Goal: Task Accomplishment & Management: Complete application form

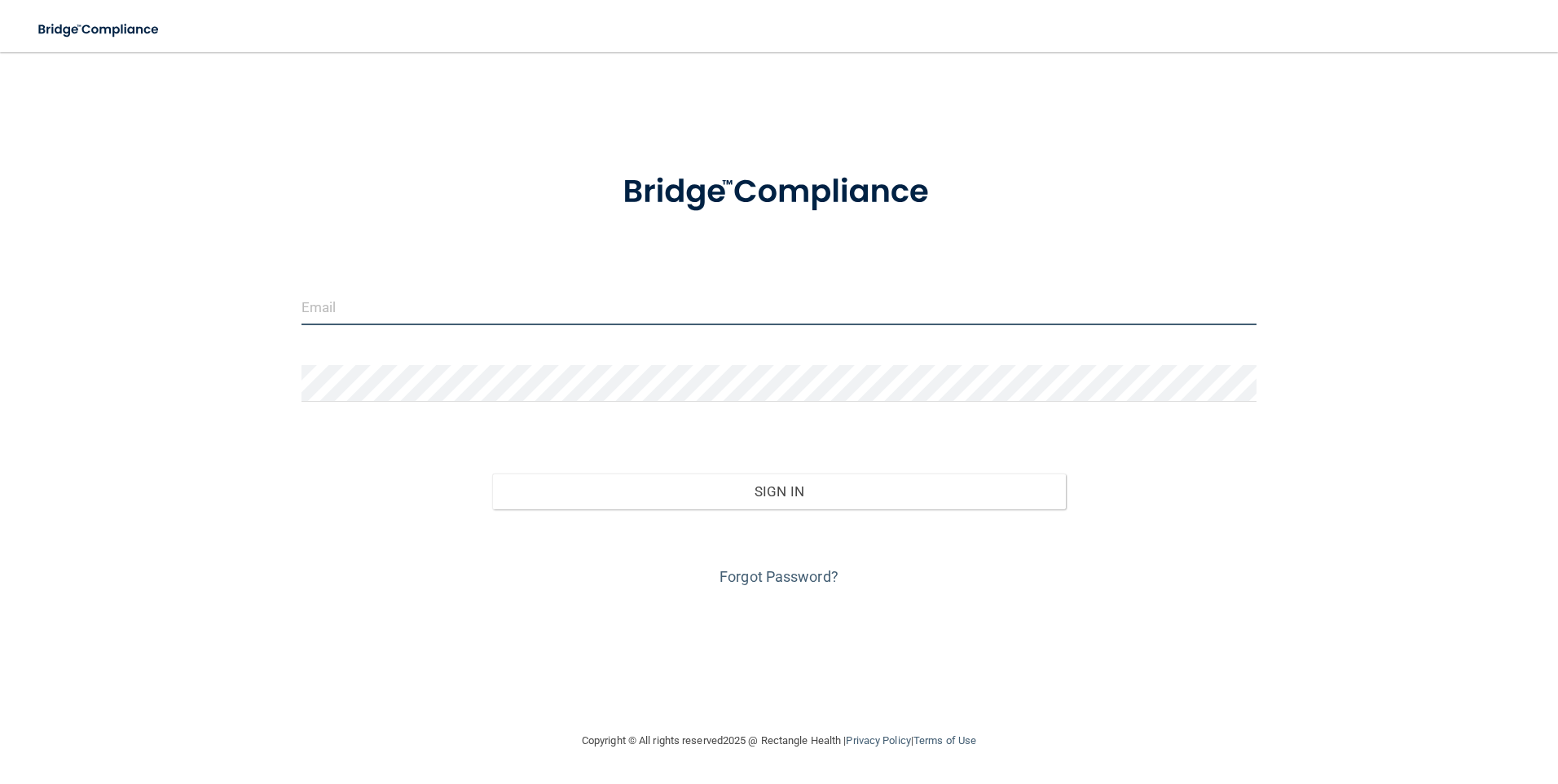
click at [563, 325] on input "email" at bounding box center [779, 307] width 956 height 37
type input "[EMAIL_ADDRESS][DOMAIN_NAME]"
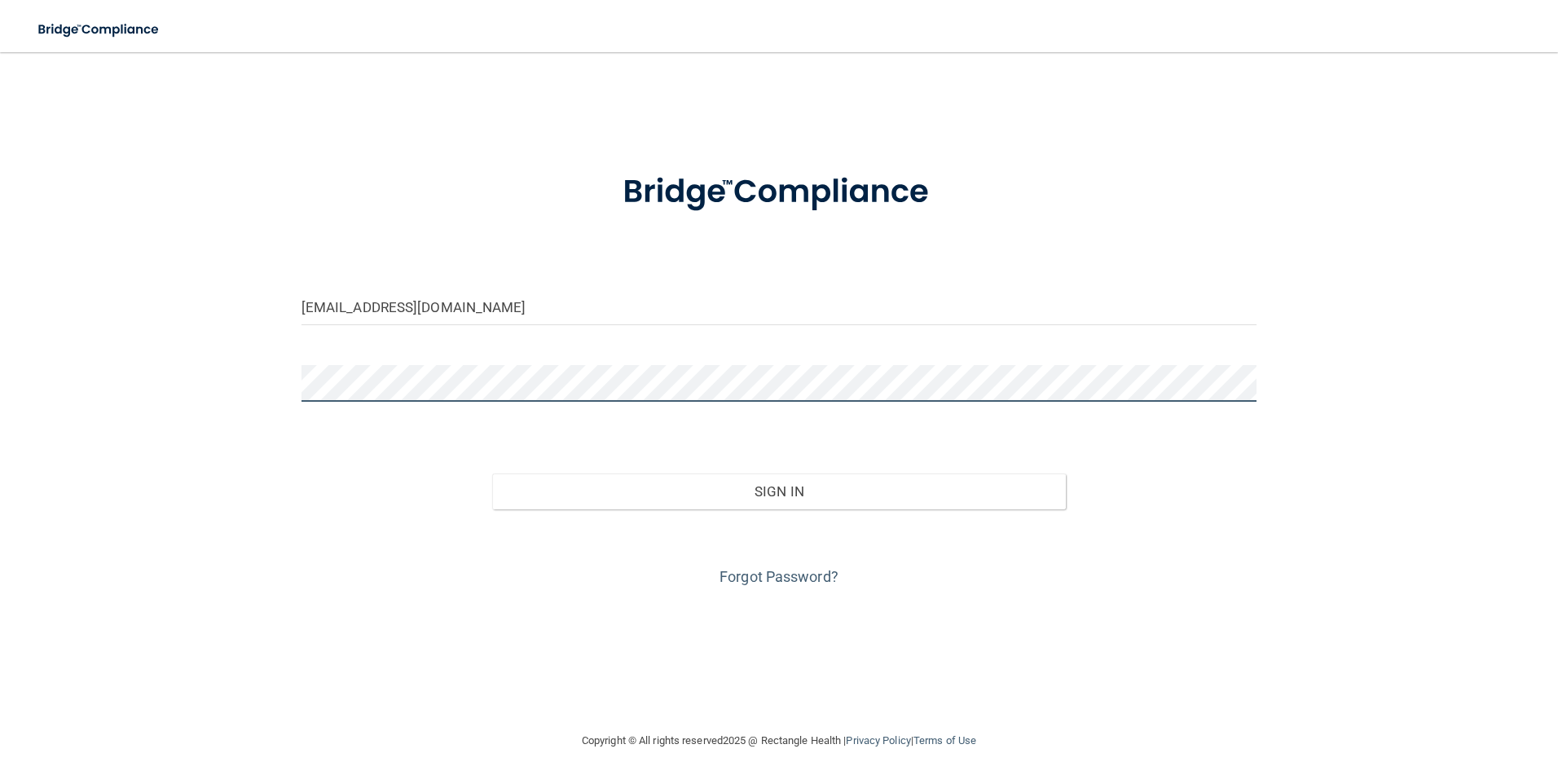
click at [492, 474] on button "Sign In" at bounding box center [779, 492] width 573 height 36
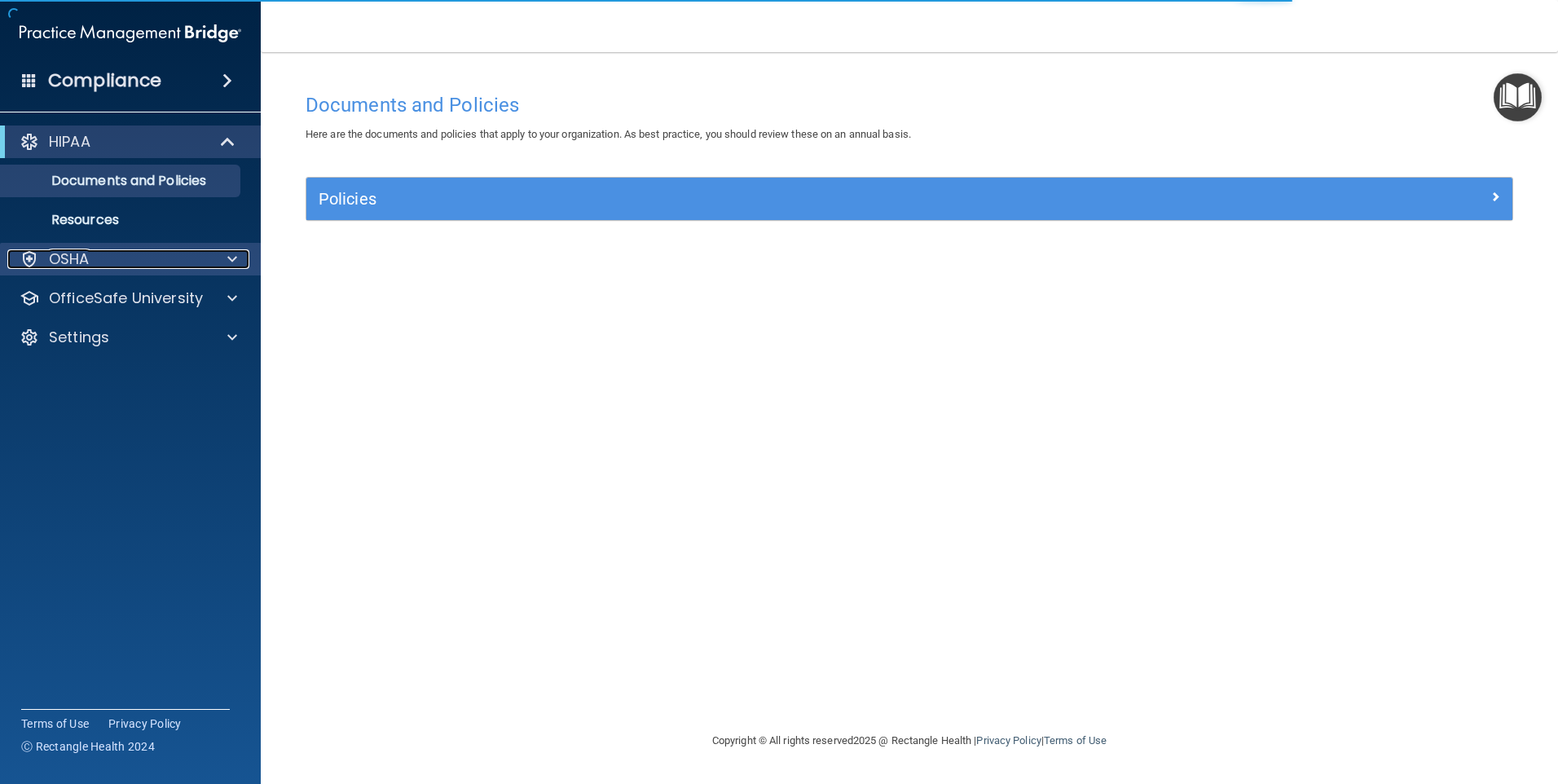
click at [197, 261] on div "OSHA" at bounding box center [108, 259] width 202 height 20
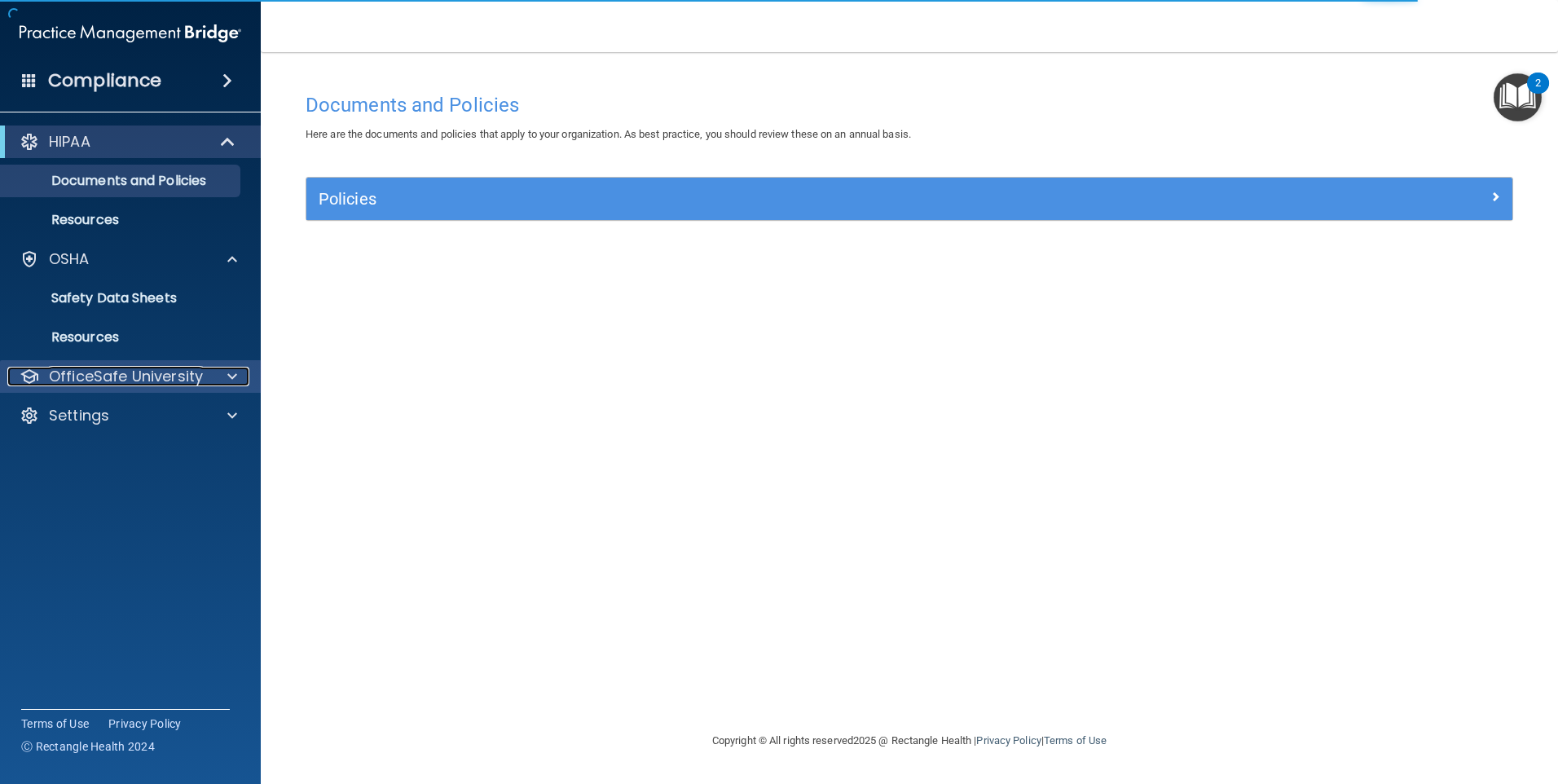
click at [193, 377] on p "OfficeSafe University" at bounding box center [126, 376] width 154 height 20
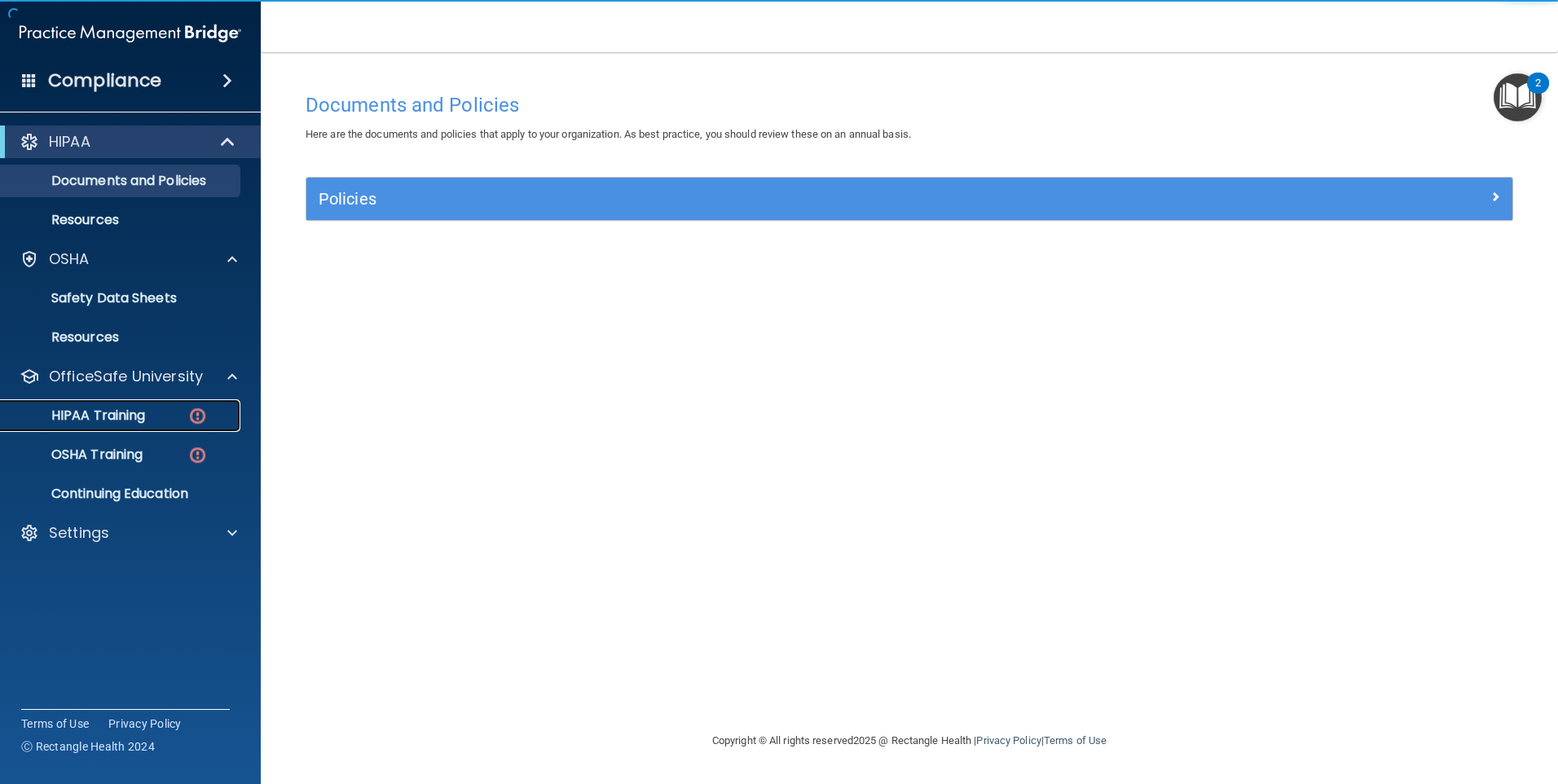
click at [215, 420] on div "HIPAA Training" at bounding box center [122, 415] width 222 height 16
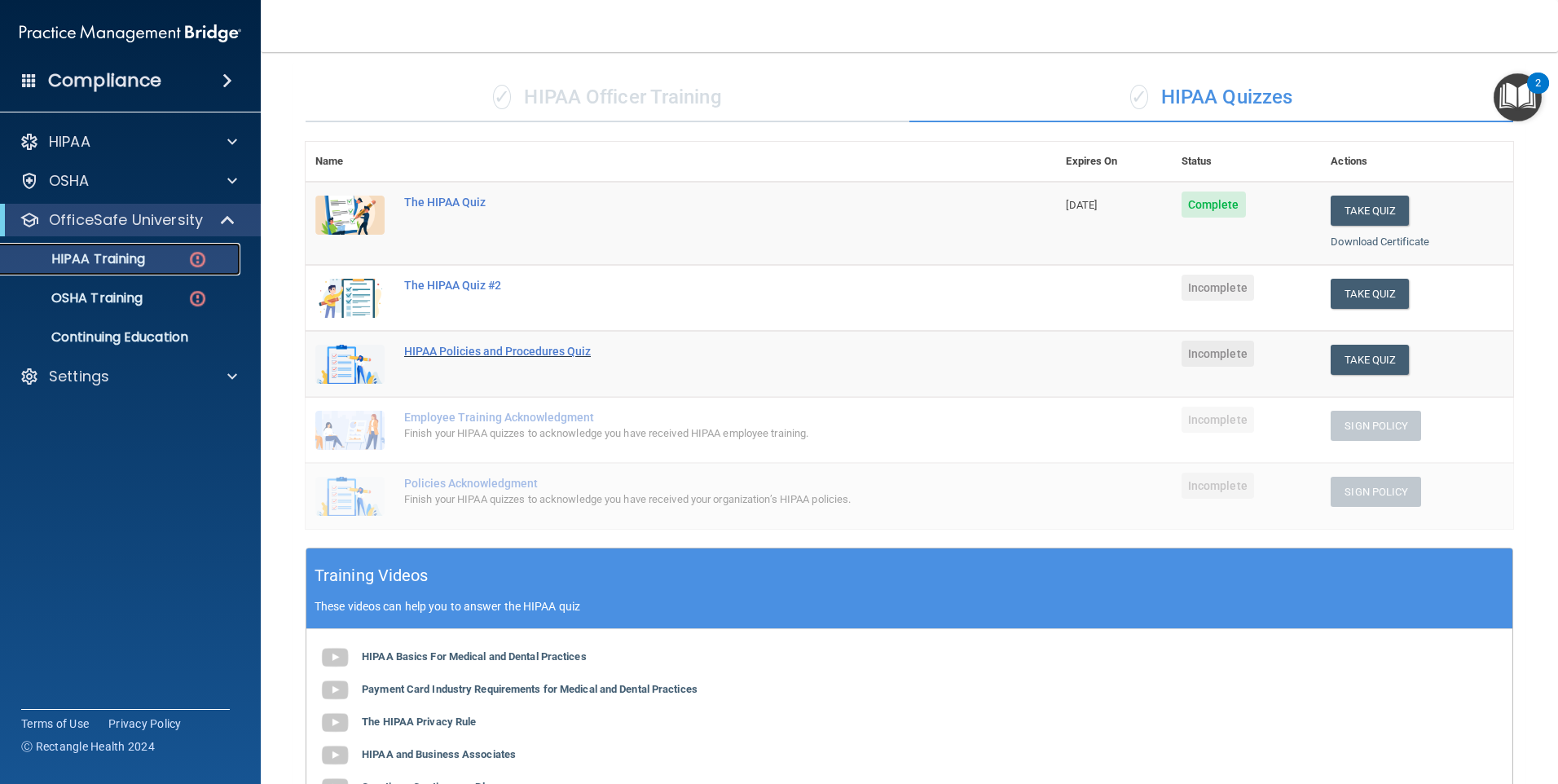
scroll to position [375, 0]
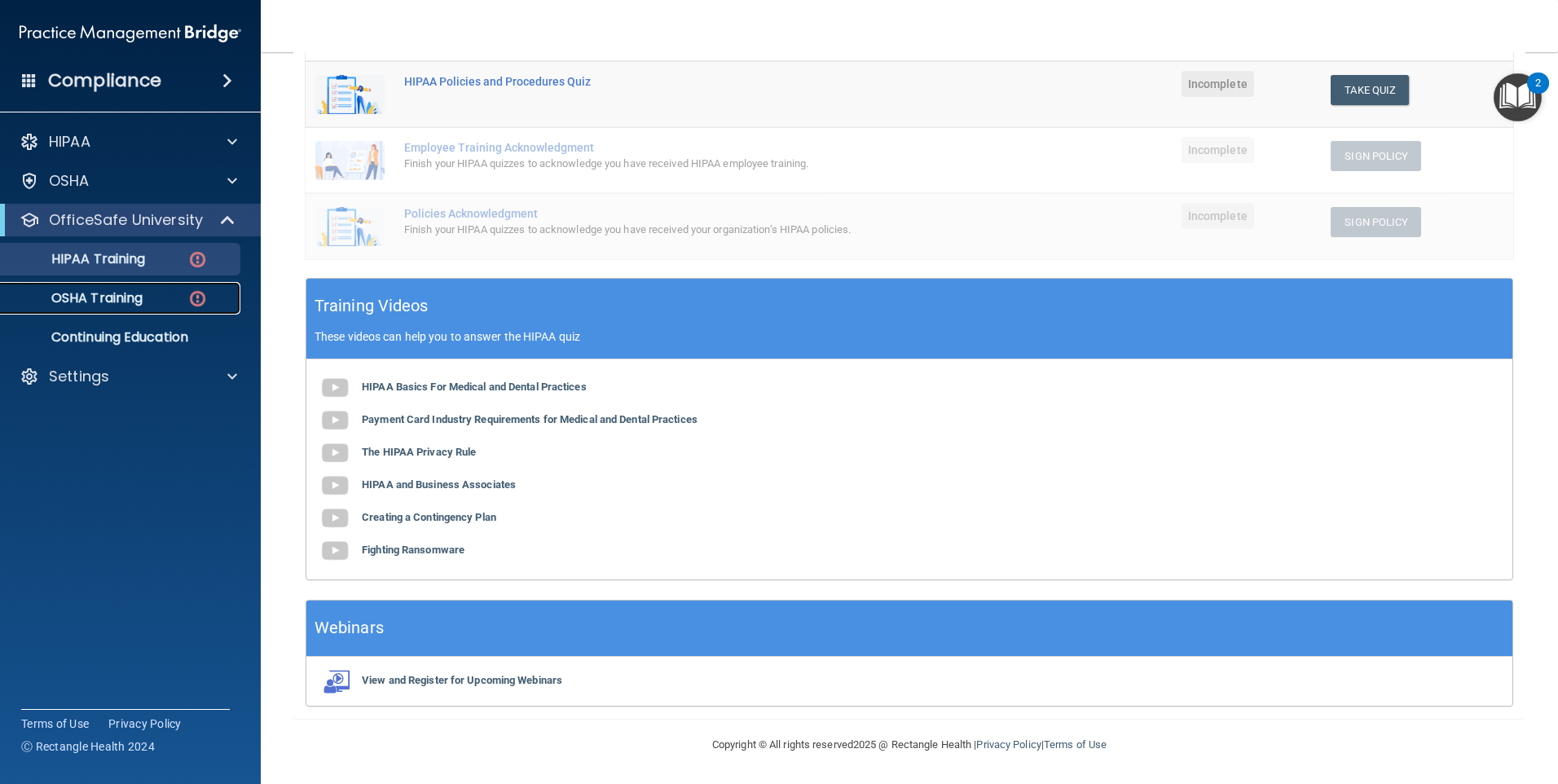
click at [168, 302] on div "OSHA Training" at bounding box center [122, 298] width 222 height 16
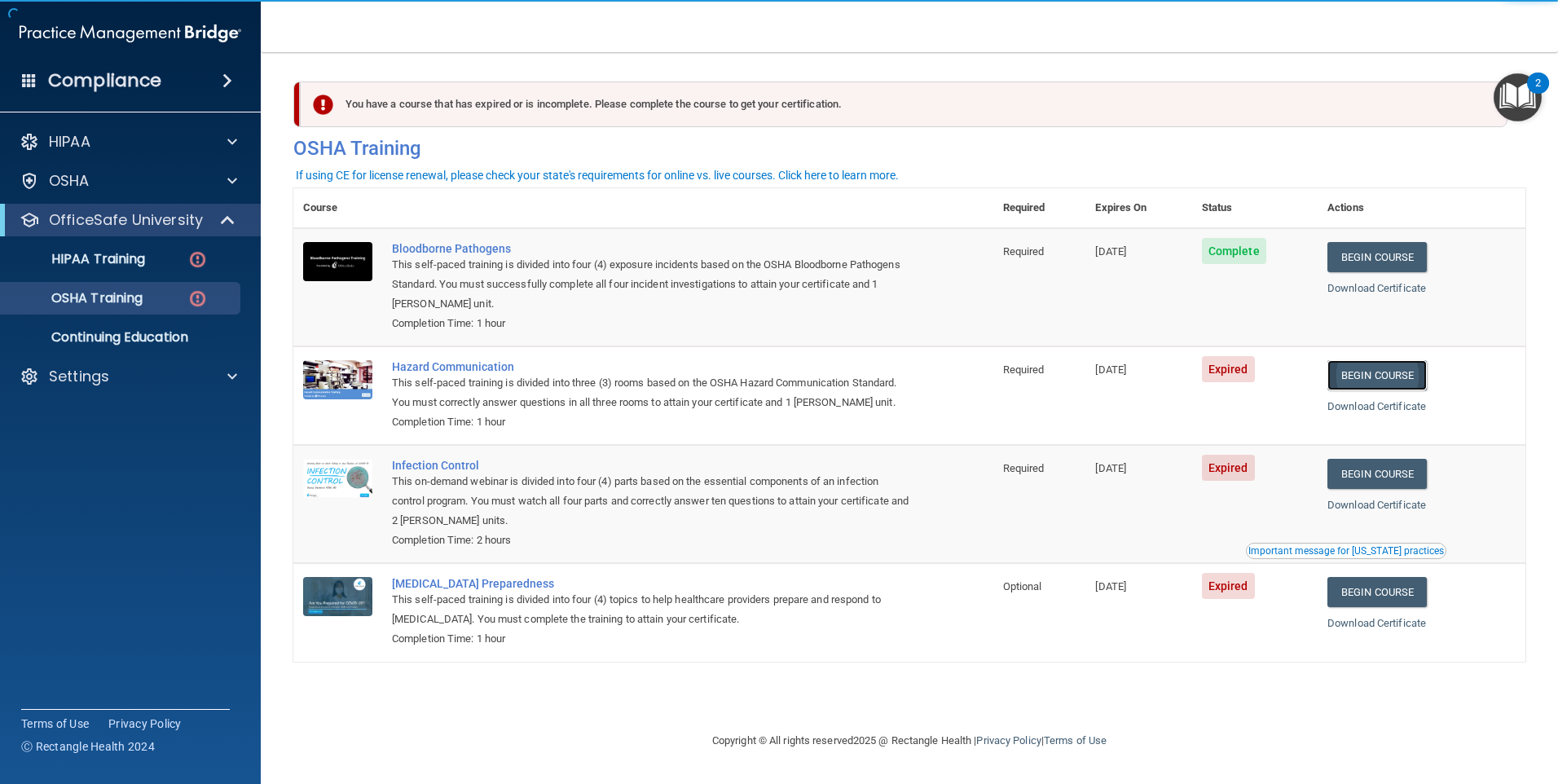
click at [1390, 377] on link "Begin Course" at bounding box center [1377, 375] width 100 height 30
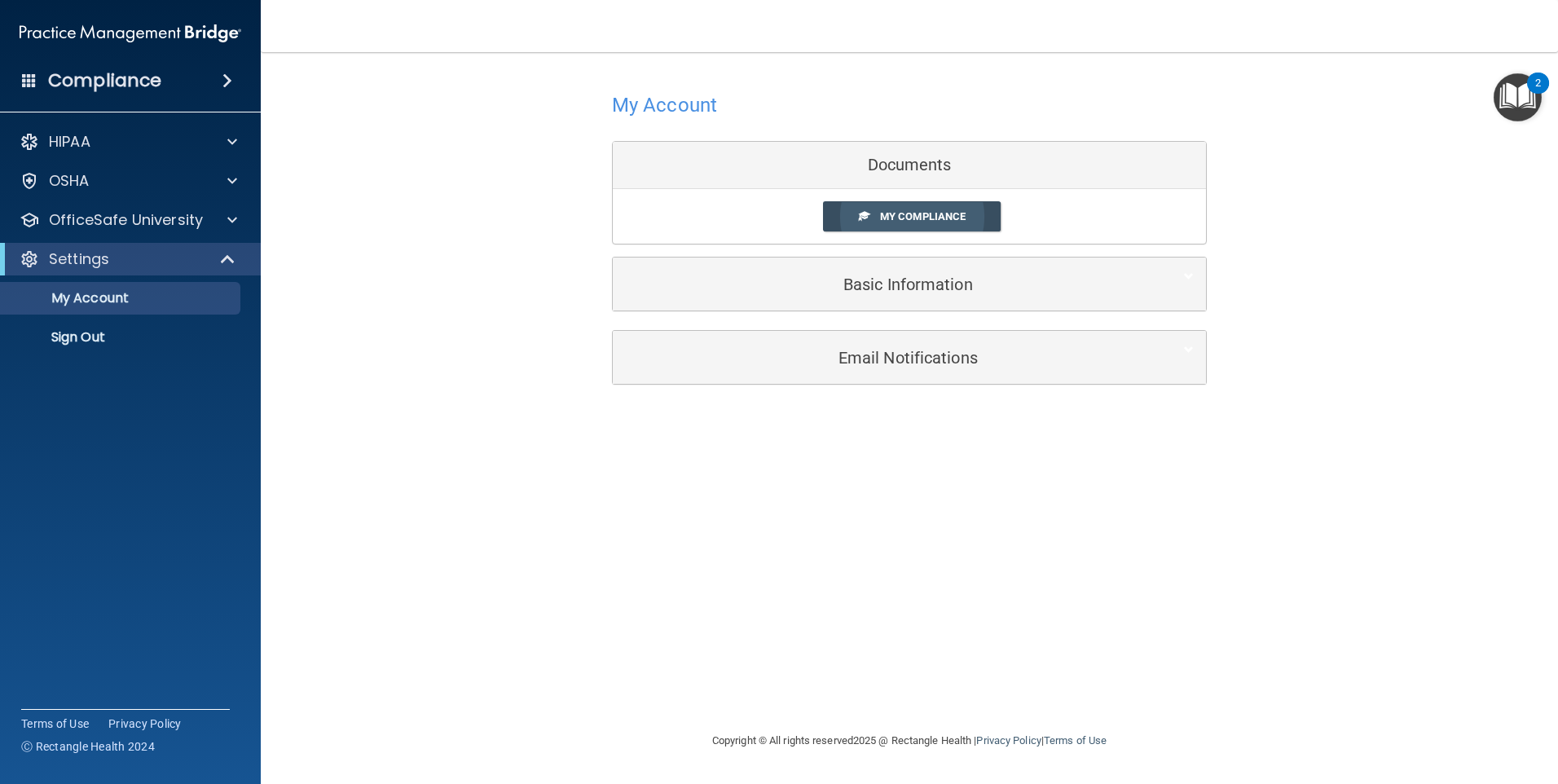
click at [924, 210] on link "My Compliance" at bounding box center [912, 216] width 178 height 30
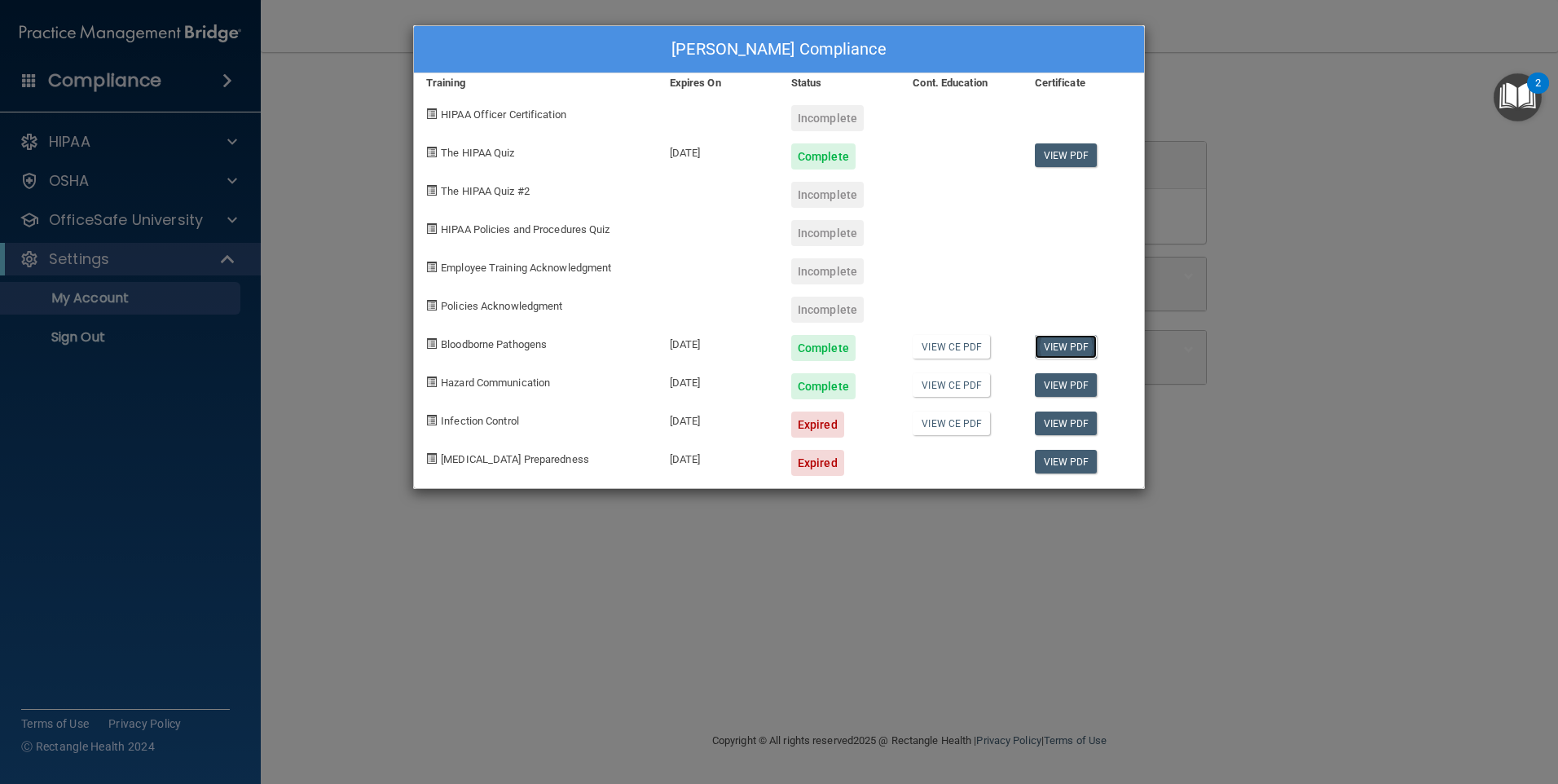
click at [1078, 348] on link "View PDF" at bounding box center [1066, 346] width 63 height 24
click at [1064, 383] on link "View PDF" at bounding box center [1066, 384] width 63 height 24
click at [1057, 420] on link "View PDF" at bounding box center [1066, 422] width 63 height 24
click at [946, 417] on link "View CE PDF" at bounding box center [951, 422] width 78 height 24
click at [511, 418] on span "Infection Control" at bounding box center [479, 420] width 78 height 12
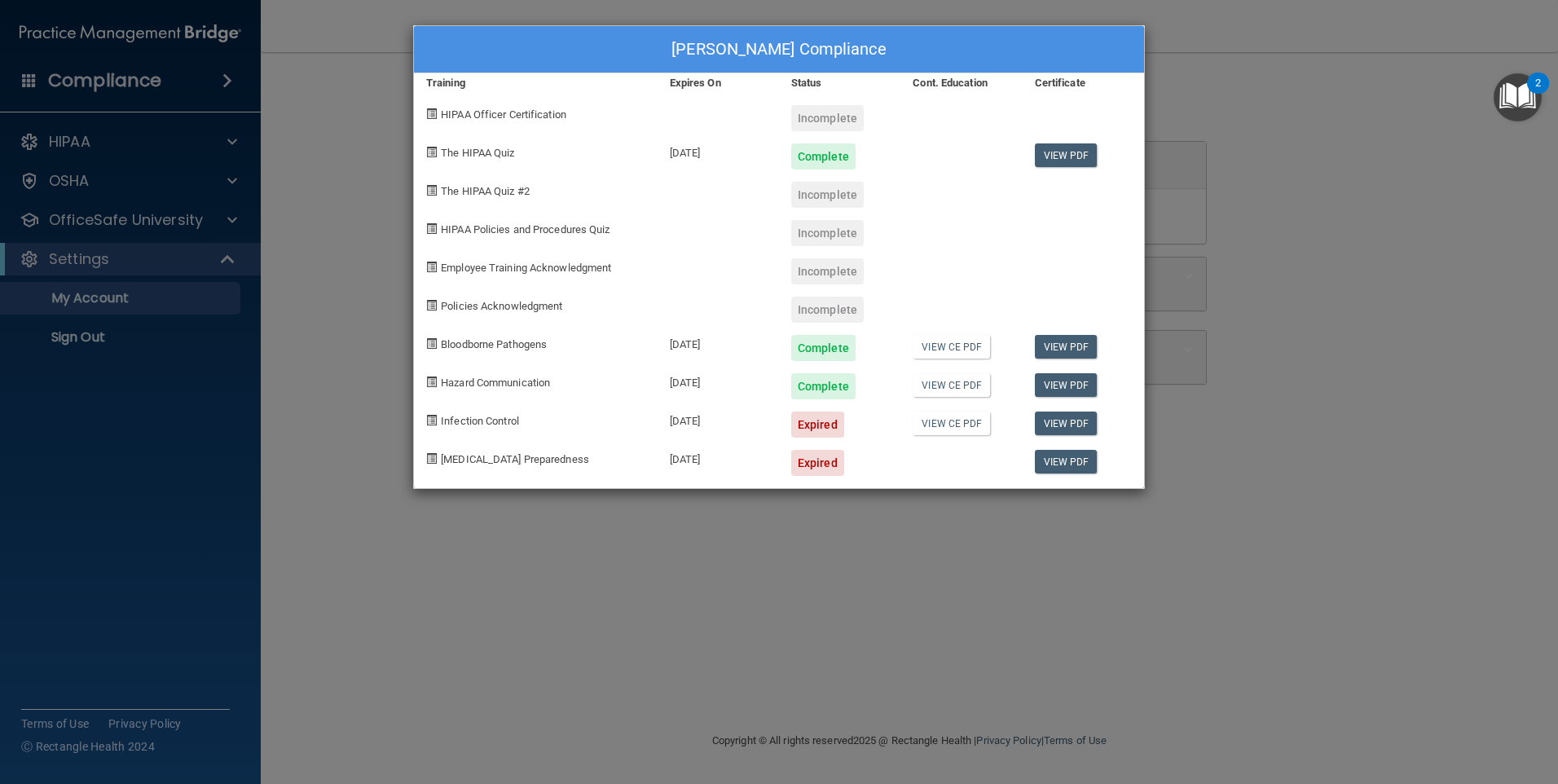
click at [1244, 80] on div "Savannah Conner's Compliance Training Expires On Status Cont. Education Certifi…" at bounding box center [779, 392] width 1558 height 784
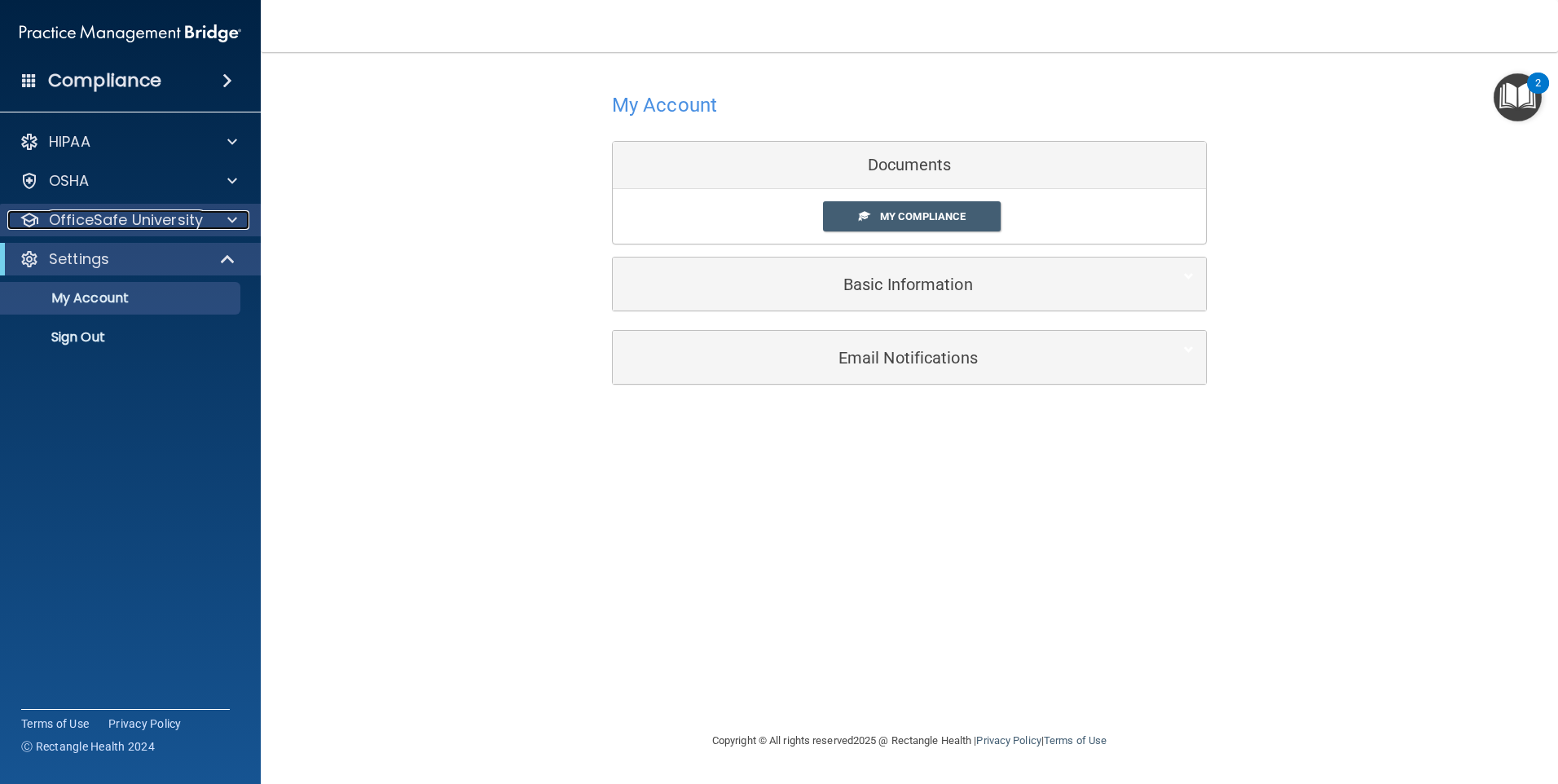
click at [173, 219] on p "OfficeSafe University" at bounding box center [126, 219] width 154 height 20
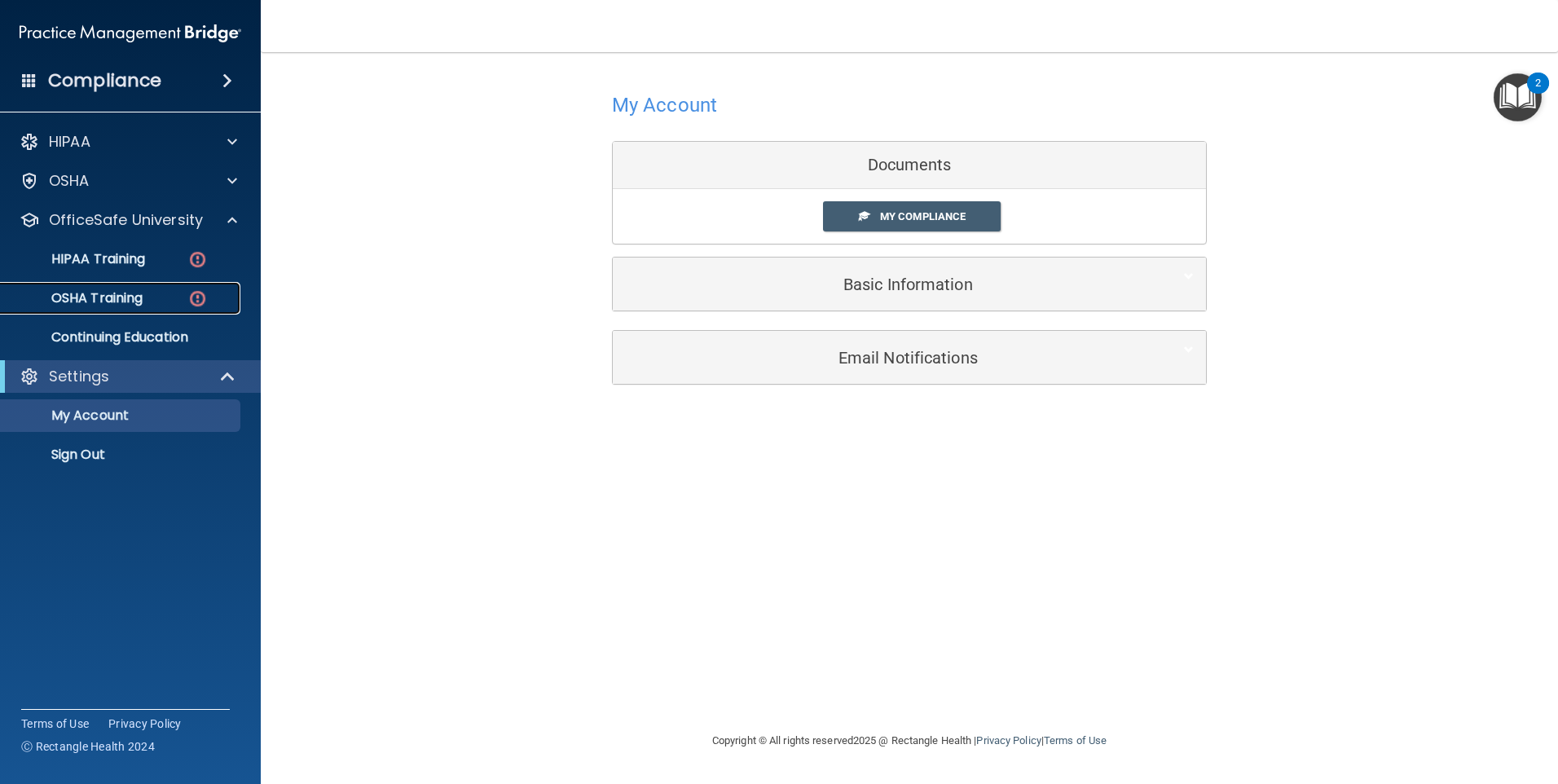
click at [173, 302] on div "OSHA Training" at bounding box center [122, 298] width 222 height 16
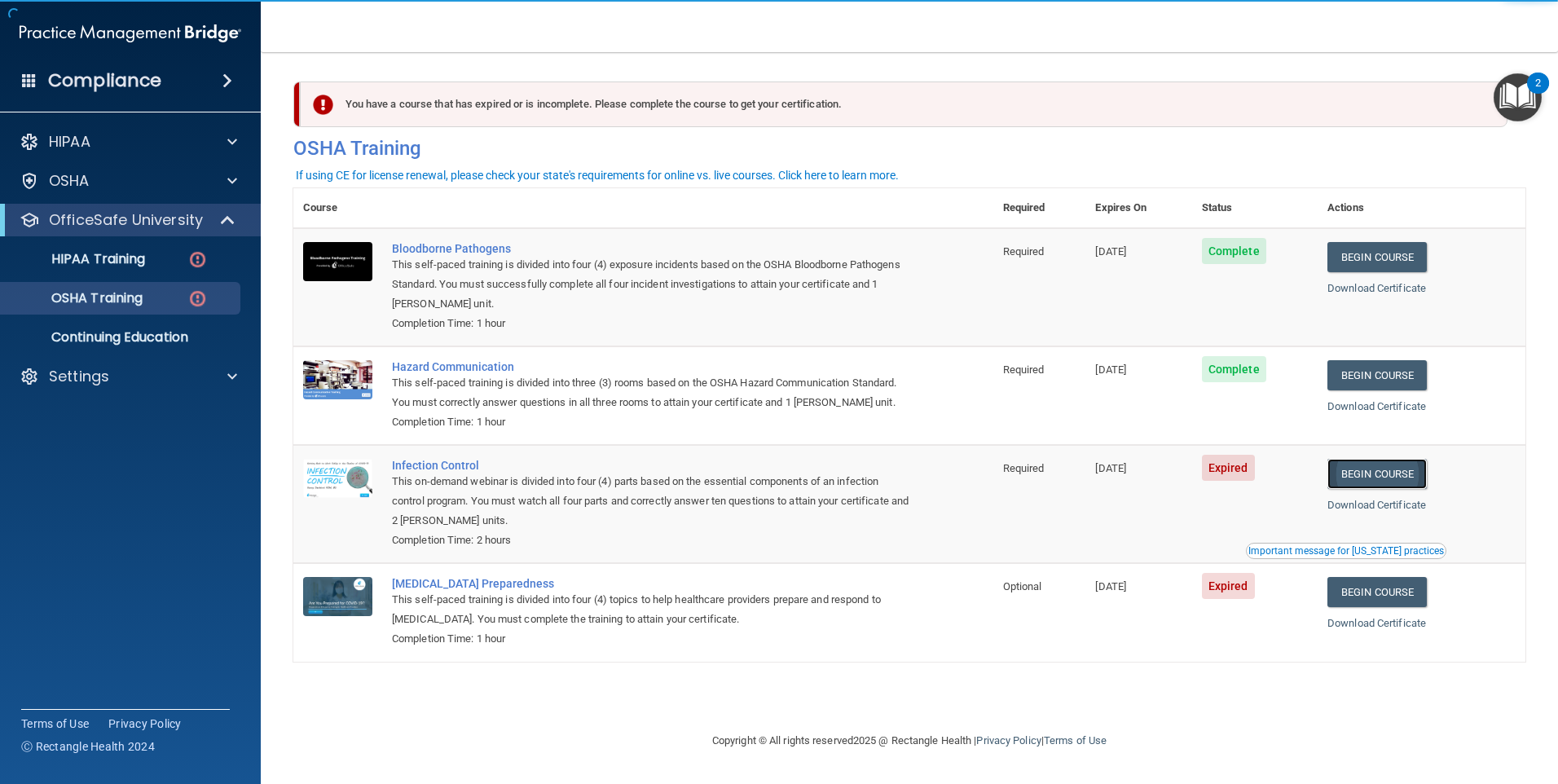
click at [1427, 478] on link "Begin Course" at bounding box center [1377, 474] width 100 height 30
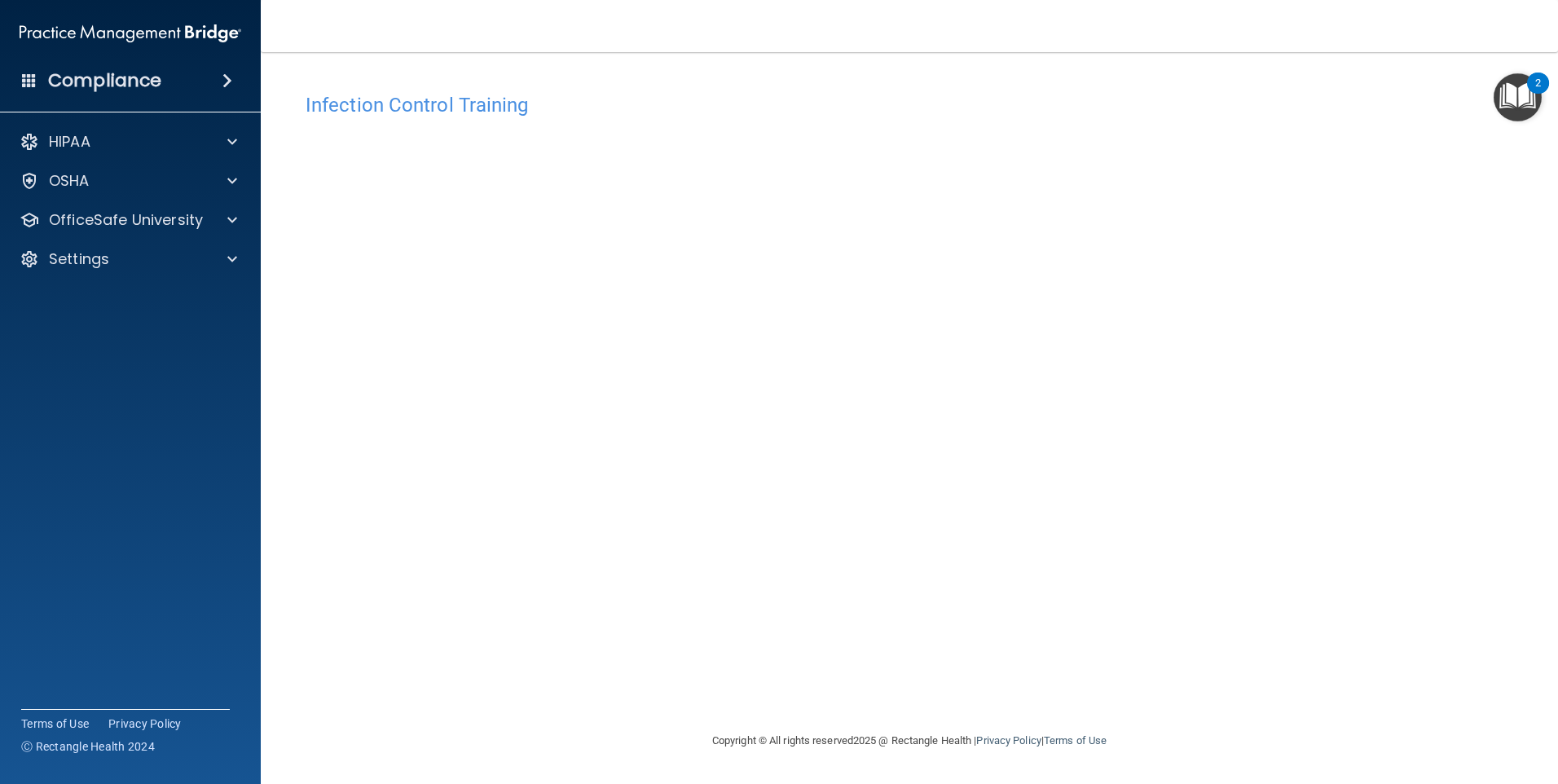
click at [1022, 628] on div "Infection Control Training This course doesn’t expire until 08/27/2025. Are you…" at bounding box center [910, 407] width 1232 height 646
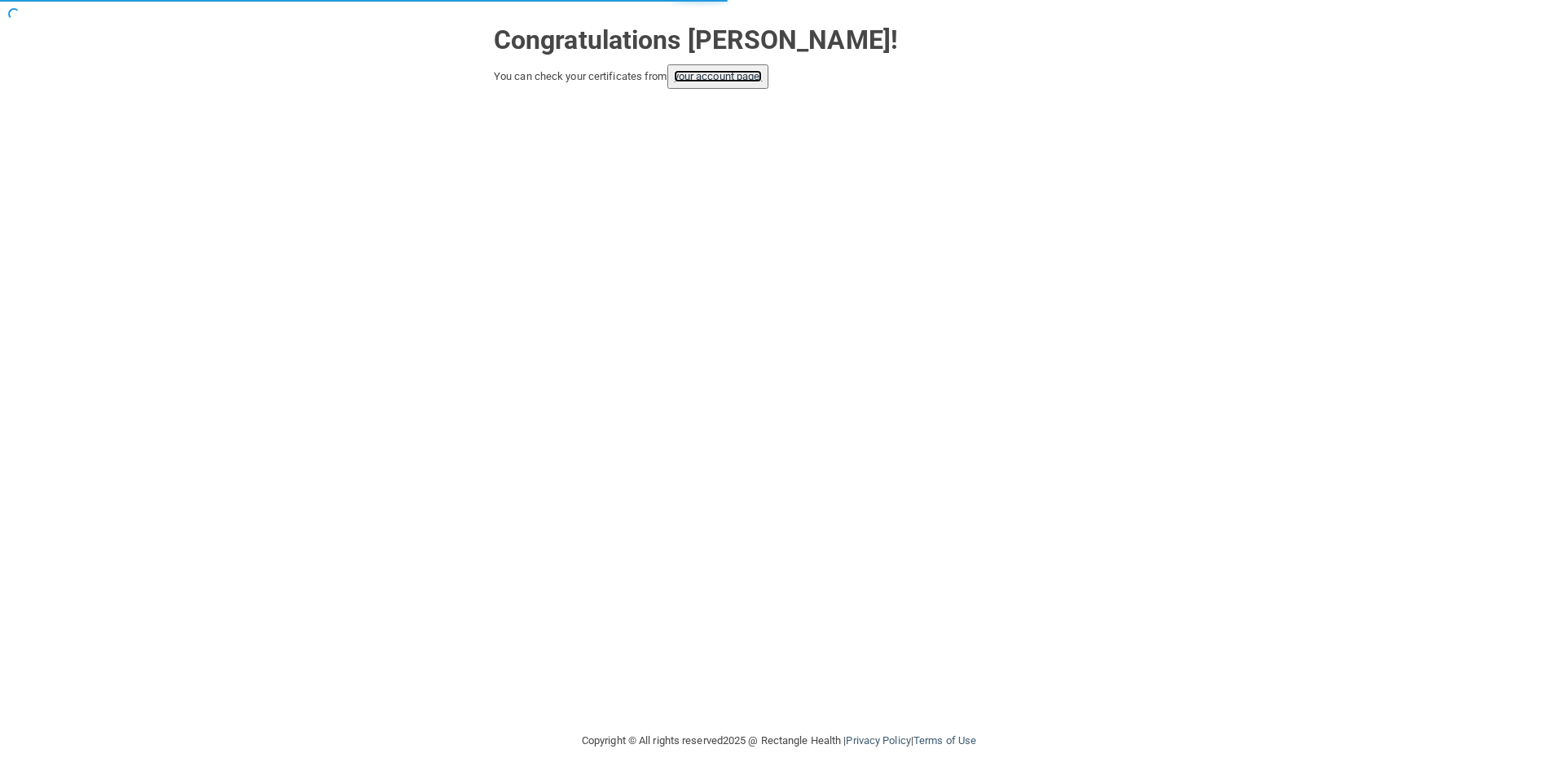
click at [705, 71] on link "your account page!" at bounding box center [719, 76] width 89 height 12
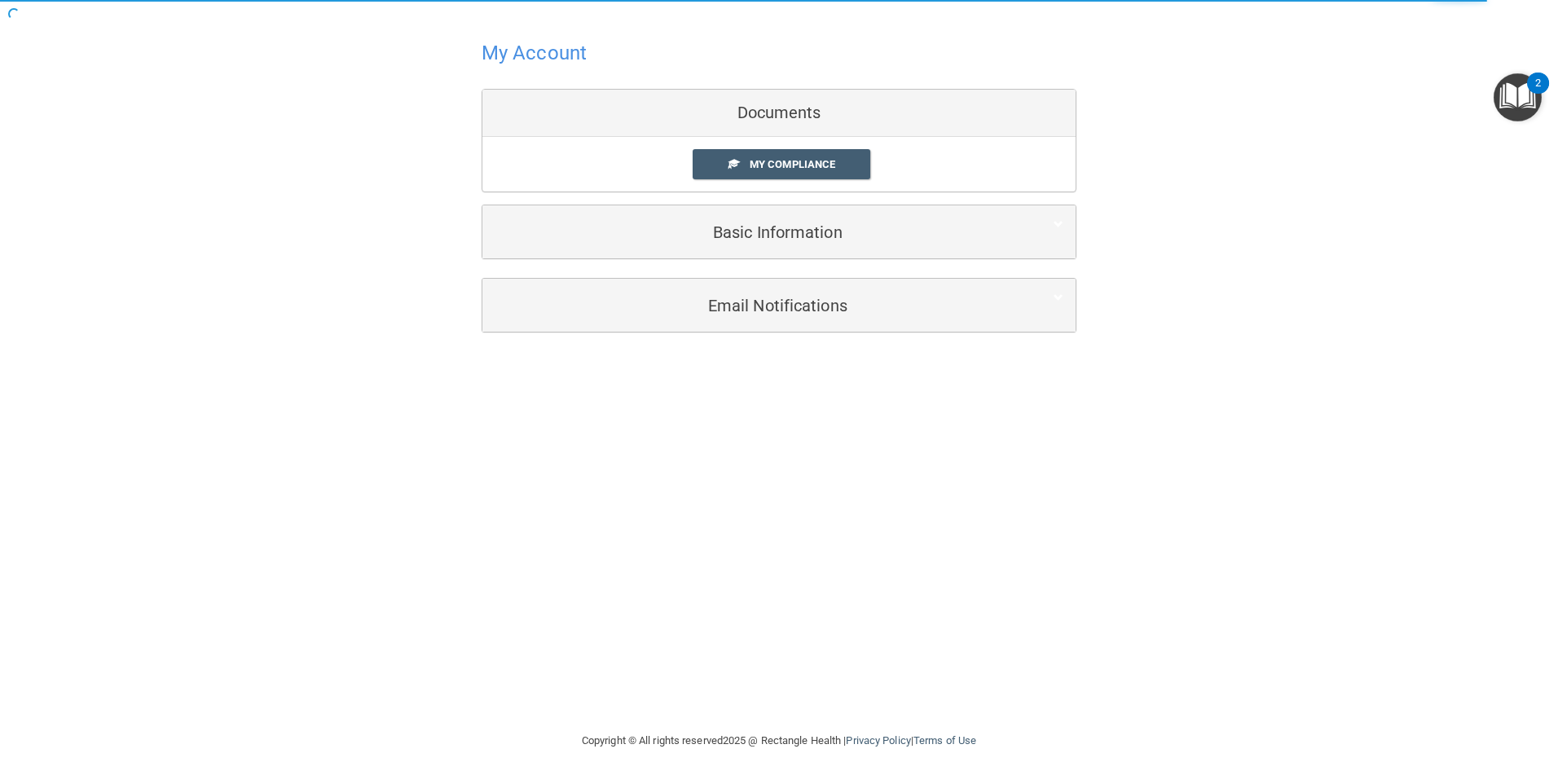
click at [877, 170] on div "My Compliance" at bounding box center [804, 164] width 247 height 30
click at [864, 166] on link "My Compliance" at bounding box center [782, 164] width 178 height 30
click at [819, 177] on link "My Compliance" at bounding box center [782, 164] width 178 height 30
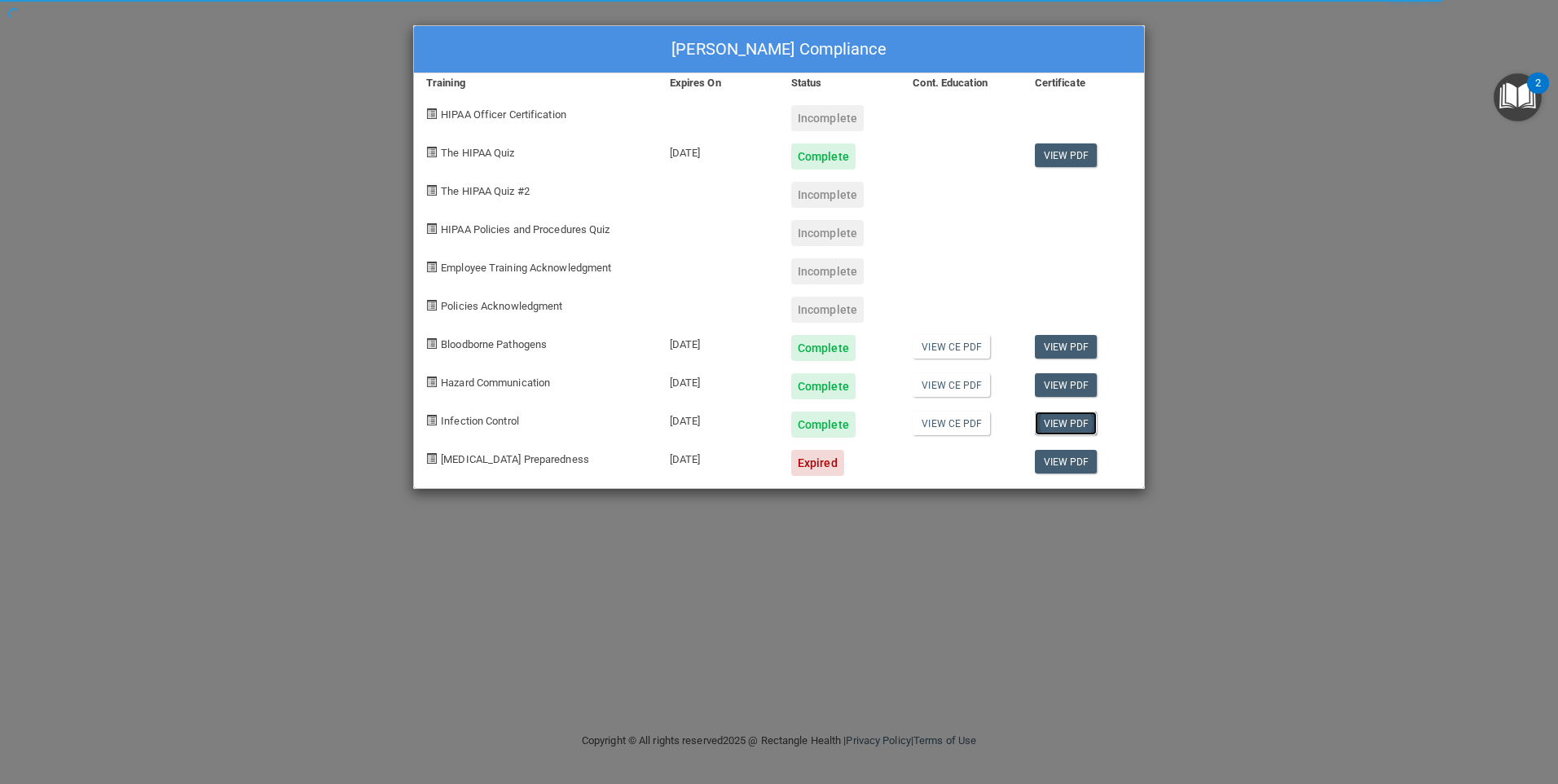
click at [1063, 423] on link "View PDF" at bounding box center [1066, 422] width 63 height 24
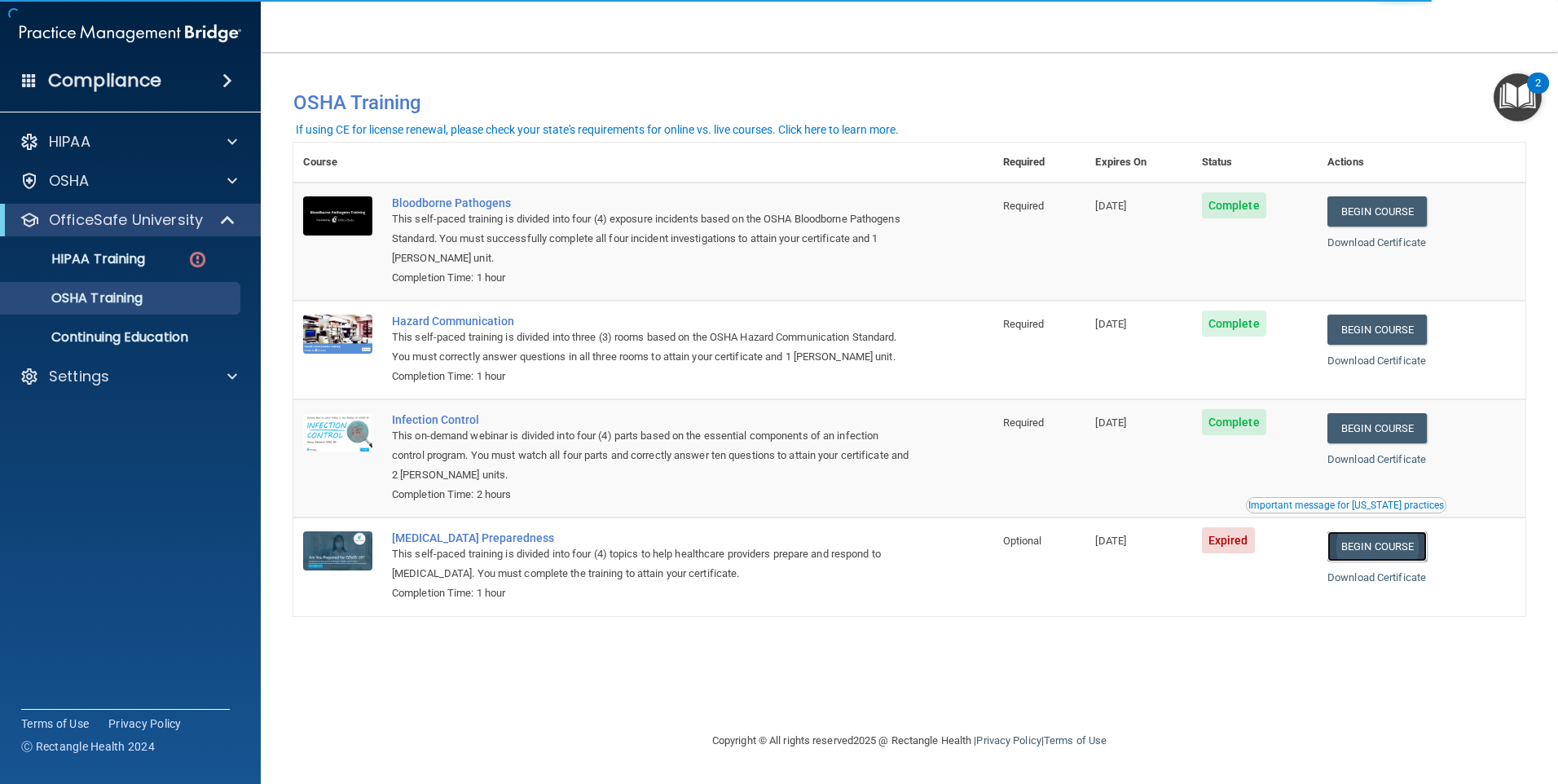
click at [1396, 547] on link "Begin Course" at bounding box center [1377, 547] width 100 height 30
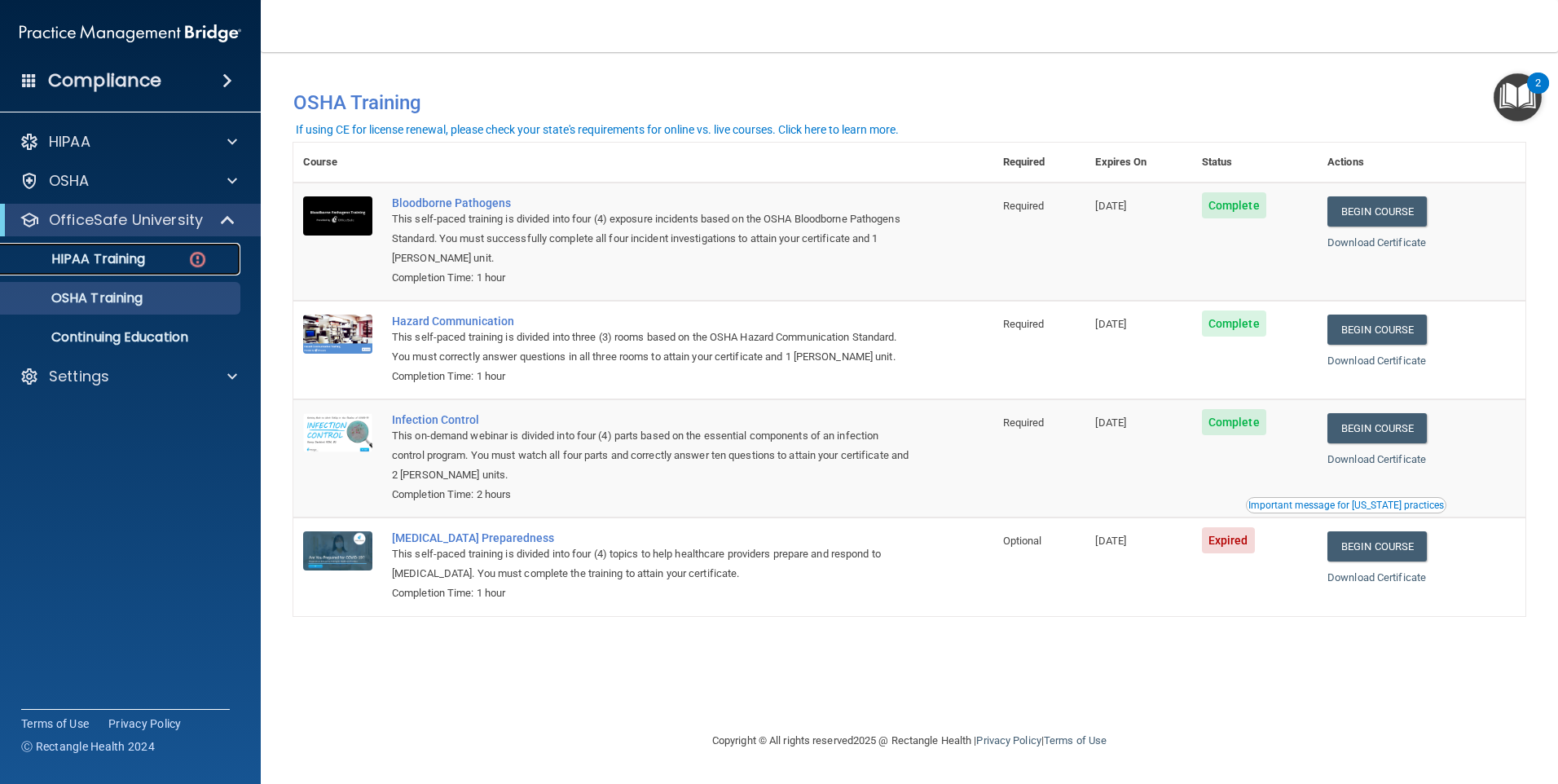
click at [193, 244] on link "HIPAA Training" at bounding box center [112, 259] width 256 height 32
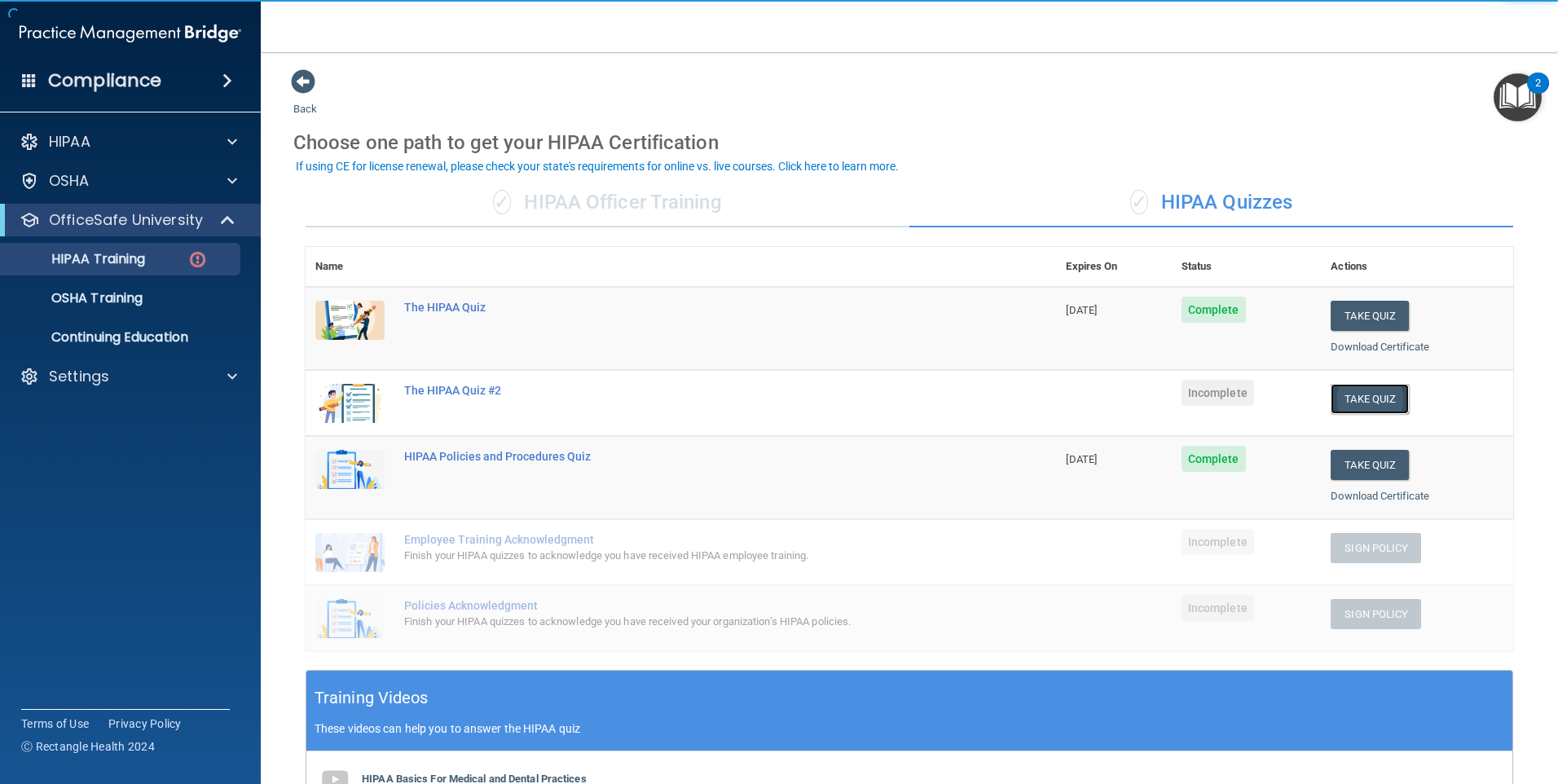
click at [1358, 411] on button "Take Quiz" at bounding box center [1370, 399] width 78 height 30
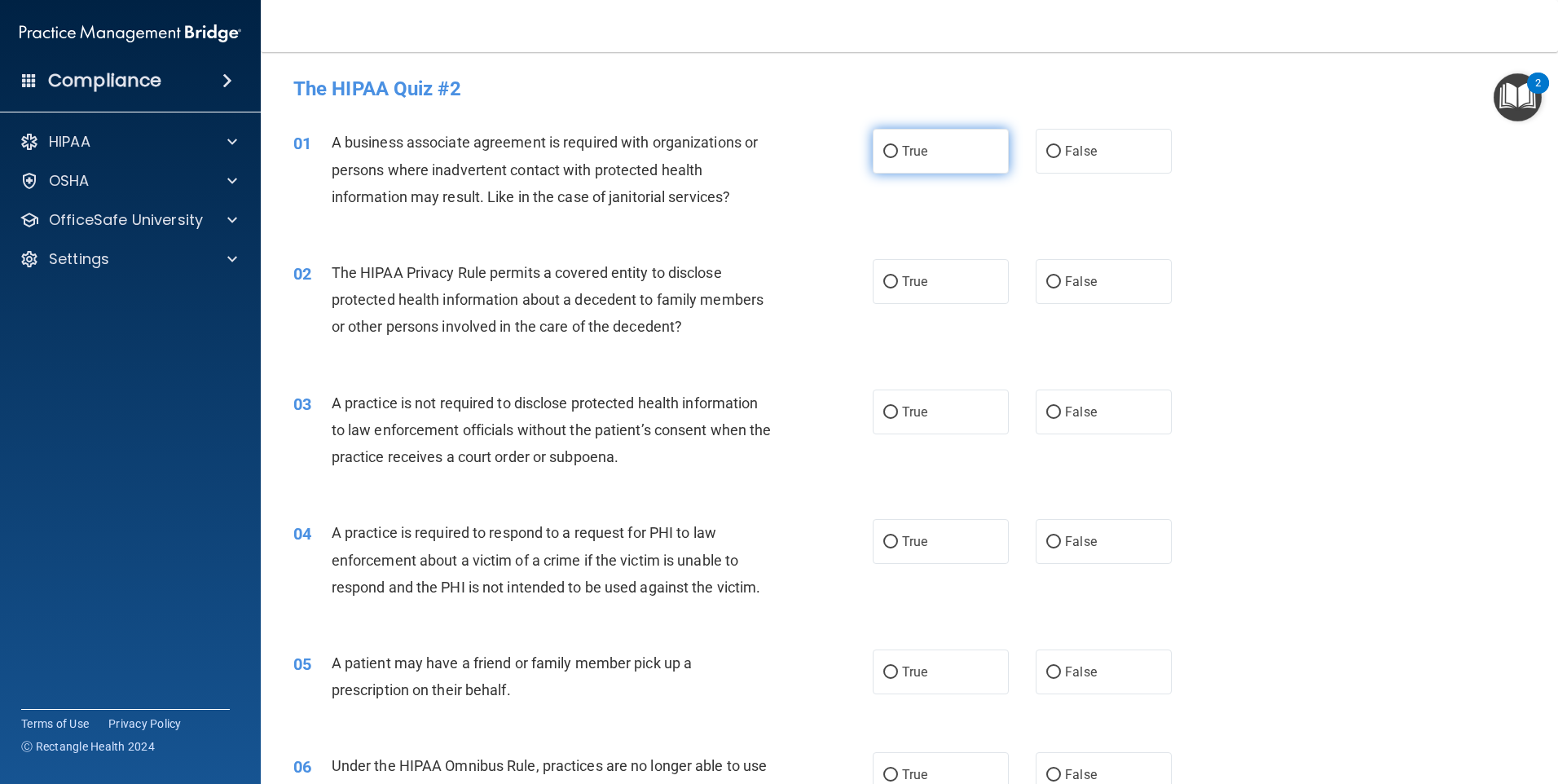
click at [937, 155] on label "True" at bounding box center [940, 151] width 136 height 45
click at [898, 155] on input "True" at bounding box center [890, 152] width 14 height 12
radio input "true"
click at [1065, 147] on span "False" at bounding box center [1080, 151] width 31 height 15
click at [1061, 147] on input "False" at bounding box center [1053, 152] width 14 height 12
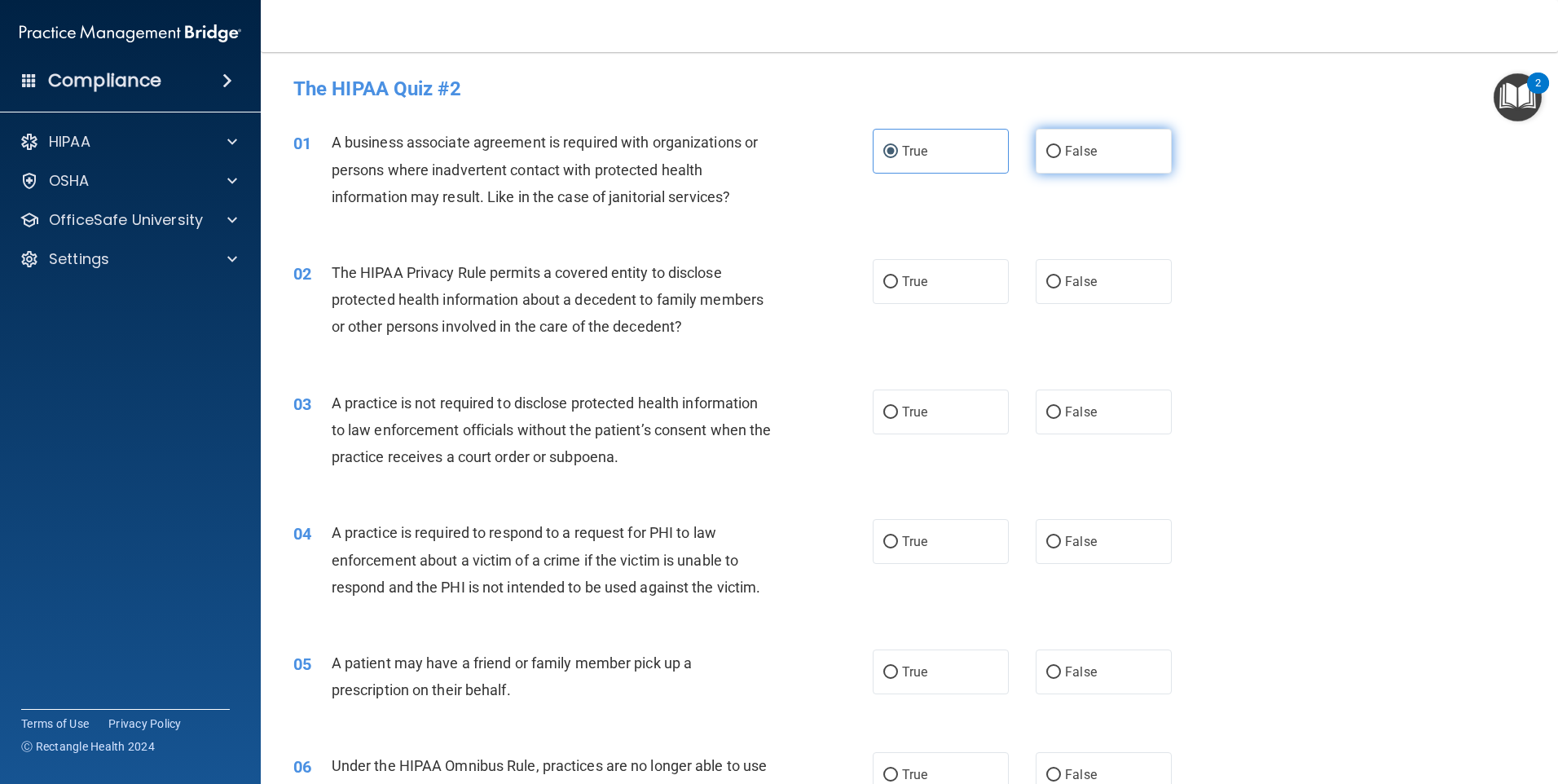
radio input "true"
radio input "false"
click at [944, 278] on label "True" at bounding box center [940, 281] width 136 height 45
click at [898, 278] on input "True" at bounding box center [890, 282] width 14 height 12
radio input "true"
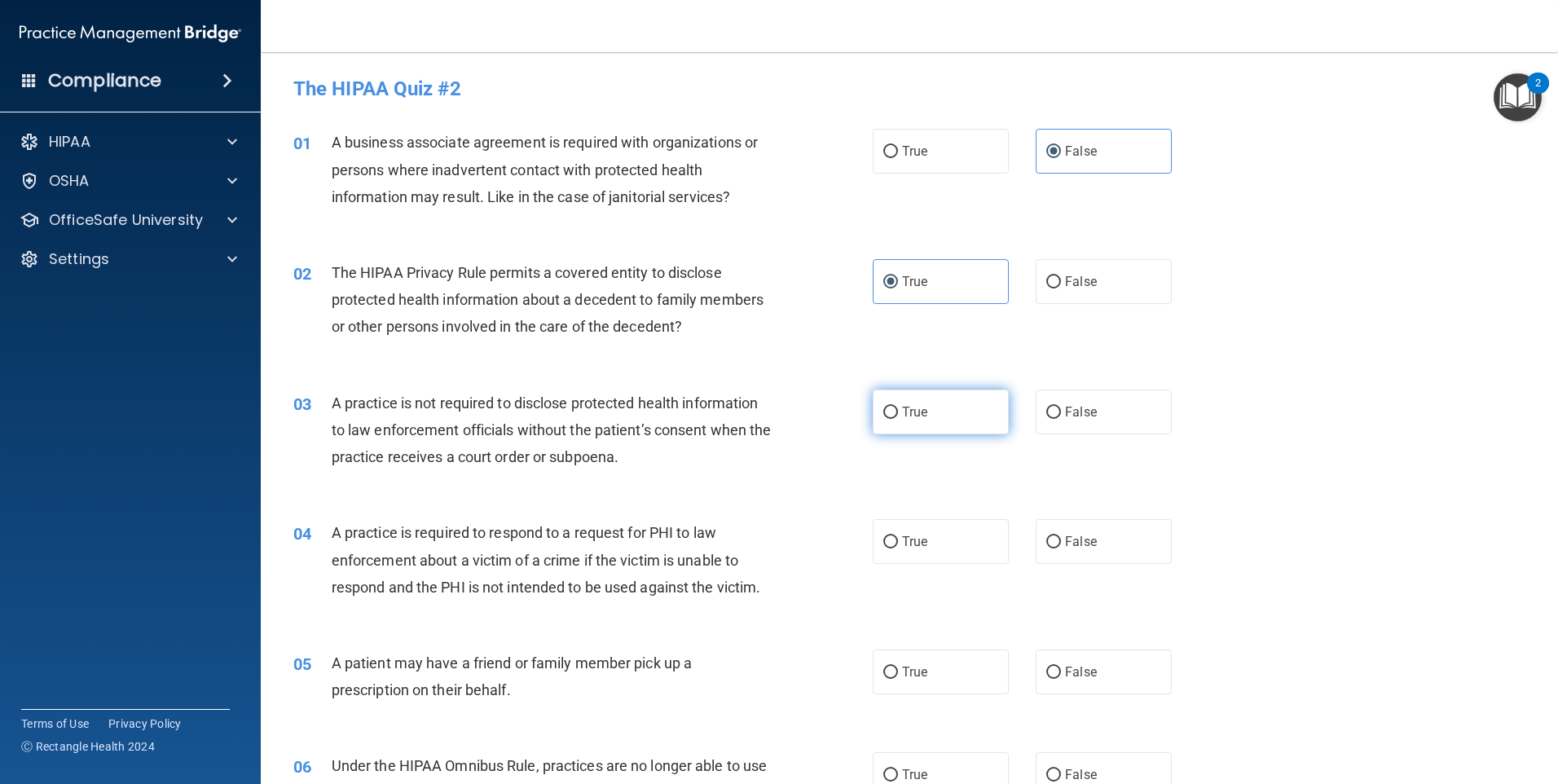
click at [969, 423] on label "True" at bounding box center [940, 411] width 136 height 45
click at [898, 419] on input "True" at bounding box center [890, 412] width 14 height 12
radio input "true"
click at [1056, 417] on label "False" at bounding box center [1103, 411] width 136 height 45
click at [1056, 417] on input "False" at bounding box center [1053, 412] width 14 height 12
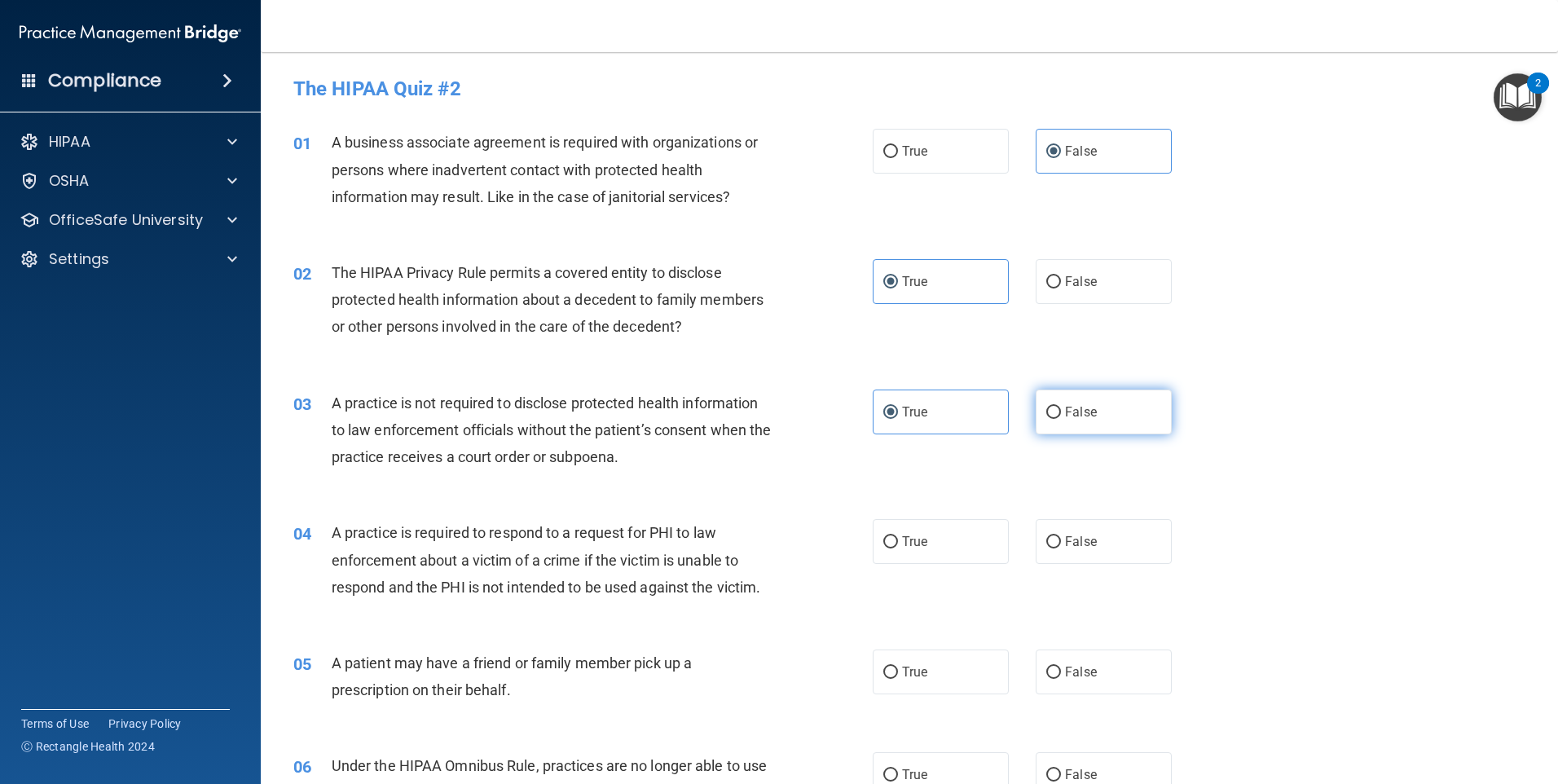
radio input "true"
radio input "false"
click at [902, 545] on span "True" at bounding box center [914, 541] width 26 height 15
click at [898, 545] on input "True" at bounding box center [890, 542] width 14 height 12
radio input "true"
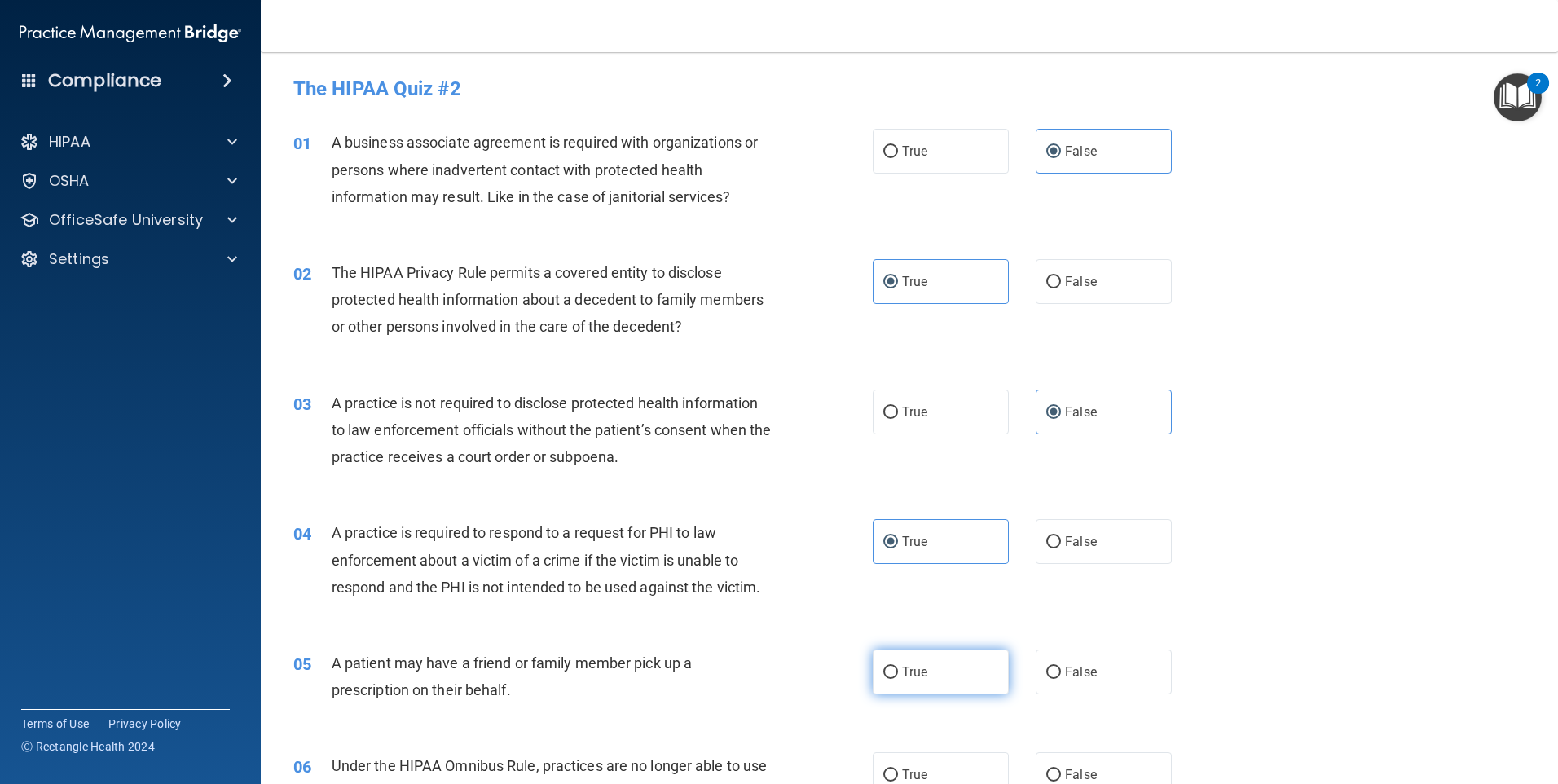
drag, startPoint x: 934, startPoint y: 684, endPoint x: 936, endPoint y: 673, distance: 11.2
click at [935, 684] on label "True" at bounding box center [940, 671] width 136 height 45
click at [898, 679] on input "True" at bounding box center [890, 672] width 14 height 12
radio input "true"
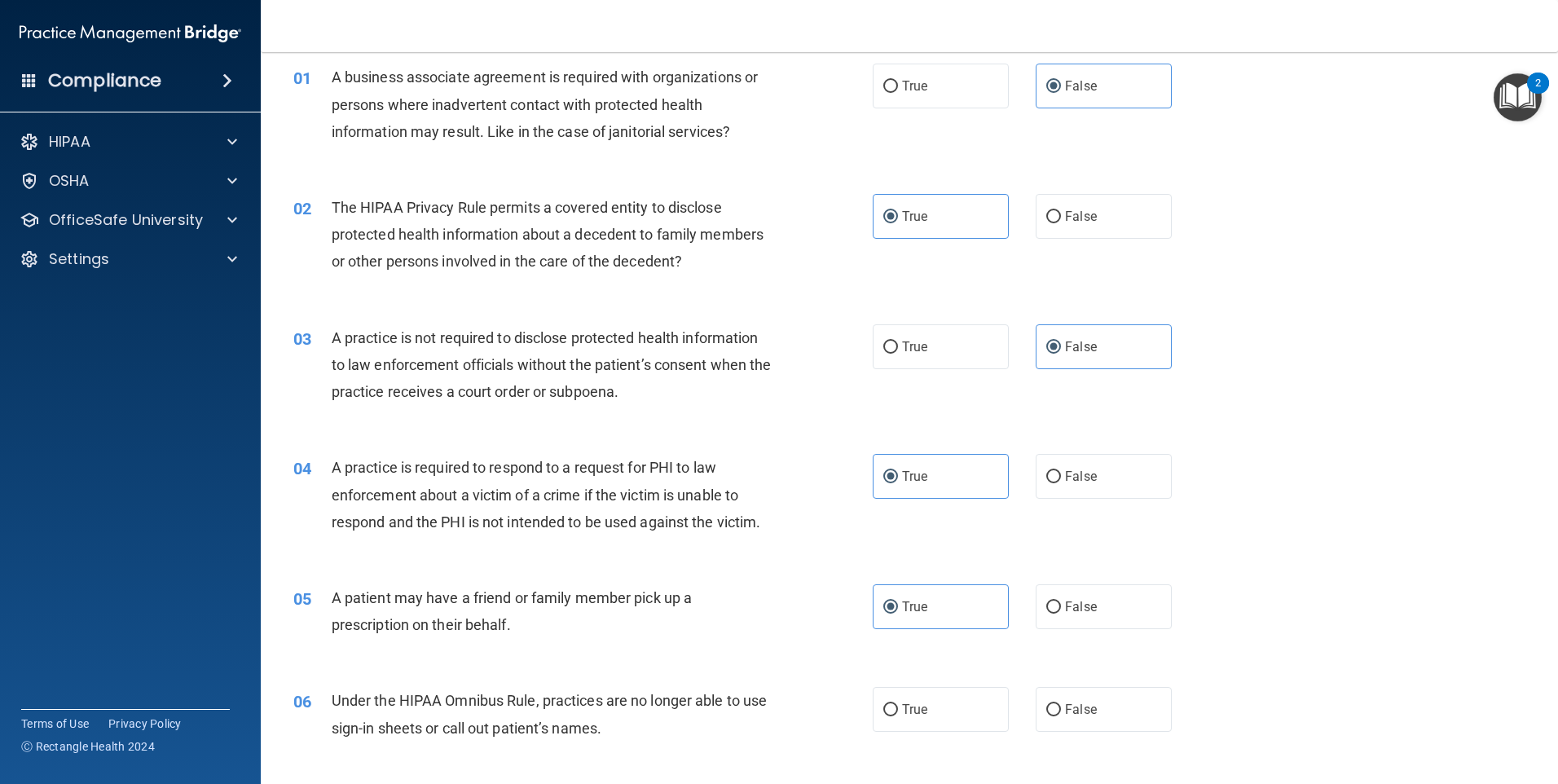
scroll to position [163, 0]
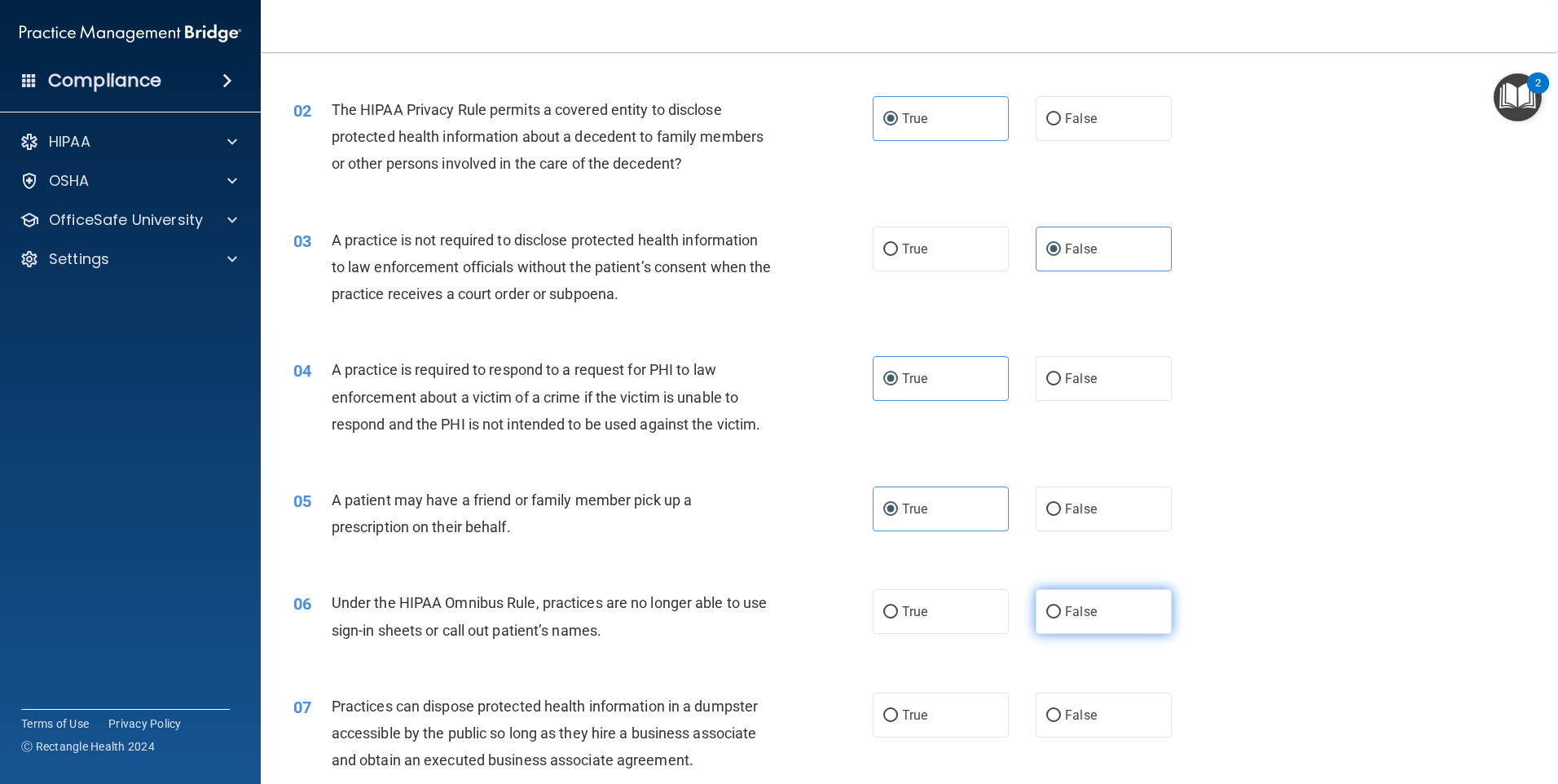
click at [1091, 617] on label "False" at bounding box center [1103, 611] width 136 height 45
click at [1061, 617] on input "False" at bounding box center [1053, 612] width 14 height 12
radio input "true"
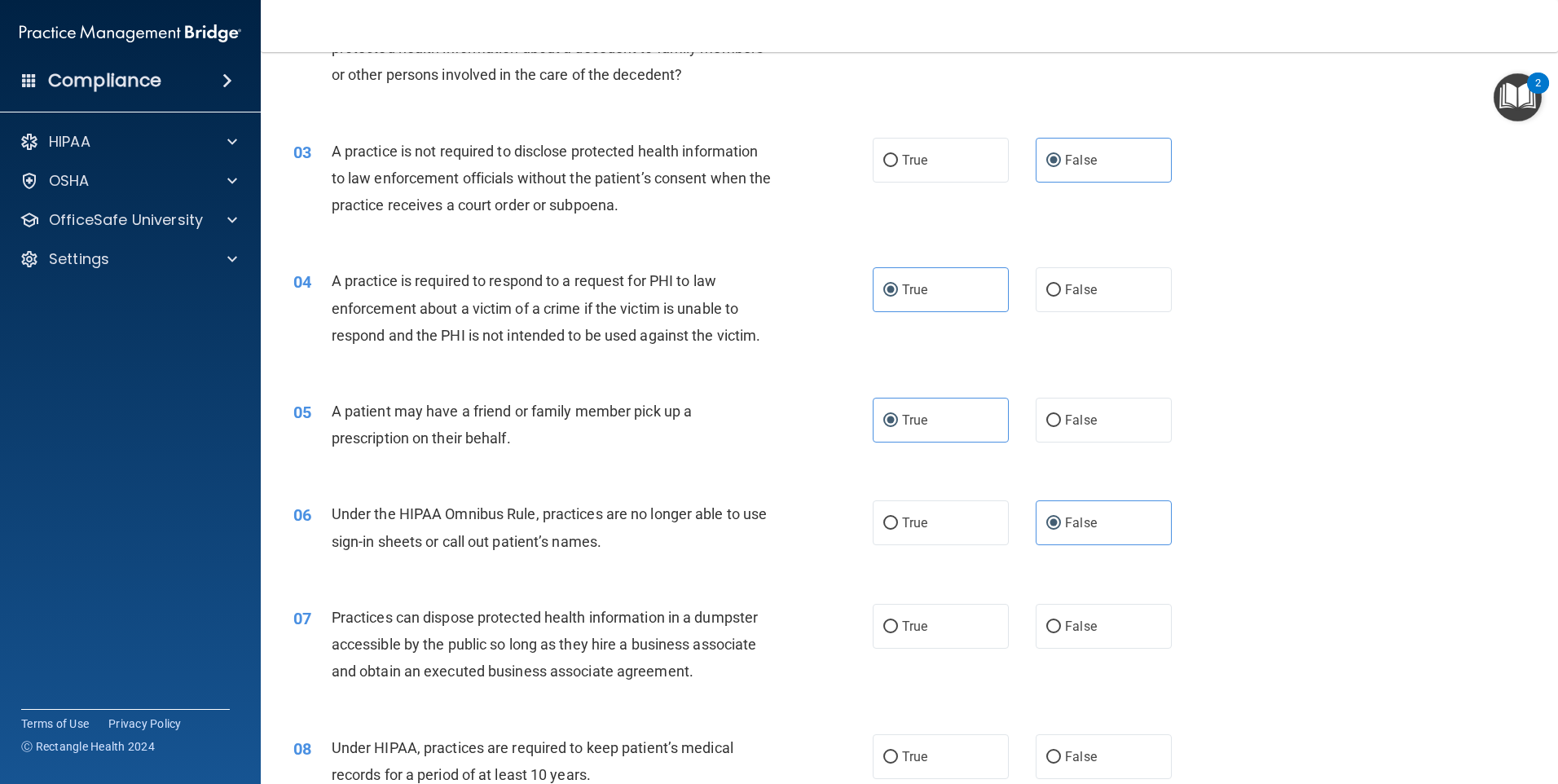
scroll to position [407, 0]
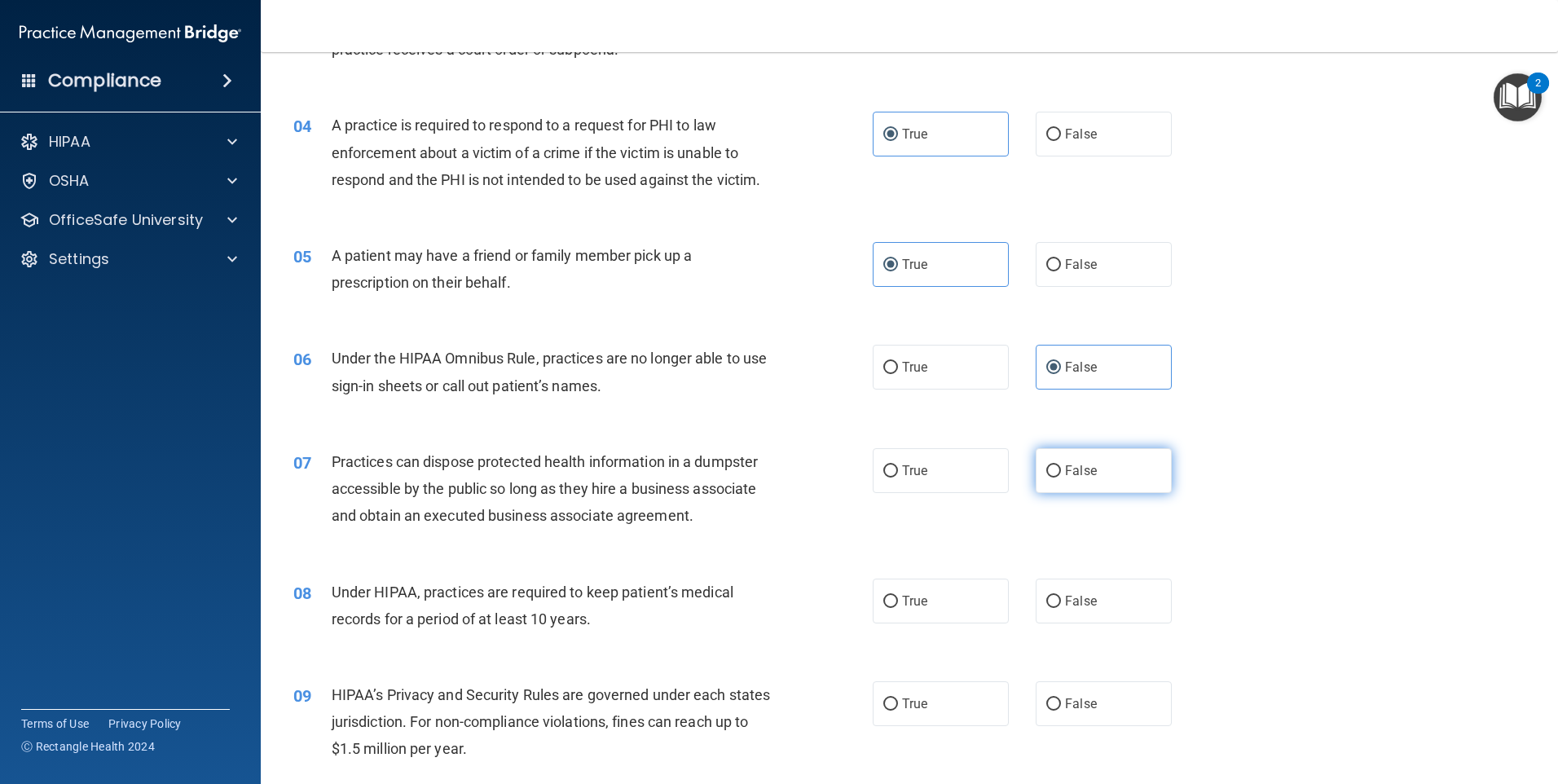
click at [1091, 470] on label "False" at bounding box center [1103, 470] width 136 height 45
click at [1061, 470] on input "False" at bounding box center [1053, 471] width 14 height 12
radio input "true"
click at [1122, 601] on label "False" at bounding box center [1103, 600] width 136 height 45
click at [1061, 601] on input "False" at bounding box center [1053, 601] width 14 height 12
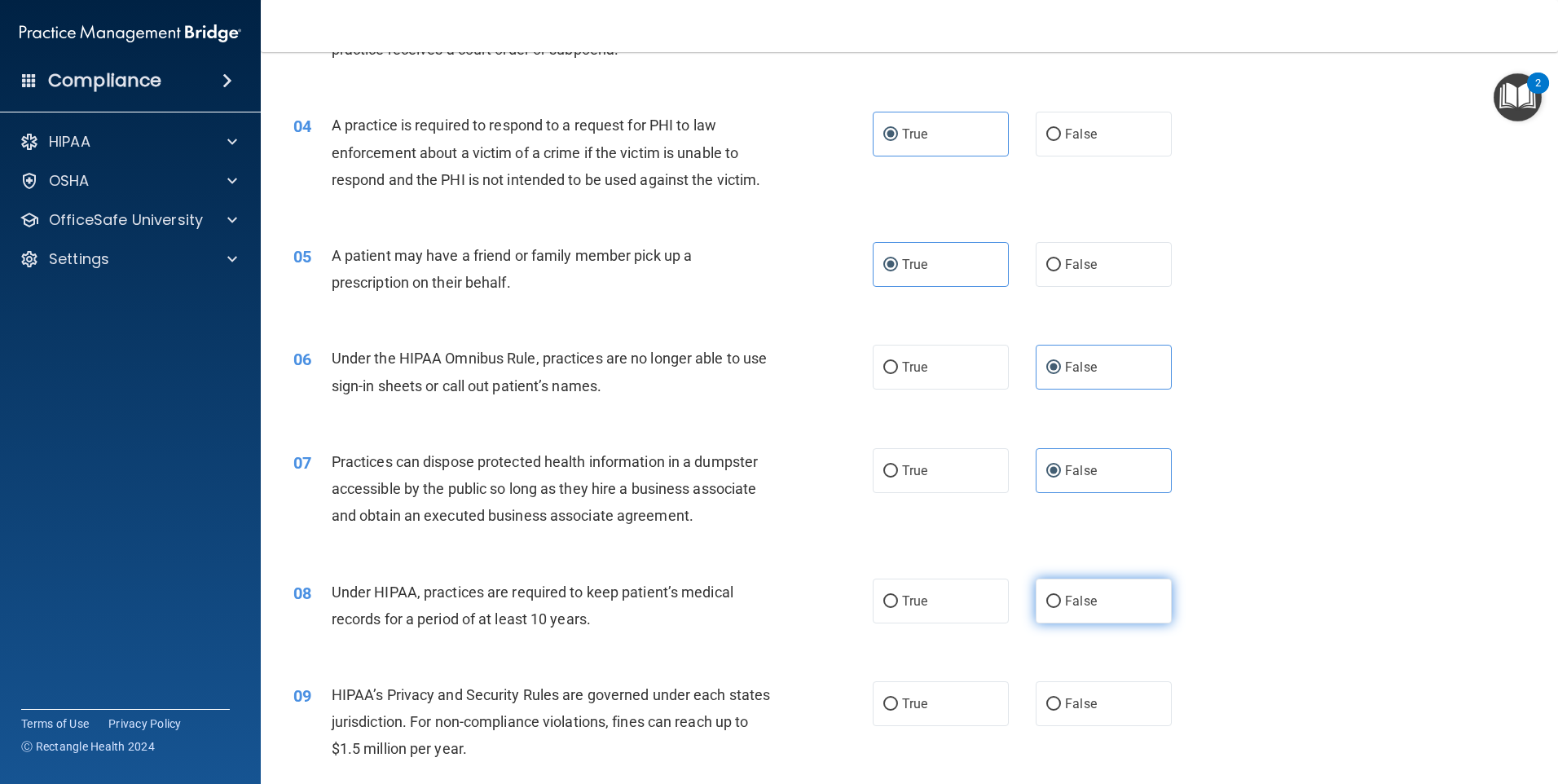
radio input "true"
click at [1072, 687] on label "False" at bounding box center [1103, 703] width 136 height 45
click at [1061, 699] on input "False" at bounding box center [1053, 704] width 14 height 12
radio input "true"
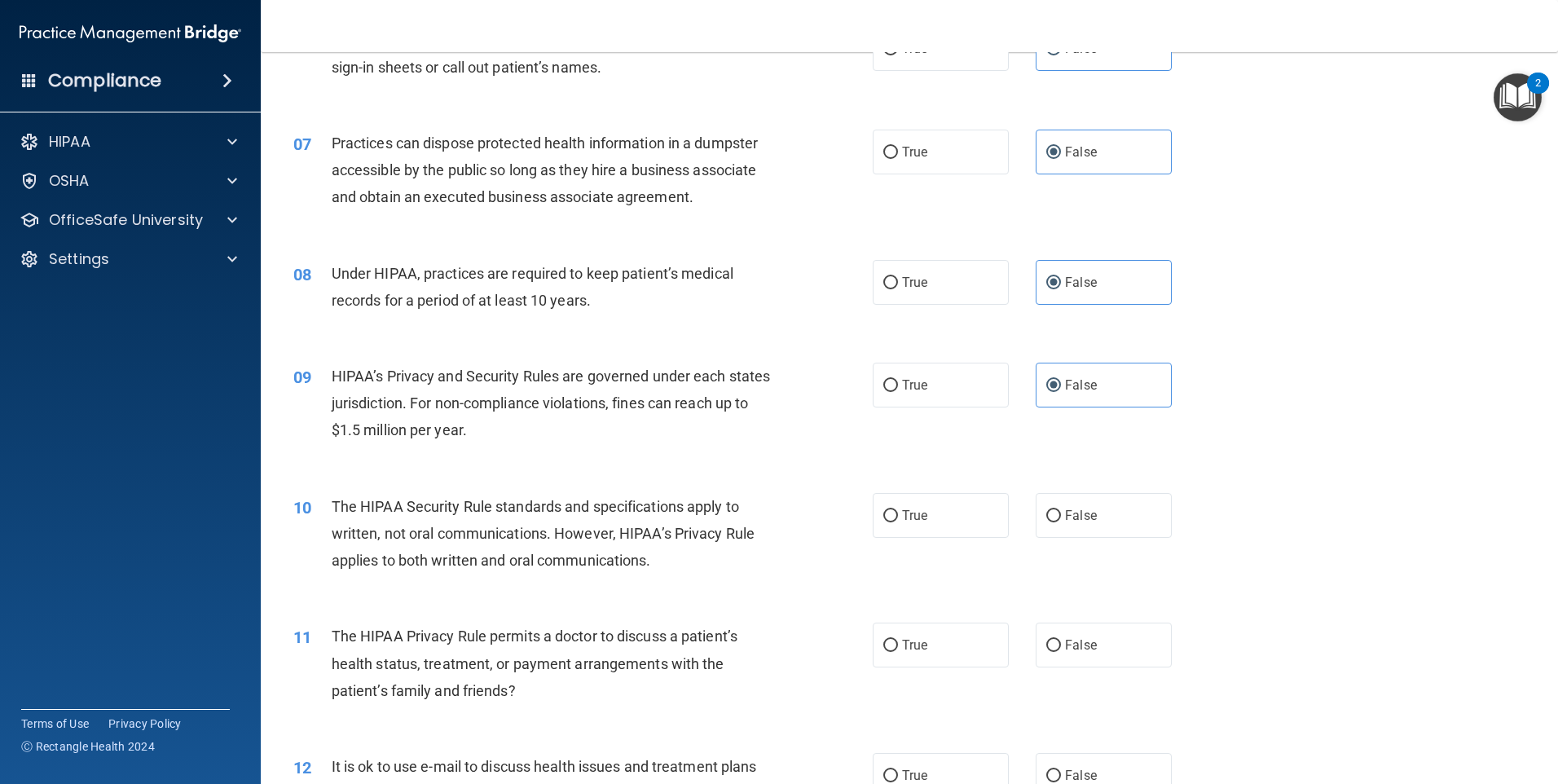
scroll to position [734, 0]
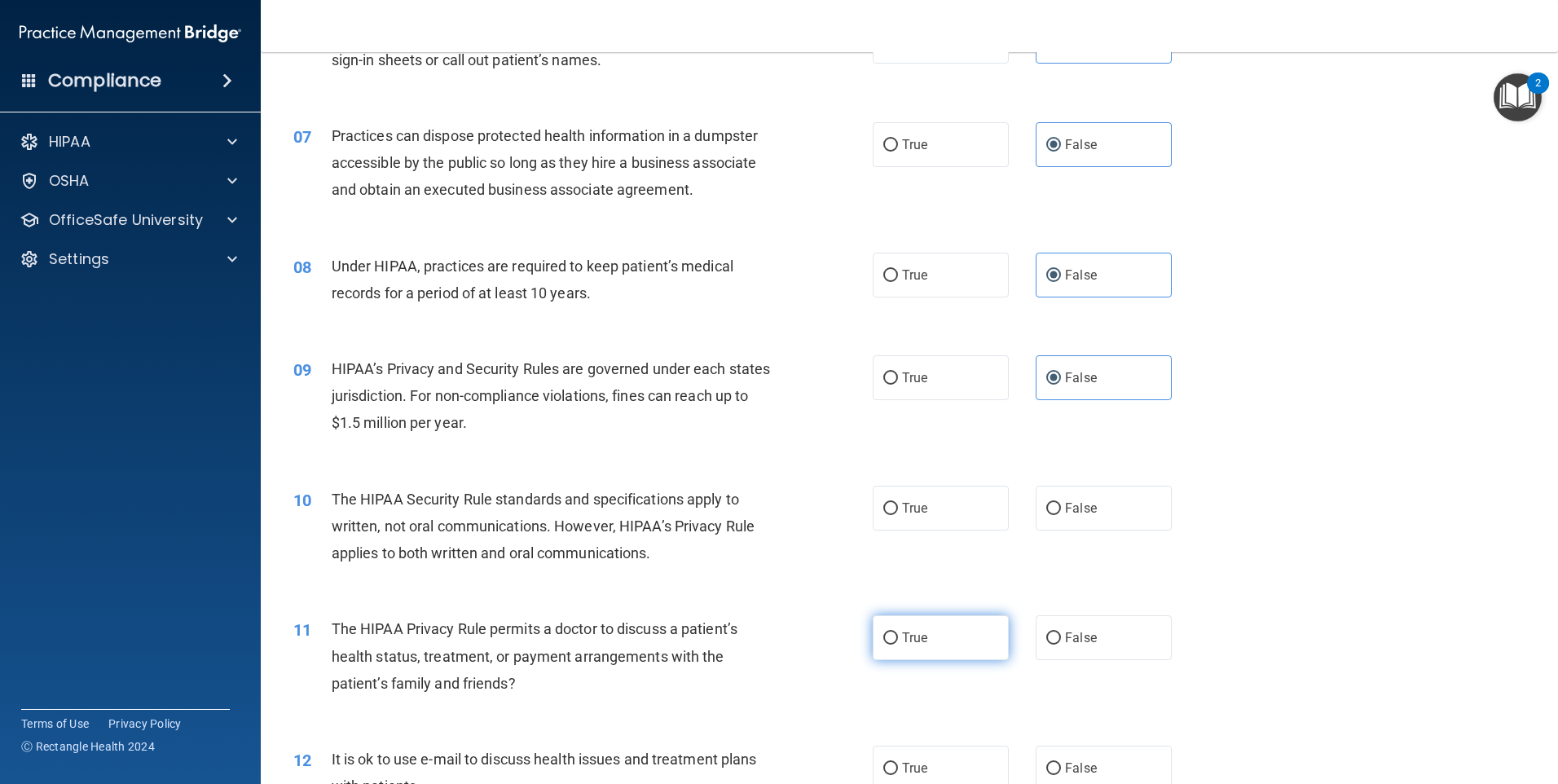
click at [948, 648] on label "True" at bounding box center [940, 637] width 136 height 45
click at [898, 644] on input "True" at bounding box center [890, 638] width 14 height 12
radio input "true"
click at [923, 500] on label "True" at bounding box center [940, 508] width 136 height 45
click at [898, 503] on input "True" at bounding box center [890, 509] width 14 height 12
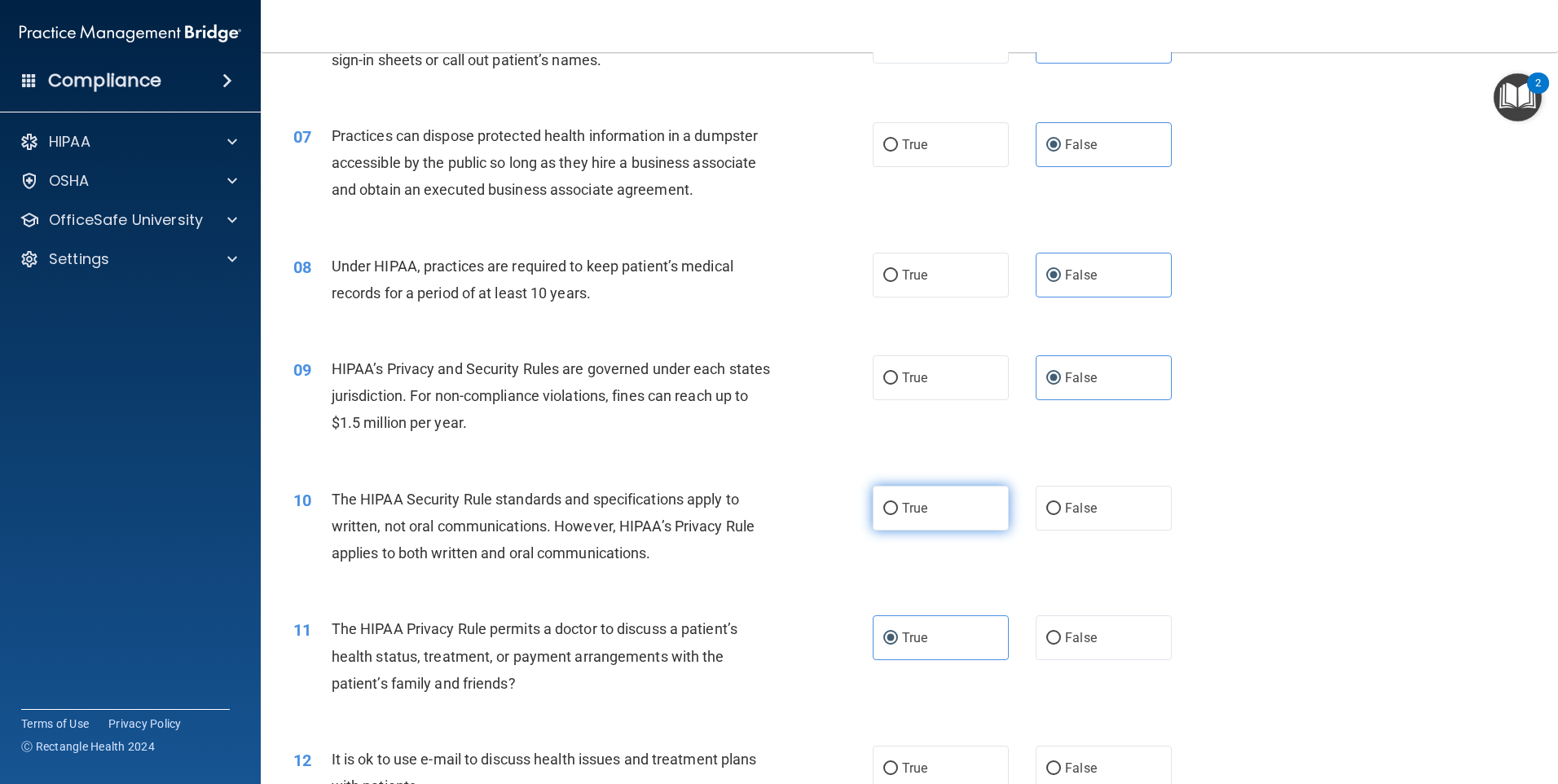
radio input "true"
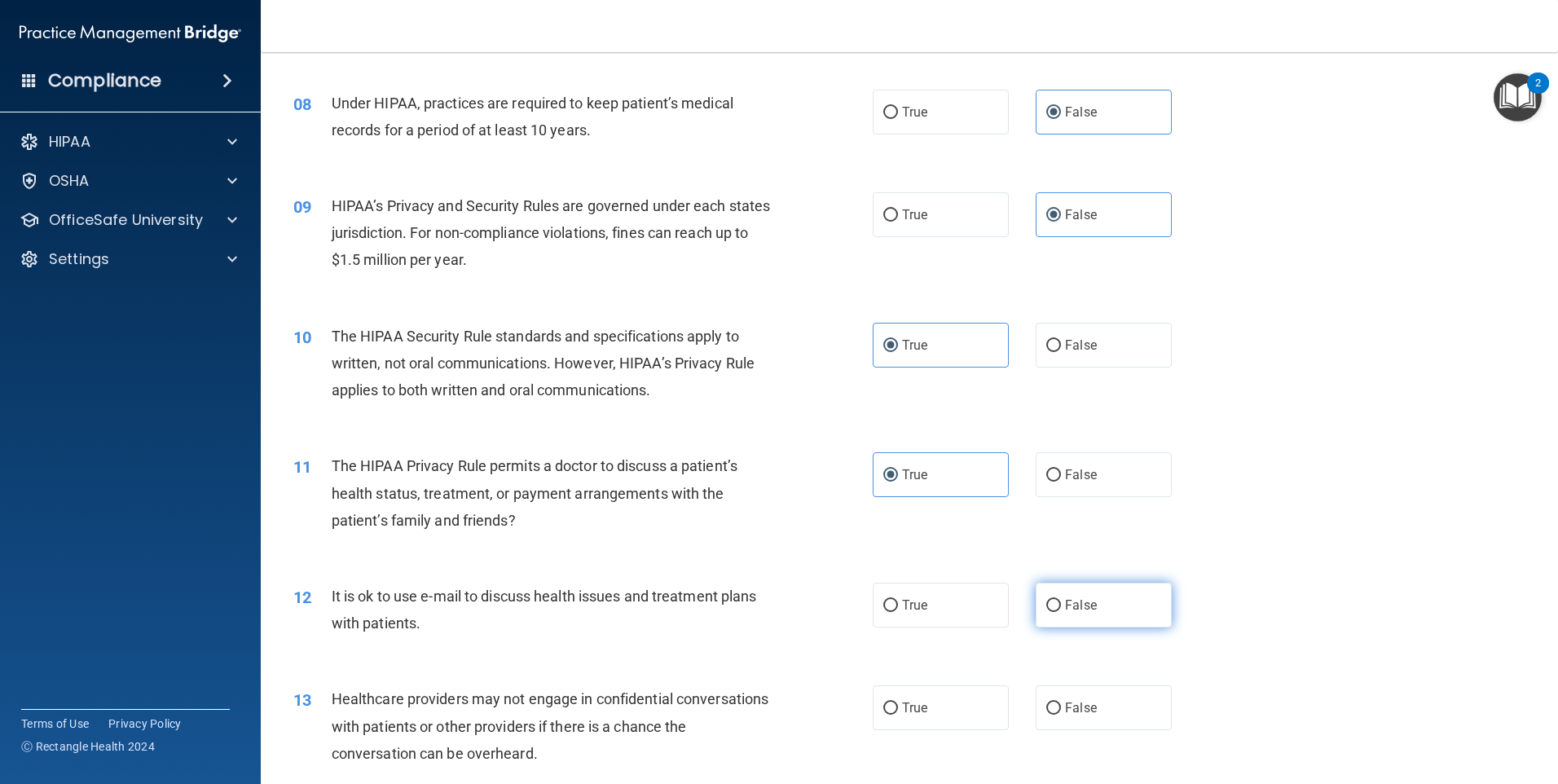
click at [1079, 602] on span "False" at bounding box center [1080, 605] width 31 height 15
click at [1061, 602] on input "False" at bounding box center [1053, 606] width 14 height 12
radio input "true"
click at [1079, 717] on label "False" at bounding box center [1103, 707] width 136 height 45
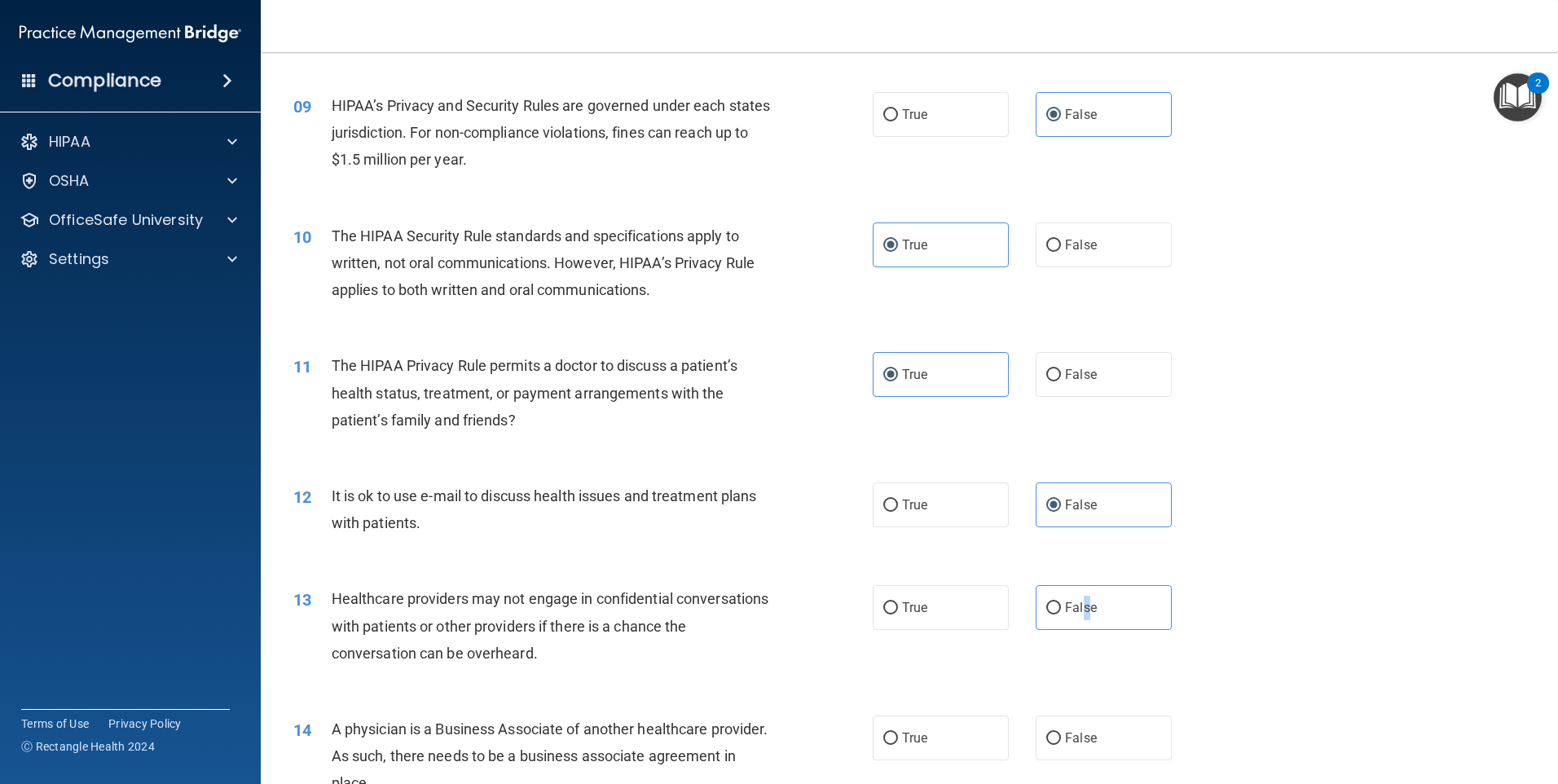
scroll to position [1141, 0]
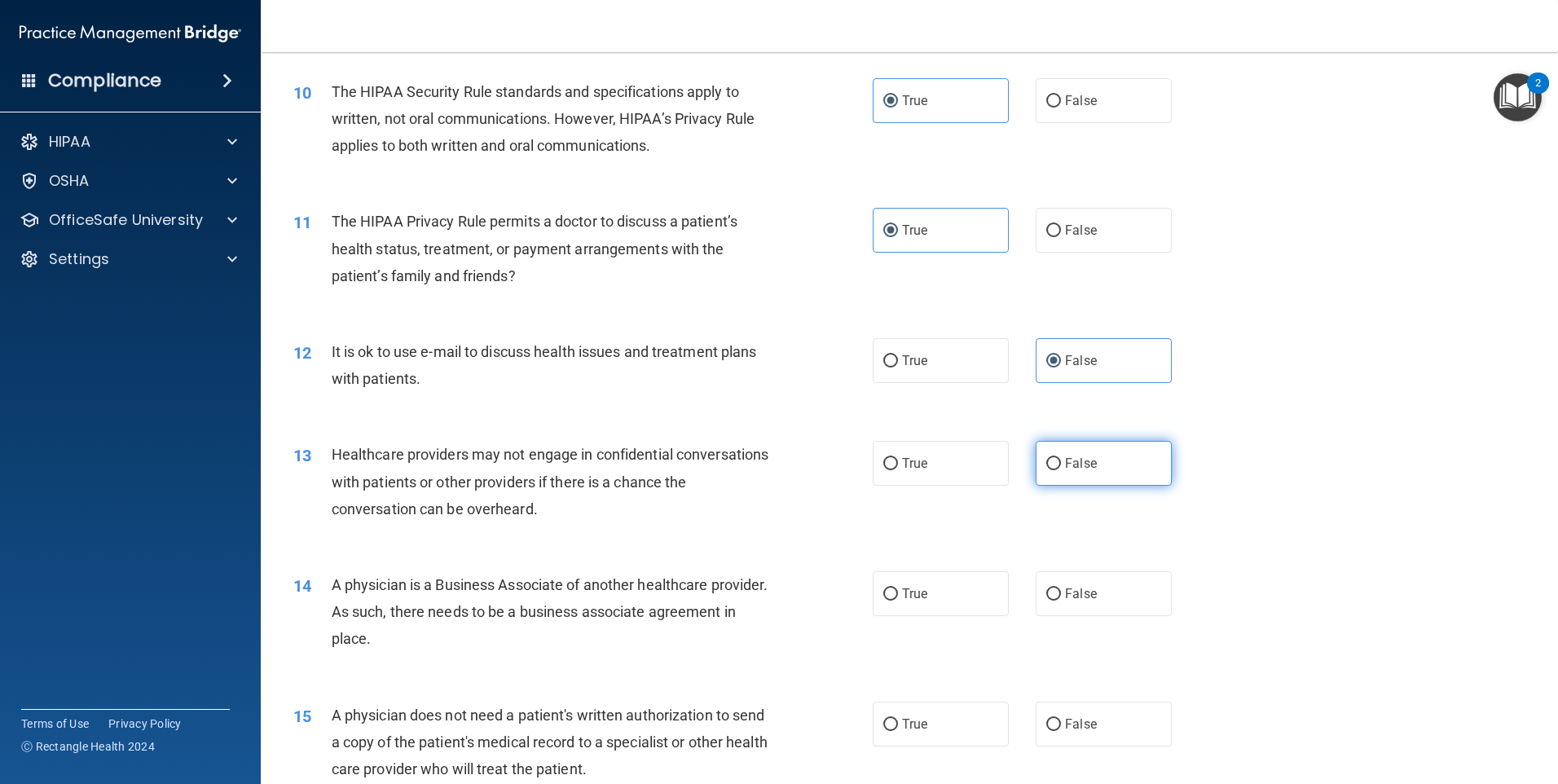
click at [1103, 469] on label "False" at bounding box center [1103, 462] width 136 height 45
click at [1061, 469] on input "False" at bounding box center [1053, 463] width 14 height 12
radio input "true"
click at [920, 602] on label "True" at bounding box center [940, 593] width 136 height 45
click at [898, 601] on input "True" at bounding box center [890, 594] width 14 height 12
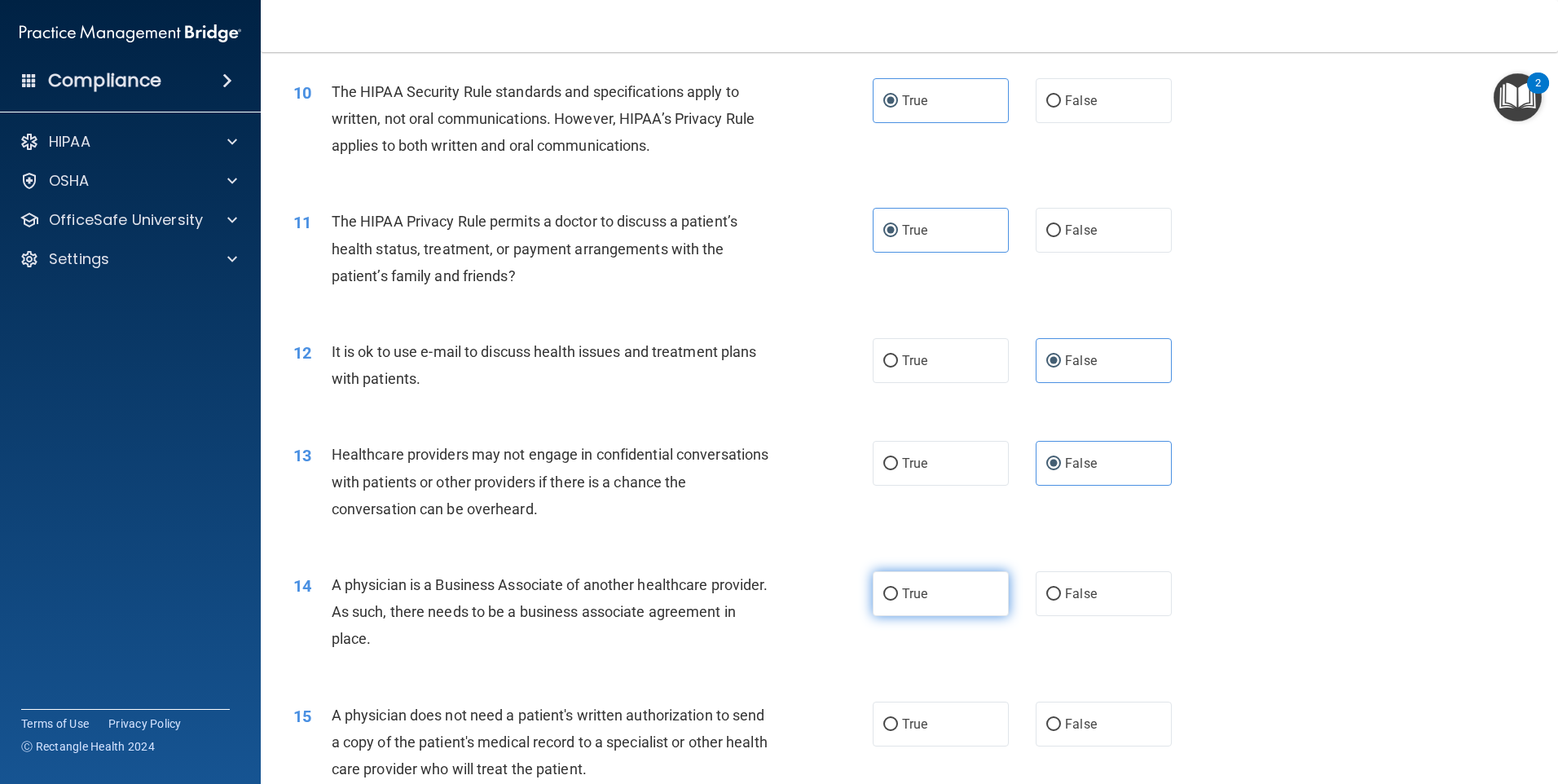
radio input "true"
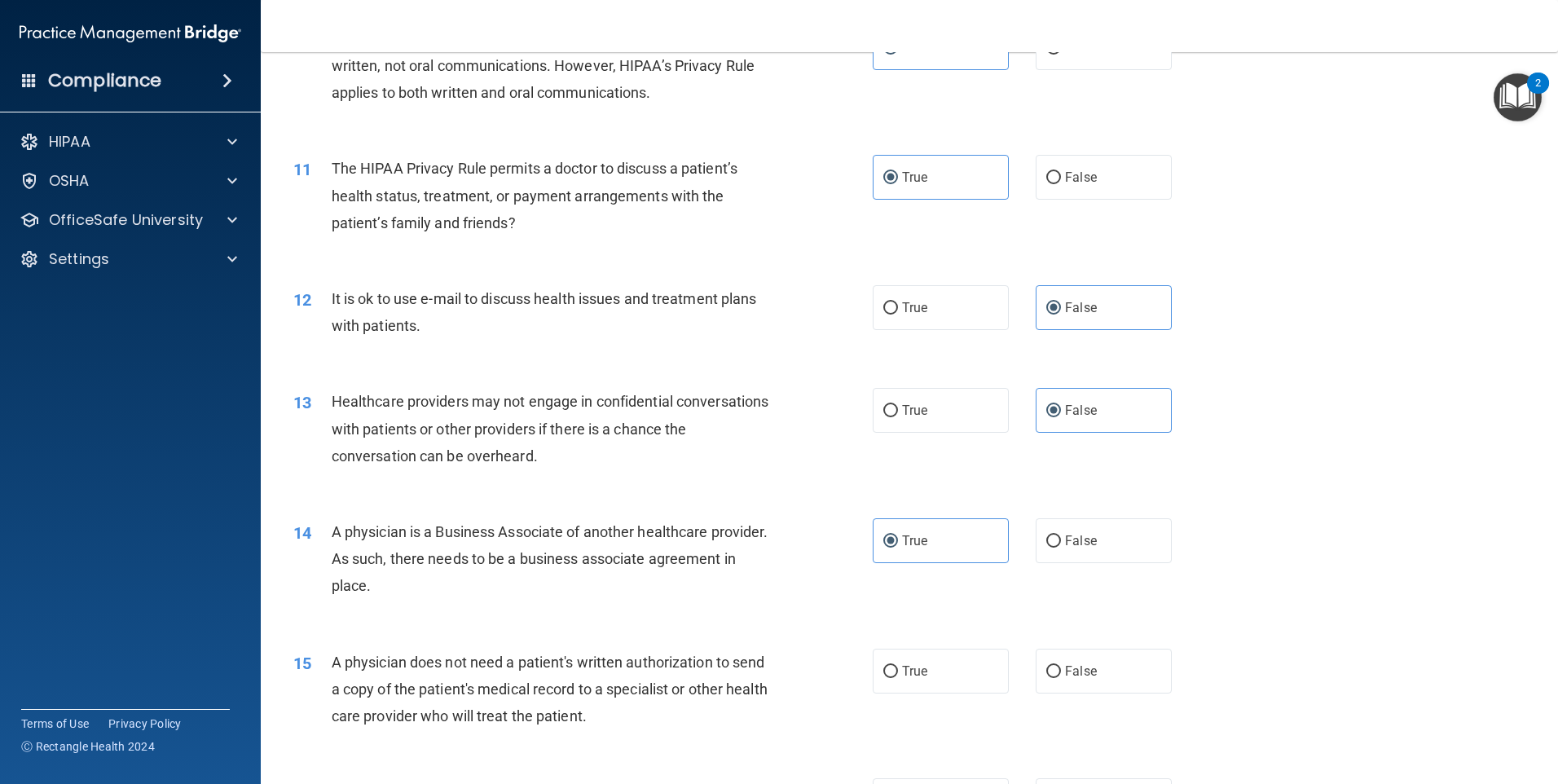
scroll to position [1223, 0]
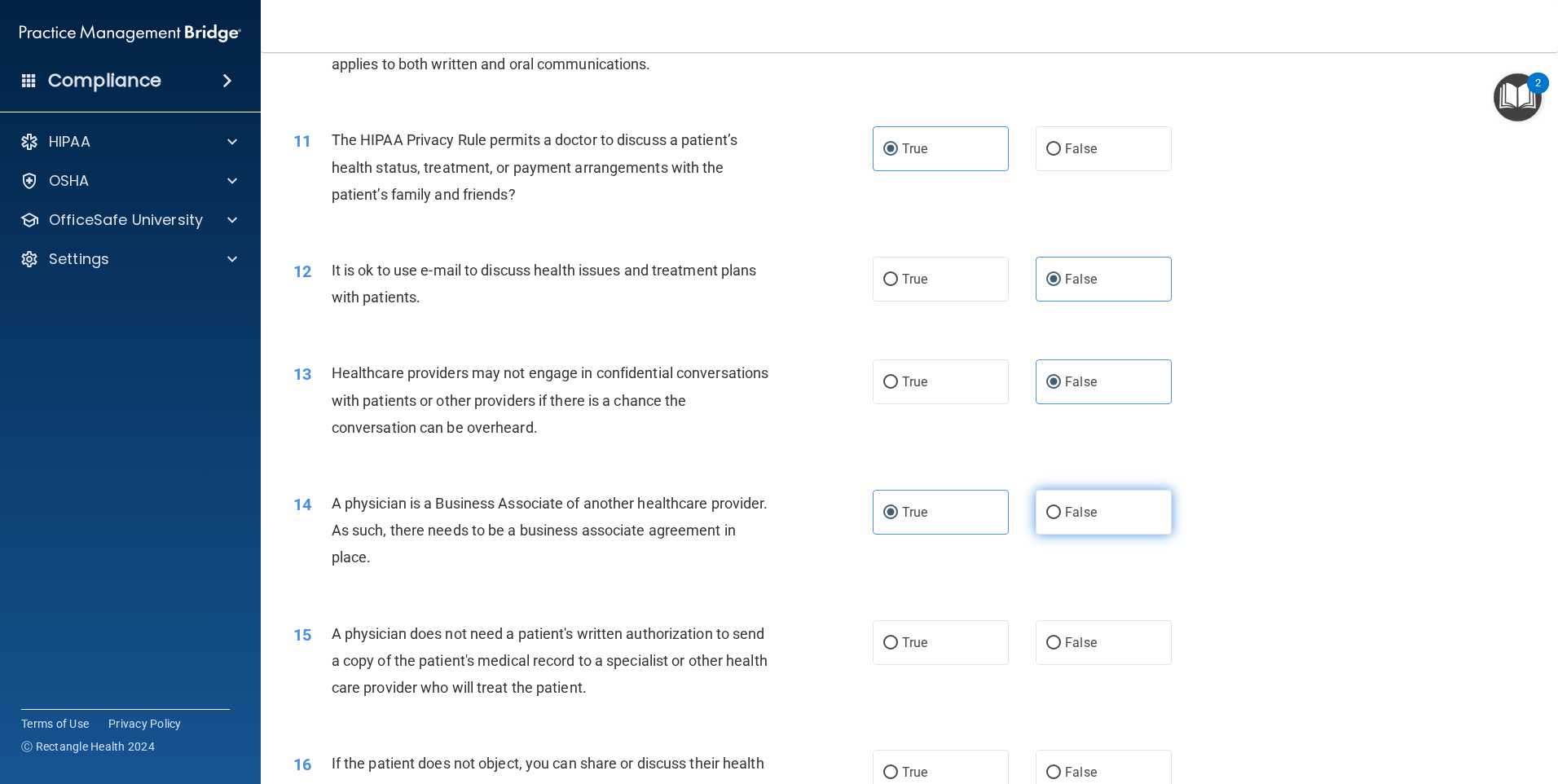
click at [1090, 512] on label "False" at bounding box center [1103, 512] width 136 height 45
click at [1061, 512] on input "False" at bounding box center [1053, 513] width 14 height 12
radio input "true"
radio input "false"
click at [1148, 637] on label "False" at bounding box center [1103, 642] width 136 height 45
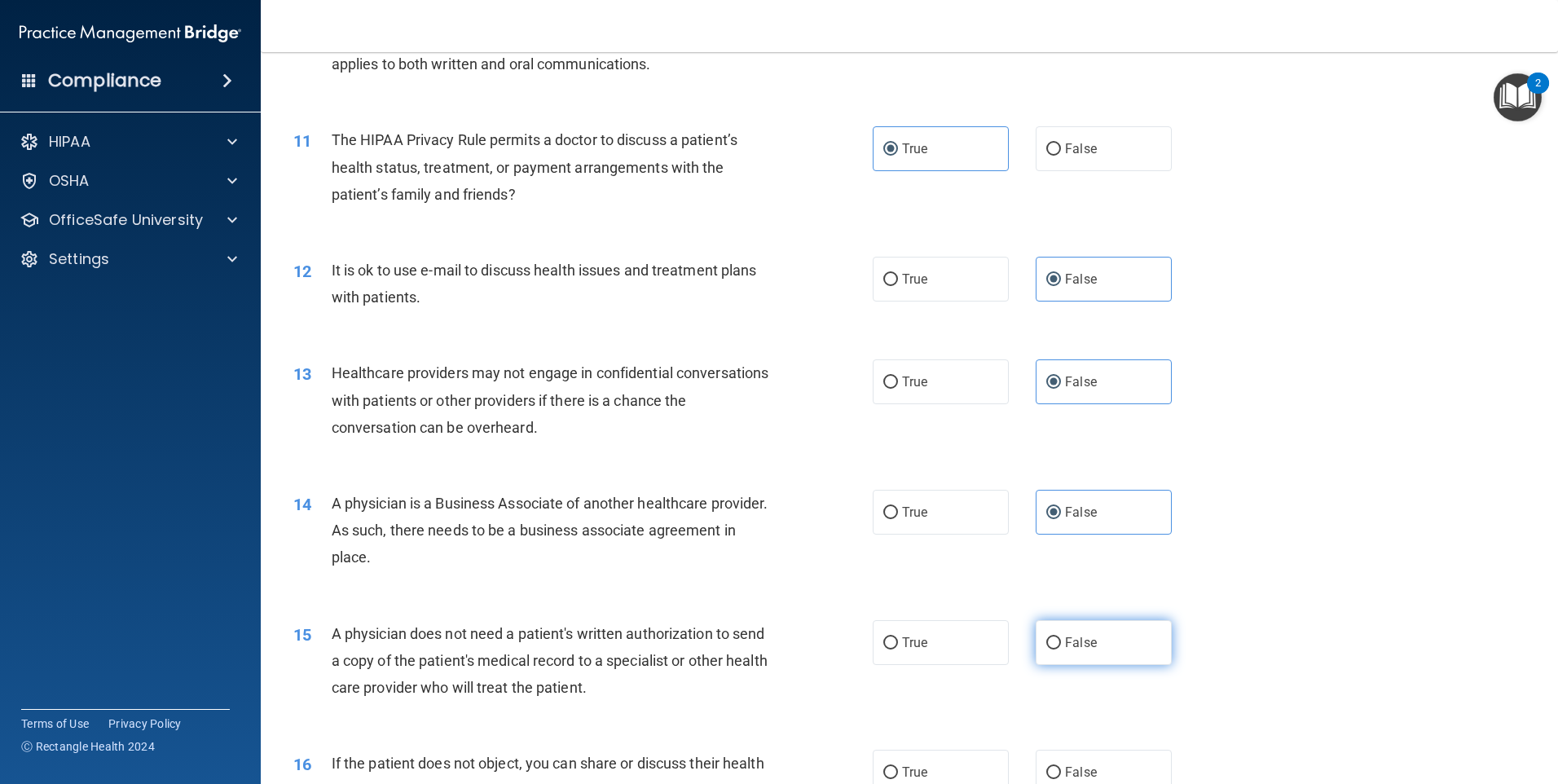
click at [1061, 637] on input "False" at bounding box center [1053, 643] width 14 height 12
radio input "true"
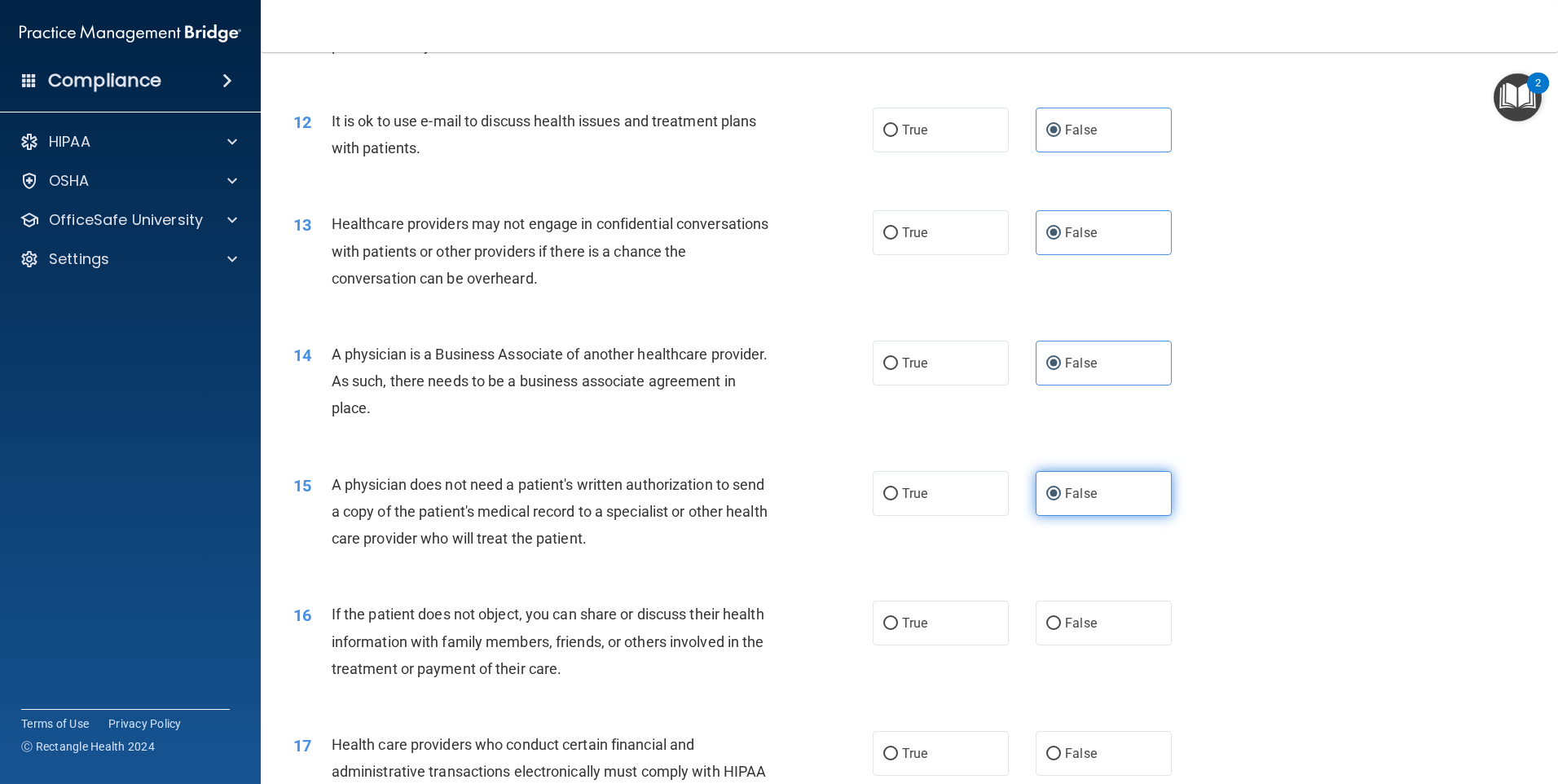
scroll to position [1385, 0]
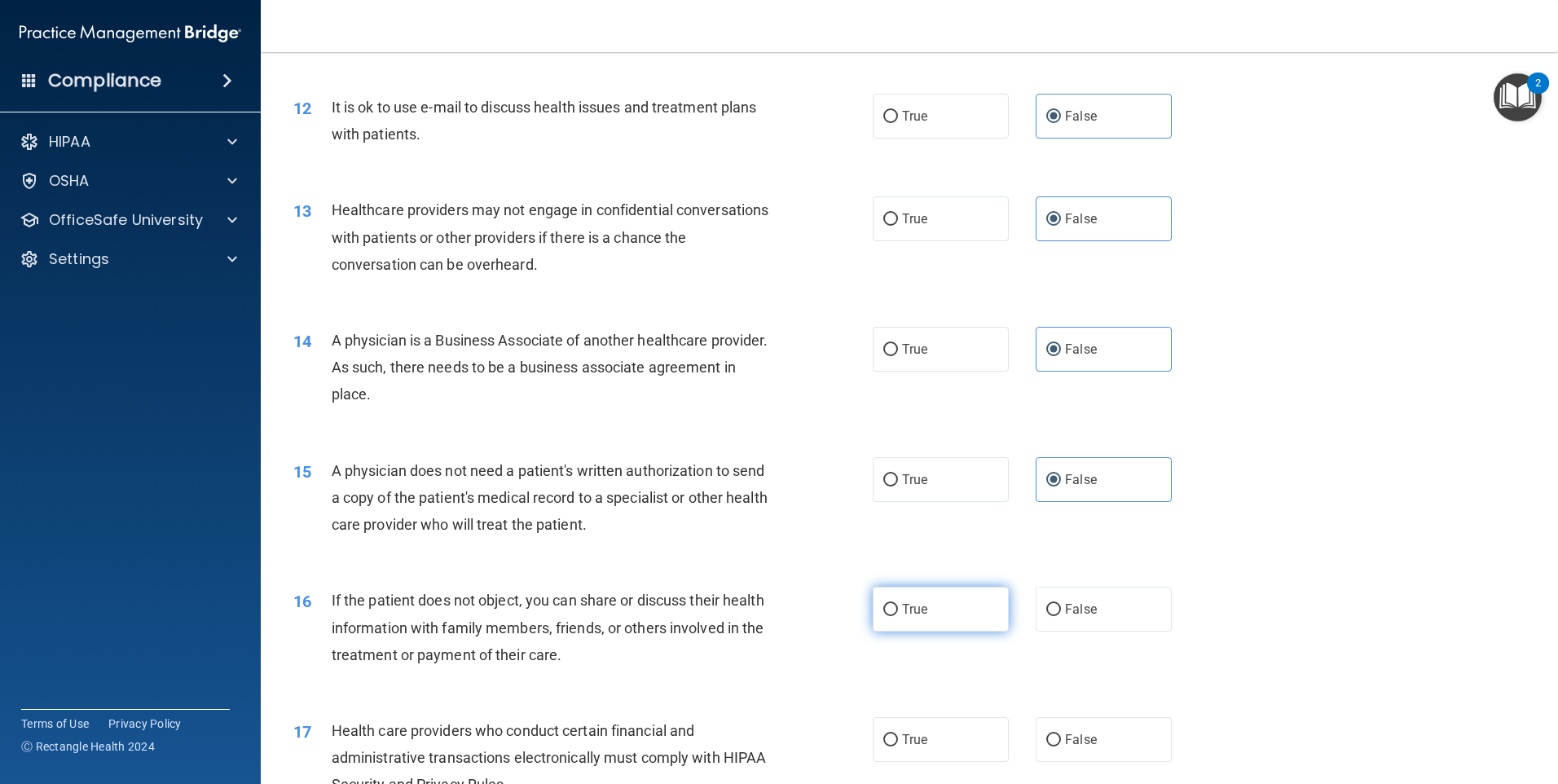
click at [942, 625] on label "True" at bounding box center [940, 608] width 136 height 45
click at [898, 616] on input "True" at bounding box center [890, 609] width 14 height 12
radio input "true"
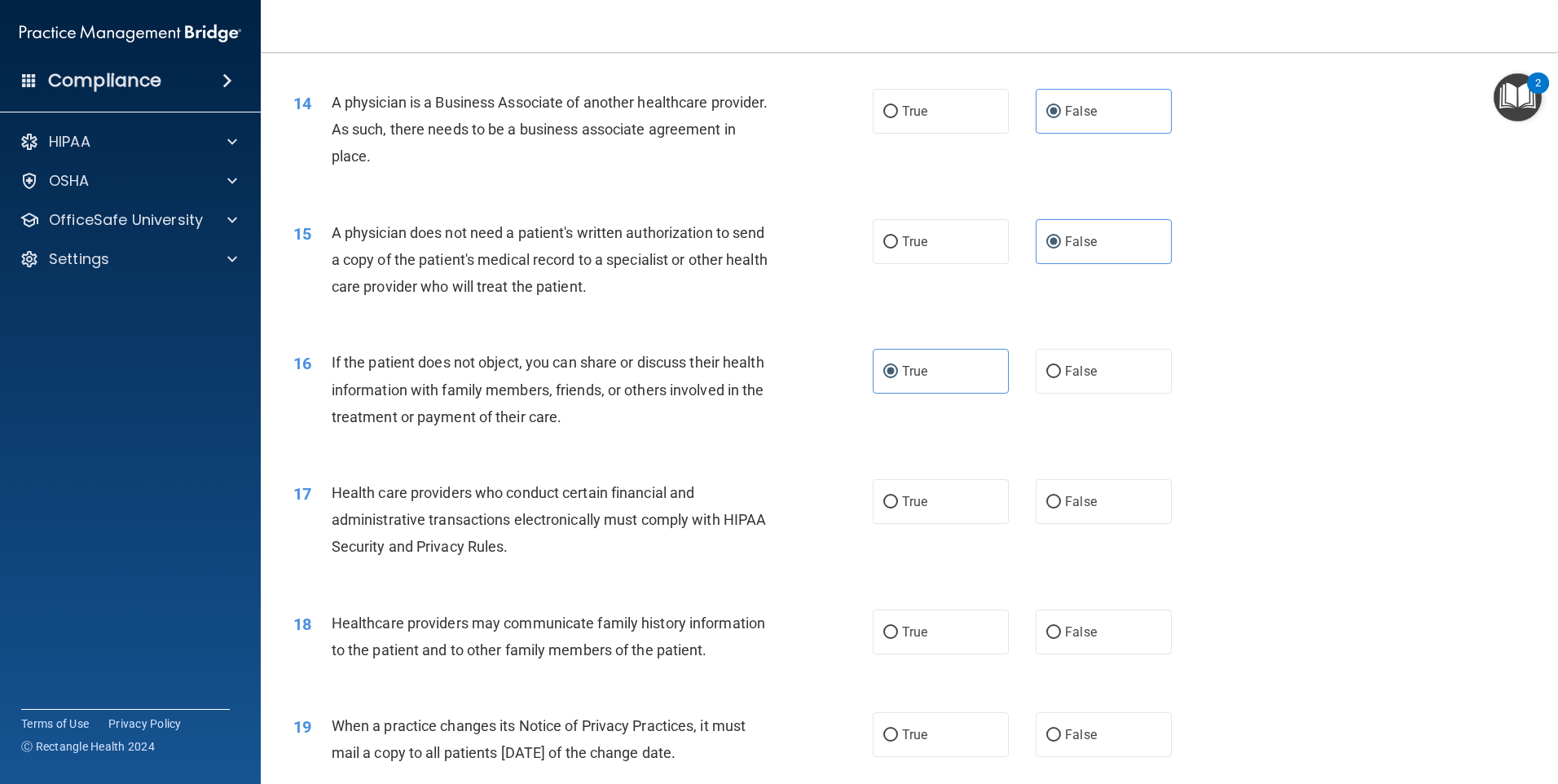
scroll to position [1630, 0]
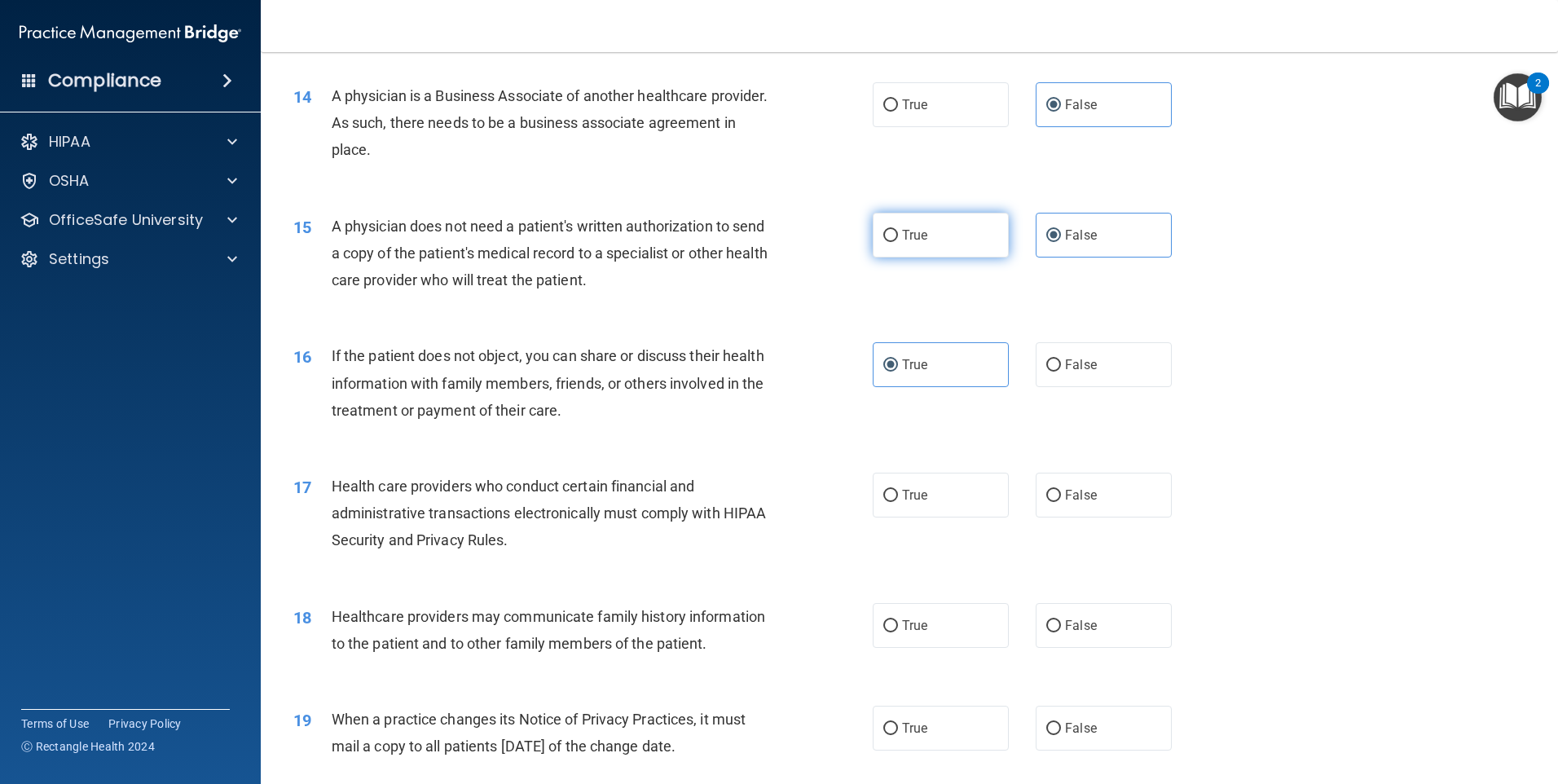
click at [954, 235] on label "True" at bounding box center [940, 234] width 136 height 45
click at [898, 235] on input "True" at bounding box center [890, 235] width 14 height 12
radio input "true"
radio input "false"
click at [920, 504] on label "True" at bounding box center [940, 495] width 136 height 45
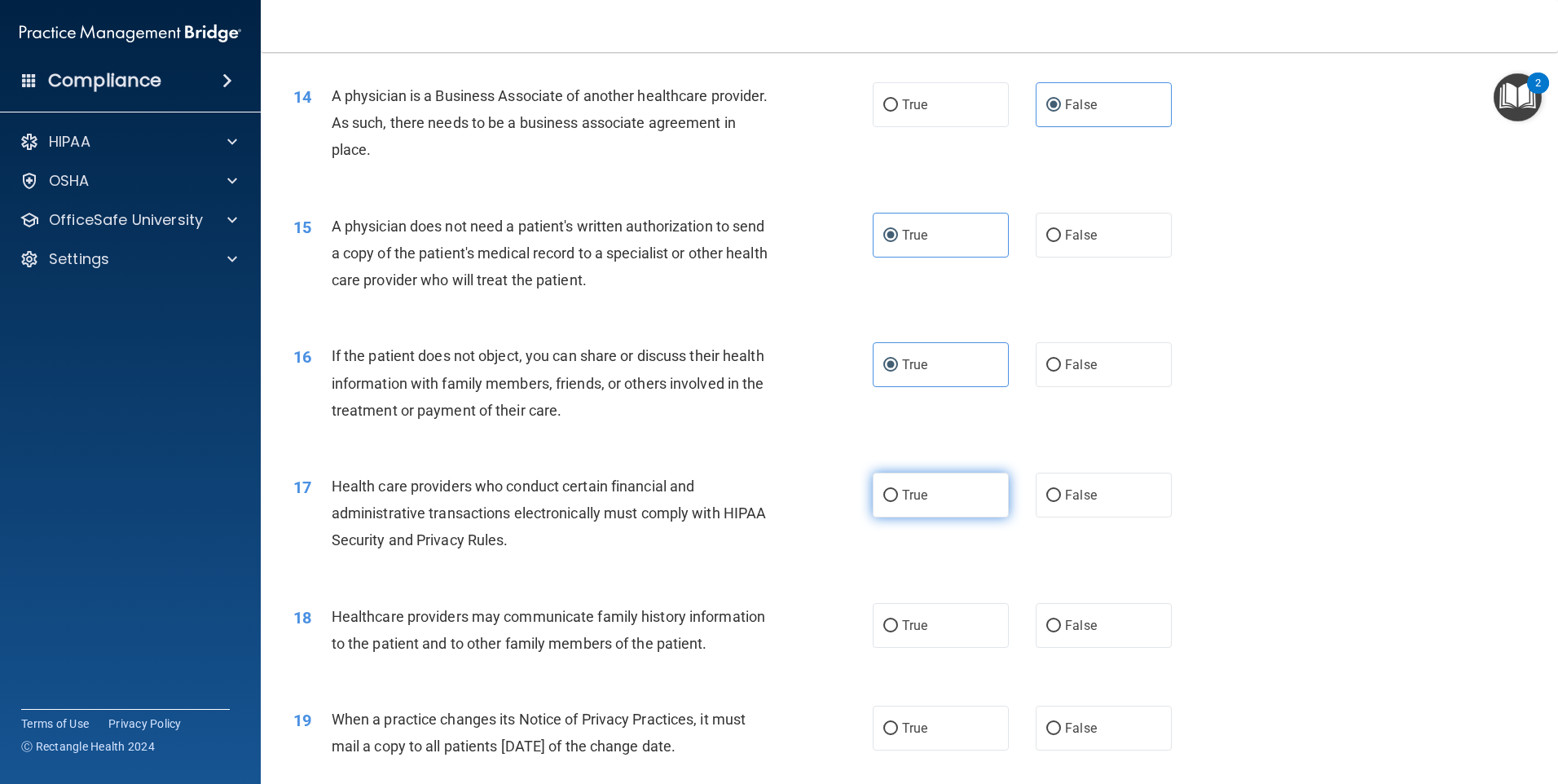
click at [898, 502] on input "True" at bounding box center [890, 495] width 14 height 12
radio input "true"
click at [1076, 722] on span "False" at bounding box center [1080, 728] width 31 height 15
click at [1061, 722] on input "False" at bounding box center [1053, 728] width 14 height 12
radio input "true"
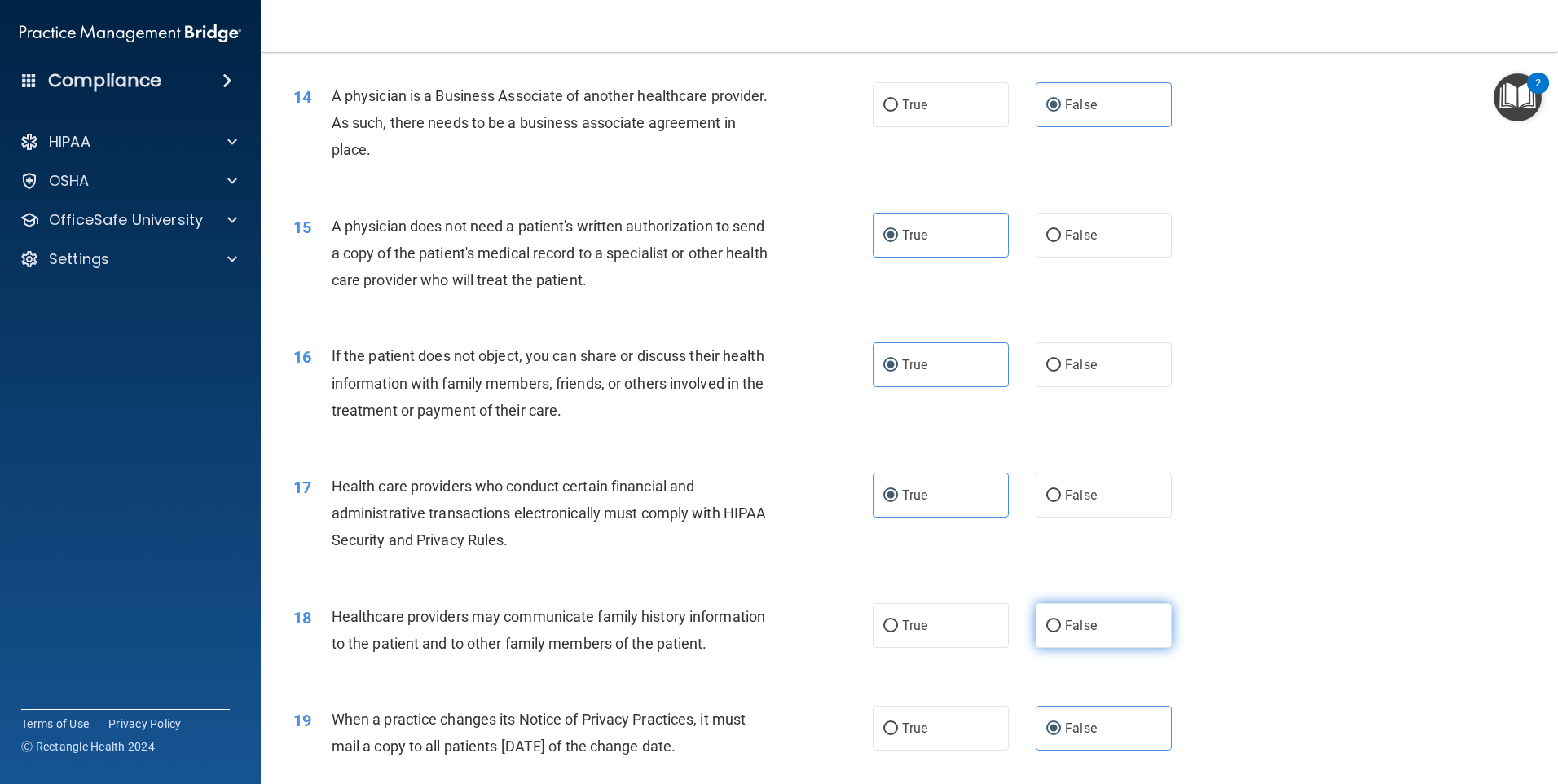
click at [1092, 633] on label "False" at bounding box center [1103, 625] width 136 height 45
click at [1061, 632] on input "False" at bounding box center [1053, 625] width 14 height 12
radio input "true"
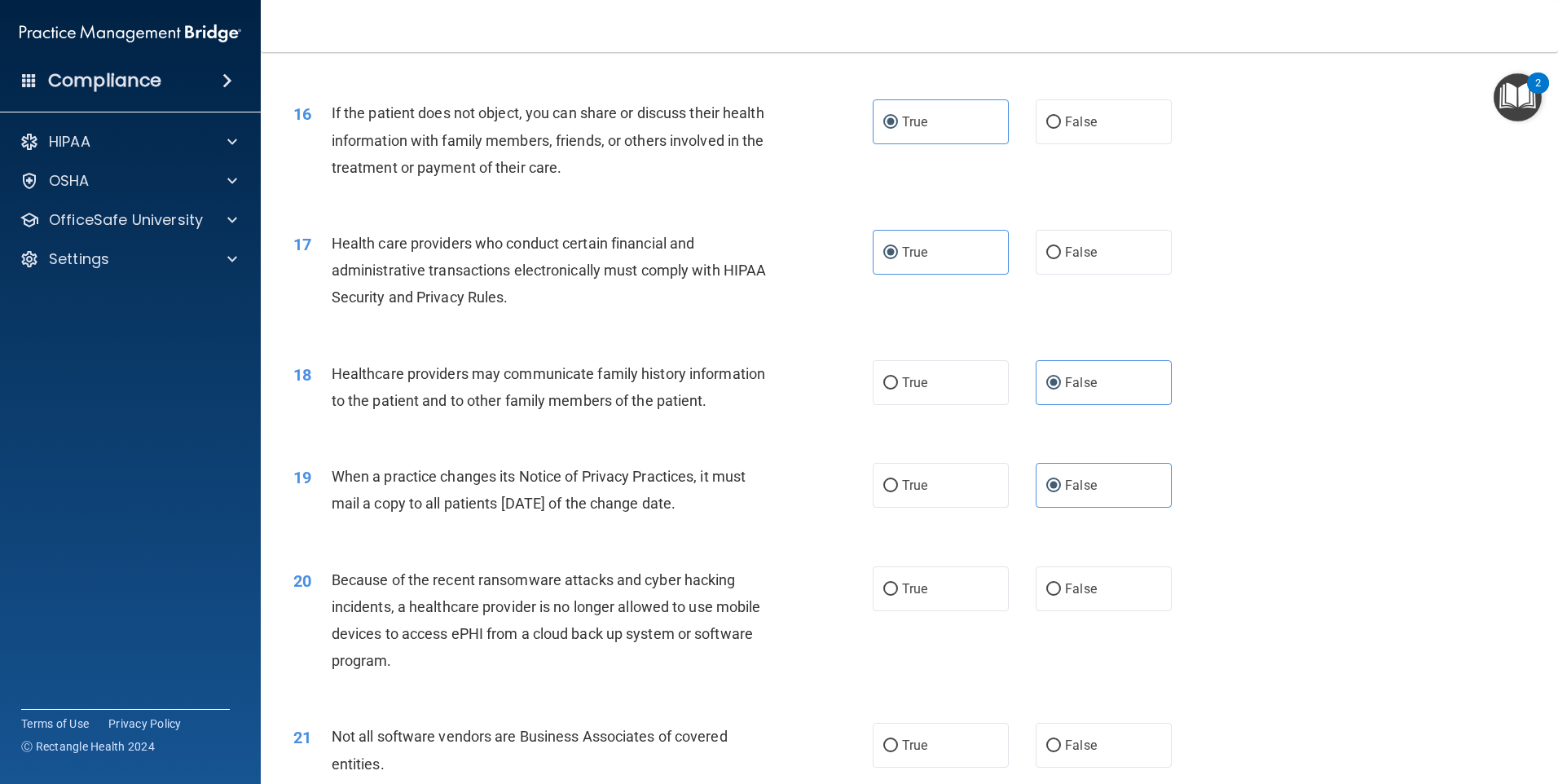
scroll to position [1874, 0]
click at [1072, 584] on span "False" at bounding box center [1080, 587] width 31 height 15
click at [1061, 584] on input "False" at bounding box center [1053, 588] width 14 height 12
radio input "true"
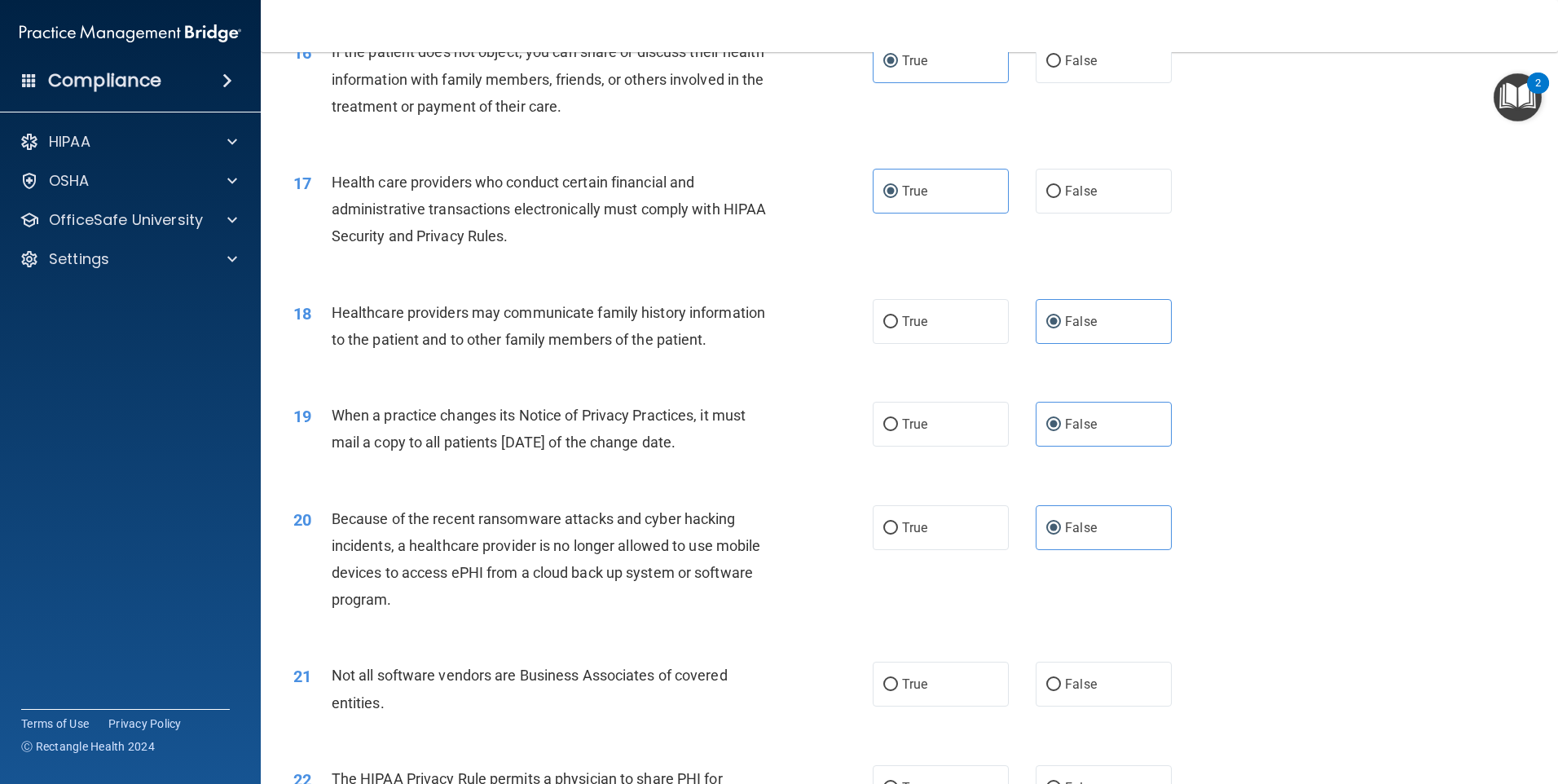
scroll to position [2037, 0]
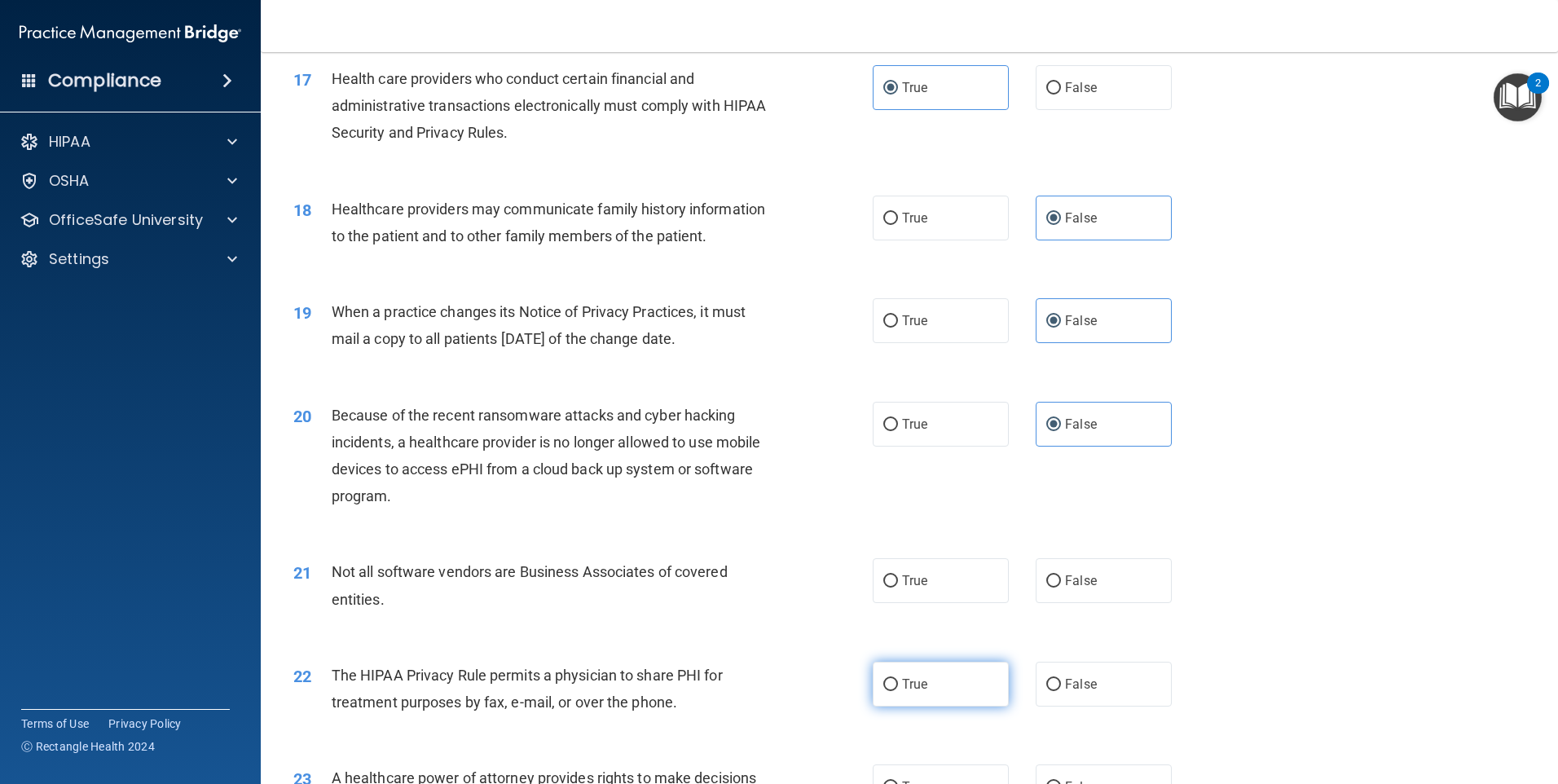
click at [950, 688] on label "True" at bounding box center [940, 683] width 136 height 45
click at [898, 688] on input "True" at bounding box center [890, 684] width 14 height 12
radio input "true"
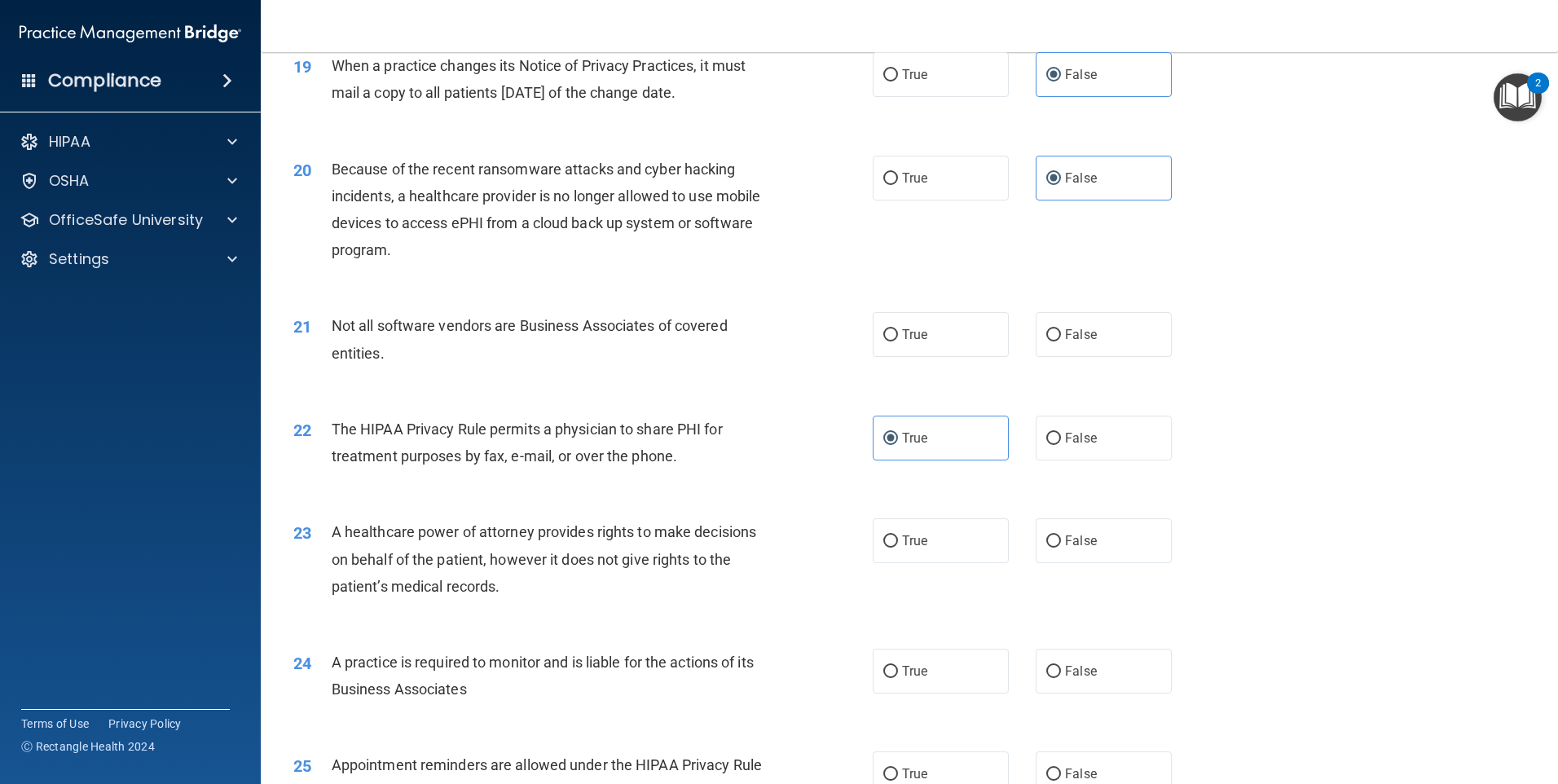
scroll to position [2362, 0]
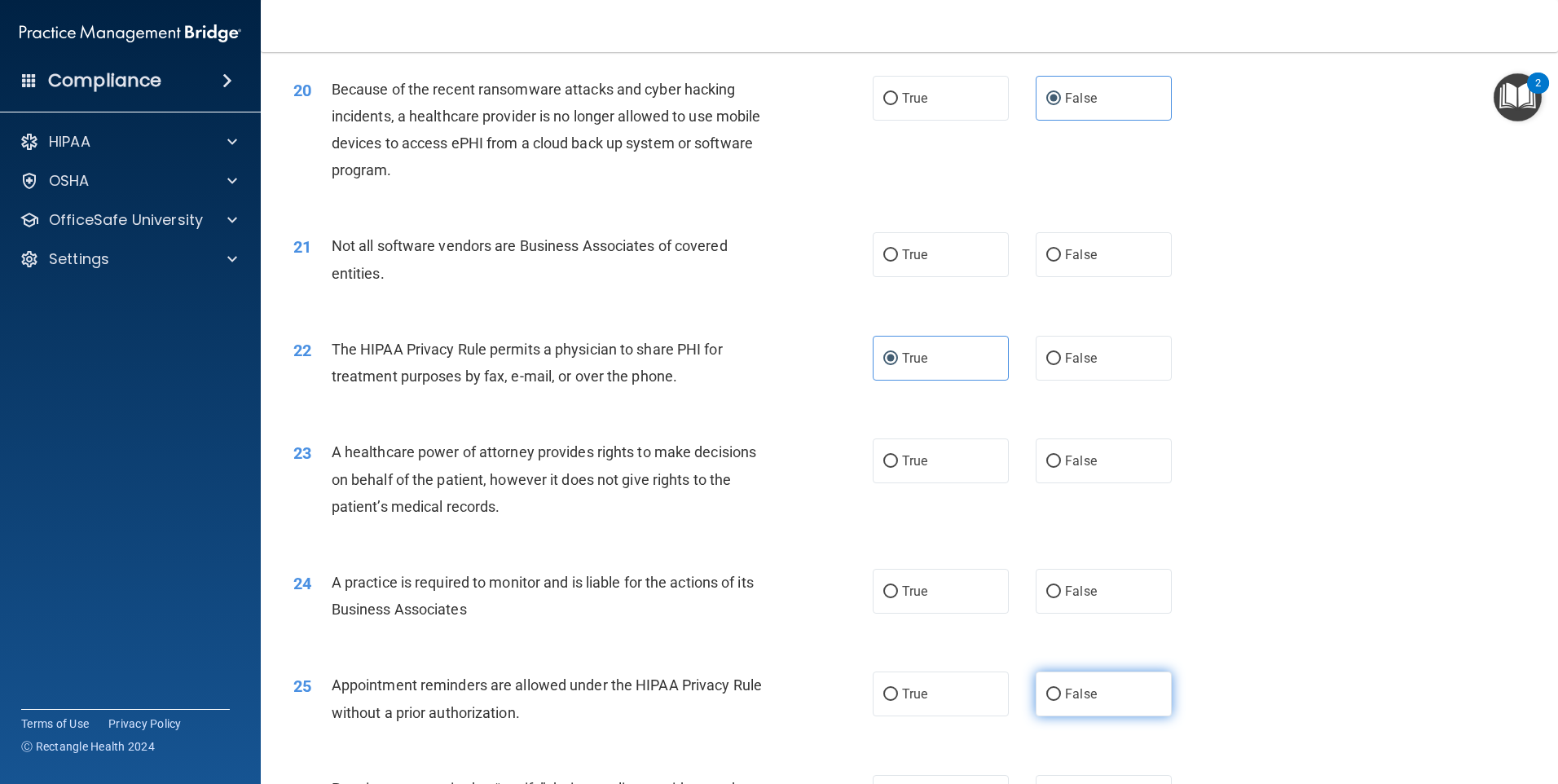
click at [1073, 699] on span "False" at bounding box center [1080, 694] width 31 height 15
click at [1061, 699] on input "False" at bounding box center [1053, 694] width 14 height 12
radio input "true"
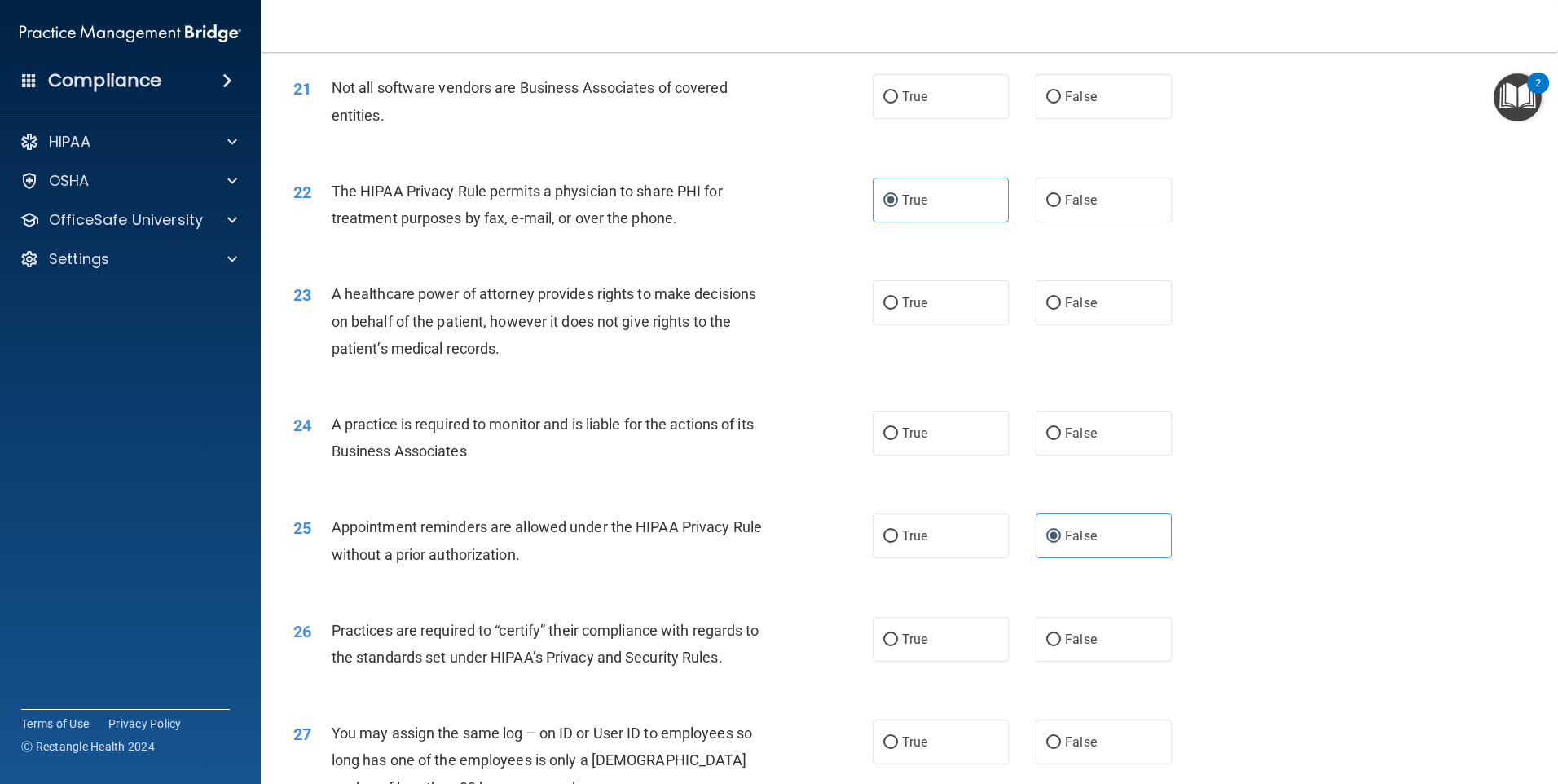
scroll to position [2526, 0]
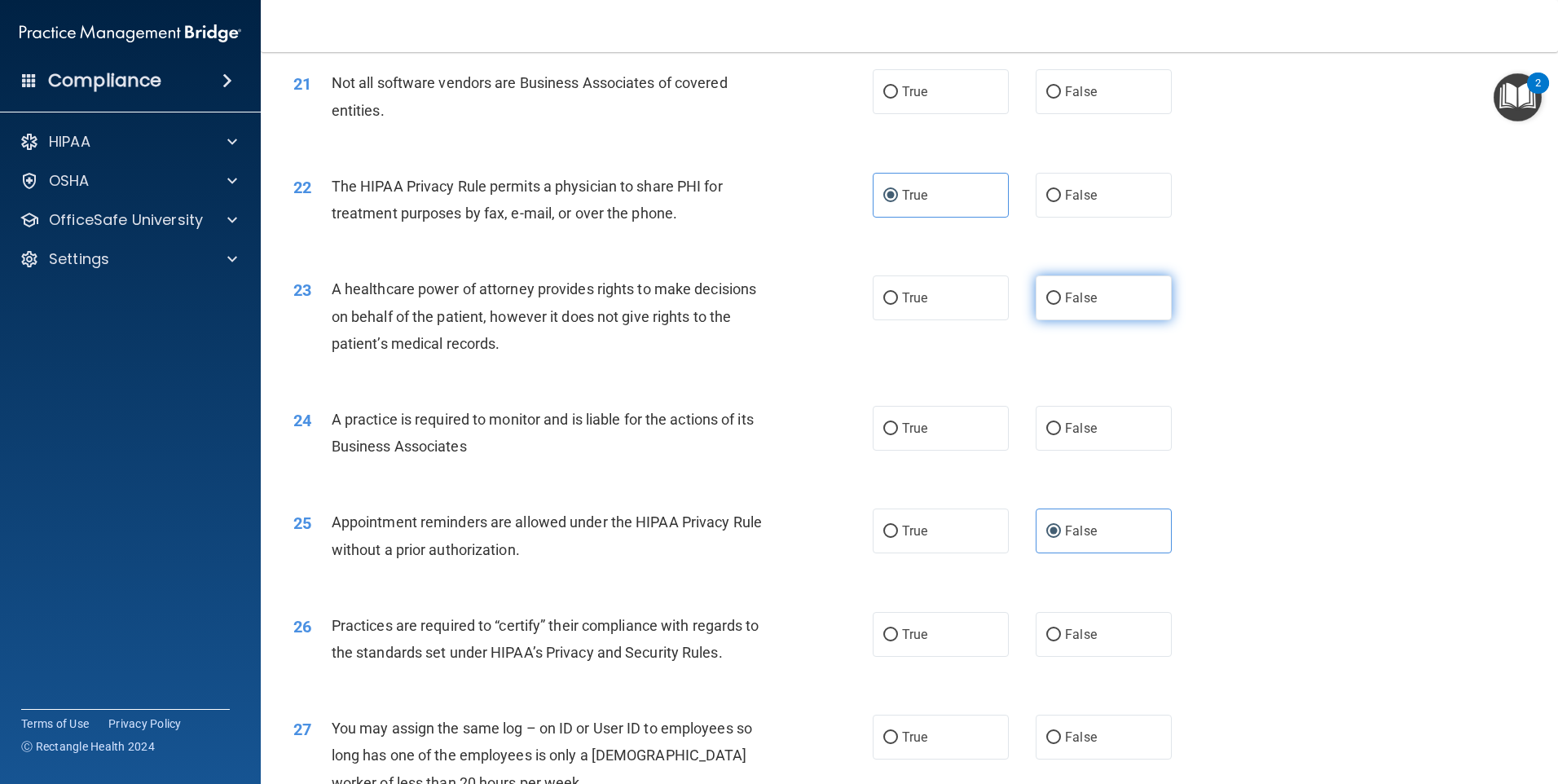
click at [1073, 311] on label "False" at bounding box center [1103, 297] width 136 height 45
click at [1061, 305] on input "False" at bounding box center [1053, 298] width 14 height 12
radio input "true"
click at [1065, 426] on span "False" at bounding box center [1080, 428] width 31 height 15
click at [1061, 426] on input "False" at bounding box center [1053, 429] width 14 height 12
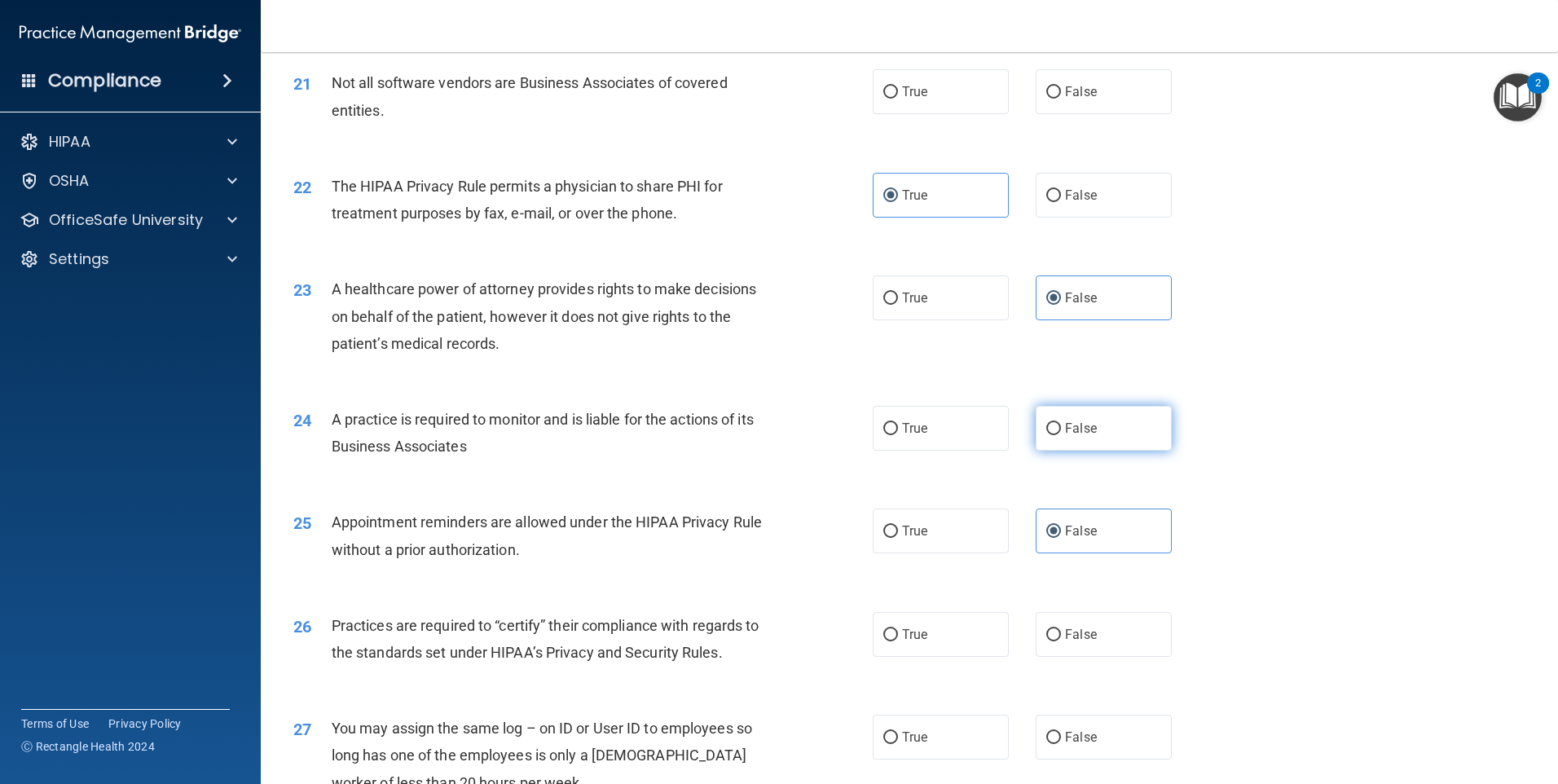
radio input "true"
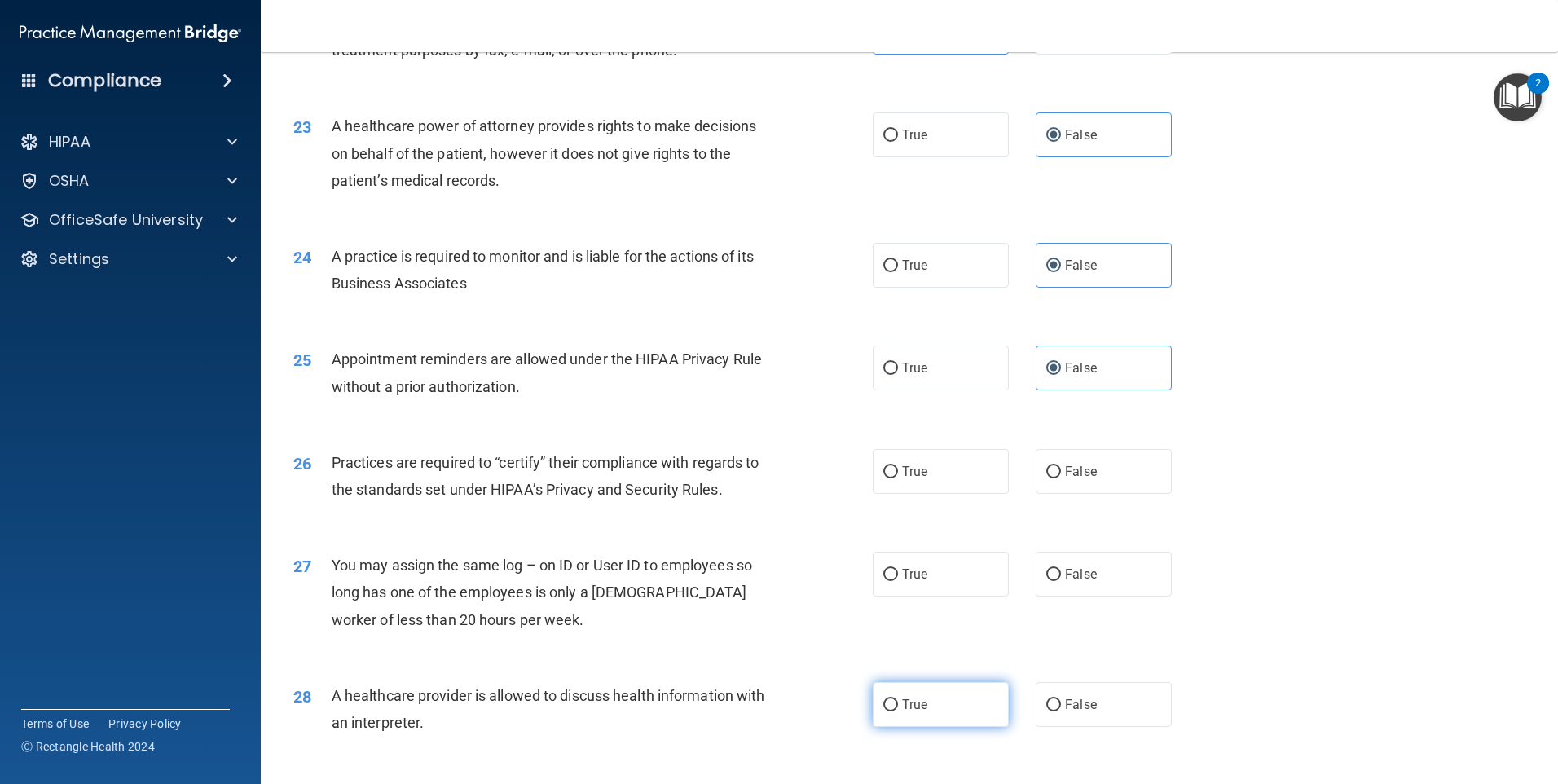
click at [936, 700] on label "True" at bounding box center [940, 703] width 136 height 45
click at [898, 700] on input "True" at bounding box center [890, 704] width 14 height 12
radio input "true"
click at [934, 689] on label "True" at bounding box center [940, 703] width 136 height 45
click at [898, 699] on input "True" at bounding box center [890, 704] width 14 height 12
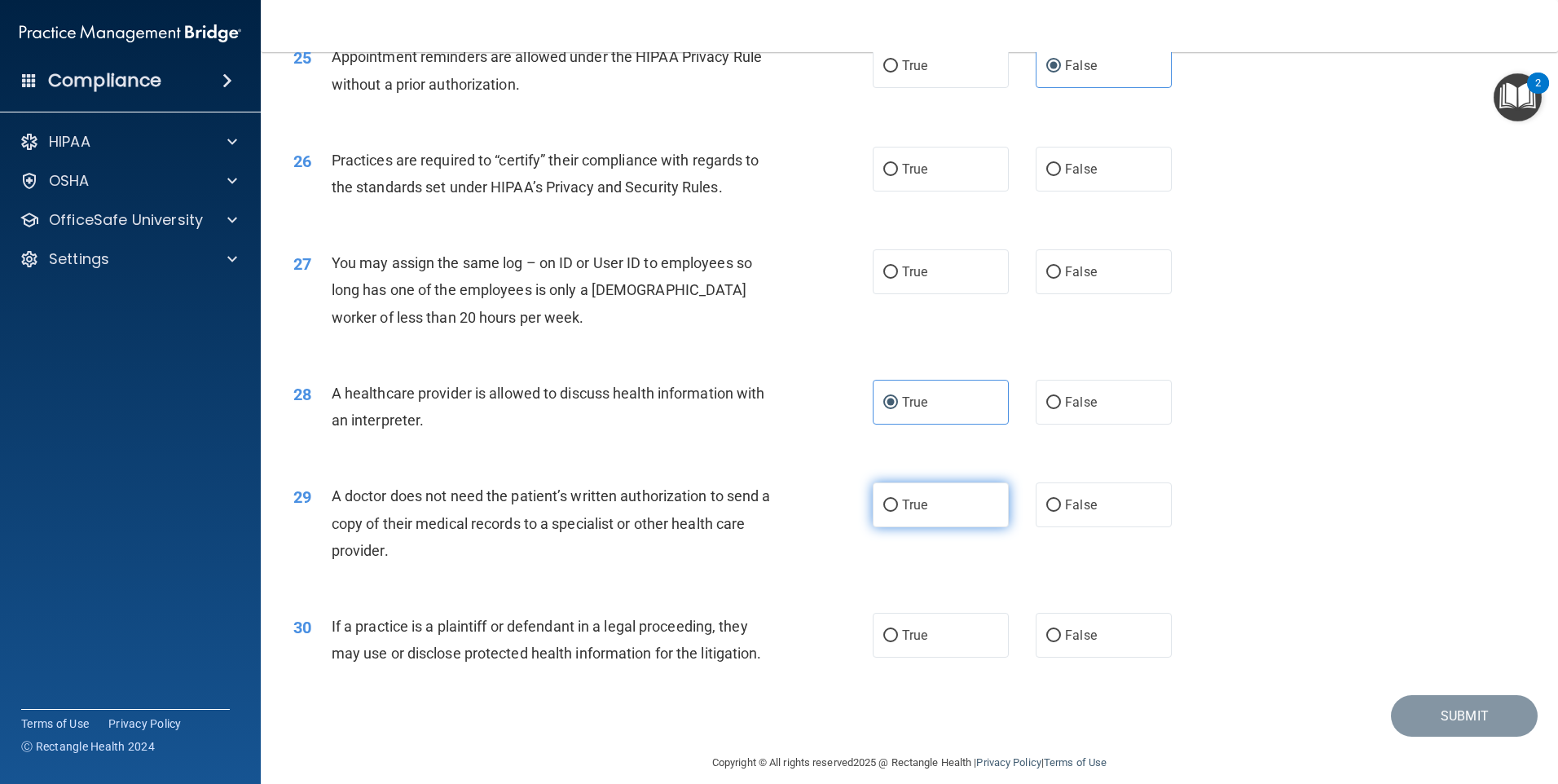
scroll to position [3009, 0]
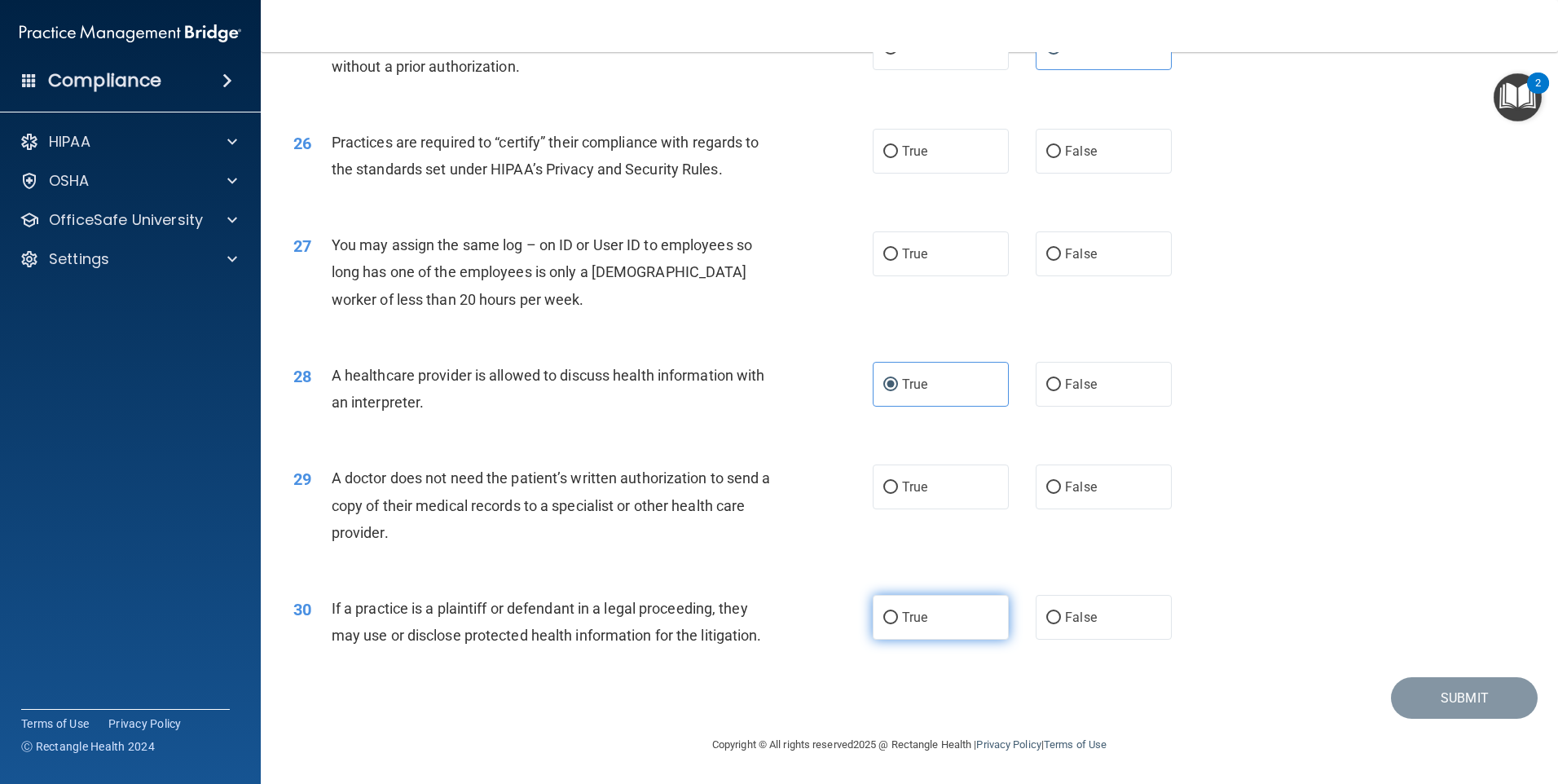
click at [937, 612] on label "True" at bounding box center [940, 617] width 136 height 45
click at [898, 612] on input "True" at bounding box center [890, 618] width 14 height 12
radio input "true"
click at [1091, 492] on label "False" at bounding box center [1103, 486] width 136 height 45
click at [1061, 492] on input "False" at bounding box center [1053, 487] width 14 height 12
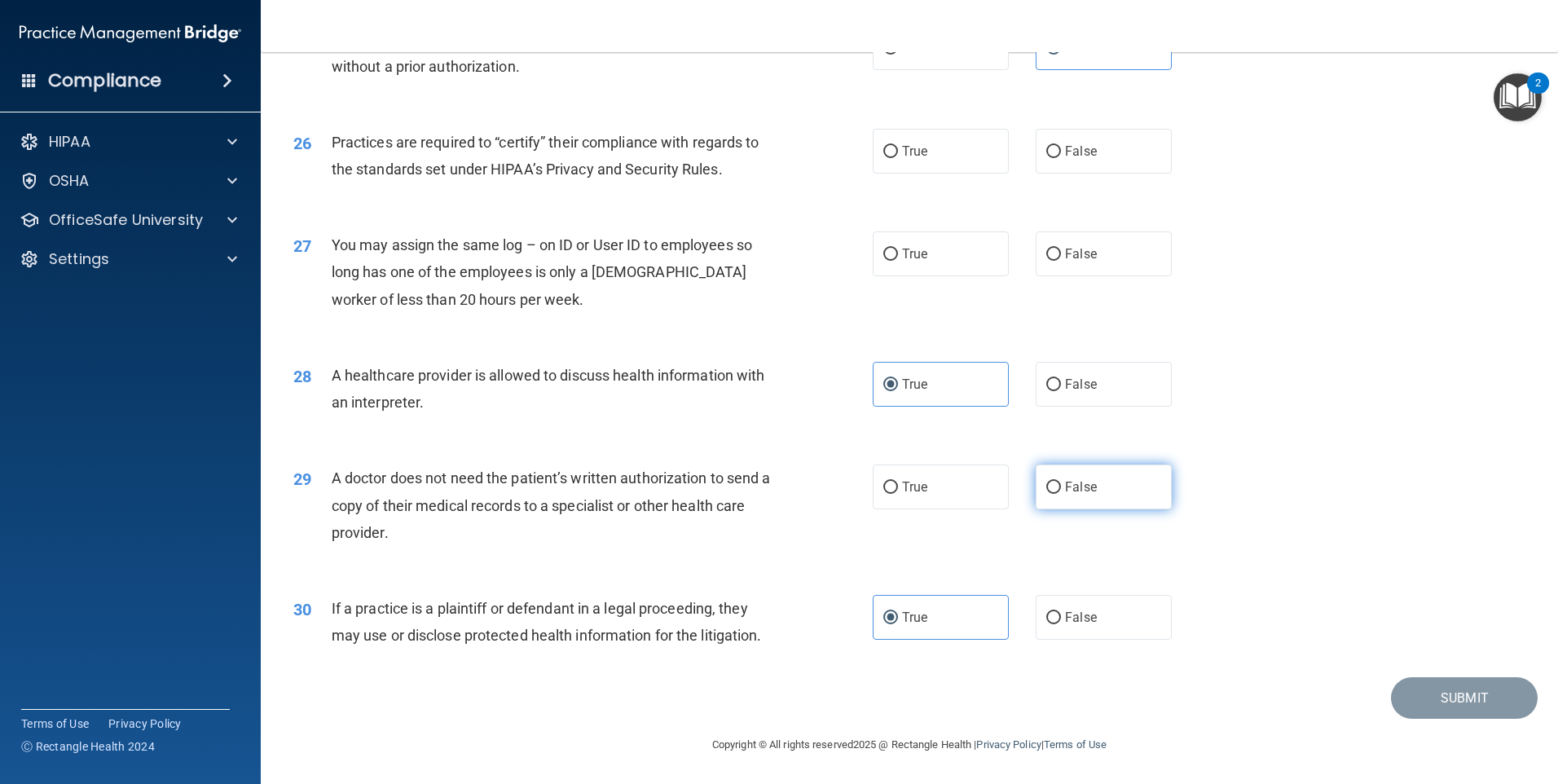
radio input "true"
click at [1036, 382] on label "False" at bounding box center [1103, 383] width 136 height 45
click at [1046, 382] on input "False" at bounding box center [1053, 384] width 14 height 12
radio input "true"
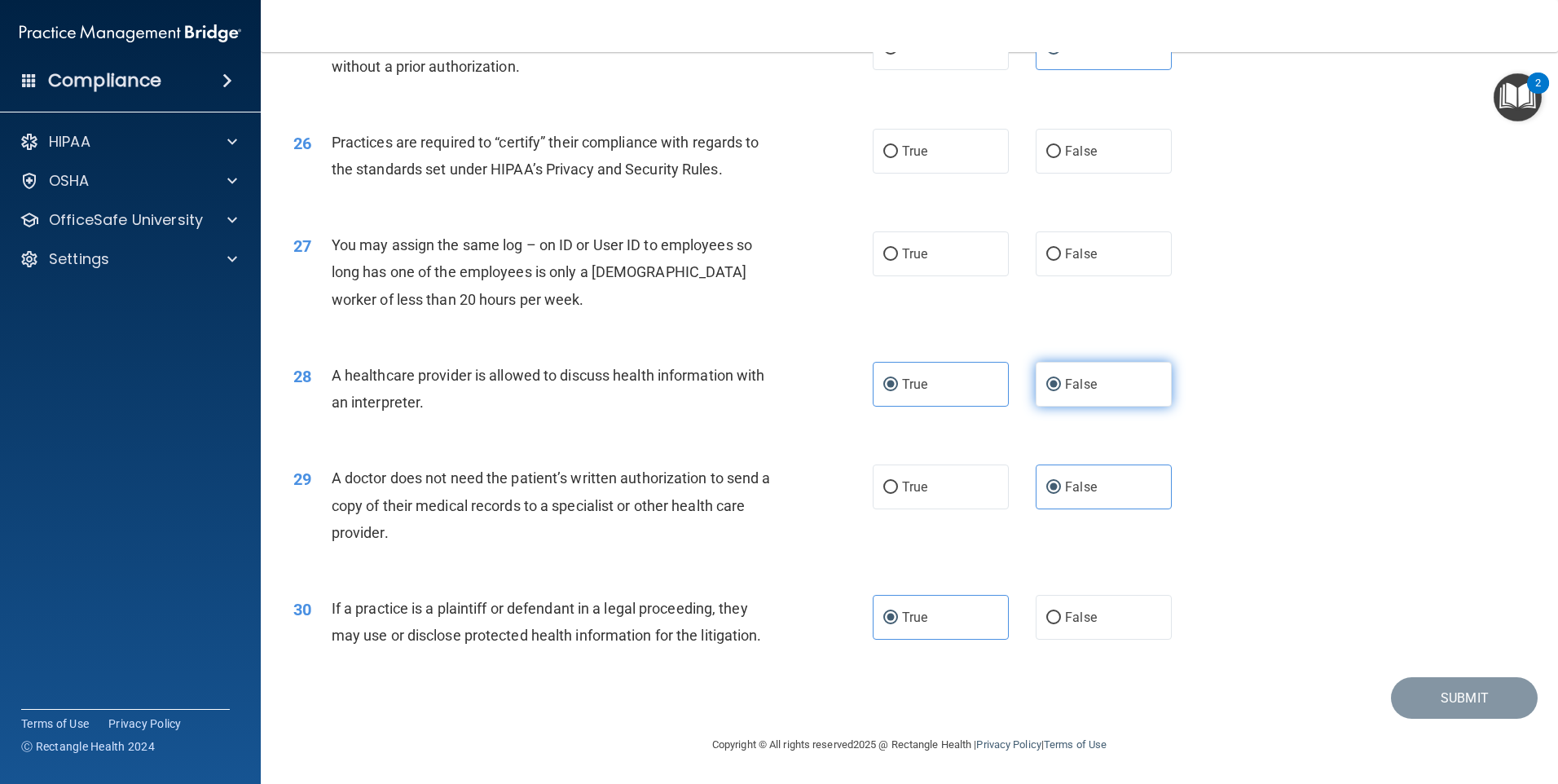
radio input "false"
click at [1059, 250] on label "False" at bounding box center [1103, 253] width 136 height 45
click at [1059, 250] on input "False" at bounding box center [1053, 254] width 14 height 12
radio input "true"
drag, startPoint x: 926, startPoint y: 148, endPoint x: 925, endPoint y: 174, distance: 26.0
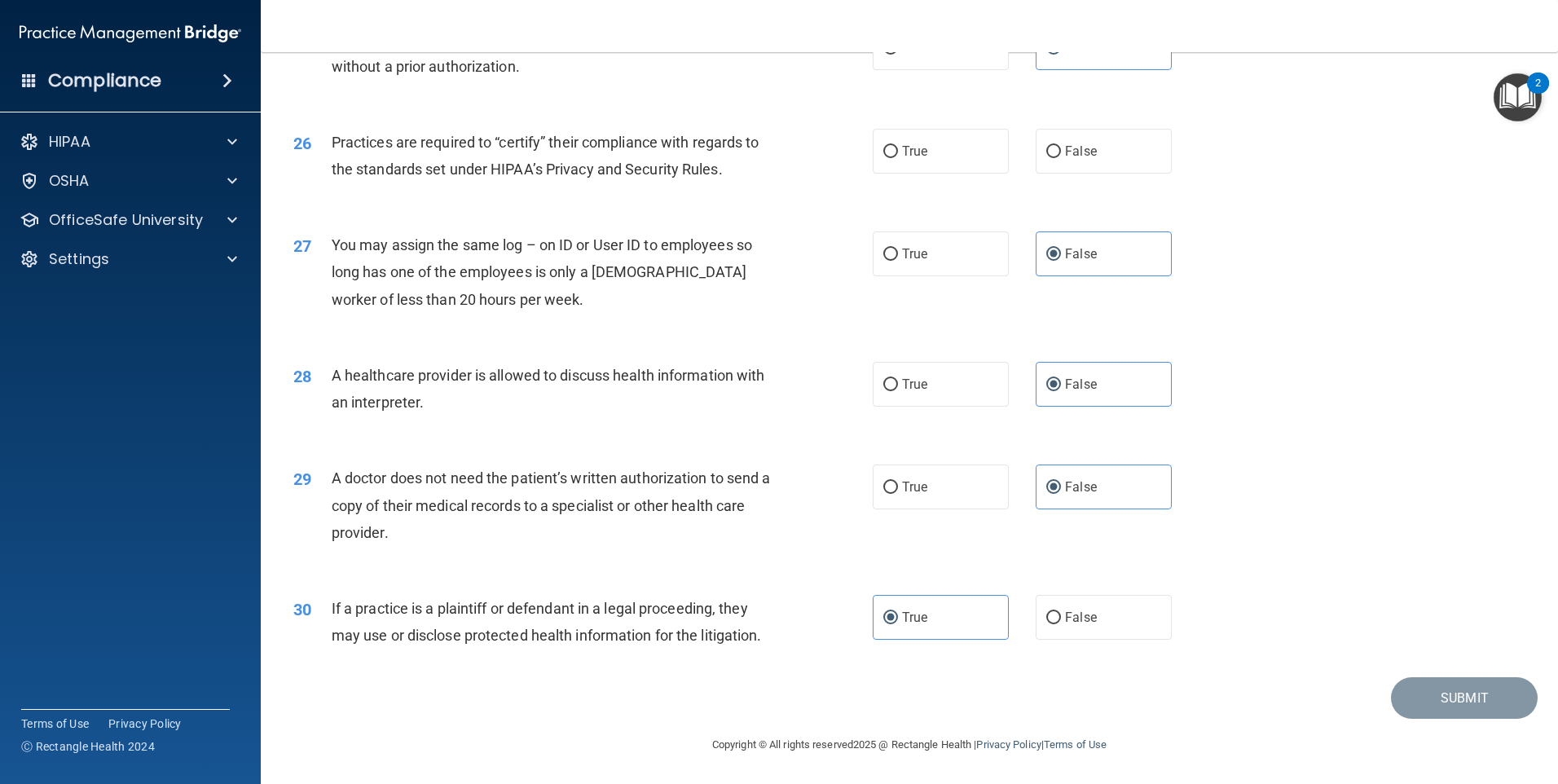
click at [928, 153] on label "True" at bounding box center [940, 151] width 136 height 45
click at [898, 153] on input "True" at bounding box center [890, 152] width 14 height 12
radio input "true"
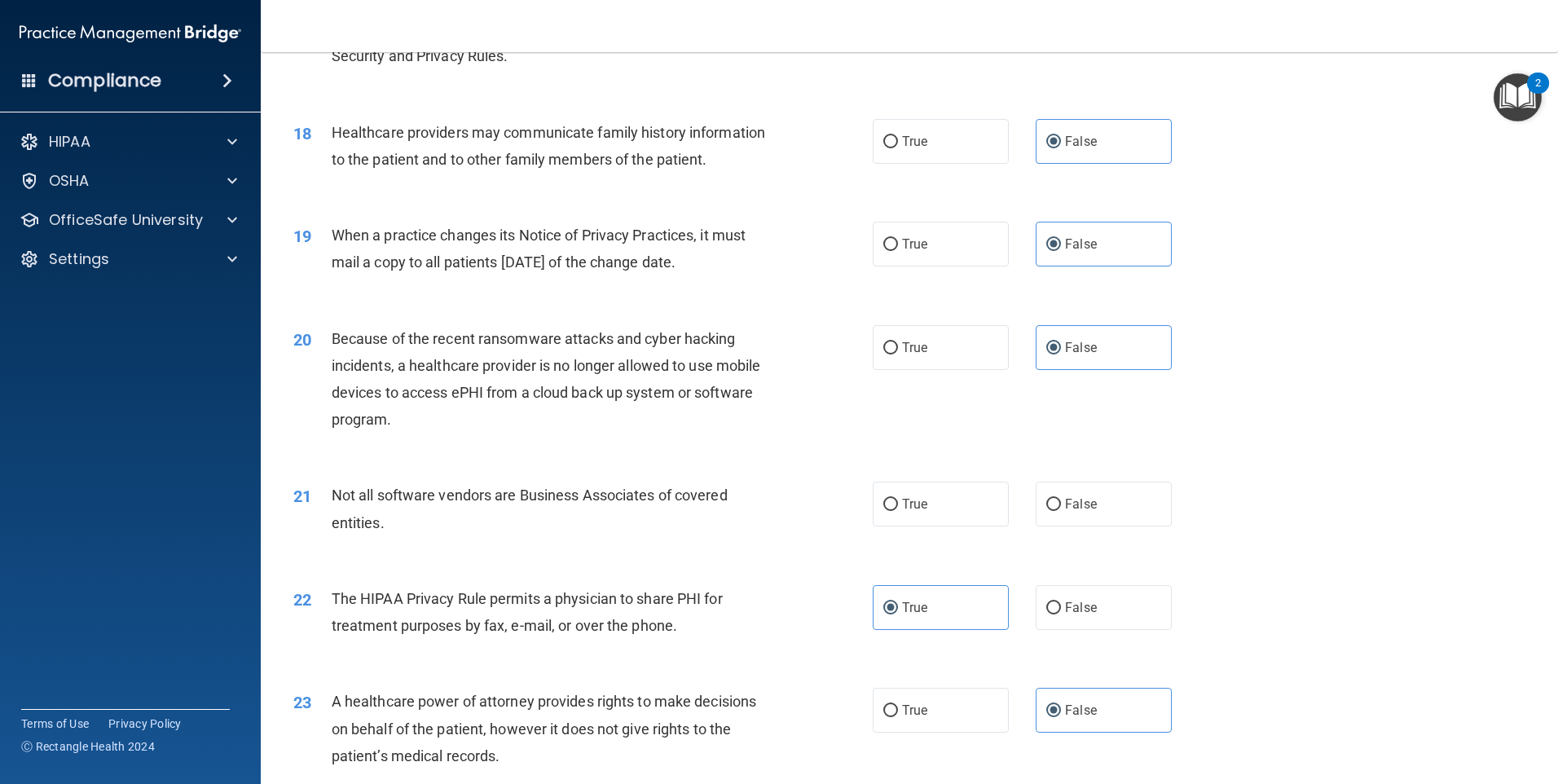
scroll to position [2113, 0]
click at [959, 510] on label "True" at bounding box center [940, 504] width 136 height 45
click at [898, 510] on input "True" at bounding box center [890, 505] width 14 height 12
radio input "true"
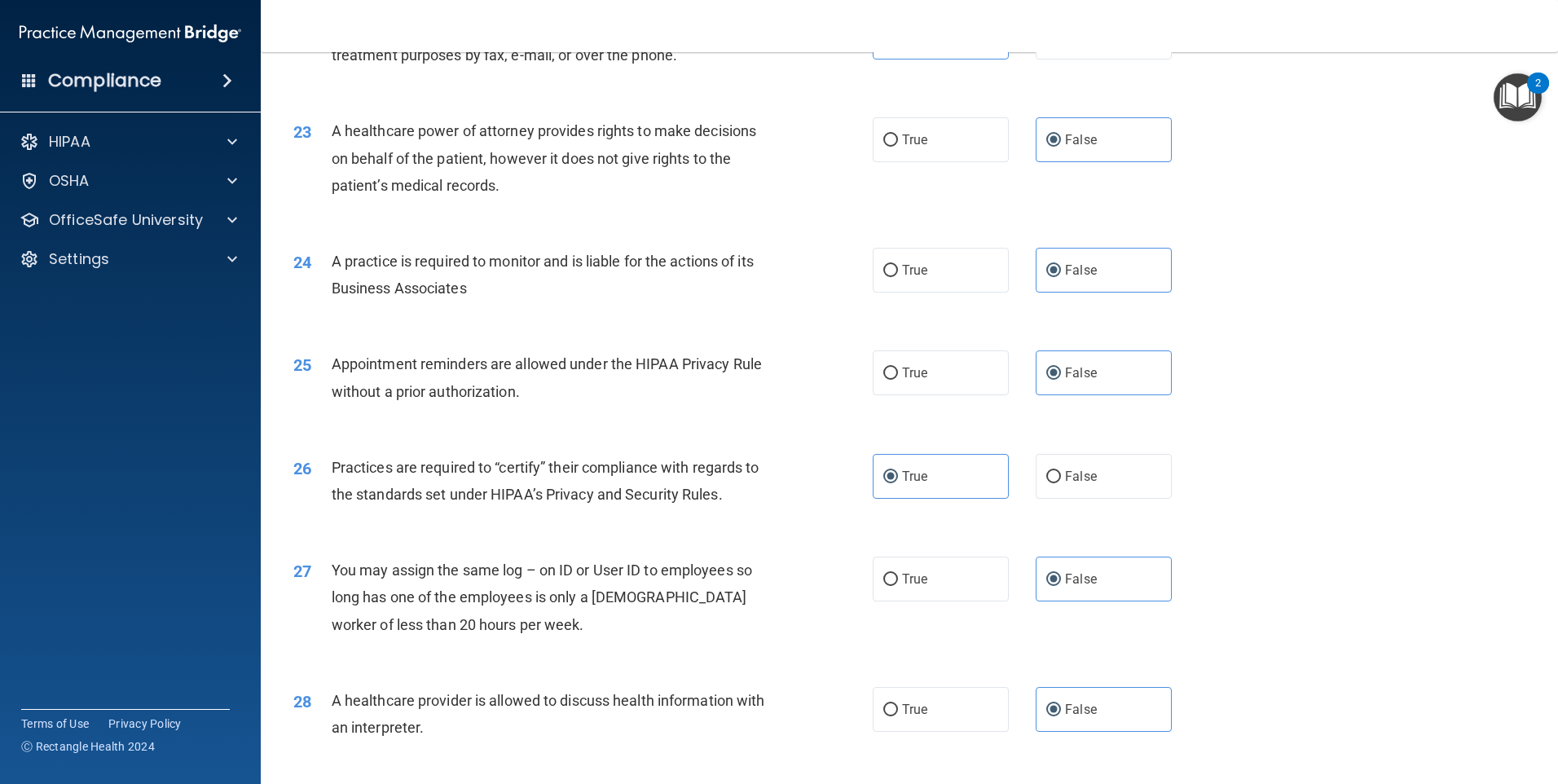
scroll to position [3009, 0]
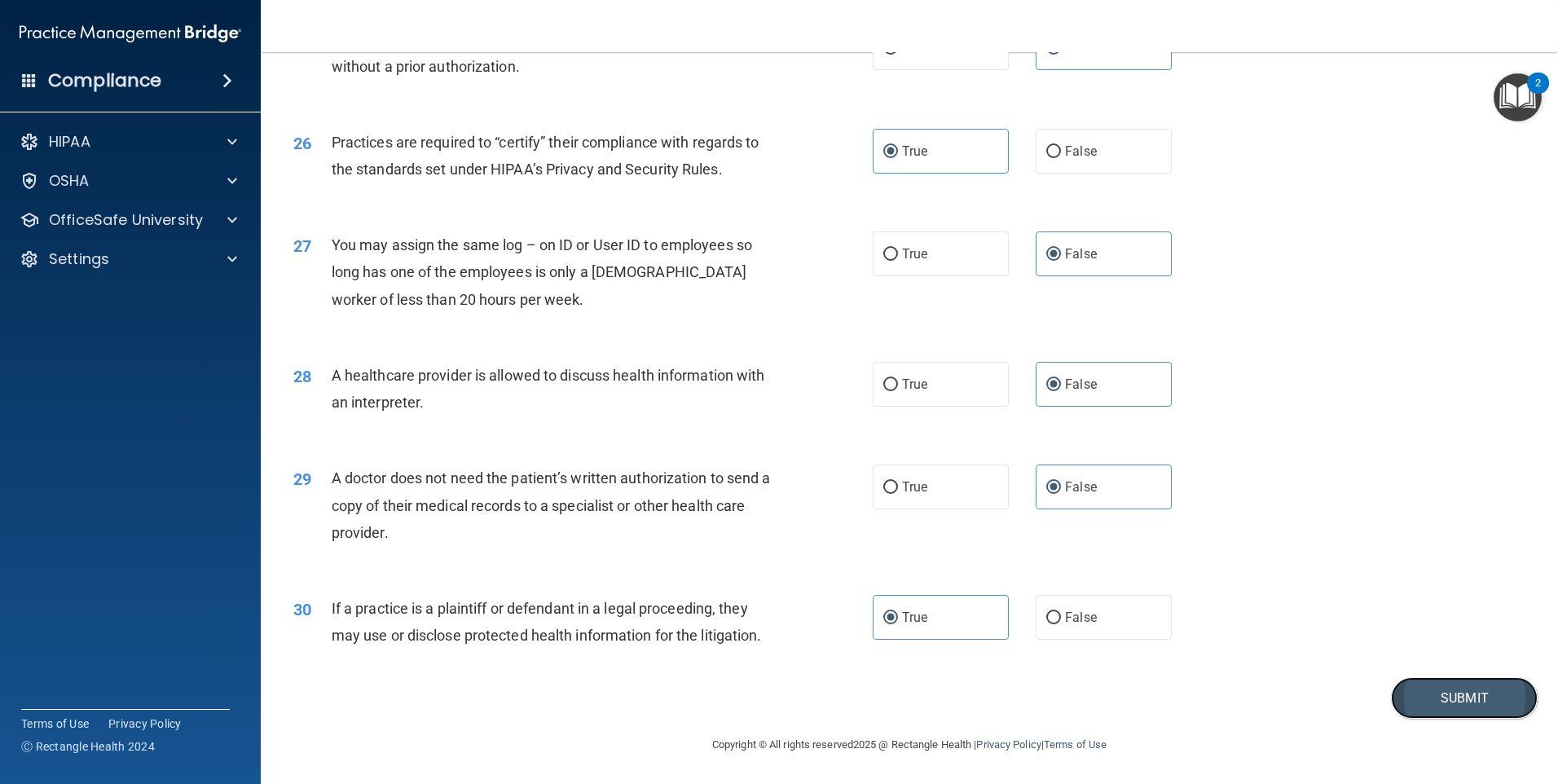
click at [1442, 711] on button "Submit" at bounding box center [1464, 698] width 147 height 42
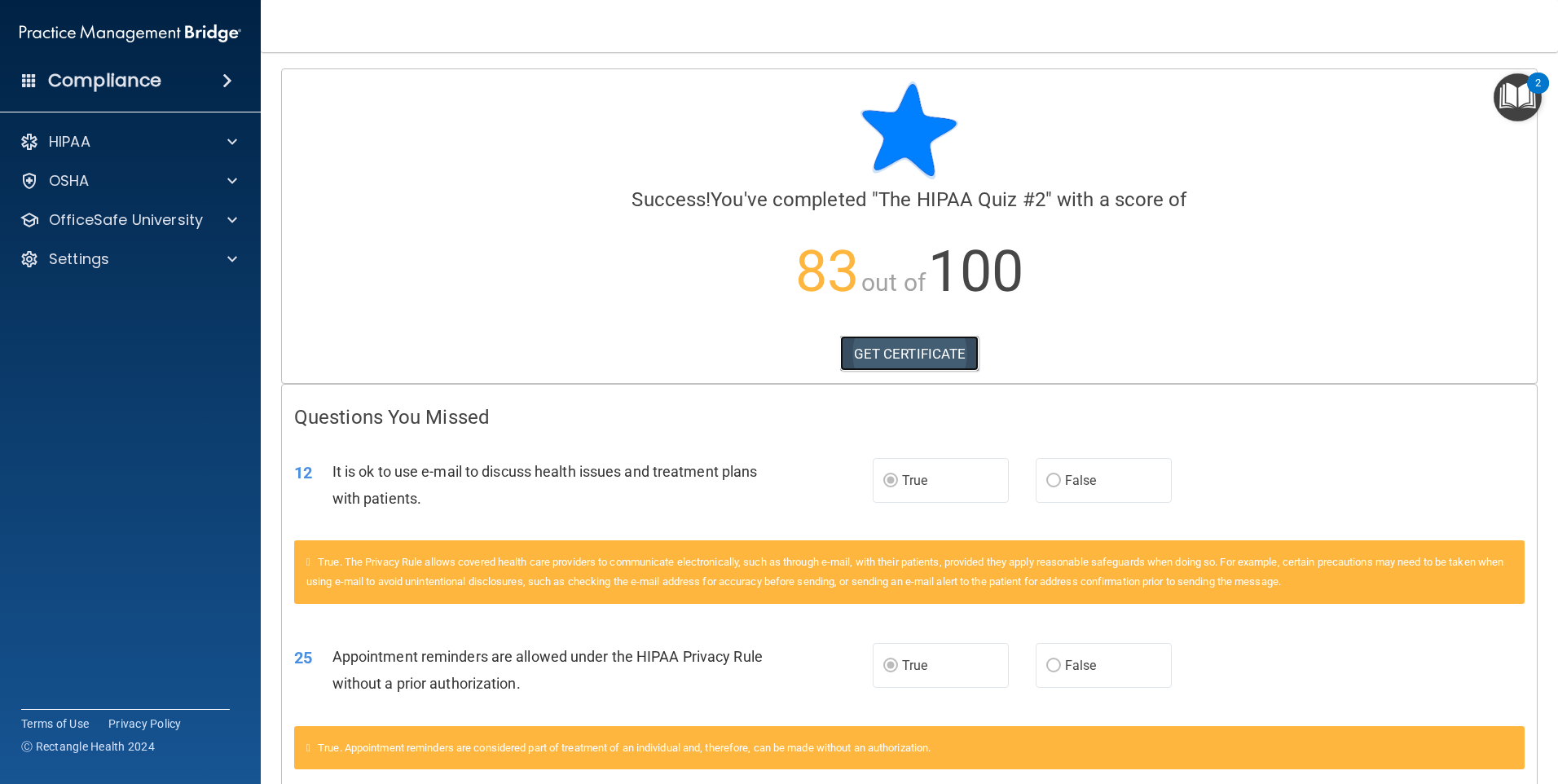
click at [936, 340] on link "GET CERTIFICATE" at bounding box center [910, 354] width 140 height 36
click at [197, 208] on div "OfficeSafe University" at bounding box center [131, 220] width 262 height 32
click at [193, 220] on p "OfficeSafe University" at bounding box center [126, 219] width 154 height 20
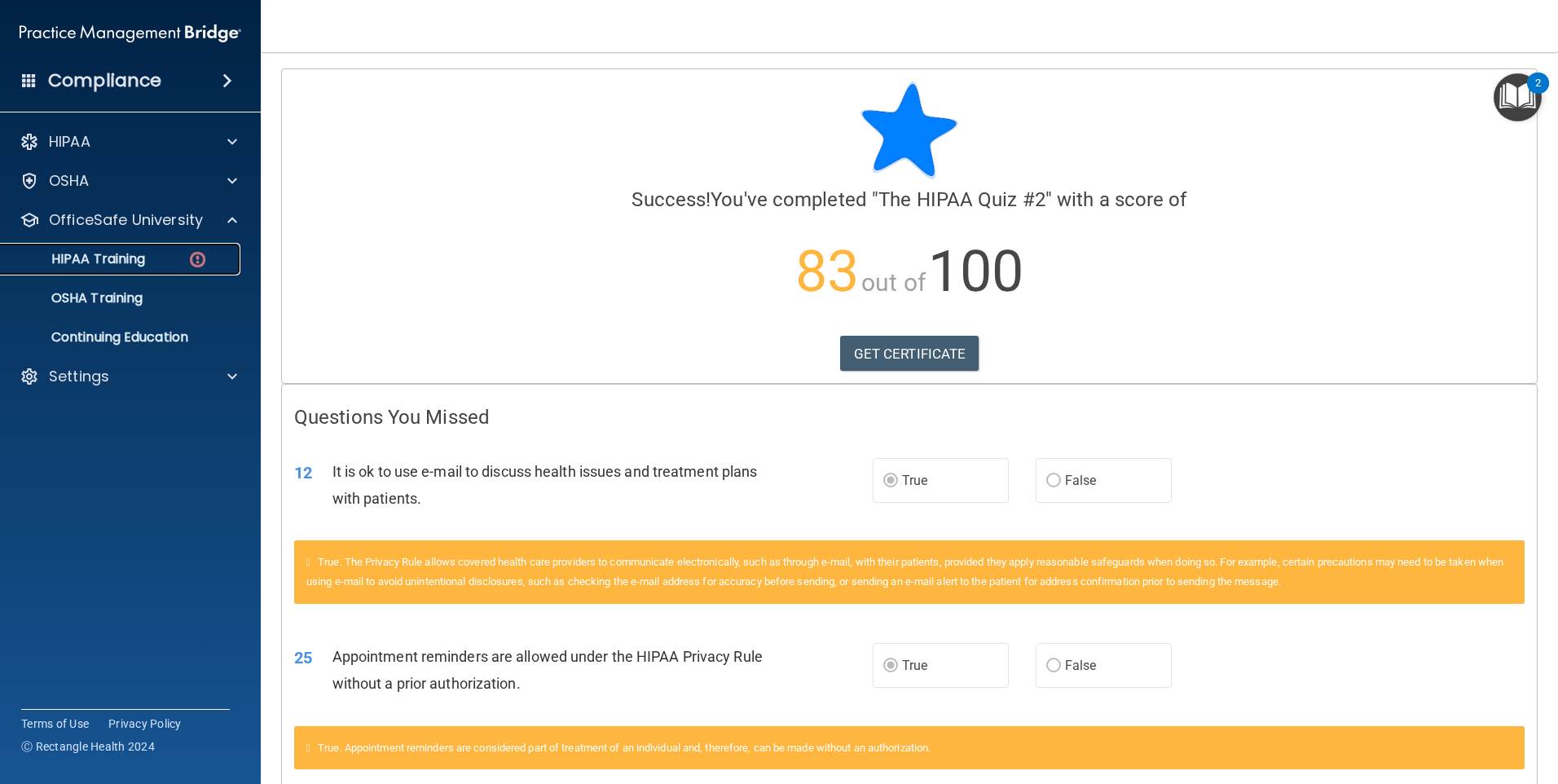
click at [198, 262] on img at bounding box center [197, 259] width 20 height 20
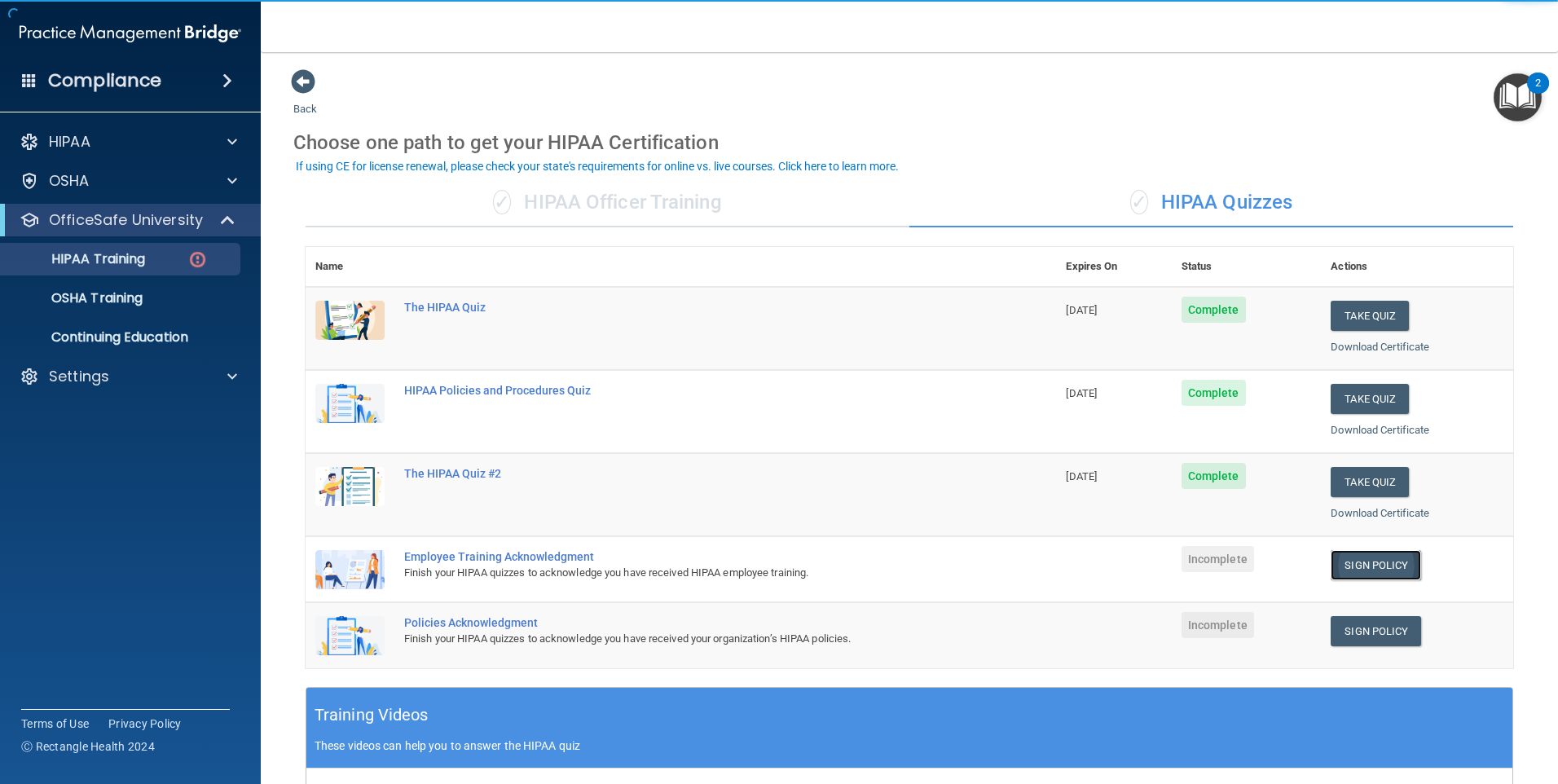
click at [1347, 567] on link "Sign Policy" at bounding box center [1376, 565] width 90 height 30
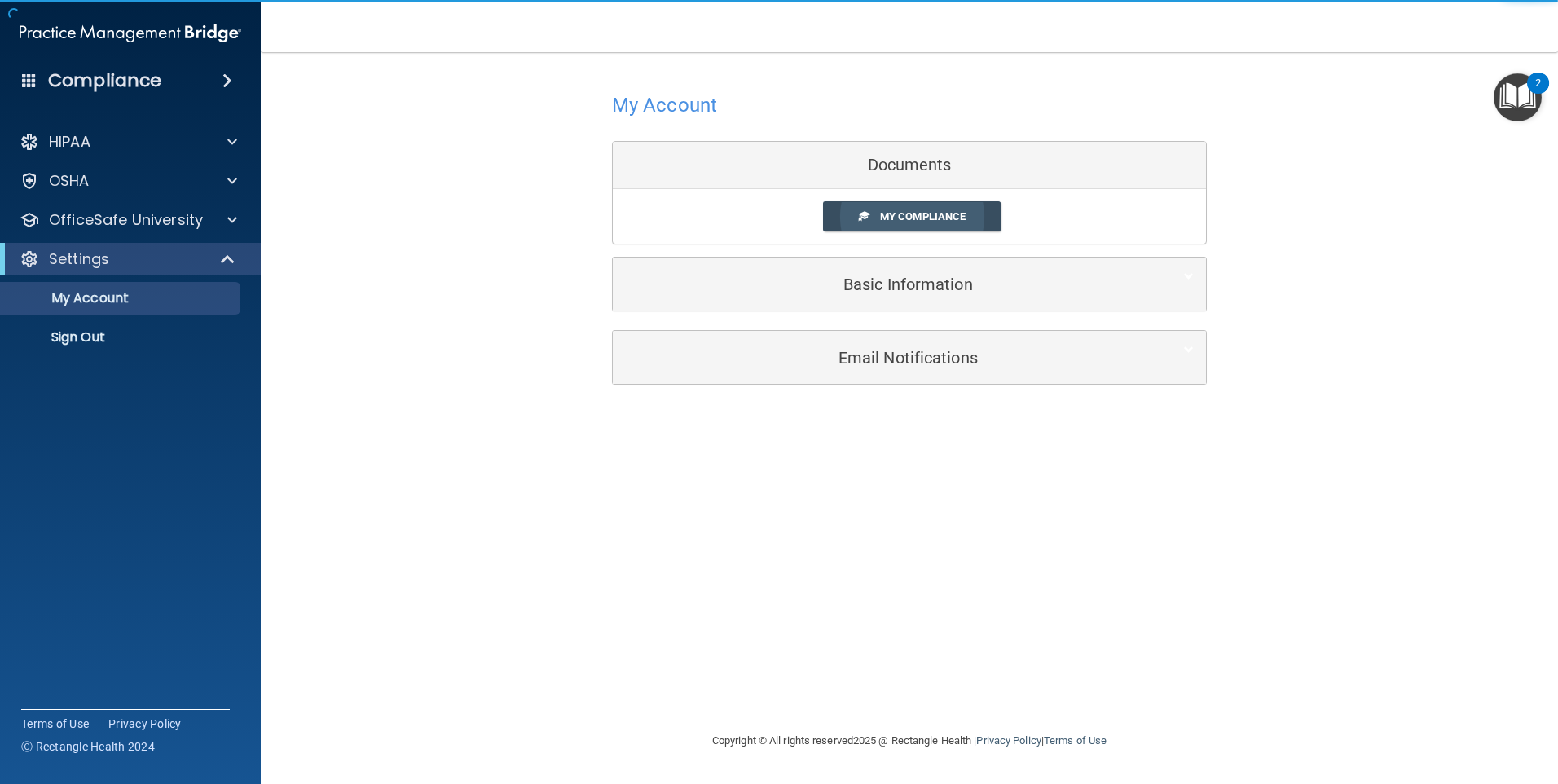
click at [958, 222] on span "My Compliance" at bounding box center [923, 215] width 85 height 12
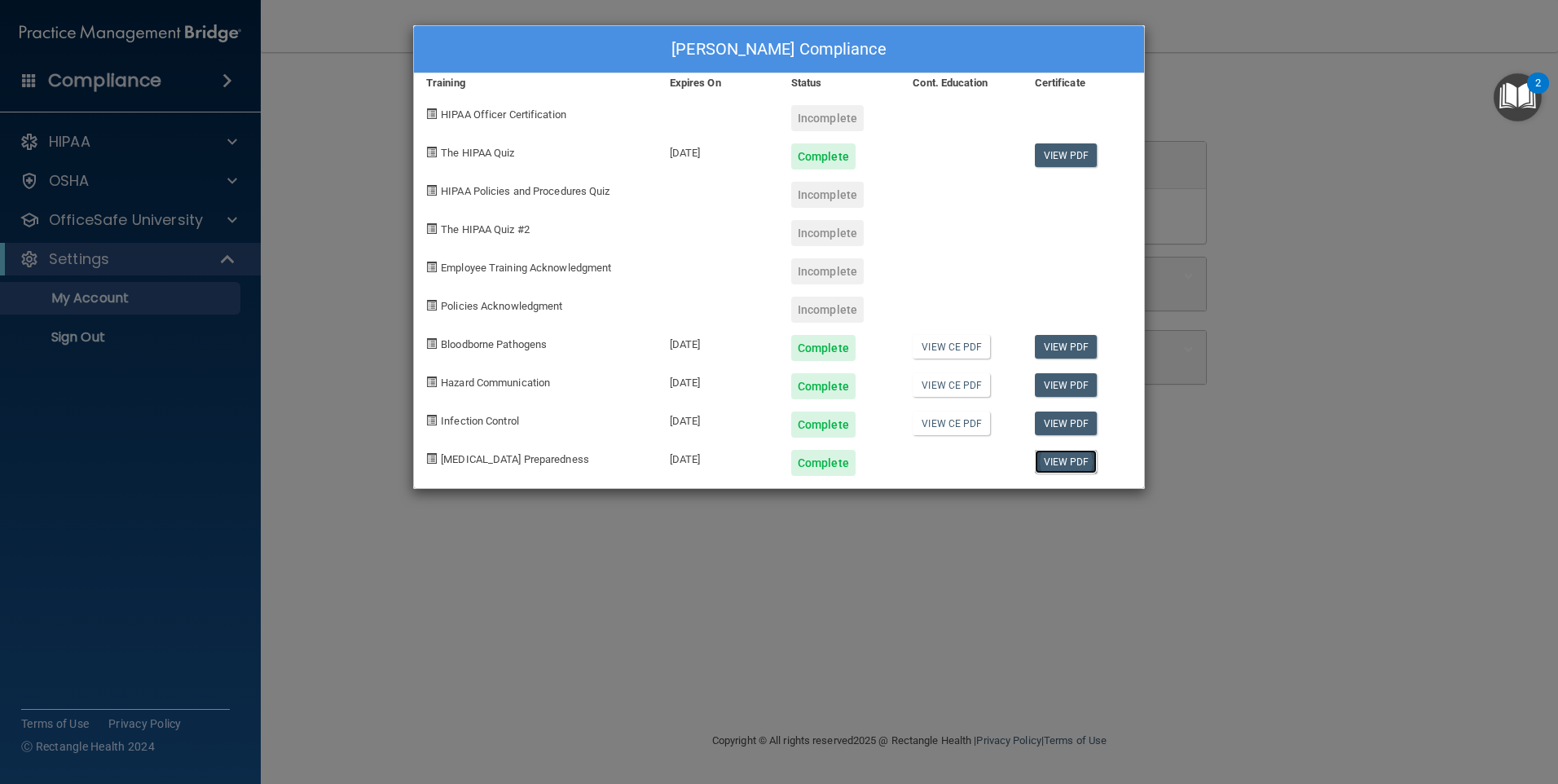
click at [1054, 460] on link "View PDF" at bounding box center [1066, 461] width 63 height 24
click at [153, 204] on div "Savannah Conner's Compliance Training Expires On Status Cont. Education Certifi…" at bounding box center [779, 392] width 1558 height 784
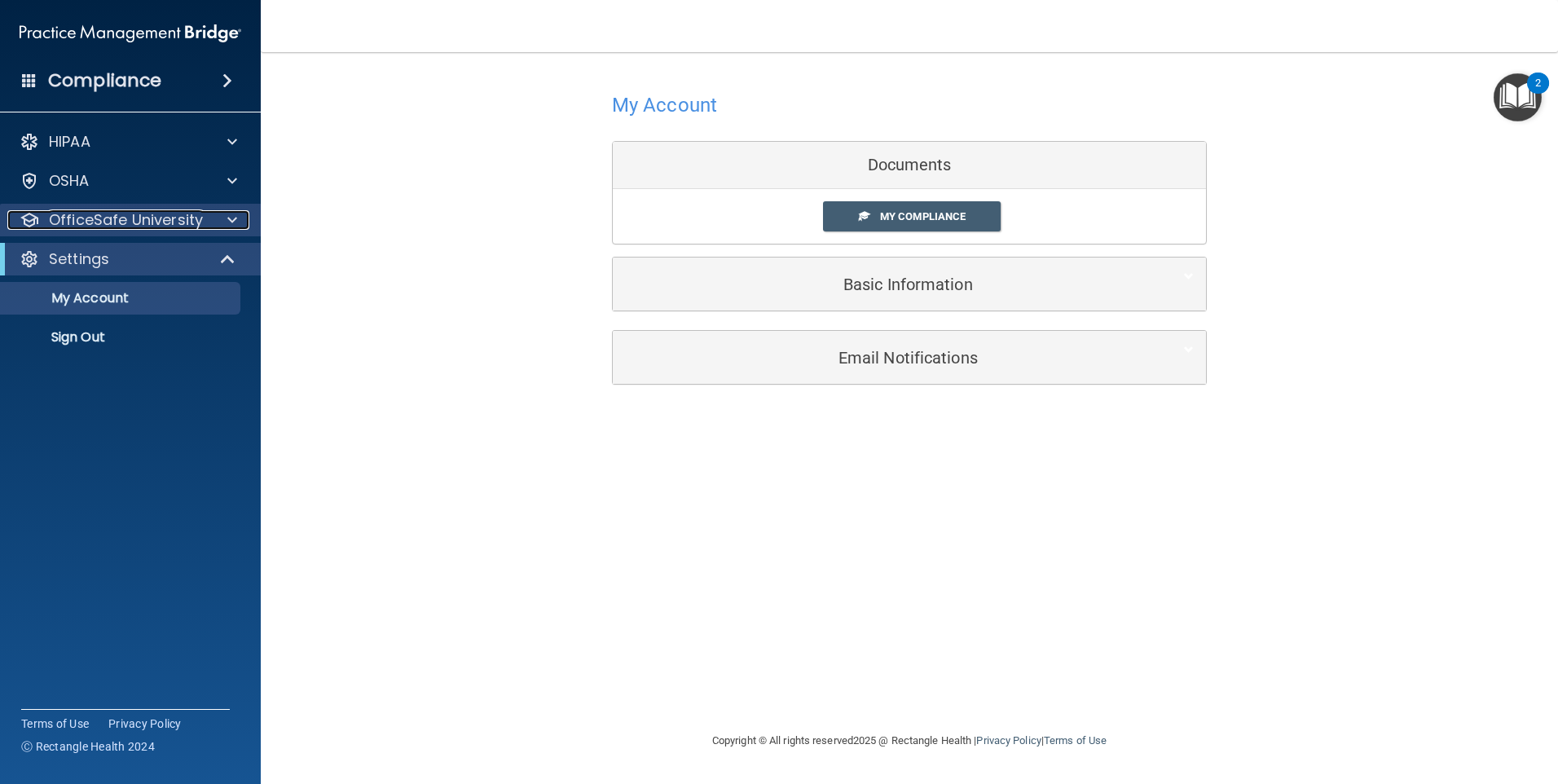
click at [170, 219] on p "OfficeSafe University" at bounding box center [126, 219] width 154 height 20
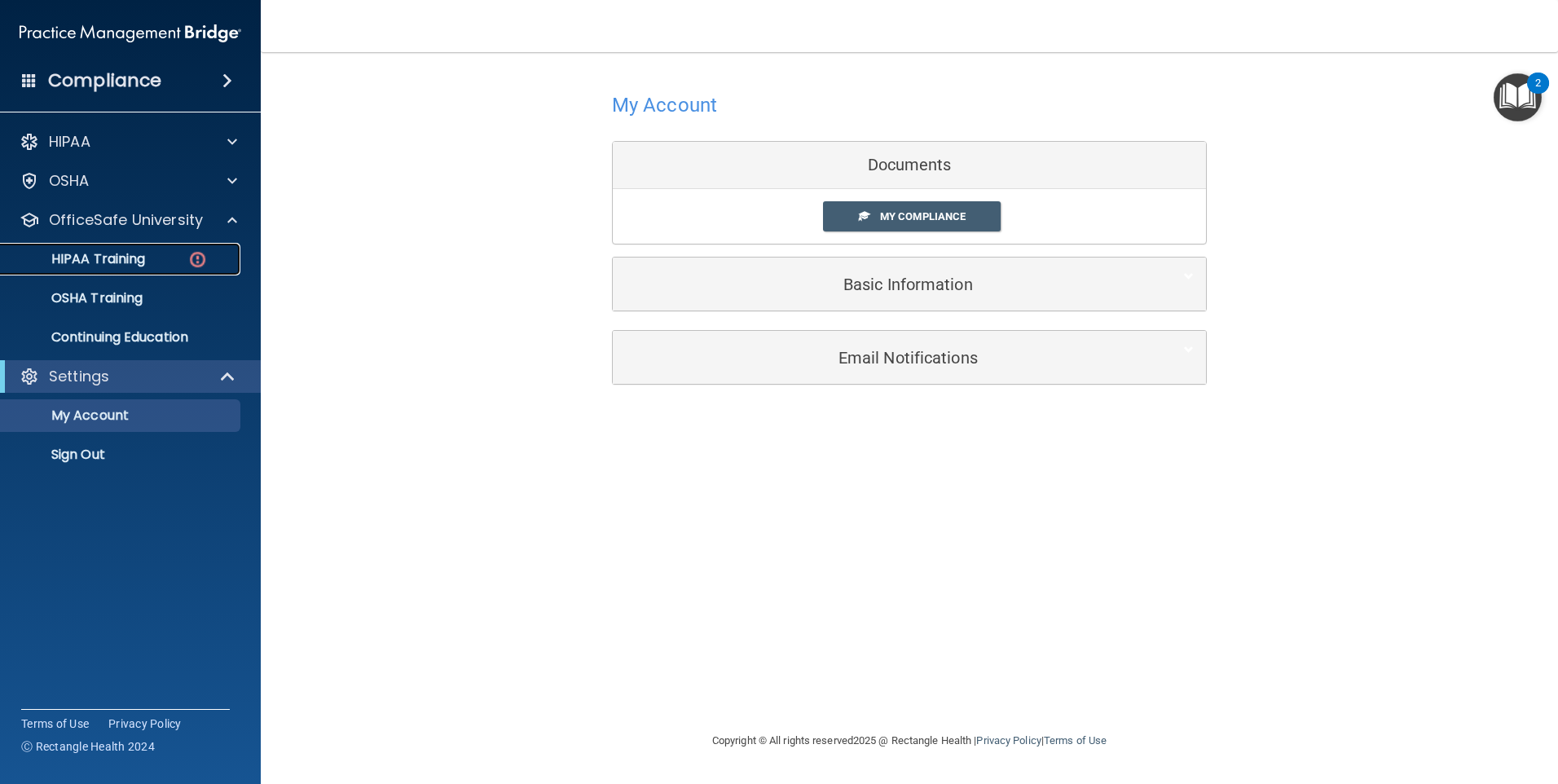
click at [172, 266] on div "HIPAA Training" at bounding box center [122, 258] width 222 height 16
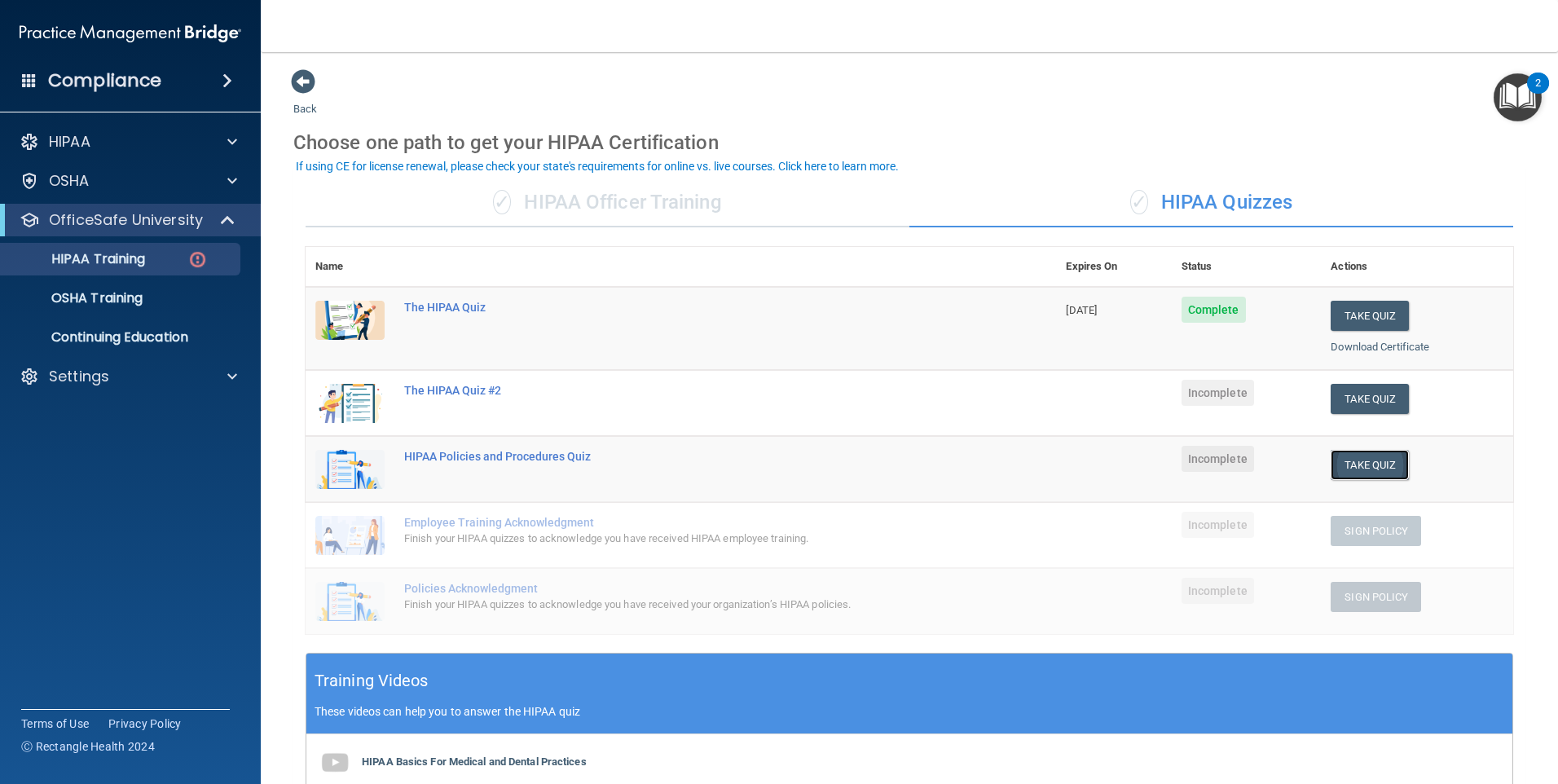
click at [1348, 460] on button "Take Quiz" at bounding box center [1370, 465] width 78 height 30
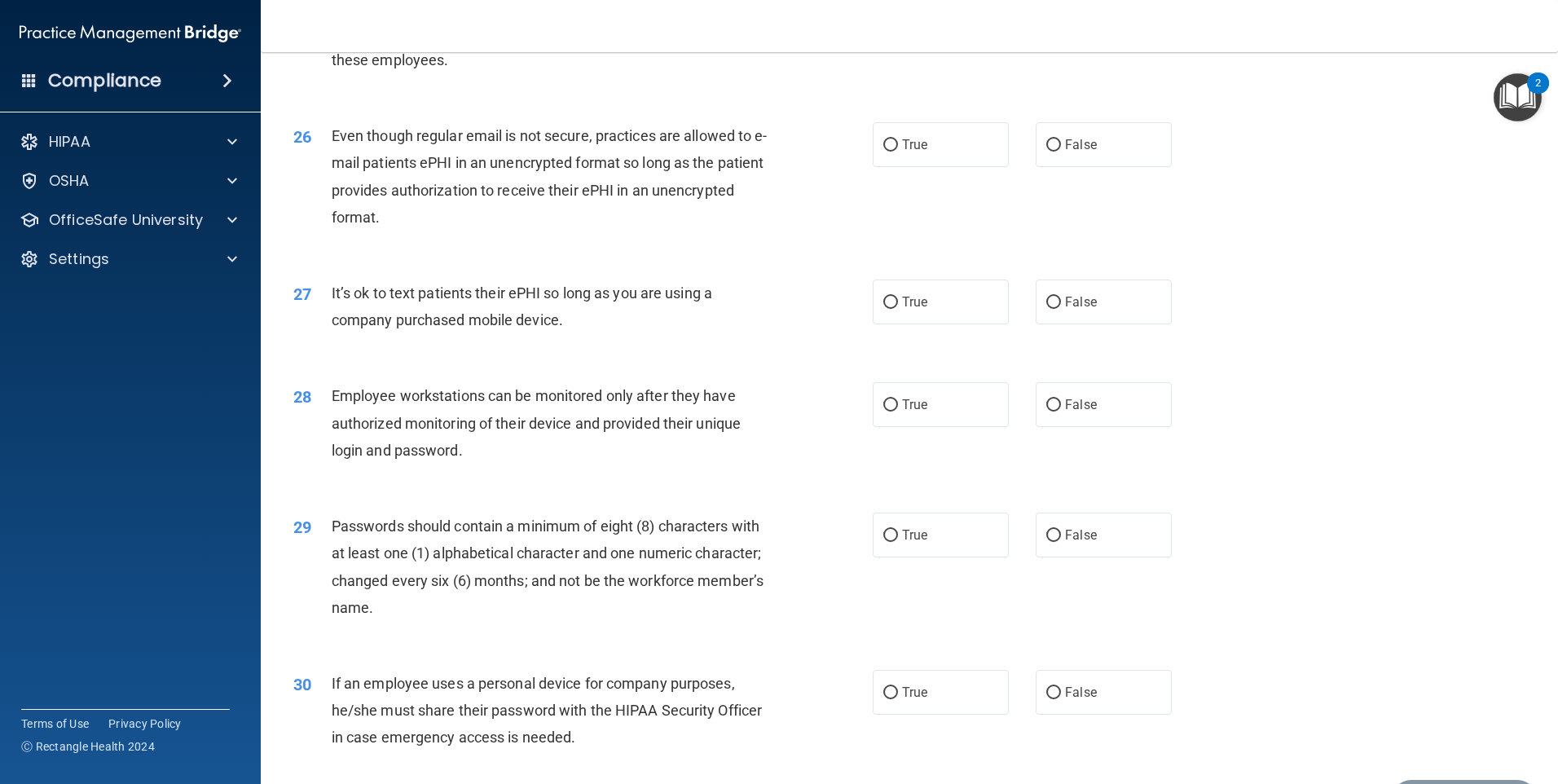
scroll to position [3306, 0]
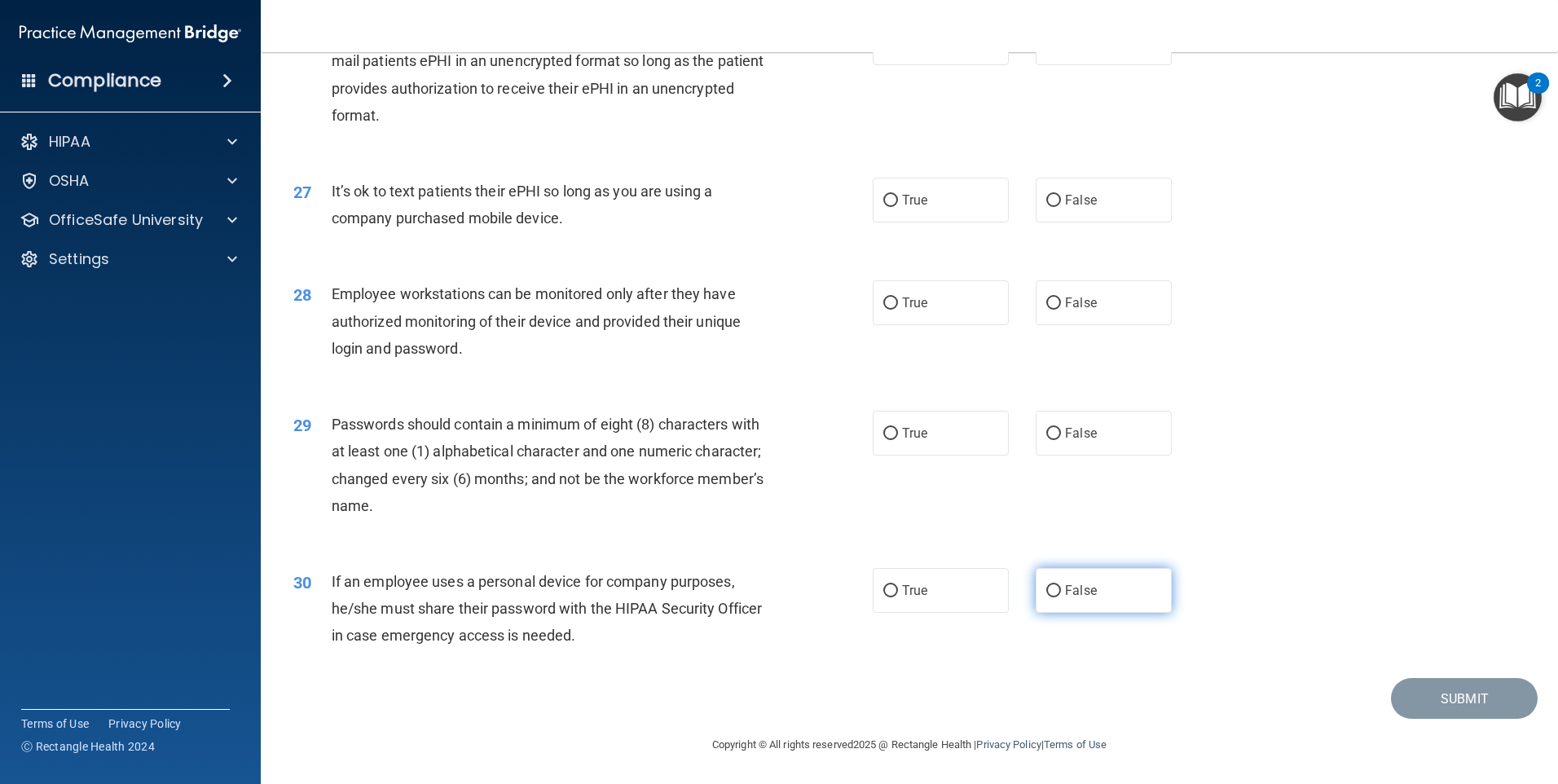
drag, startPoint x: 1123, startPoint y: 589, endPoint x: 1123, endPoint y: 576, distance: 13.0
click at [1123, 589] on label "False" at bounding box center [1103, 589] width 136 height 45
click at [1061, 589] on input "False" at bounding box center [1053, 590] width 14 height 12
radio input "true"
drag, startPoint x: 1119, startPoint y: 456, endPoint x: 1119, endPoint y: 437, distance: 19.0
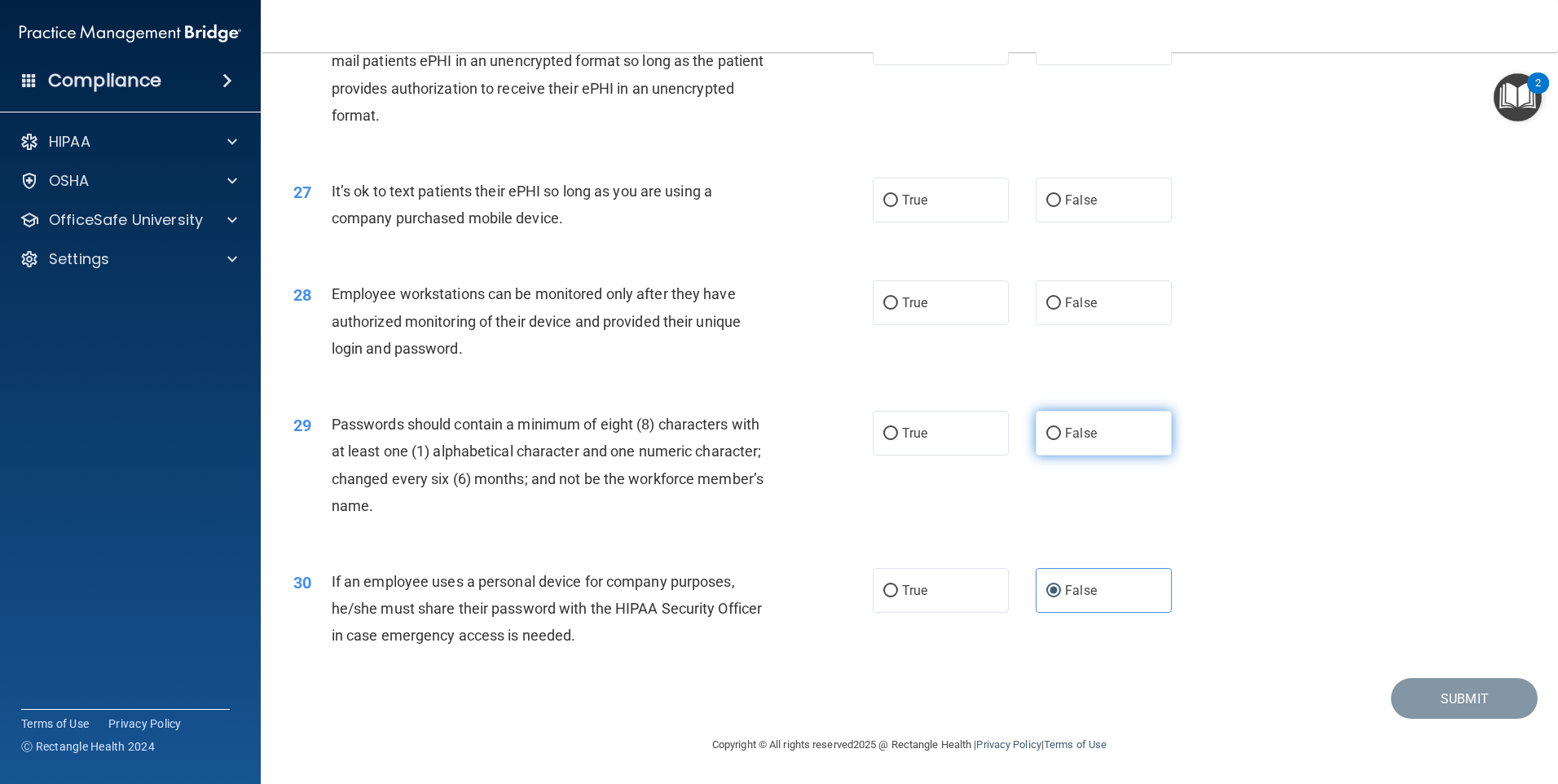
click at [1120, 438] on label "False" at bounding box center [1103, 433] width 136 height 45
click at [1061, 438] on input "False" at bounding box center [1053, 434] width 14 height 12
radio input "true"
drag, startPoint x: 1117, startPoint y: 435, endPoint x: 1104, endPoint y: 335, distance: 100.8
click at [1117, 437] on label "False" at bounding box center [1103, 433] width 136 height 45
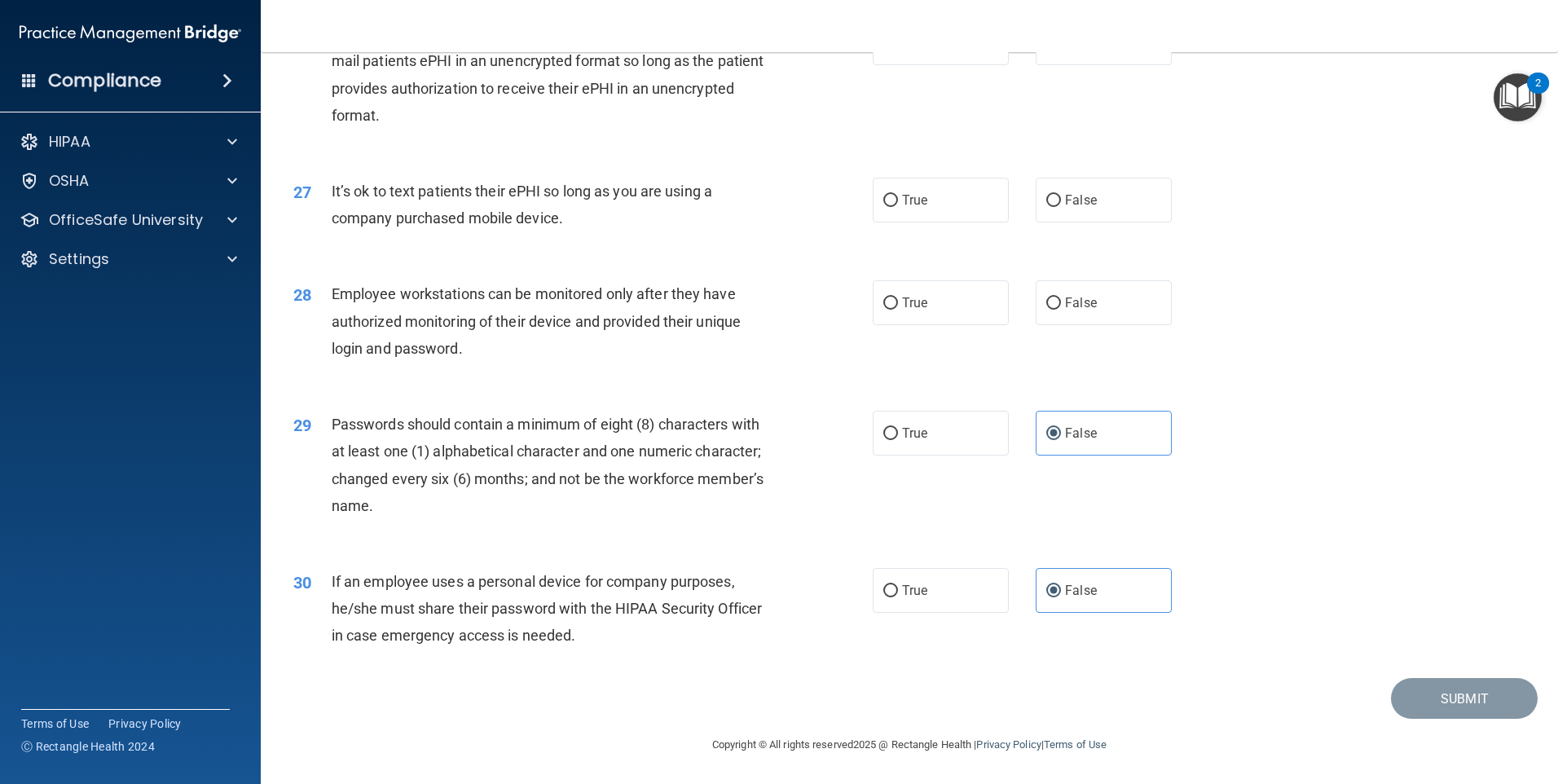
click at [1061, 437] on input "False" at bounding box center [1053, 434] width 14 height 12
drag, startPoint x: 1105, startPoint y: 322, endPoint x: 1109, endPoint y: 300, distance: 22.4
click at [1107, 316] on label "False" at bounding box center [1103, 302] width 136 height 45
click at [1061, 309] on input "False" at bounding box center [1053, 303] width 14 height 12
radio input "true"
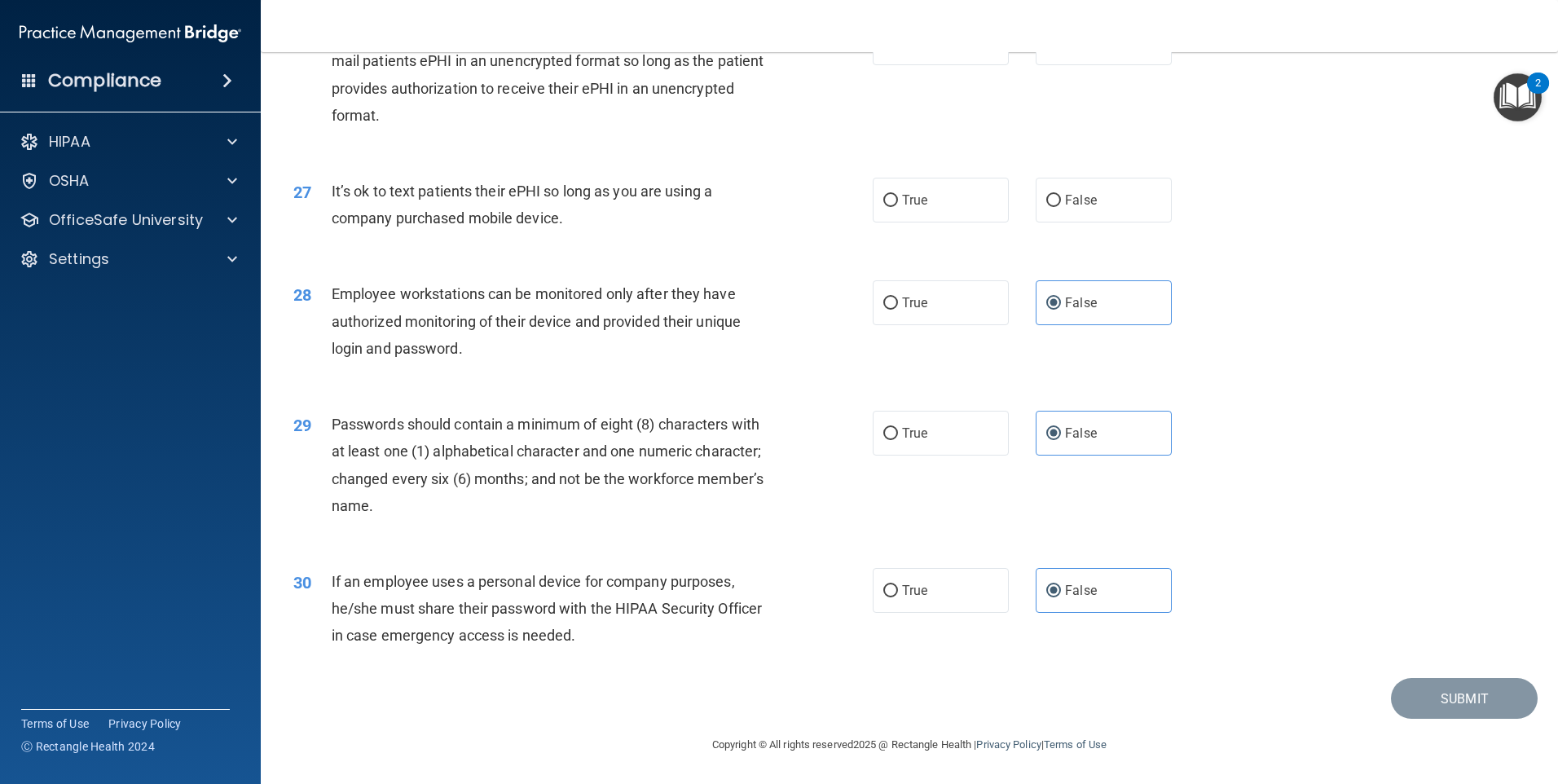
click at [1114, 223] on div "27 It’s ok to text patients their ePHI so long as you are using a company purch…" at bounding box center [910, 209] width 1257 height 103
click at [1106, 215] on label "False" at bounding box center [1103, 199] width 136 height 45
click at [1061, 207] on input "False" at bounding box center [1053, 200] width 14 height 12
radio input "true"
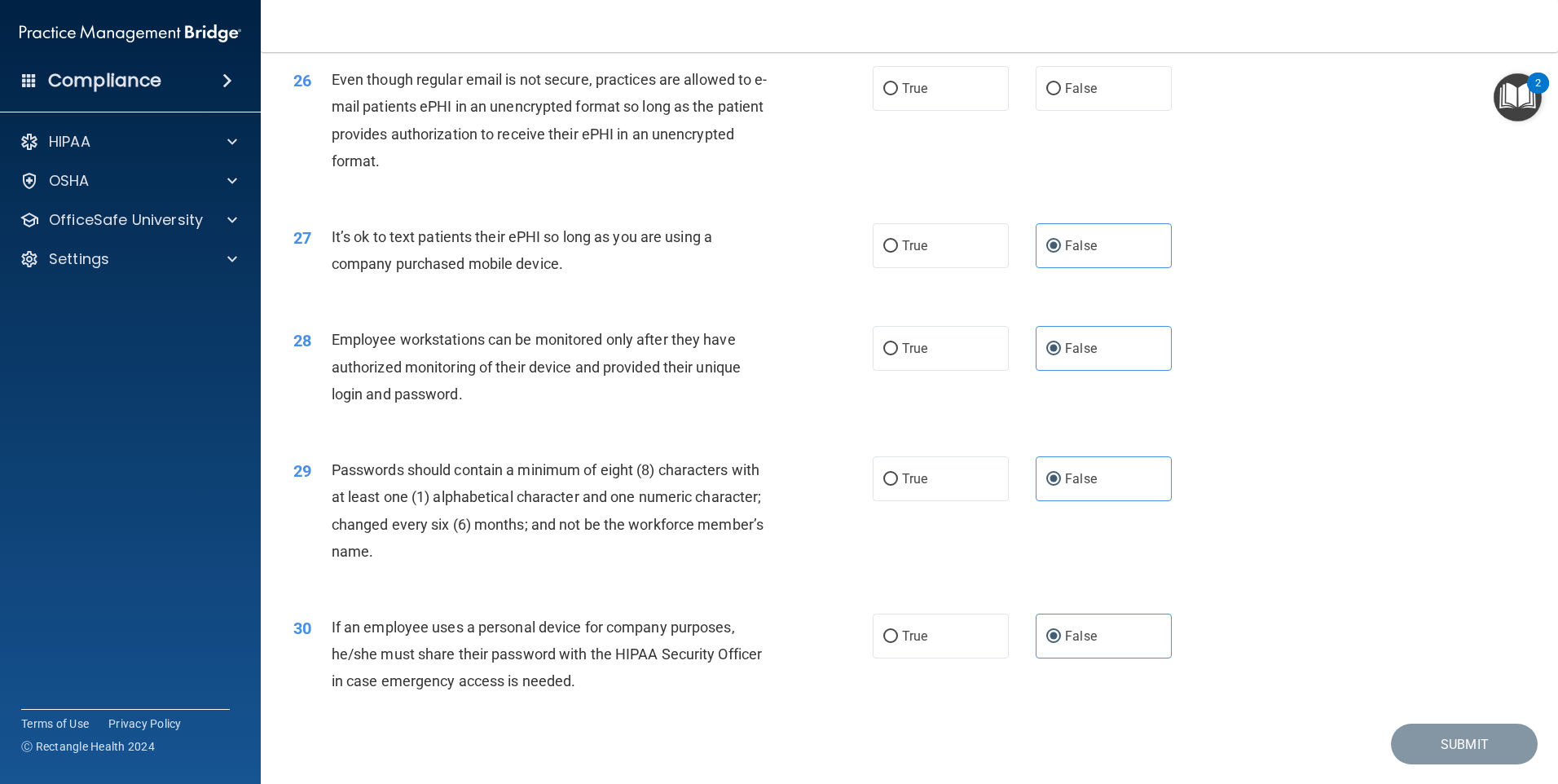
scroll to position [2980, 0]
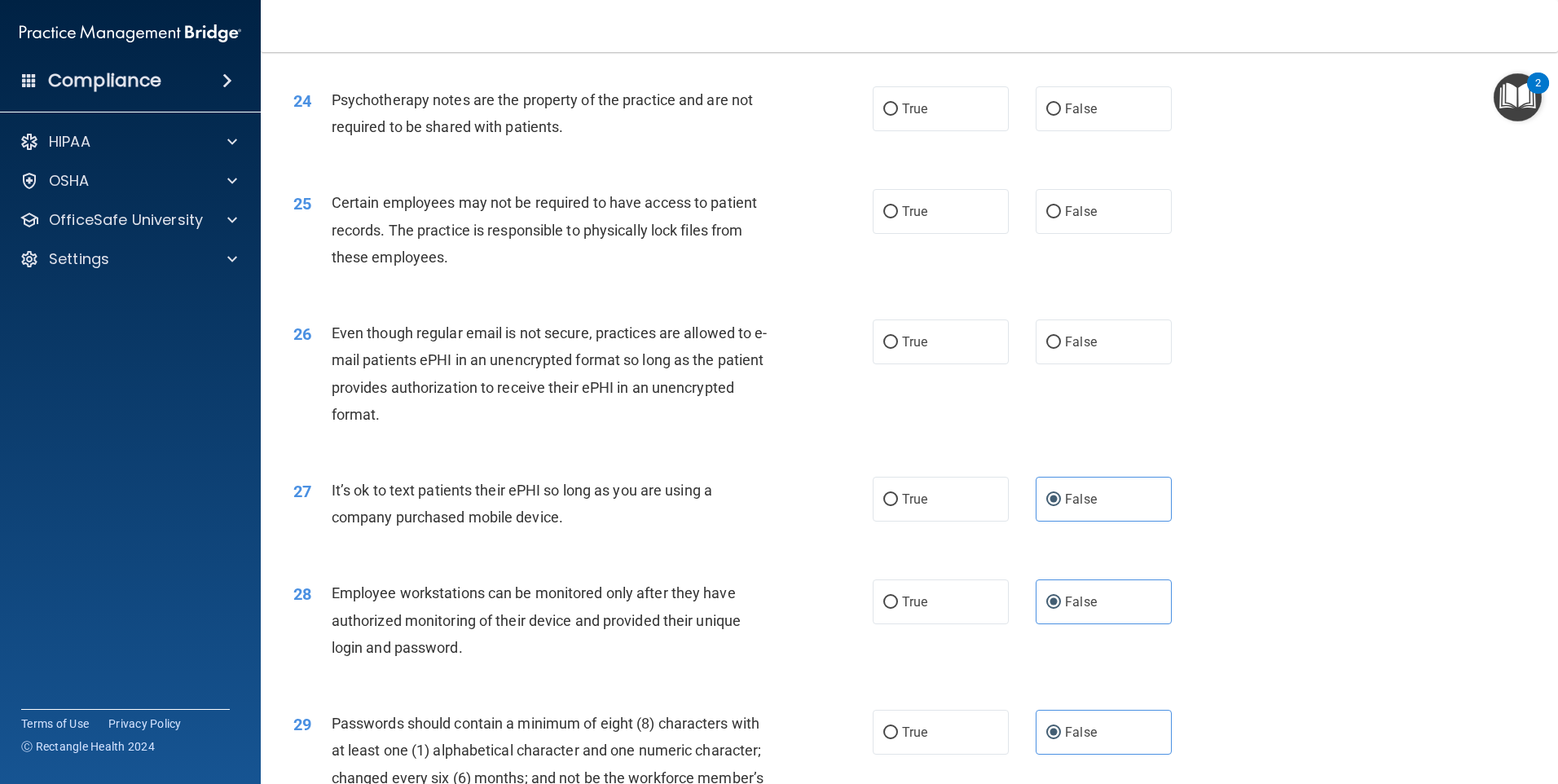
drag, startPoint x: 1105, startPoint y: 231, endPoint x: 1091, endPoint y: 318, distance: 88.1
click at [1103, 233] on label "False" at bounding box center [1103, 211] width 136 height 45
click at [1061, 218] on input "False" at bounding box center [1053, 212] width 14 height 12
radio input "true"
drag, startPoint x: 1085, startPoint y: 380, endPoint x: 1085, endPoint y: 368, distance: 12.0
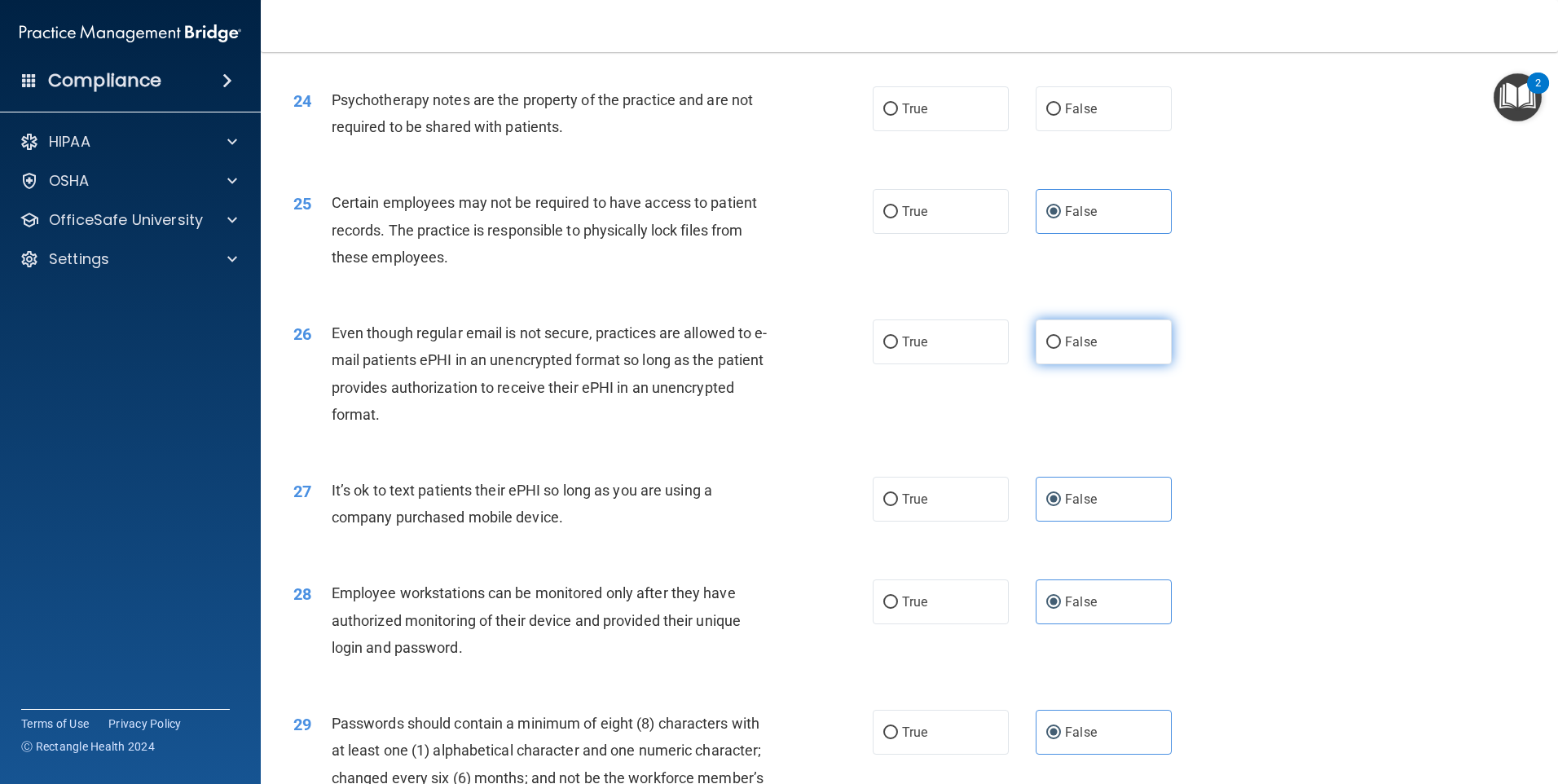
click at [1085, 364] on label "False" at bounding box center [1103, 341] width 136 height 45
click at [1061, 348] on input "False" at bounding box center [1053, 343] width 14 height 12
radio input "true"
drag, startPoint x: 1086, startPoint y: 131, endPoint x: 1073, endPoint y: 151, distance: 23.9
click at [1086, 117] on span "False" at bounding box center [1080, 108] width 31 height 15
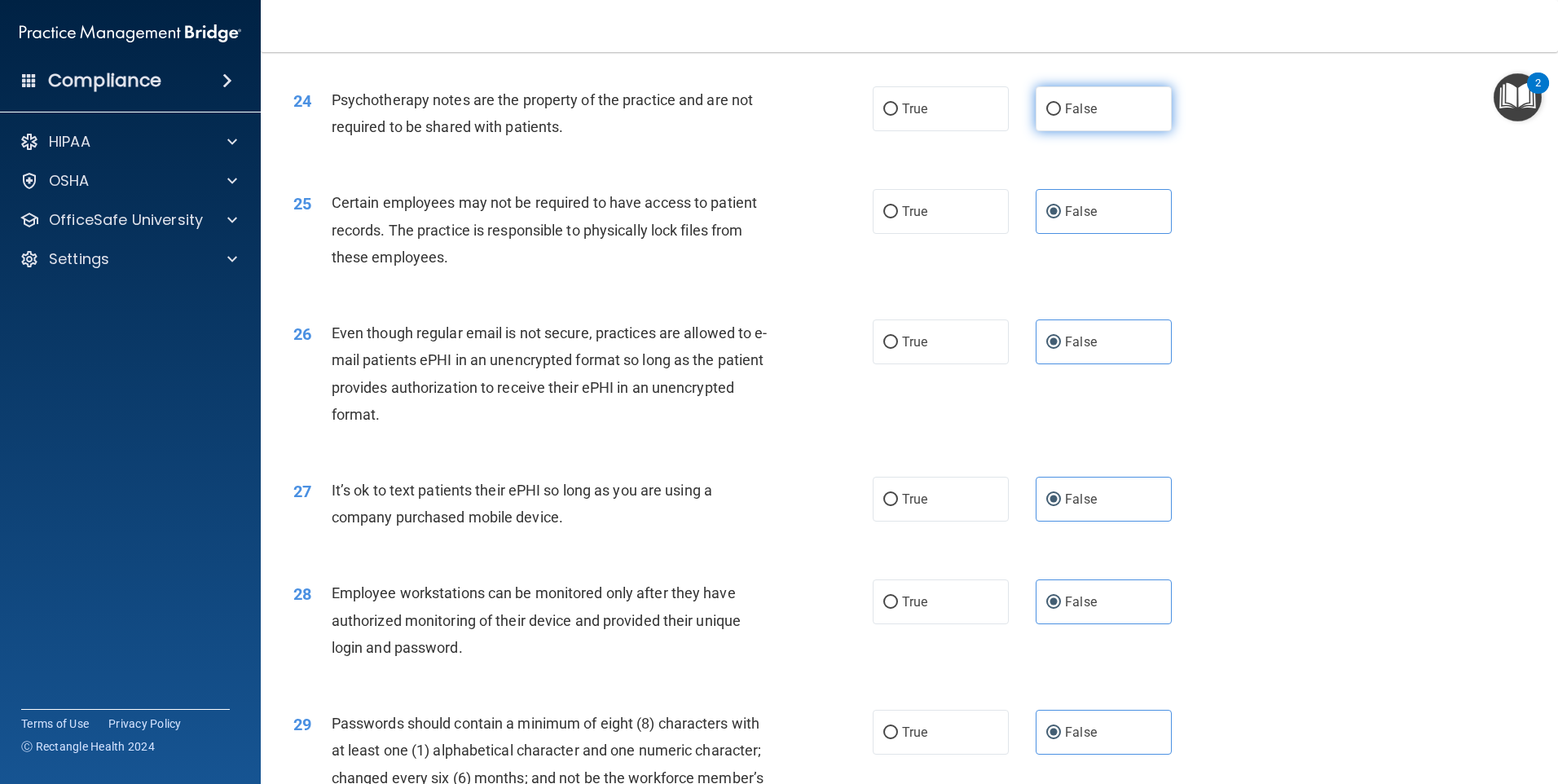
click at [1061, 116] on input "False" at bounding box center [1053, 109] width 14 height 12
radio input "true"
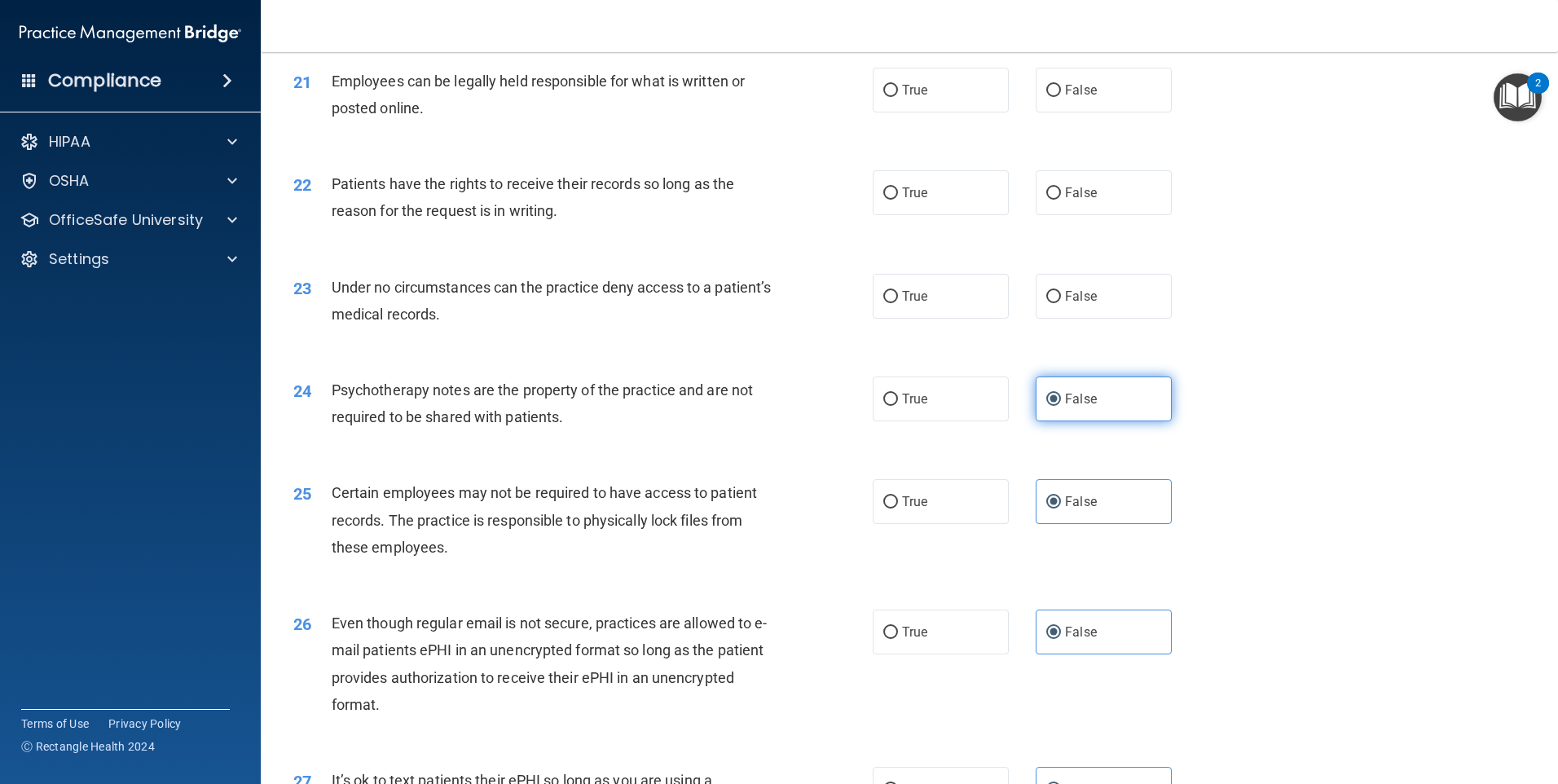
scroll to position [2655, 0]
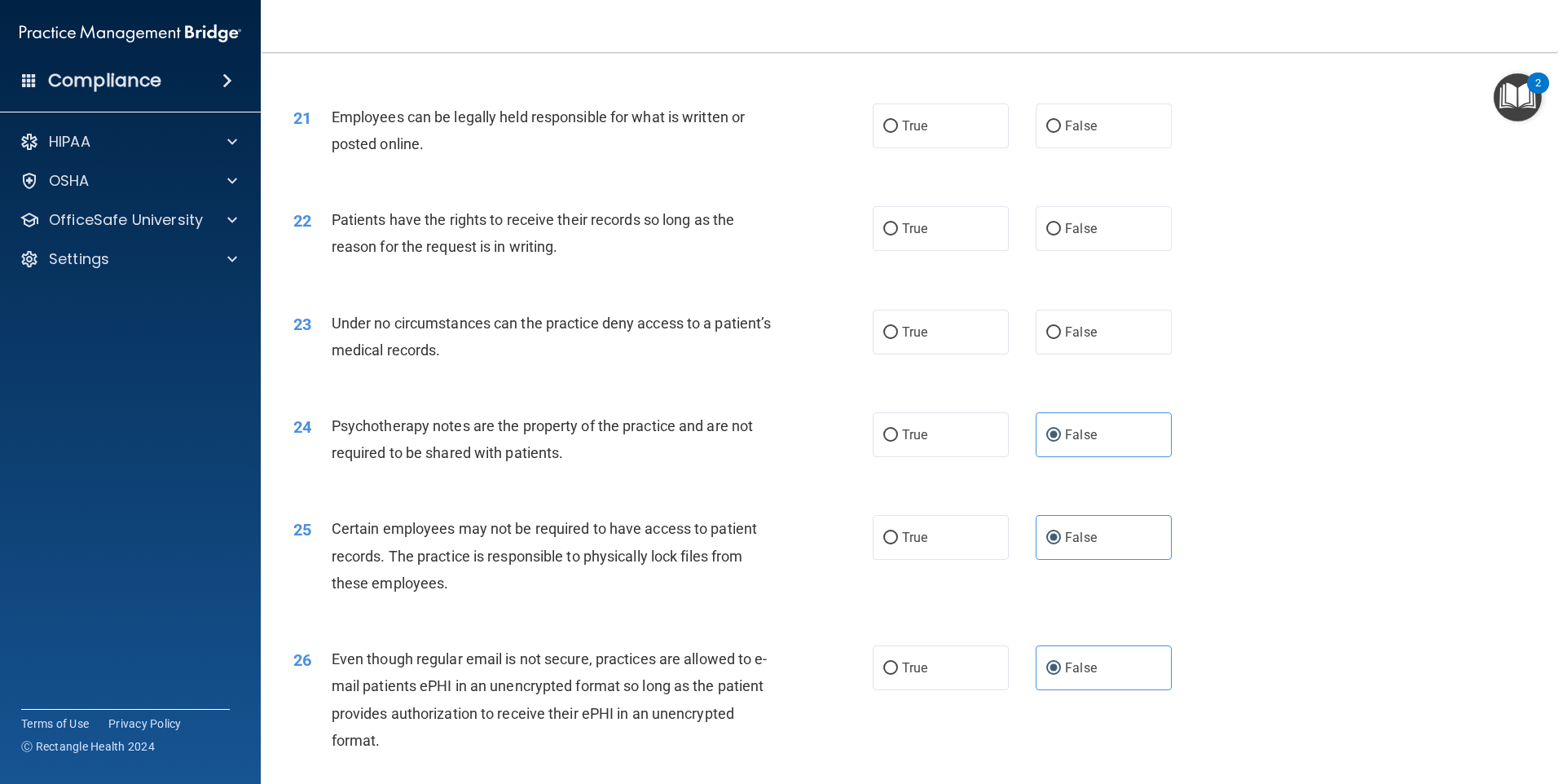
drag, startPoint x: 1087, startPoint y: 256, endPoint x: 1089, endPoint y: 299, distance: 43.0
click at [1089, 289] on div "22 Patients have the rights to receive their records so long as the reason for …" at bounding box center [910, 237] width 1257 height 103
drag, startPoint x: 1089, startPoint y: 299, endPoint x: 1091, endPoint y: 343, distance: 44.0
click at [1091, 343] on label "False" at bounding box center [1103, 331] width 136 height 45
click at [1061, 339] on input "False" at bounding box center [1053, 332] width 14 height 12
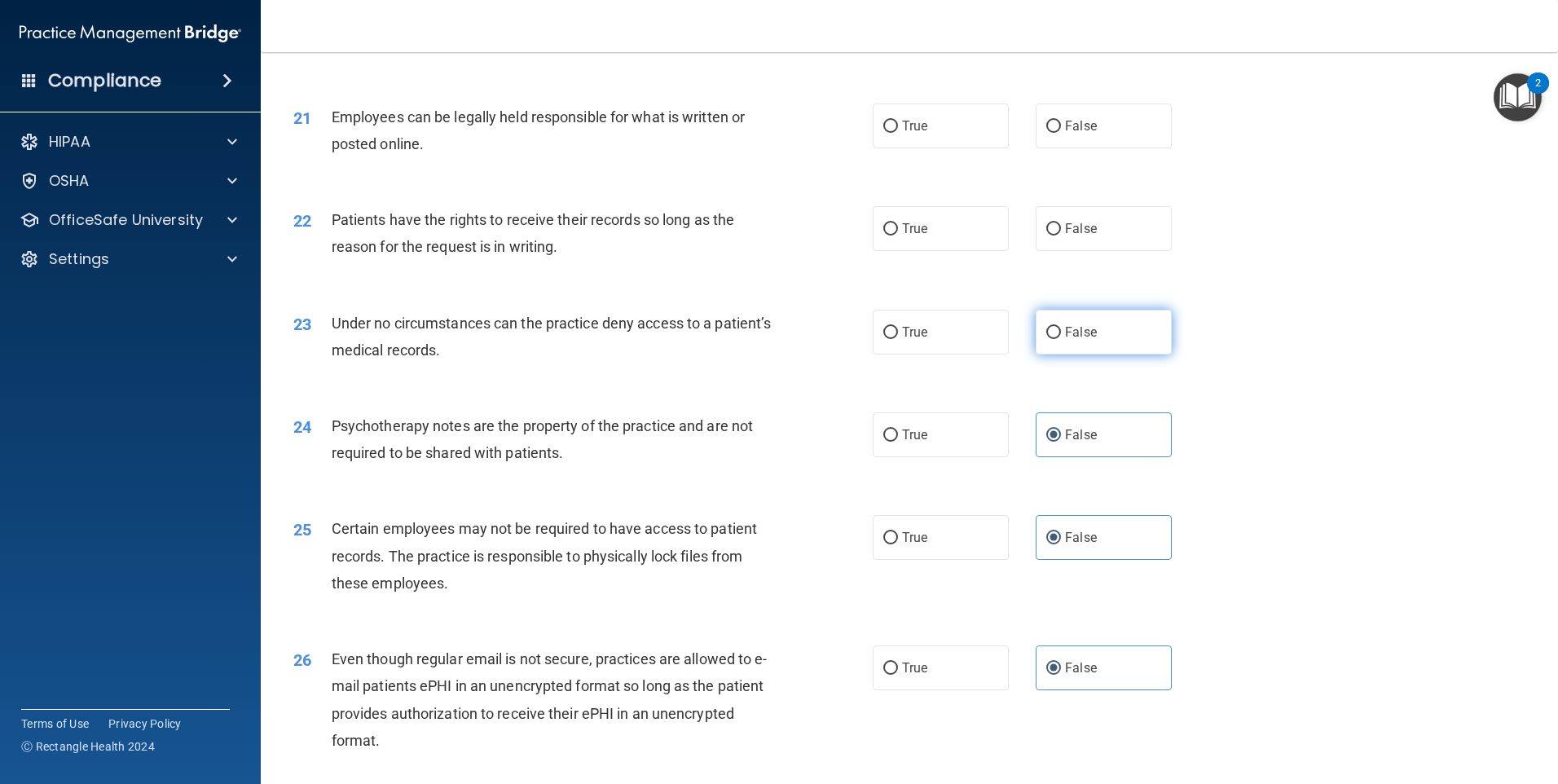
radio input "true"
click at [1085, 176] on div "21 Employees can be legally held responsible for what is written or posted onli…" at bounding box center [910, 135] width 1257 height 103
drag, startPoint x: 1086, startPoint y: 158, endPoint x: 1082, endPoint y: 177, distance: 19.4
click at [1086, 148] on label "False" at bounding box center [1103, 125] width 136 height 45
click at [1061, 133] on input "False" at bounding box center [1053, 126] width 14 height 12
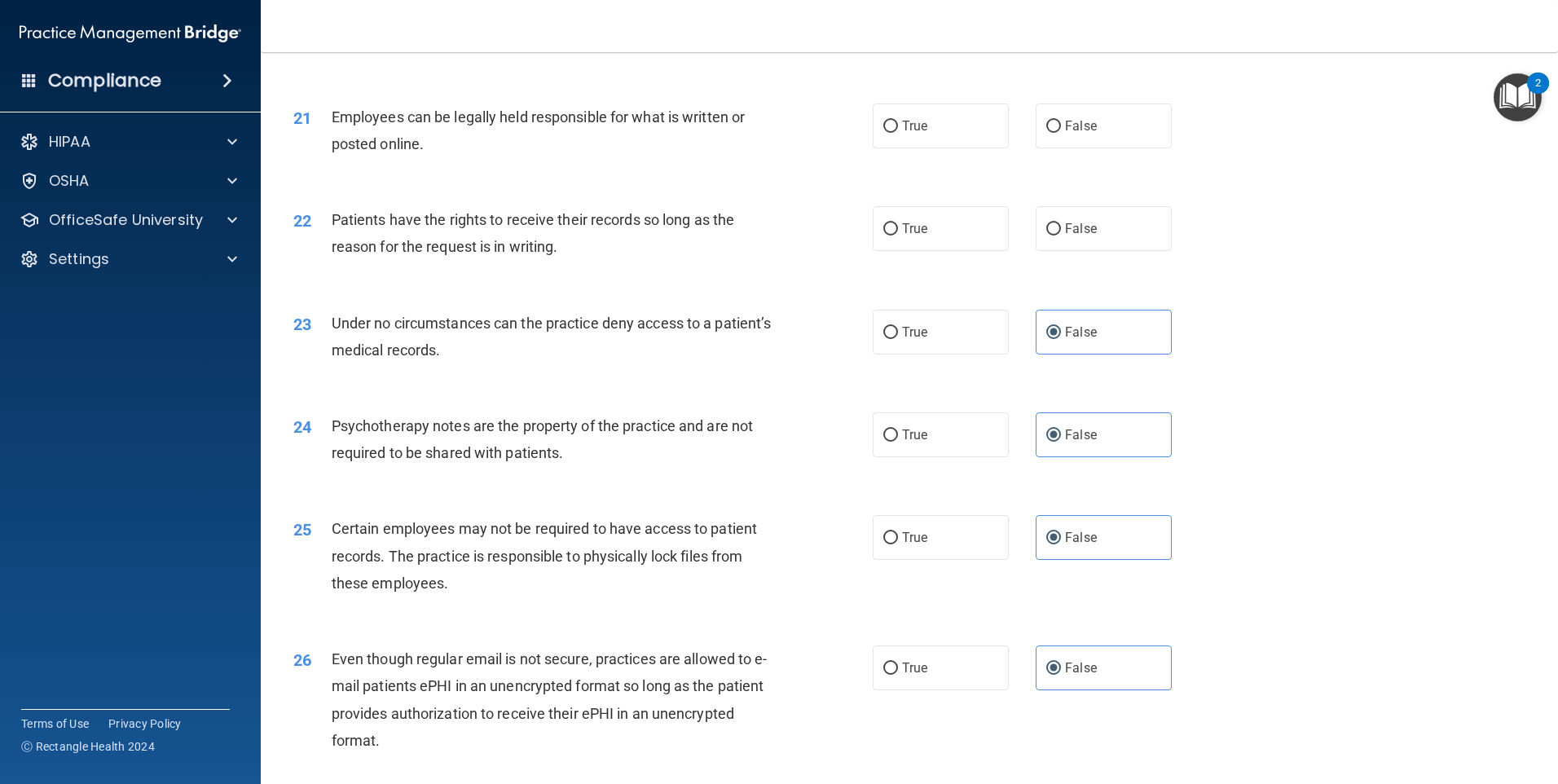
radio input "true"
click at [1079, 243] on label "False" at bounding box center [1103, 228] width 136 height 45
click at [1061, 235] on input "False" at bounding box center [1053, 229] width 14 height 12
radio input "true"
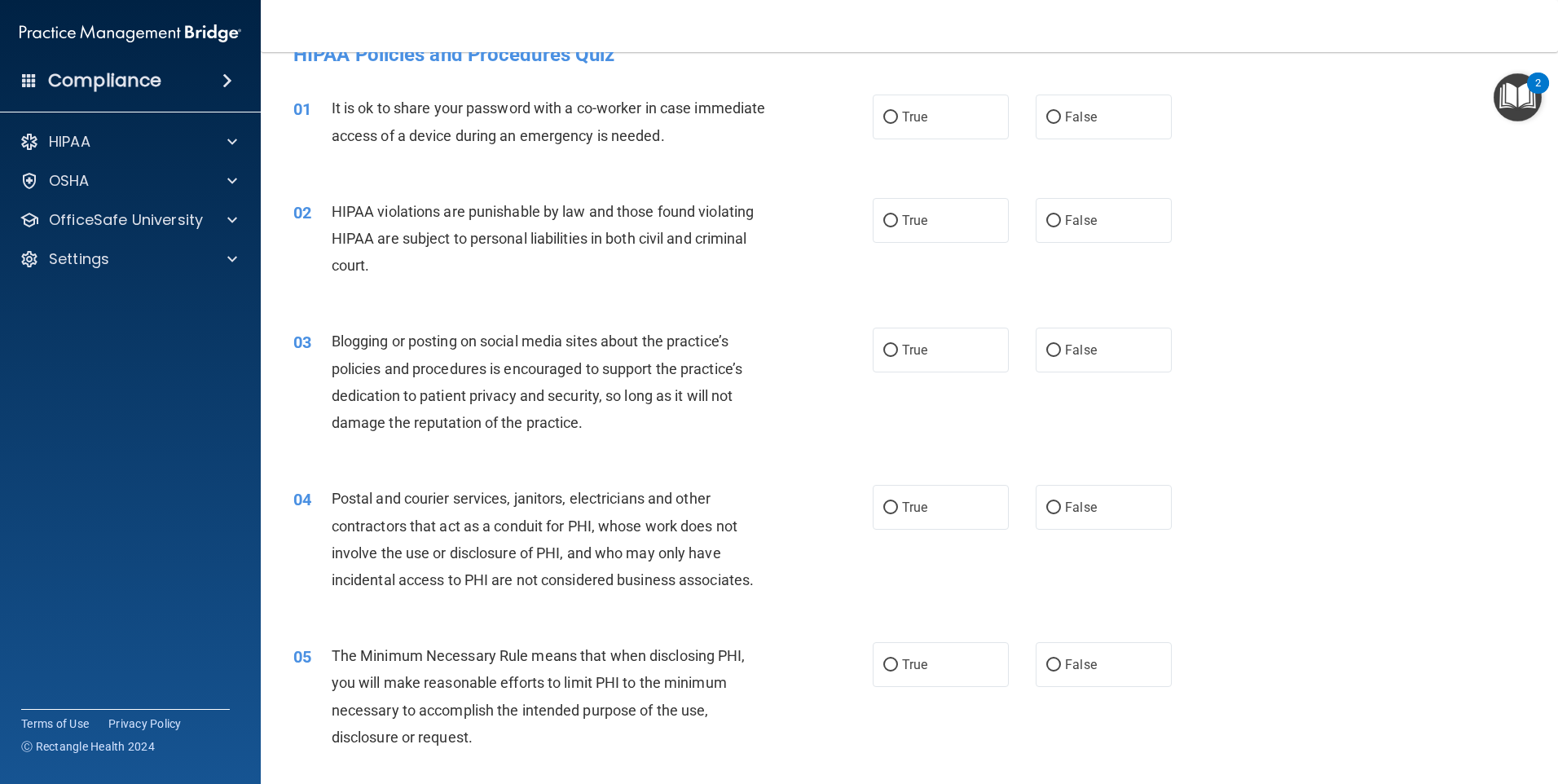
scroll to position [0, 0]
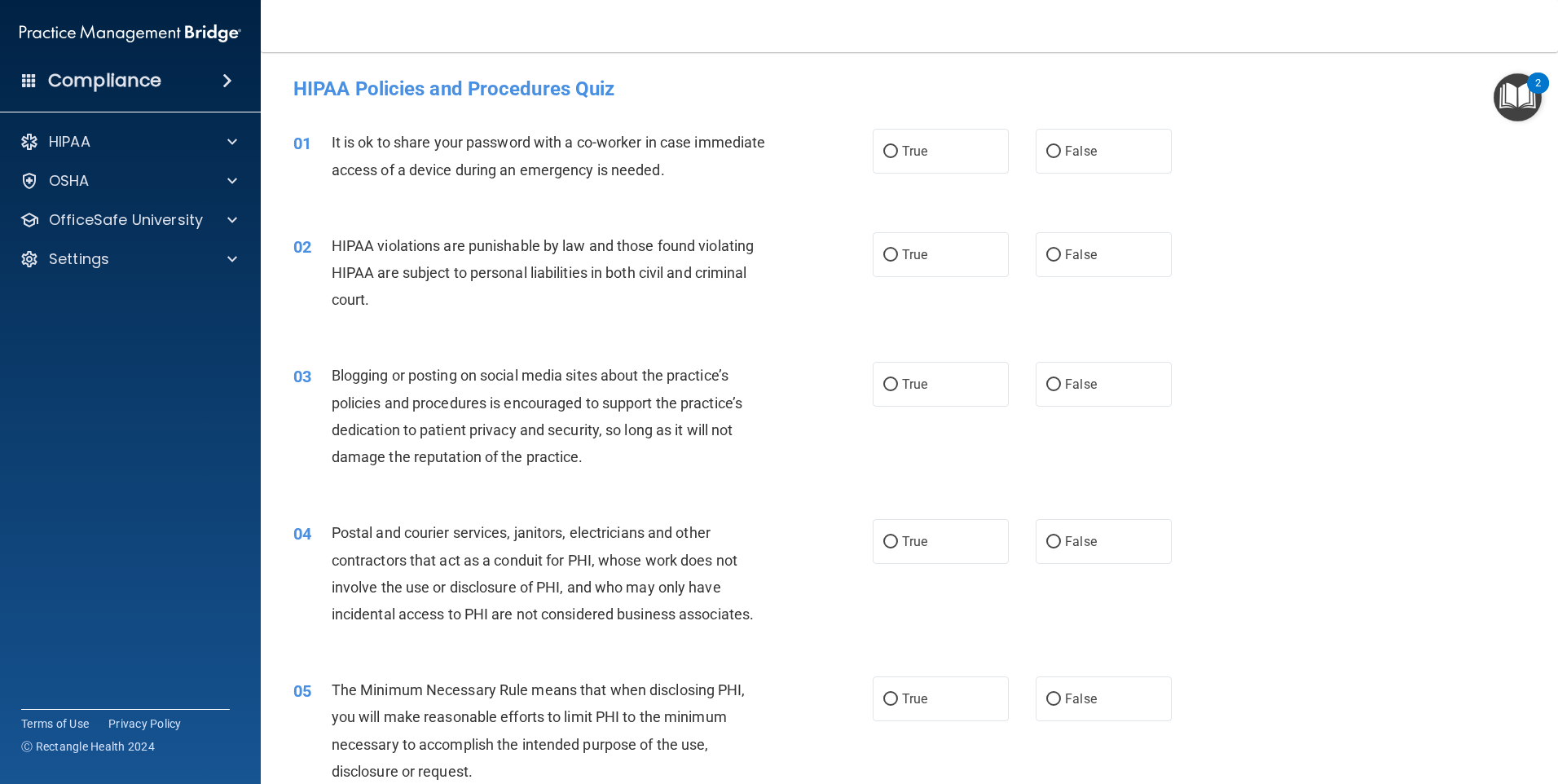
drag, startPoint x: 1085, startPoint y: 157, endPoint x: 1081, endPoint y: 225, distance: 68.1
click at [1085, 159] on label "False" at bounding box center [1103, 151] width 136 height 45
click at [1061, 159] on input "False" at bounding box center [1053, 152] width 14 height 12
radio input "true"
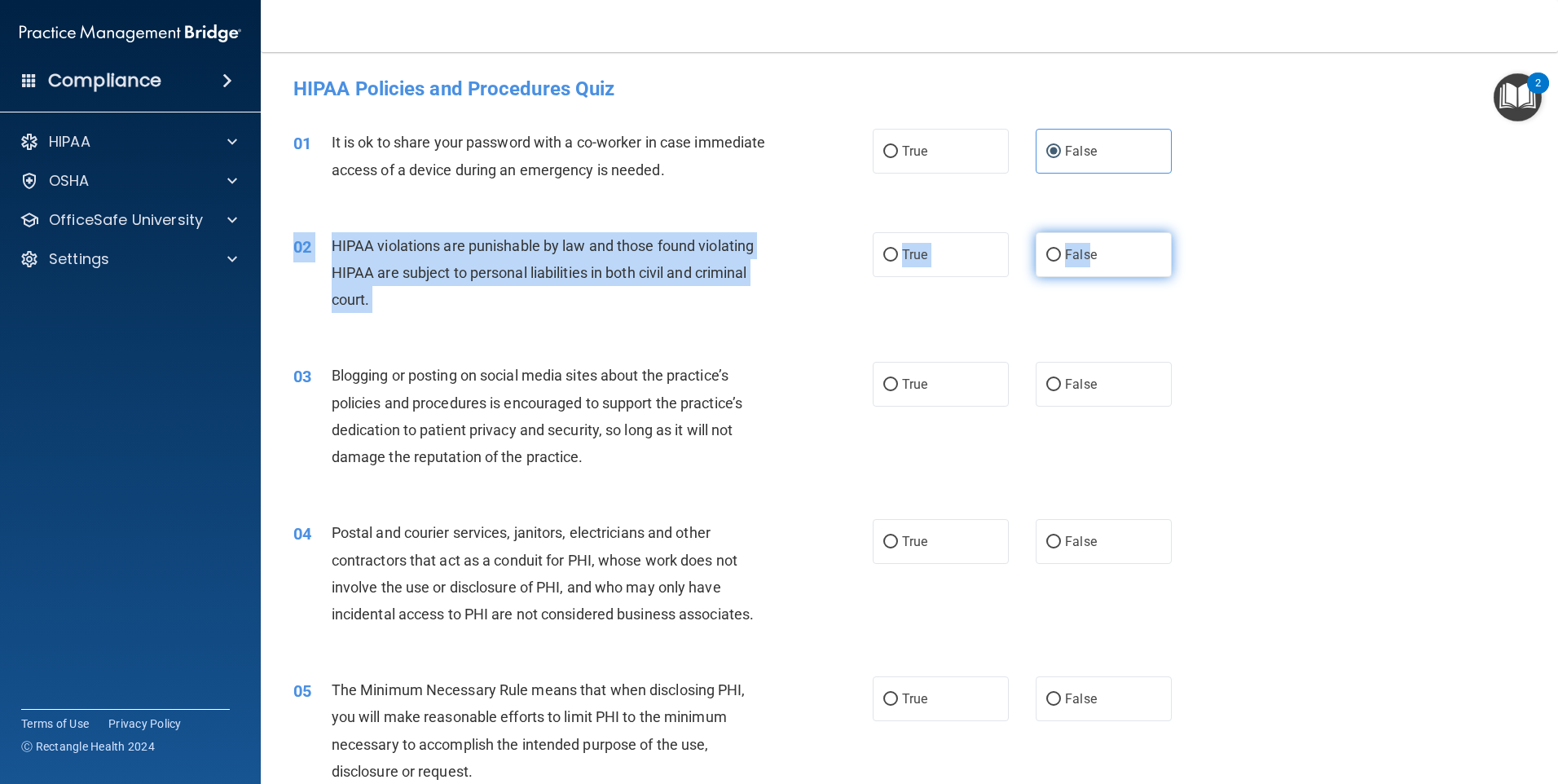
click at [1081, 235] on div "02 HIPAA violations are punishable by law and those found violating HIPAA are s…" at bounding box center [910, 276] width 1257 height 130
click at [1080, 243] on label "False" at bounding box center [1103, 254] width 136 height 45
click at [1061, 250] on input "False" at bounding box center [1053, 255] width 14 height 12
radio input "true"
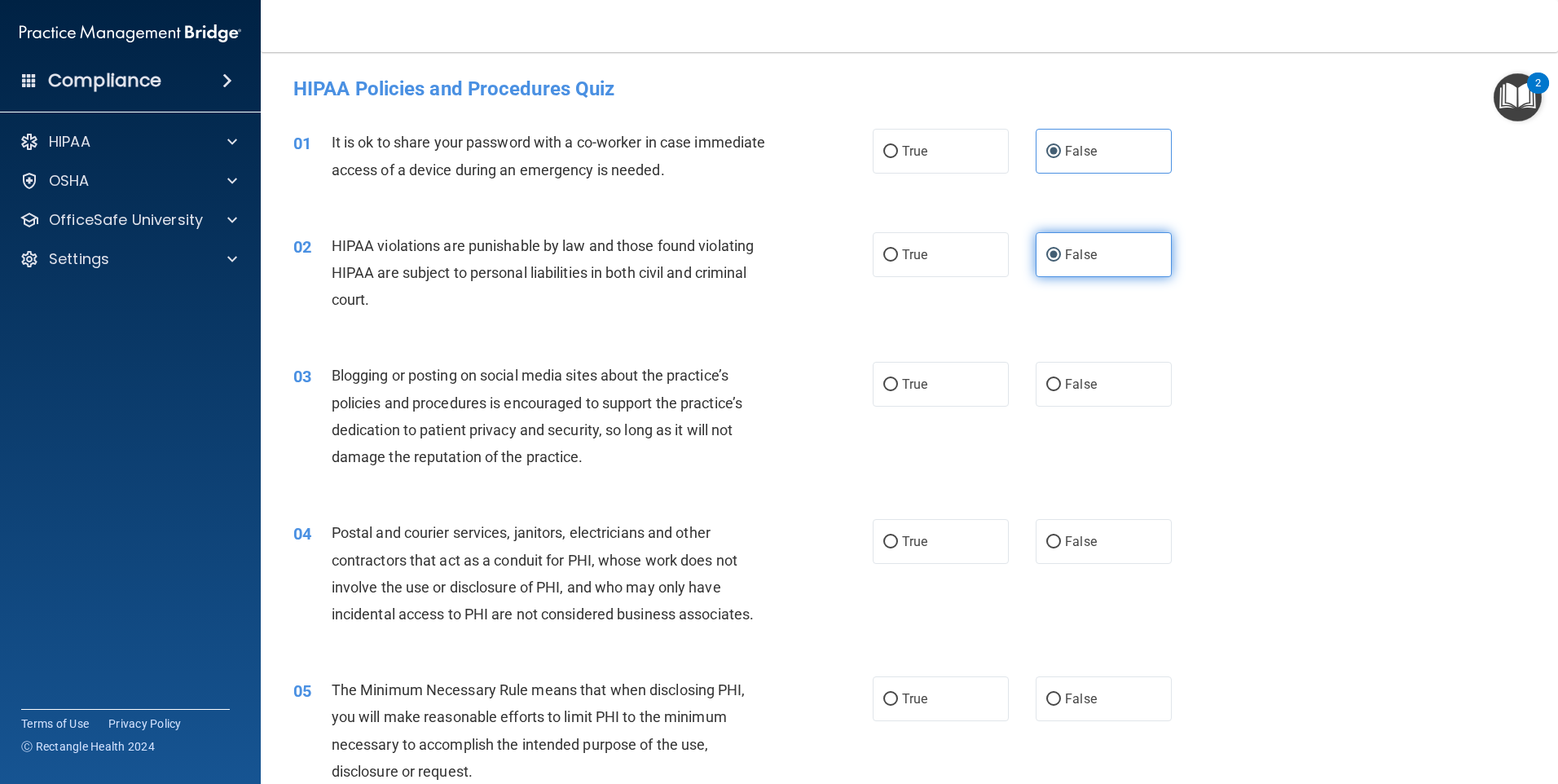
click at [1122, 260] on label "False" at bounding box center [1103, 254] width 136 height 45
click at [1061, 260] on input "False" at bounding box center [1053, 255] width 14 height 12
drag, startPoint x: 1100, startPoint y: 393, endPoint x: 1093, endPoint y: 438, distance: 45.5
click at [1098, 401] on label "False" at bounding box center [1103, 383] width 136 height 45
click at [1061, 391] on input "False" at bounding box center [1053, 384] width 14 height 12
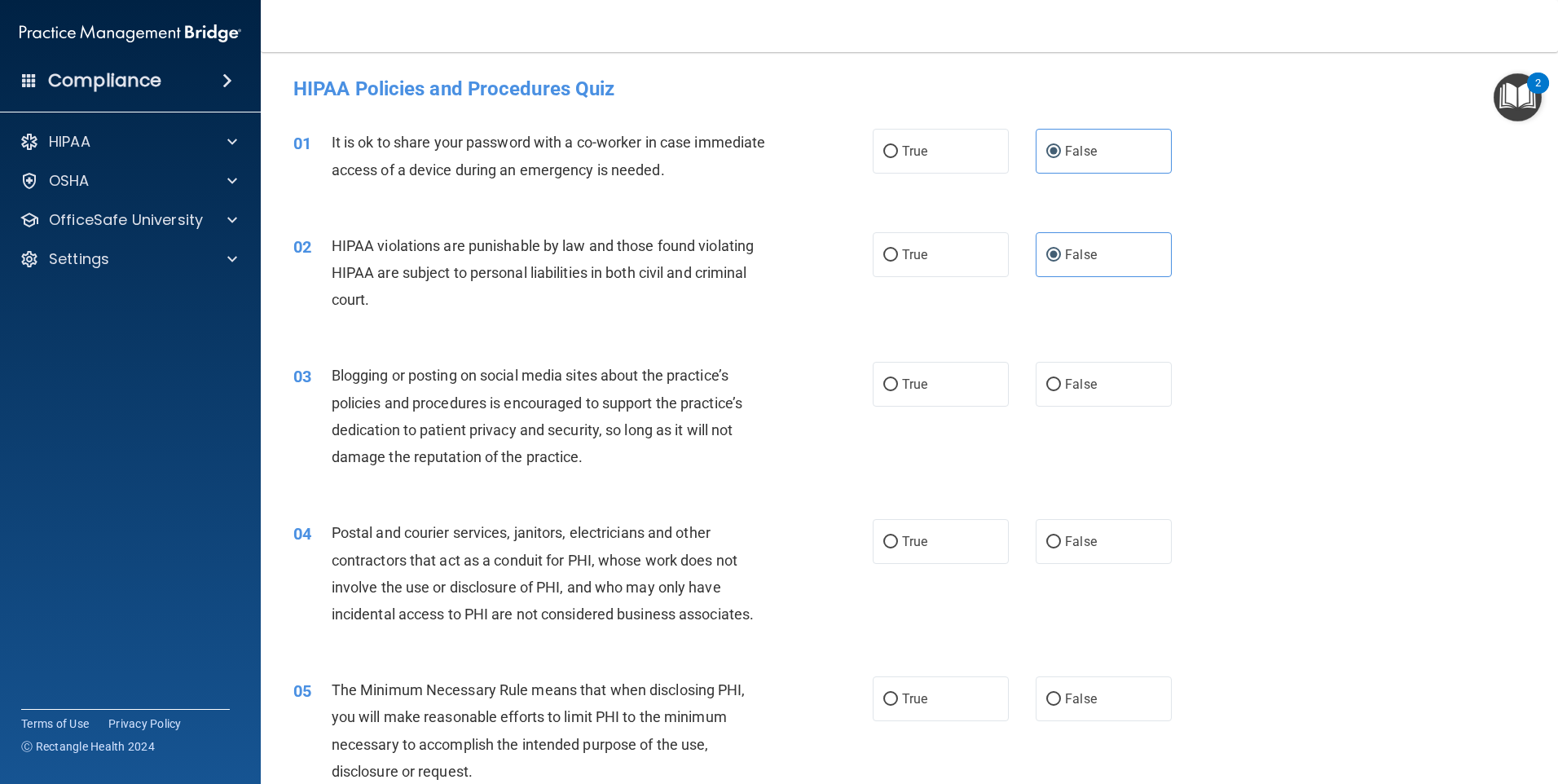
radio input "true"
click at [1097, 533] on label "False" at bounding box center [1103, 541] width 136 height 45
click at [1061, 536] on input "False" at bounding box center [1053, 542] width 14 height 12
radio input "true"
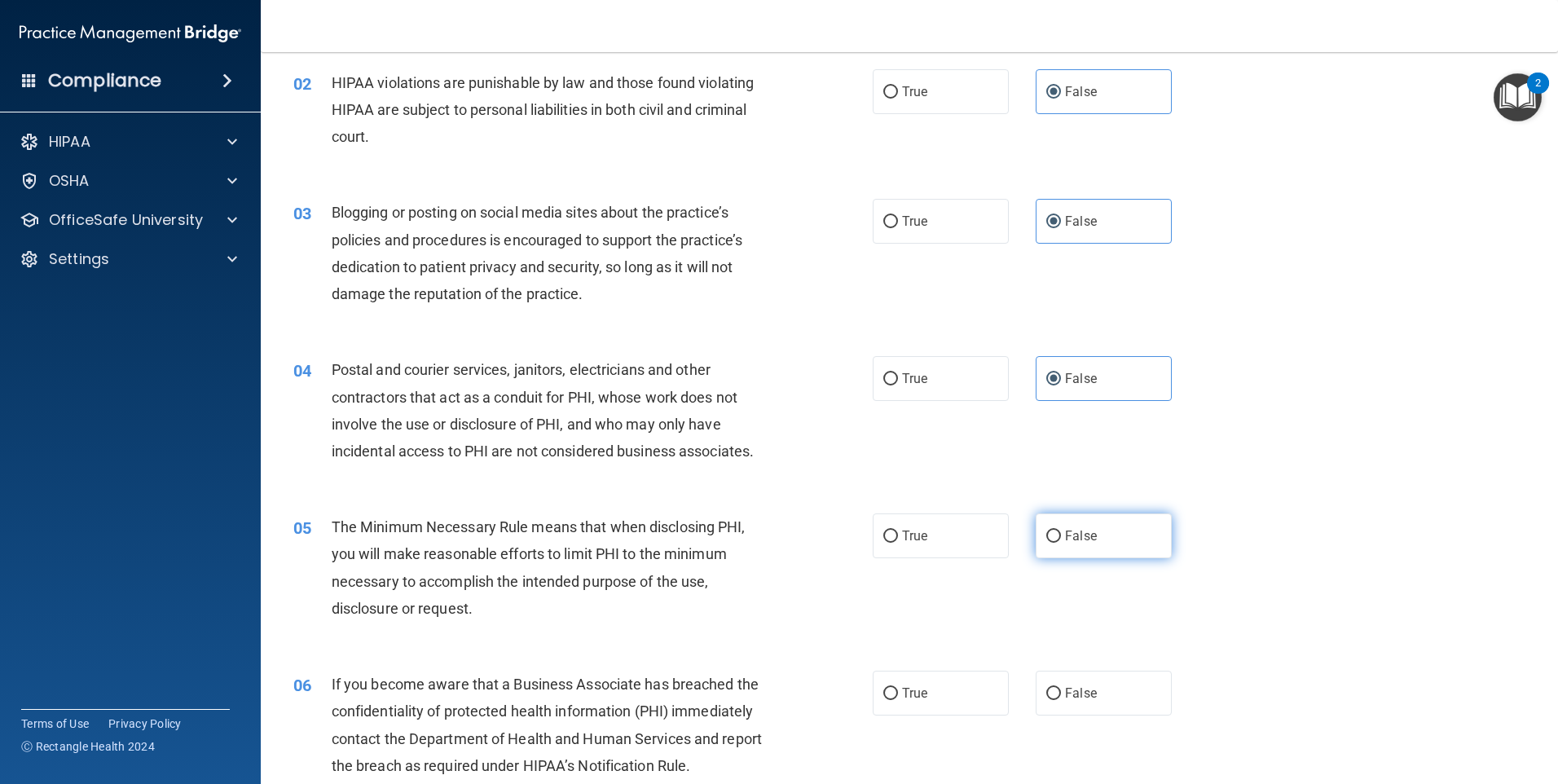
click at [1099, 517] on label "False" at bounding box center [1103, 535] width 136 height 45
click at [1061, 531] on input "False" at bounding box center [1053, 536] width 14 height 12
radio input "true"
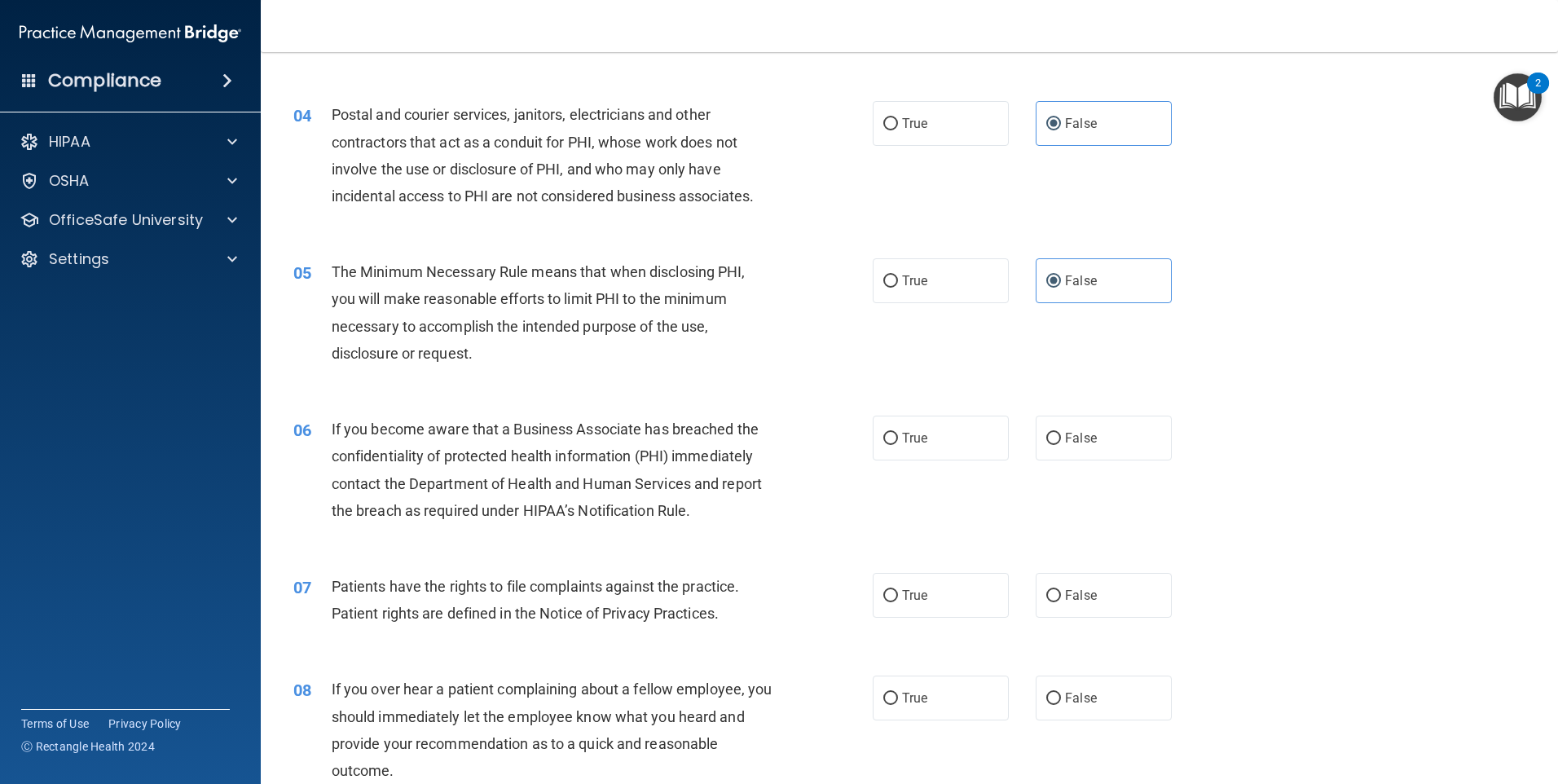
scroll to position [570, 0]
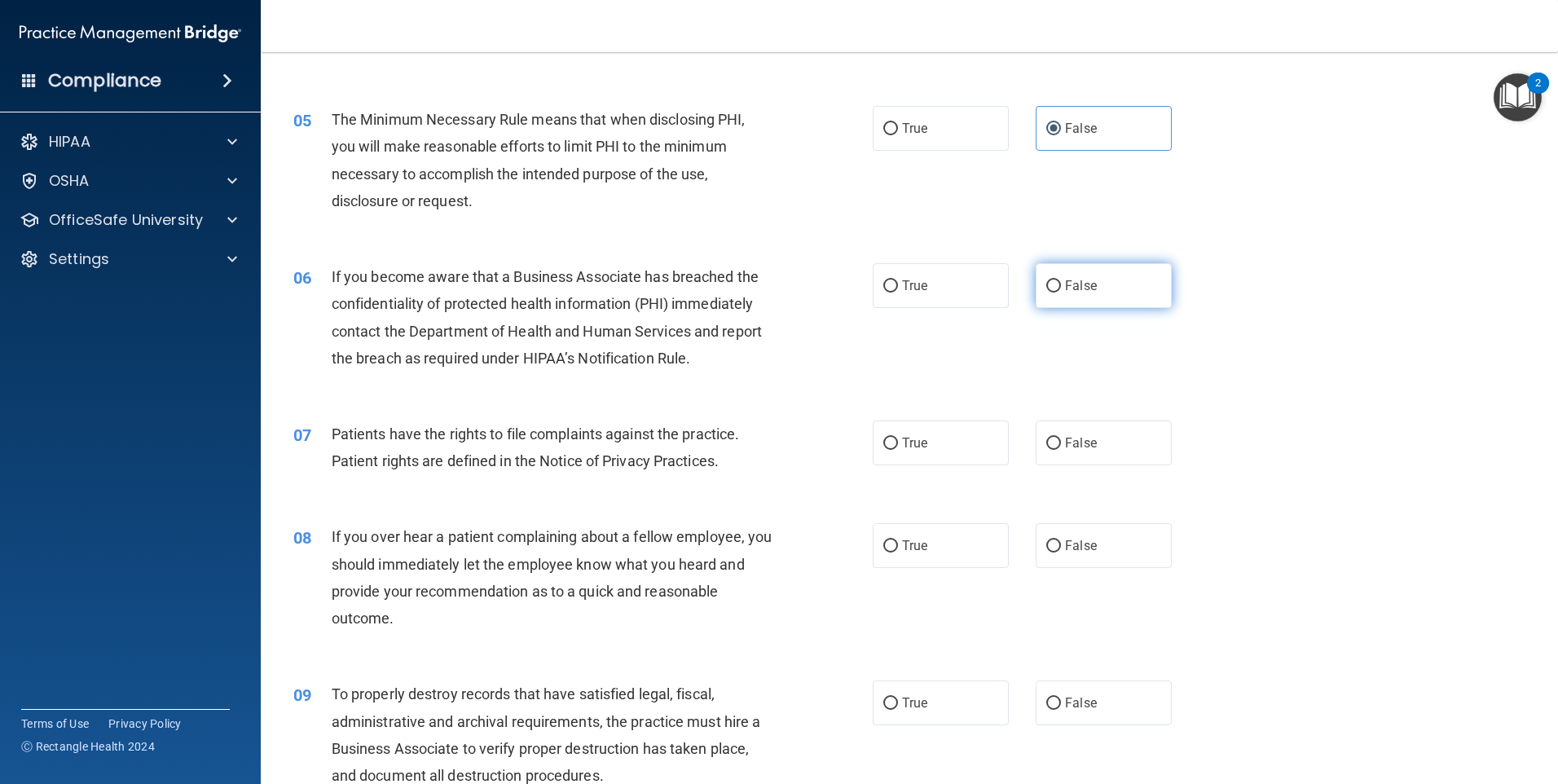
click at [1080, 289] on span "False" at bounding box center [1080, 286] width 31 height 15
click at [1061, 289] on input "False" at bounding box center [1053, 286] width 14 height 12
radio input "true"
click at [1073, 450] on span "False" at bounding box center [1080, 442] width 31 height 15
click at [1061, 450] on input "False" at bounding box center [1053, 443] width 14 height 12
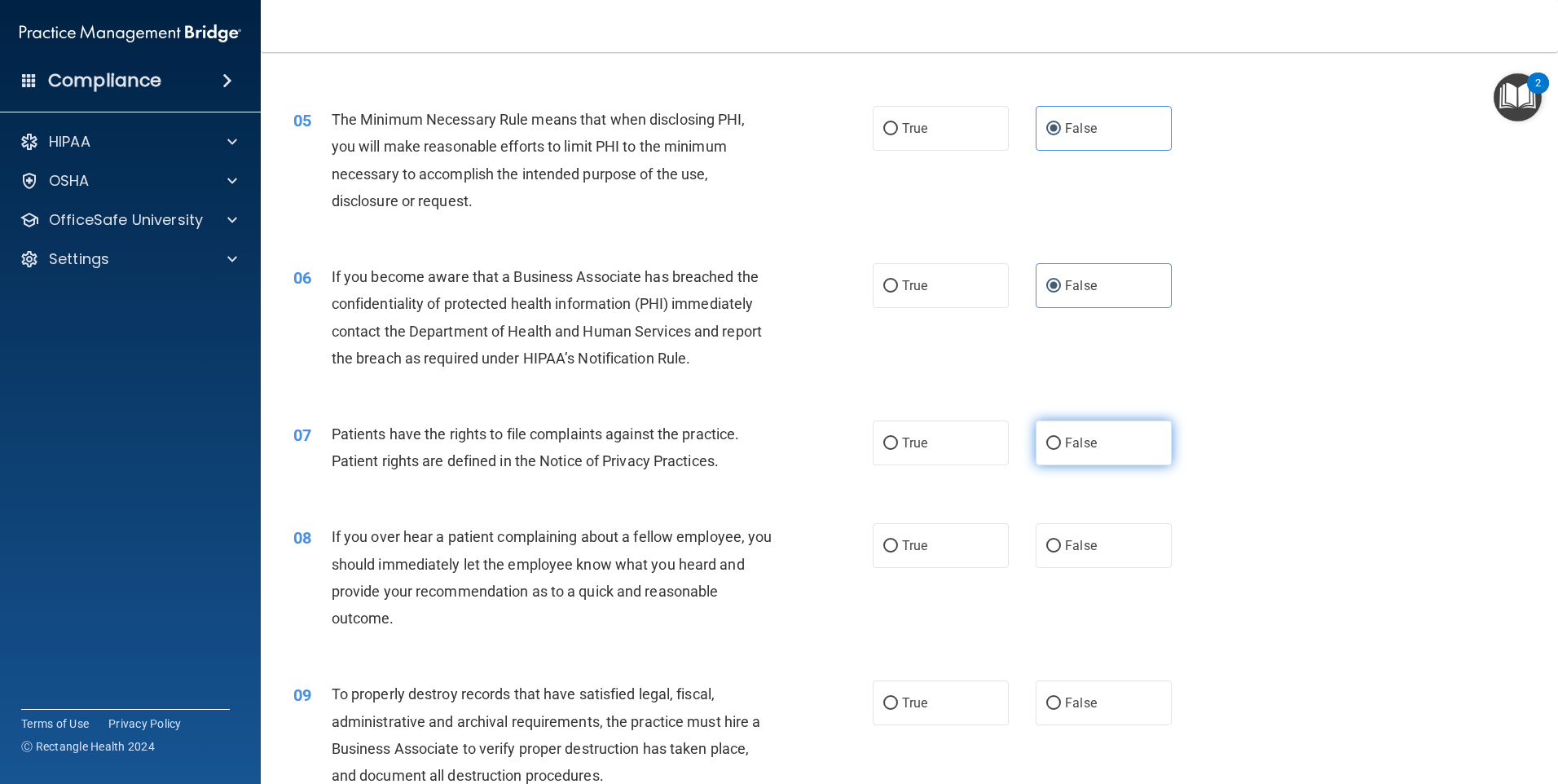
radio input "true"
click at [1084, 539] on span "False" at bounding box center [1080, 546] width 31 height 15
click at [1061, 540] on input "False" at bounding box center [1053, 546] width 14 height 12
radio input "true"
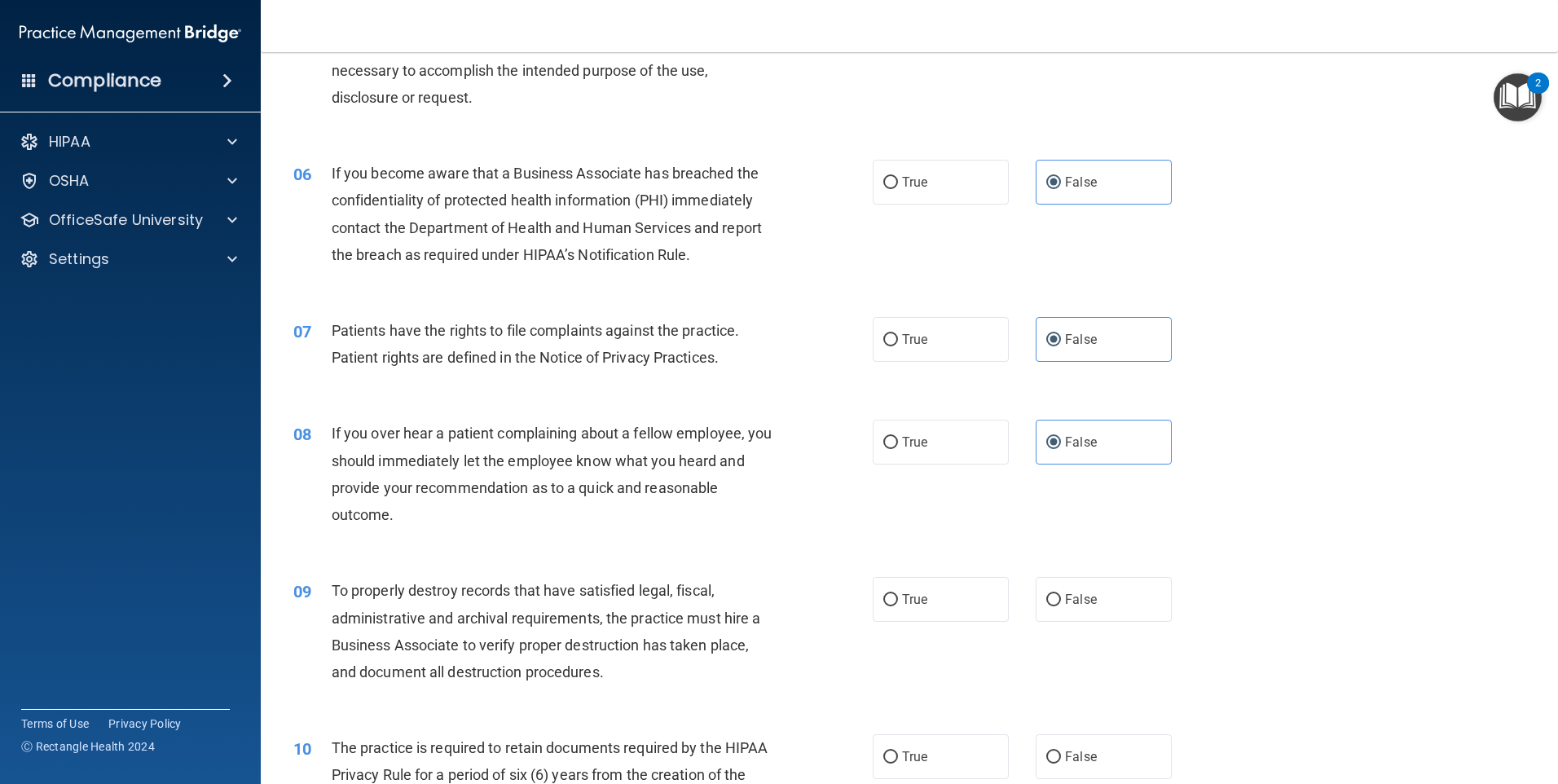
scroll to position [896, 0]
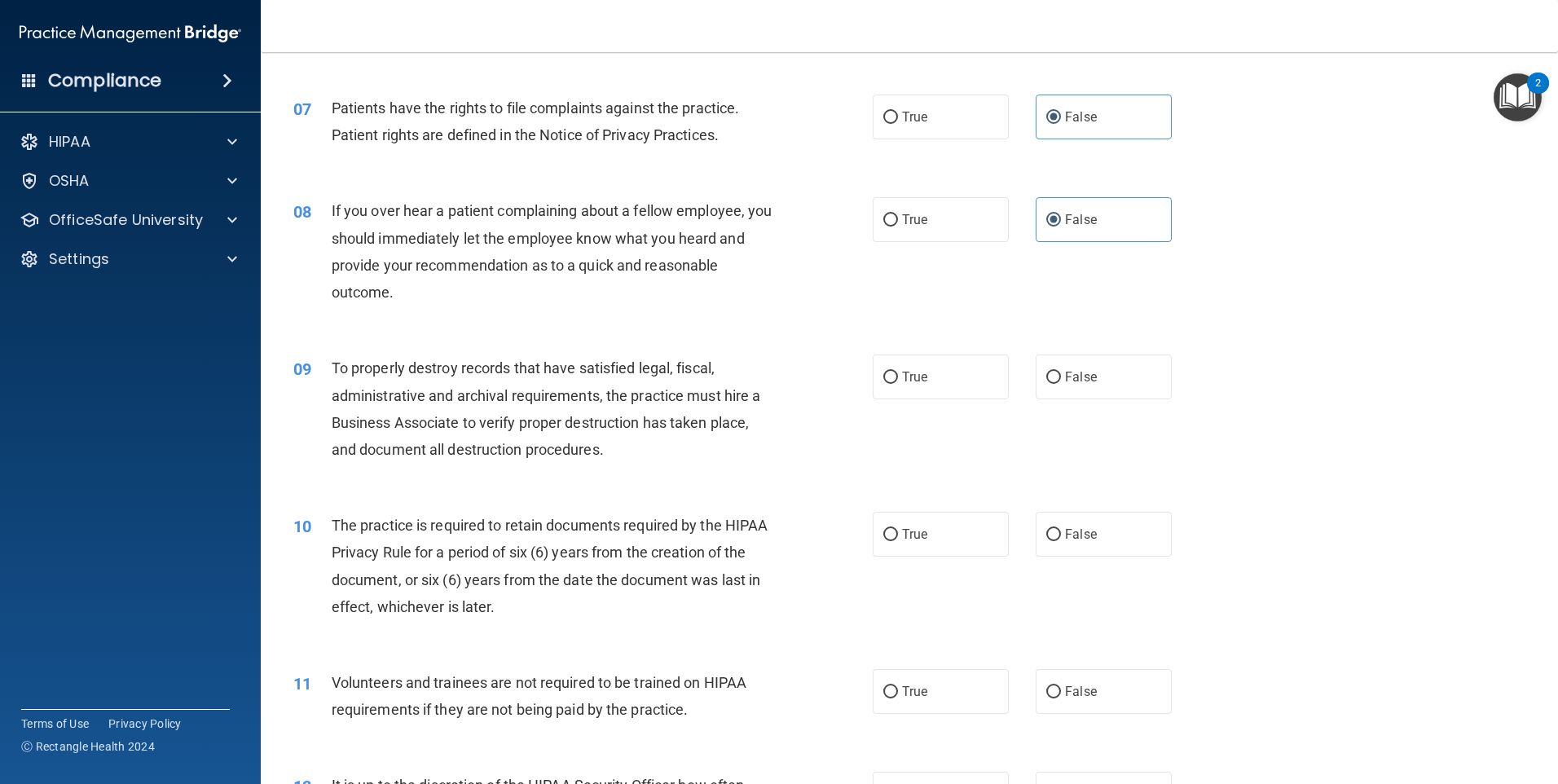
drag, startPoint x: 1090, startPoint y: 408, endPoint x: 1075, endPoint y: 440, distance: 35.3
click at [1090, 407] on div "09 To properly destroy records that have satisfied legal, fiscal, administrativ…" at bounding box center [910, 413] width 1257 height 158
drag, startPoint x: 1071, startPoint y: 492, endPoint x: 1078, endPoint y: 520, distance: 28.9
click at [1078, 532] on span "False" at bounding box center [1080, 534] width 31 height 15
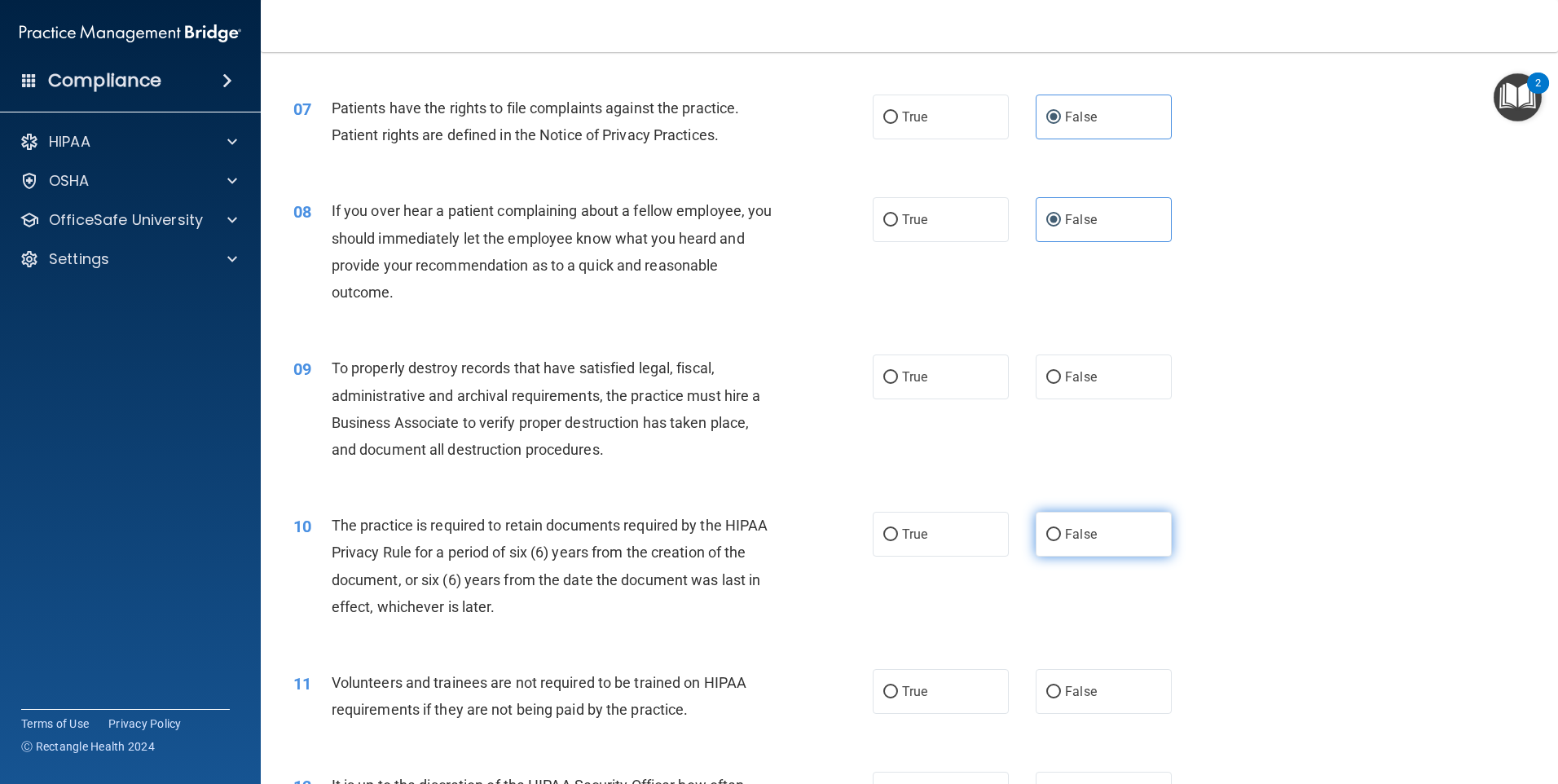
click at [1061, 532] on input "False" at bounding box center [1053, 534] width 14 height 12
radio input "true"
click at [1082, 371] on span "False" at bounding box center [1080, 377] width 31 height 15
click at [1061, 371] on input "False" at bounding box center [1053, 377] width 14 height 12
radio input "true"
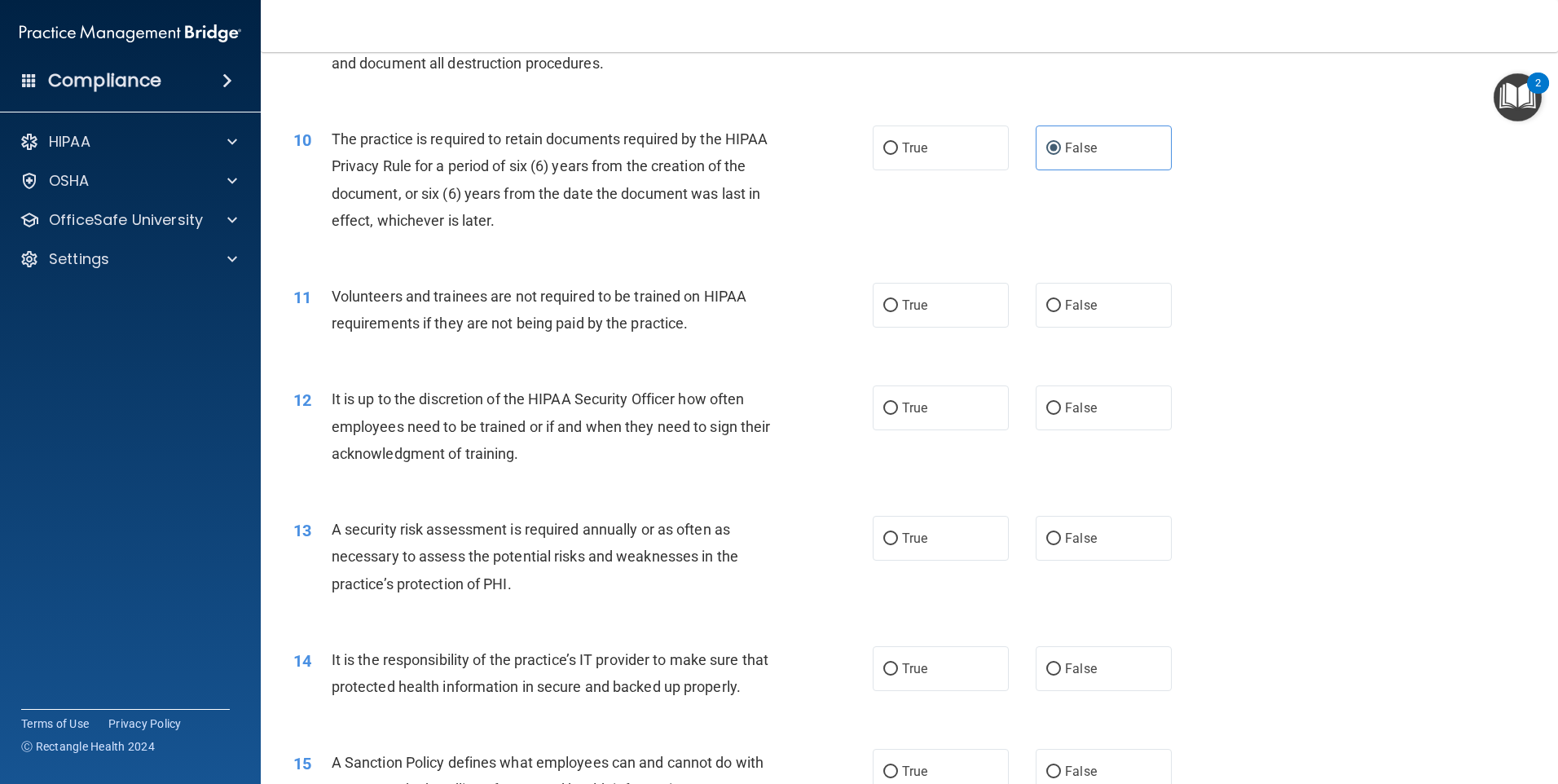
scroll to position [1303, 0]
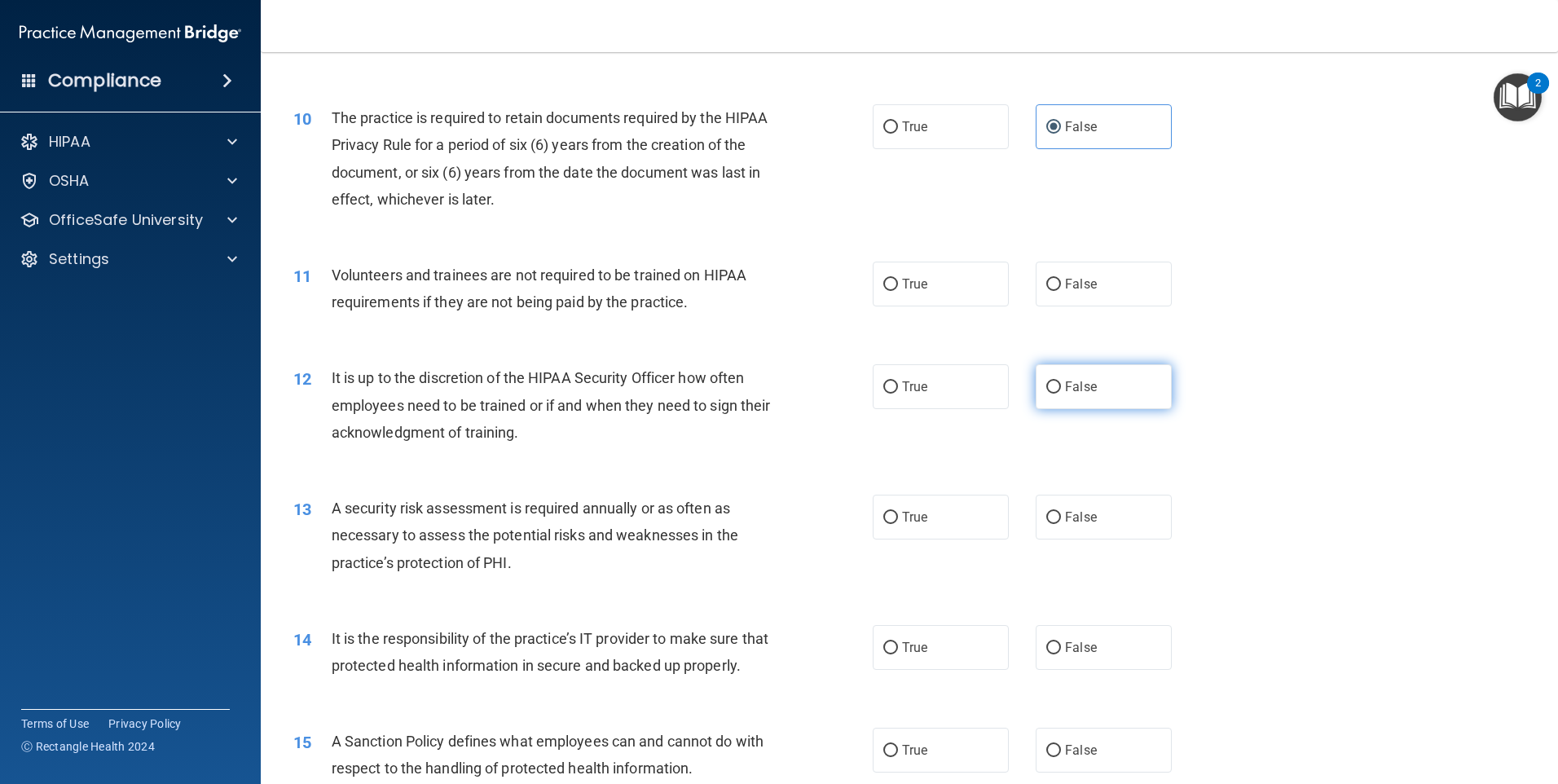
click at [1085, 369] on label "False" at bounding box center [1103, 386] width 136 height 45
click at [1061, 382] on input "False" at bounding box center [1053, 387] width 14 height 12
radio input "true"
drag, startPoint x: 1086, startPoint y: 268, endPoint x: 1085, endPoint y: 289, distance: 21.0
click at [1086, 272] on label "False" at bounding box center [1103, 284] width 136 height 45
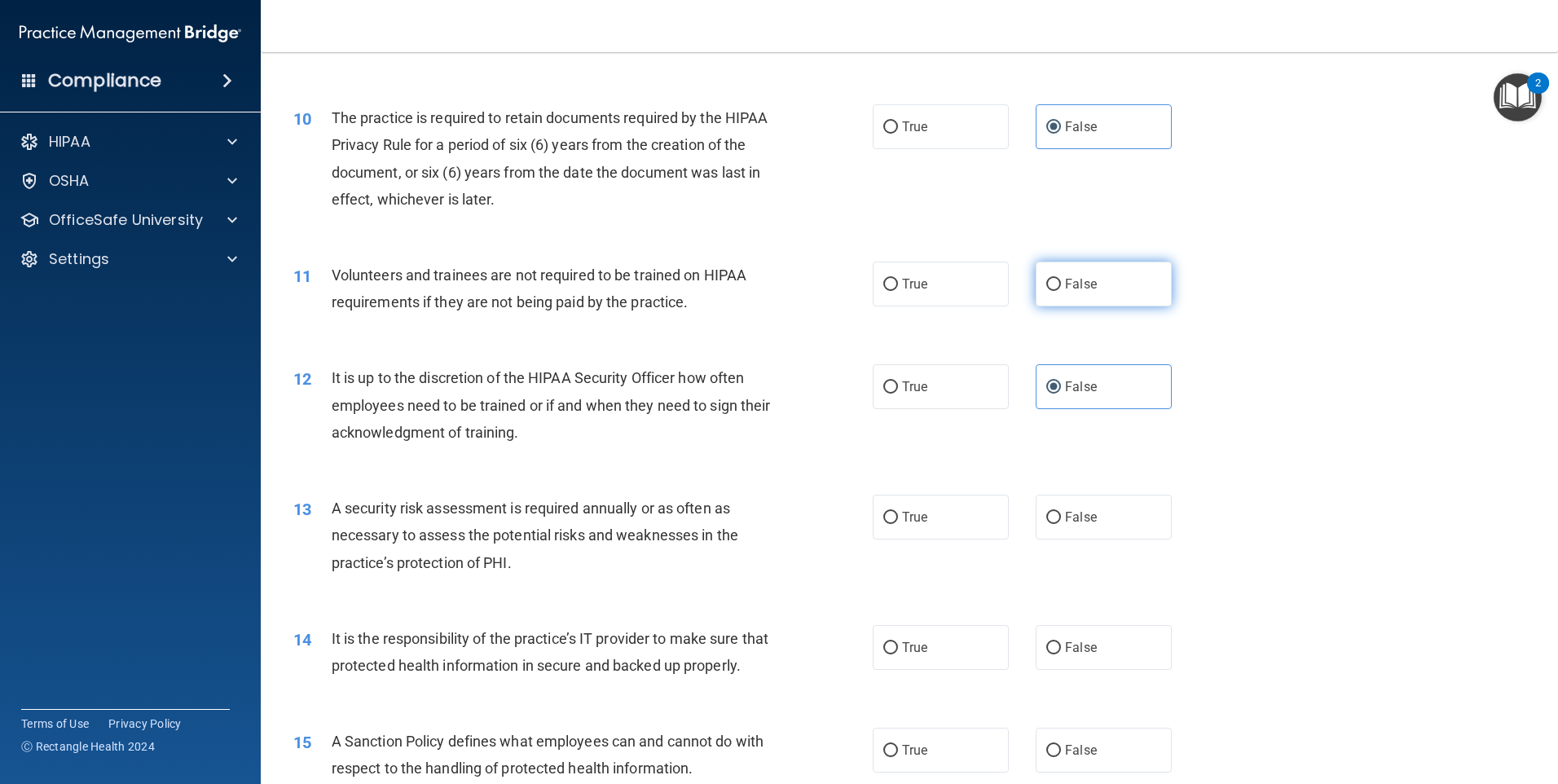
click at [1061, 279] on input "False" at bounding box center [1053, 285] width 14 height 12
radio input "true"
click at [1114, 532] on label "False" at bounding box center [1103, 516] width 136 height 45
click at [1061, 524] on input "False" at bounding box center [1053, 517] width 14 height 12
radio input "true"
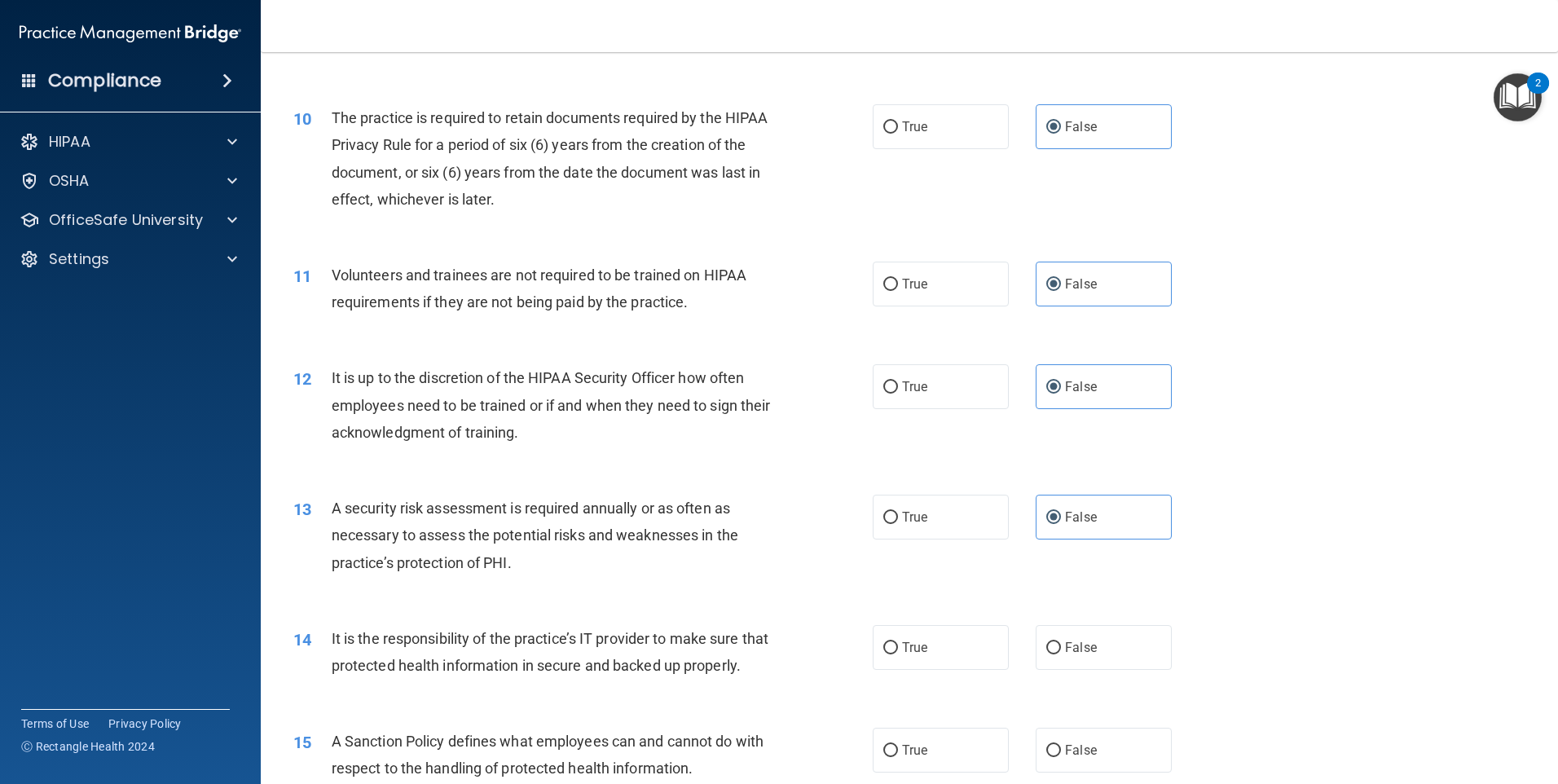
click at [1090, 619] on div "14 It is the responsibility of the practice’s IT provider to make sure that pro…" at bounding box center [910, 656] width 1257 height 103
click at [1092, 644] on label "False" at bounding box center [1103, 646] width 136 height 45
click at [1061, 644] on input "False" at bounding box center [1053, 647] width 14 height 12
radio input "true"
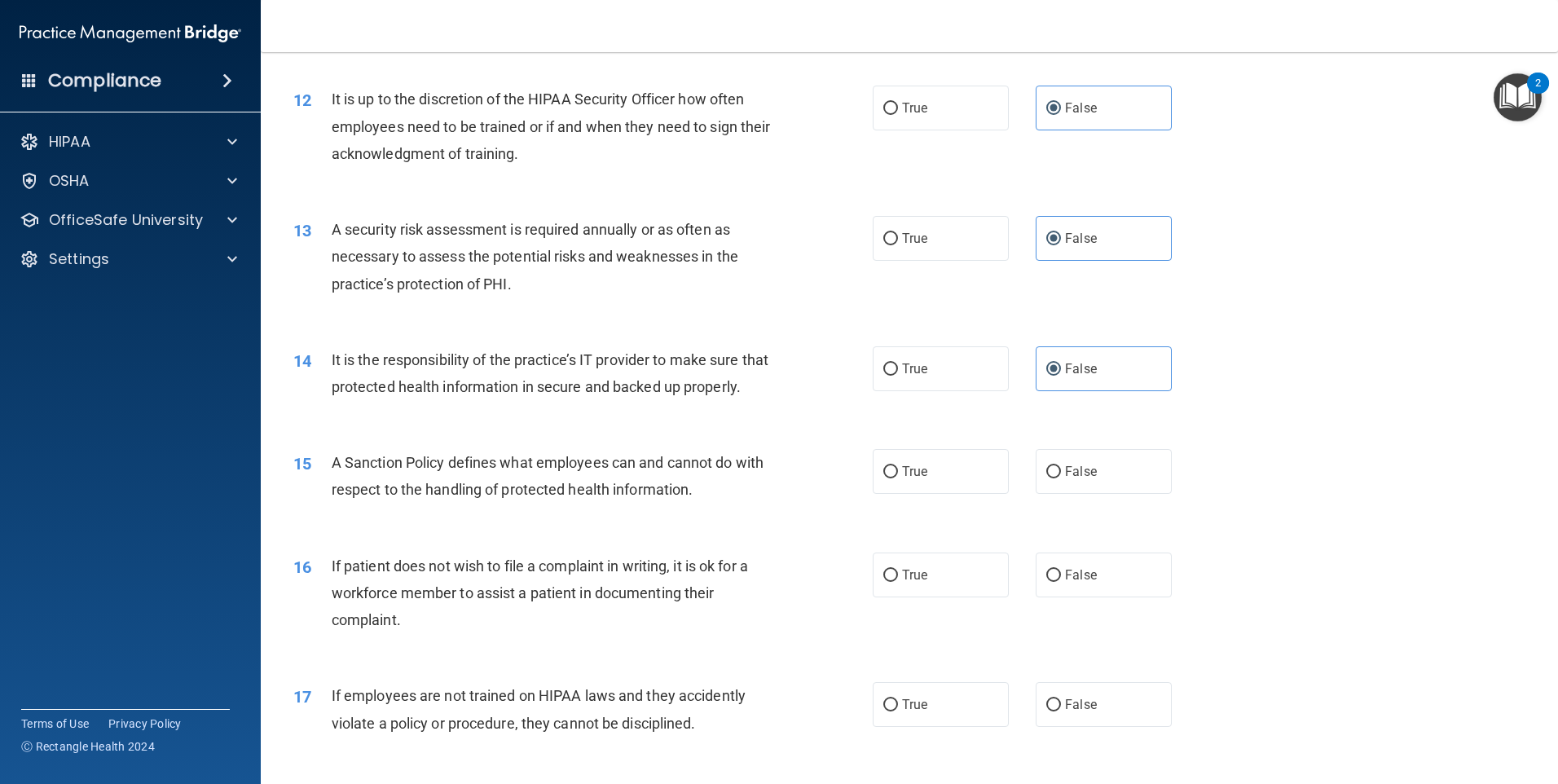
scroll to position [1630, 0]
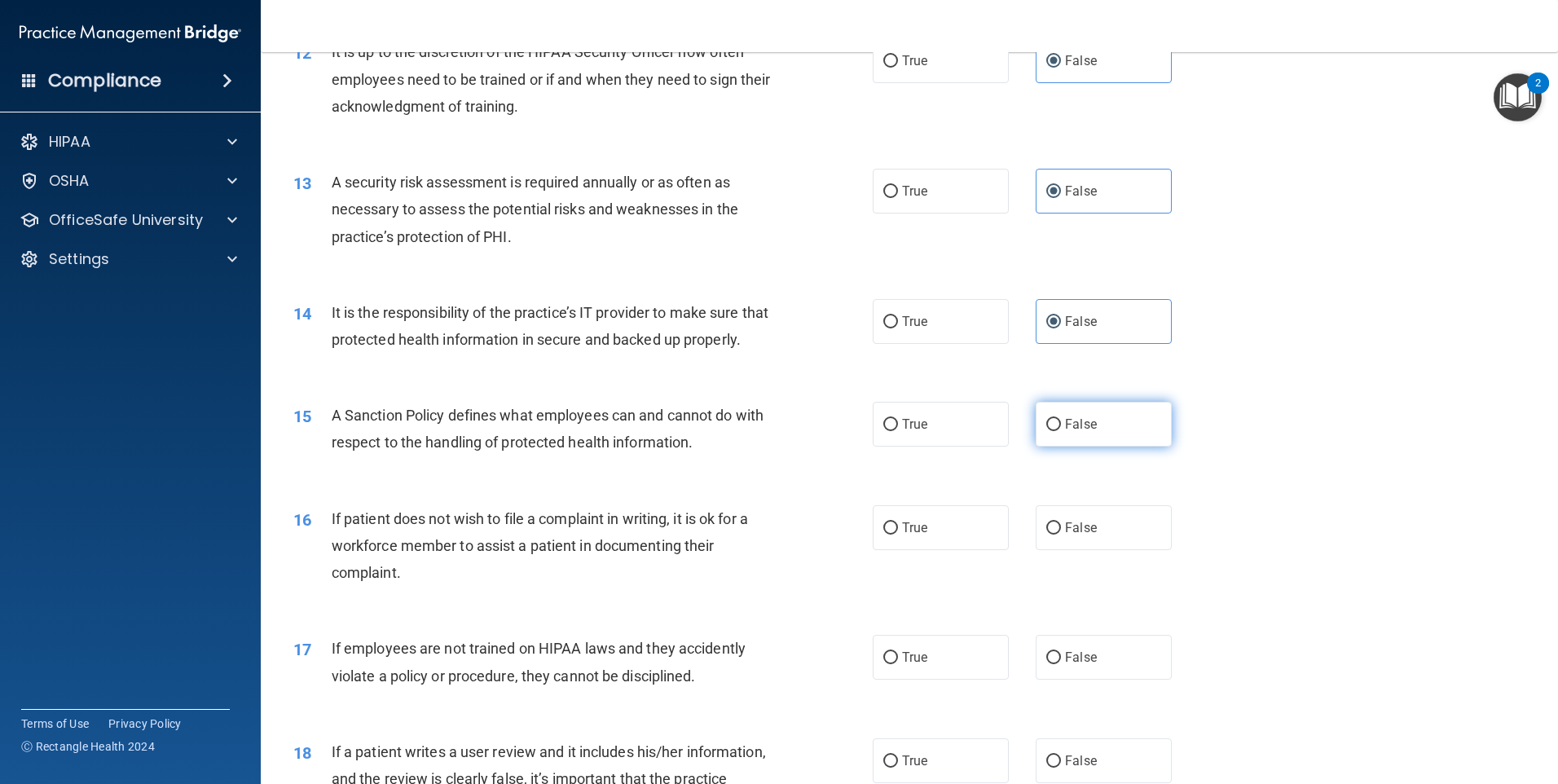
click at [1117, 446] on label "False" at bounding box center [1103, 423] width 136 height 45
click at [1061, 431] on input "False" at bounding box center [1053, 424] width 14 height 12
radio input "true"
click at [1090, 546] on label "False" at bounding box center [1103, 527] width 136 height 45
click at [1061, 534] on input "False" at bounding box center [1053, 528] width 14 height 12
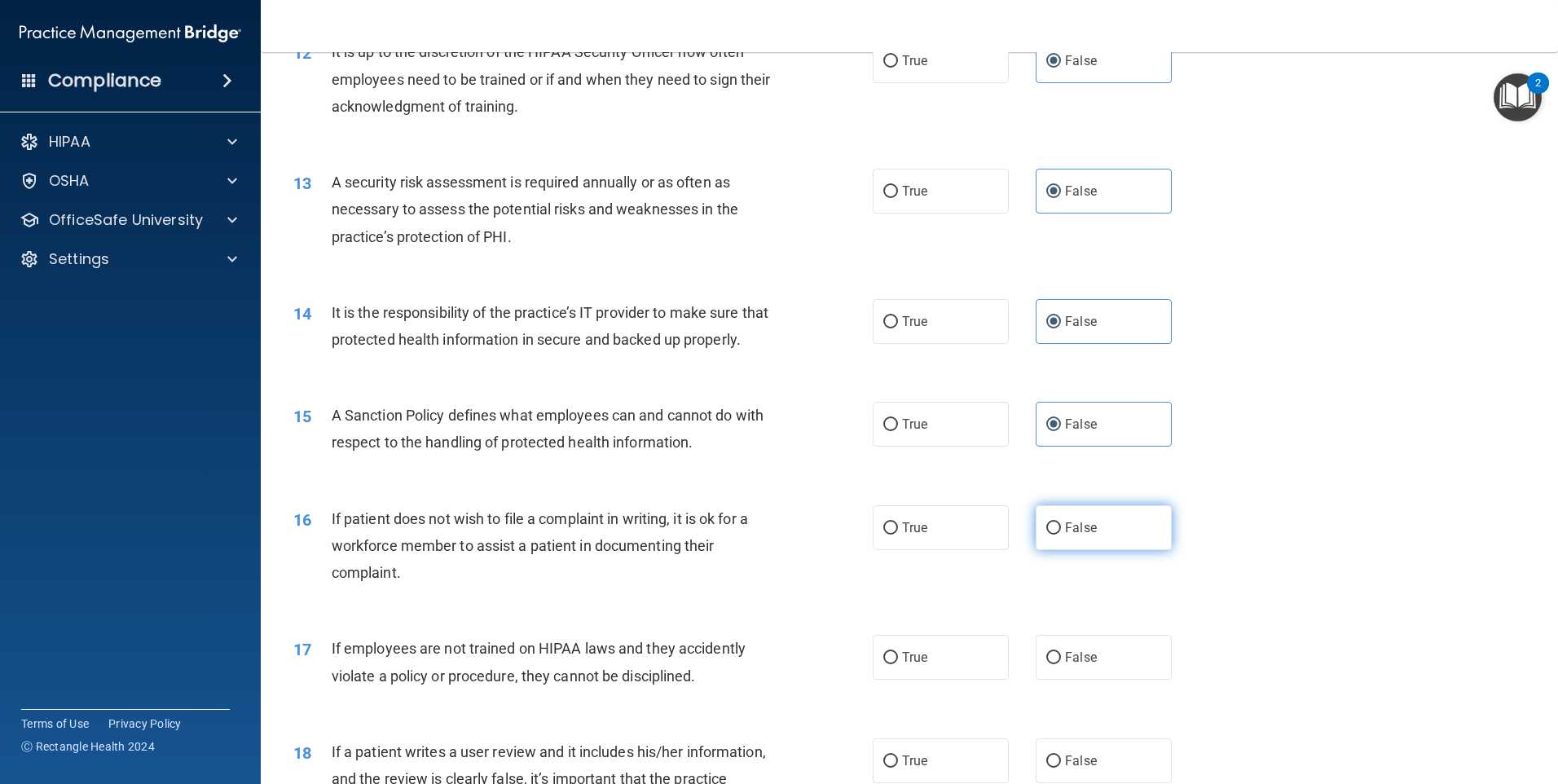
radio input "true"
drag, startPoint x: 1096, startPoint y: 692, endPoint x: 1212, endPoint y: 516, distance: 210.8
click at [1098, 680] on label "False" at bounding box center [1103, 657] width 136 height 45
click at [1061, 664] on input "False" at bounding box center [1053, 658] width 14 height 12
radio input "true"
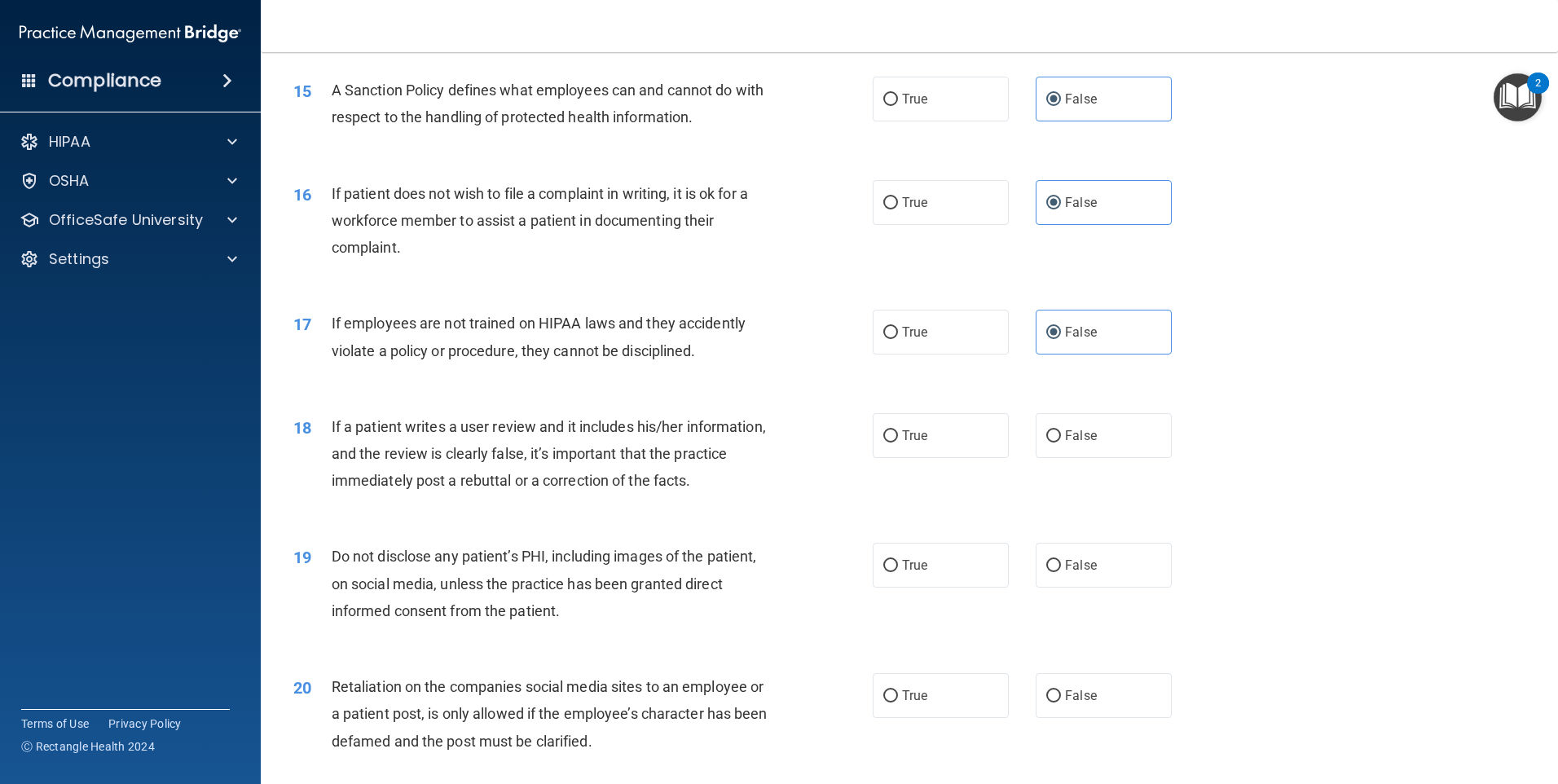
scroll to position [1955, 0]
click at [1139, 457] on label "False" at bounding box center [1103, 434] width 136 height 45
click at [1061, 441] on input "False" at bounding box center [1053, 435] width 14 height 12
radio input "true"
click at [1115, 617] on div "19 Do not disclose any patient’s PHI, including images of the patient, on socia…" at bounding box center [910, 586] width 1257 height 130
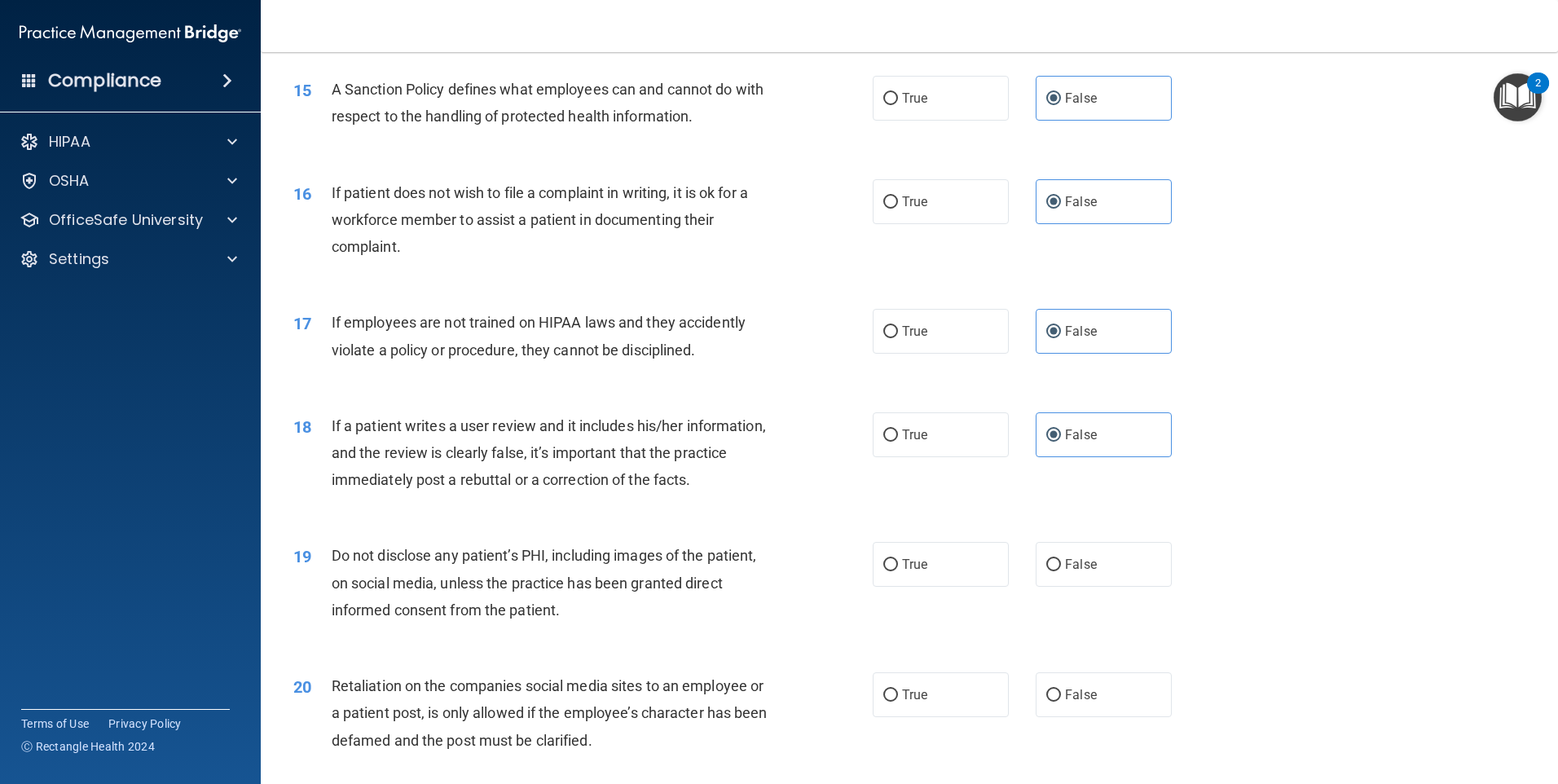
click at [1089, 695] on div "20 Retaliation on the companies social media sites to an employee or a patient …" at bounding box center [910, 717] width 1257 height 130
click at [1097, 700] on div "20 Retaliation on the companies social media sites to an employee or a patient …" at bounding box center [910, 717] width 1257 height 130
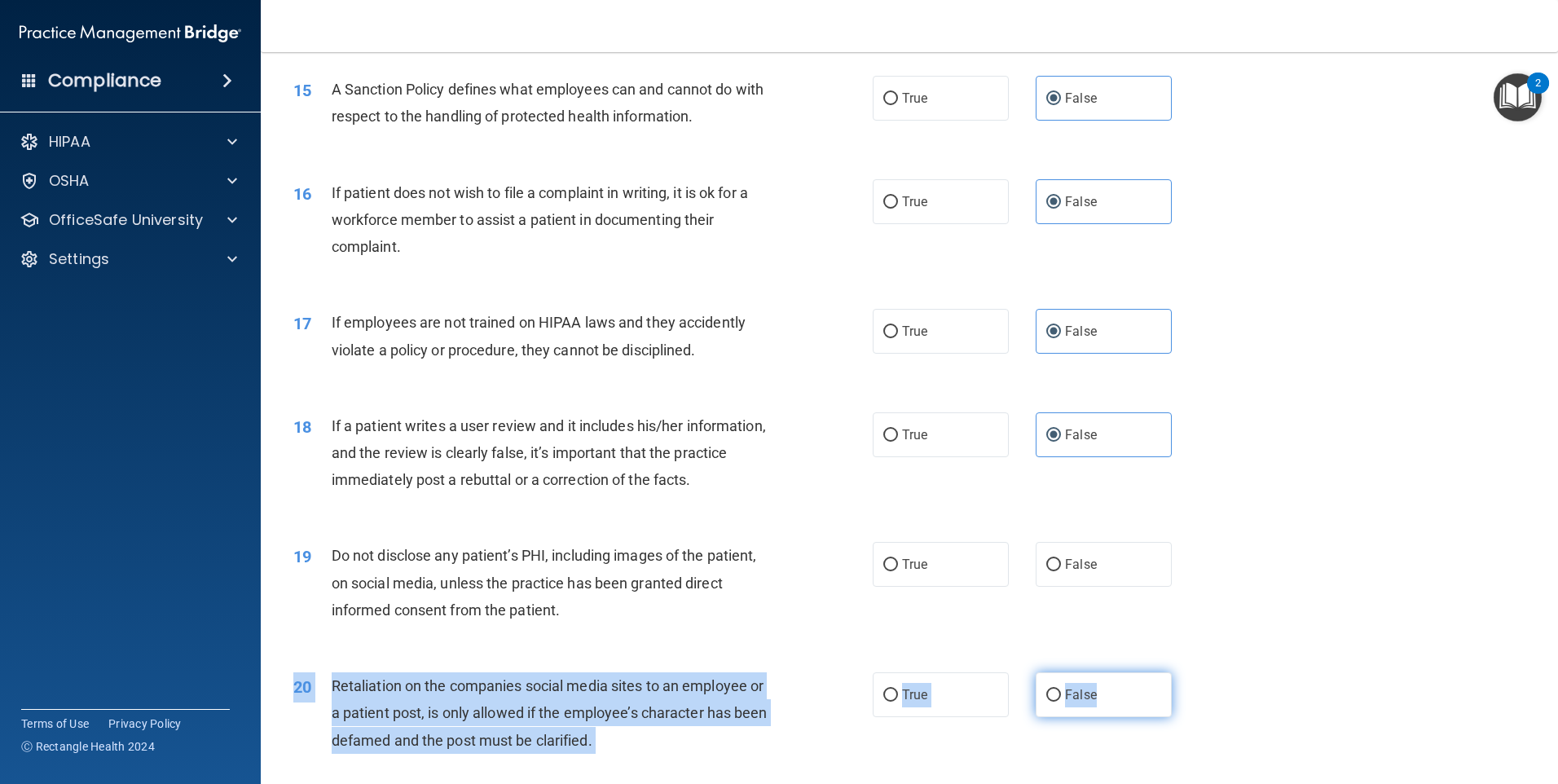
click at [1100, 700] on label "False" at bounding box center [1103, 694] width 136 height 45
click at [1061, 700] on input "False" at bounding box center [1053, 695] width 14 height 12
radio input "true"
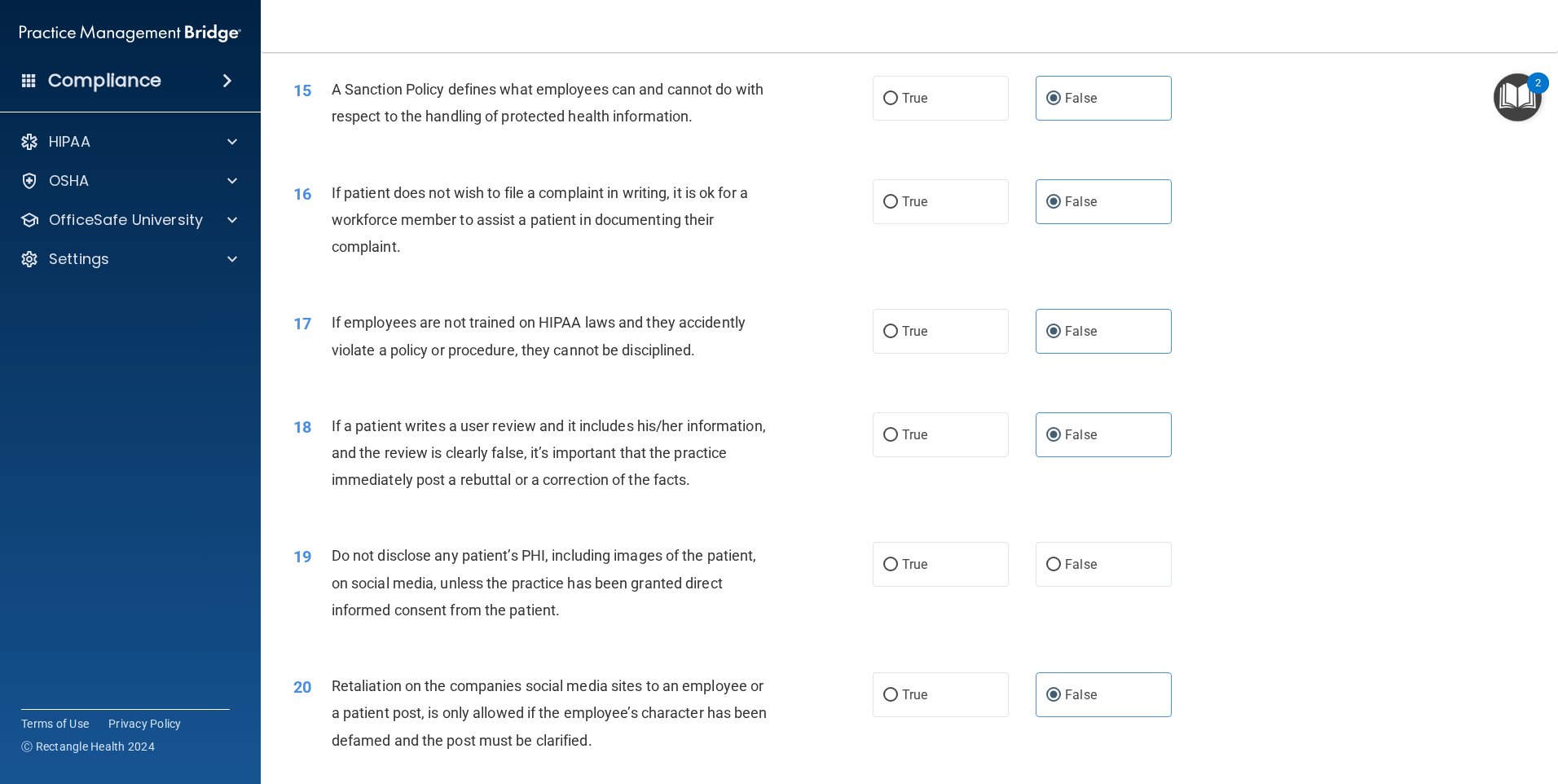
click at [1083, 562] on div "19 Do not disclose any patient’s PHI, including images of the patient, on socia…" at bounding box center [910, 586] width 1257 height 130
click at [1080, 572] on span "False" at bounding box center [1080, 564] width 31 height 15
click at [1061, 571] on input "False" at bounding box center [1053, 565] width 14 height 12
radio input "true"
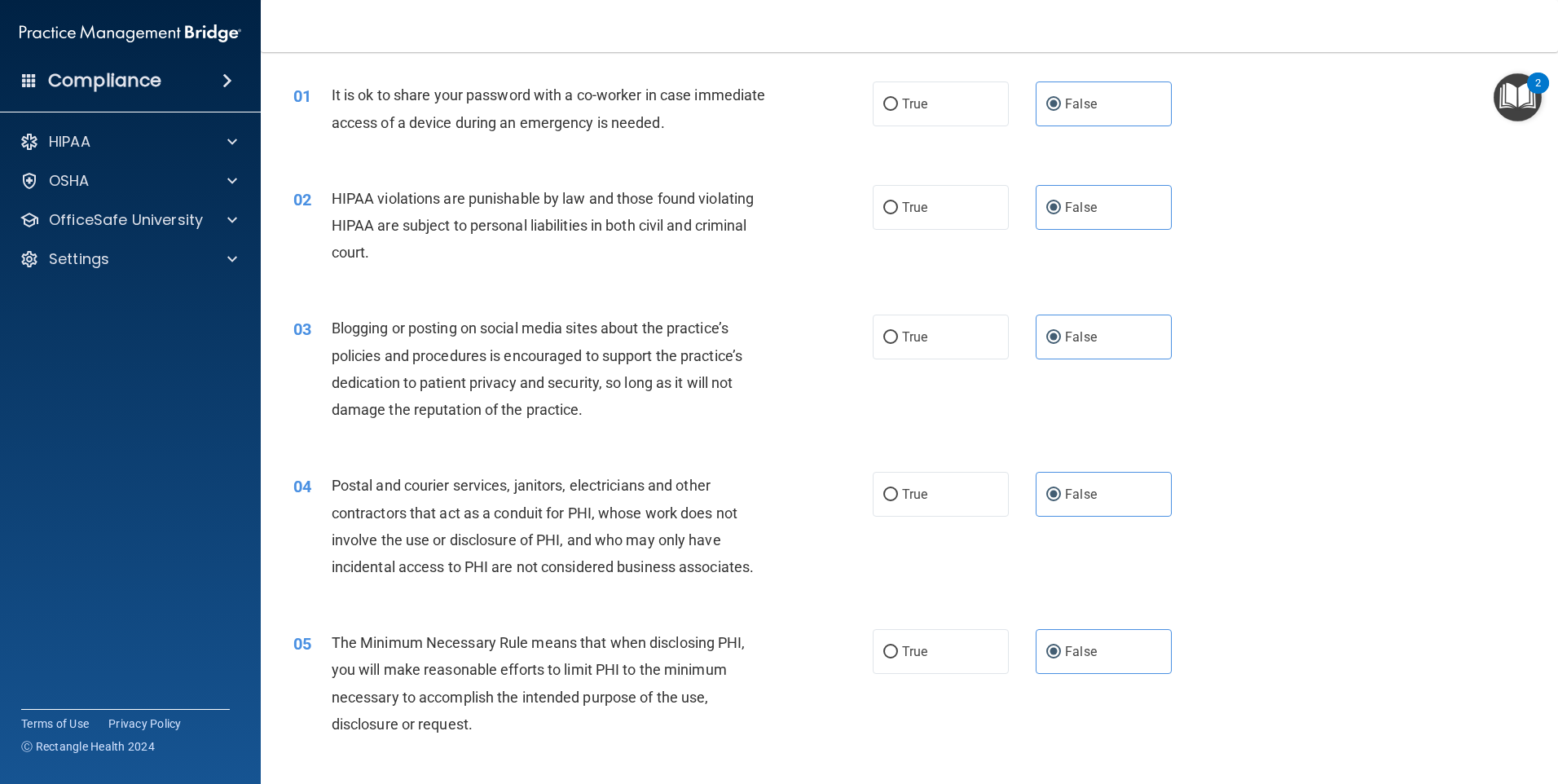
scroll to position [0, 0]
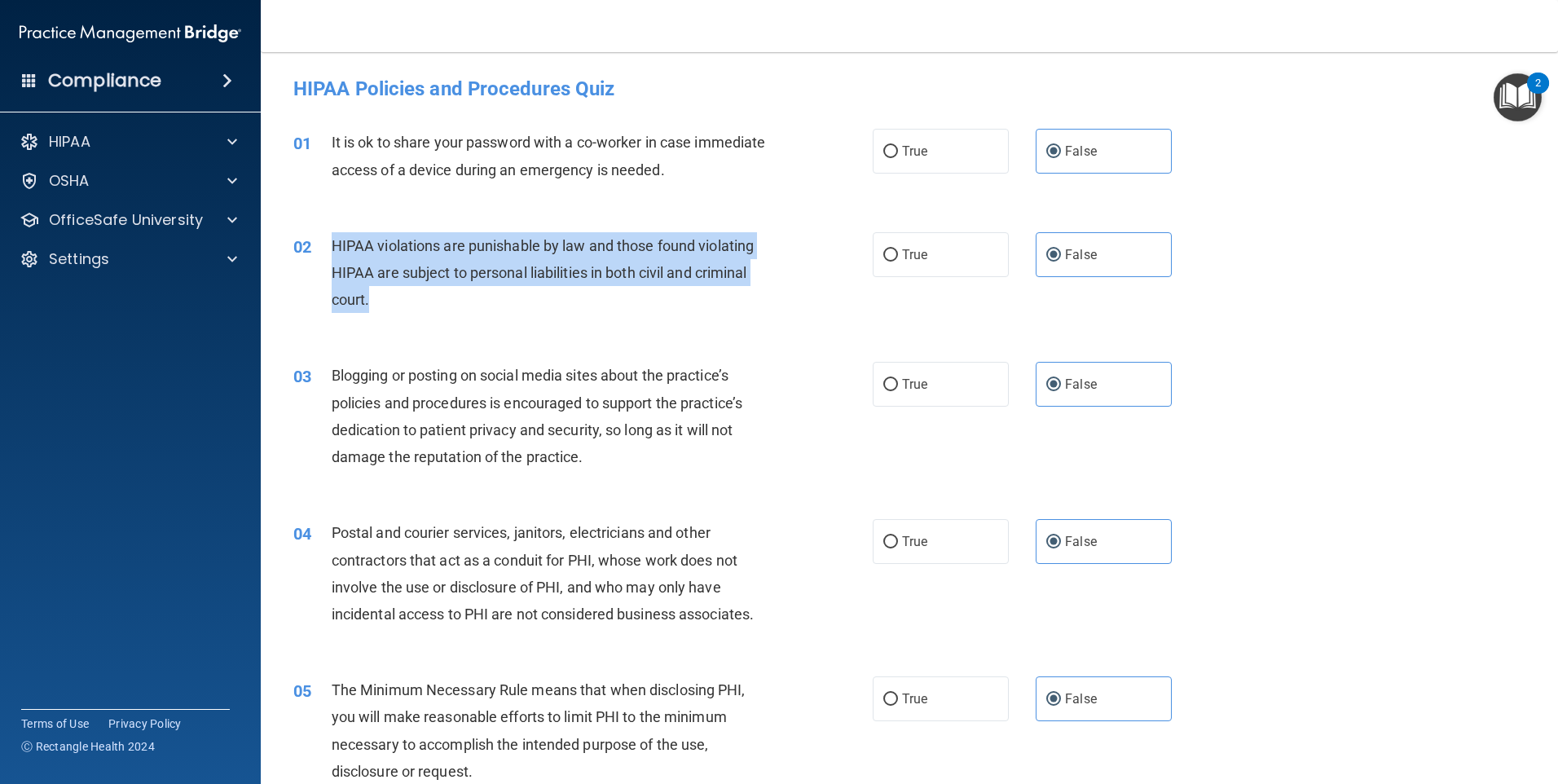
drag, startPoint x: 394, startPoint y: 300, endPoint x: 331, endPoint y: 239, distance: 87.7
click at [331, 239] on div "HIPAA violations are punishable by law and those found violating HIPAA are subj…" at bounding box center [557, 273] width 453 height 82
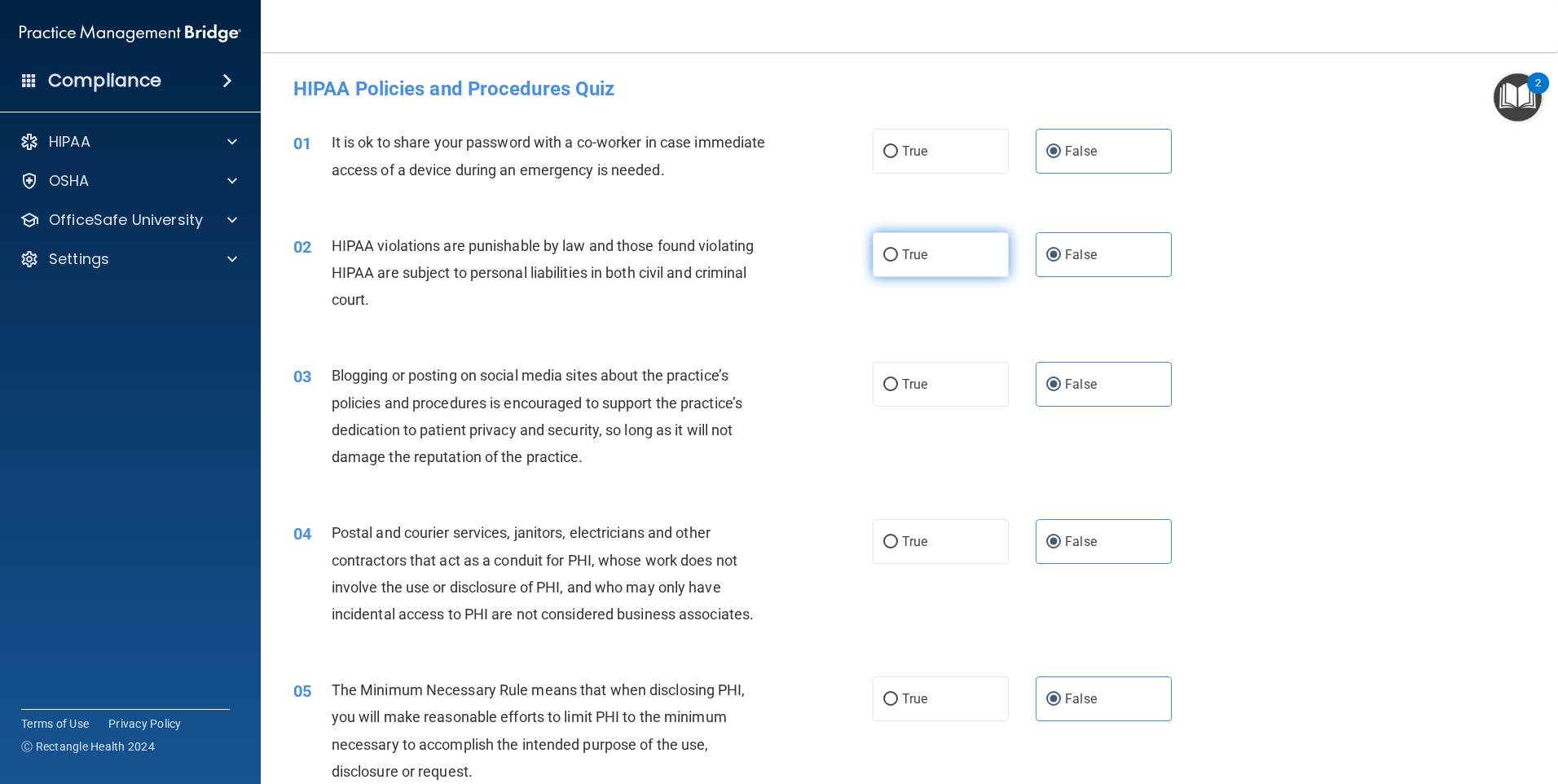
click at [906, 262] on label "True" at bounding box center [940, 254] width 136 height 45
click at [898, 262] on input "True" at bounding box center [890, 255] width 14 height 12
radio input "true"
radio input "false"
click at [654, 463] on div "Blogging or posting on social media sites about the practice’s policies and pro…" at bounding box center [557, 416] width 453 height 108
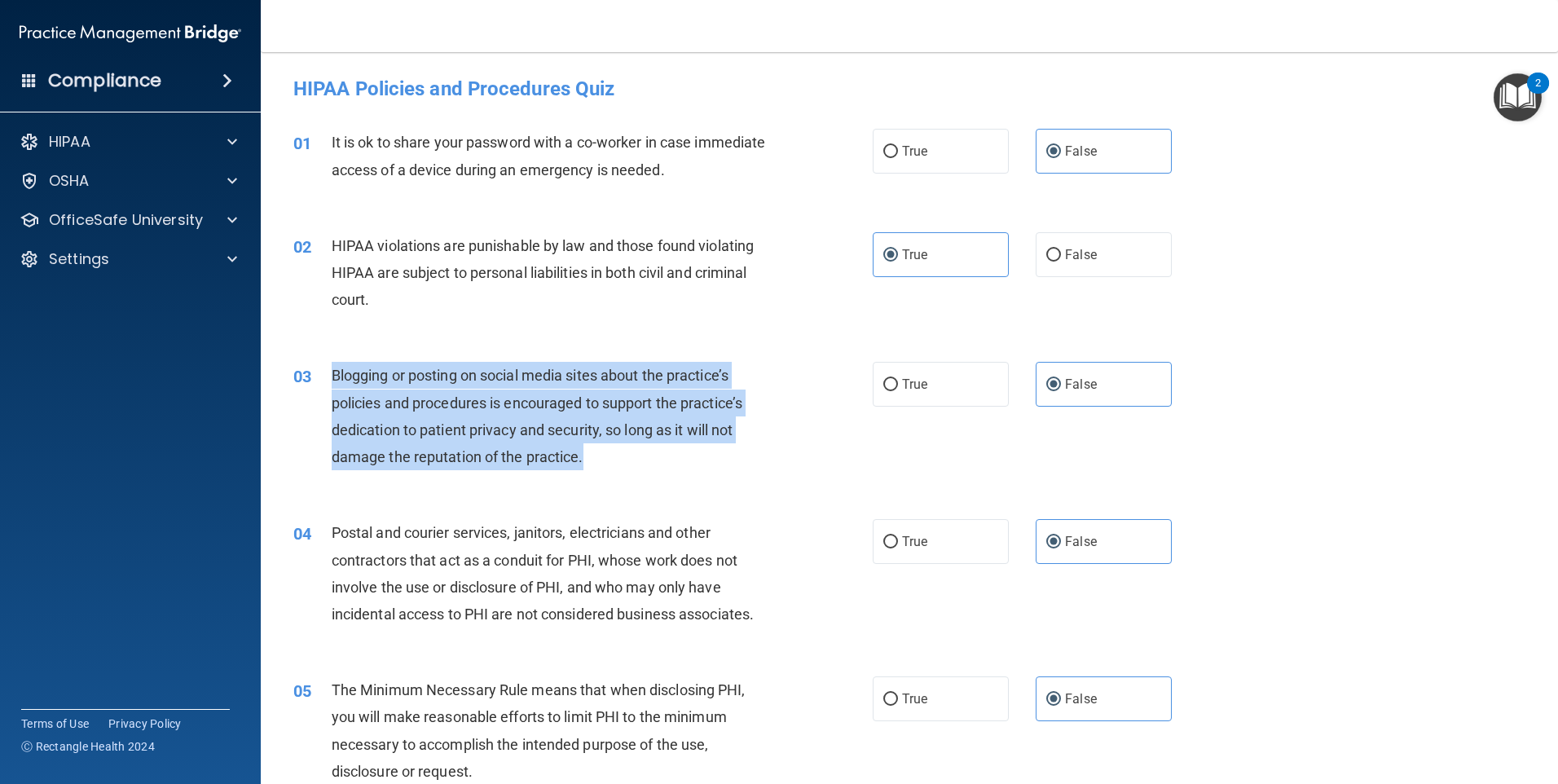
drag, startPoint x: 608, startPoint y: 459, endPoint x: 331, endPoint y: 380, distance: 288.0
click at [331, 380] on div "Blogging or posting on social media sites about the practice’s policies and pro…" at bounding box center [557, 416] width 453 height 108
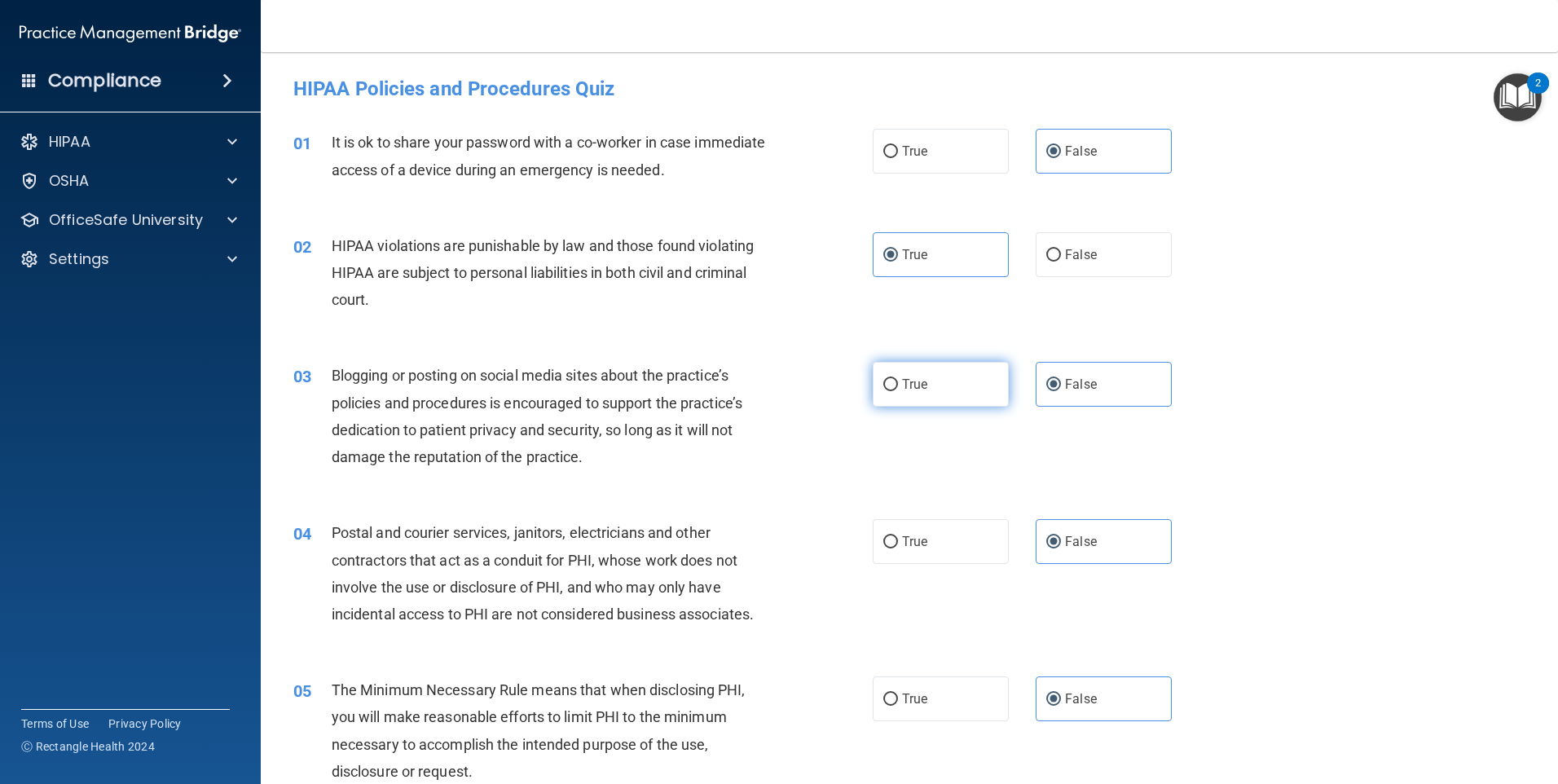
click at [935, 400] on label "True" at bounding box center [940, 383] width 136 height 45
click at [898, 391] on input "True" at bounding box center [890, 384] width 14 height 12
radio input "true"
radio input "false"
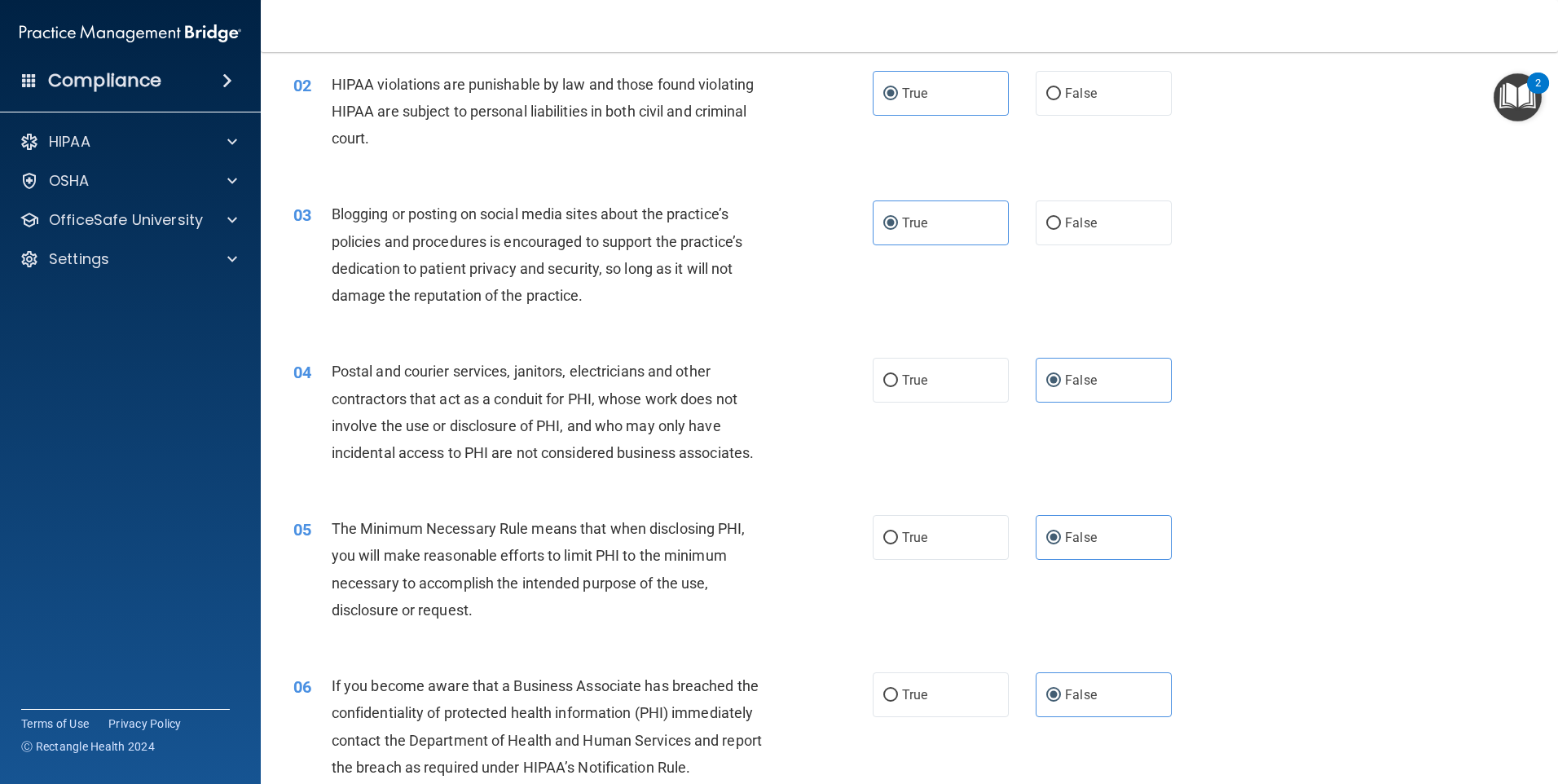
scroll to position [163, 0]
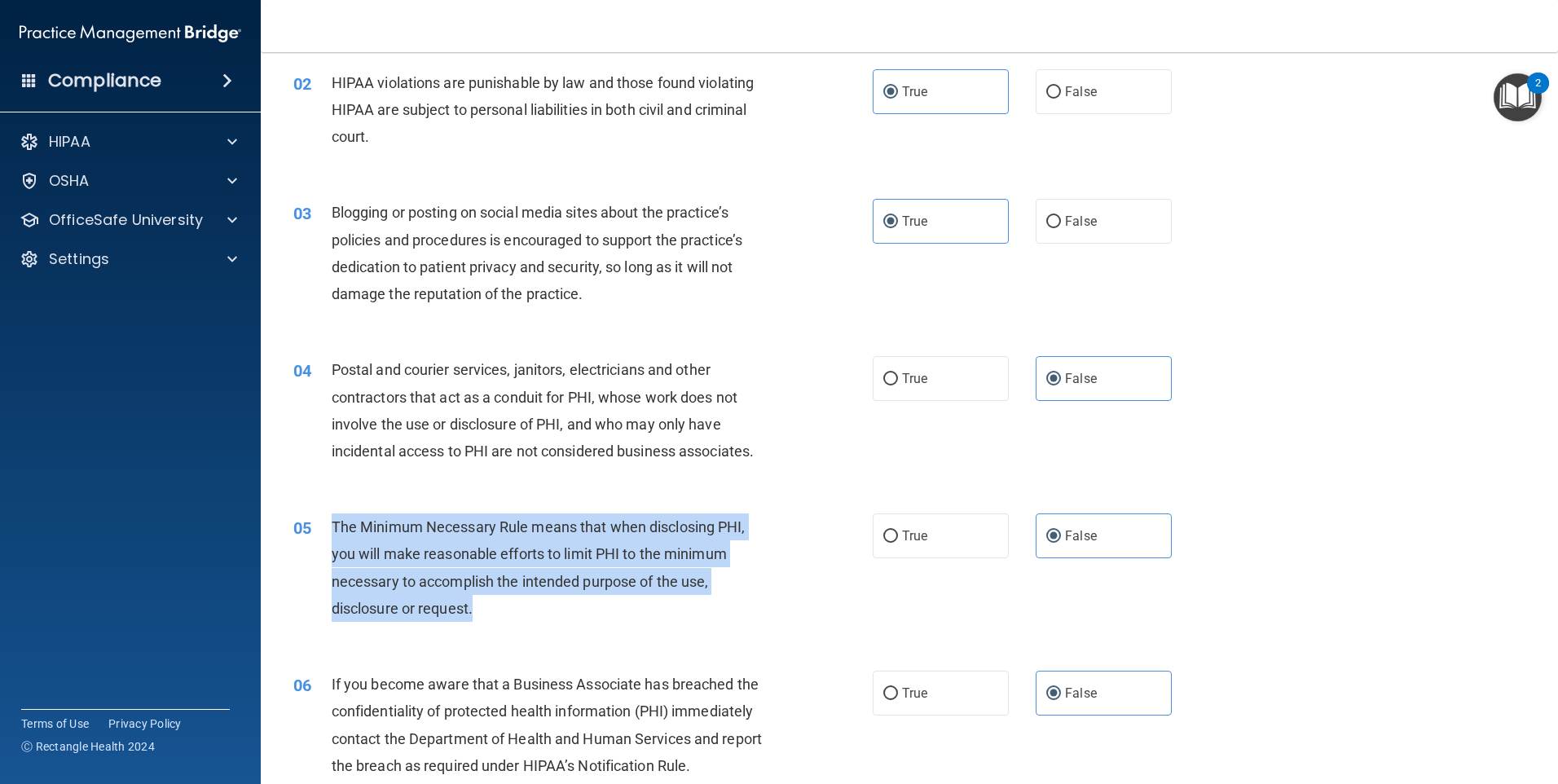
drag, startPoint x: 536, startPoint y: 613, endPoint x: 332, endPoint y: 532, distance: 219.5
click at [332, 532] on div "The Minimum Necessary Rule means that when disclosing PHI, you will make reason…" at bounding box center [557, 568] width 453 height 108
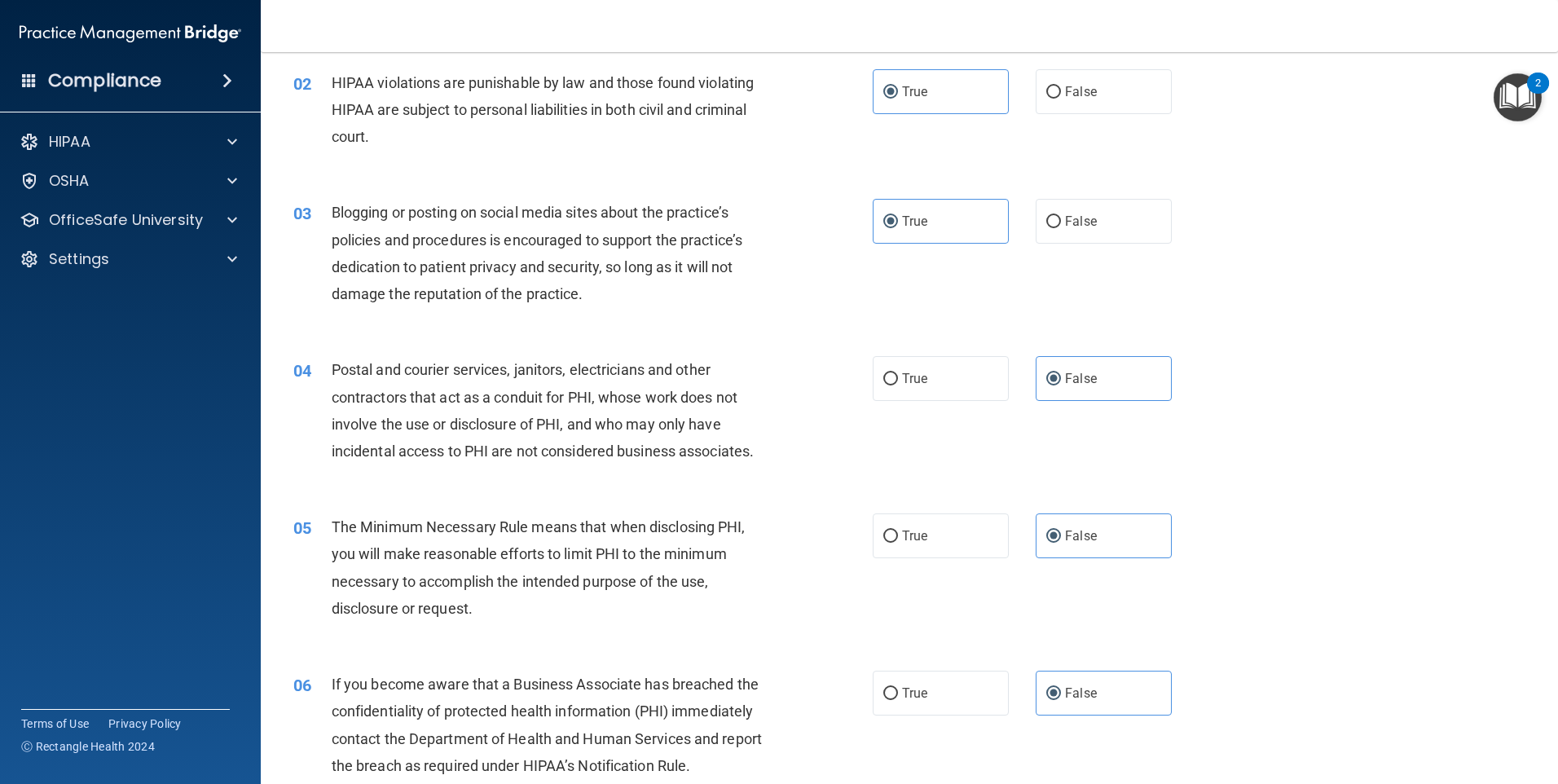
drag, startPoint x: 332, startPoint y: 532, endPoint x: 336, endPoint y: 495, distance: 37.2
click at [336, 495] on div "05 The Minimum Necessary Rule means that when disclosing PHI, you will make rea…" at bounding box center [910, 571] width 1257 height 158
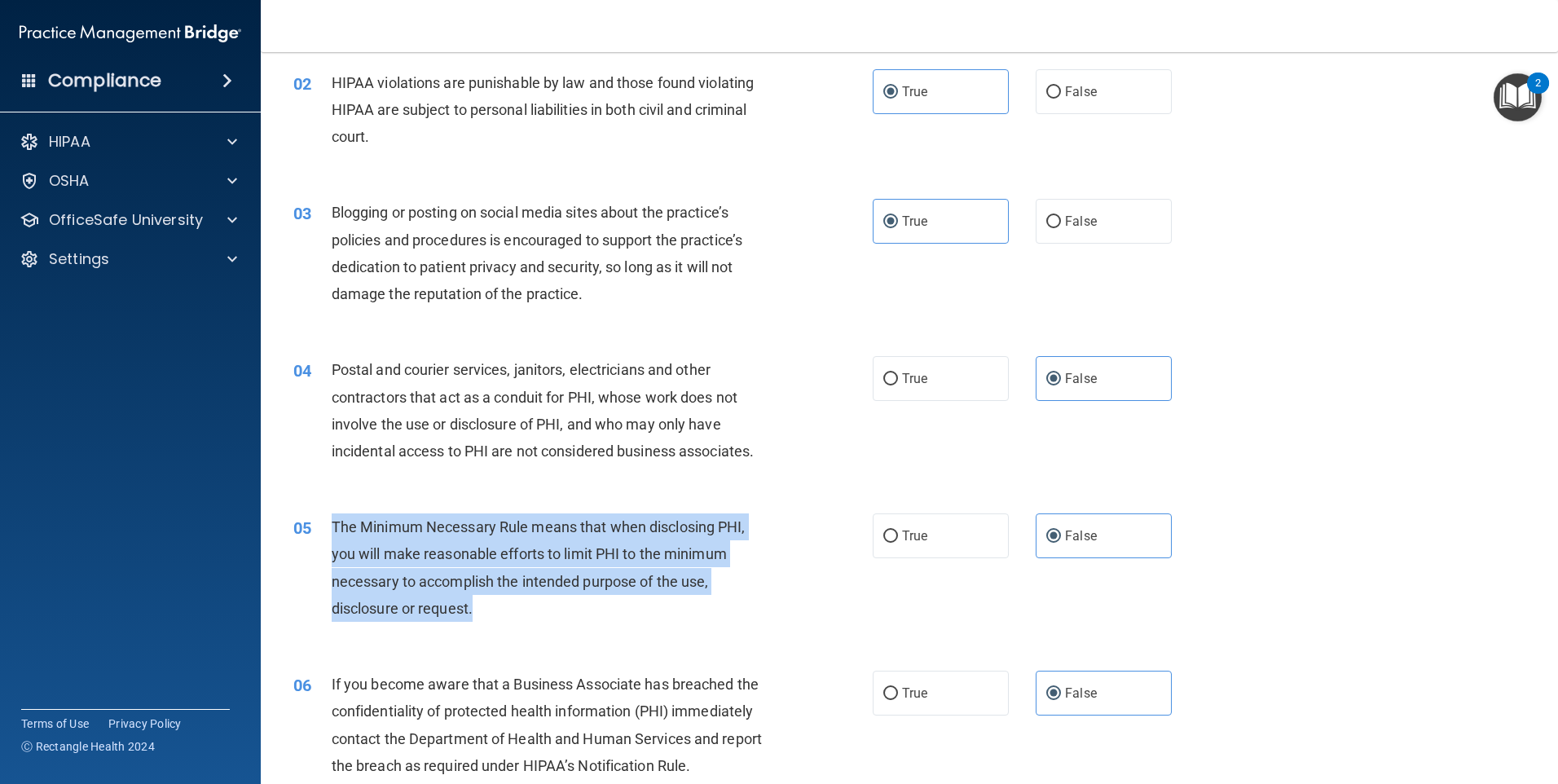
drag, startPoint x: 489, startPoint y: 606, endPoint x: 331, endPoint y: 533, distance: 174.0
click at [331, 533] on div "The Minimum Necessary Rule means that when disclosing PHI, you will make reason…" at bounding box center [557, 568] width 453 height 108
click at [883, 536] on input "True" at bounding box center [890, 536] width 14 height 12
radio input "true"
radio input "false"
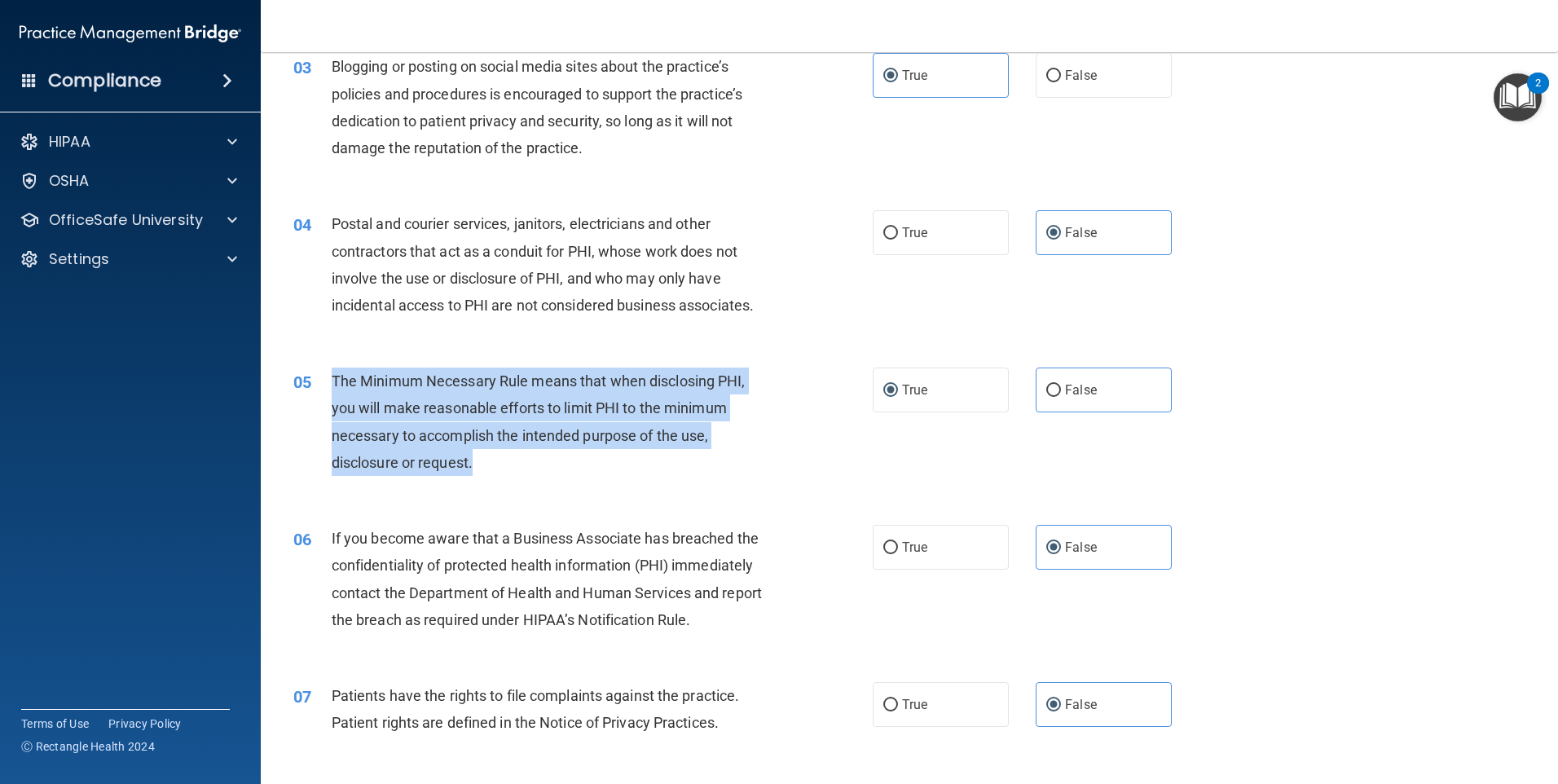
scroll to position [326, 0]
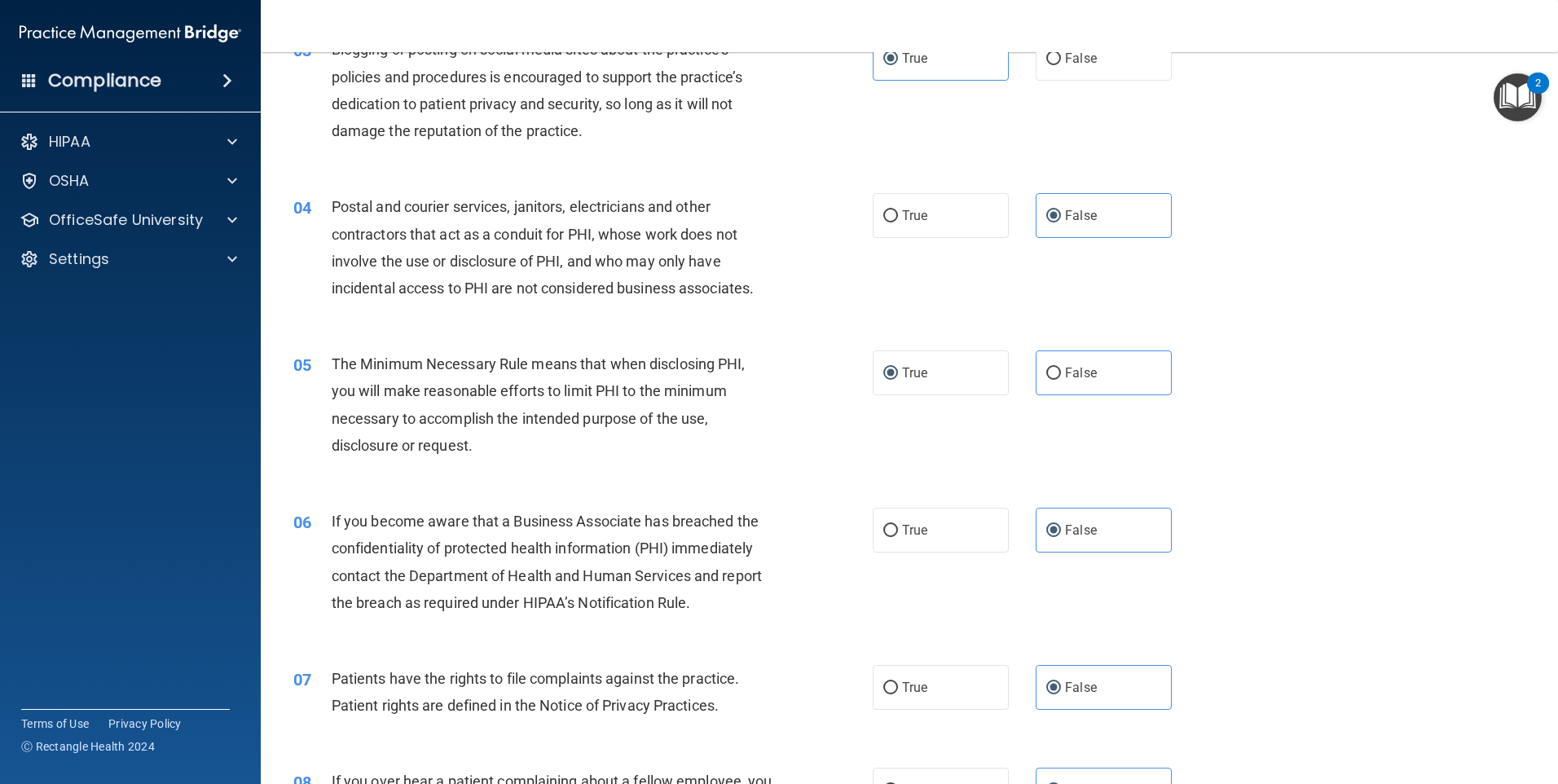
click at [682, 481] on div "05 The Minimum Necessary Rule means that when disclosing PHI, you will make rea…" at bounding box center [910, 409] width 1257 height 158
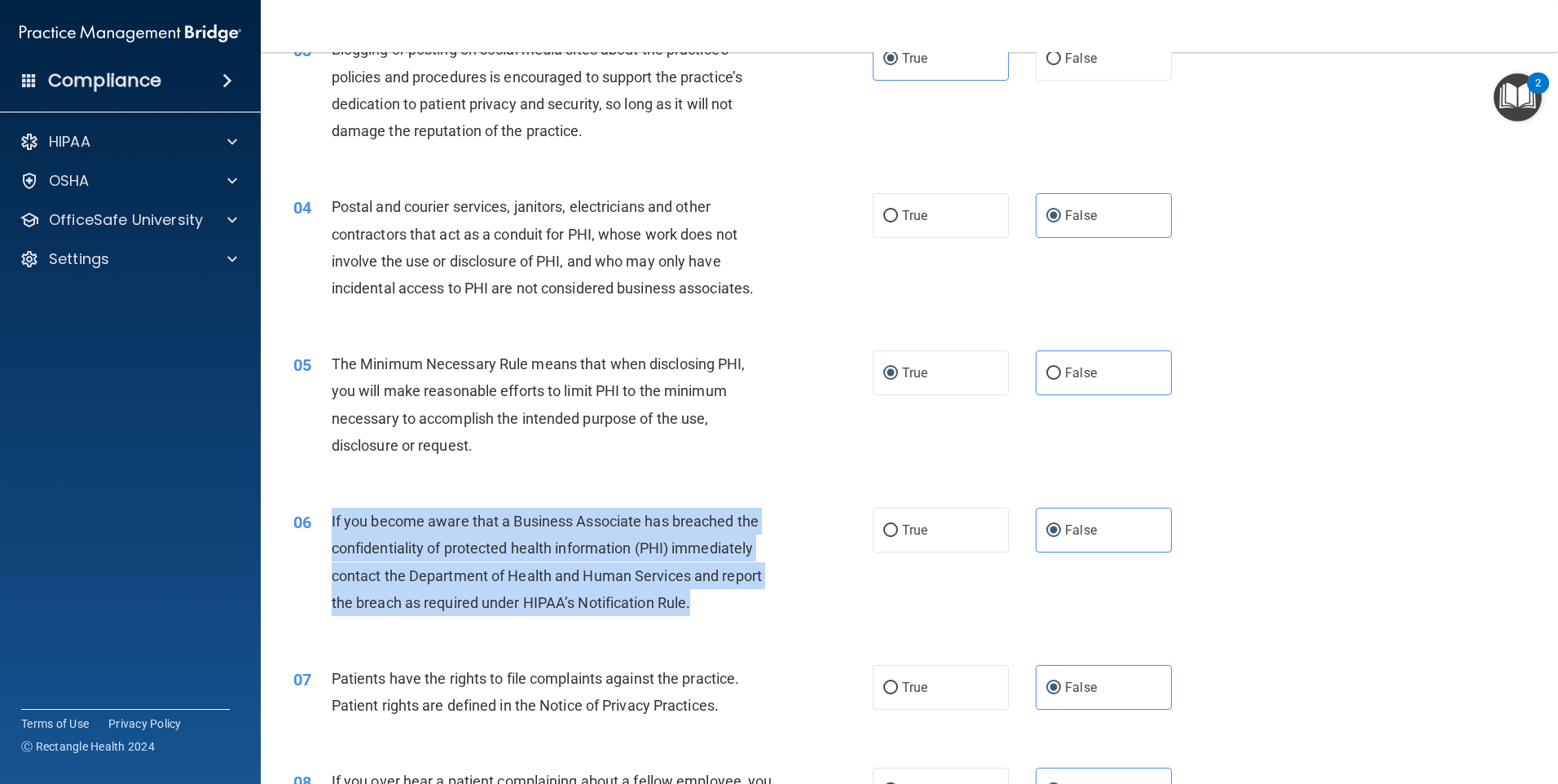
drag, startPoint x: 728, startPoint y: 607, endPoint x: 331, endPoint y: 520, distance: 406.4
click at [331, 520] on div "If you become aware that a Business Associate has breached the confidentiality …" at bounding box center [557, 562] width 453 height 108
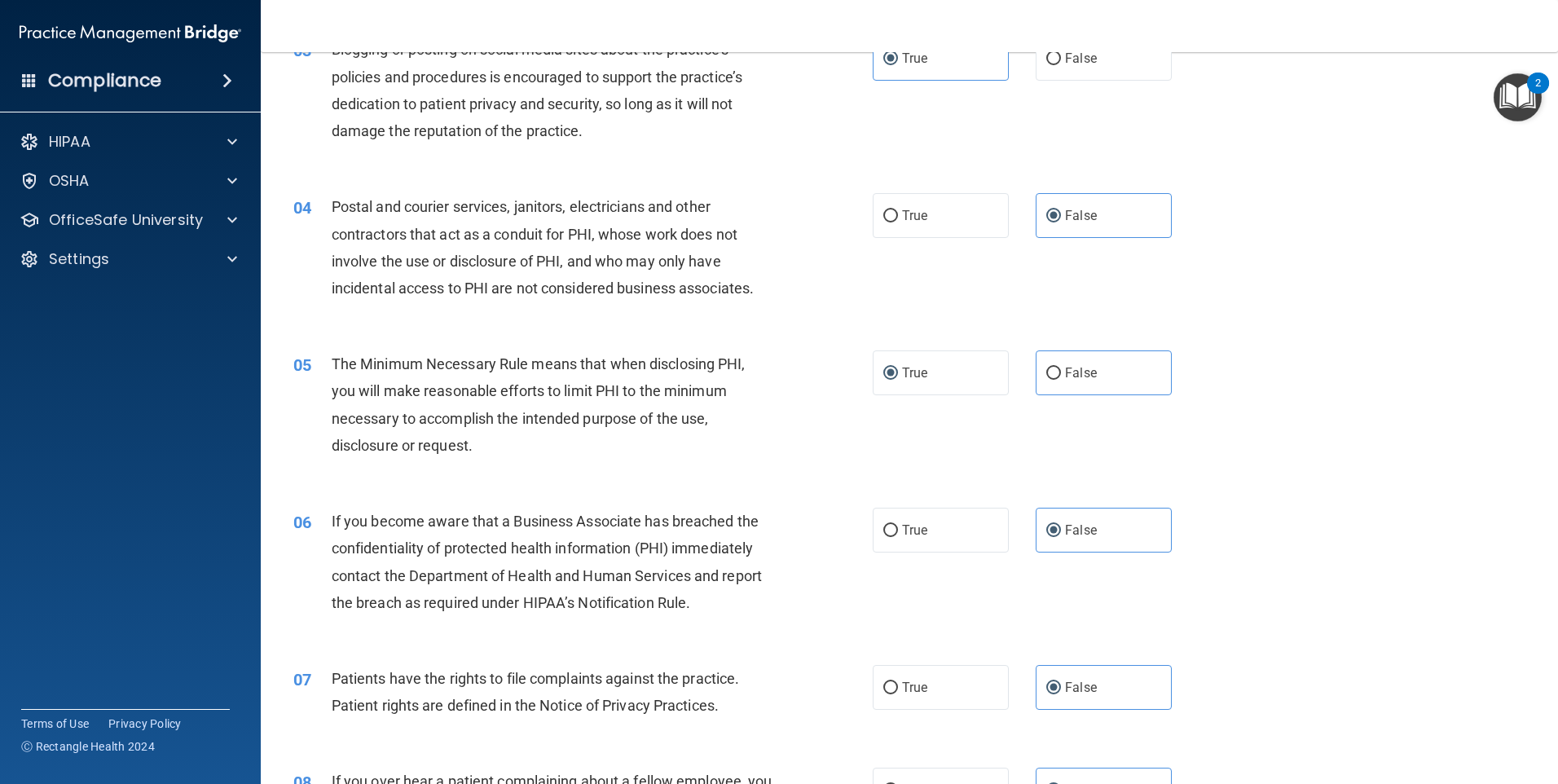
drag, startPoint x: 538, startPoint y: 581, endPoint x: 411, endPoint y: 504, distance: 148.5
click at [411, 504] on div "06 If you become aware that a Business Associate has breached the confidentiali…" at bounding box center [910, 566] width 1257 height 158
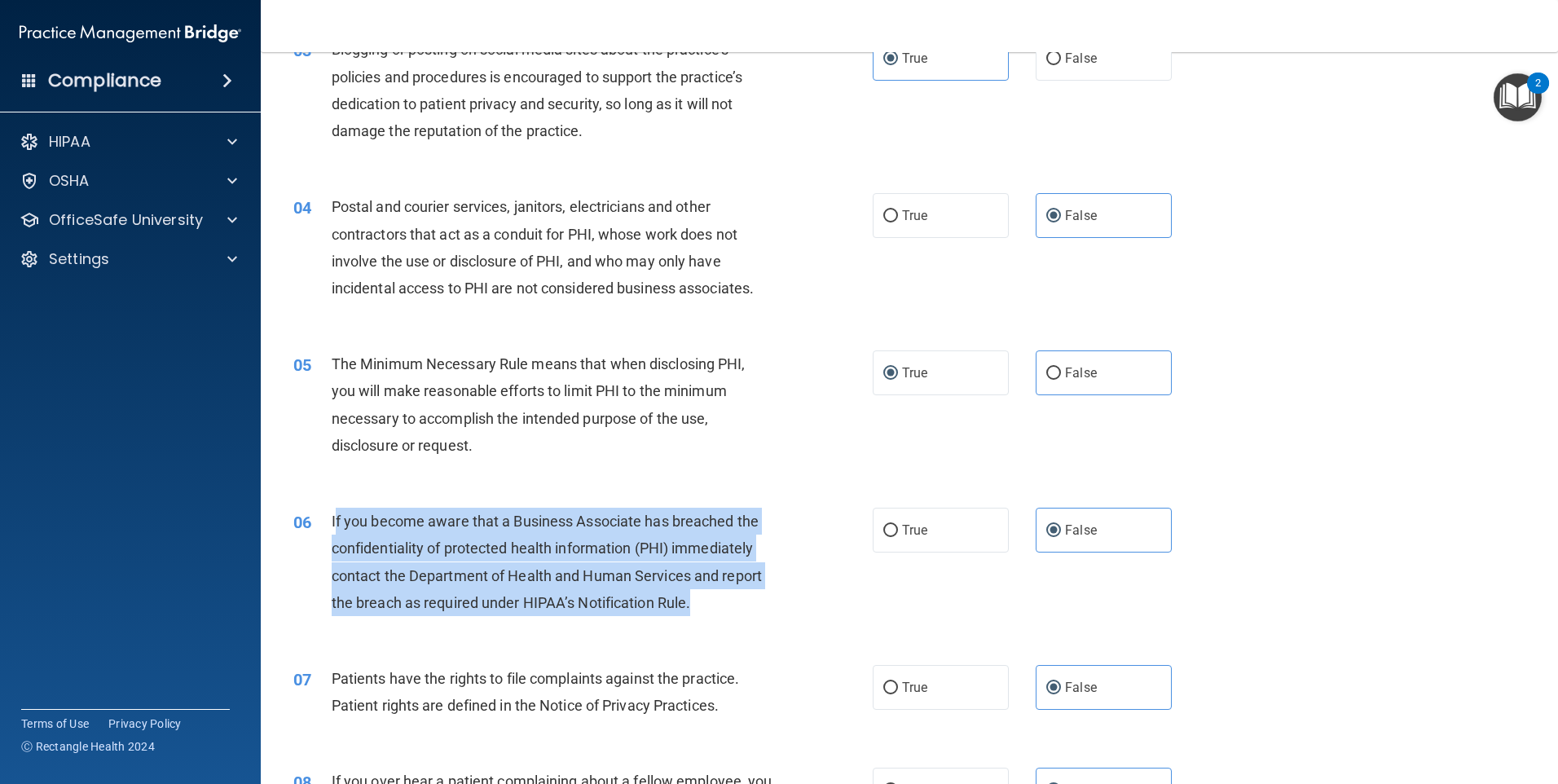
drag, startPoint x: 702, startPoint y: 594, endPoint x: 335, endPoint y: 522, distance: 374.0
click at [335, 522] on div "If you become aware that a Business Associate has breached the confidentiality …" at bounding box center [557, 562] width 453 height 108
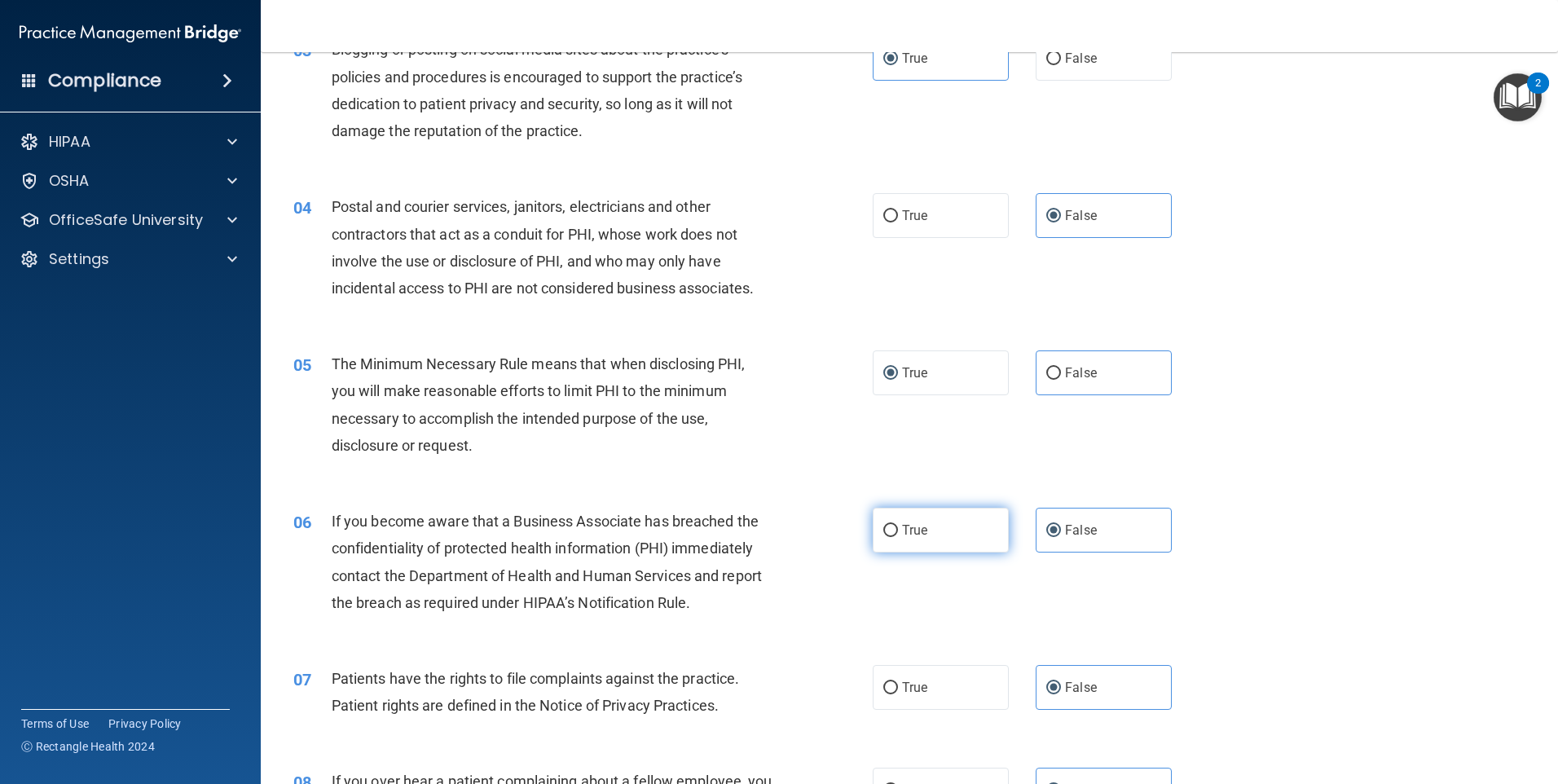
click at [943, 528] on label "True" at bounding box center [940, 530] width 136 height 45
click at [898, 528] on input "True" at bounding box center [890, 531] width 14 height 12
radio input "true"
radio input "false"
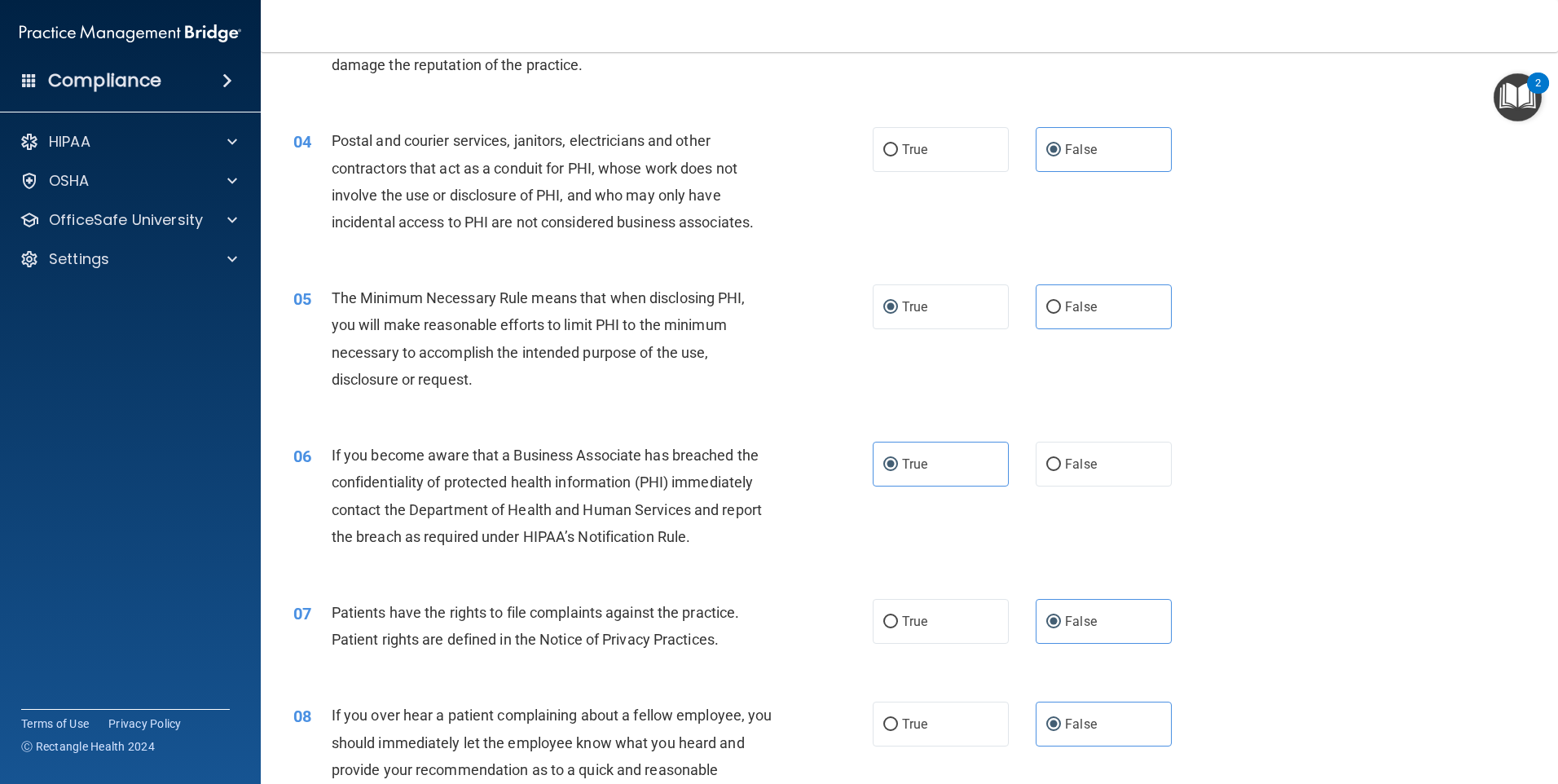
scroll to position [489, 0]
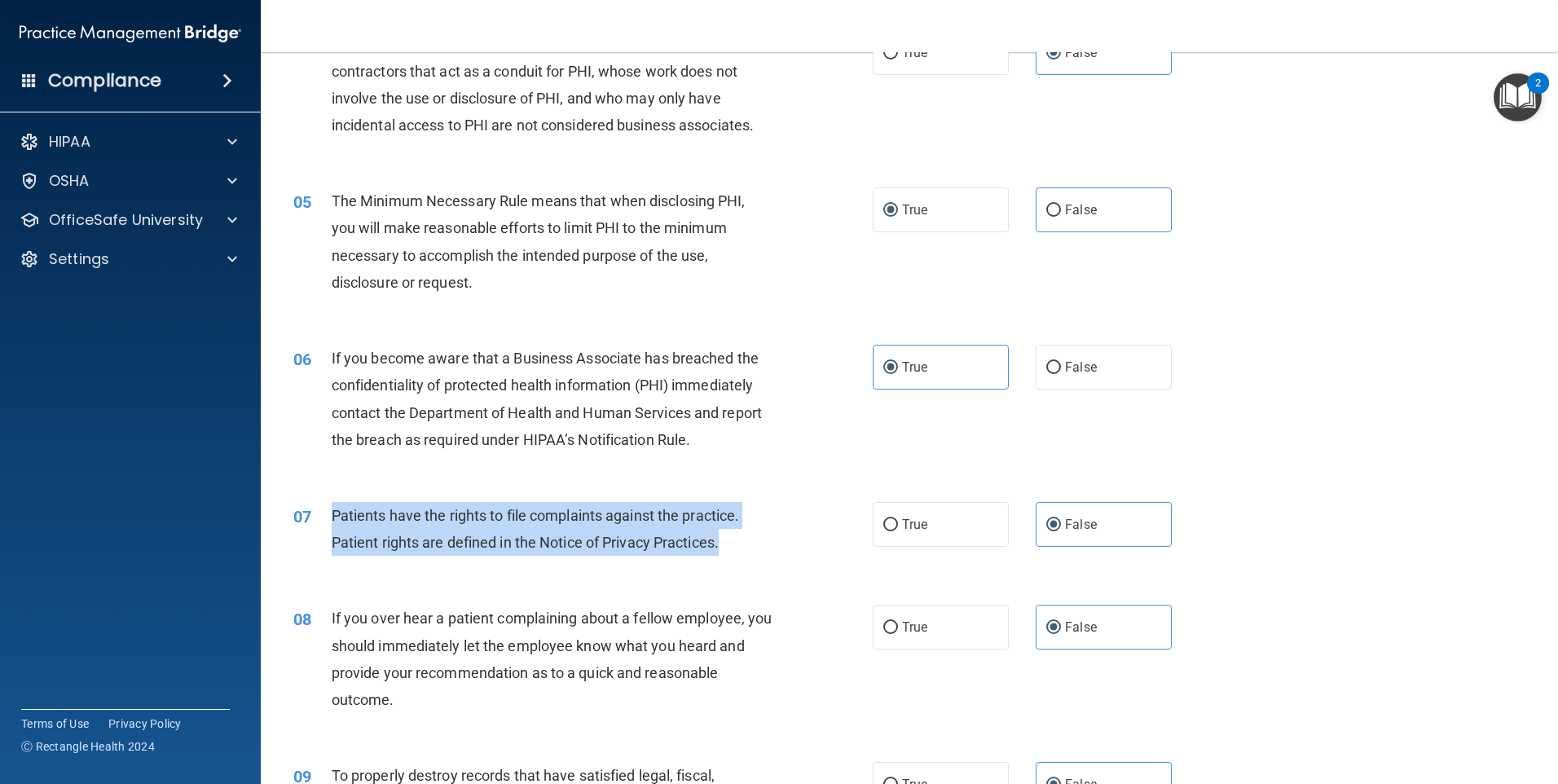
drag, startPoint x: 711, startPoint y: 554, endPoint x: 319, endPoint y: 506, distance: 394.9
click at [319, 506] on div "07 Patients have the rights to file complaints against the practice. Patient ri…" at bounding box center [583, 532] width 629 height 62
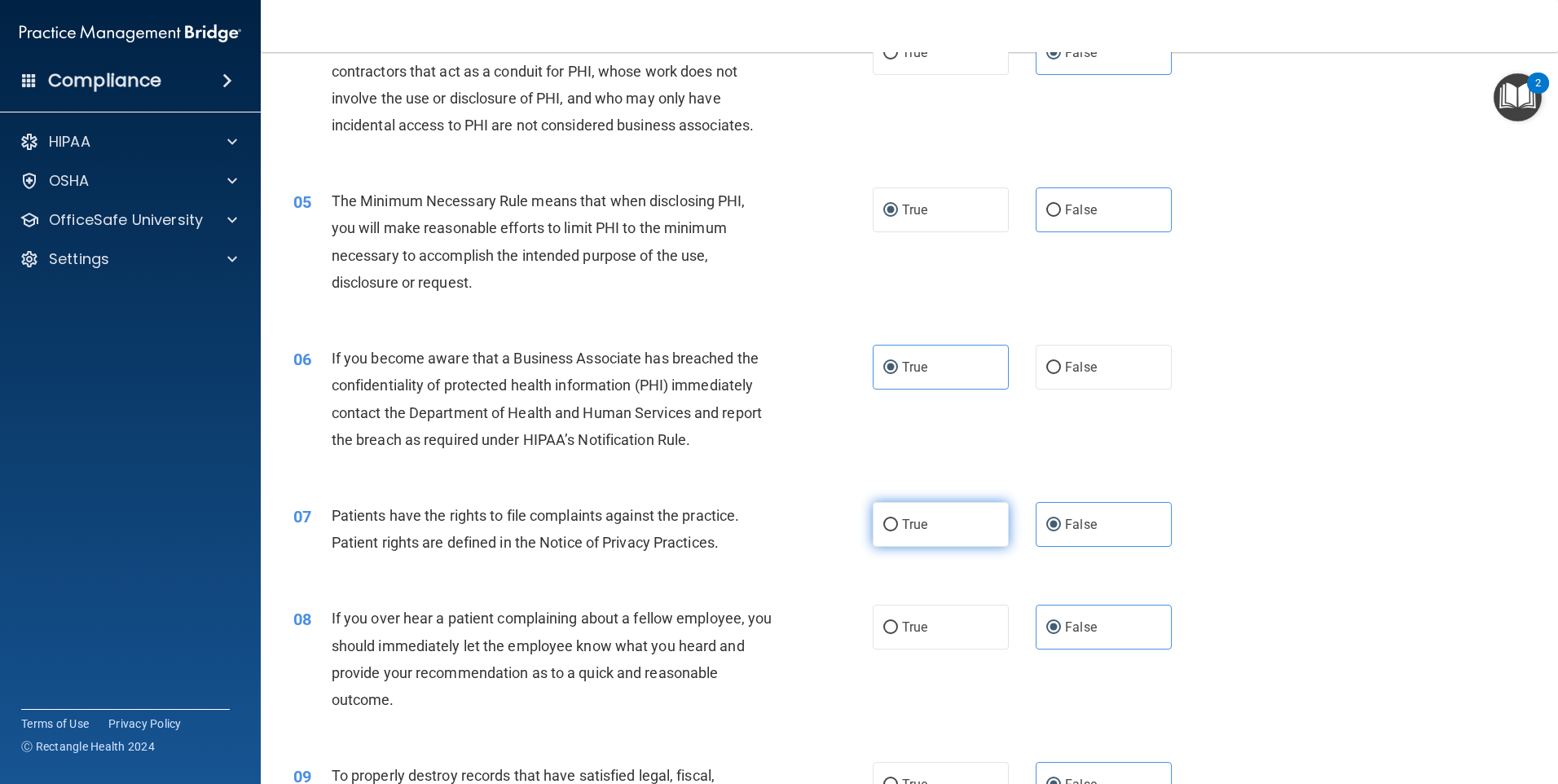
click at [910, 528] on span "True" at bounding box center [914, 524] width 26 height 15
click at [898, 528] on input "True" at bounding box center [890, 525] width 14 height 12
radio input "true"
radio input "false"
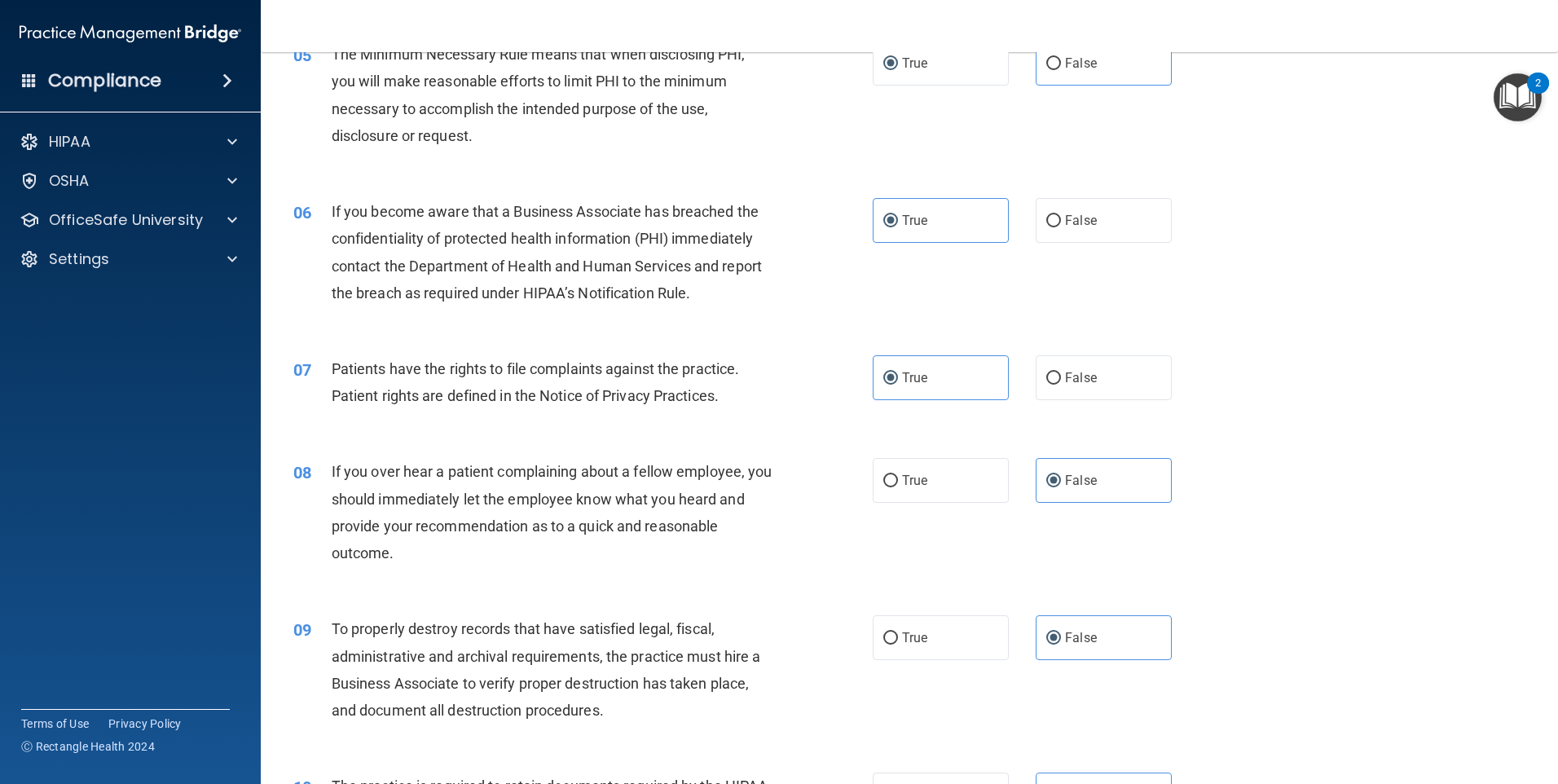
scroll to position [734, 0]
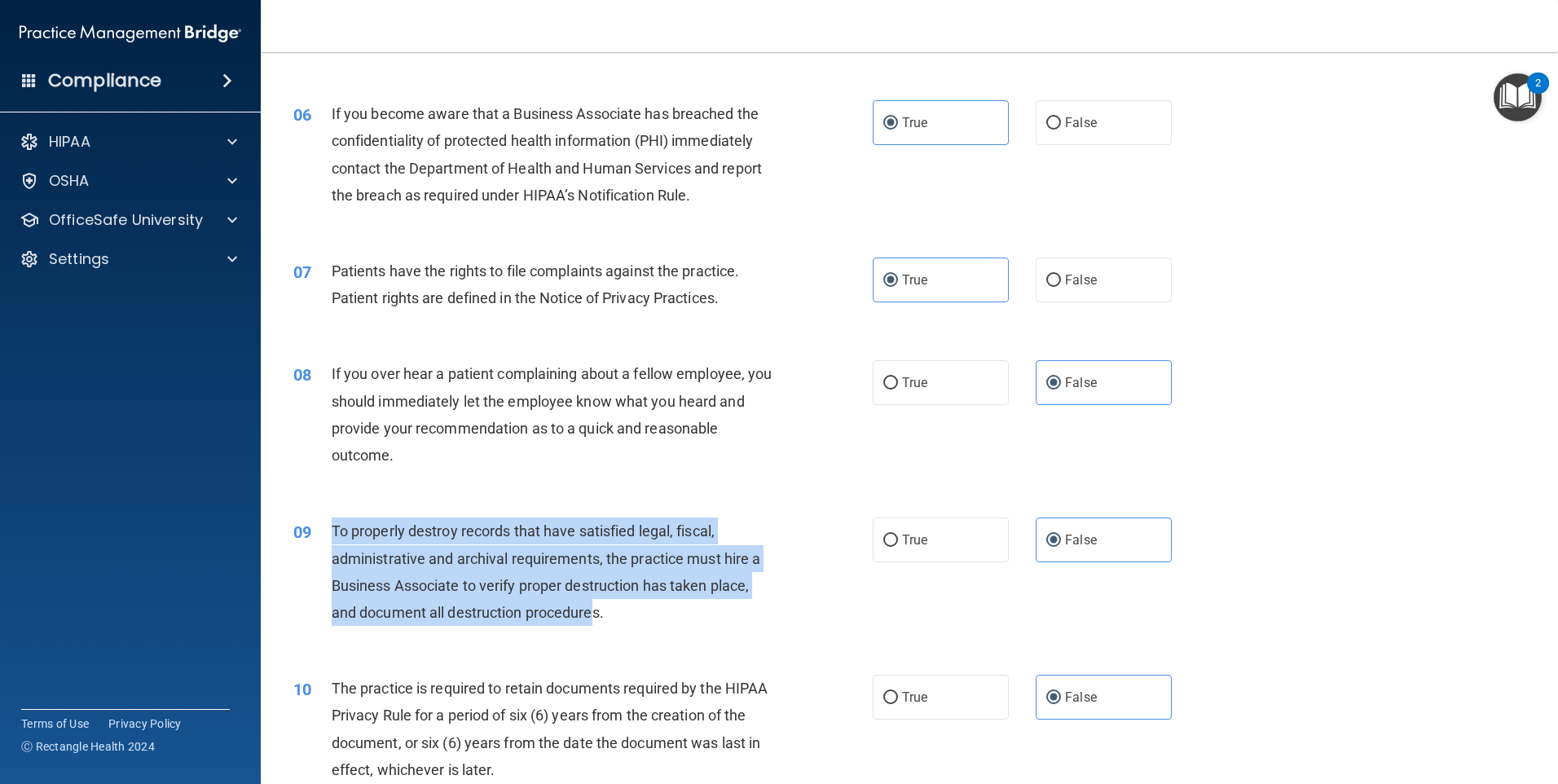
drag, startPoint x: 577, startPoint y: 617, endPoint x: 326, endPoint y: 524, distance: 267.7
click at [326, 524] on div "09 To properly destroy records that have satisfied legal, fiscal, administrativ…" at bounding box center [583, 575] width 629 height 117
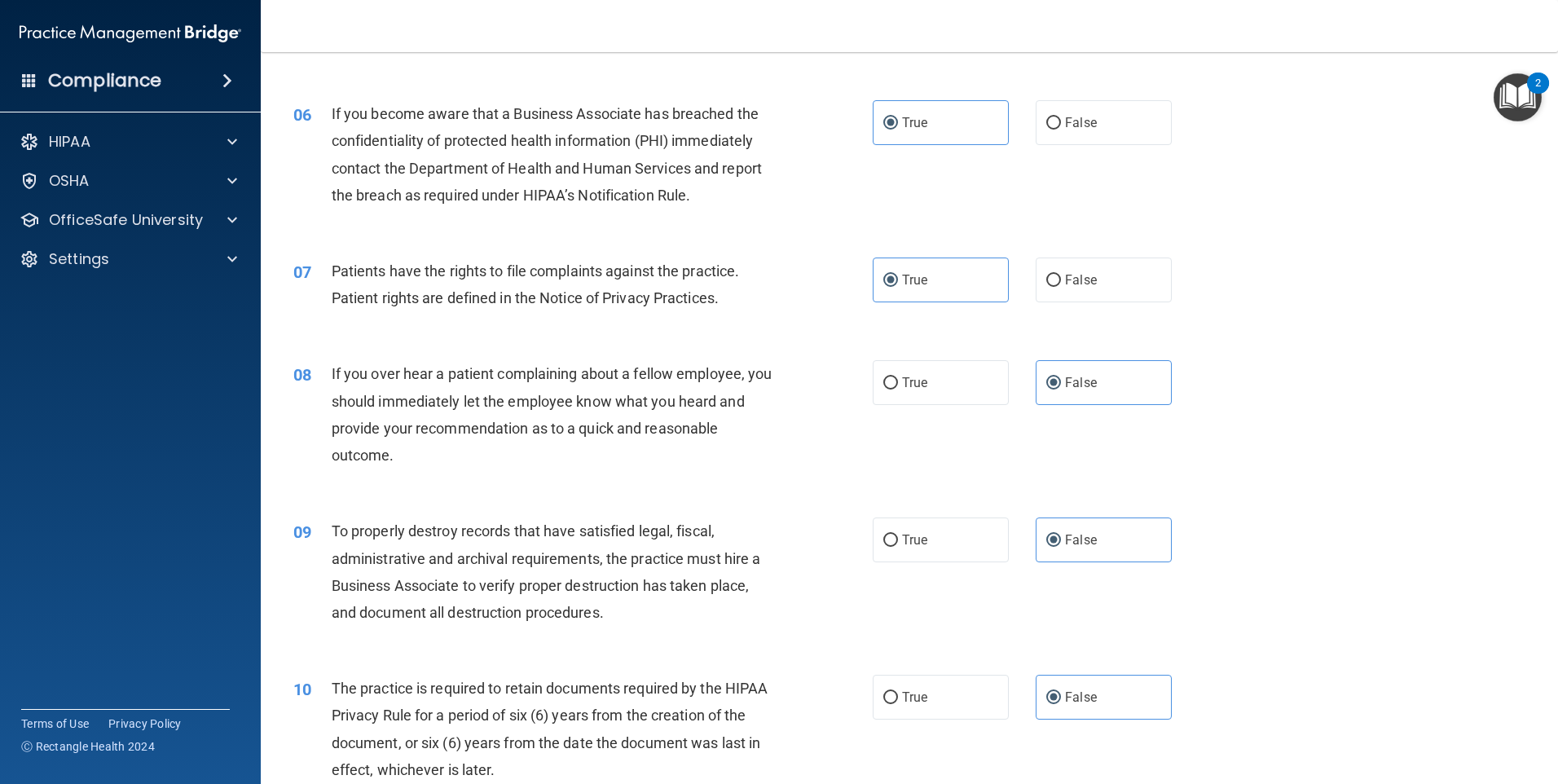
drag, startPoint x: 964, startPoint y: 576, endPoint x: 967, endPoint y: 551, distance: 25.2
click at [965, 572] on div "09 To properly destroy records that have satisfied legal, fiscal, administrativ…" at bounding box center [910, 576] width 1257 height 158
click at [967, 551] on label "True" at bounding box center [940, 539] width 136 height 45
click at [898, 547] on input "True" at bounding box center [890, 540] width 14 height 12
radio input "true"
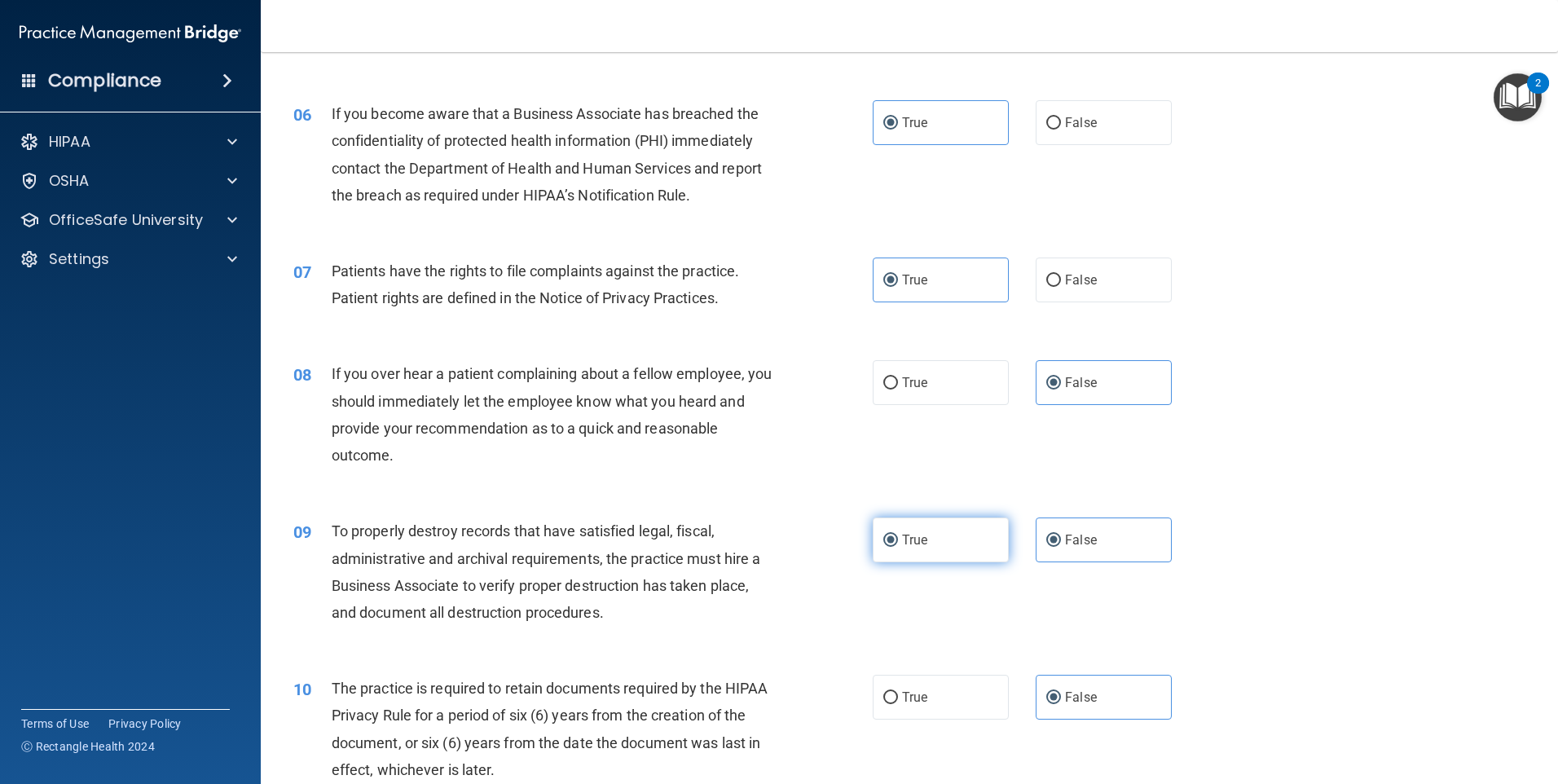
radio input "false"
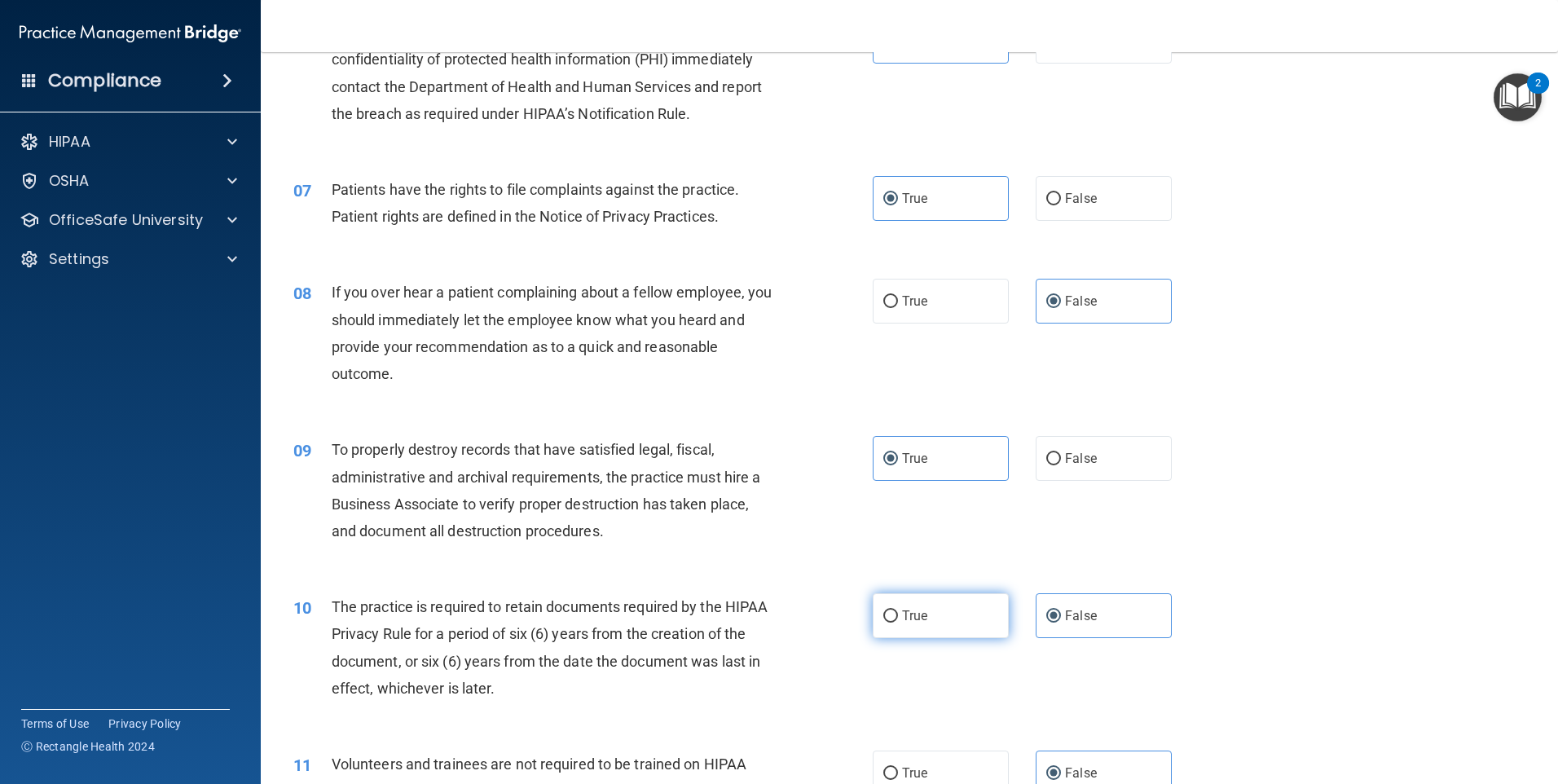
click at [968, 609] on label "True" at bounding box center [940, 615] width 136 height 45
click at [898, 610] on input "True" at bounding box center [890, 616] width 14 height 12
radio input "true"
radio input "false"
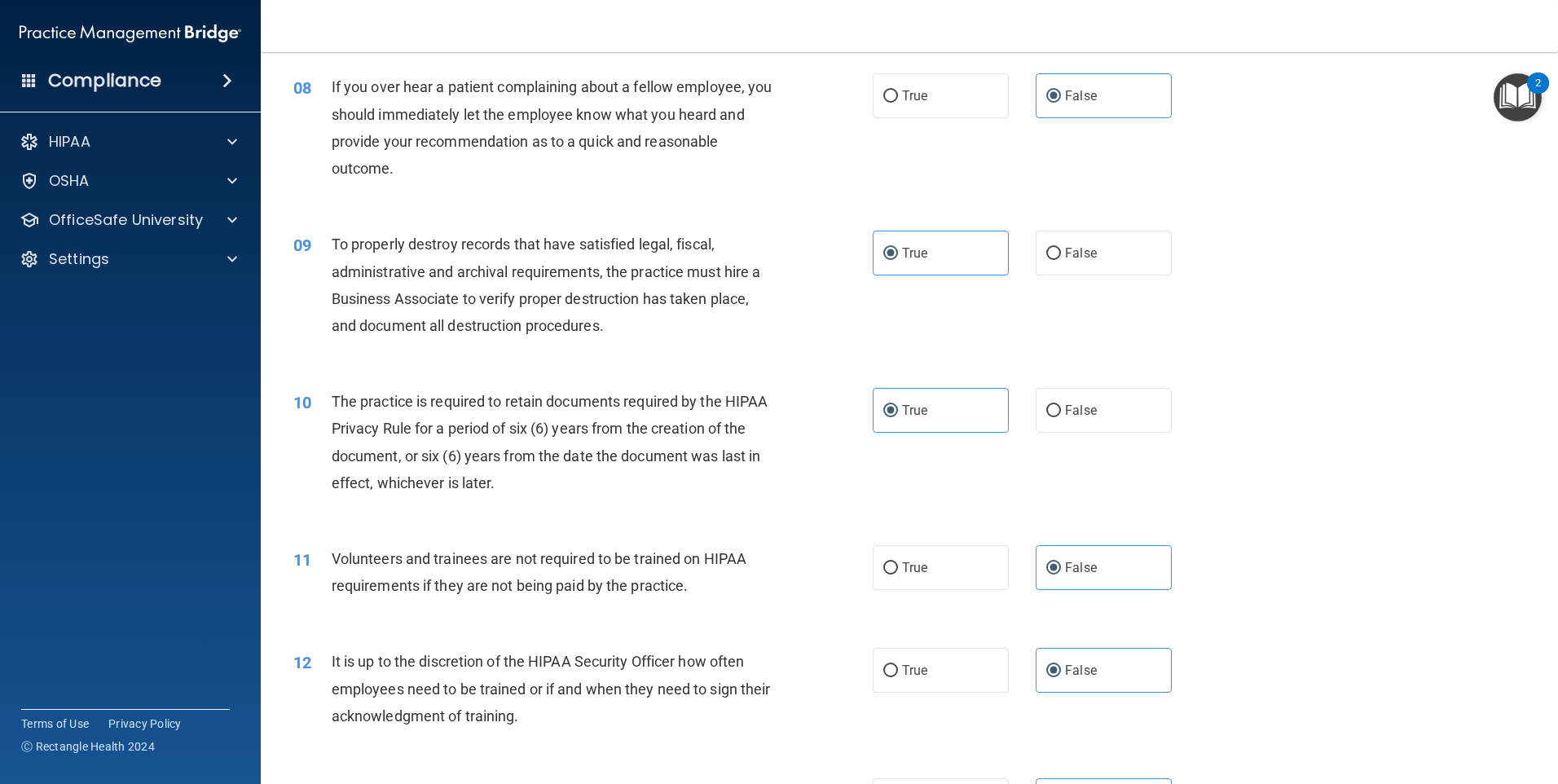
scroll to position [1059, 0]
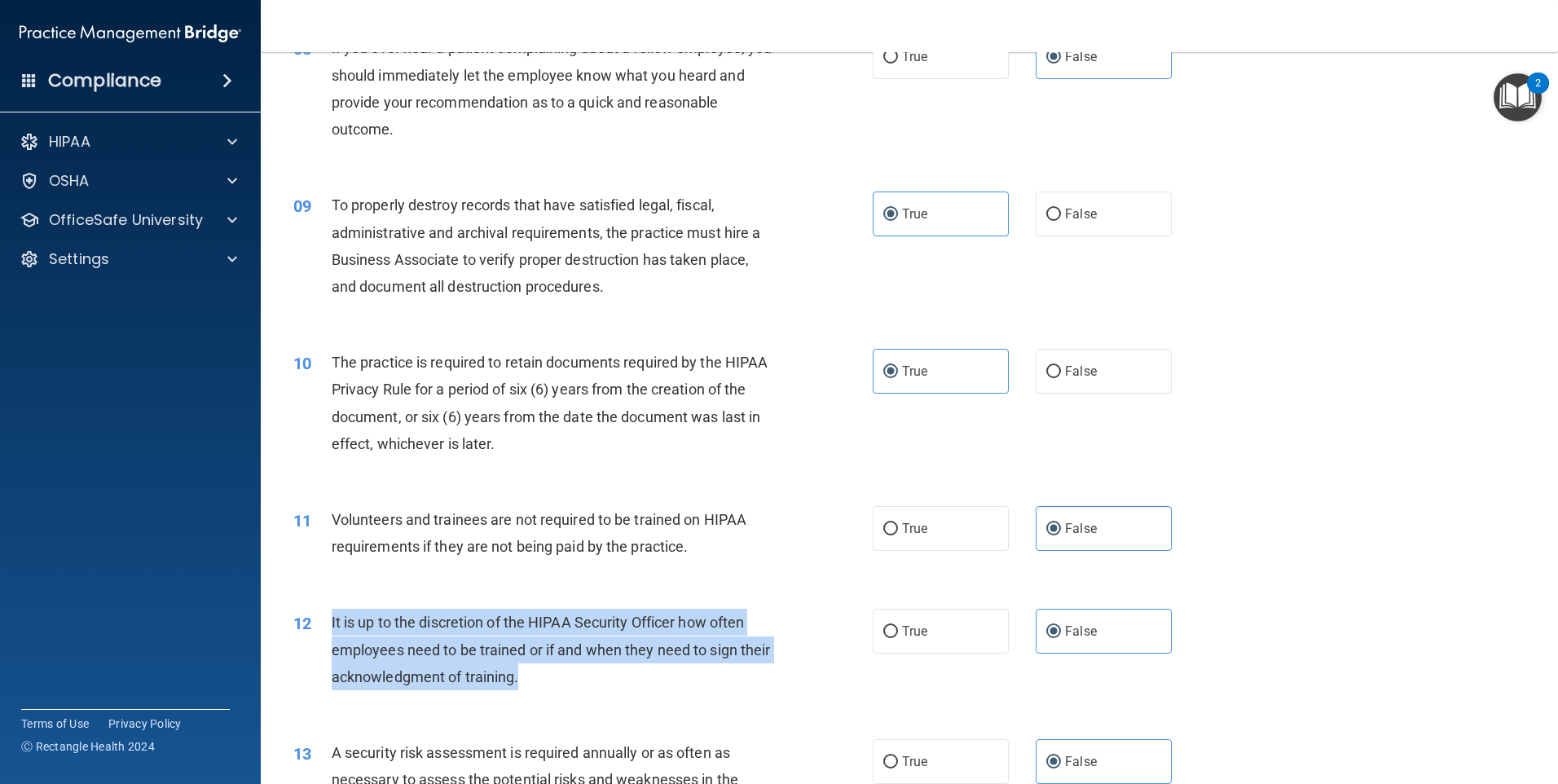
drag, startPoint x: 567, startPoint y: 676, endPoint x: 330, endPoint y: 628, distance: 241.8
click at [330, 628] on div "12 It is up to the discretion of the HIPAA Security Officer how often employees…" at bounding box center [583, 653] width 629 height 89
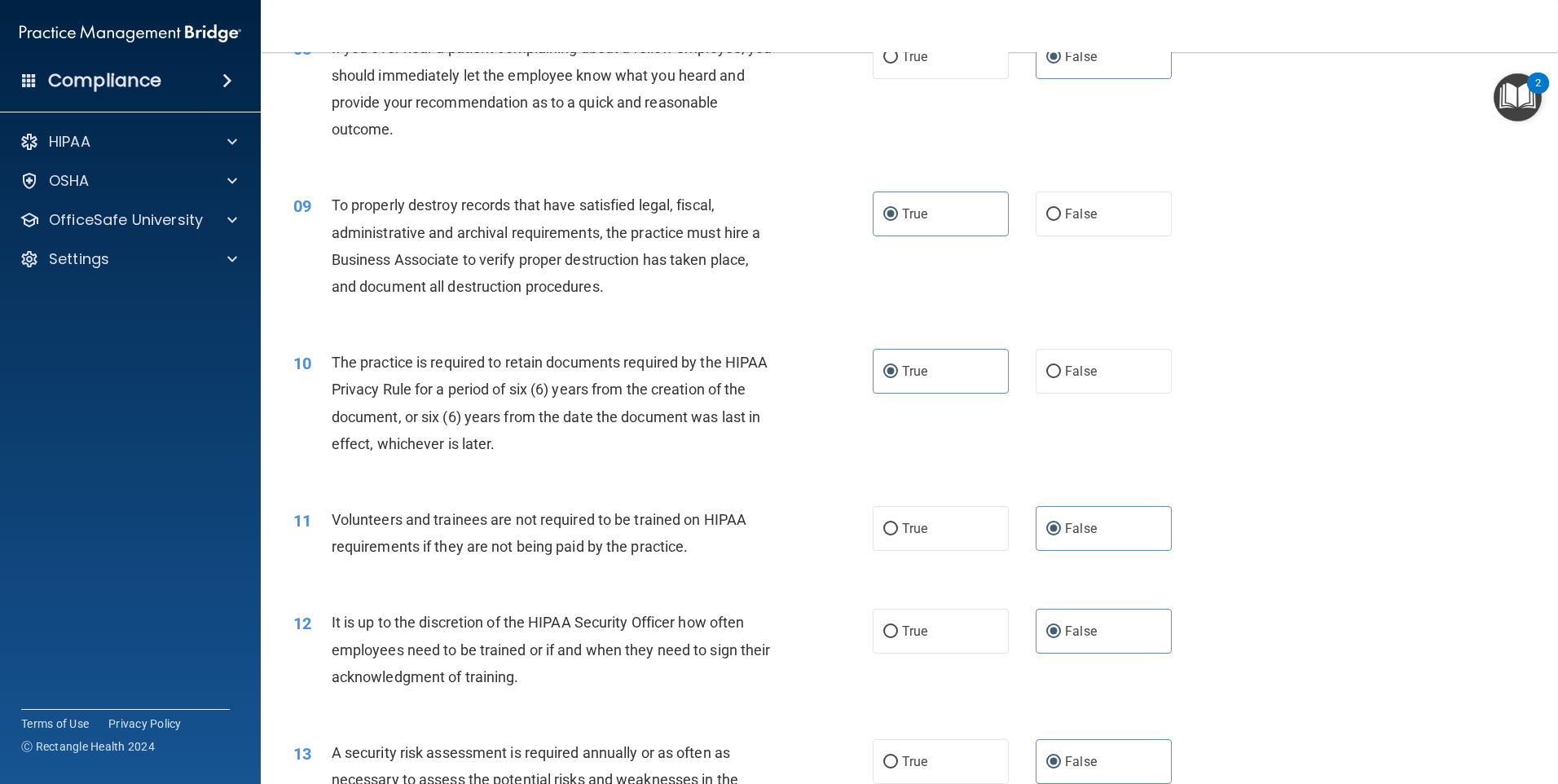
click at [803, 196] on div "09 To properly destroy records that have satisfied legal, fiscal, administrativ…" at bounding box center [583, 250] width 629 height 117
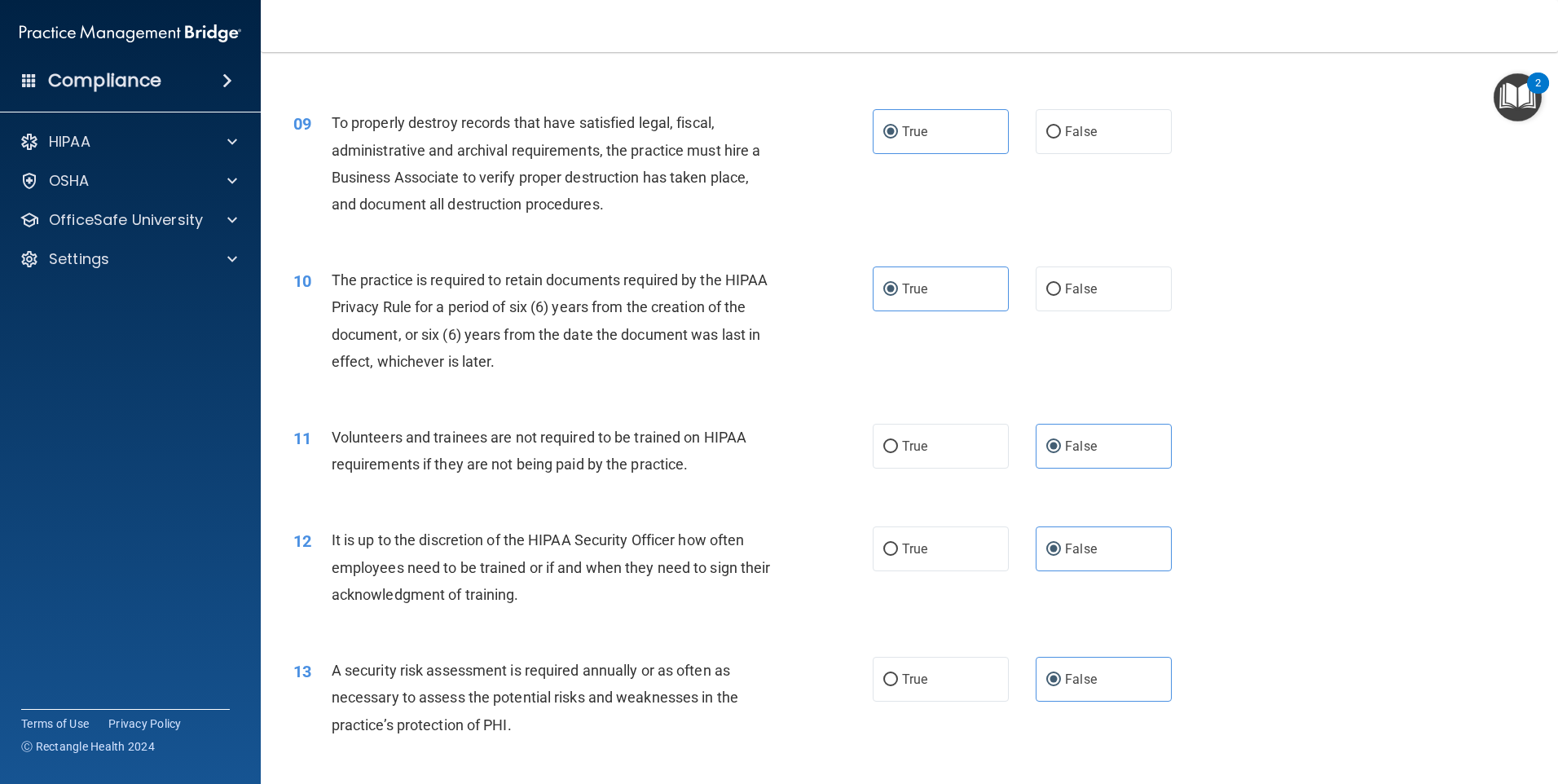
scroll to position [1141, 0]
click at [902, 545] on span "True" at bounding box center [914, 550] width 26 height 15
click at [898, 545] on input "True" at bounding box center [890, 550] width 14 height 12
radio input "true"
radio input "false"
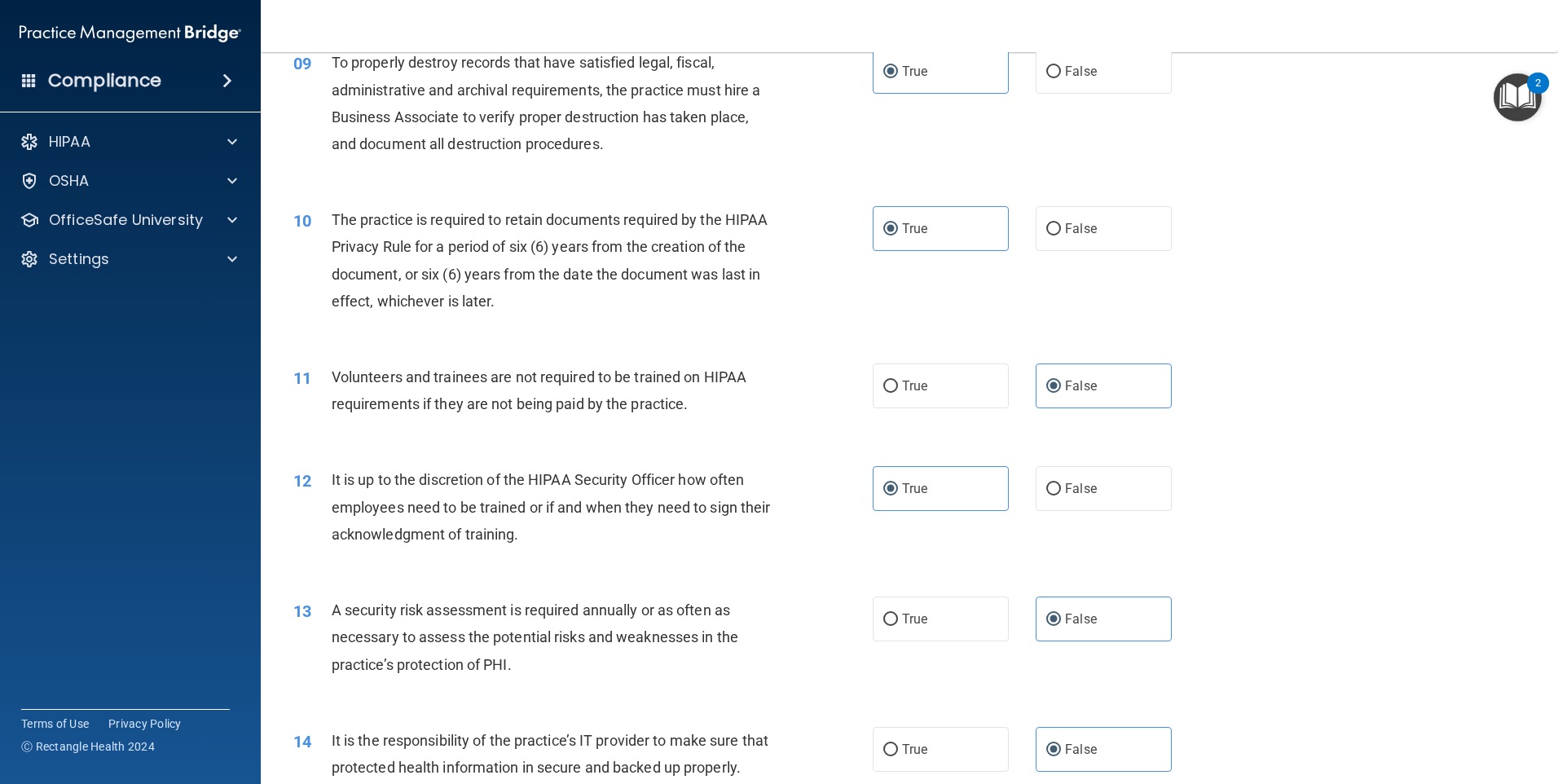
scroll to position [1303, 0]
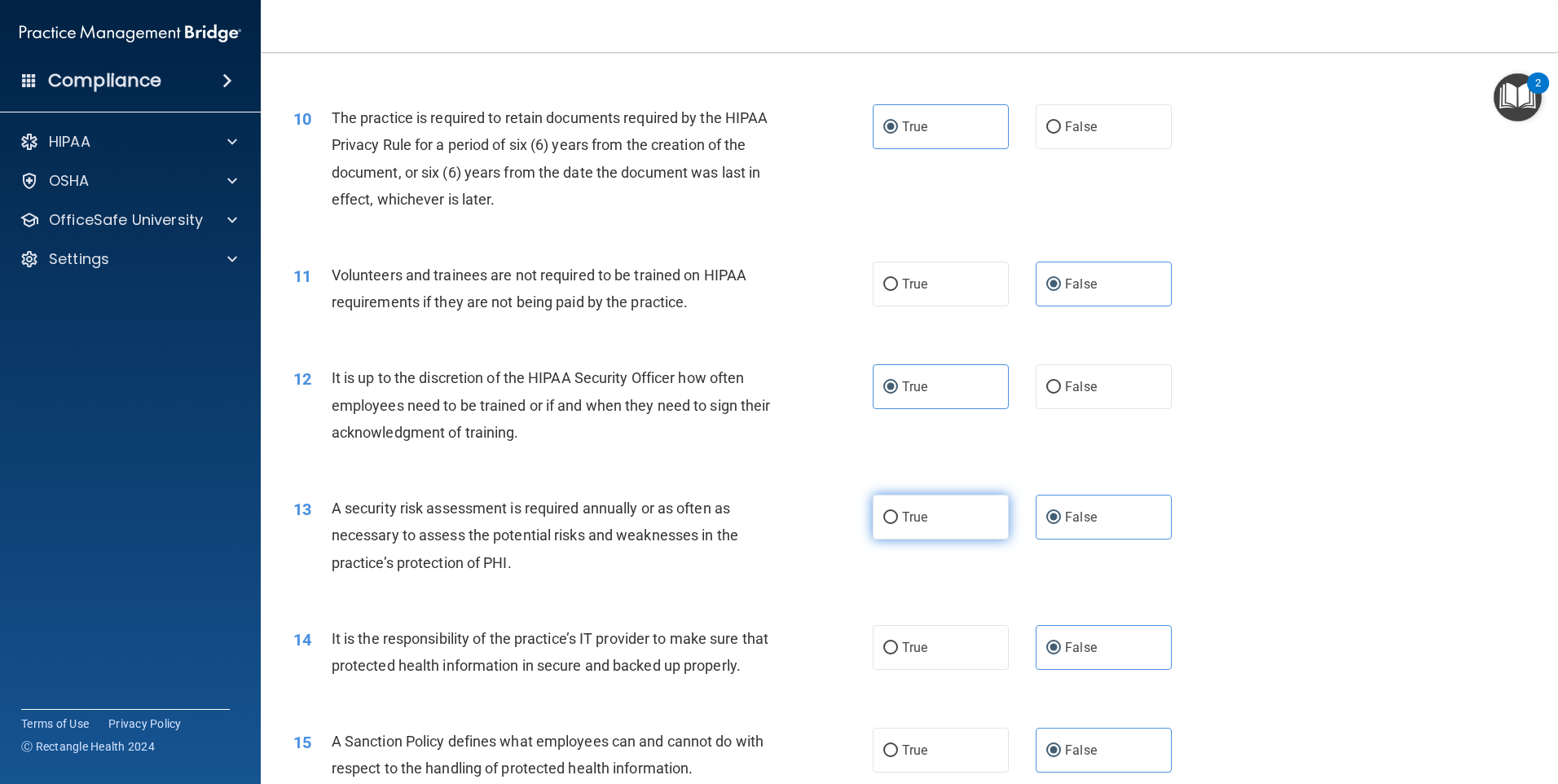
click at [920, 529] on label "True" at bounding box center [940, 516] width 136 height 45
click at [898, 524] on input "True" at bounding box center [890, 517] width 14 height 12
radio input "true"
radio input "false"
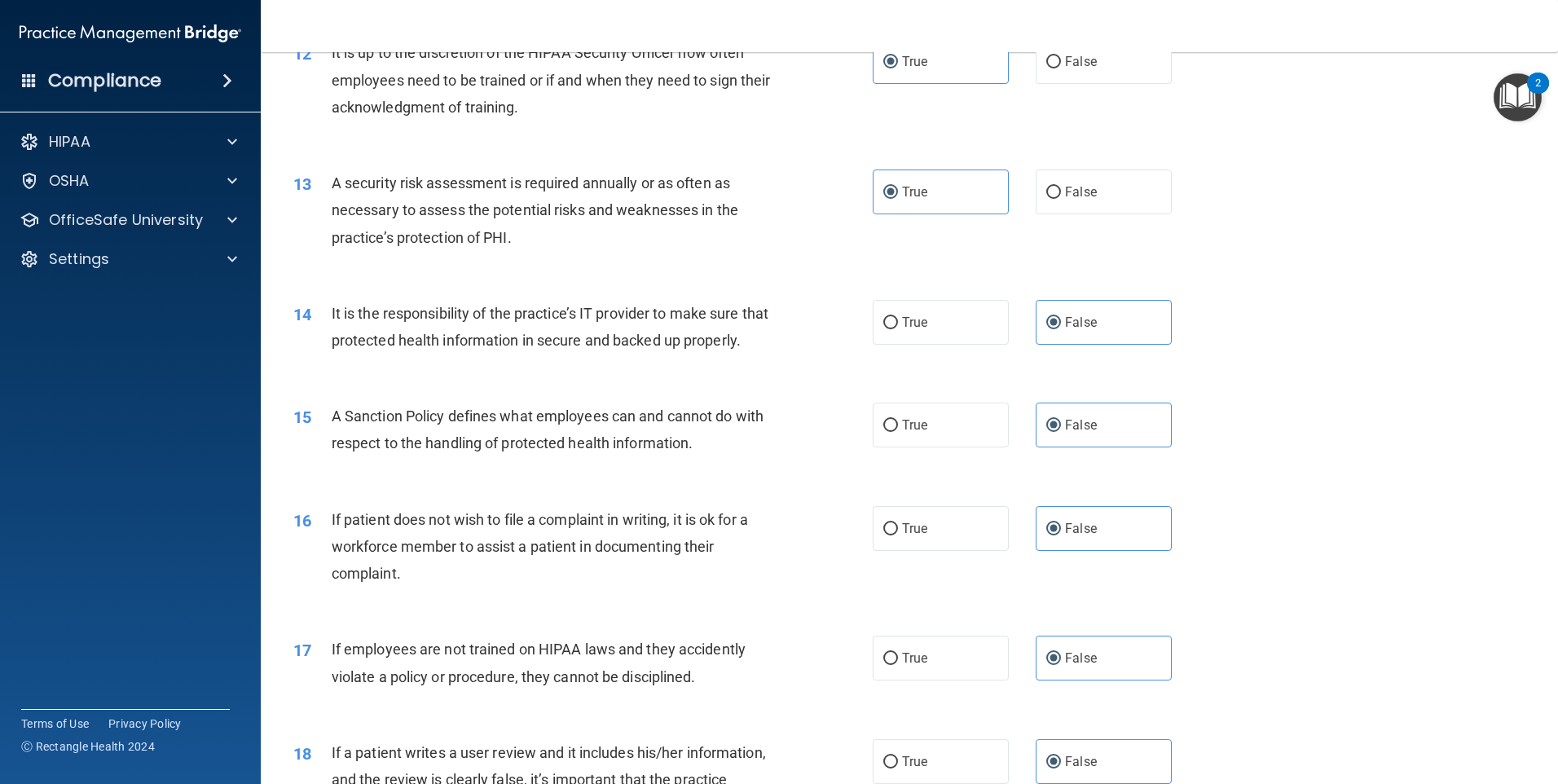
scroll to position [1630, 0]
click at [877, 446] on label "True" at bounding box center [940, 423] width 136 height 45
click at [883, 431] on input "True" at bounding box center [890, 424] width 14 height 12
radio input "true"
radio input "false"
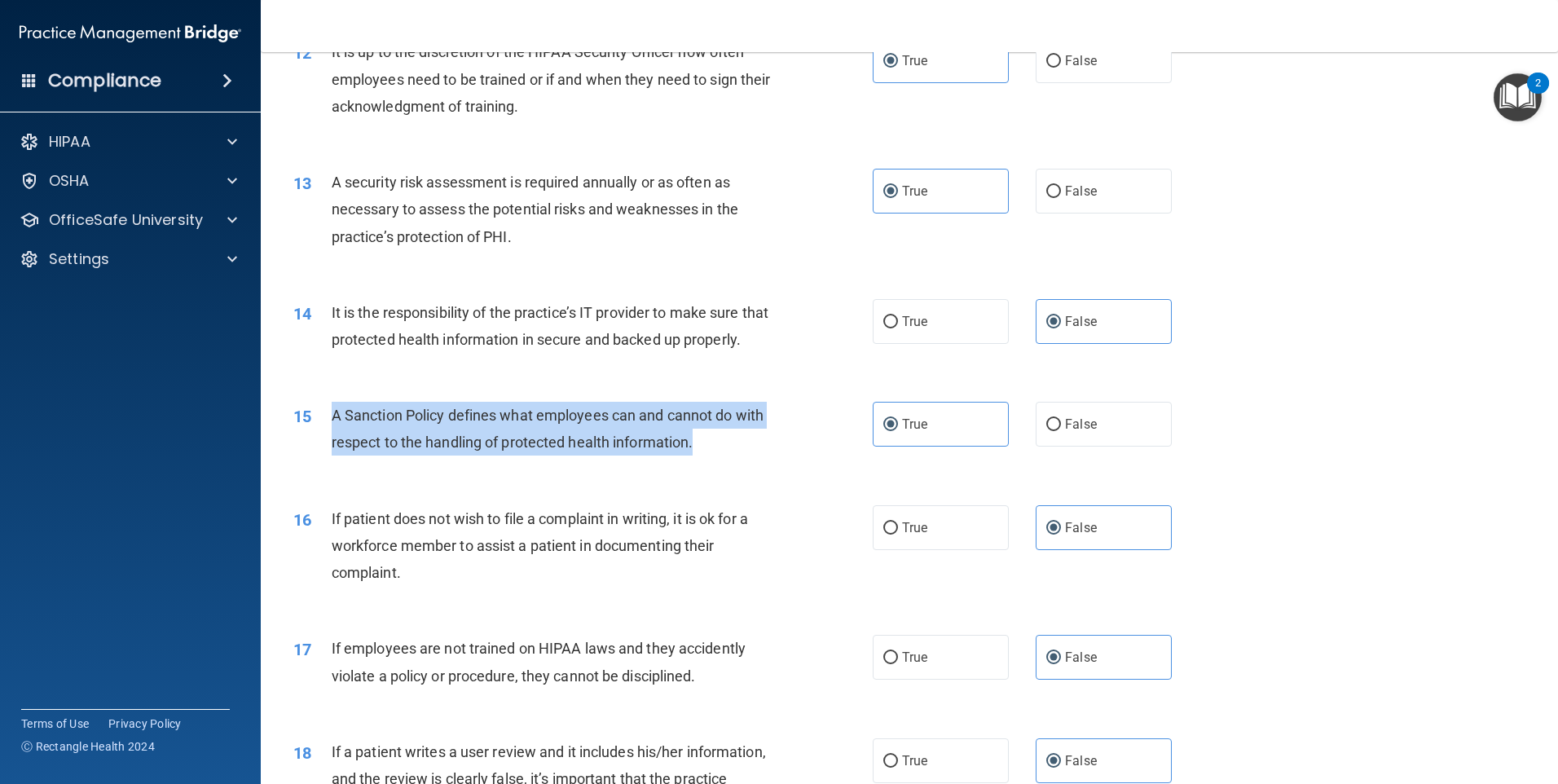
drag, startPoint x: 684, startPoint y: 469, endPoint x: 319, endPoint y: 429, distance: 367.2
click at [319, 429] on div "15 A Sanction Policy defines what employees can and cannot do with respect to t…" at bounding box center [583, 432] width 629 height 62
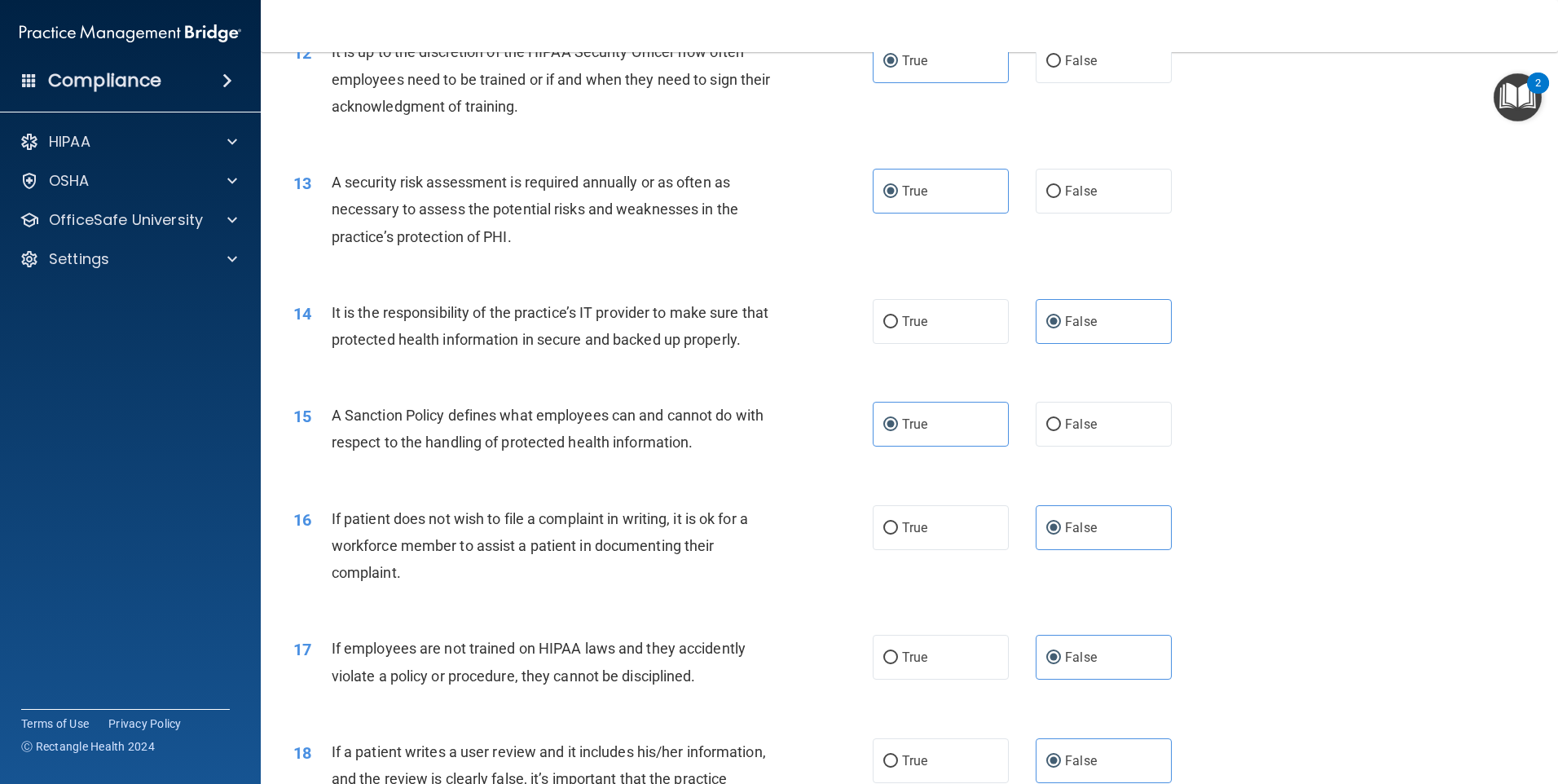
click at [730, 587] on div "If patient does not wish to file a complaint in writing, it is ok for a workfor…" at bounding box center [557, 546] width 453 height 82
click at [949, 550] on label "True" at bounding box center [940, 527] width 136 height 45
click at [898, 534] on input "True" at bounding box center [890, 528] width 14 height 12
radio input "true"
radio input "false"
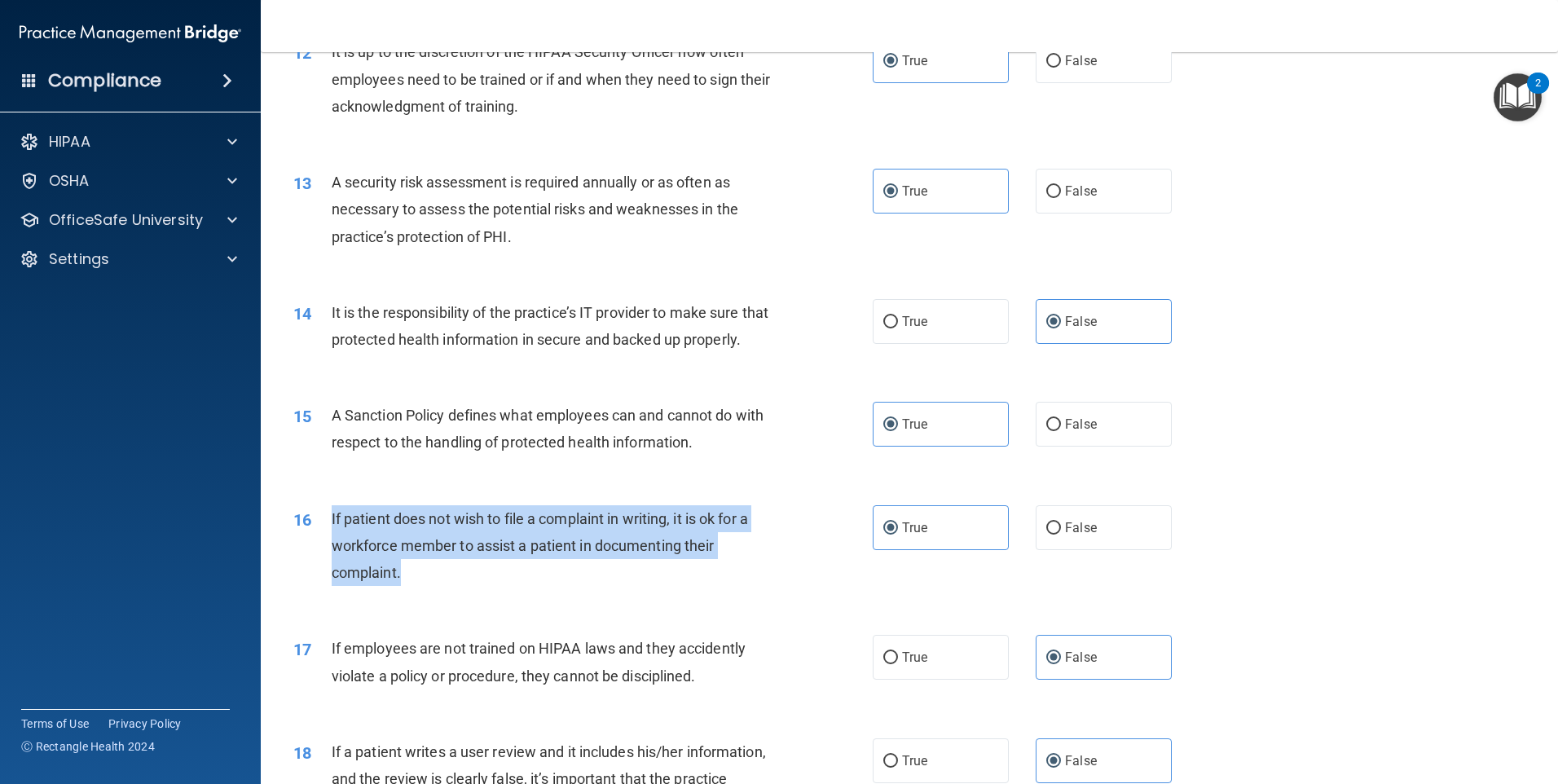
drag, startPoint x: 510, startPoint y: 587, endPoint x: 322, endPoint y: 559, distance: 190.1
click at [322, 559] on div "16 If patient does not wish to file a complaint in writing, it is ok for a work…" at bounding box center [583, 550] width 629 height 89
click at [753, 587] on div "If patient does not wish to file a complaint in writing, it is ok for a workfor…" at bounding box center [557, 546] width 453 height 82
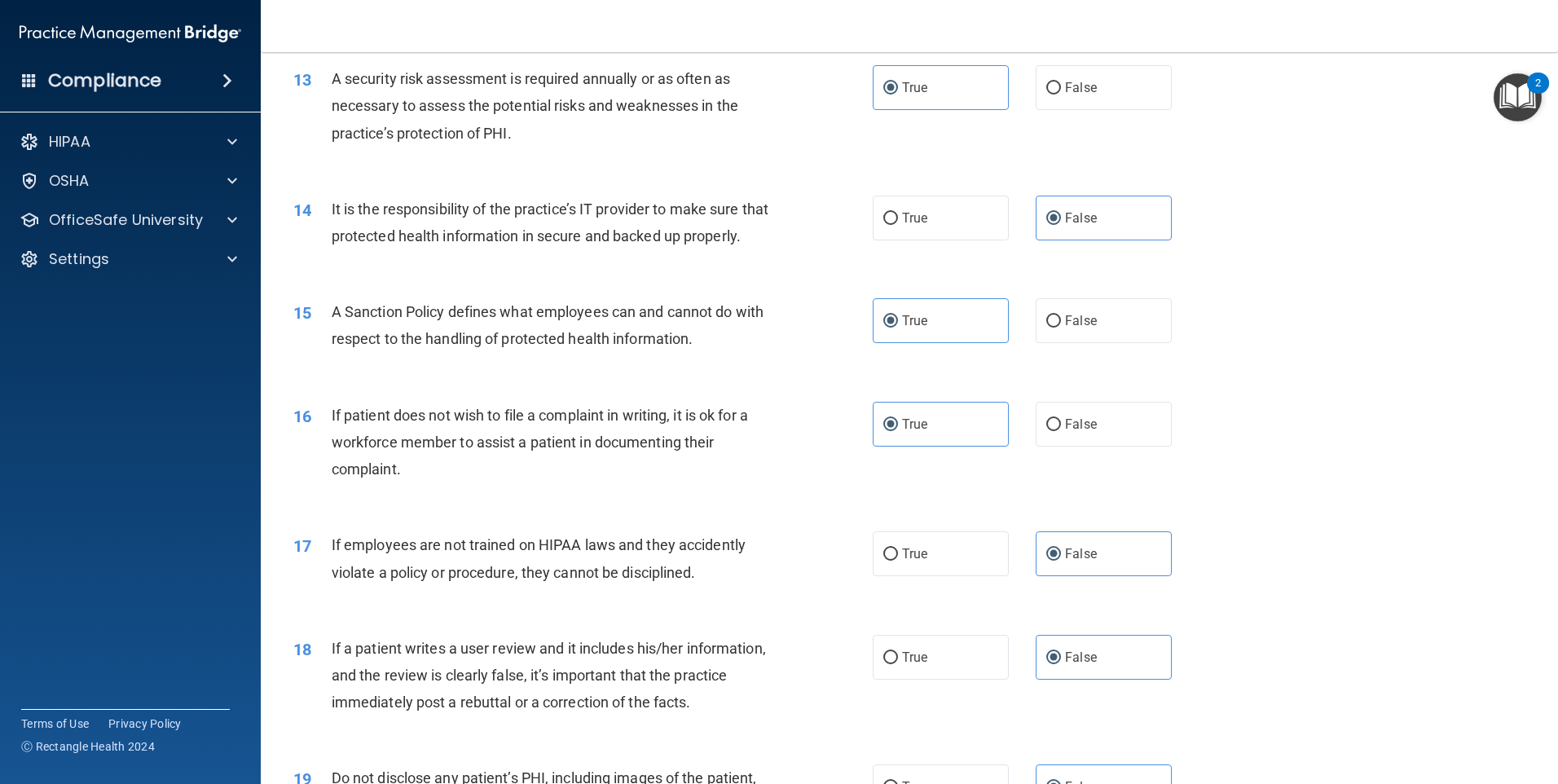
scroll to position [1955, 0]
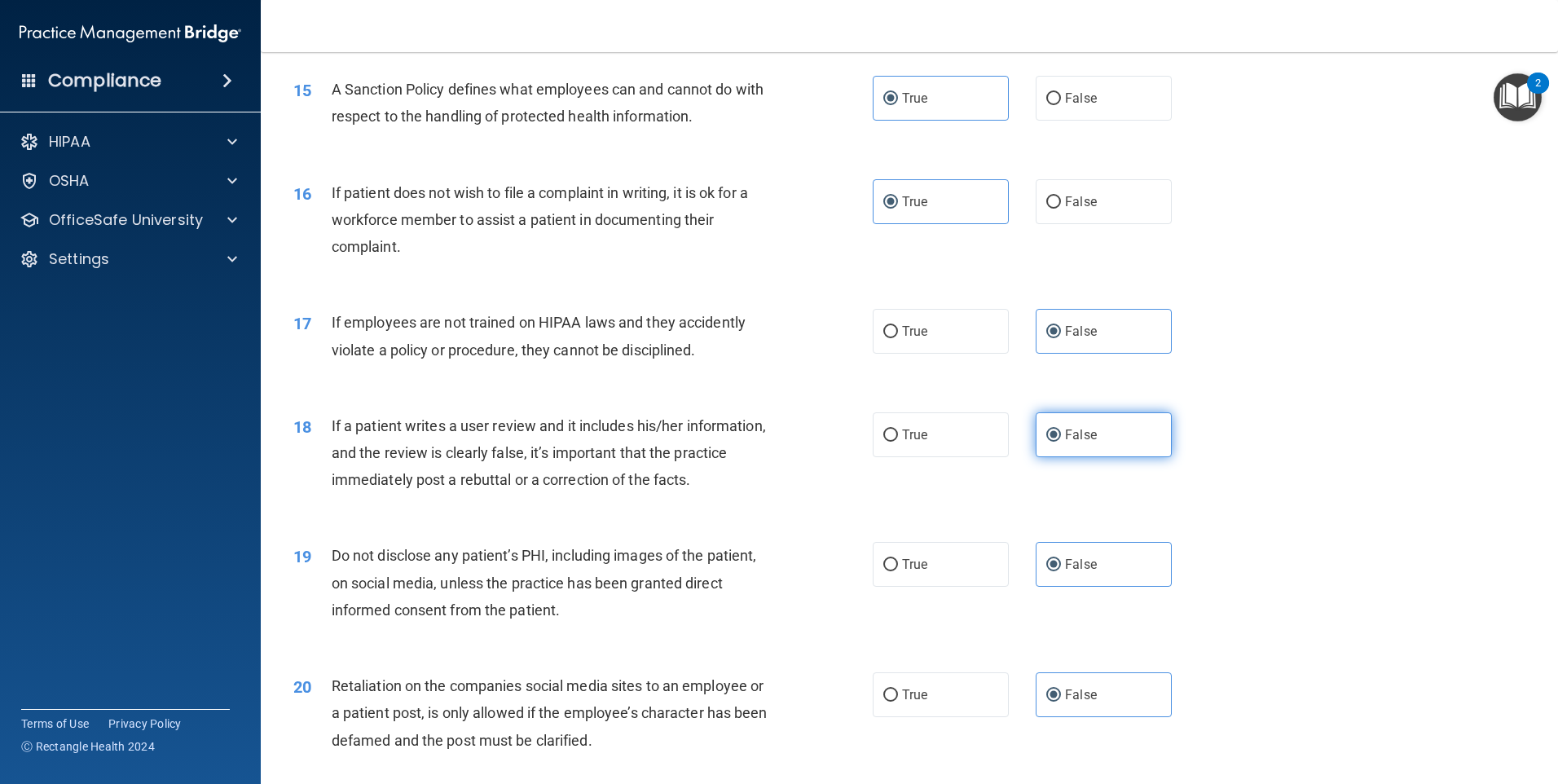
click at [1103, 452] on label "False" at bounding box center [1103, 434] width 136 height 45
click at [1061, 441] on input "False" at bounding box center [1053, 435] width 14 height 12
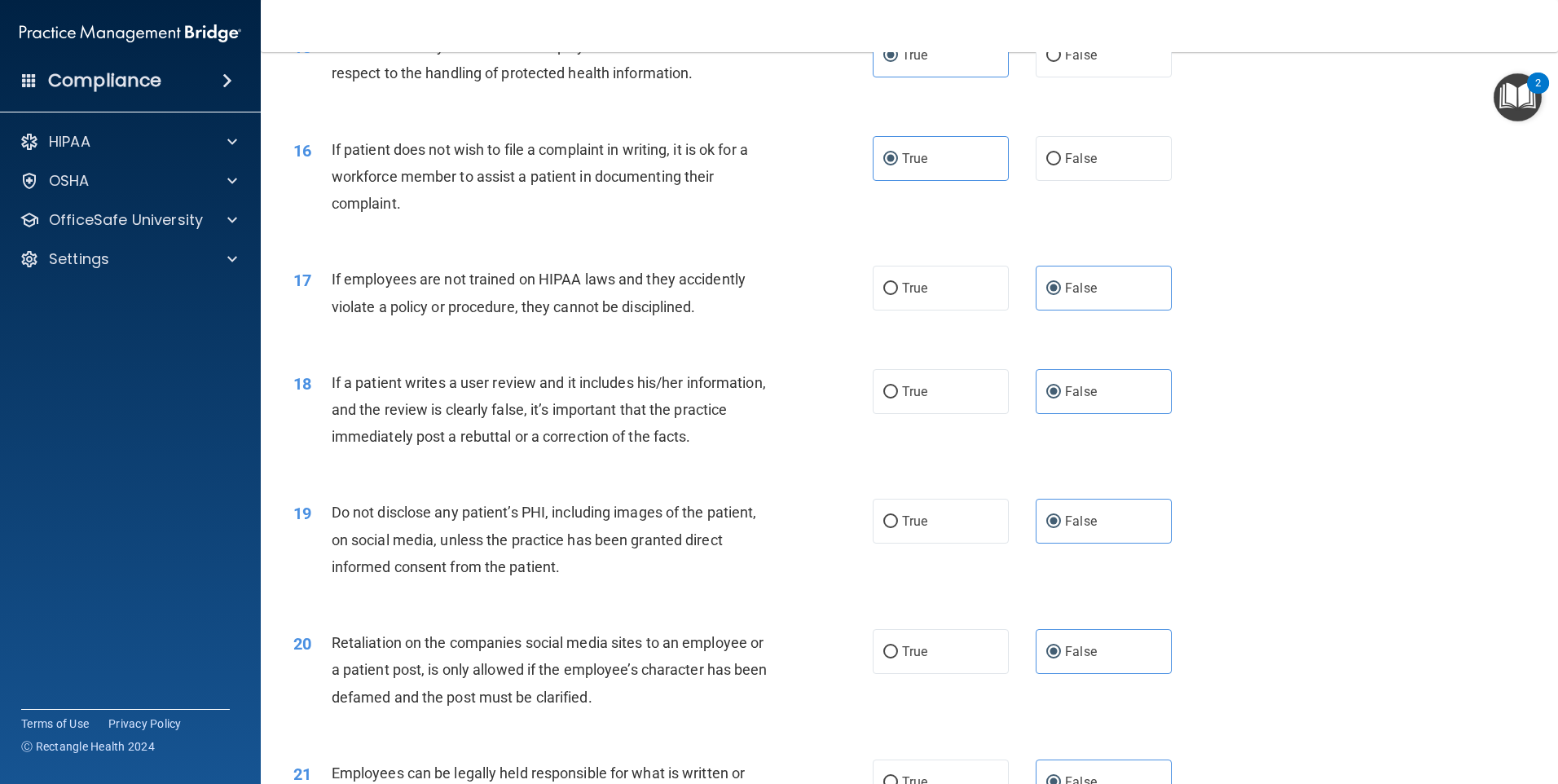
scroll to position [2037, 0]
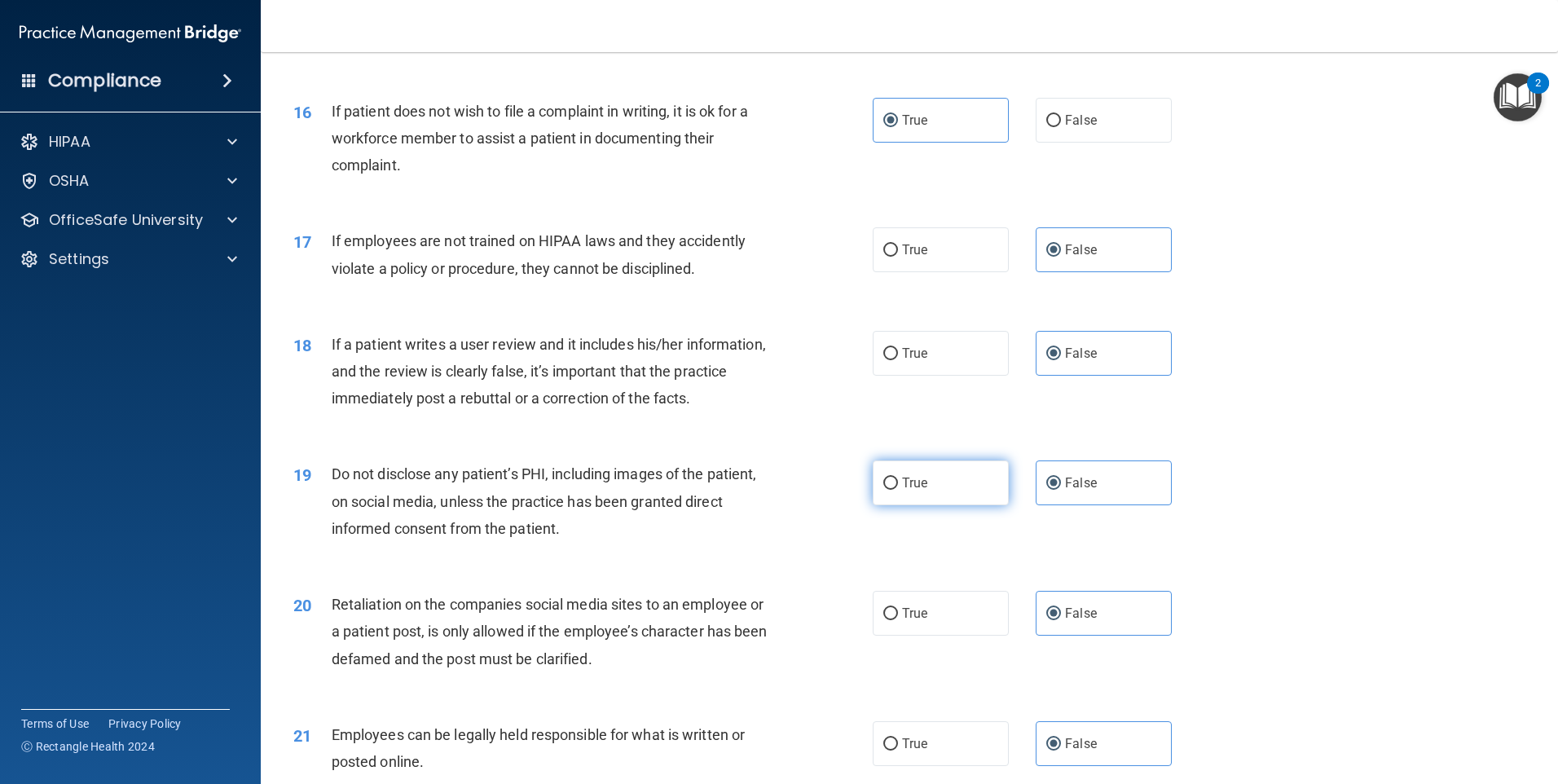
click at [937, 505] on label "True" at bounding box center [940, 482] width 136 height 45
click at [898, 490] on input "True" at bounding box center [890, 483] width 14 height 12
radio input "true"
radio input "false"
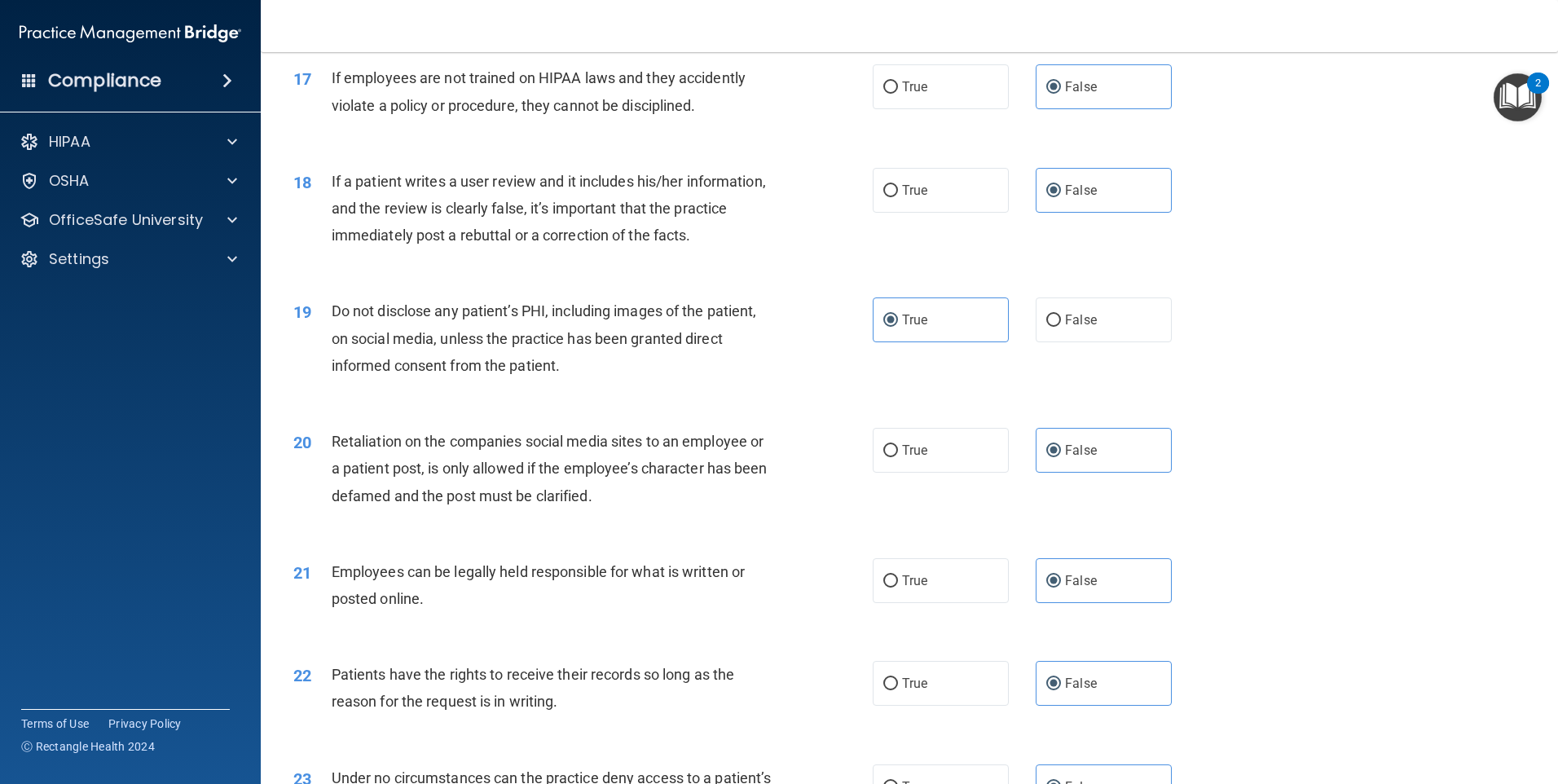
scroll to position [2281, 0]
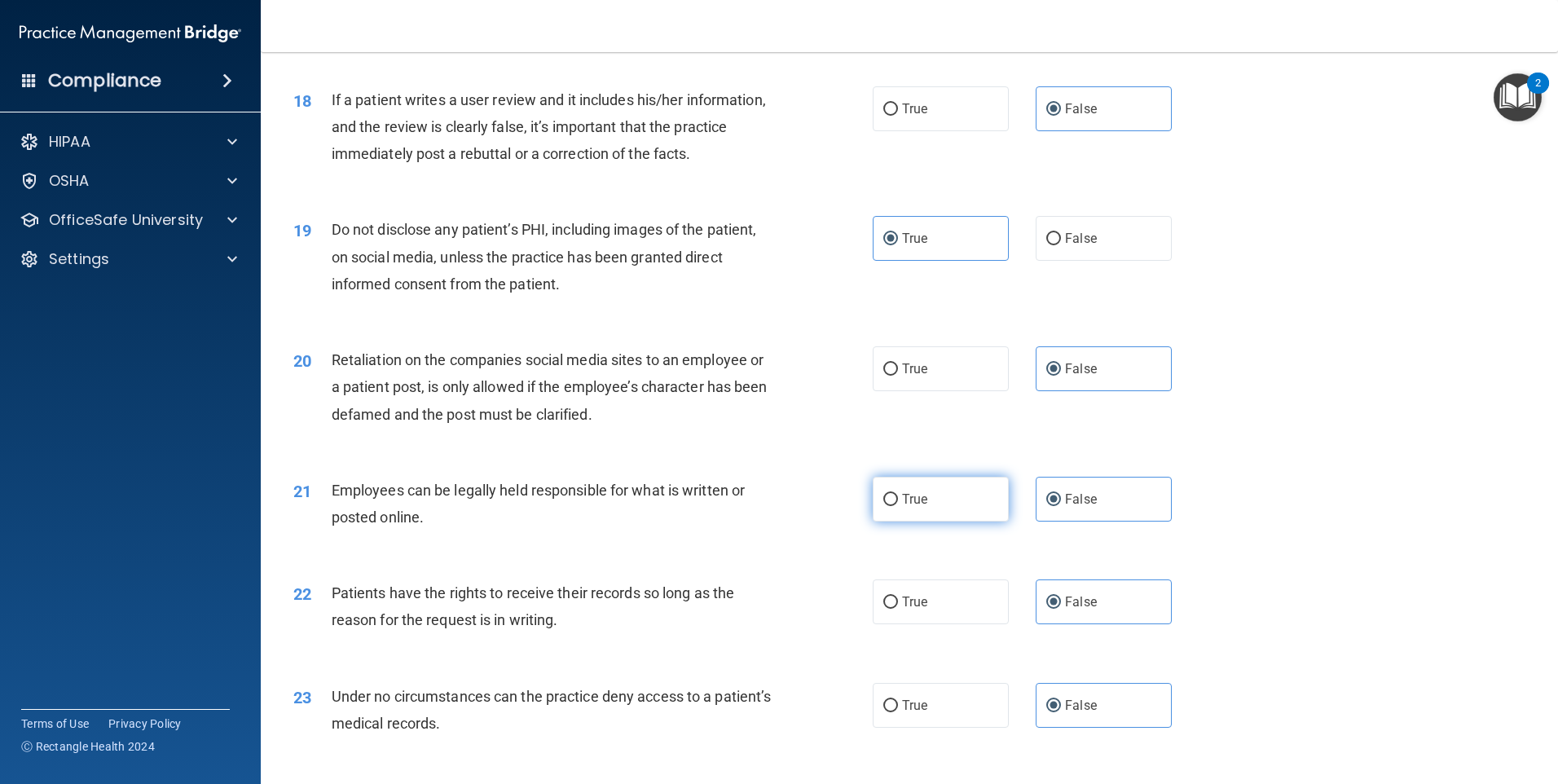
click at [912, 507] on span "True" at bounding box center [914, 499] width 26 height 15
click at [898, 506] on input "True" at bounding box center [890, 499] width 14 height 12
radio input "true"
radio input "false"
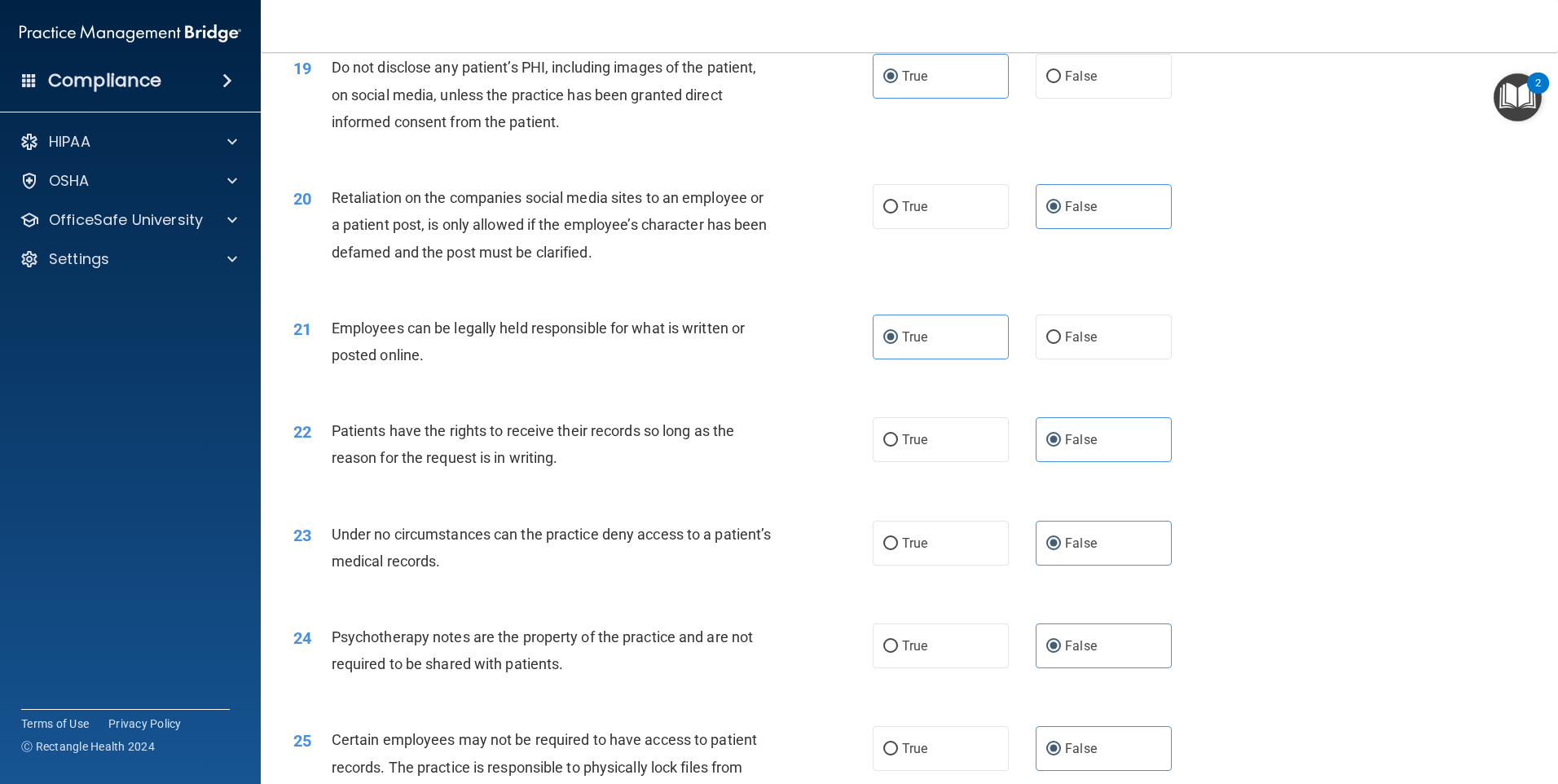
scroll to position [2444, 0]
click at [950, 461] on label "True" at bounding box center [940, 439] width 136 height 45
click at [898, 446] on input "True" at bounding box center [890, 439] width 14 height 12
radio input "true"
radio input "false"
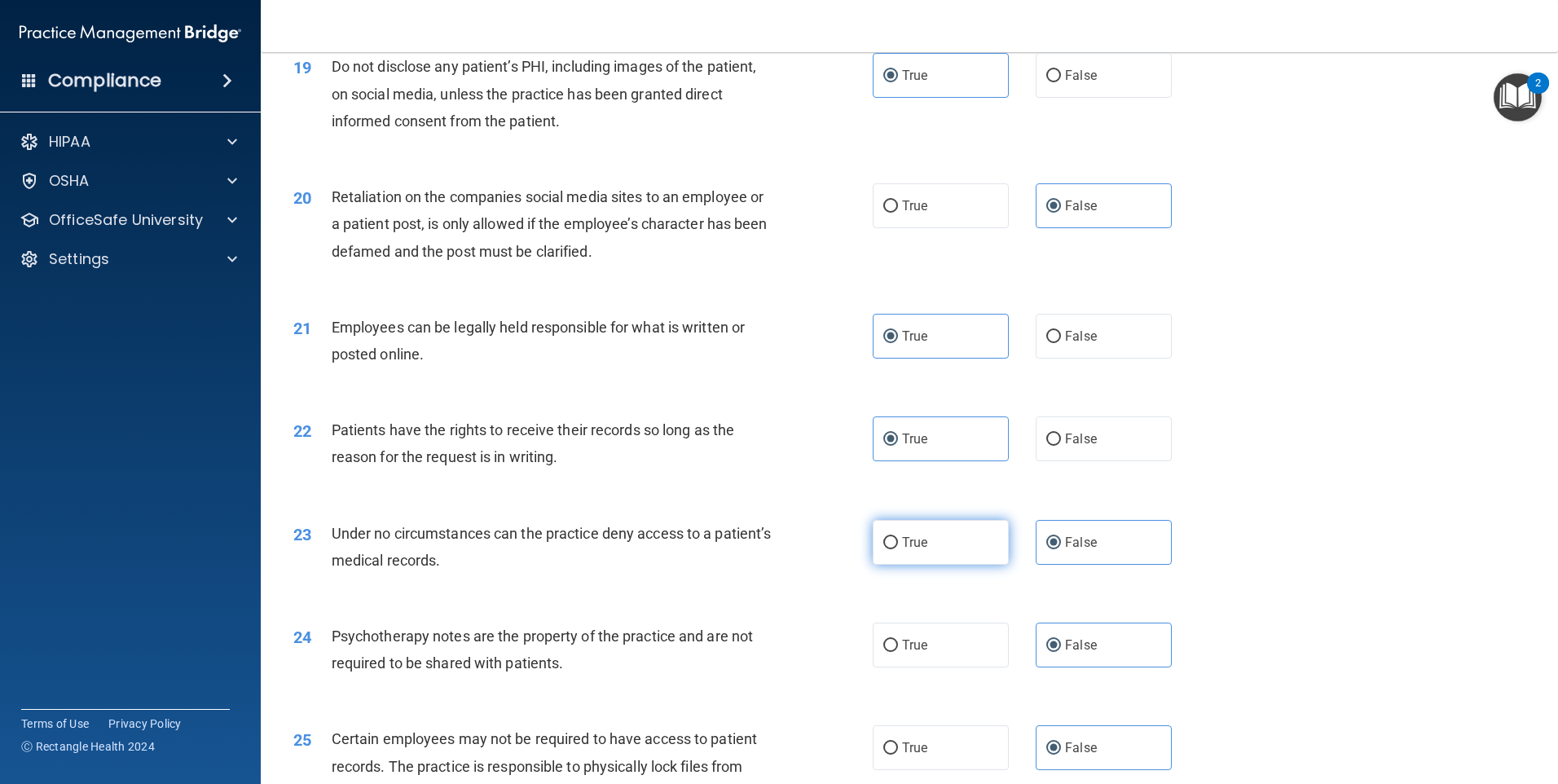
click at [924, 565] on label "True" at bounding box center [940, 542] width 136 height 45
click at [898, 550] on input "True" at bounding box center [890, 543] width 14 height 12
radio input "true"
radio input "false"
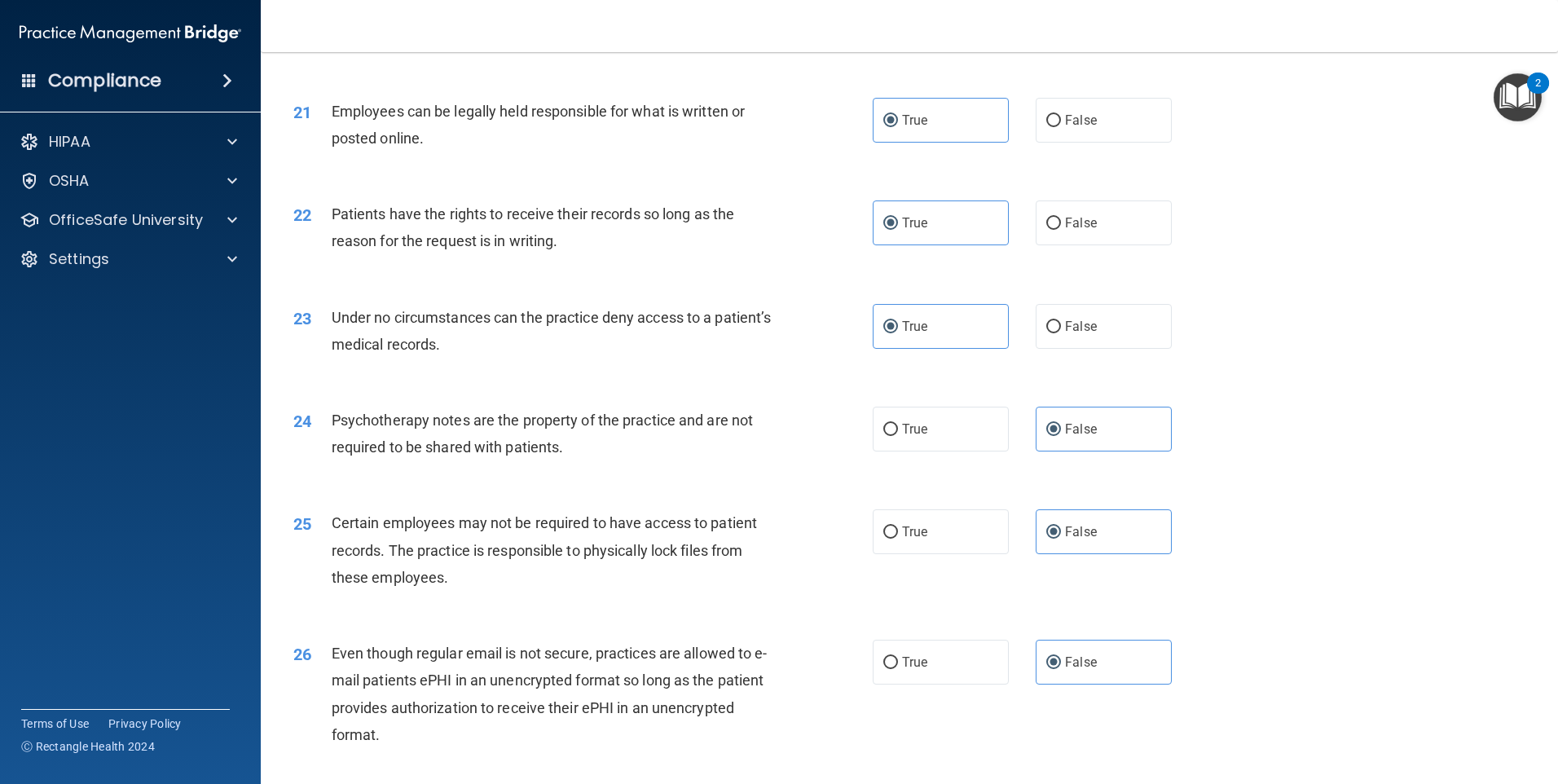
scroll to position [2689, 0]
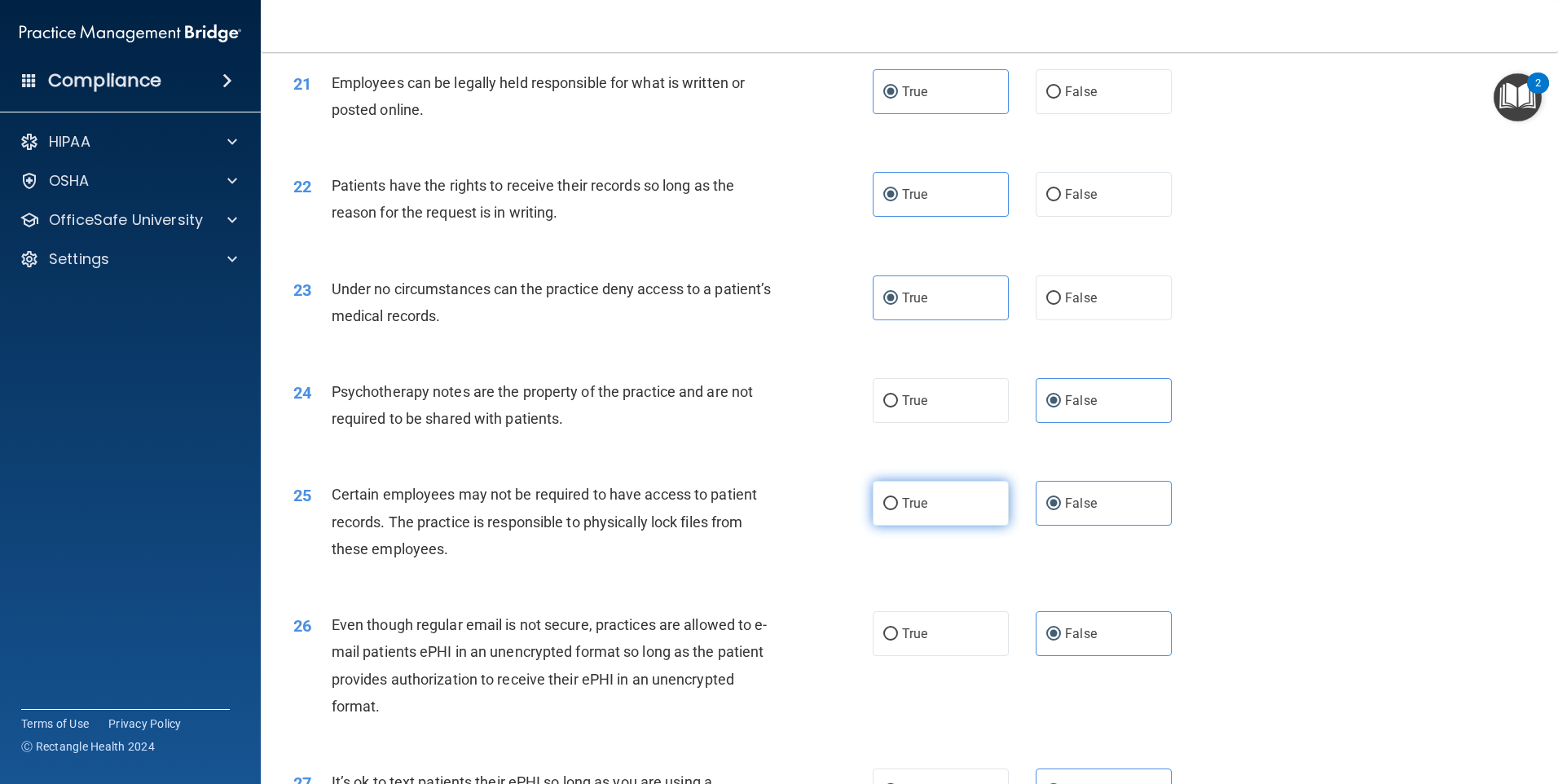
click at [910, 511] on span "True" at bounding box center [914, 503] width 26 height 15
click at [898, 510] on input "True" at bounding box center [890, 503] width 14 height 12
radio input "true"
radio input "false"
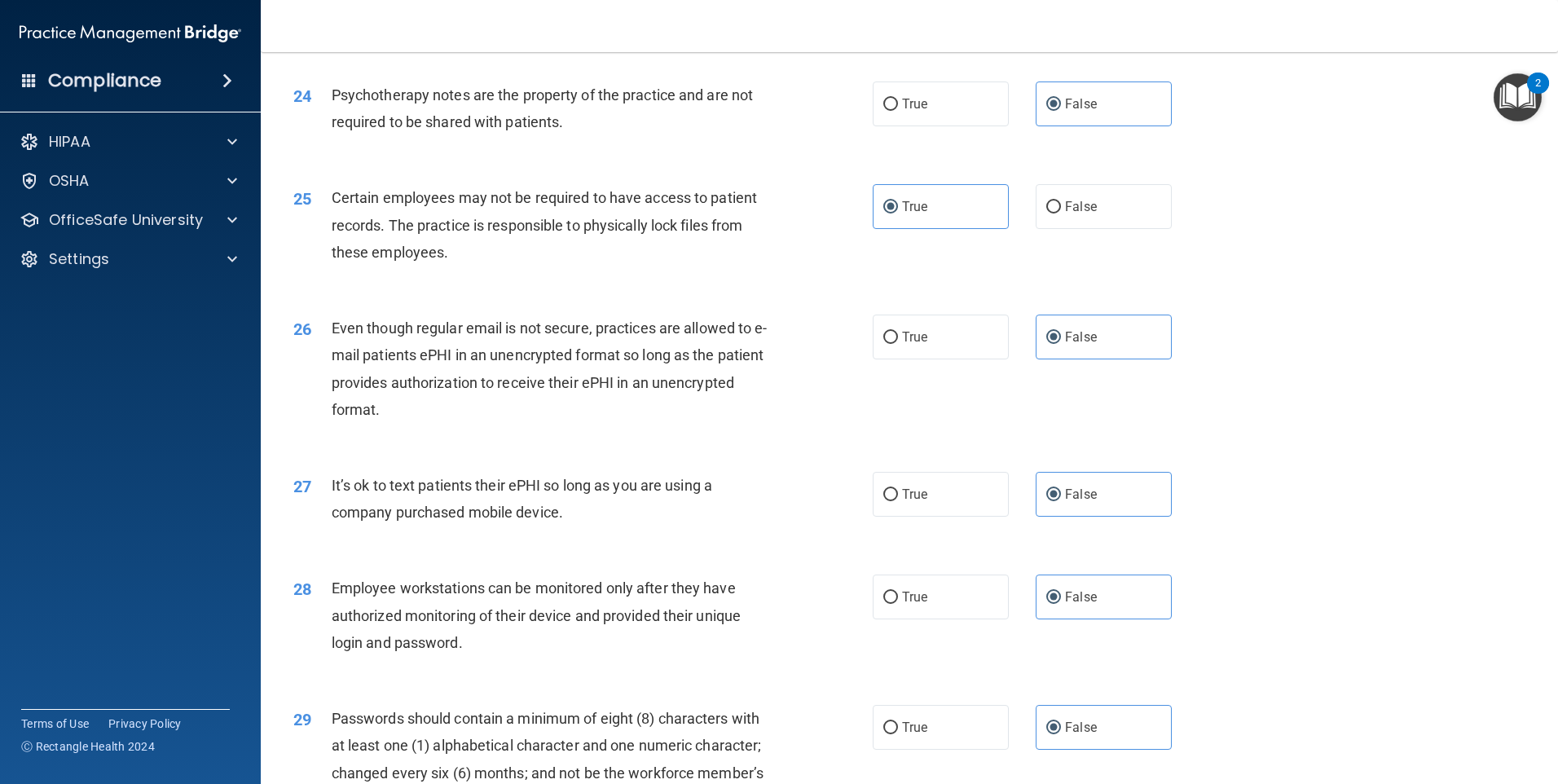
scroll to position [3015, 0]
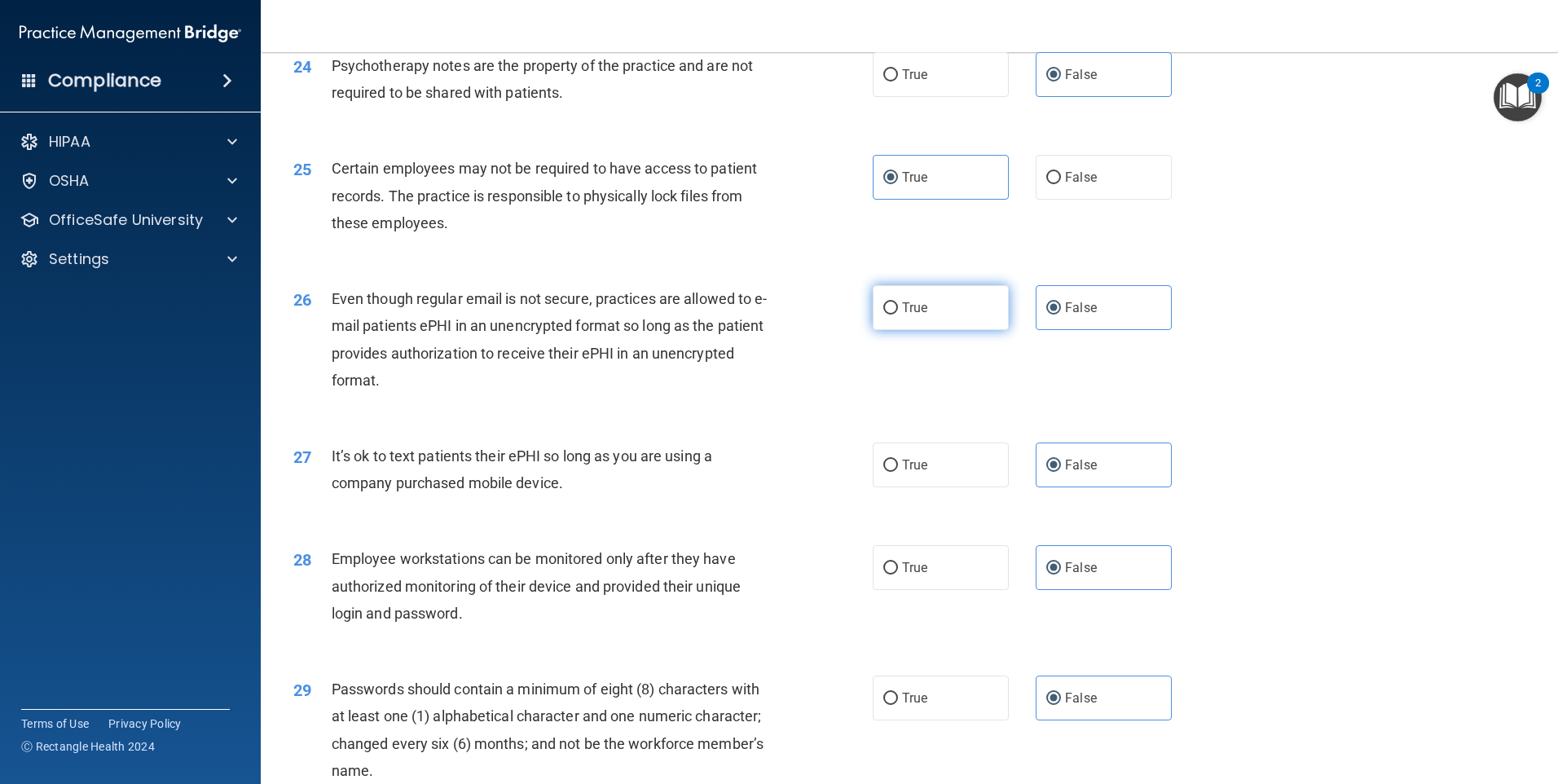
click at [924, 330] on label "True" at bounding box center [940, 307] width 136 height 45
click at [898, 314] on input "True" at bounding box center [890, 308] width 14 height 12
radio input "true"
radio input "false"
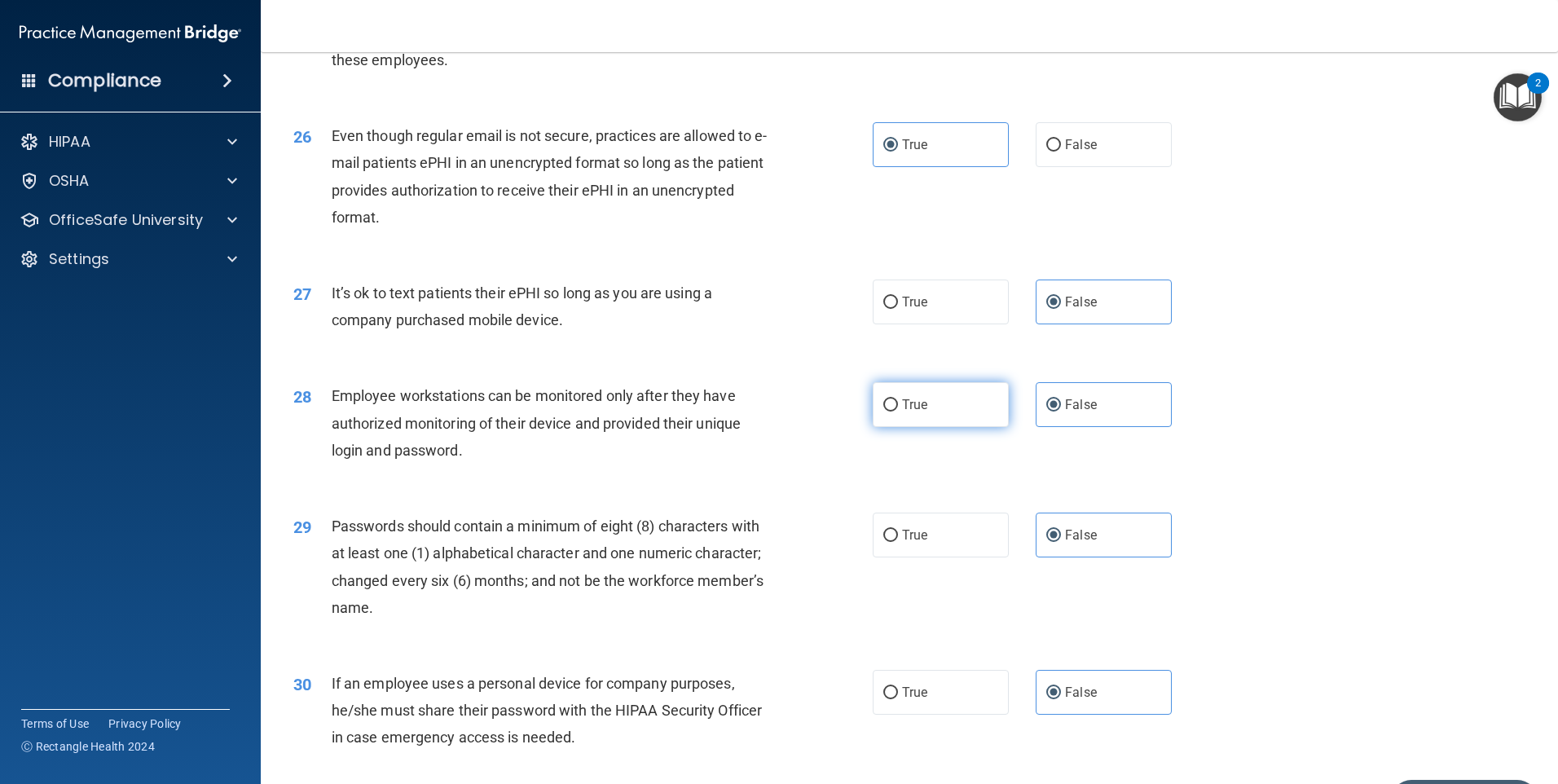
click at [947, 427] on label "True" at bounding box center [940, 404] width 136 height 45
click at [898, 411] on input "True" at bounding box center [890, 405] width 14 height 12
radio input "true"
radio input "false"
click at [892, 557] on label "True" at bounding box center [940, 534] width 136 height 45
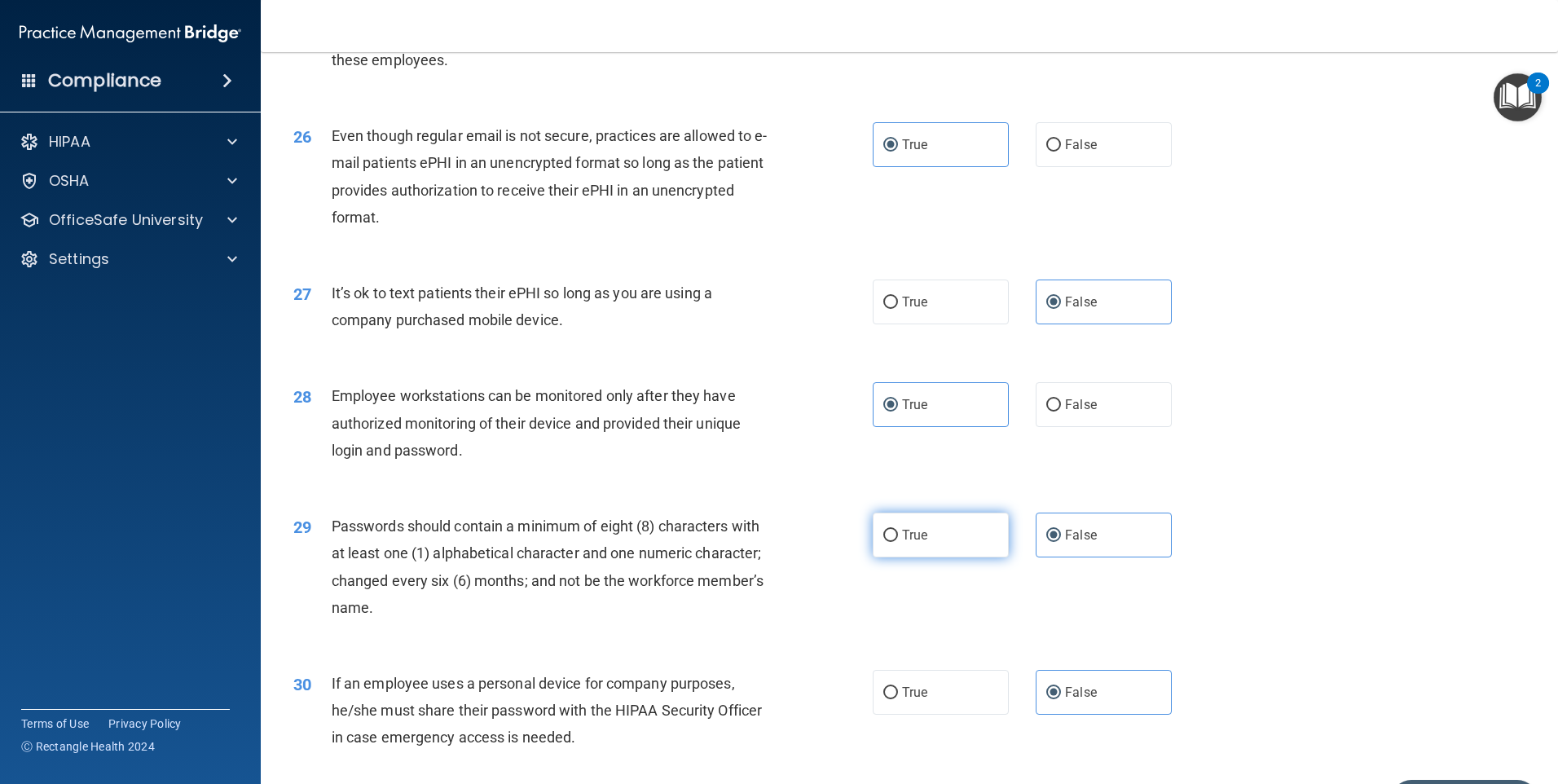
click at [892, 542] on input "True" at bounding box center [890, 535] width 14 height 12
radio input "true"
radio input "false"
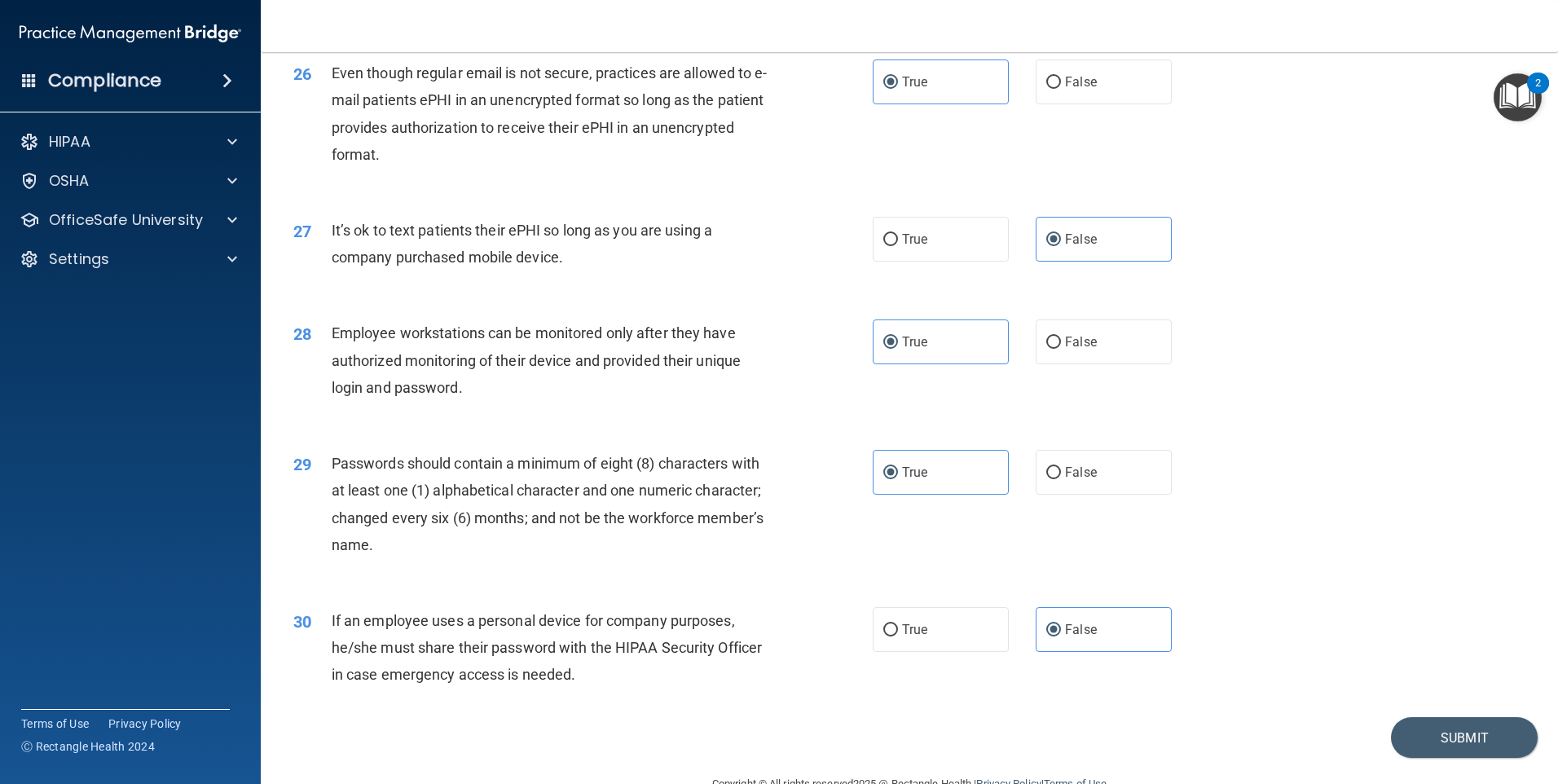
scroll to position [3306, 0]
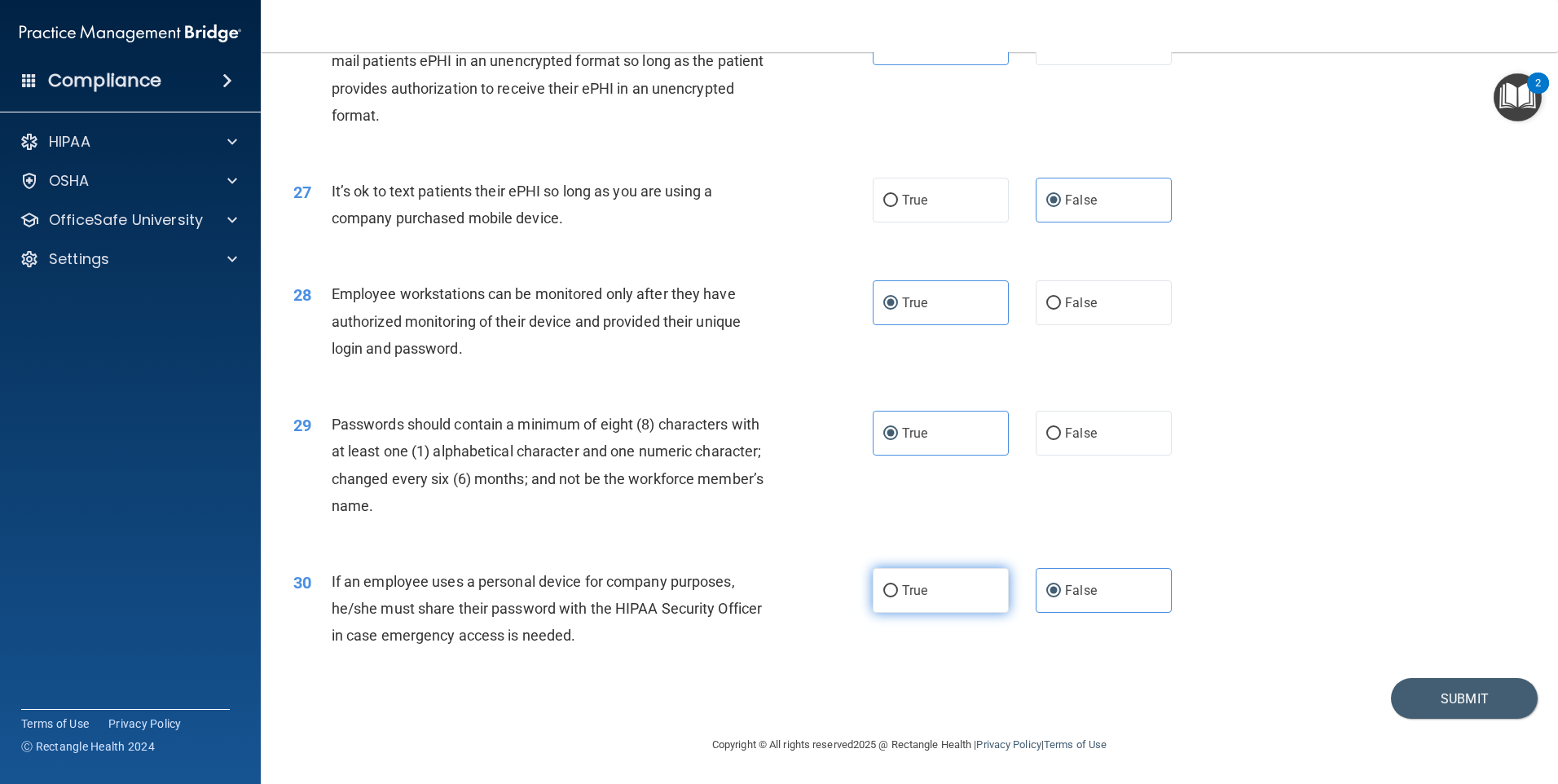
click at [904, 587] on span "True" at bounding box center [914, 590] width 26 height 15
click at [898, 587] on input "True" at bounding box center [890, 590] width 14 height 12
radio input "true"
radio input "false"
click at [1402, 687] on button "Submit" at bounding box center [1464, 699] width 147 height 42
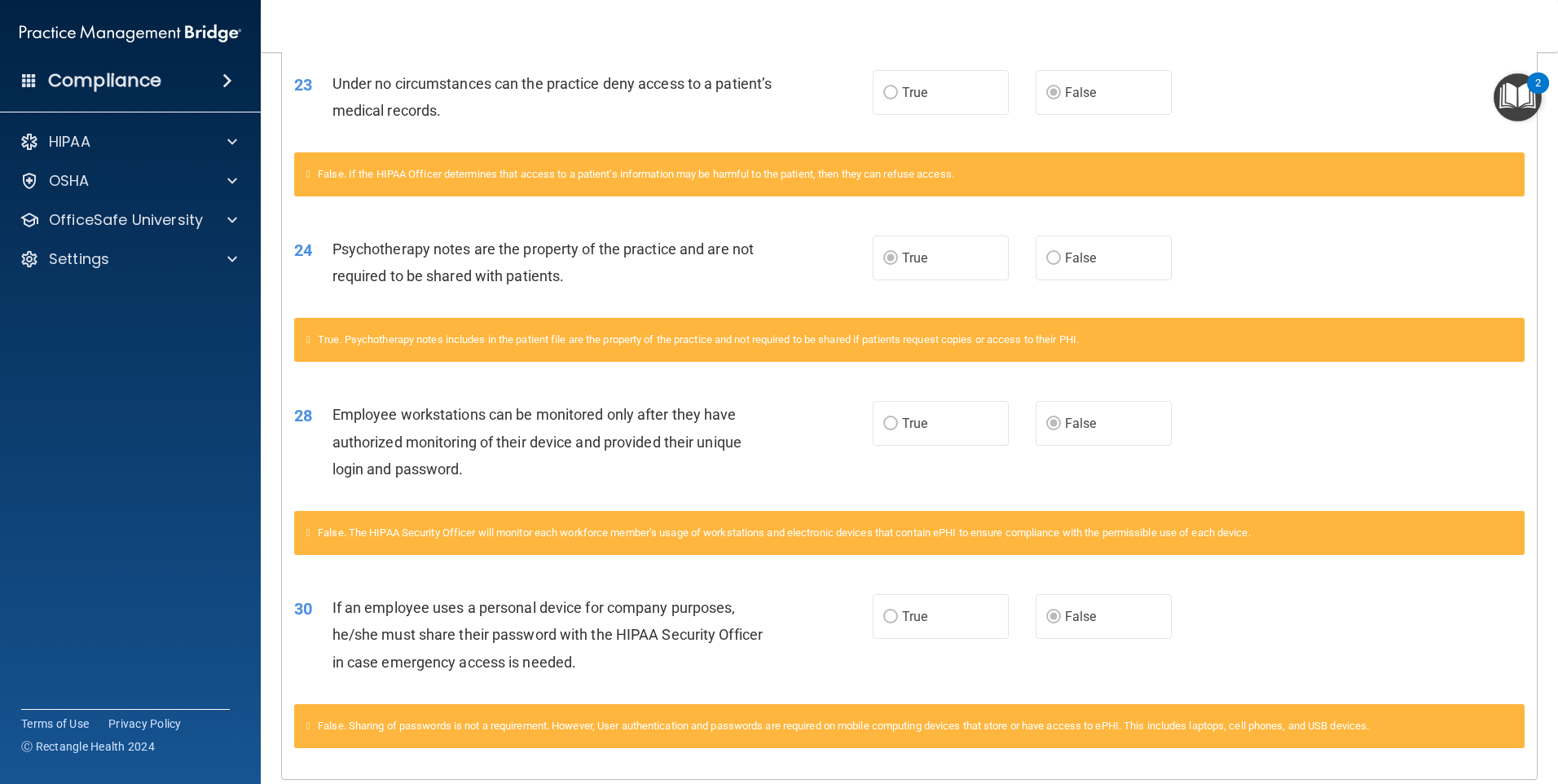
scroll to position [1792, 0]
click at [778, 466] on div "Employee workstations can be monitored only after they have authorized monitori…" at bounding box center [558, 440] width 452 height 82
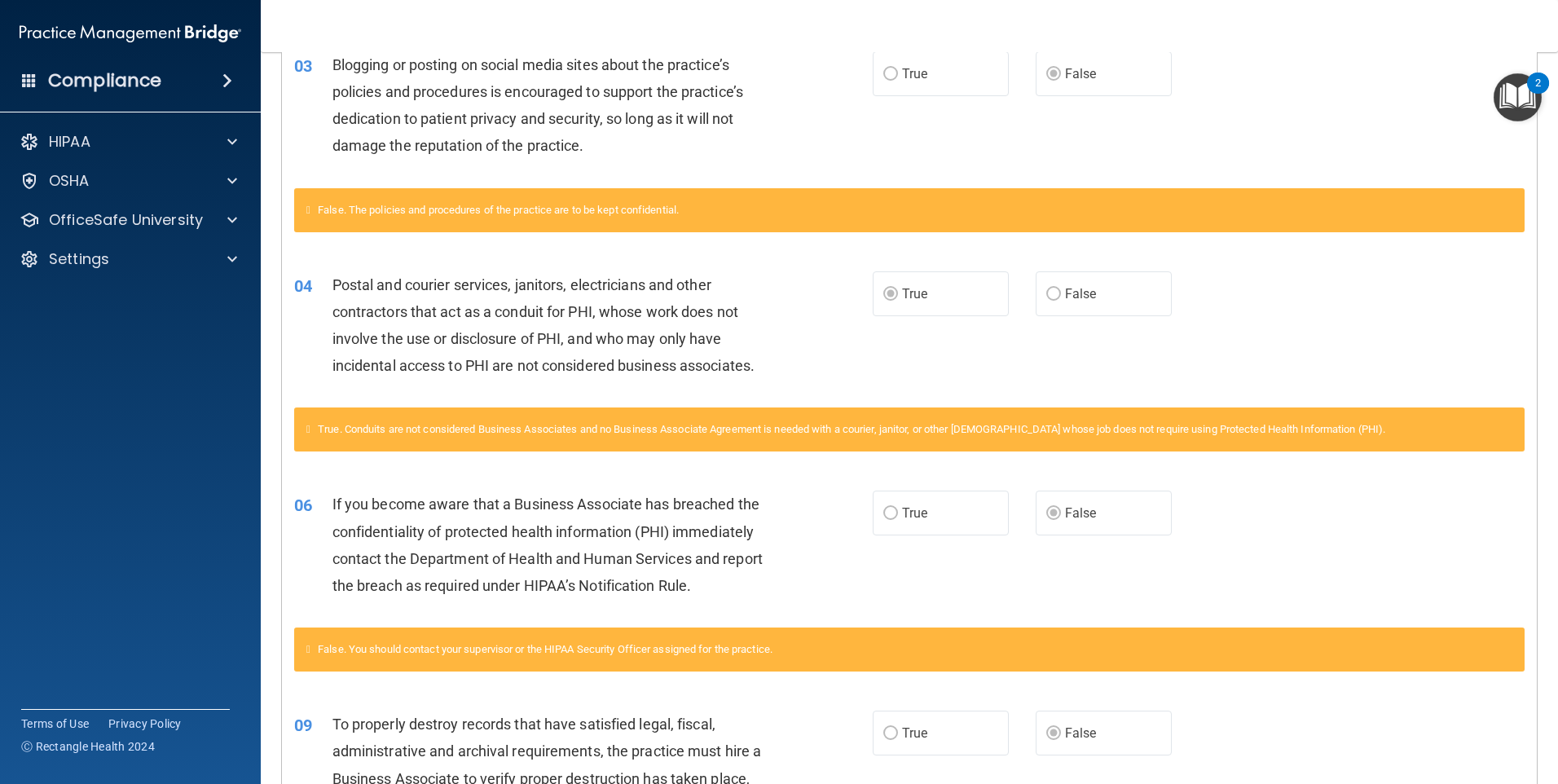
scroll to position [223, 0]
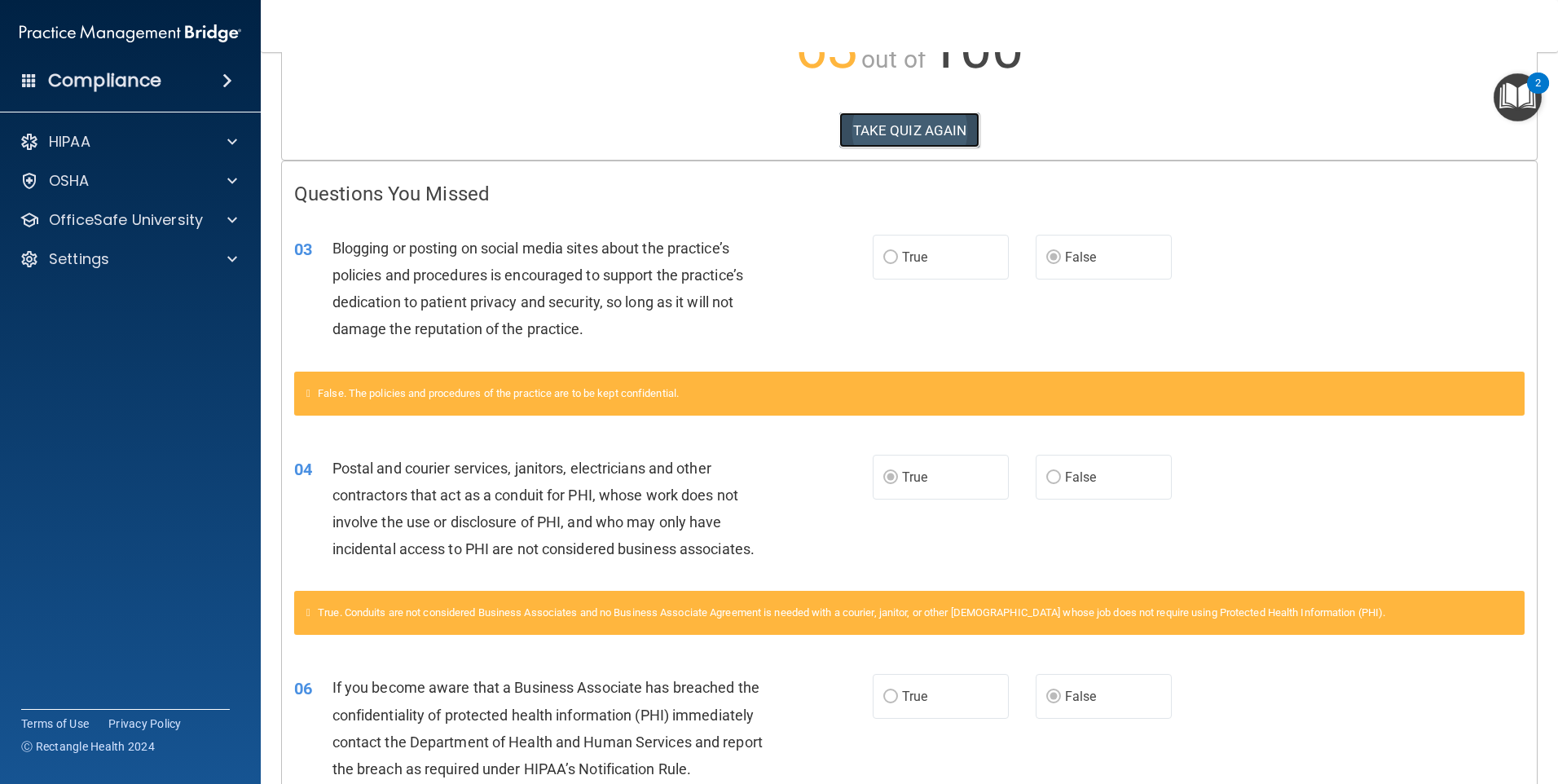
click at [886, 117] on button "TAKE QUIZ AGAIN" at bounding box center [910, 130] width 141 height 36
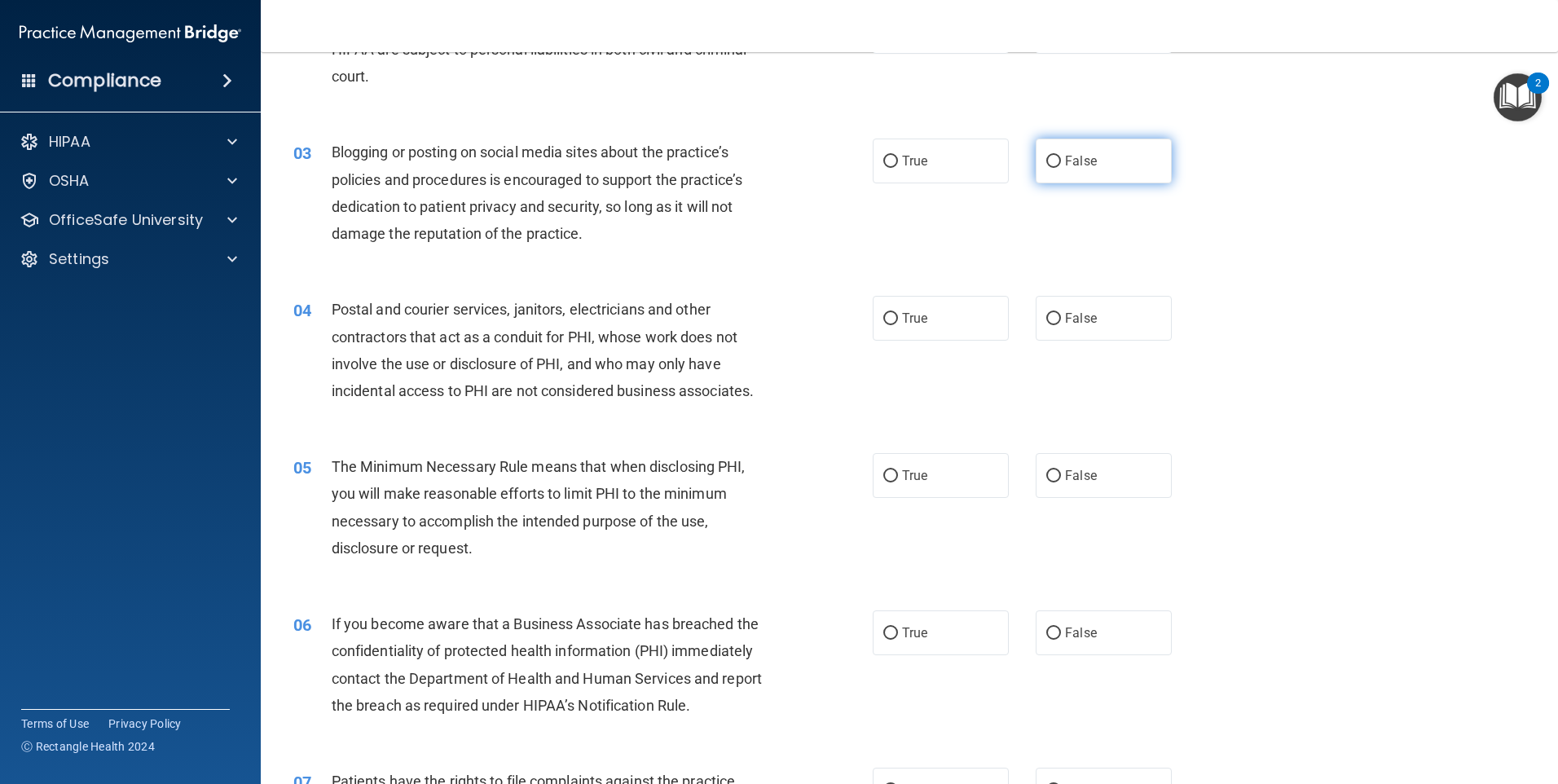
click at [1036, 179] on label "False" at bounding box center [1103, 160] width 136 height 45
click at [1046, 168] on input "False" at bounding box center [1053, 161] width 14 height 12
radio input "true"
click at [929, 314] on label "True" at bounding box center [940, 318] width 136 height 45
click at [898, 314] on input "True" at bounding box center [890, 319] width 14 height 12
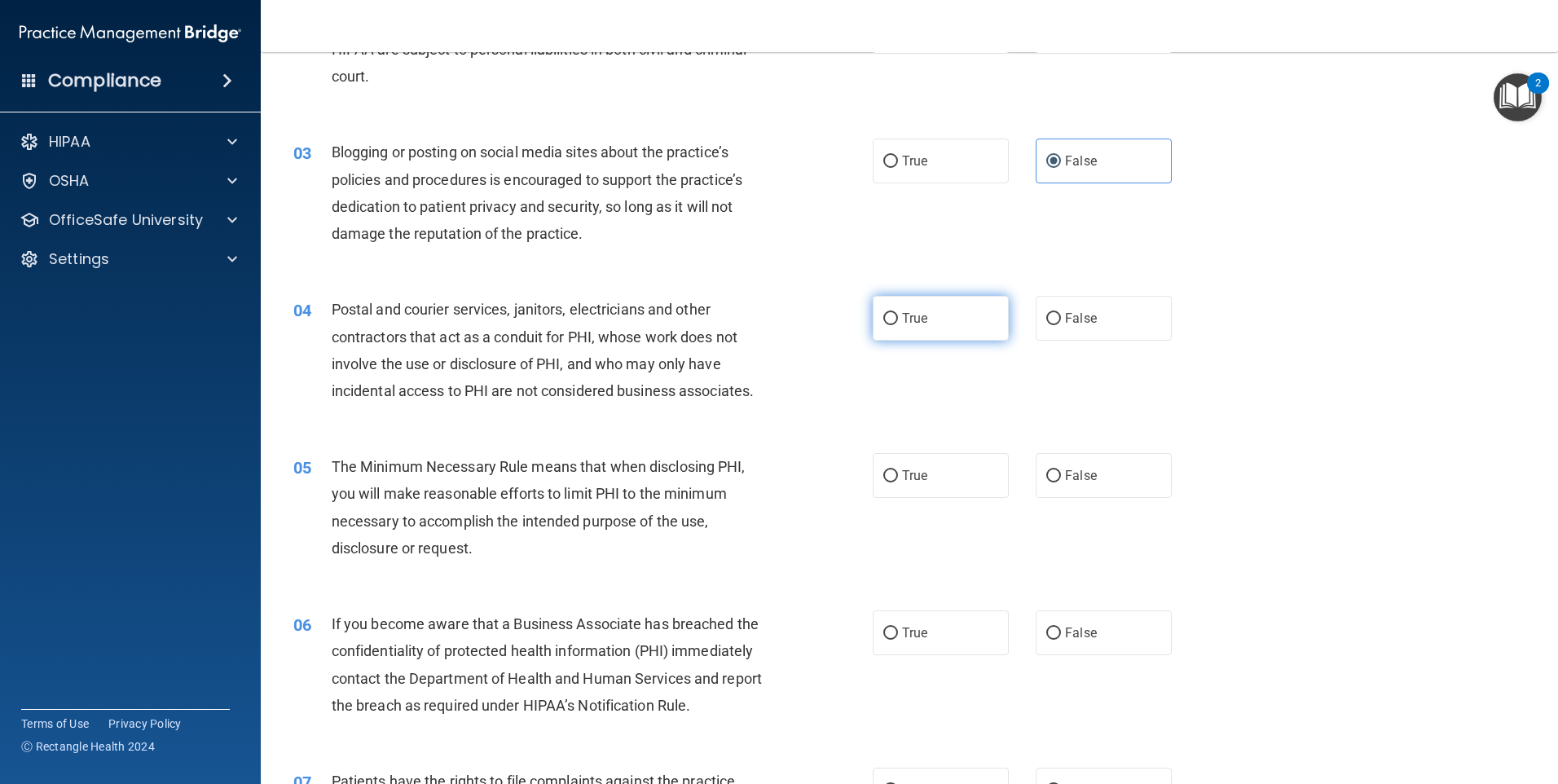
radio input "true"
click at [1071, 617] on label "False" at bounding box center [1103, 632] width 136 height 45
click at [1061, 627] on input "False" at bounding box center [1053, 633] width 14 height 12
radio input "true"
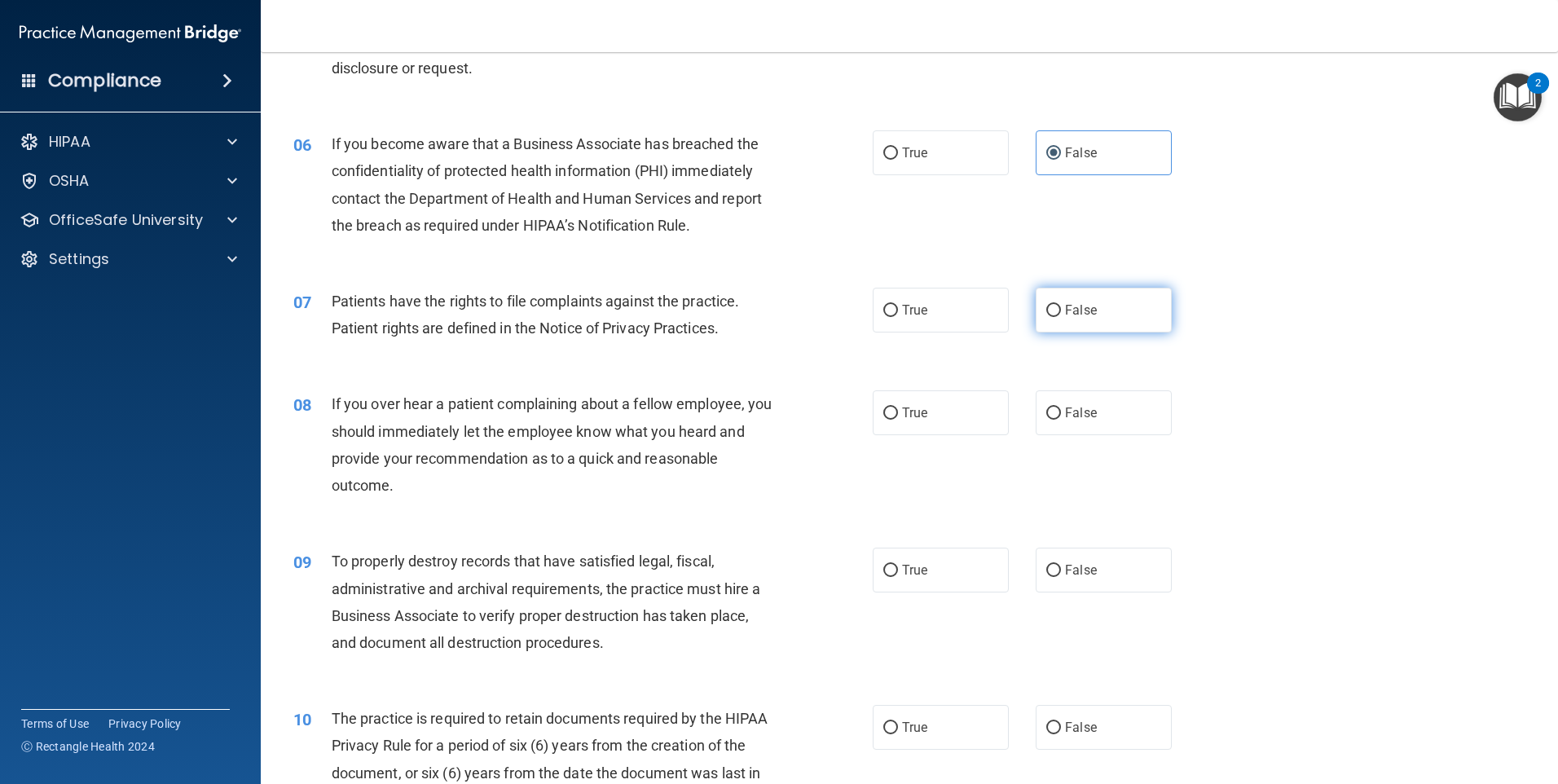
scroll to position [712, 0]
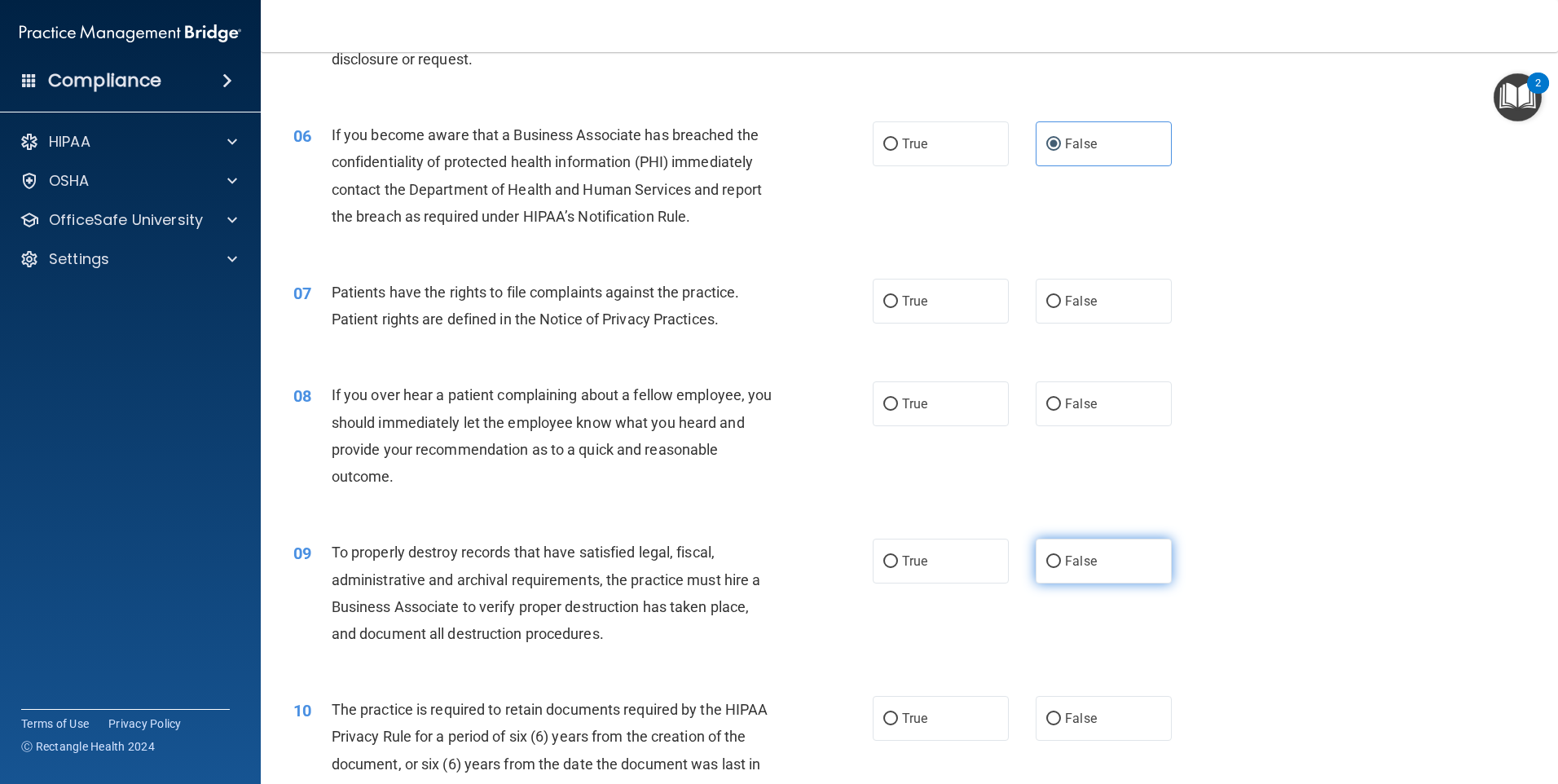
click at [1085, 556] on span "False" at bounding box center [1080, 561] width 31 height 15
click at [1061, 556] on input "False" at bounding box center [1053, 561] width 14 height 12
radio input "true"
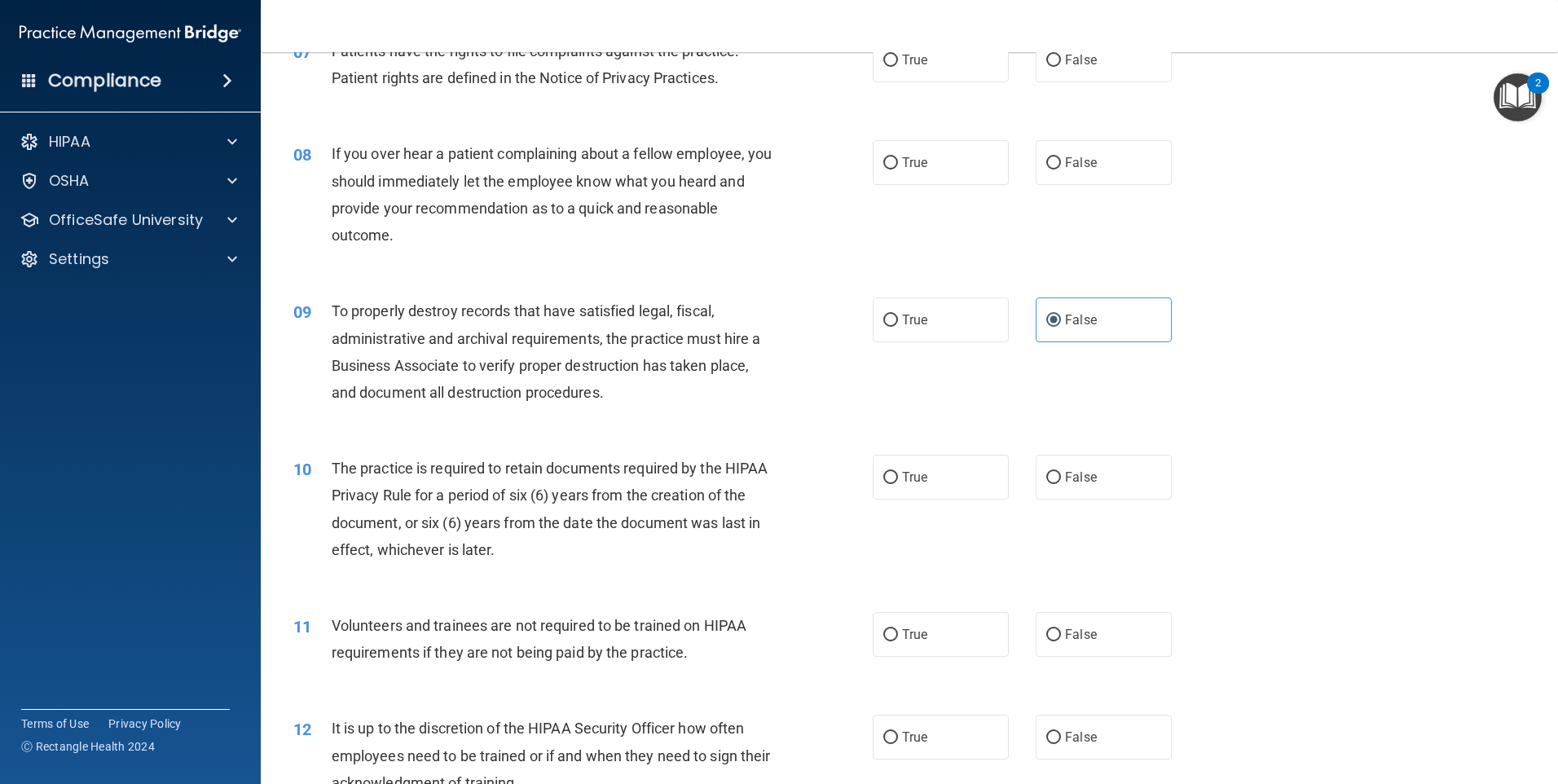
scroll to position [957, 0]
click at [1103, 734] on label "False" at bounding box center [1103, 733] width 136 height 45
click at [1061, 734] on input "False" at bounding box center [1053, 734] width 14 height 12
radio input "true"
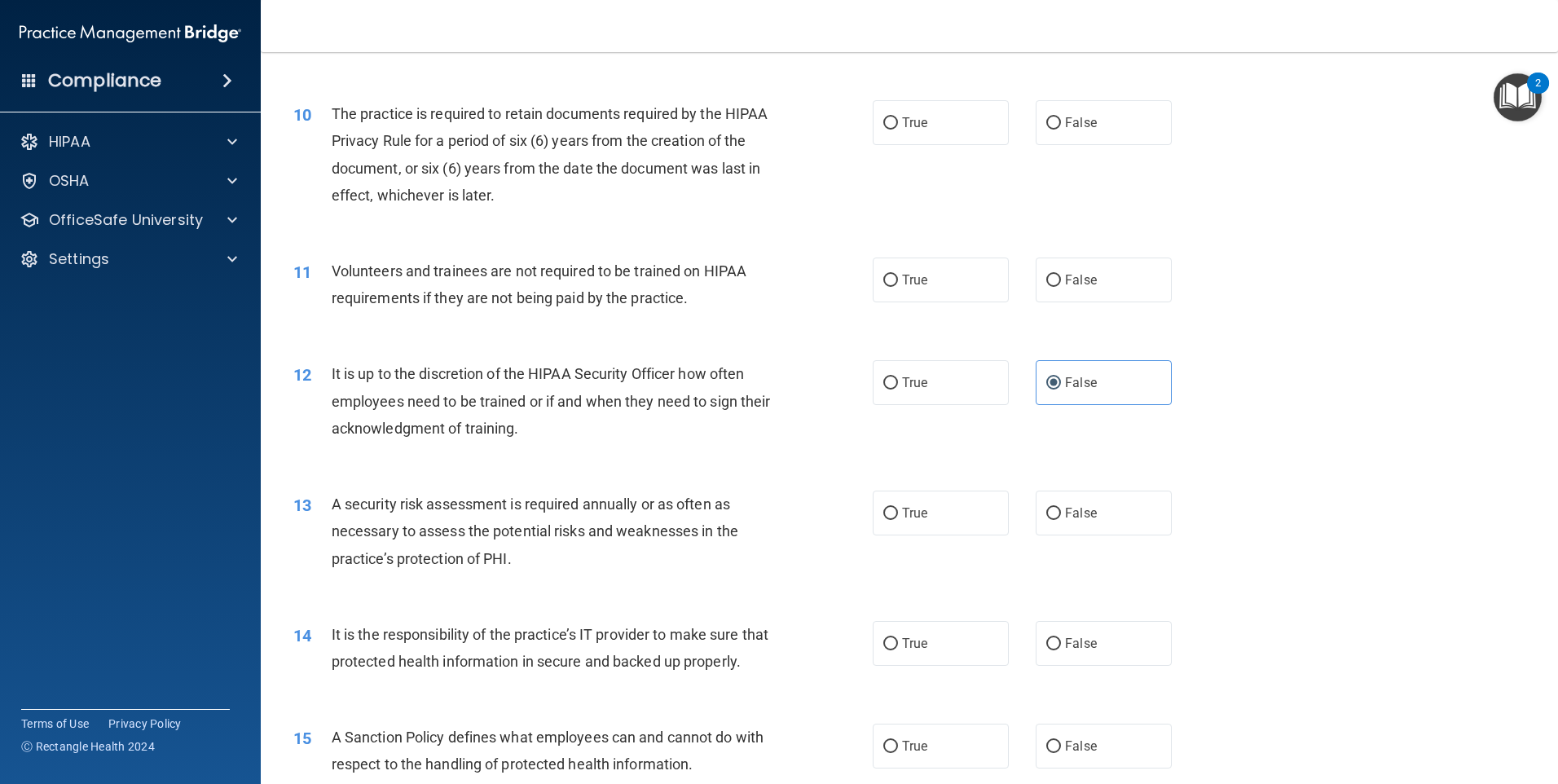
scroll to position [1446, 0]
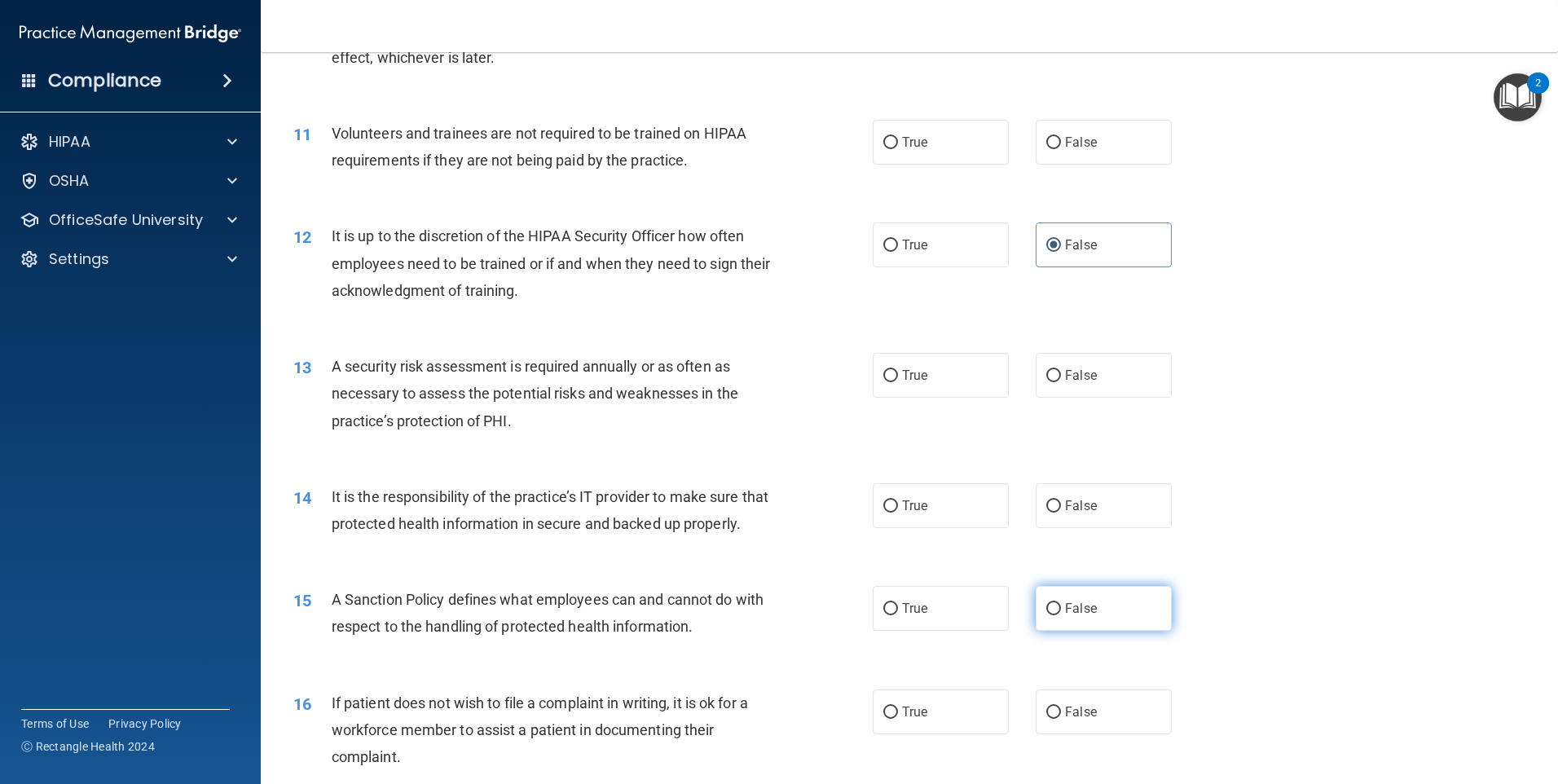
click at [1128, 630] on label "False" at bounding box center [1103, 607] width 136 height 45
click at [1061, 615] on input "False" at bounding box center [1053, 608] width 14 height 12
radio input "true"
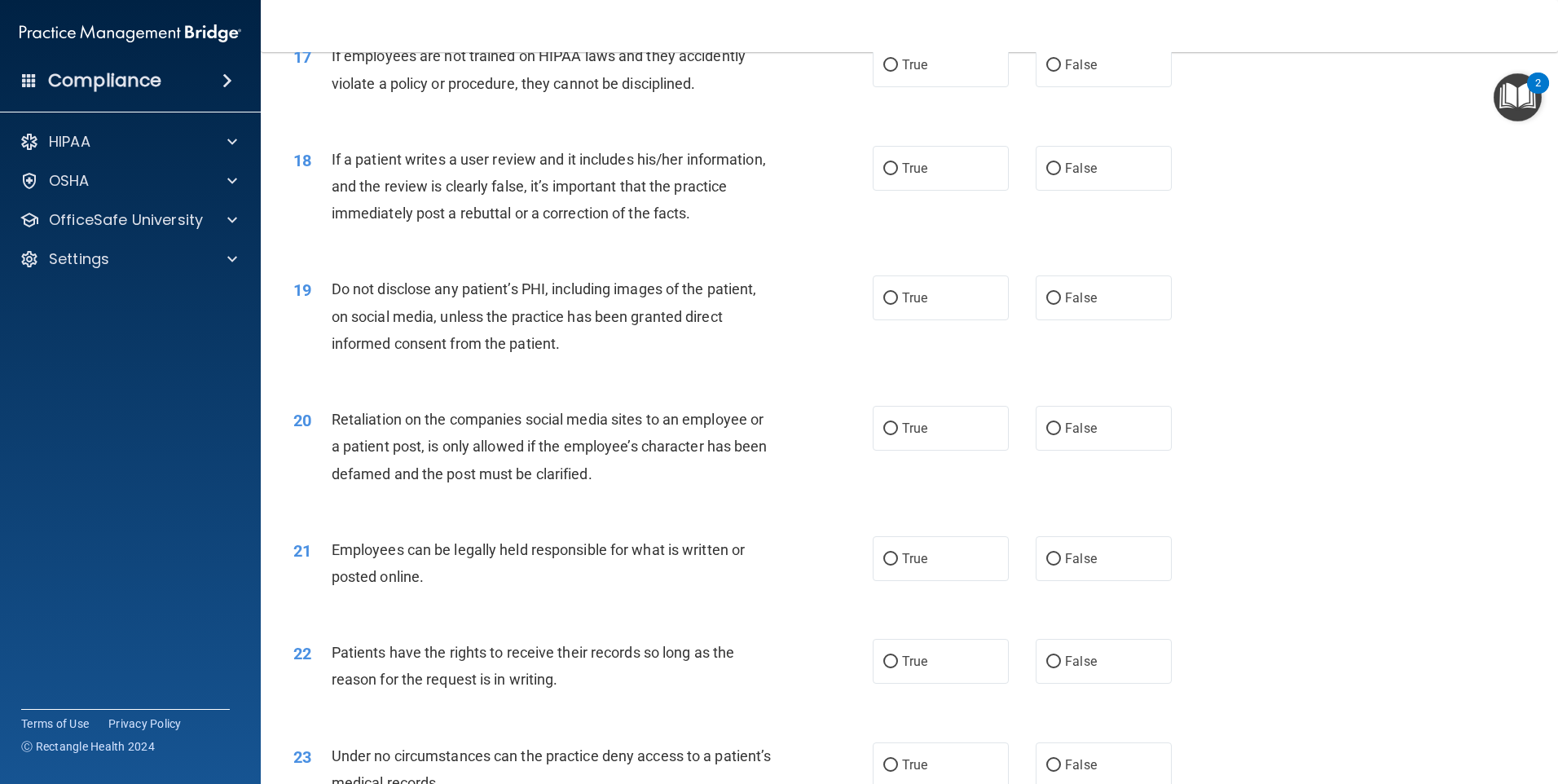
scroll to position [2260, 0]
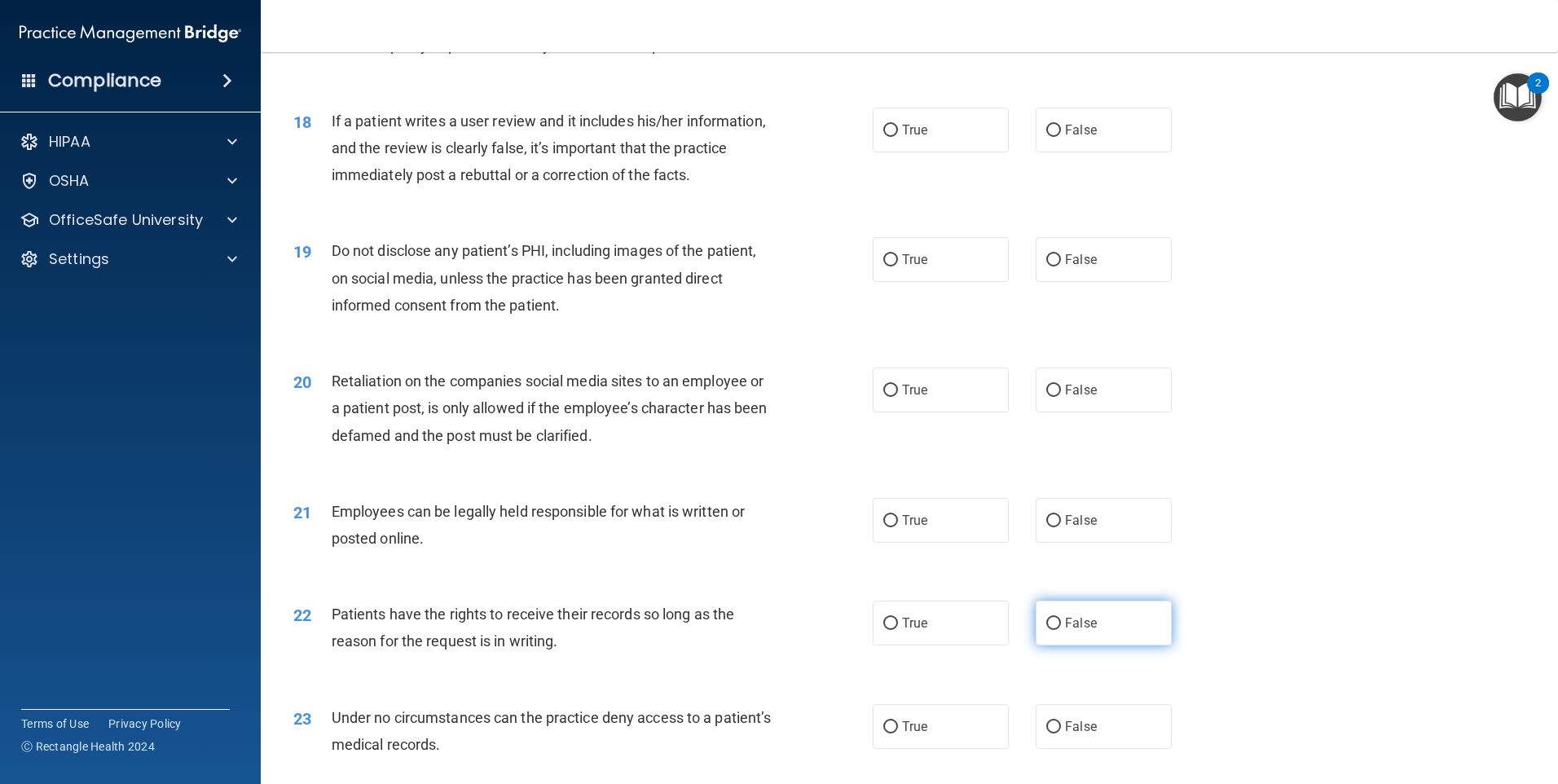
click at [1103, 645] on label "False" at bounding box center [1103, 623] width 136 height 45
click at [1061, 630] on input "False" at bounding box center [1053, 624] width 14 height 12
radio input "true"
click at [1102, 744] on label "False" at bounding box center [1103, 726] width 136 height 45
click at [1061, 734] on input "False" at bounding box center [1053, 727] width 14 height 12
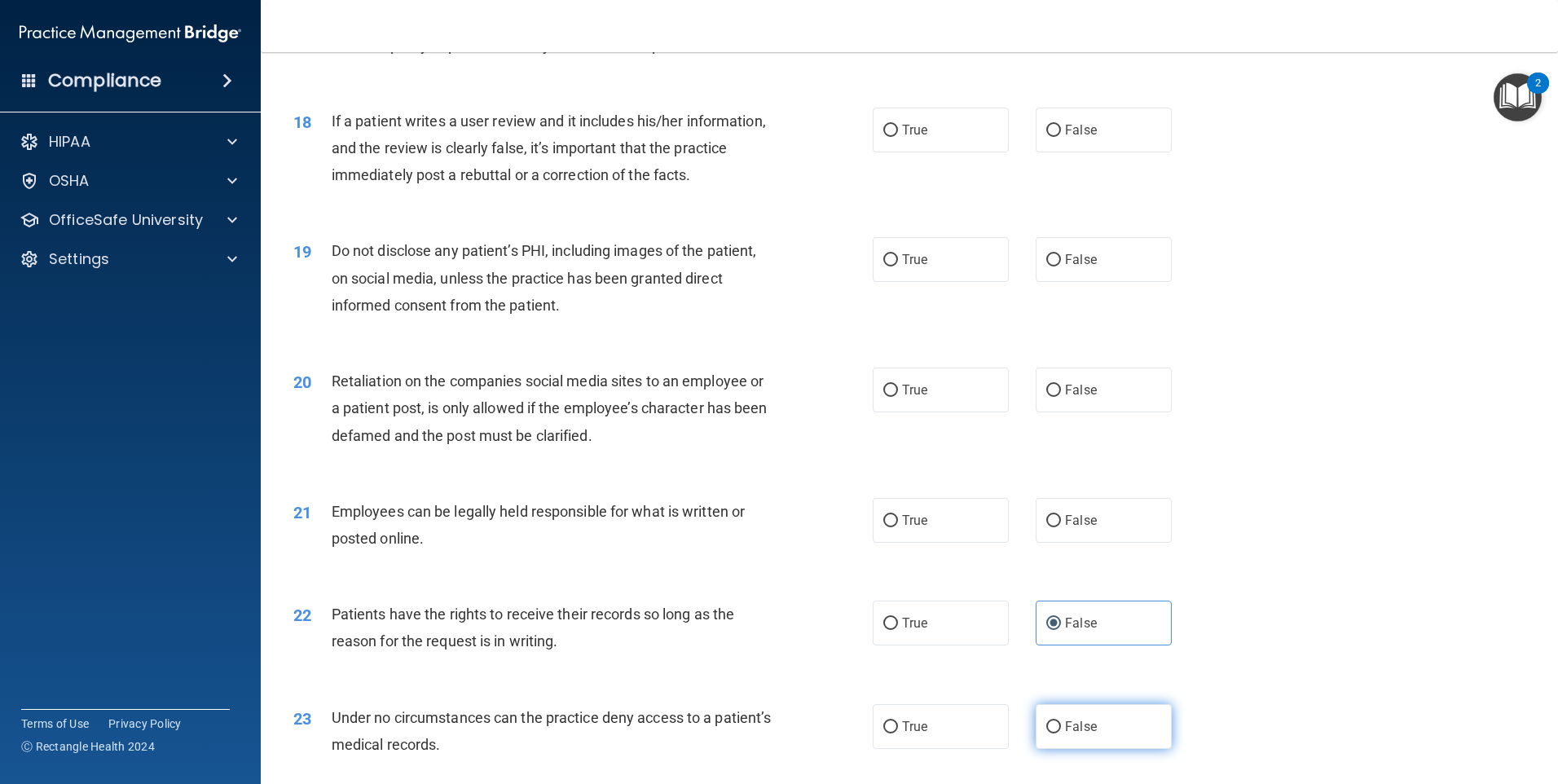
radio input "true"
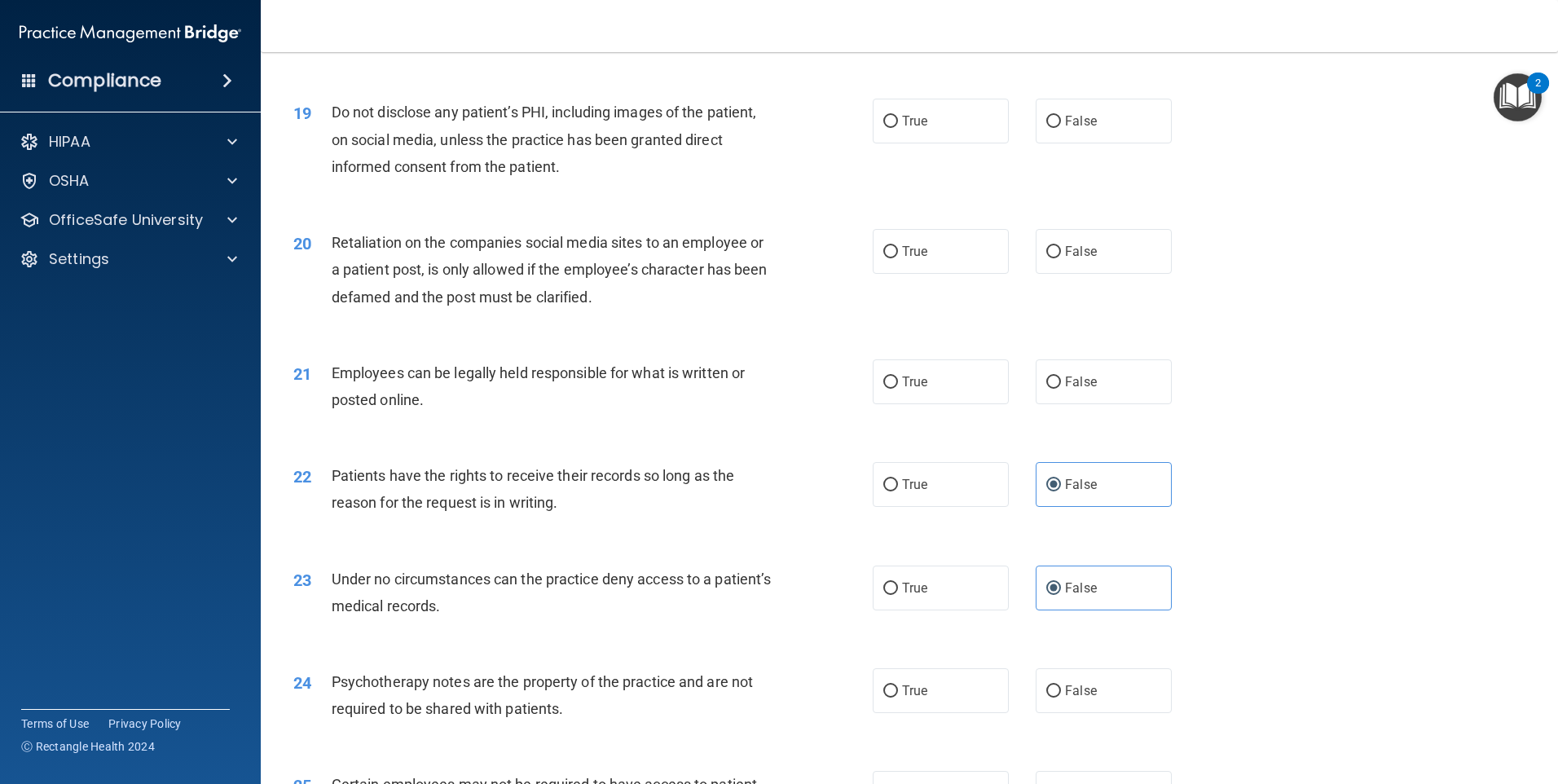
scroll to position [2423, 0]
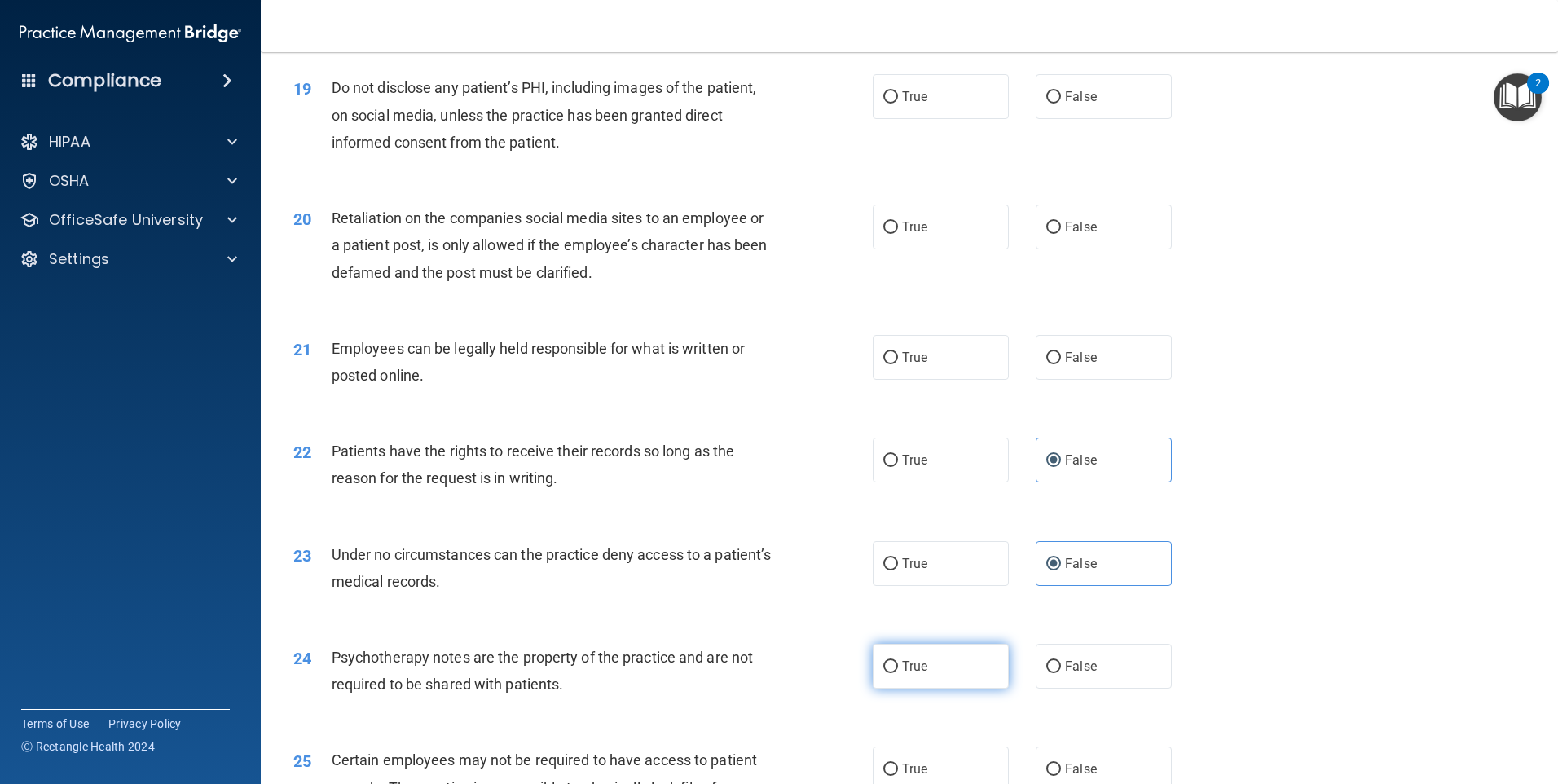
click at [958, 688] on label "True" at bounding box center [940, 665] width 136 height 45
click at [898, 673] on input "True" at bounding box center [890, 666] width 14 height 12
radio input "true"
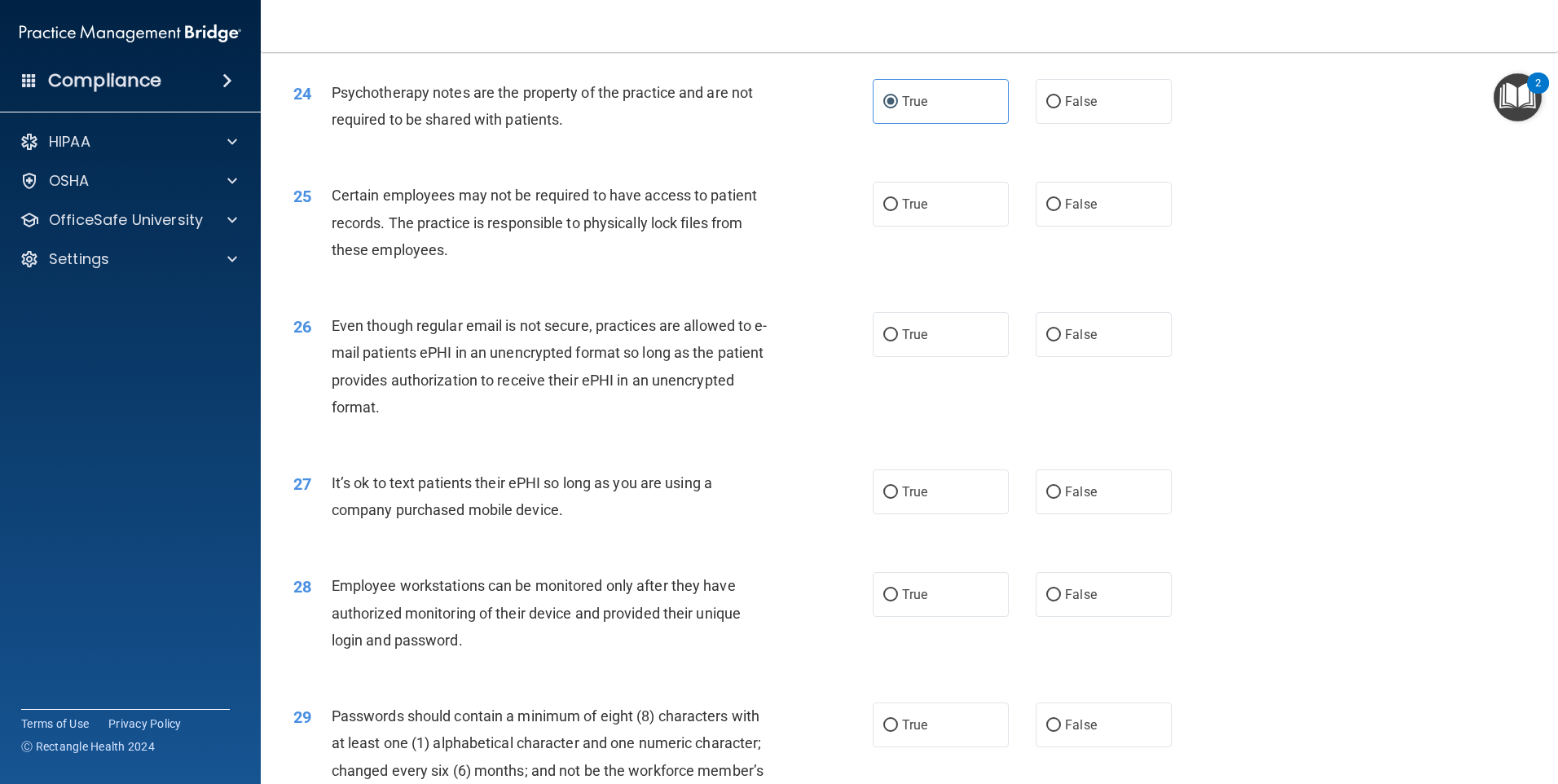
scroll to position [2994, 0]
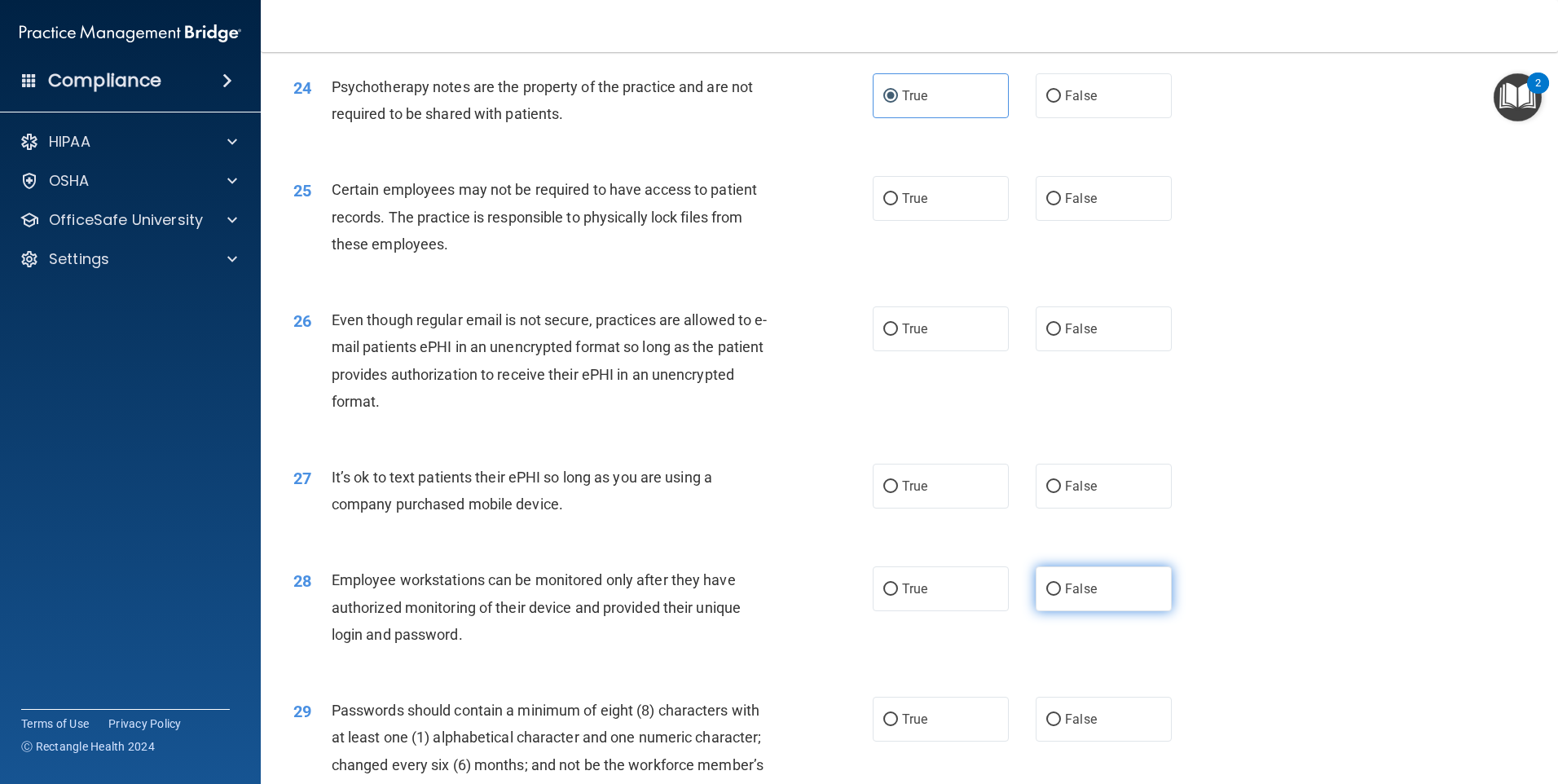
click at [1079, 611] on label "False" at bounding box center [1103, 588] width 136 height 45
click at [1061, 595] on input "False" at bounding box center [1053, 589] width 14 height 12
radio input "true"
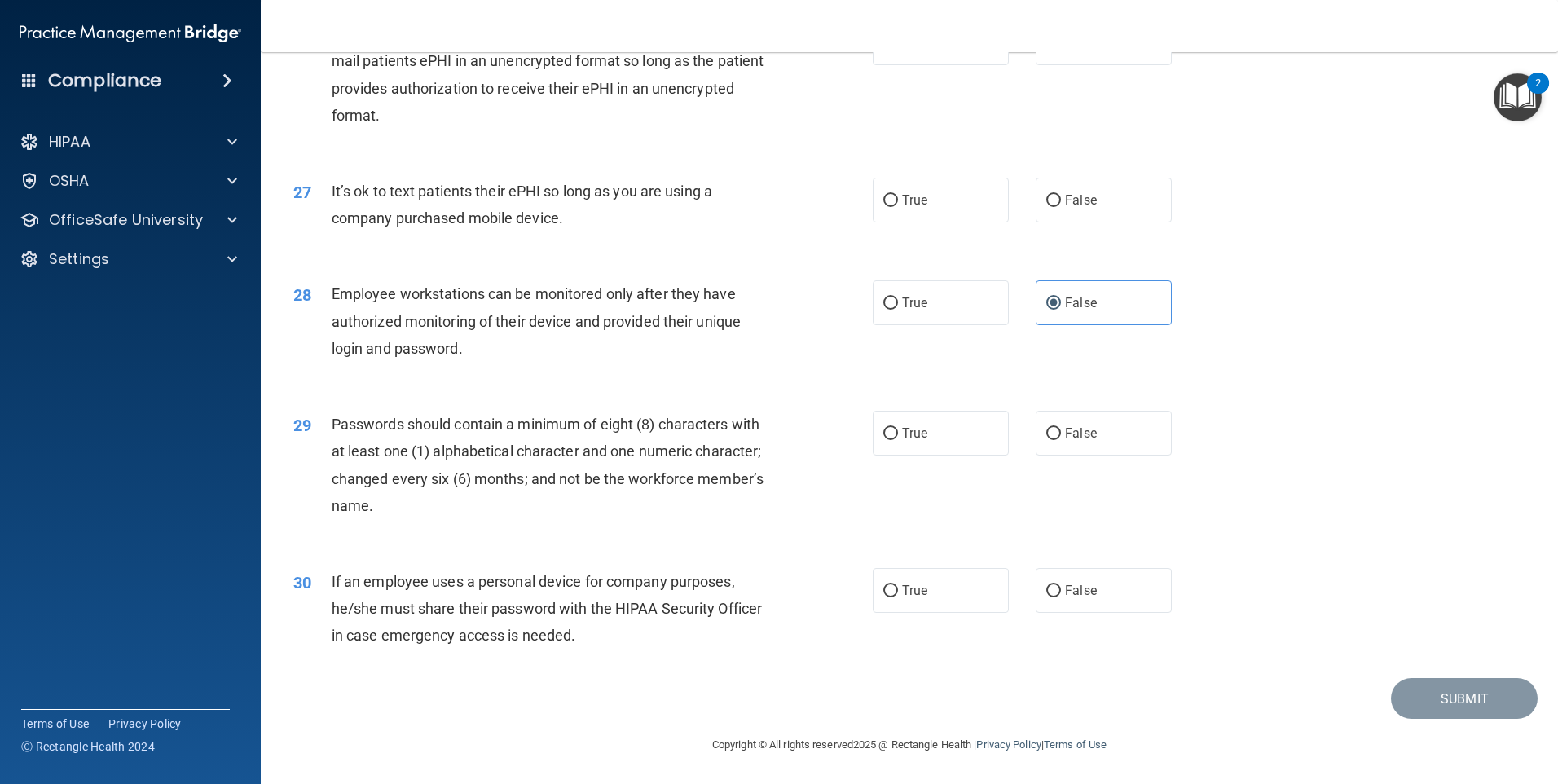
scroll to position [3306, 0]
click at [1071, 607] on label "False" at bounding box center [1103, 589] width 136 height 45
click at [1061, 597] on input "False" at bounding box center [1053, 590] width 14 height 12
radio input "true"
click at [887, 424] on label "True" at bounding box center [940, 433] width 136 height 45
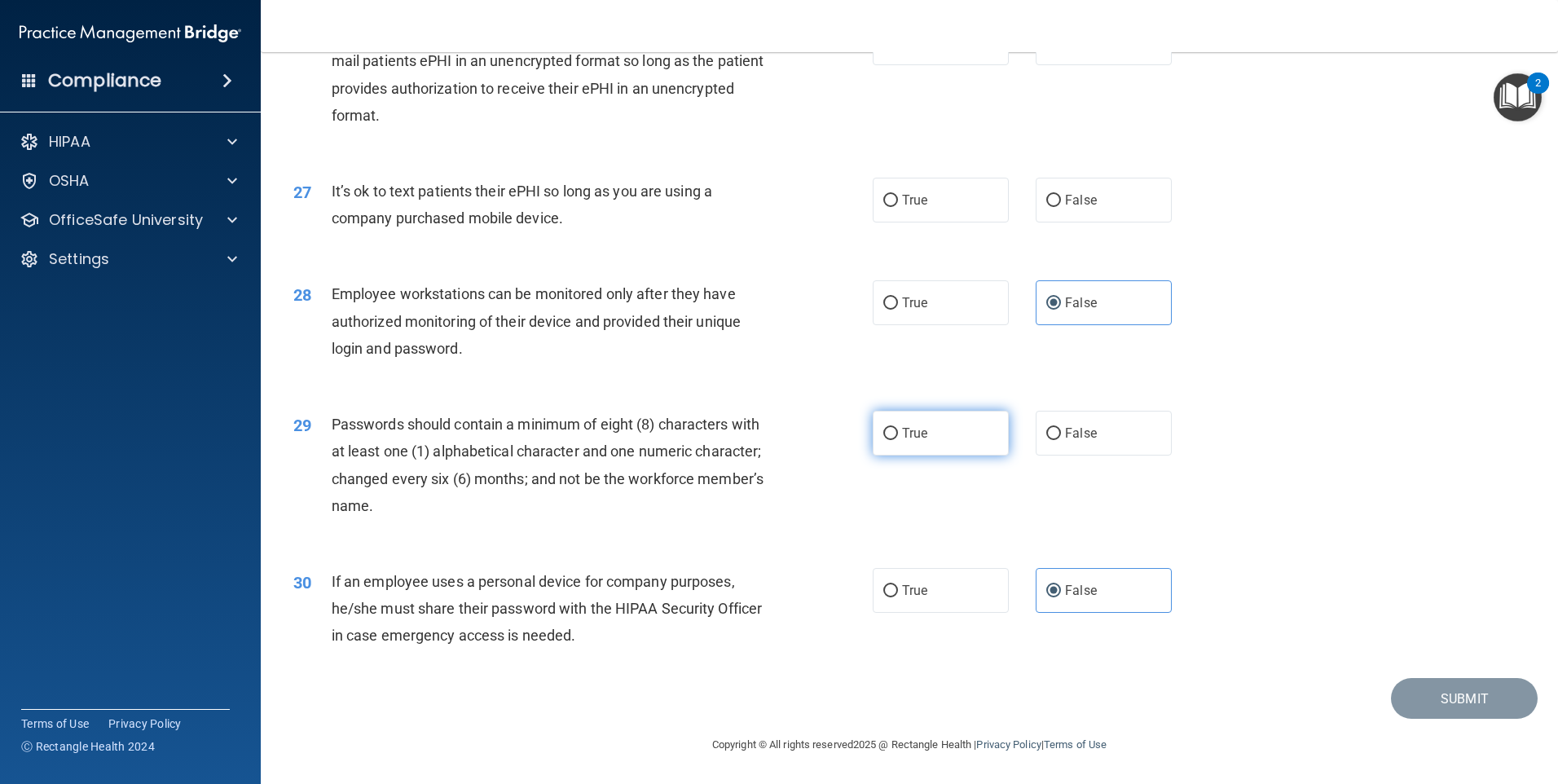
click at [887, 428] on input "True" at bounding box center [890, 434] width 14 height 12
radio input "true"
click at [918, 218] on label "True" at bounding box center [940, 199] width 136 height 45
click at [898, 207] on input "True" at bounding box center [890, 200] width 14 height 12
radio input "true"
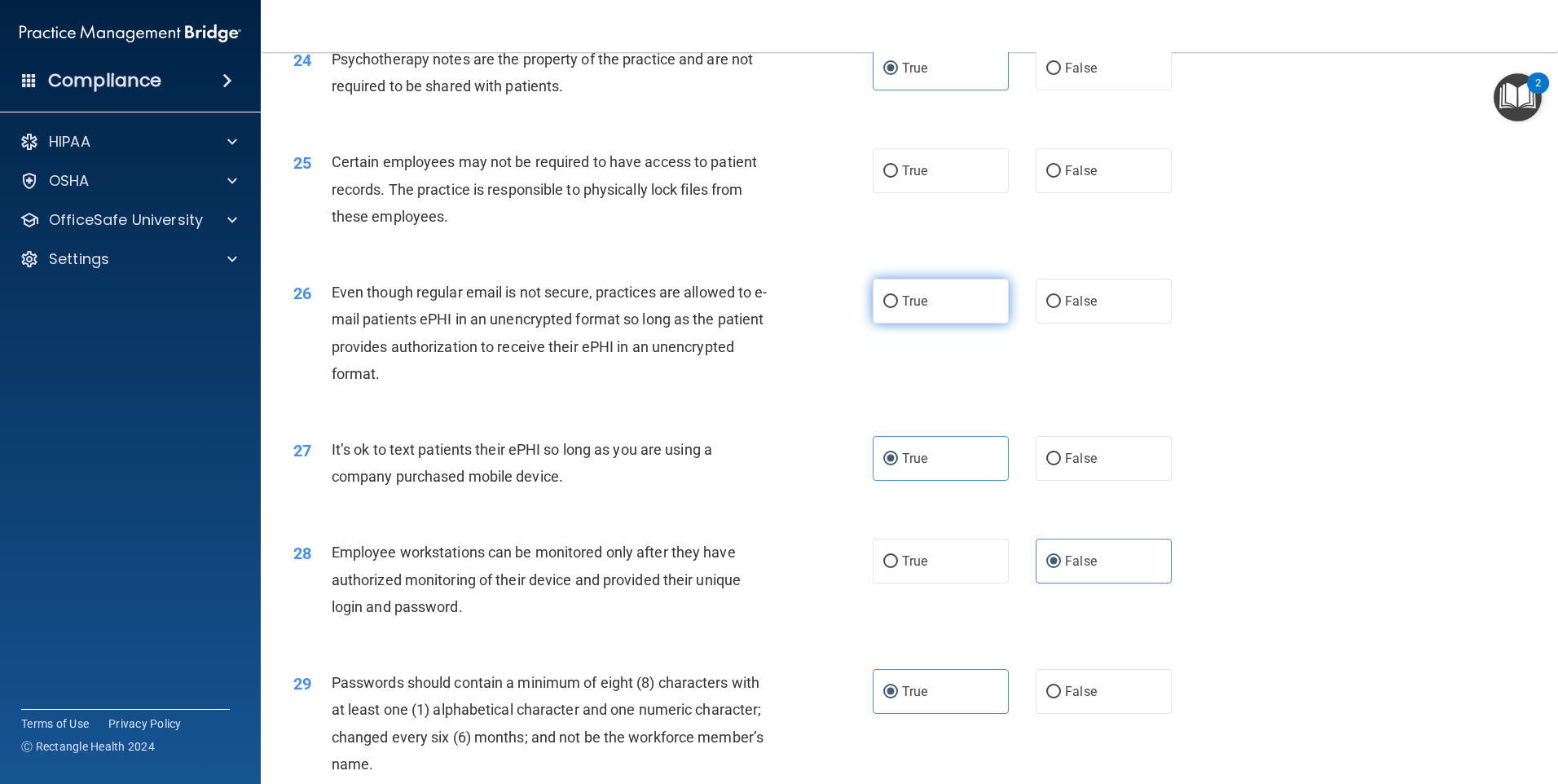
scroll to position [2980, 0]
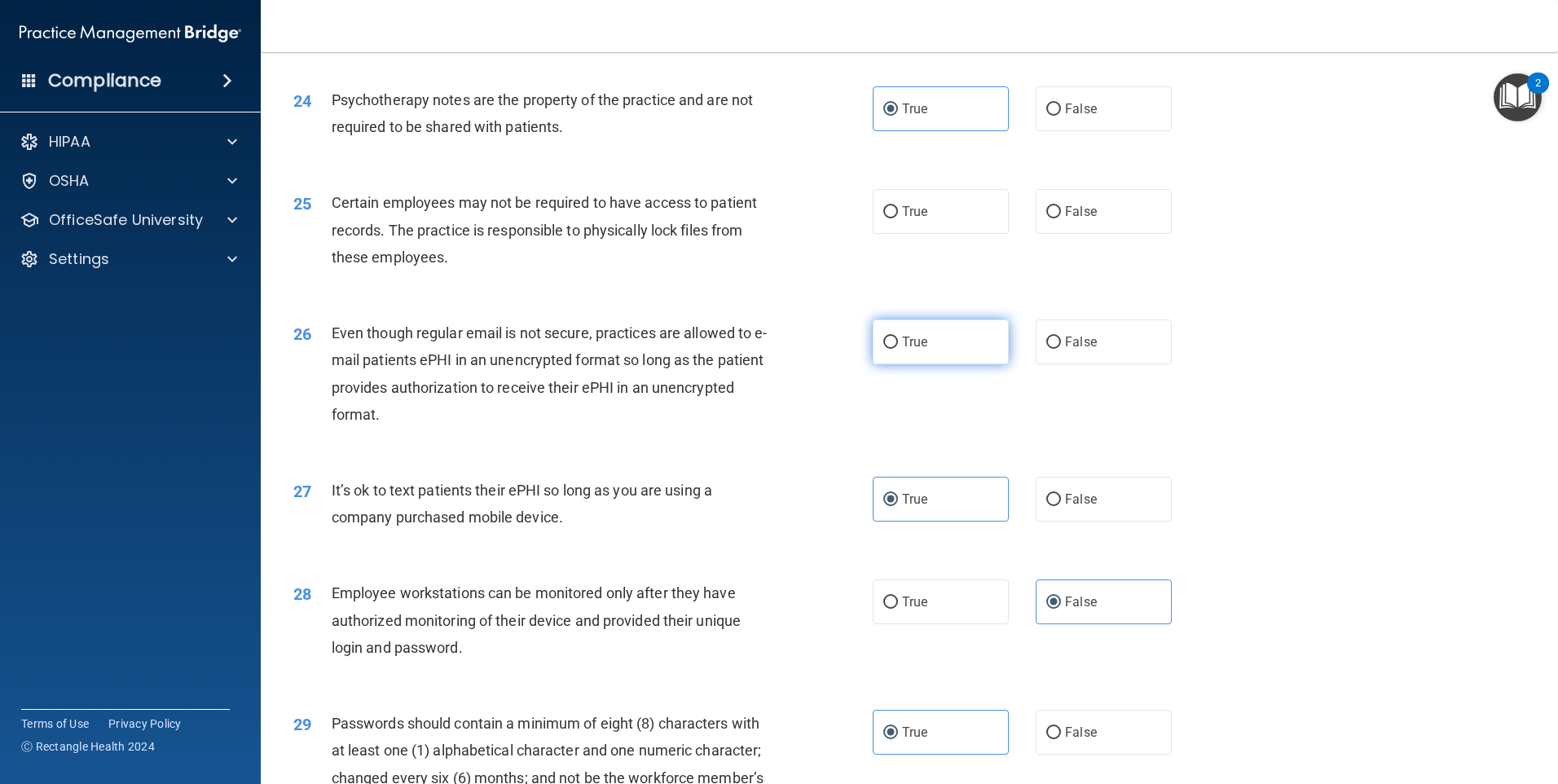
click at [924, 364] on label "True" at bounding box center [940, 341] width 136 height 45
click at [898, 348] on input "True" at bounding box center [890, 343] width 14 height 12
radio input "true"
click at [895, 233] on label "True" at bounding box center [940, 211] width 136 height 45
click at [895, 218] on input "True" at bounding box center [890, 212] width 14 height 12
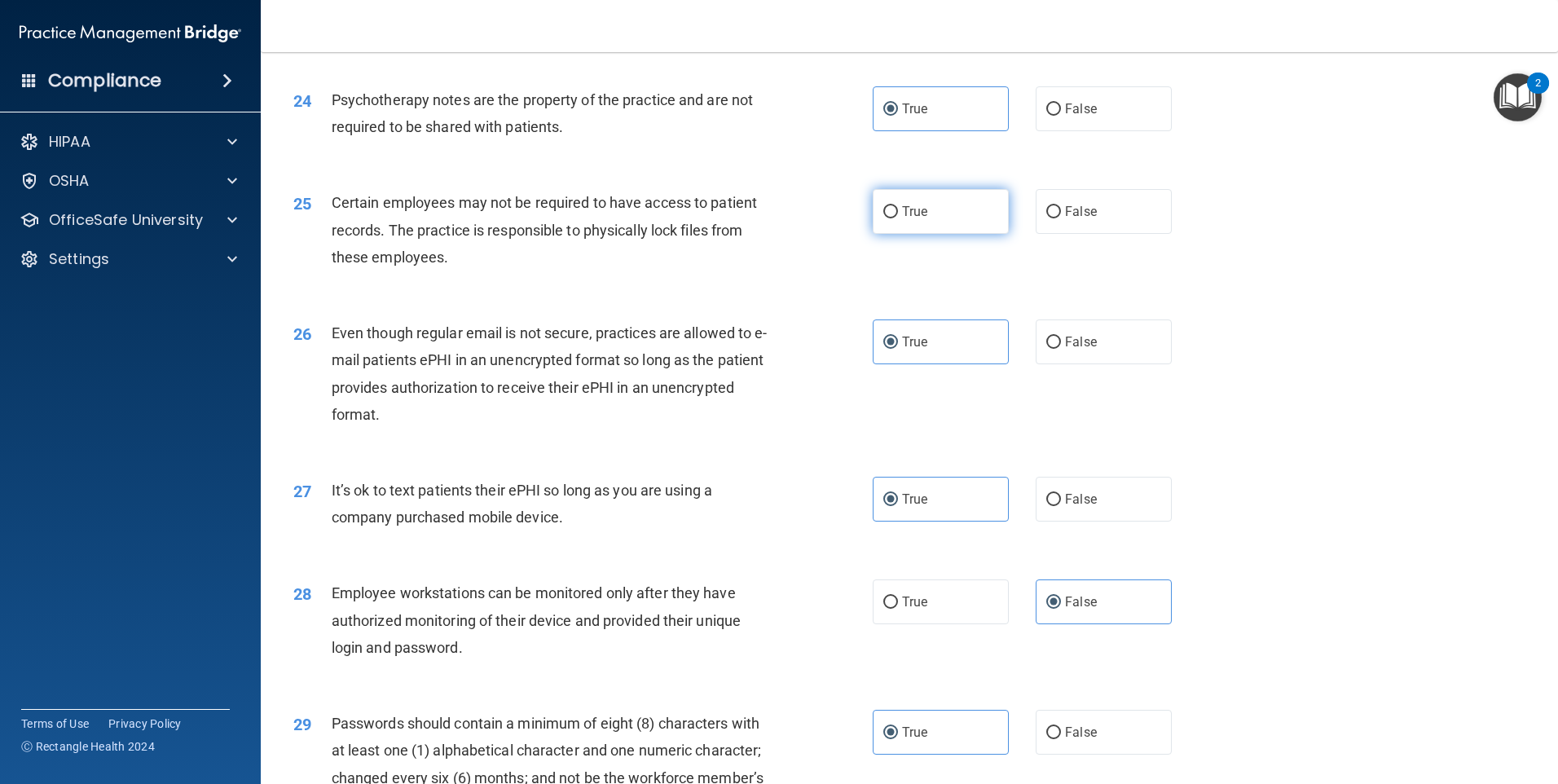
radio input "true"
drag, startPoint x: 580, startPoint y: 551, endPoint x: 319, endPoint y: 515, distance: 263.5
click at [319, 515] on div "27 It’s ok to text patients their ePHI so long as you are using a company purch…" at bounding box center [583, 507] width 629 height 62
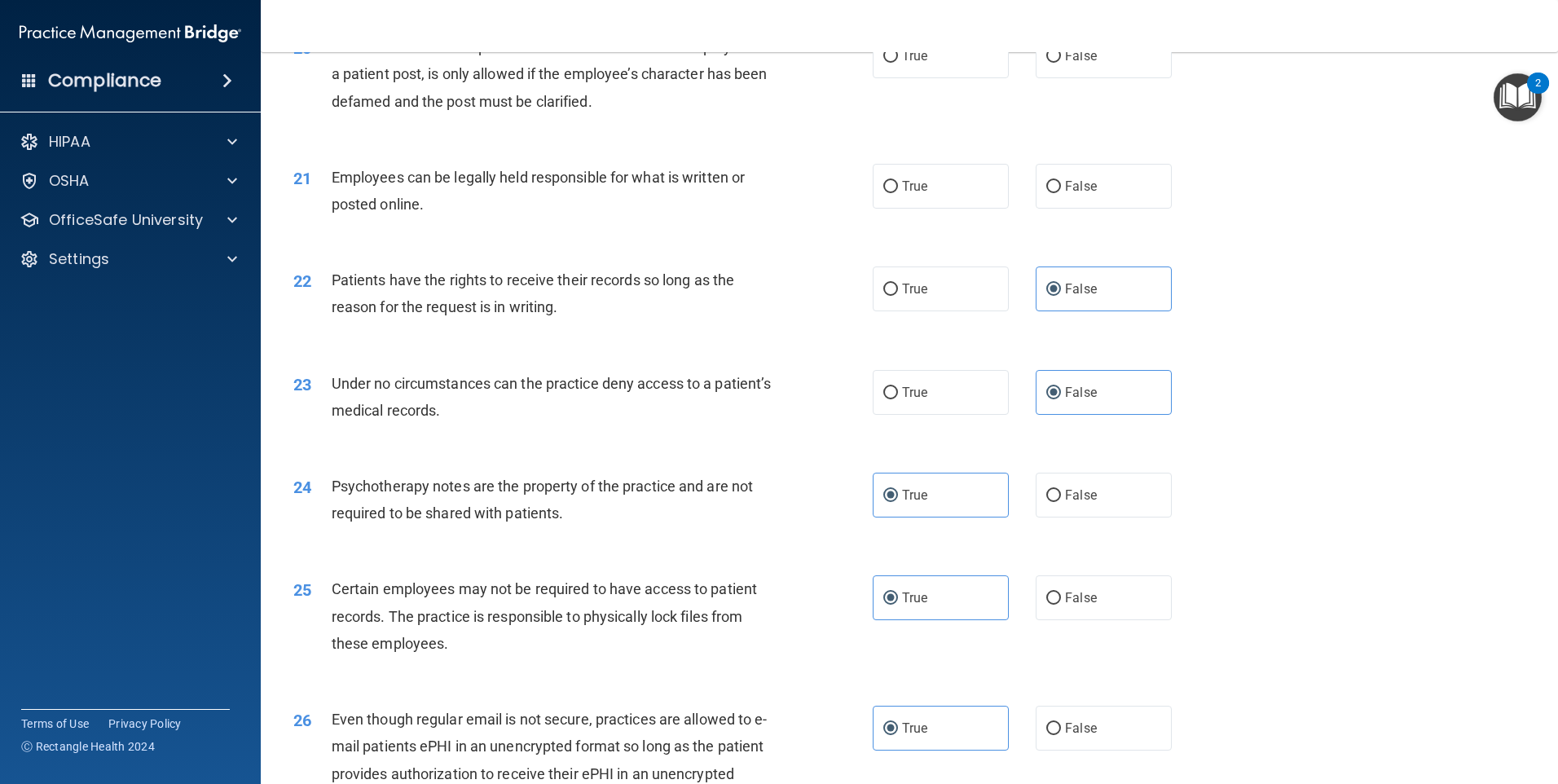
scroll to position [2492, 0]
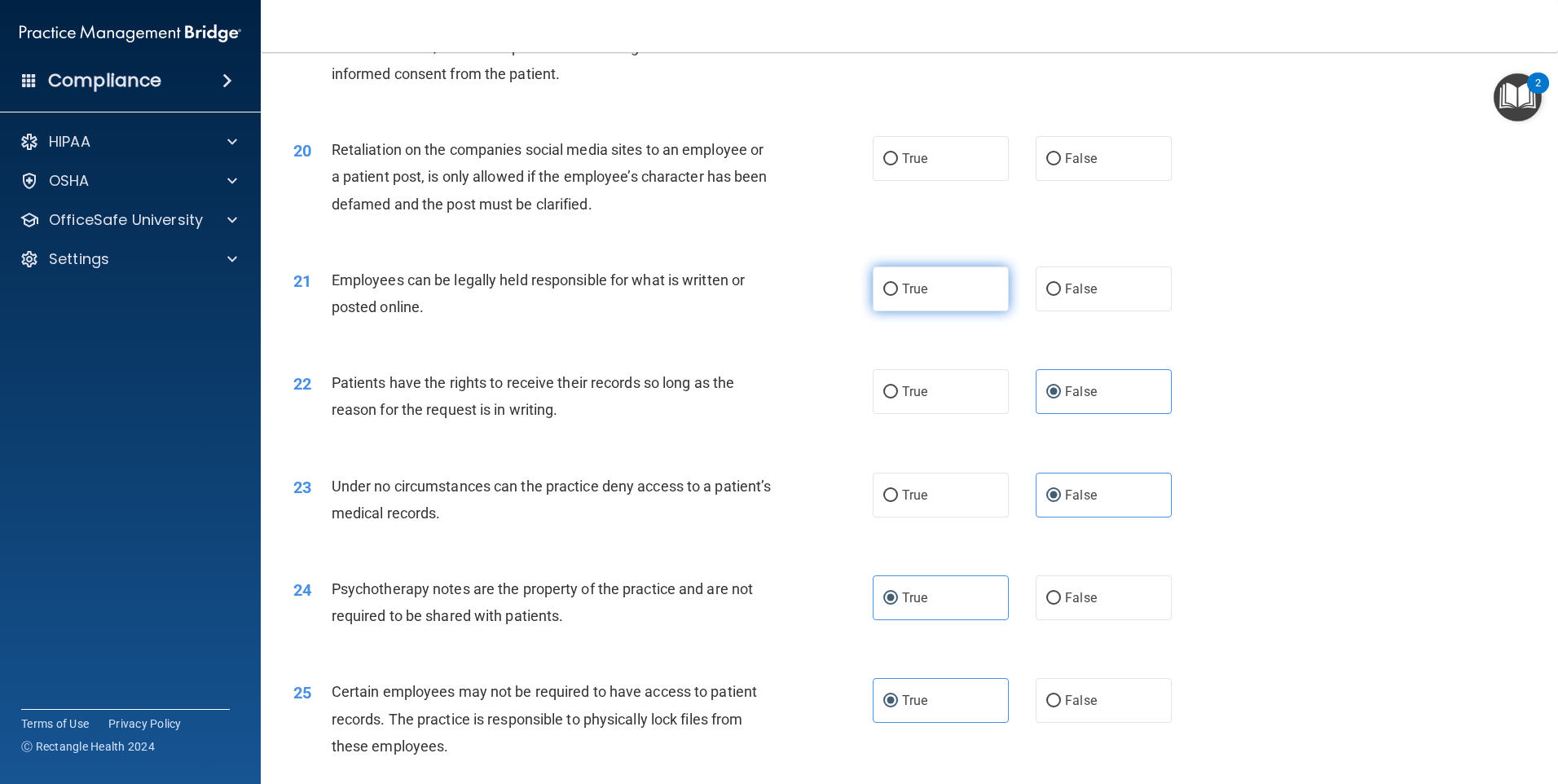
click at [911, 296] on span "True" at bounding box center [914, 289] width 26 height 15
click at [898, 296] on input "True" at bounding box center [890, 289] width 14 height 12
radio input "true"
click at [1056, 181] on label "False" at bounding box center [1103, 158] width 136 height 45
click at [1056, 165] on input "False" at bounding box center [1053, 159] width 14 height 12
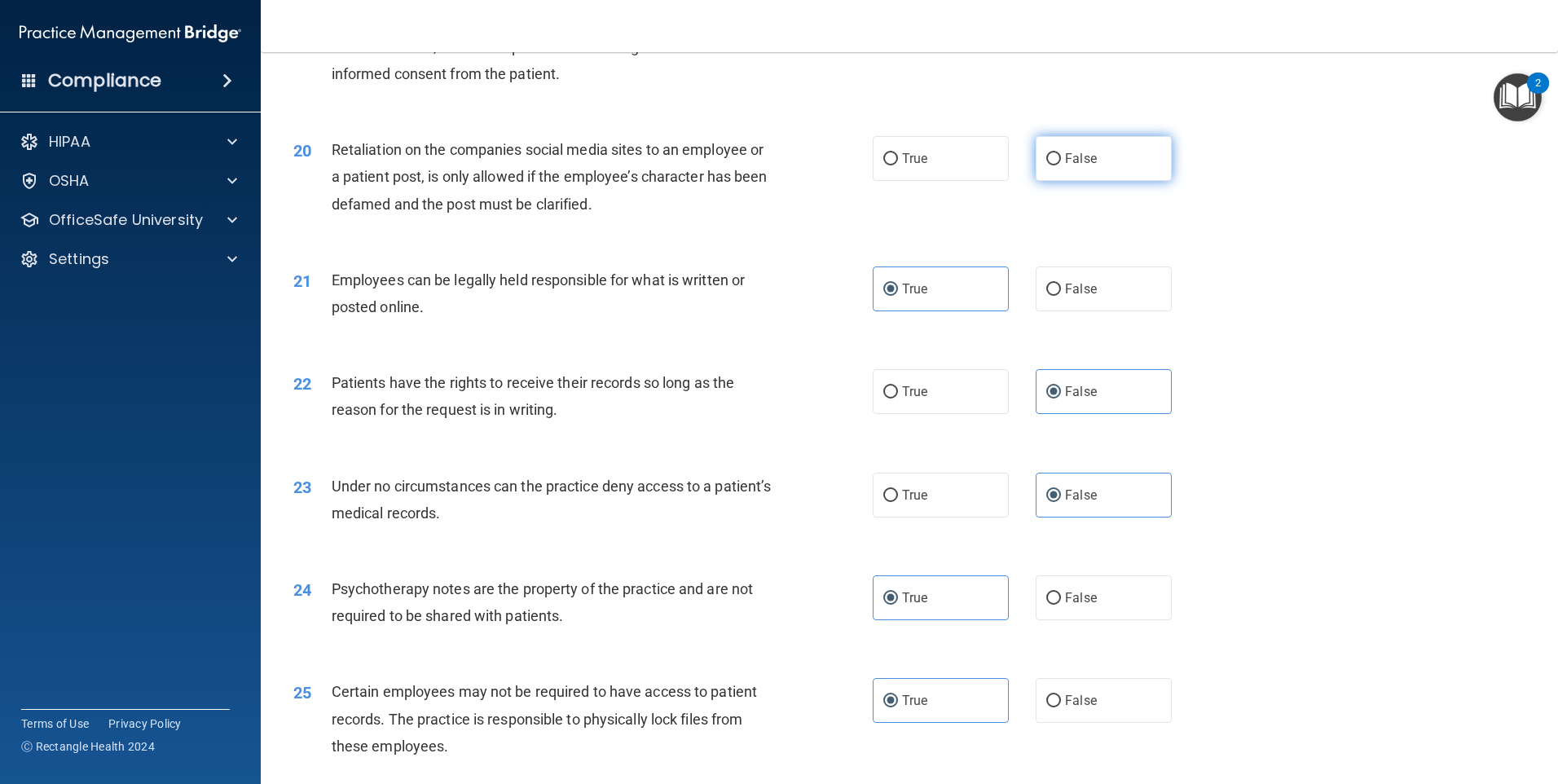
radio input "true"
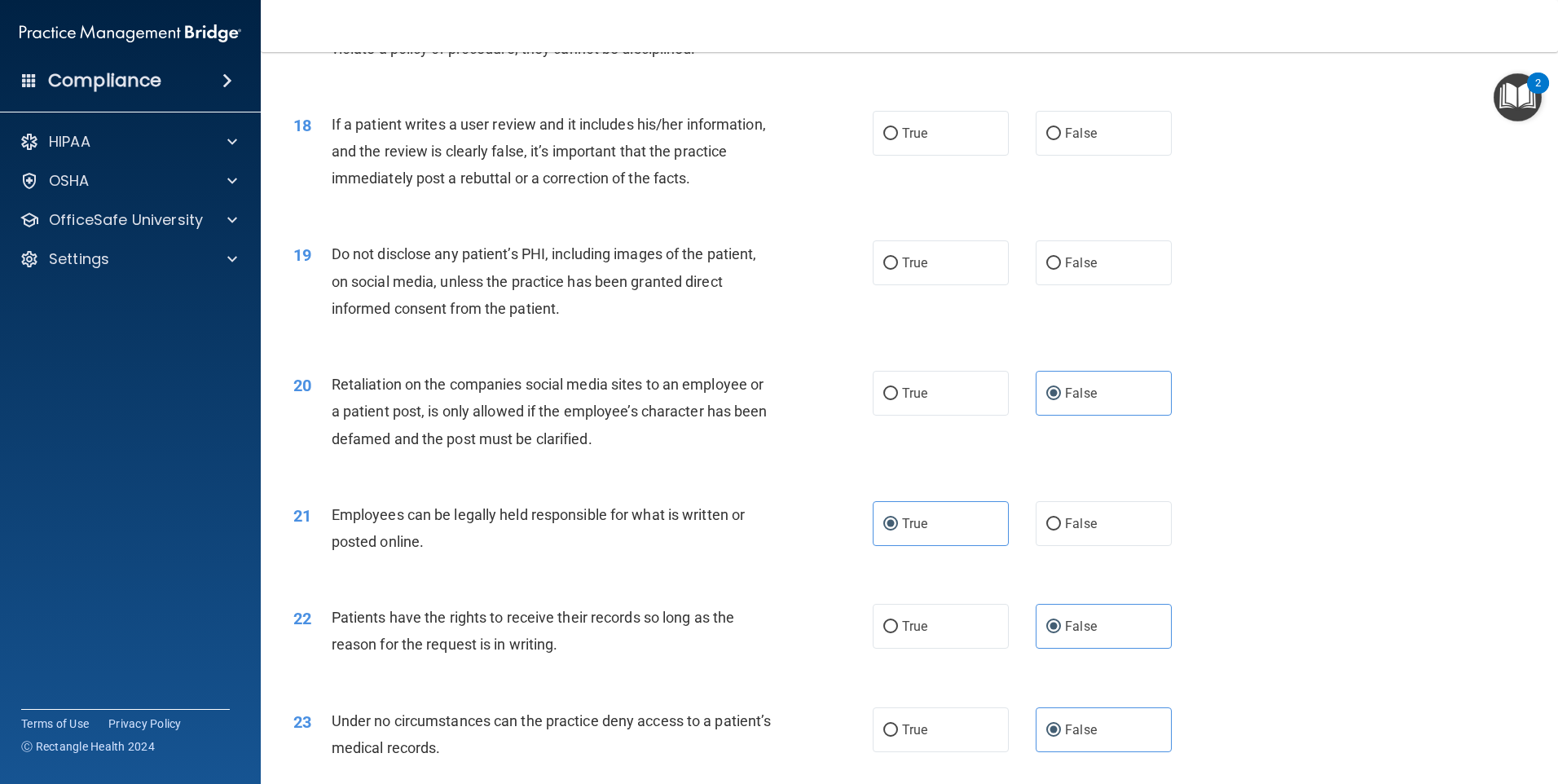
scroll to position [2247, 0]
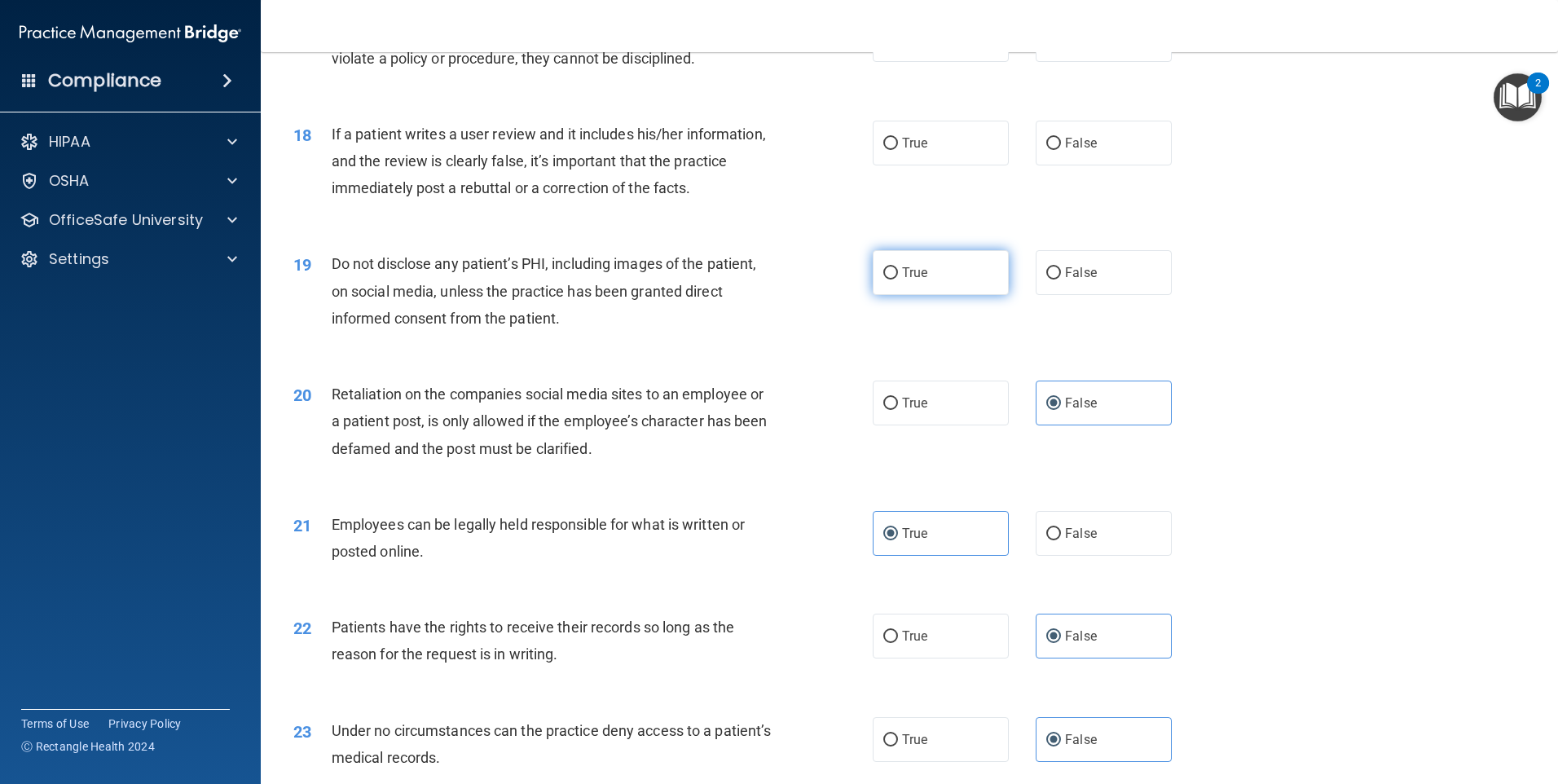
click at [922, 295] on label "True" at bounding box center [940, 272] width 136 height 45
click at [898, 279] on input "True" at bounding box center [890, 273] width 14 height 12
radio input "true"
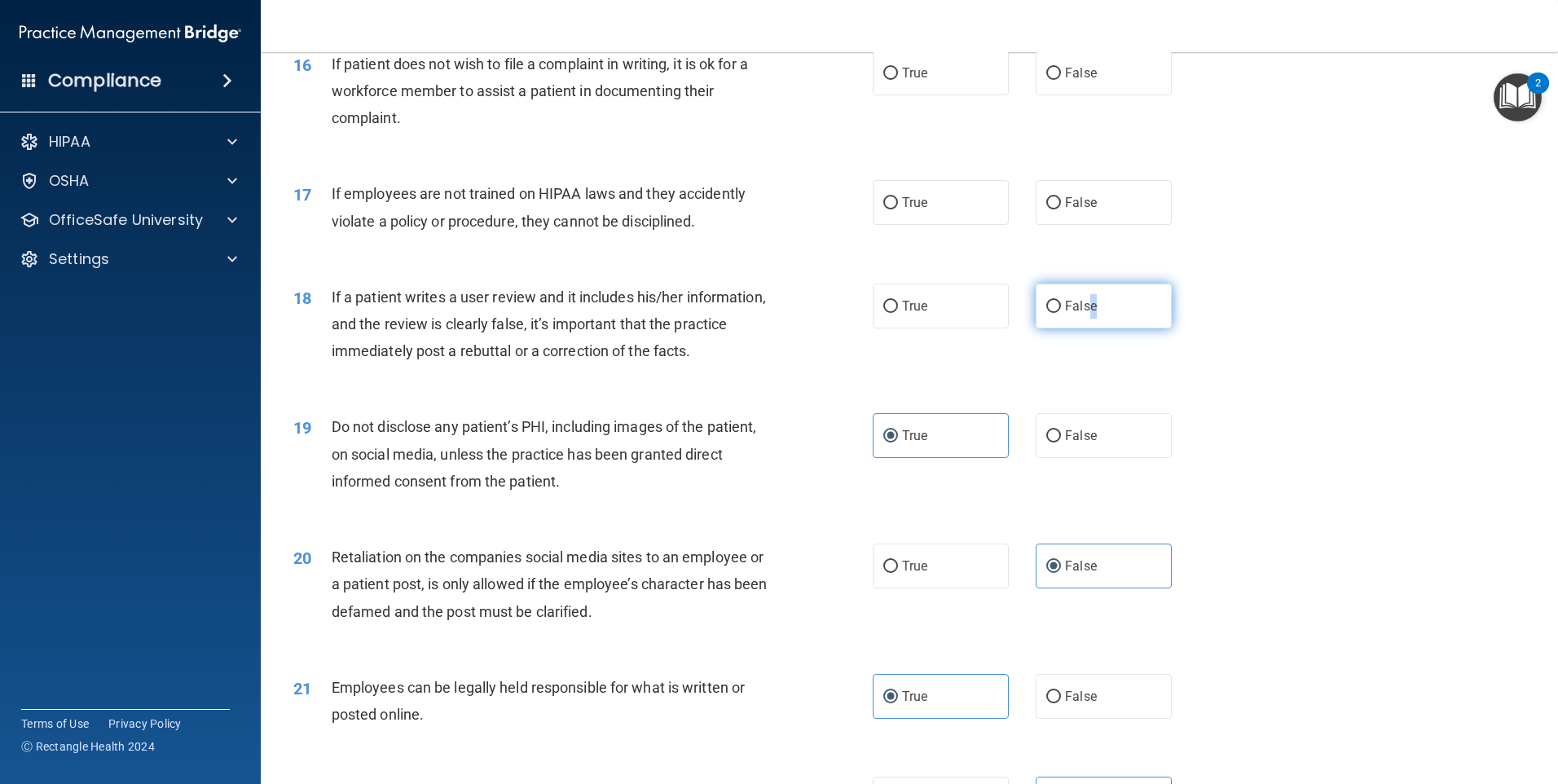
click at [1085, 328] on label "False" at bounding box center [1103, 306] width 136 height 45
drag, startPoint x: 967, startPoint y: 238, endPoint x: 962, endPoint y: 250, distance: 13.0
click at [967, 225] on label "True" at bounding box center [940, 202] width 136 height 45
click at [898, 210] on input "True" at bounding box center [890, 203] width 14 height 12
radio input "true"
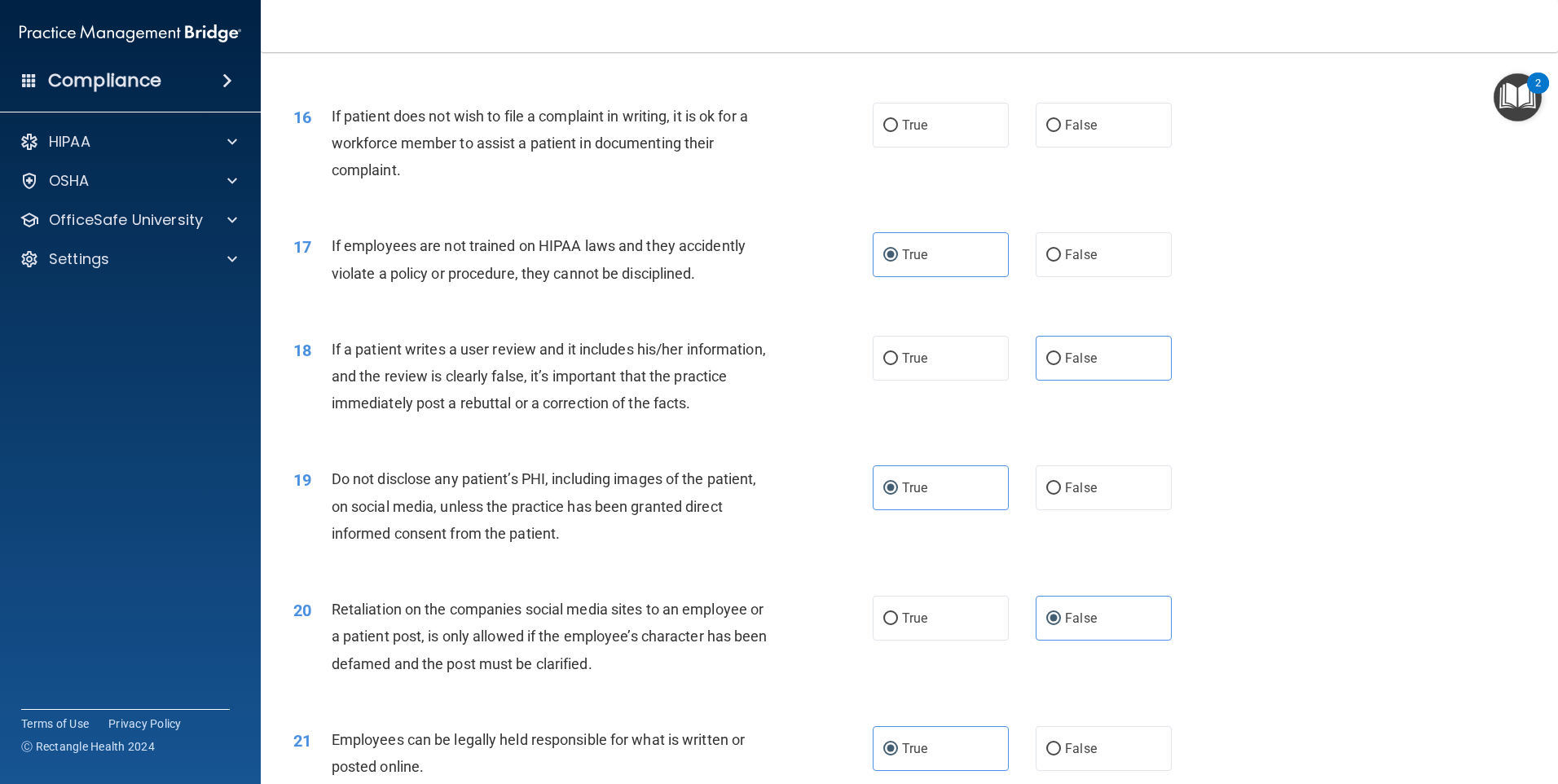
scroll to position [1839, 0]
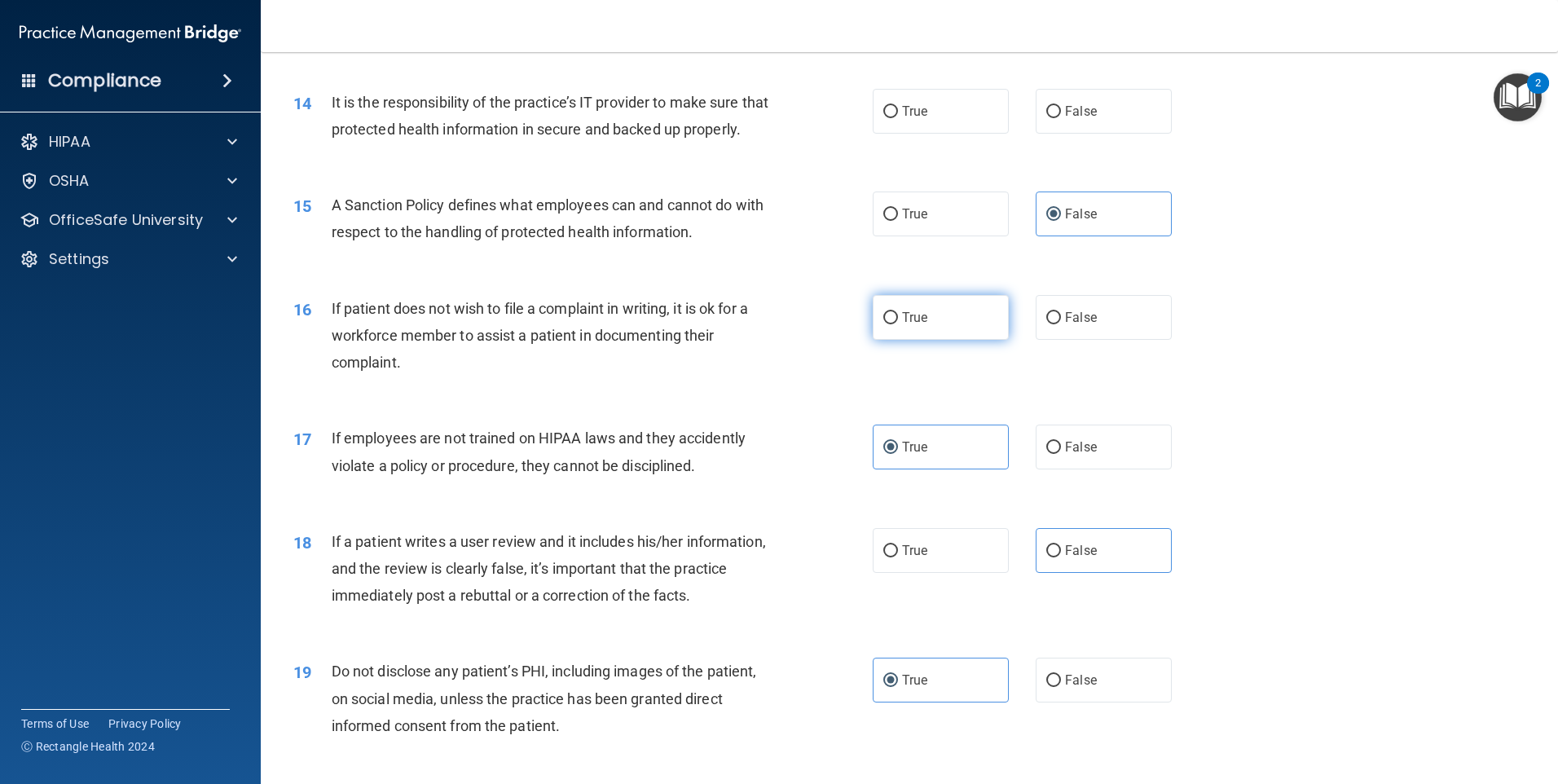
click at [903, 325] on span "True" at bounding box center [914, 317] width 26 height 15
click at [898, 325] on input "True" at bounding box center [890, 318] width 14 height 12
radio input "true"
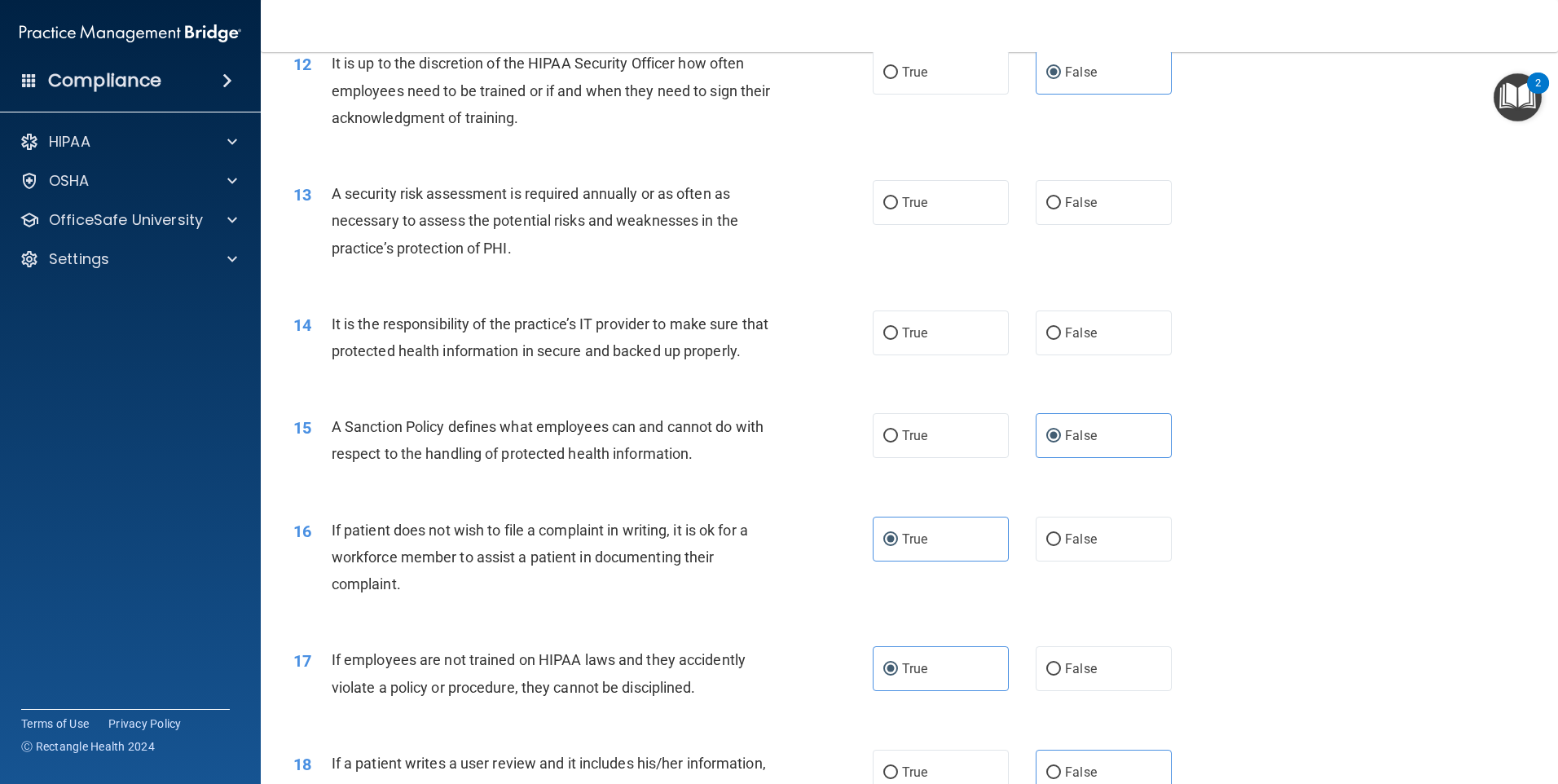
scroll to position [1596, 0]
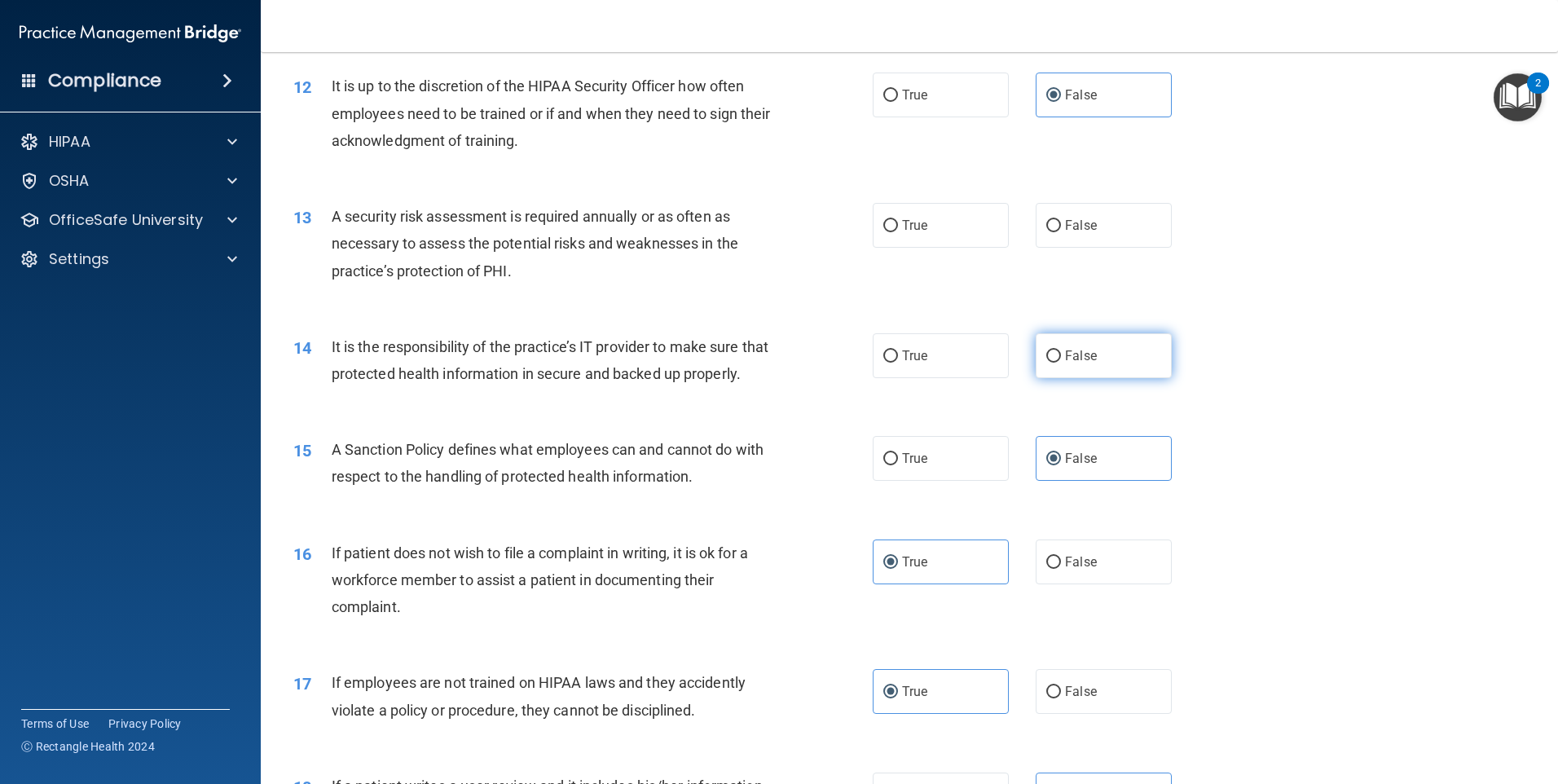
click at [1054, 362] on label "False" at bounding box center [1103, 355] width 136 height 45
click at [1054, 362] on input "False" at bounding box center [1053, 356] width 14 height 12
radio input "true"
click at [942, 227] on label "True" at bounding box center [940, 225] width 136 height 45
click at [898, 227] on input "True" at bounding box center [890, 226] width 14 height 12
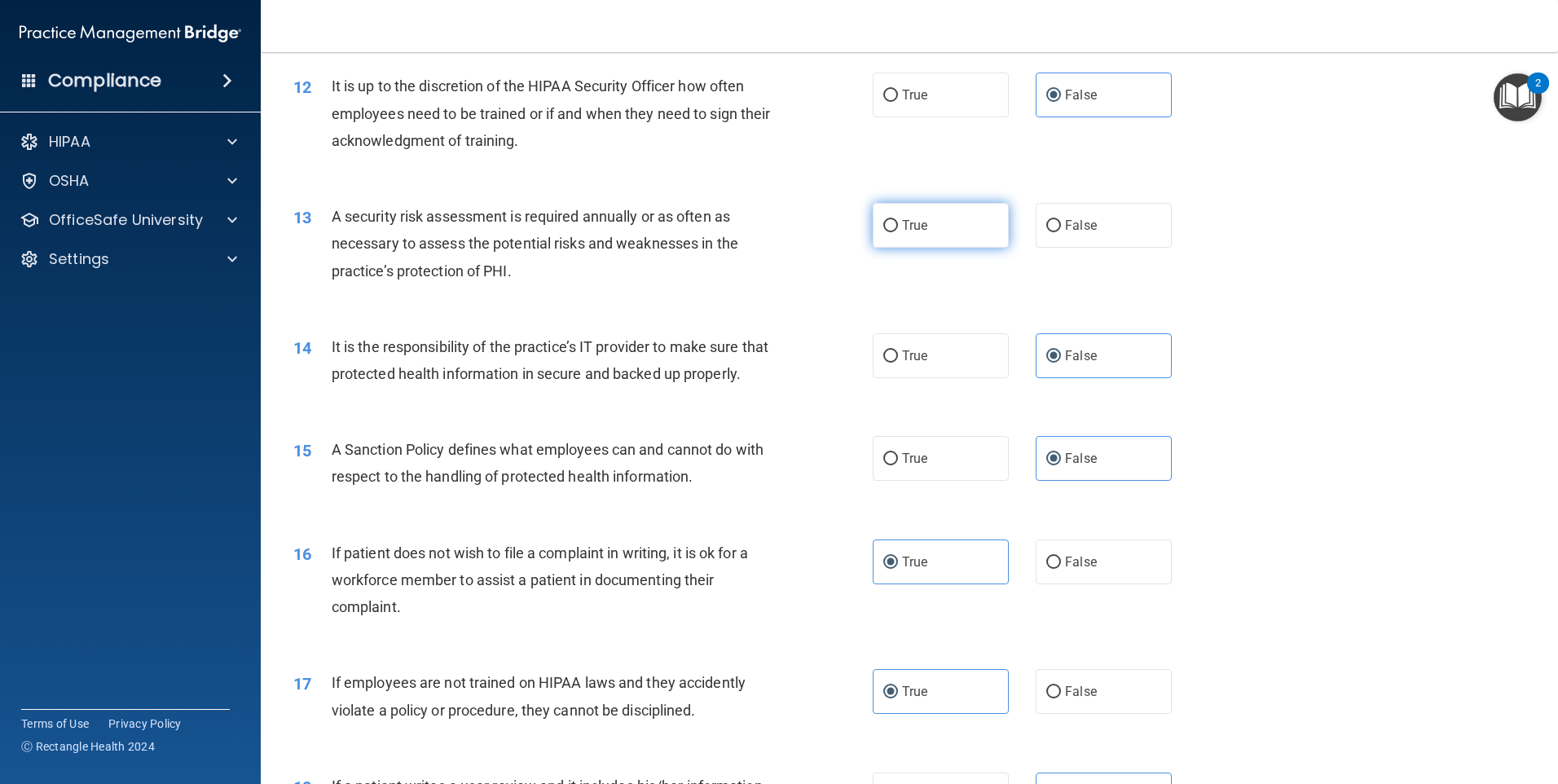
radio input "true"
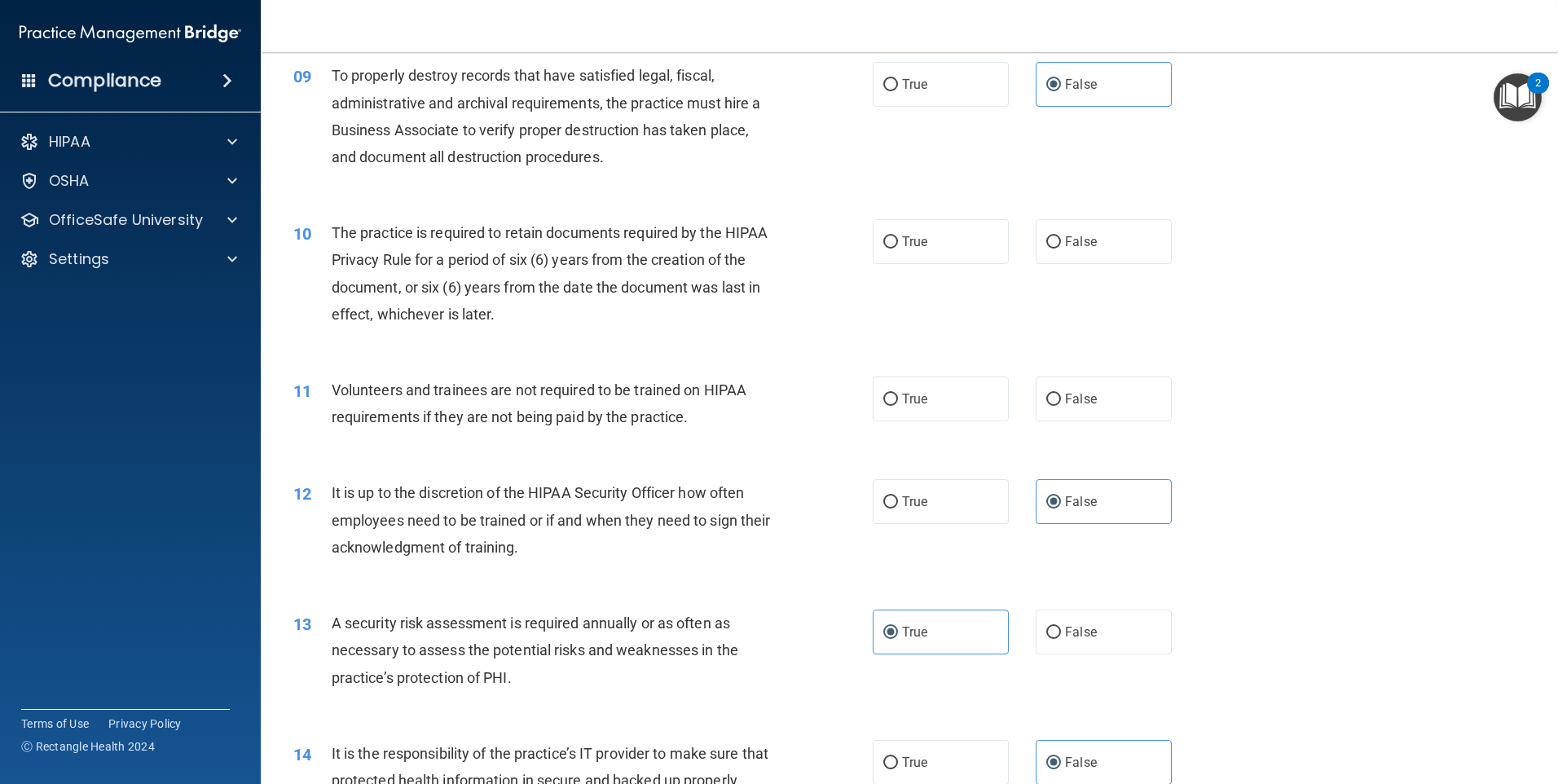
scroll to position [1188, 0]
click at [1051, 410] on label "False" at bounding box center [1103, 399] width 136 height 45
click at [1051, 406] on input "False" at bounding box center [1053, 400] width 14 height 12
radio input "true"
click at [902, 244] on span "True" at bounding box center [914, 242] width 26 height 15
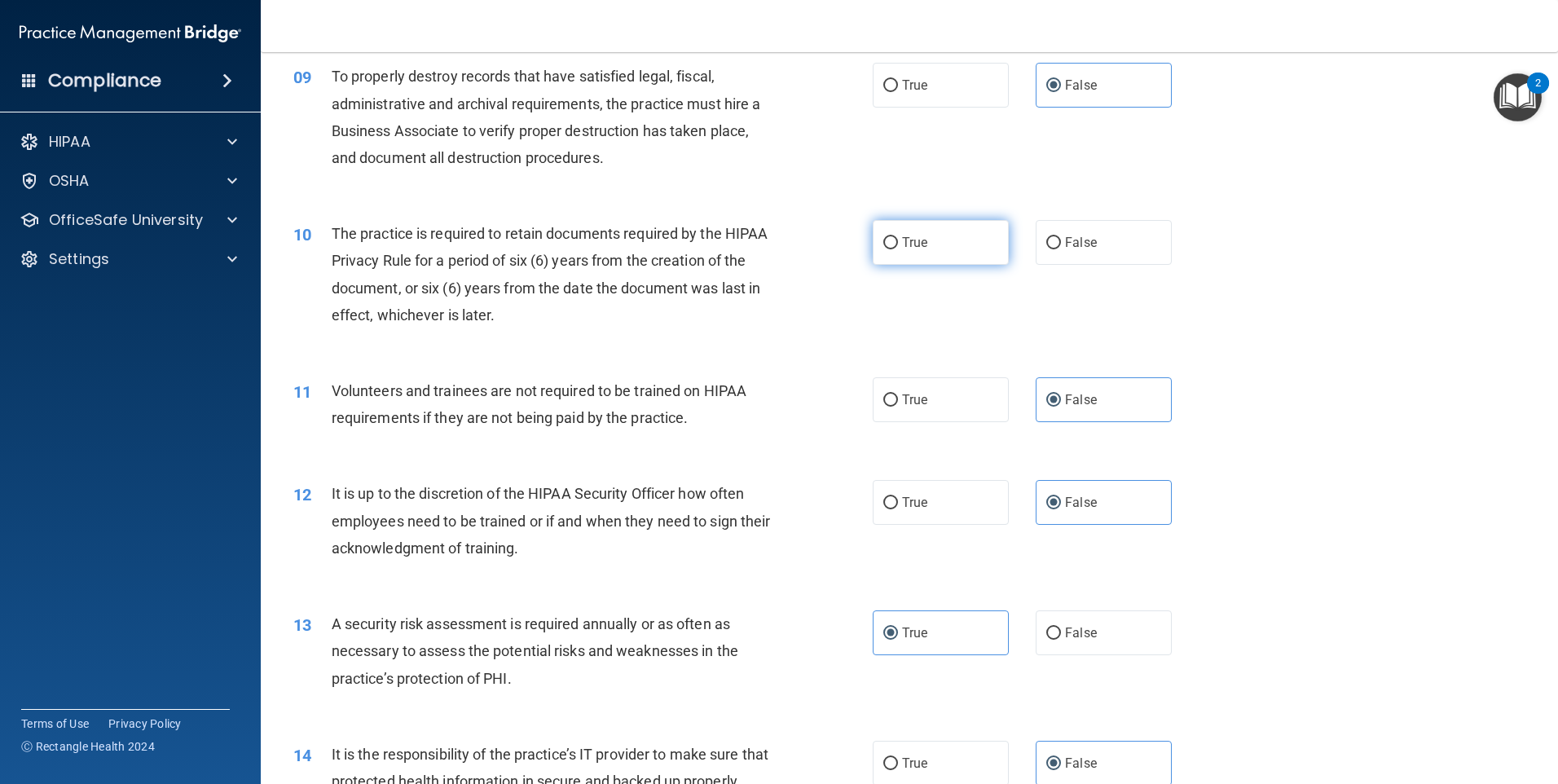
click at [898, 244] on input "True" at bounding box center [890, 243] width 14 height 12
radio input "true"
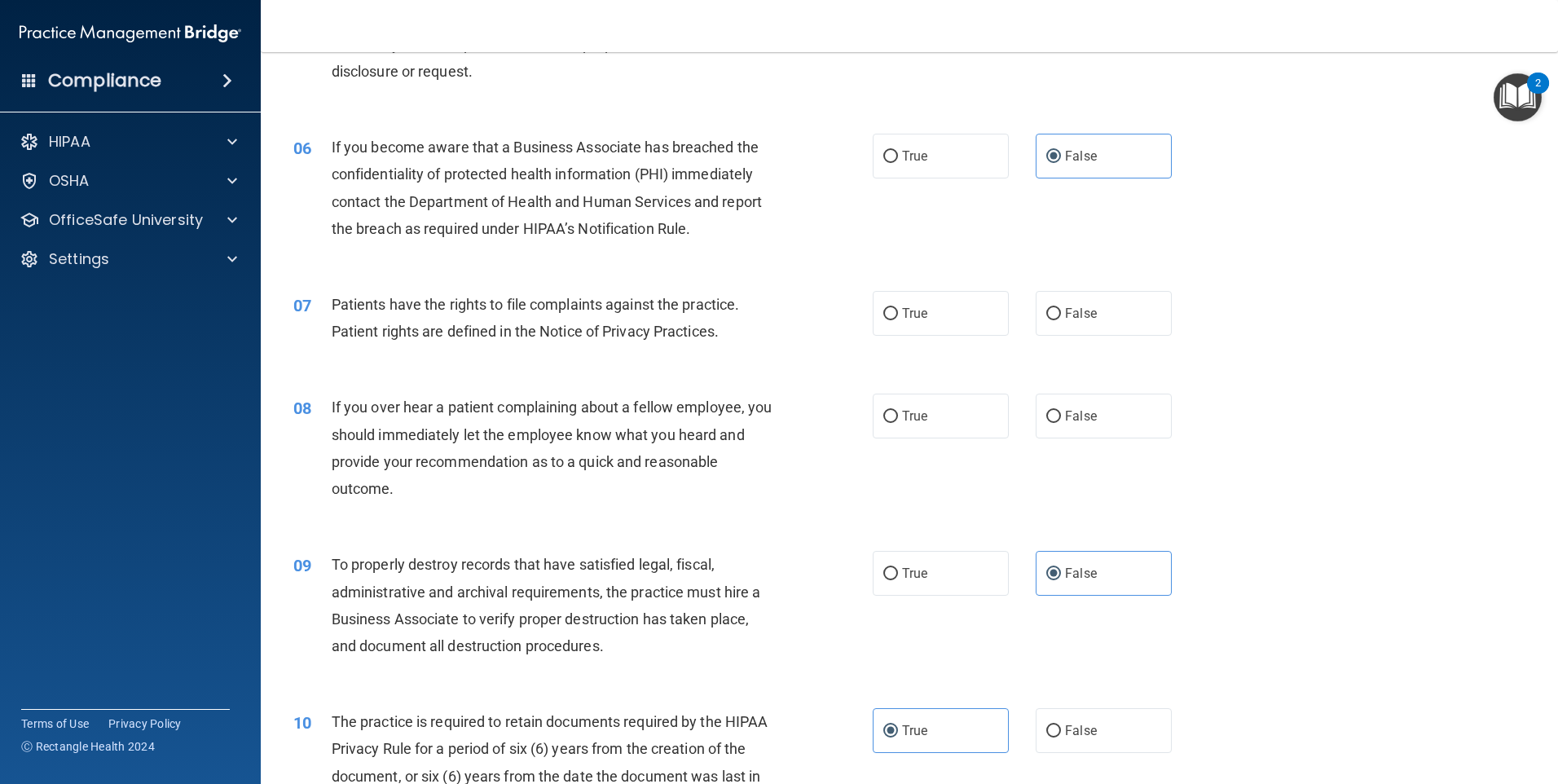
scroll to position [699, 0]
click at [1074, 412] on span "False" at bounding box center [1080, 417] width 31 height 15
click at [903, 313] on span "True" at bounding box center [914, 314] width 26 height 15
click at [898, 313] on input "True" at bounding box center [890, 314] width 14 height 12
radio input "true"
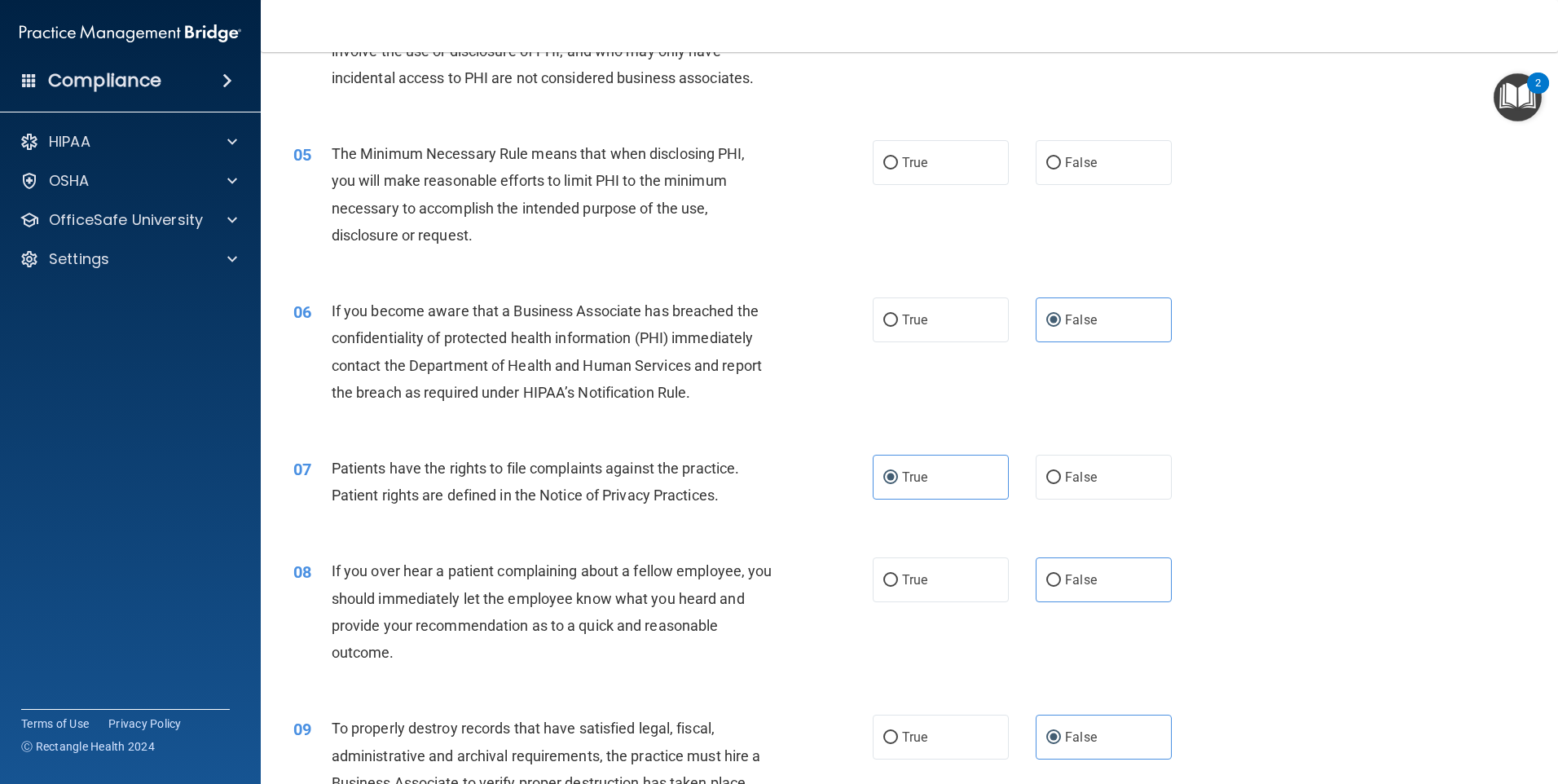
scroll to position [373, 0]
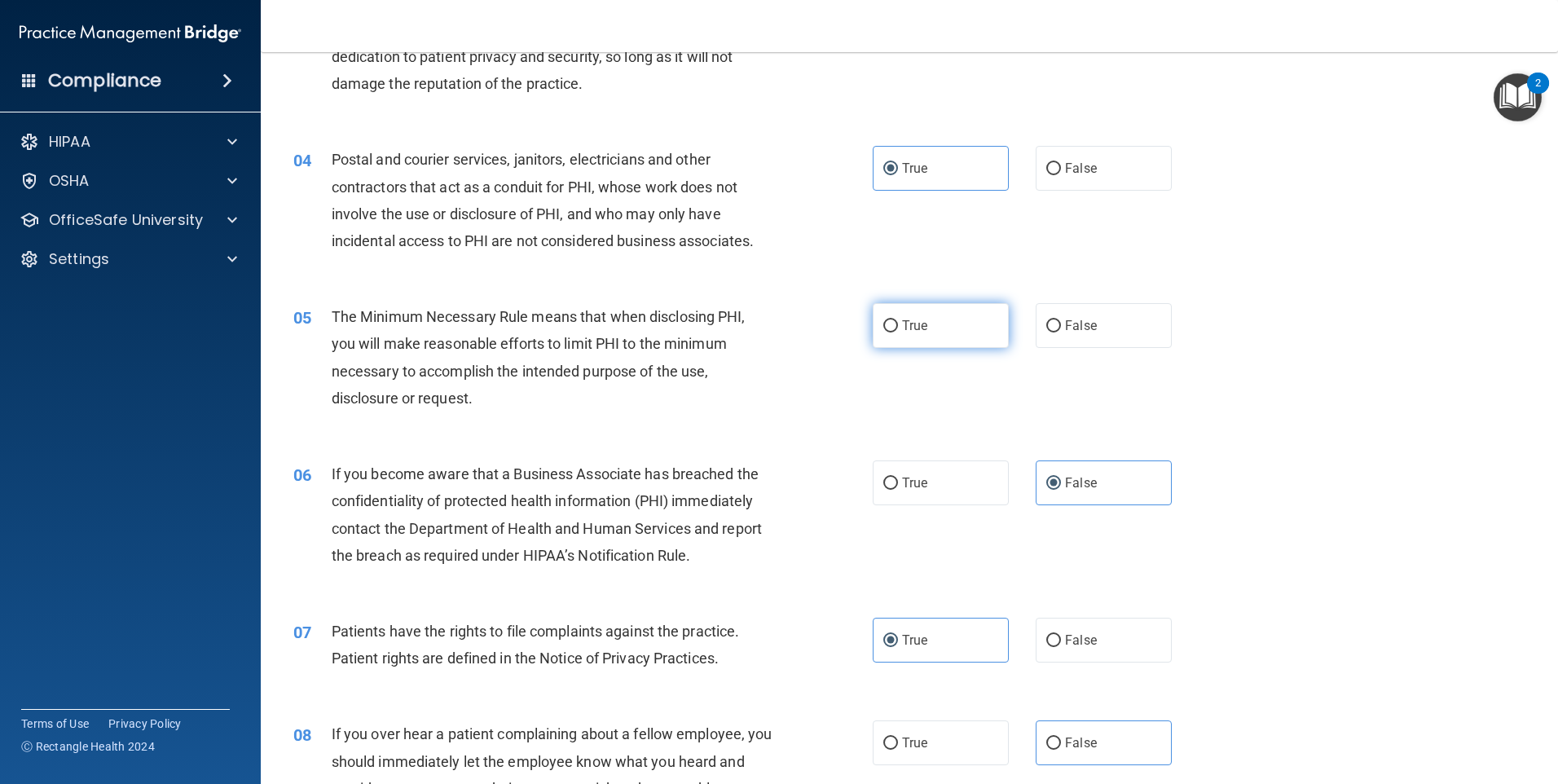
click at [926, 330] on label "True" at bounding box center [940, 325] width 136 height 45
click at [898, 330] on input "True" at bounding box center [890, 326] width 14 height 12
radio input "true"
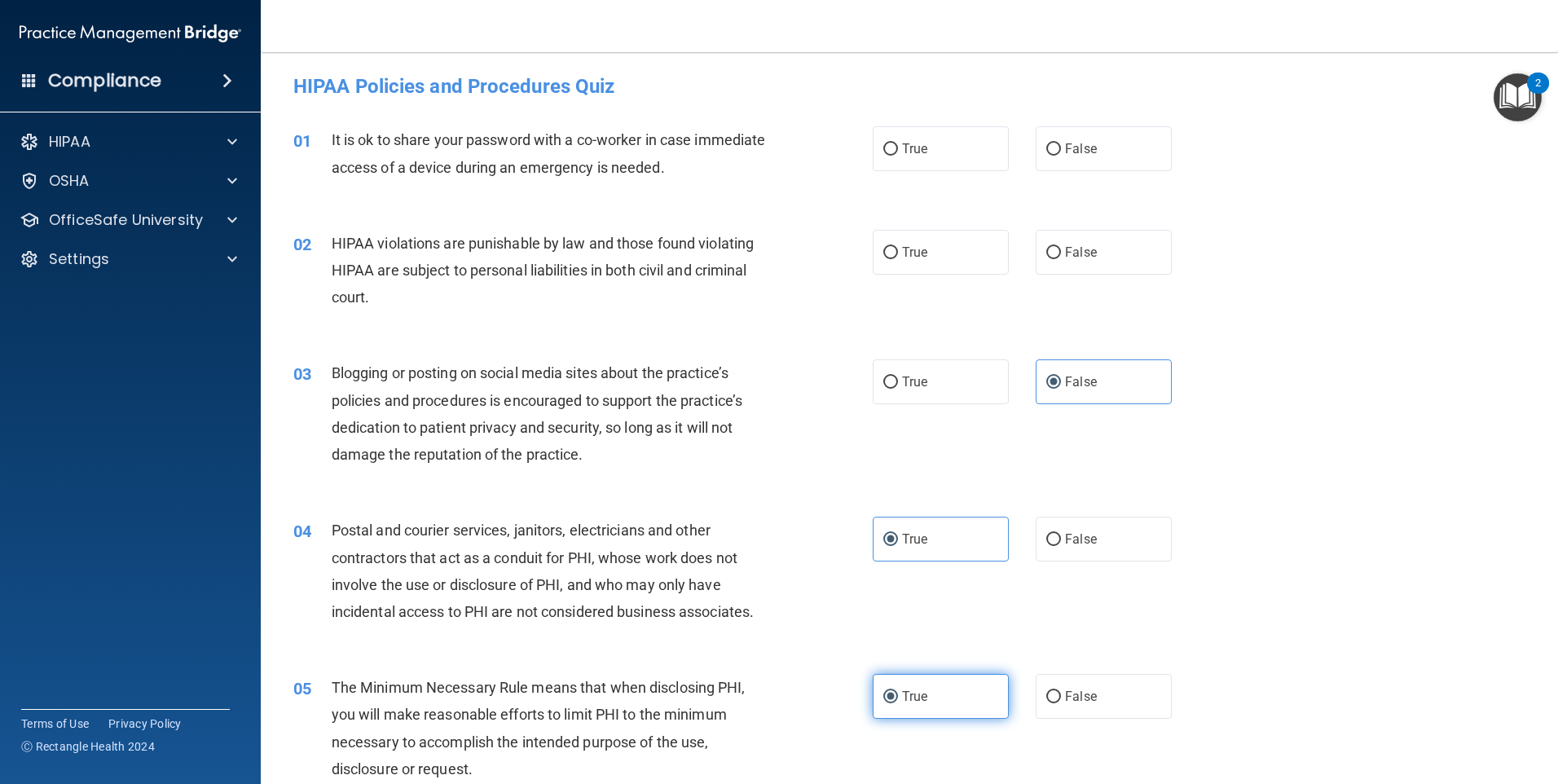
scroll to position [0, 0]
click at [1114, 149] on label "False" at bounding box center [1103, 151] width 136 height 45
click at [1061, 149] on input "False" at bounding box center [1053, 152] width 14 height 12
radio input "true"
click at [873, 256] on label "True" at bounding box center [940, 254] width 136 height 45
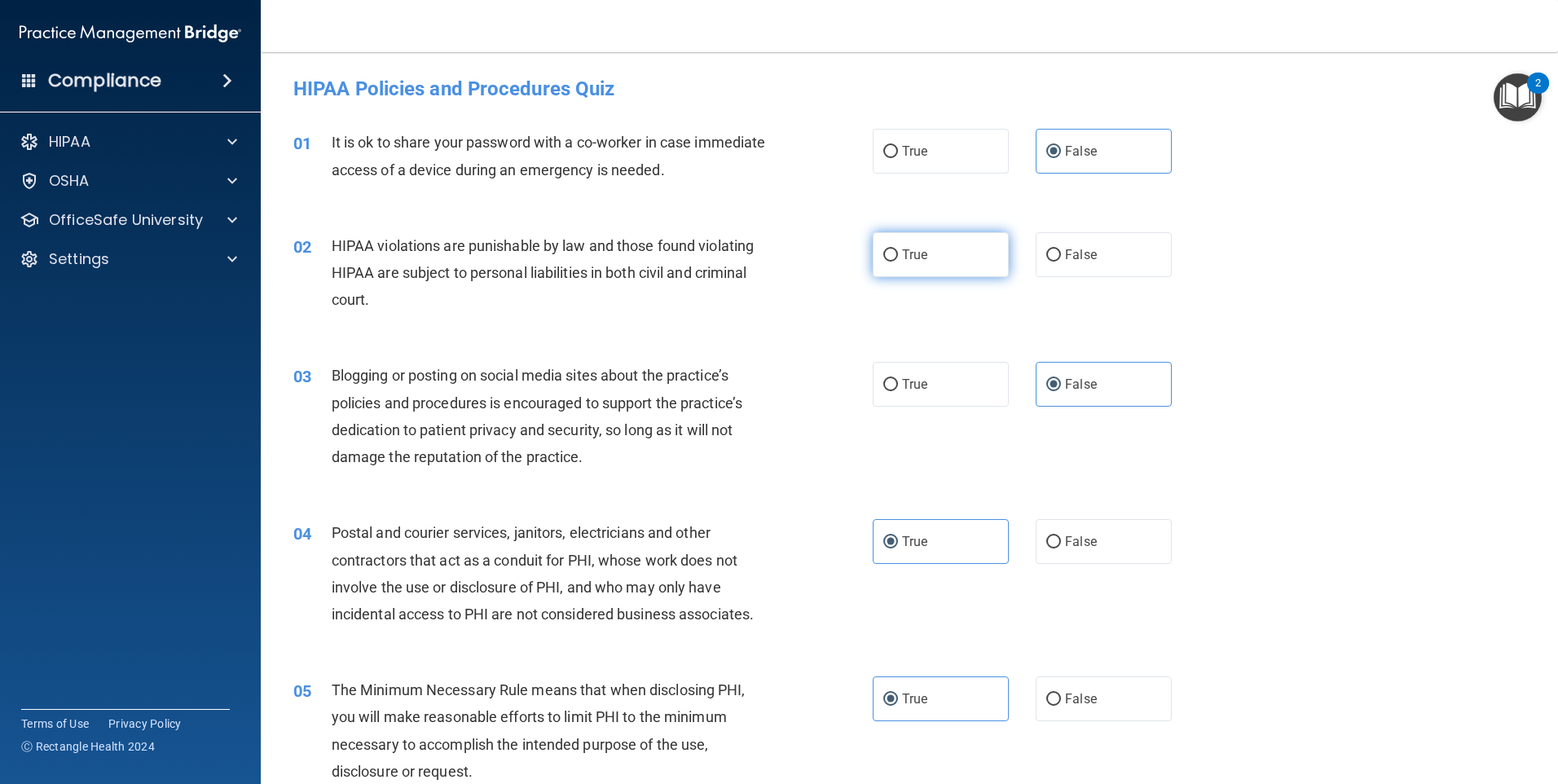
click at [883, 256] on input "True" at bounding box center [890, 255] width 14 height 12
radio input "true"
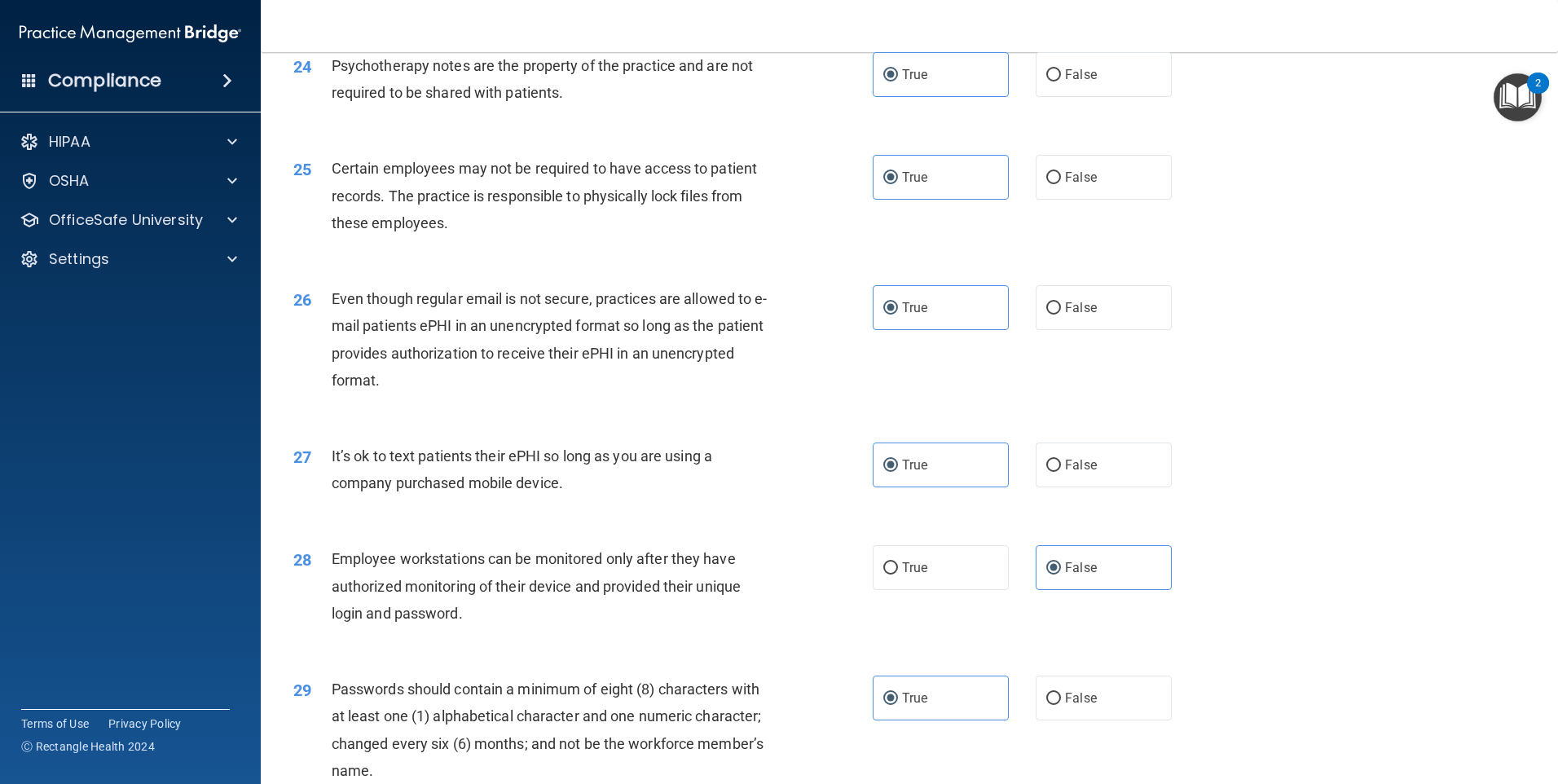
scroll to position [3306, 0]
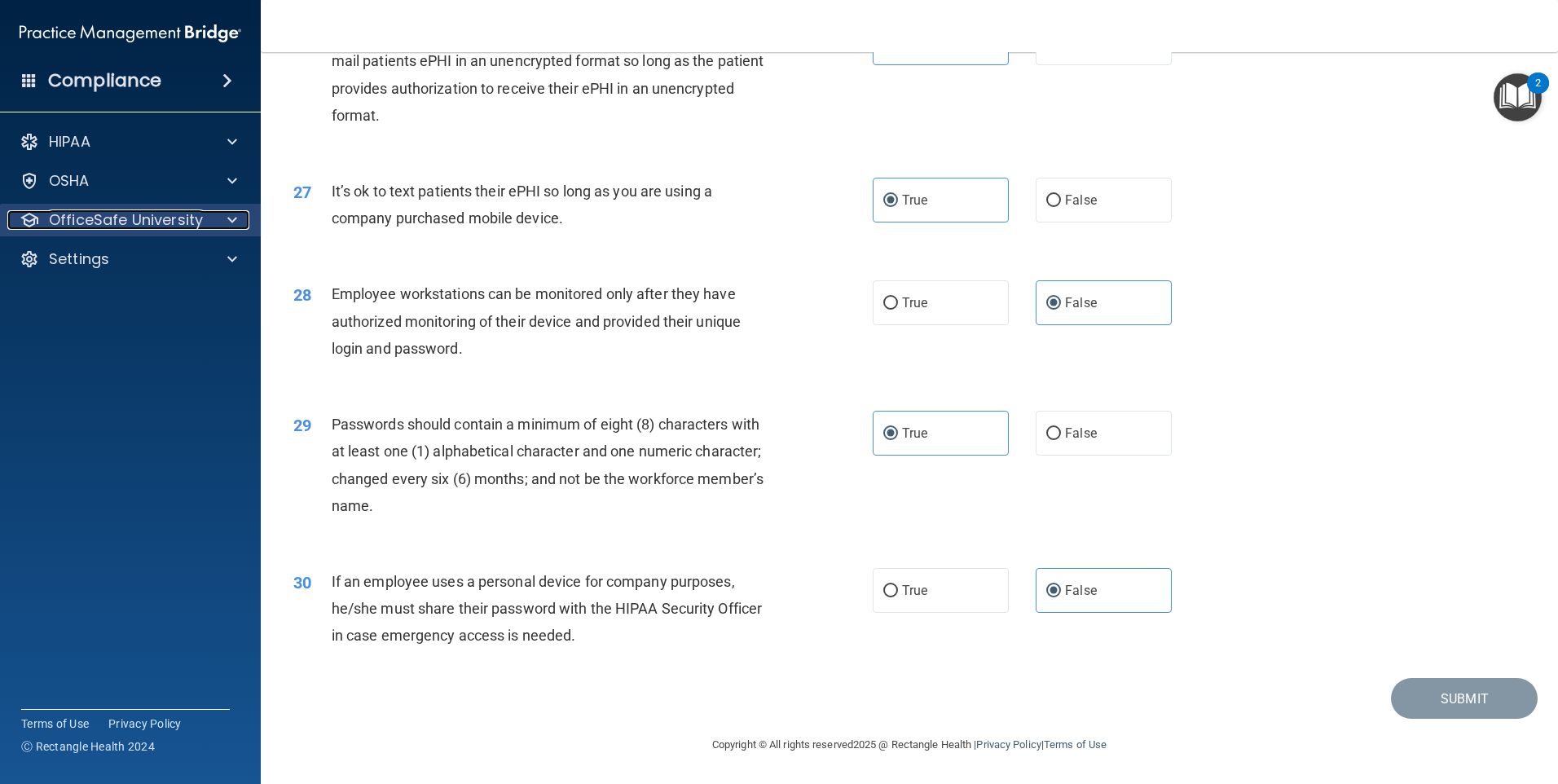
click at [213, 224] on div at bounding box center [230, 219] width 41 height 20
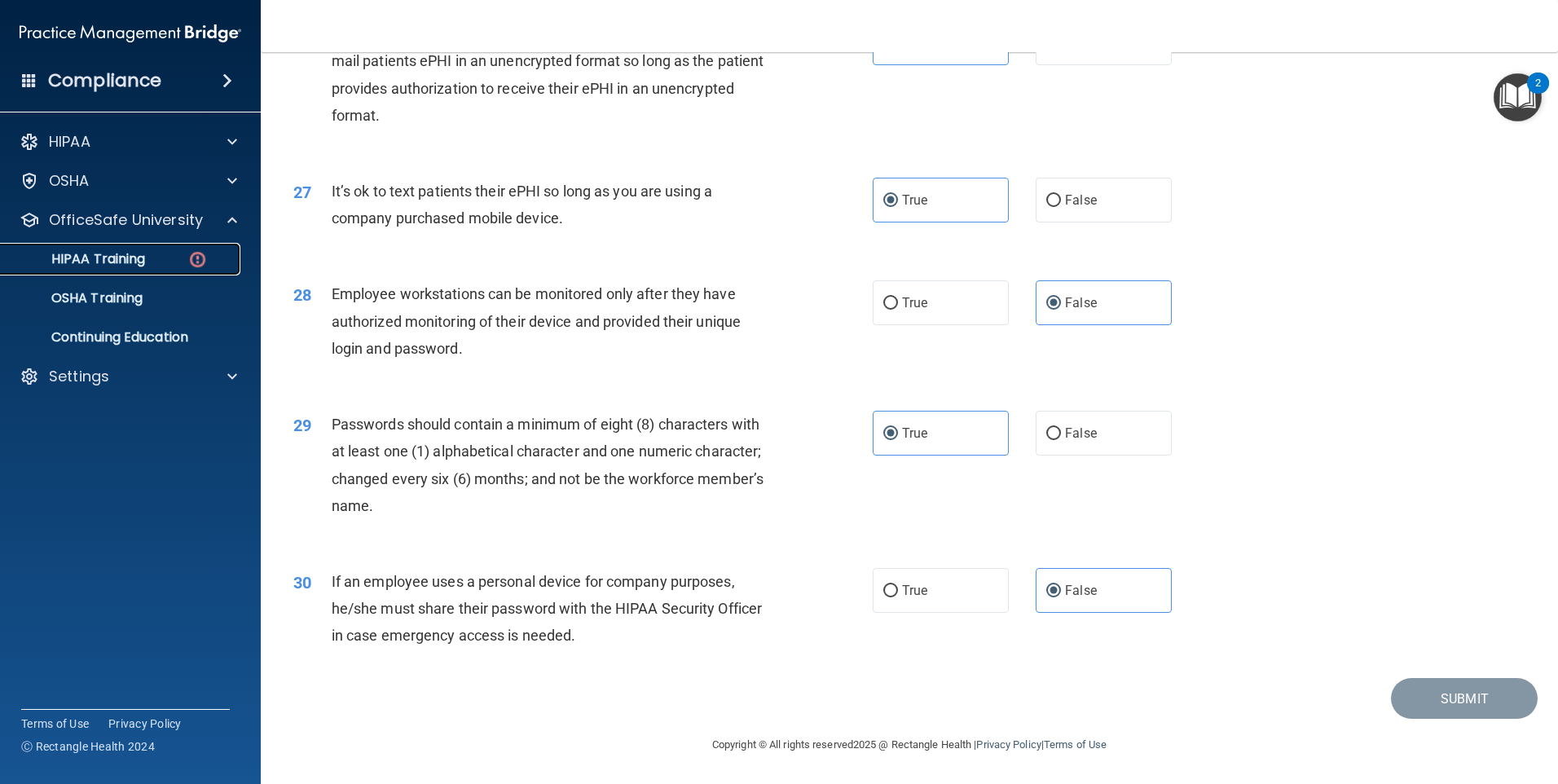
click at [176, 269] on link "HIPAA Training" at bounding box center [112, 259] width 256 height 32
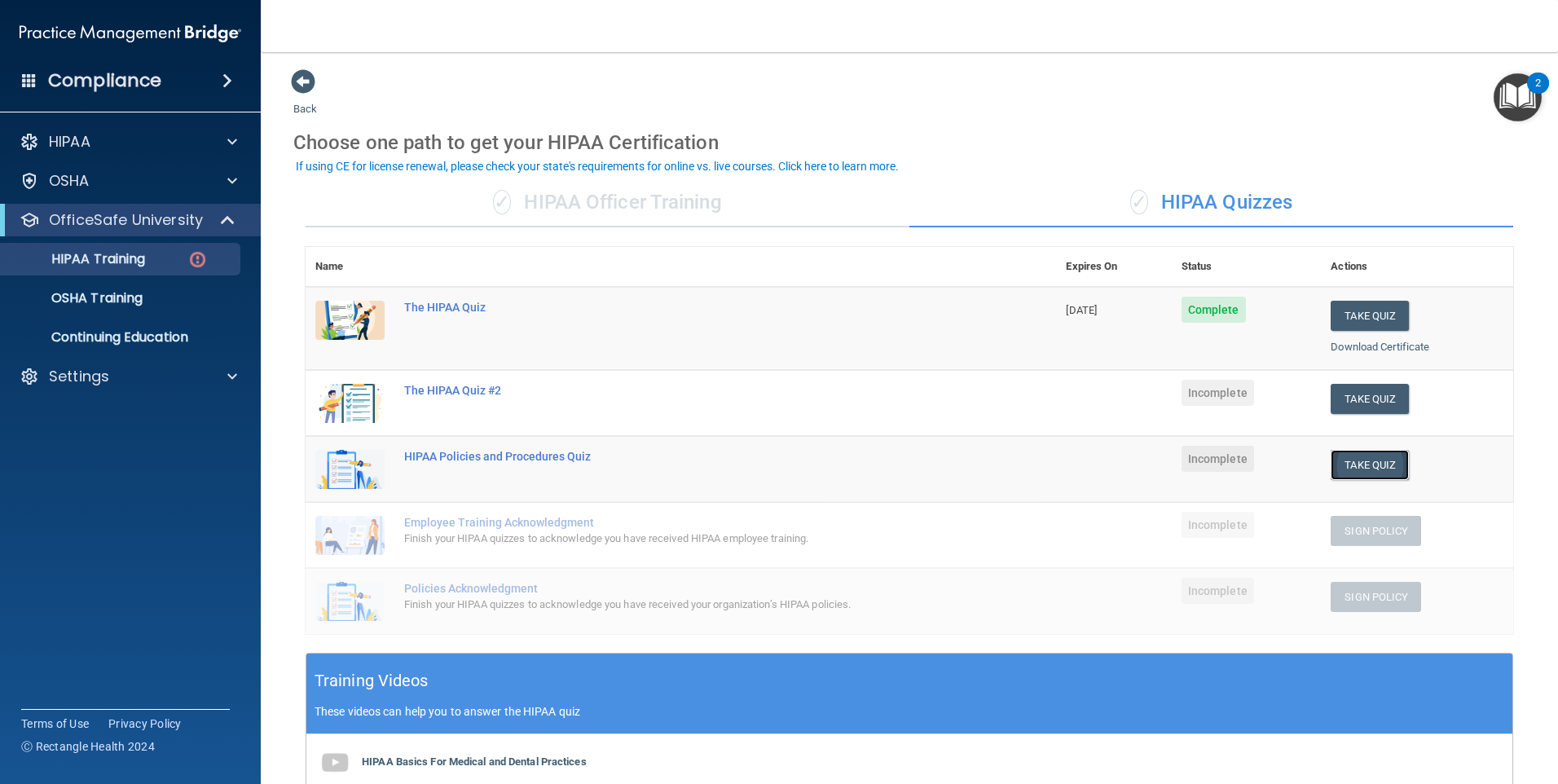
click at [1355, 474] on button "Take Quiz" at bounding box center [1370, 465] width 78 height 30
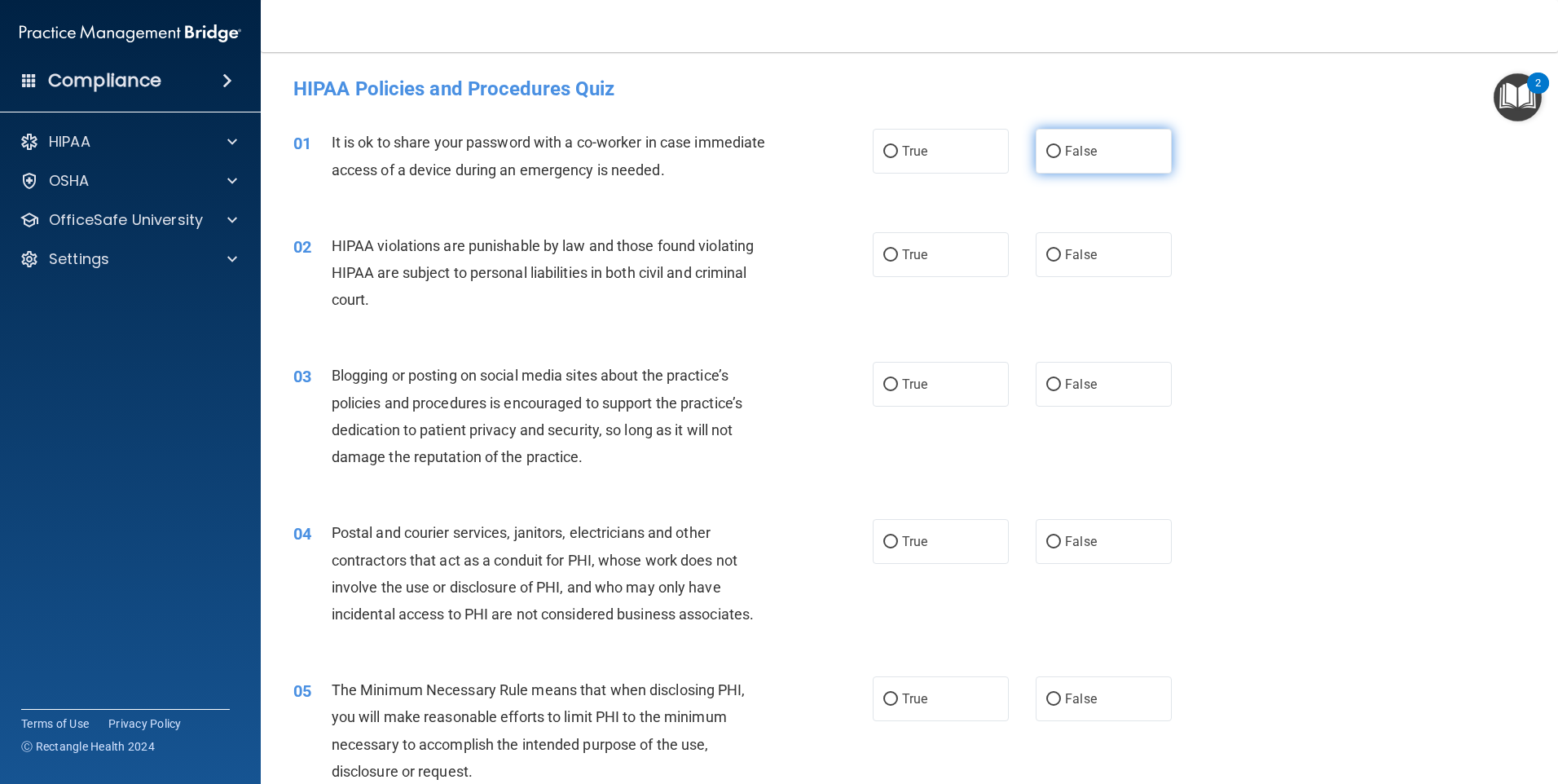
click at [1087, 154] on span "False" at bounding box center [1080, 151] width 31 height 15
click at [1061, 154] on input "False" at bounding box center [1053, 152] width 14 height 12
radio input "true"
click at [1051, 387] on input "False" at bounding box center [1053, 384] width 14 height 12
radio input "true"
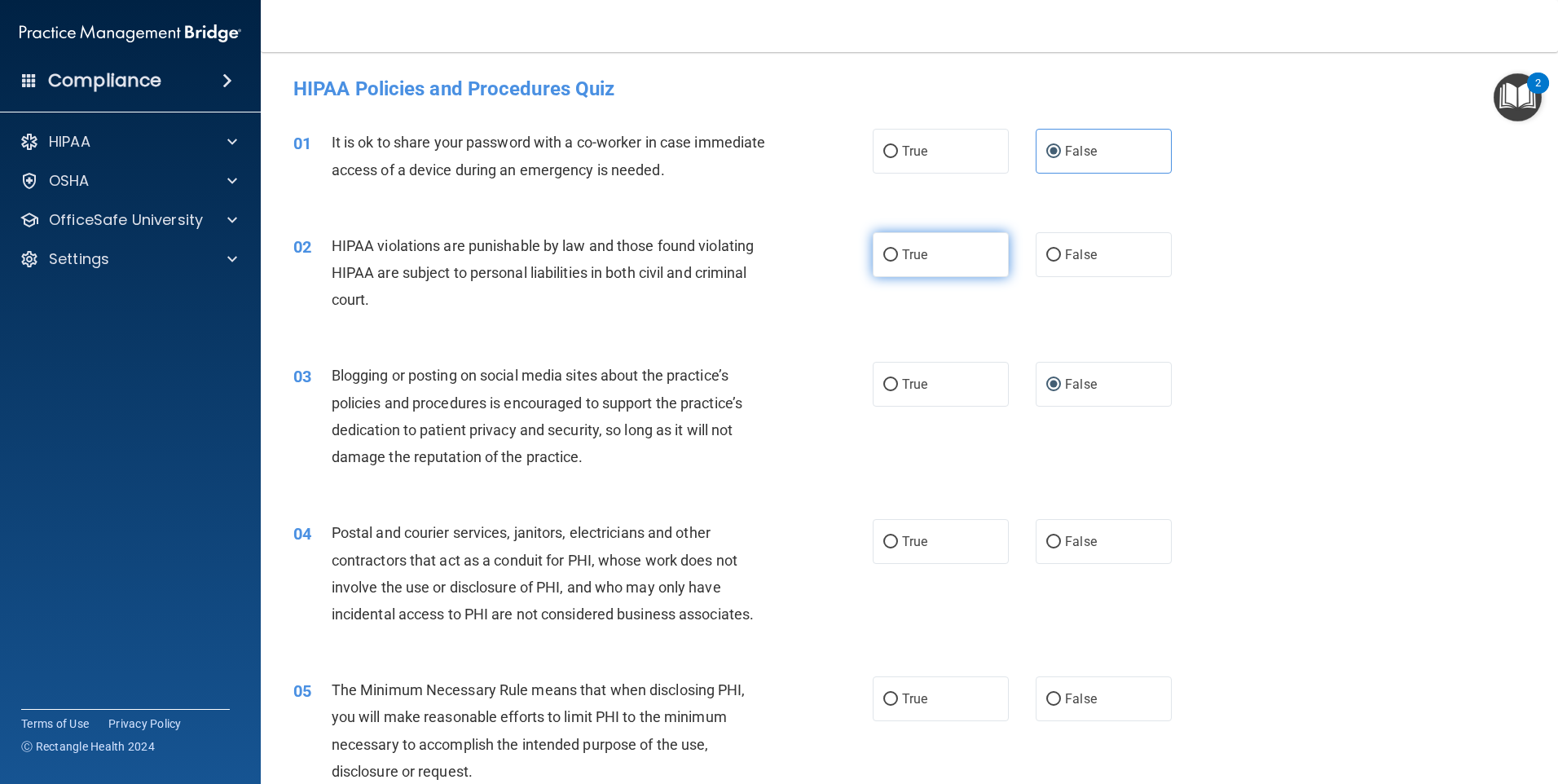
click at [917, 238] on label "True" at bounding box center [940, 254] width 136 height 45
click at [898, 250] on input "True" at bounding box center [890, 255] width 14 height 12
radio input "true"
click at [929, 537] on label "True" at bounding box center [940, 541] width 136 height 45
click at [898, 537] on input "True" at bounding box center [890, 542] width 14 height 12
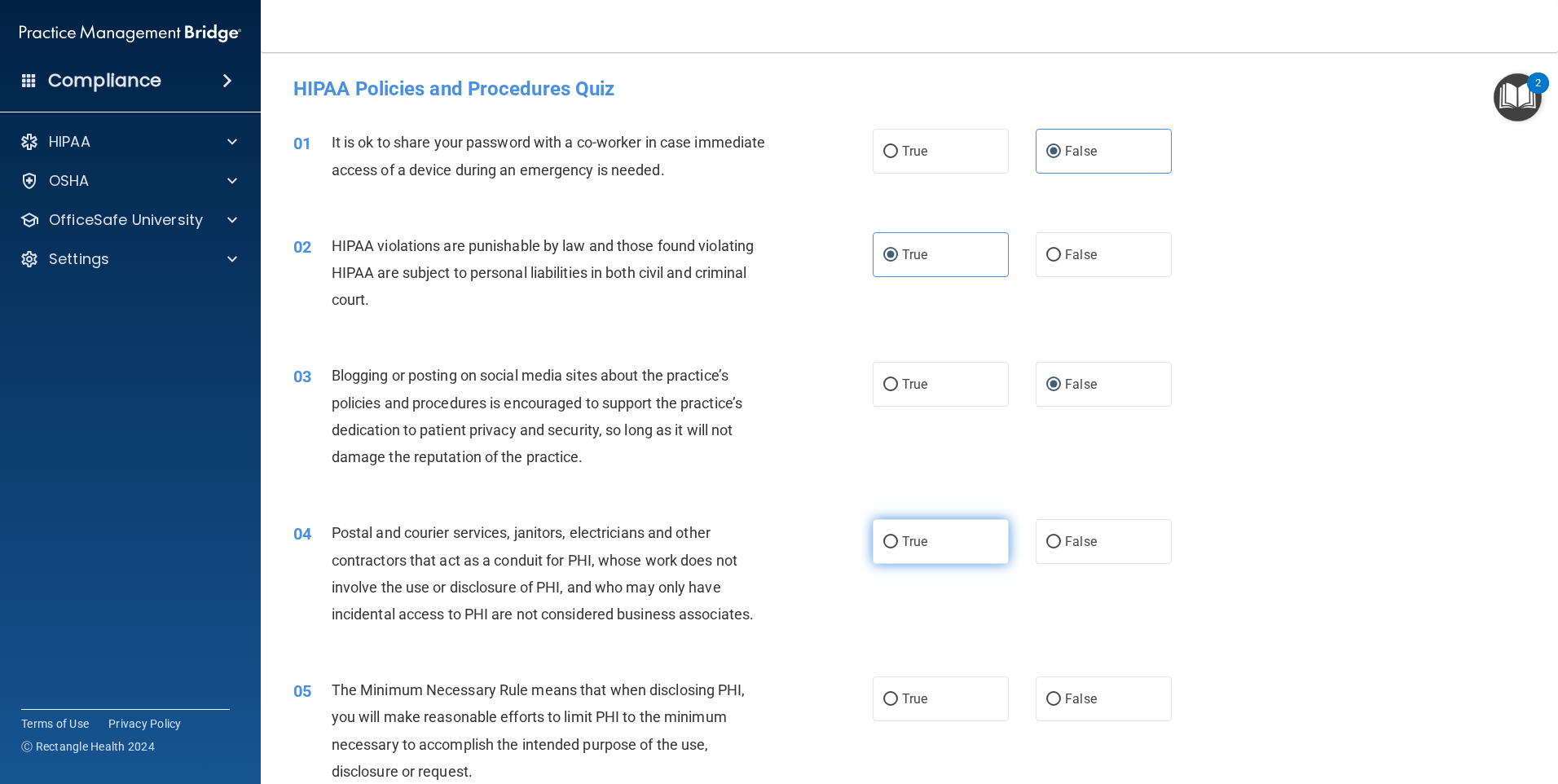
radio input "true"
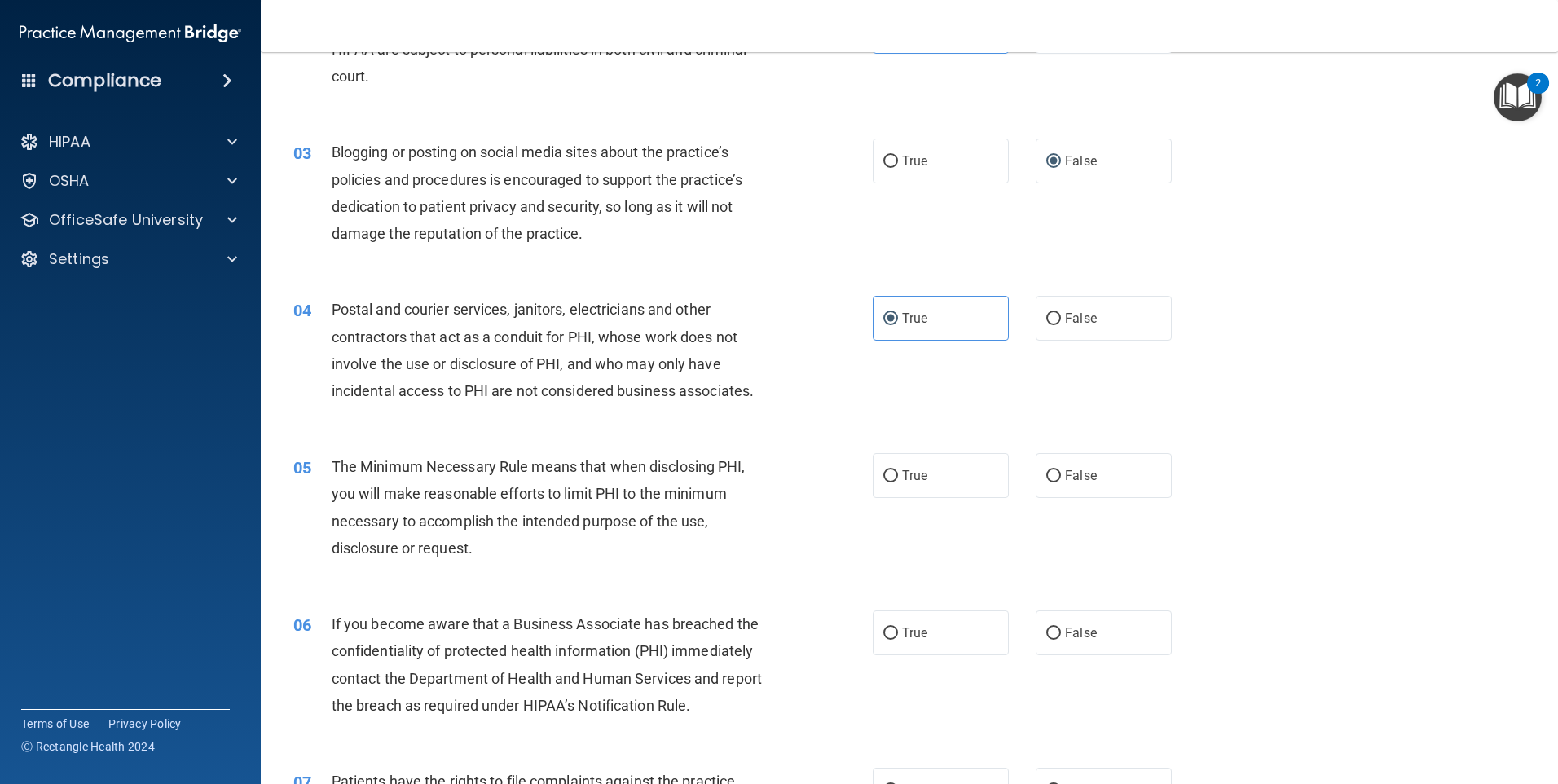
scroll to position [245, 0]
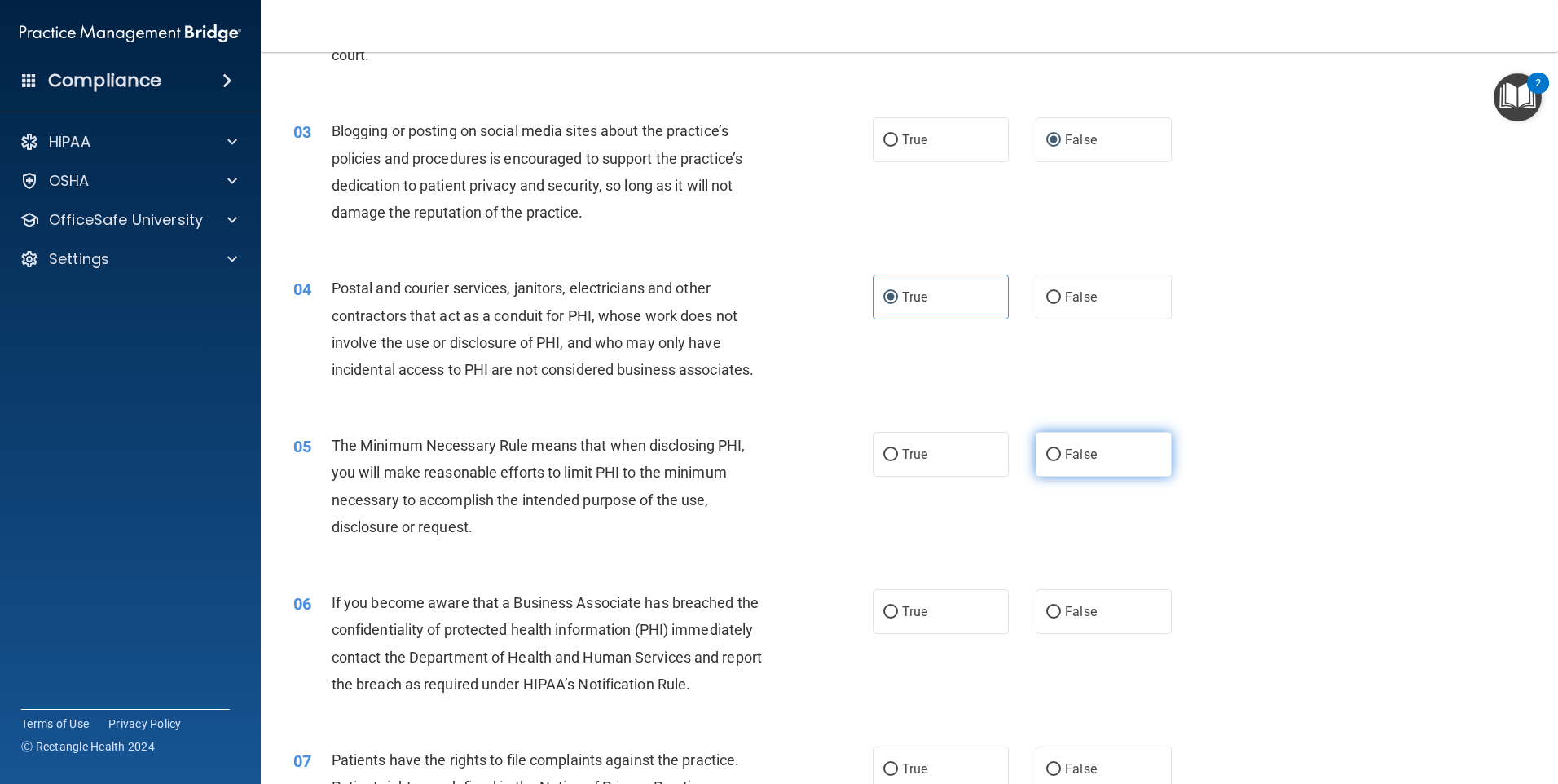
click at [1144, 457] on label "False" at bounding box center [1103, 454] width 136 height 45
click at [1061, 457] on input "False" at bounding box center [1053, 455] width 14 height 12
radio input "true"
click at [1068, 601] on label "False" at bounding box center [1103, 611] width 136 height 45
click at [1061, 607] on input "False" at bounding box center [1053, 612] width 14 height 12
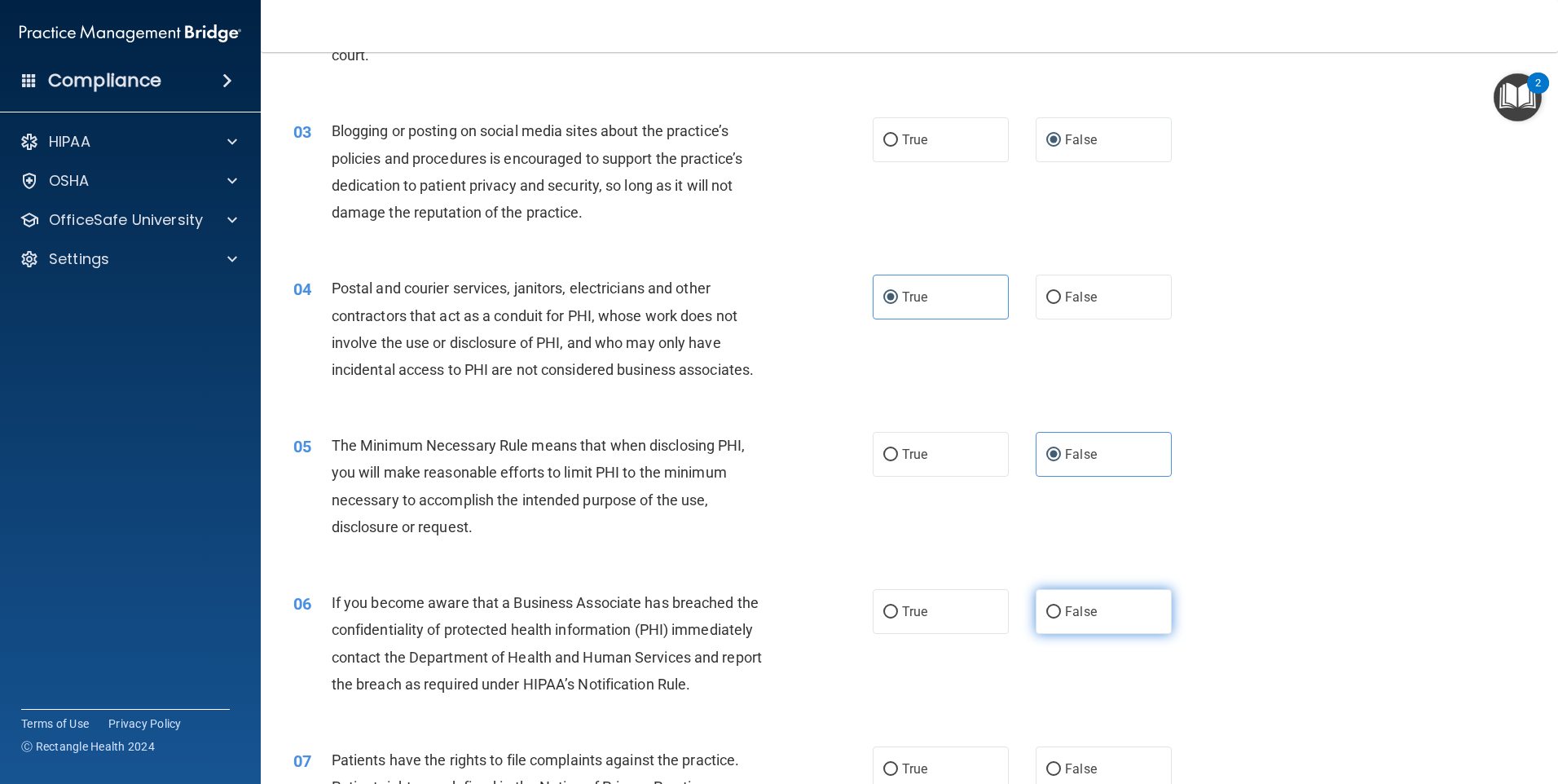
radio input "true"
click at [917, 469] on label "True" at bounding box center [940, 454] width 136 height 45
click at [898, 461] on input "True" at bounding box center [890, 455] width 14 height 12
radio input "true"
radio input "false"
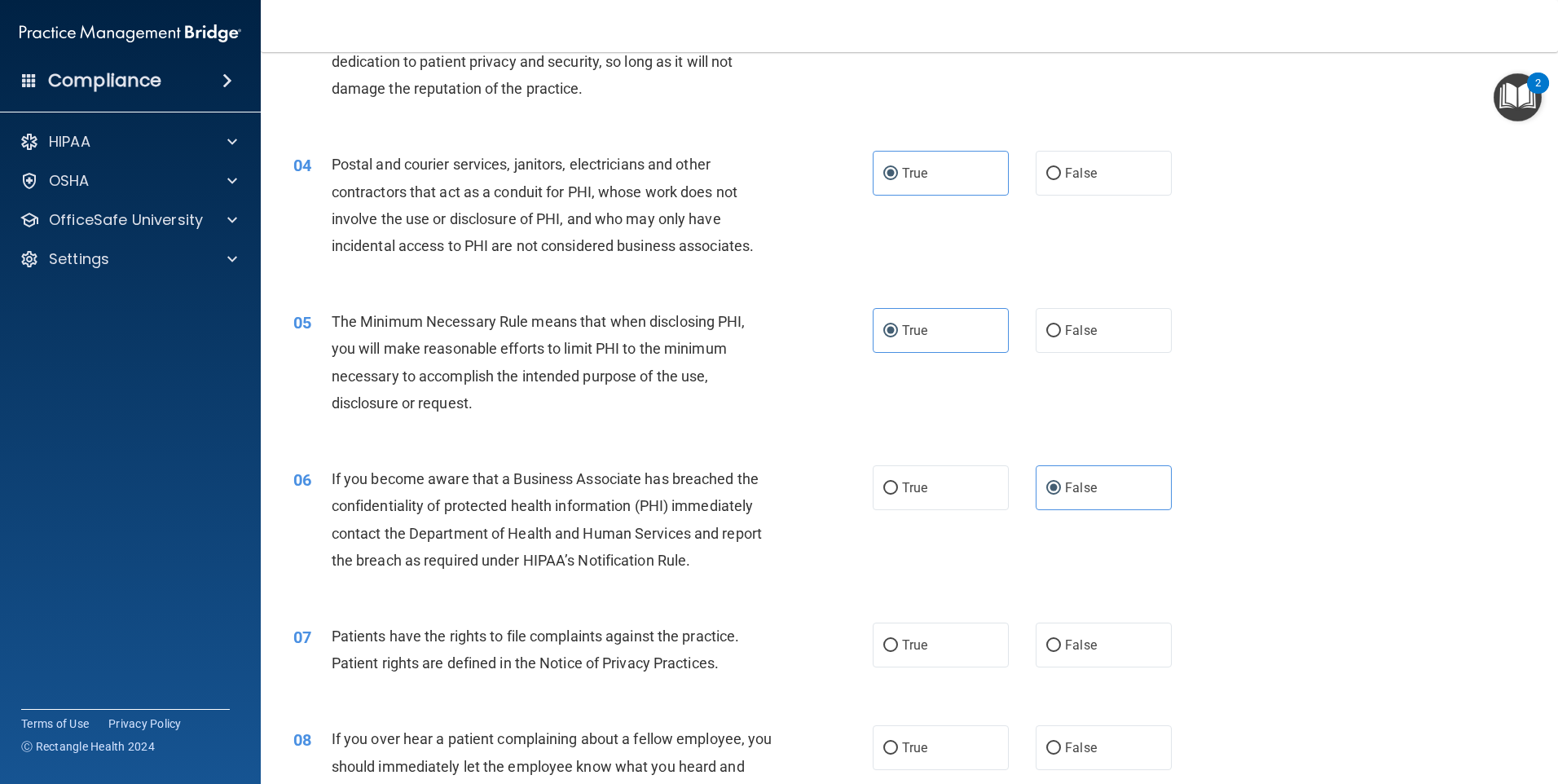
scroll to position [407, 0]
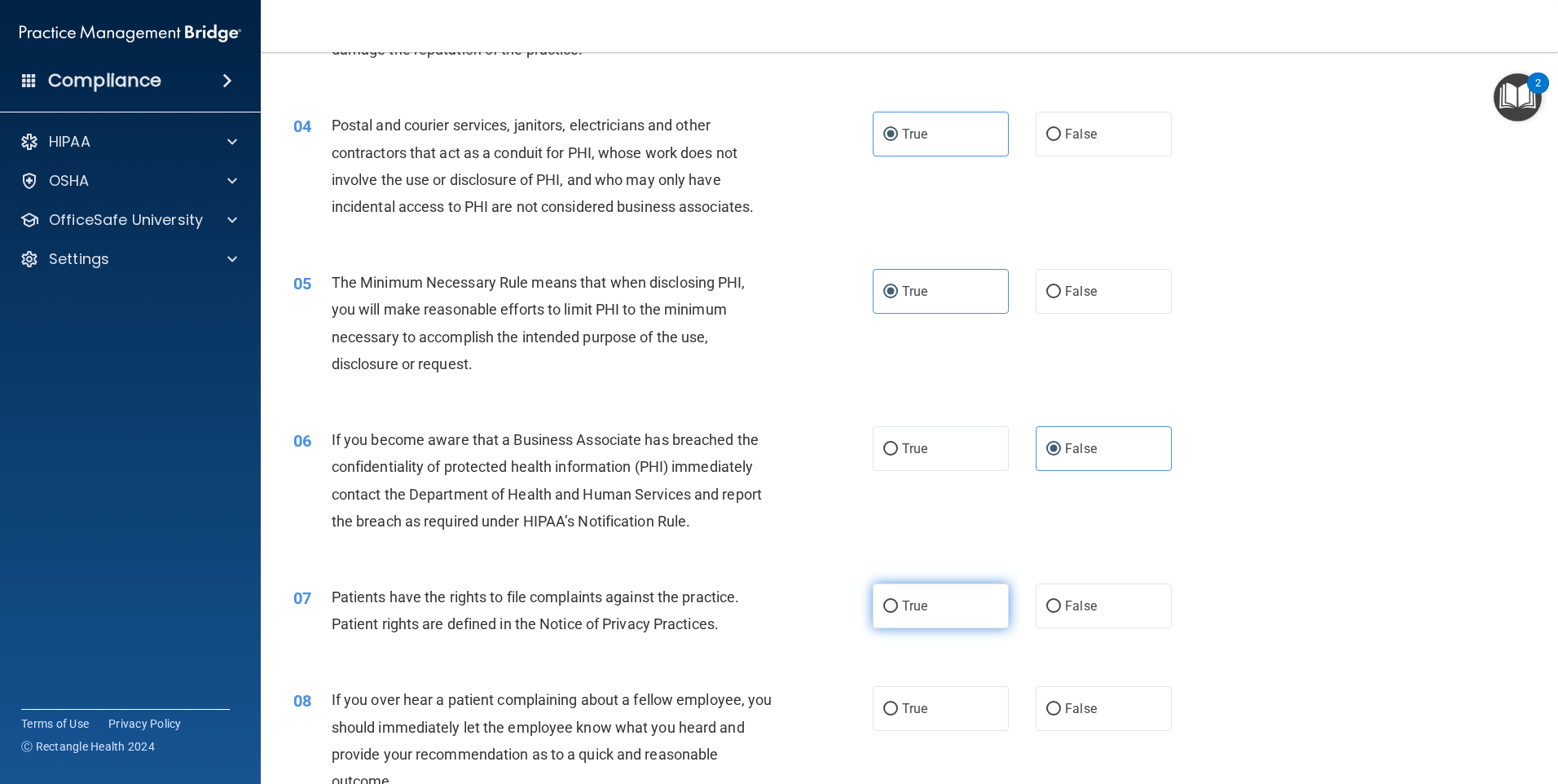
click at [939, 620] on label "True" at bounding box center [940, 606] width 136 height 45
click at [898, 613] on input "True" at bounding box center [890, 607] width 14 height 12
radio input "true"
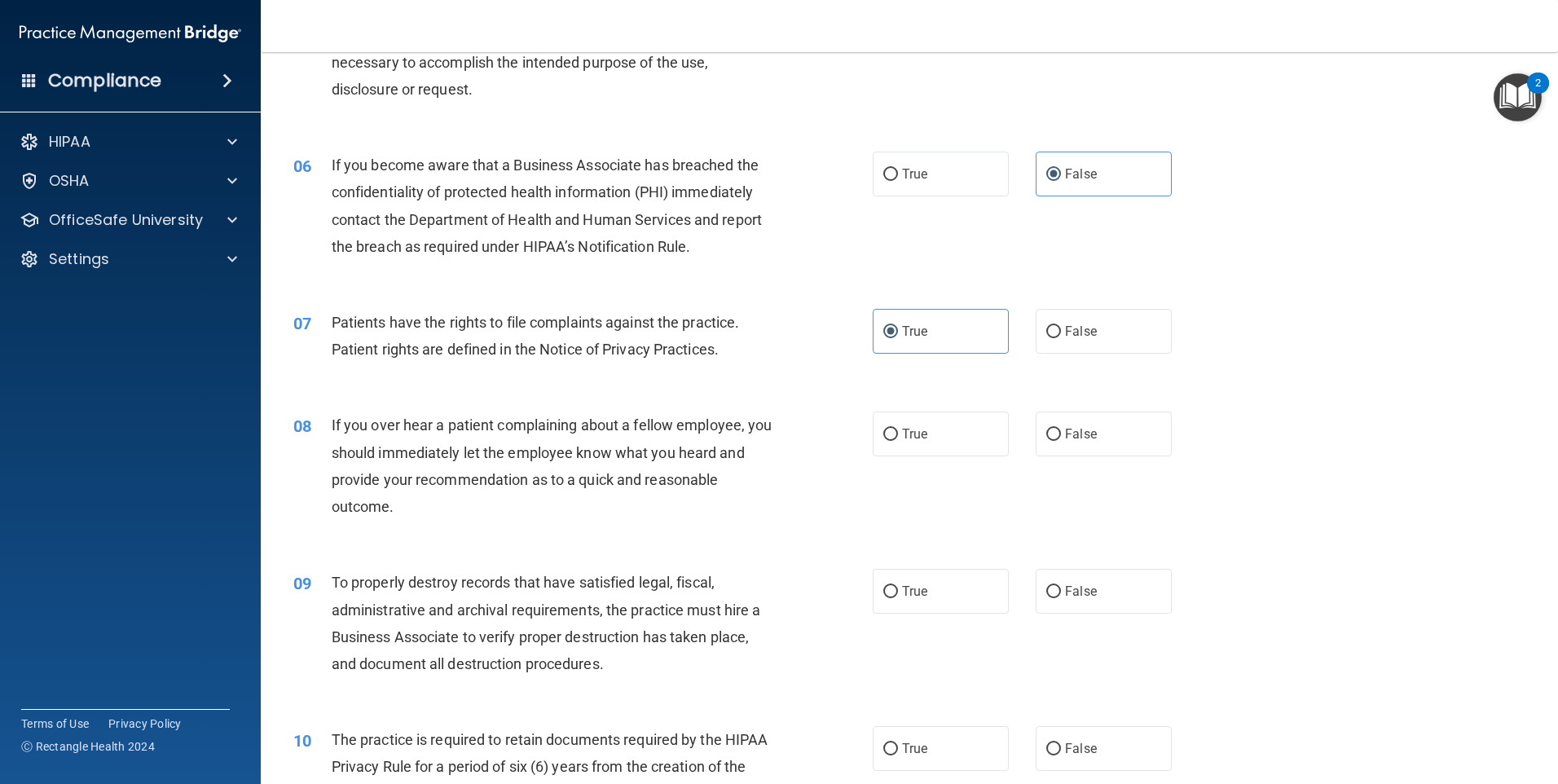
scroll to position [734, 0]
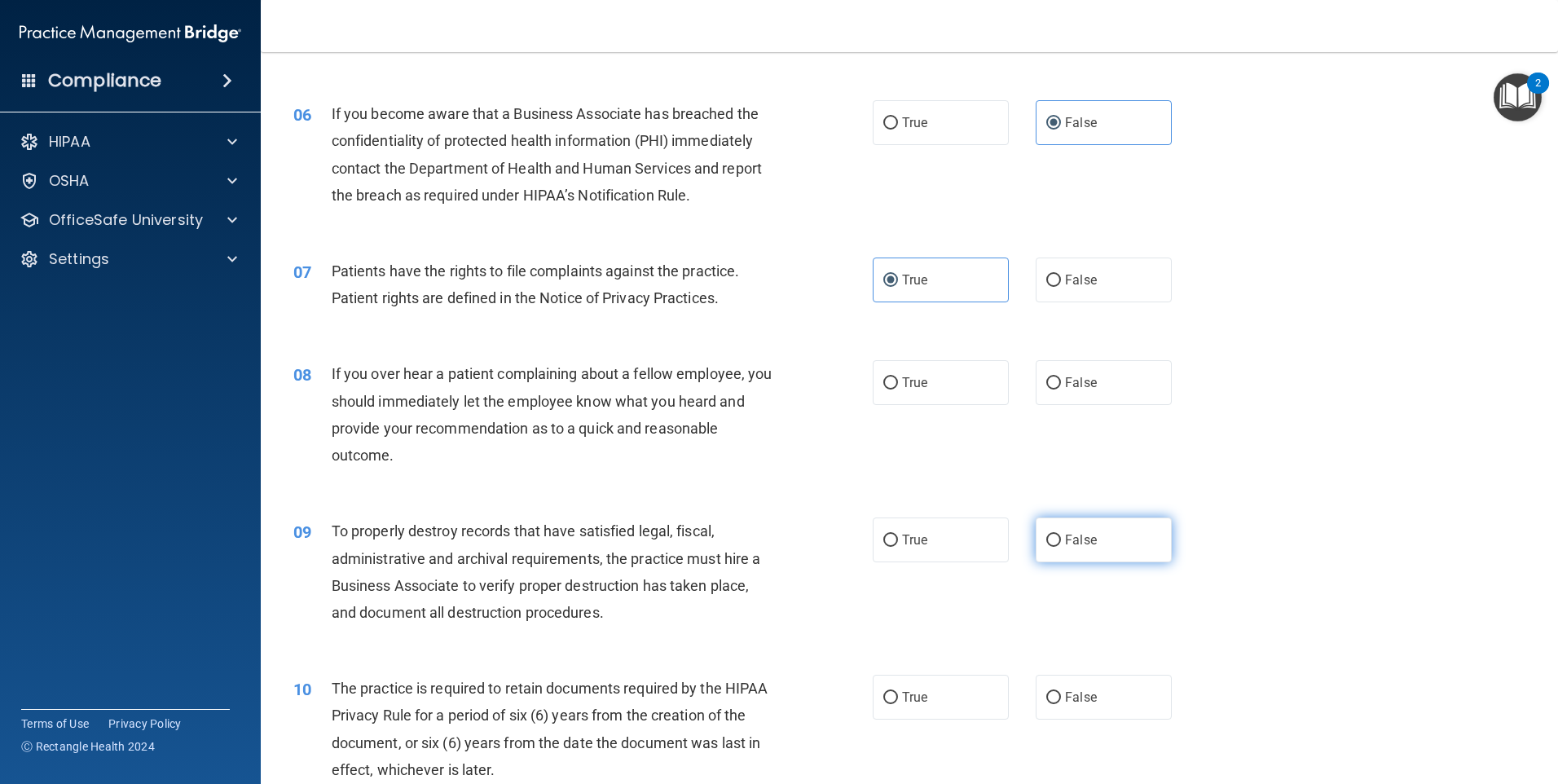
click at [1075, 556] on label "False" at bounding box center [1103, 539] width 136 height 45
click at [1061, 547] on input "False" at bounding box center [1053, 540] width 14 height 12
radio input "true"
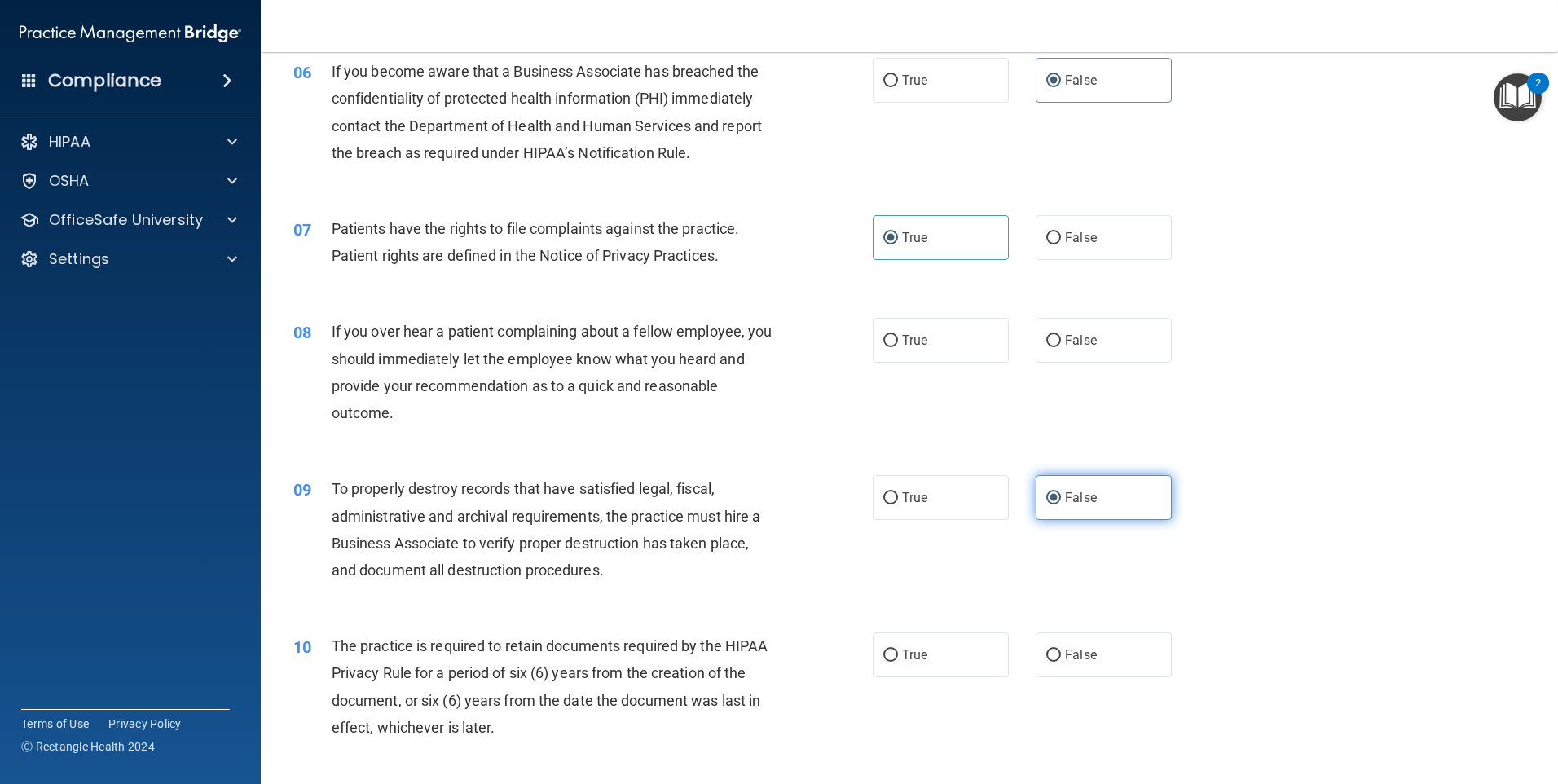
scroll to position [814, 0]
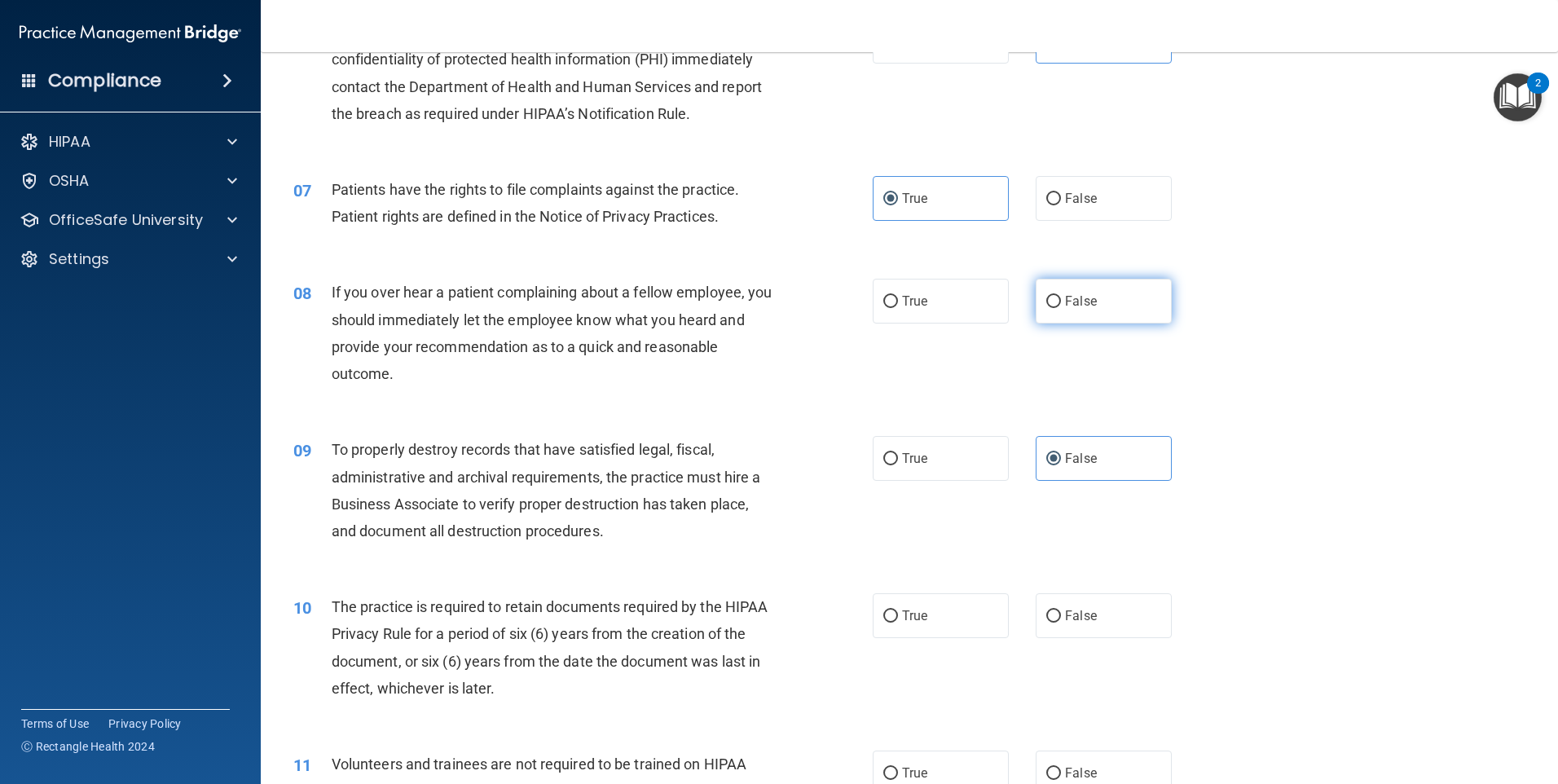
click at [1065, 307] on span "False" at bounding box center [1080, 301] width 31 height 15
click at [1059, 307] on input "False" at bounding box center [1053, 302] width 14 height 12
radio input "true"
click at [909, 616] on span "True" at bounding box center [914, 615] width 26 height 15
click at [898, 616] on input "True" at bounding box center [890, 616] width 14 height 12
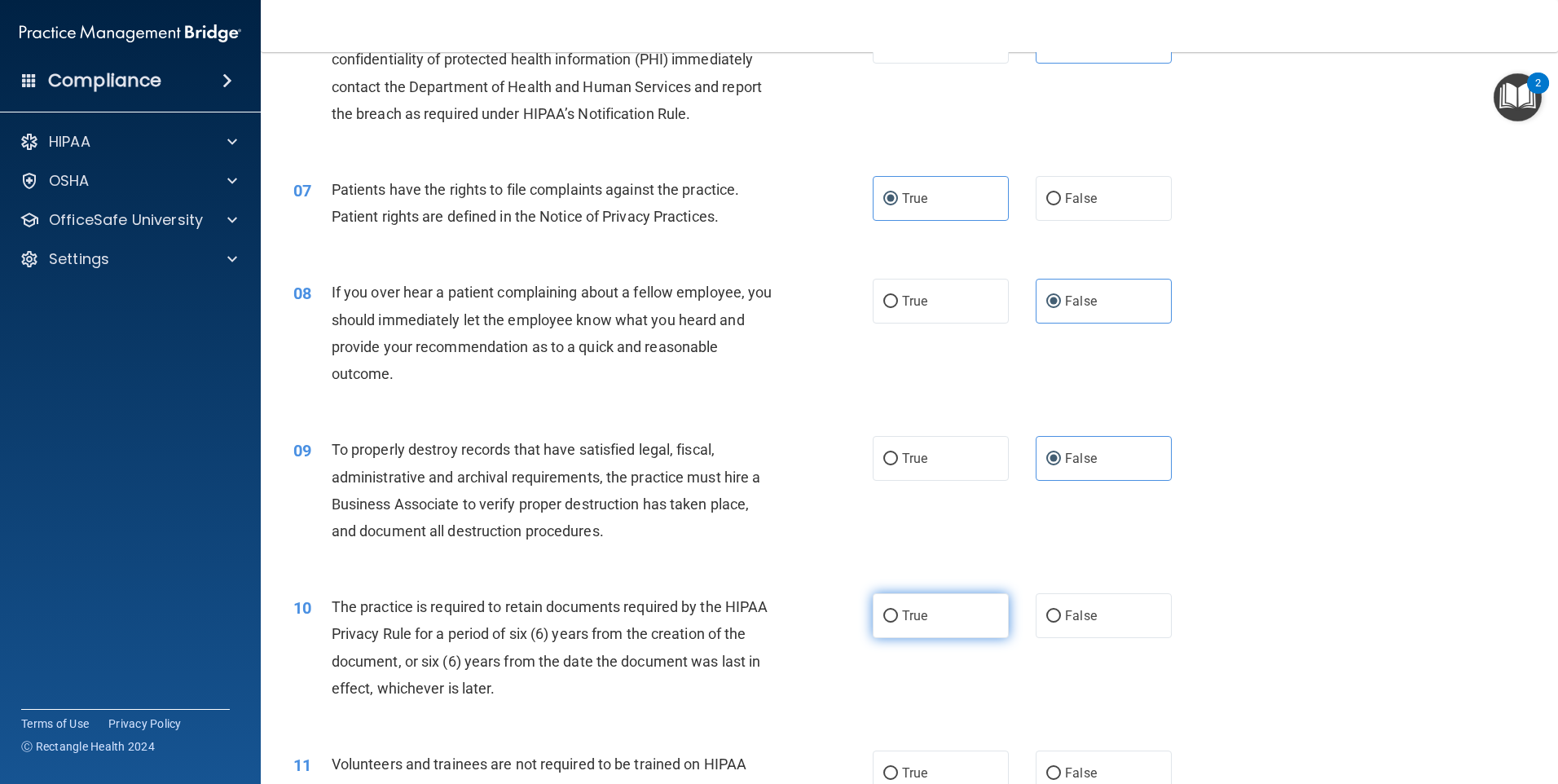
radio input "true"
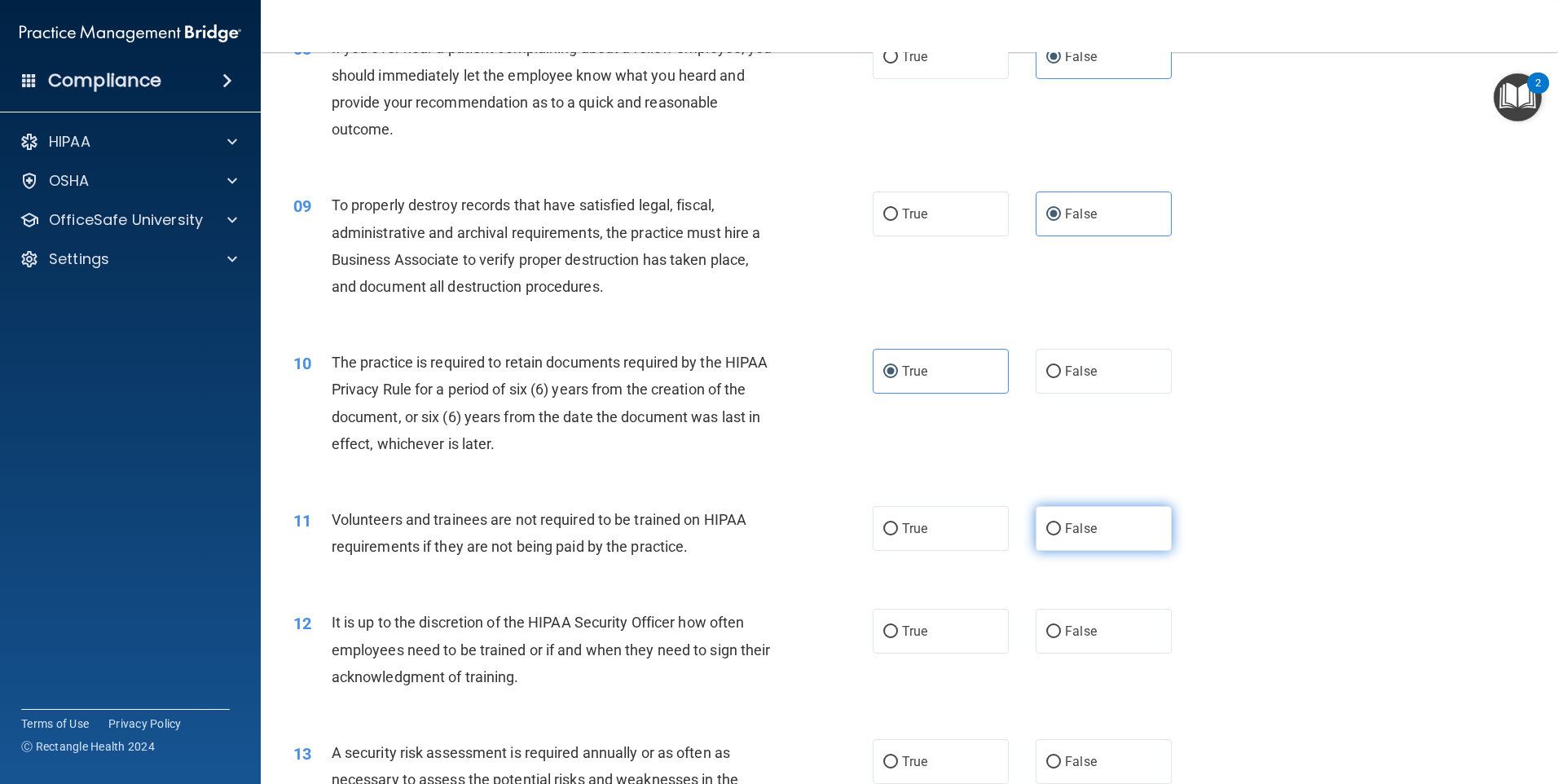
click at [1131, 531] on label "False" at bounding box center [1103, 528] width 136 height 45
click at [1061, 531] on input "False" at bounding box center [1053, 529] width 14 height 12
radio input "true"
click at [1095, 636] on label "False" at bounding box center [1103, 630] width 136 height 45
click at [1061, 636] on input "False" at bounding box center [1053, 631] width 14 height 12
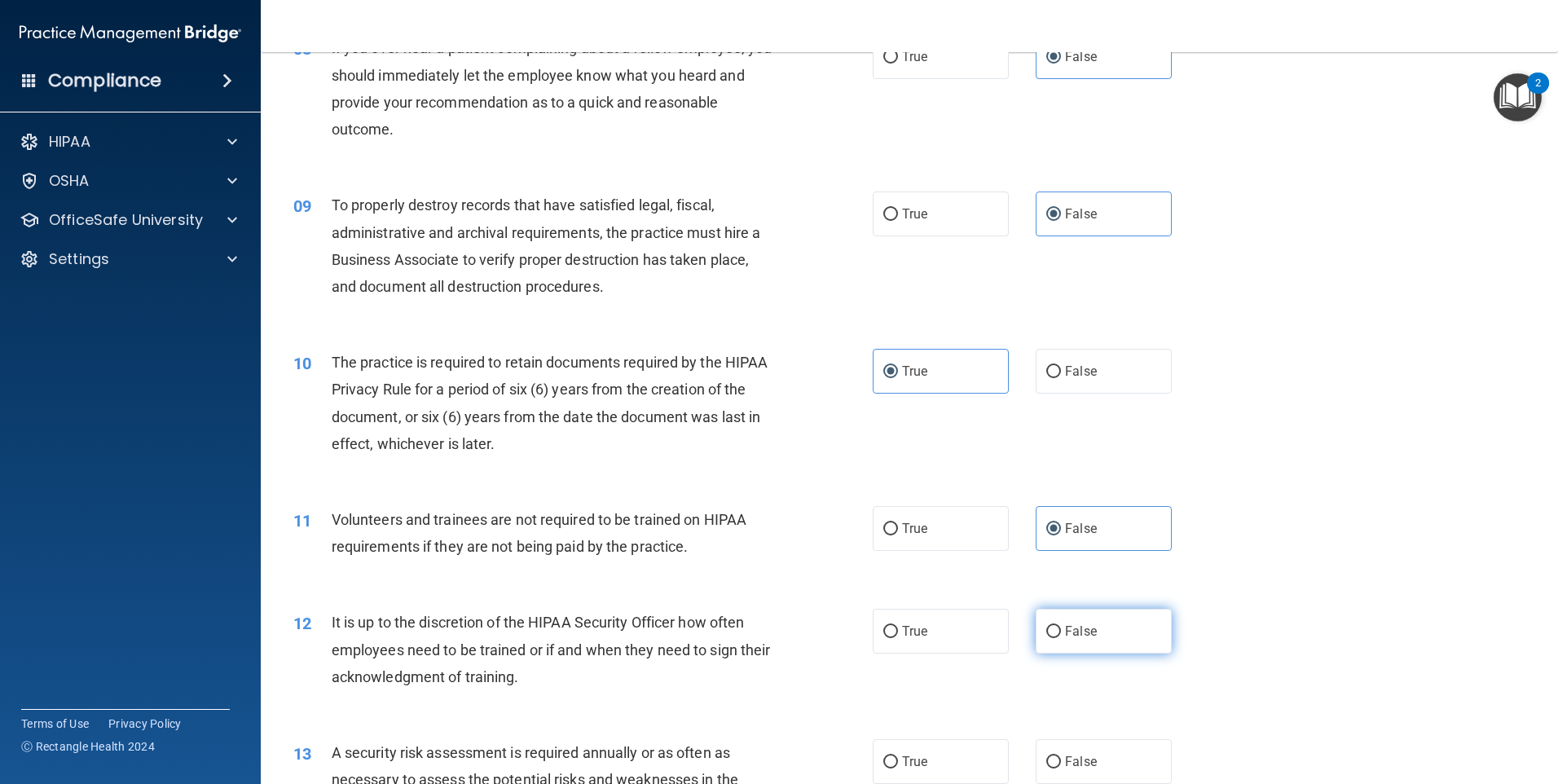
radio input "true"
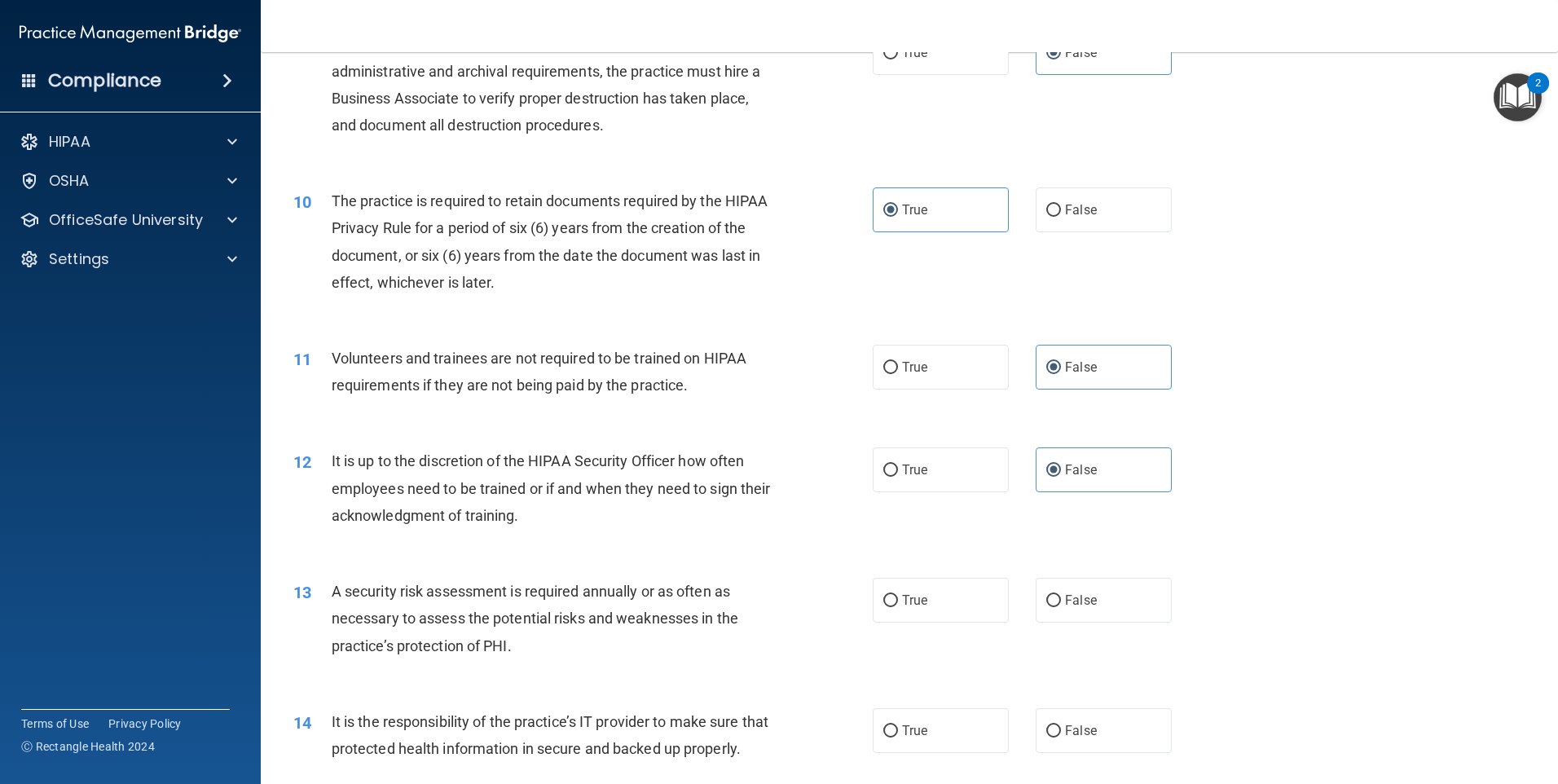
scroll to position [1223, 0]
click at [932, 611] on label "True" at bounding box center [940, 598] width 136 height 45
click at [898, 606] on input "True" at bounding box center [890, 599] width 14 height 12
radio input "true"
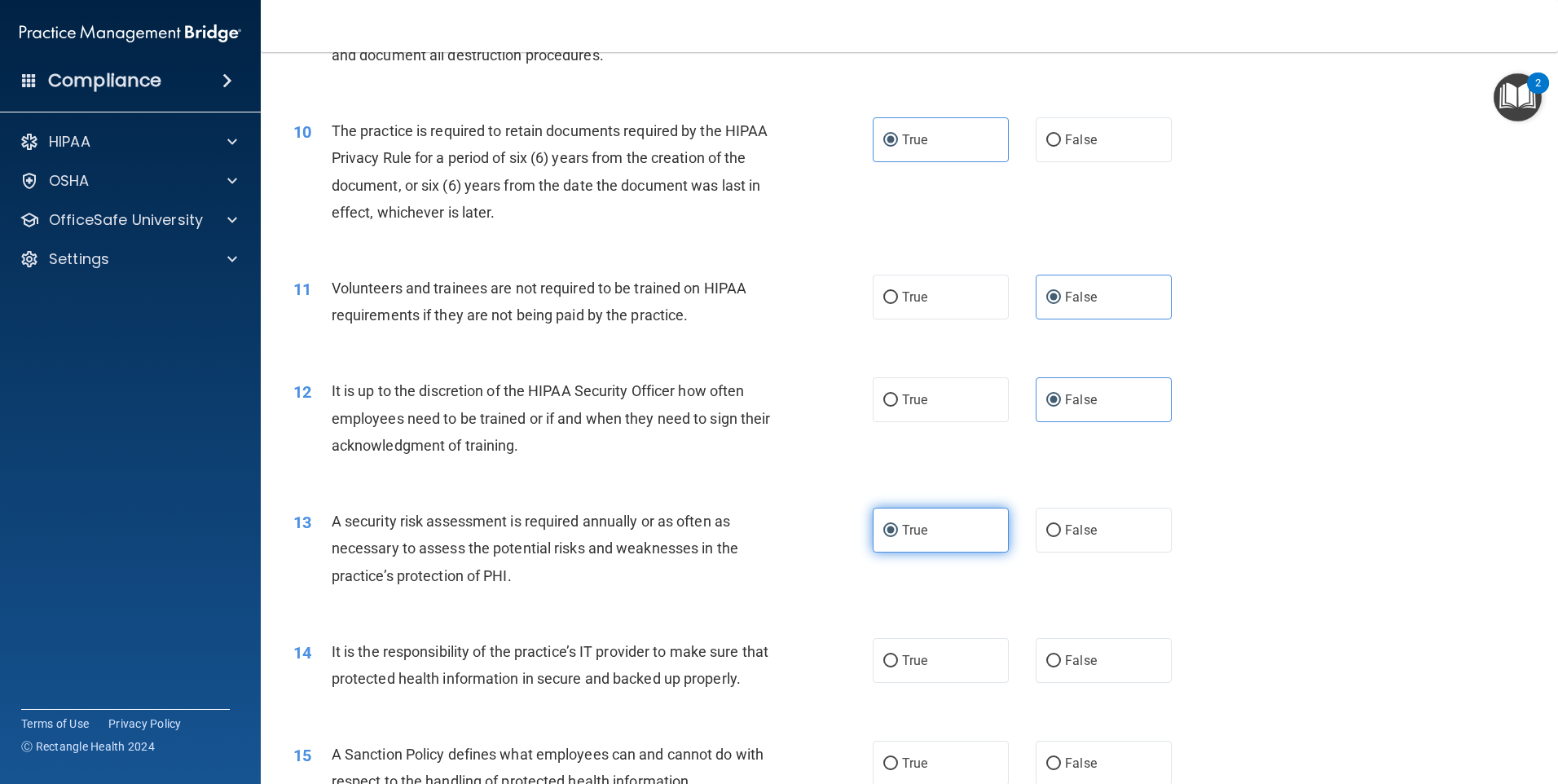
scroll to position [1385, 0]
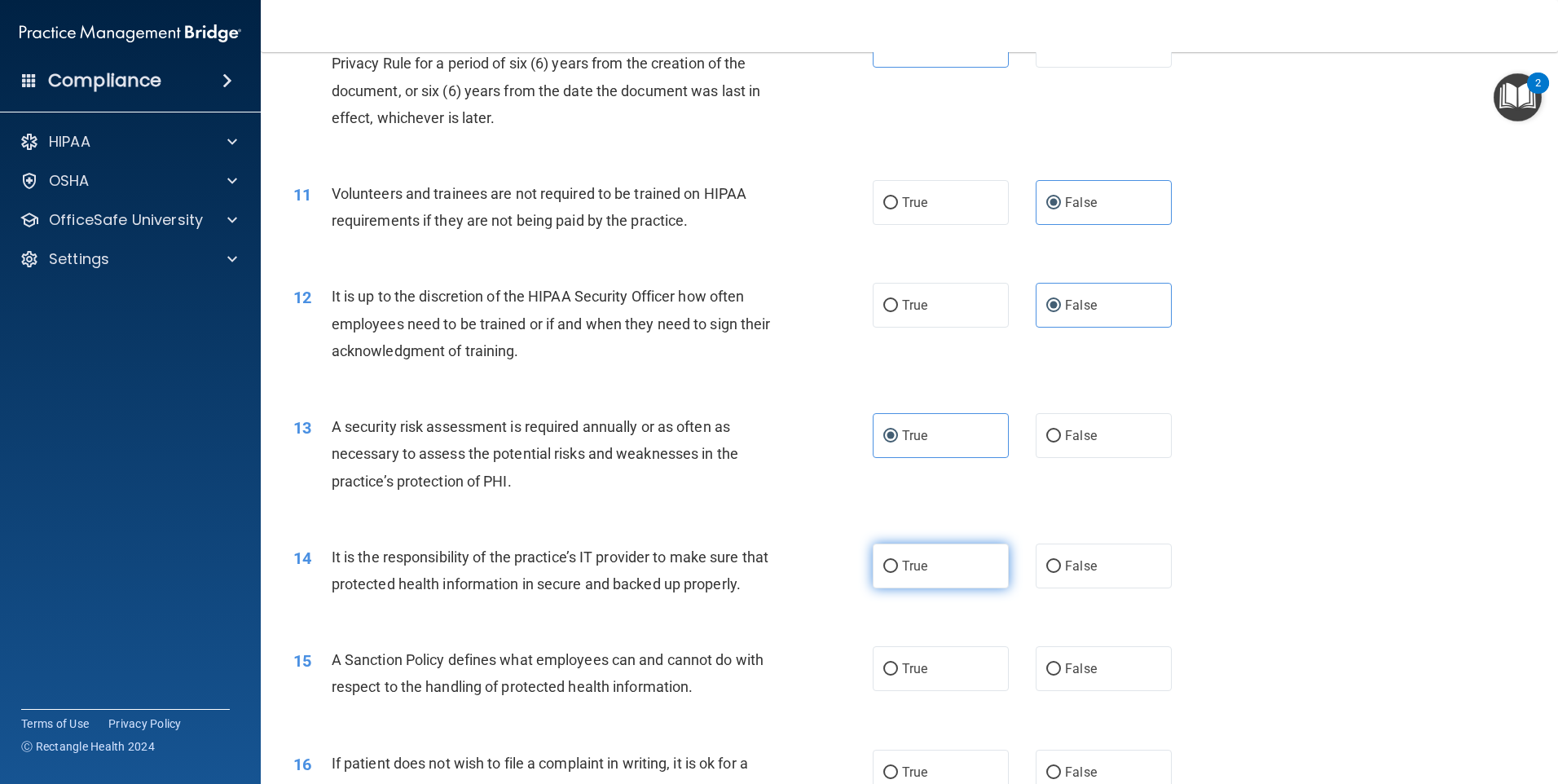
click at [893, 568] on label "True" at bounding box center [940, 566] width 136 height 45
click at [893, 568] on input "True" at bounding box center [890, 567] width 14 height 12
radio input "true"
click at [1069, 676] on span "False" at bounding box center [1080, 668] width 31 height 15
click at [1061, 676] on input "False" at bounding box center [1053, 669] width 14 height 12
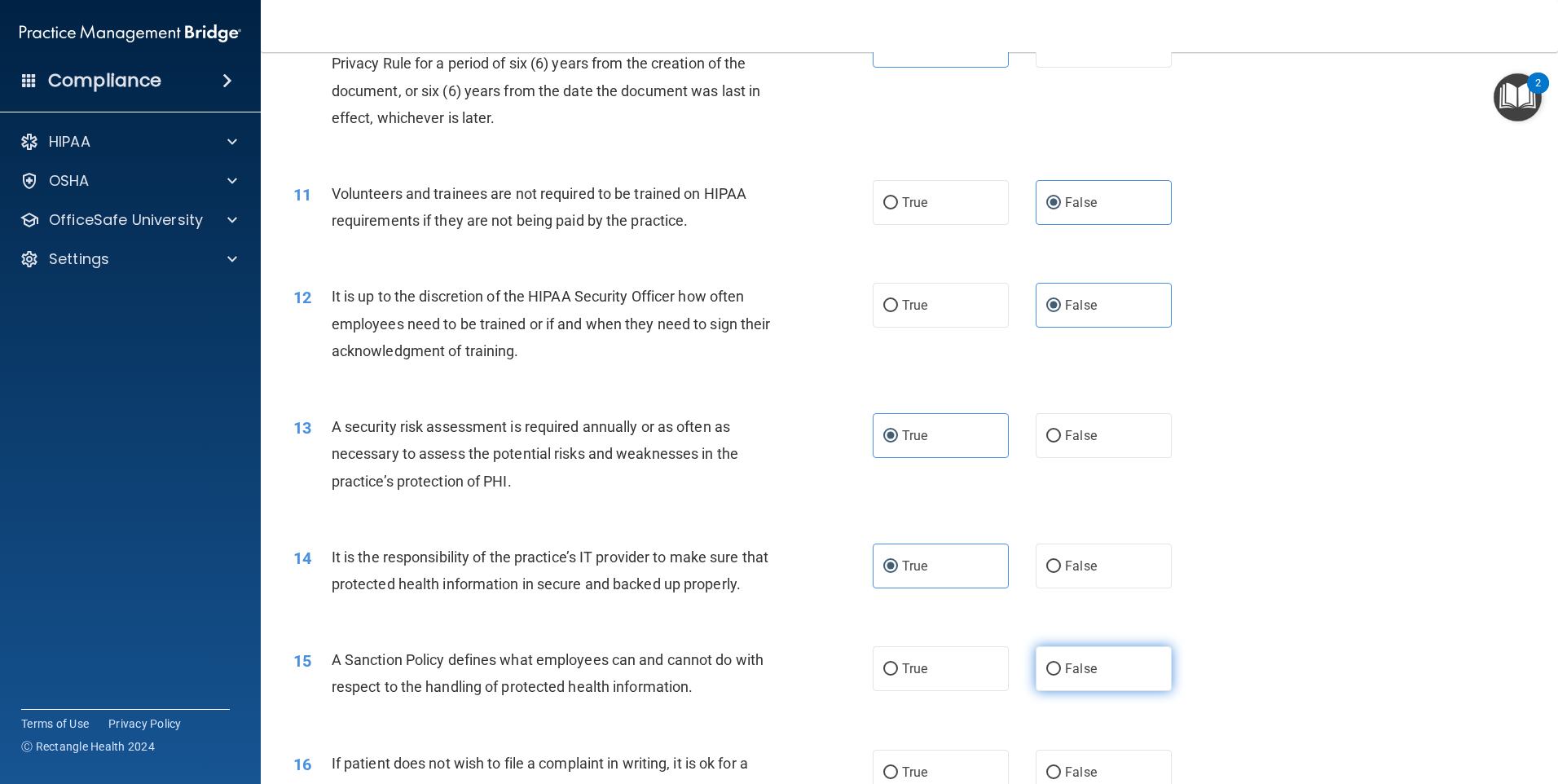
radio input "true"
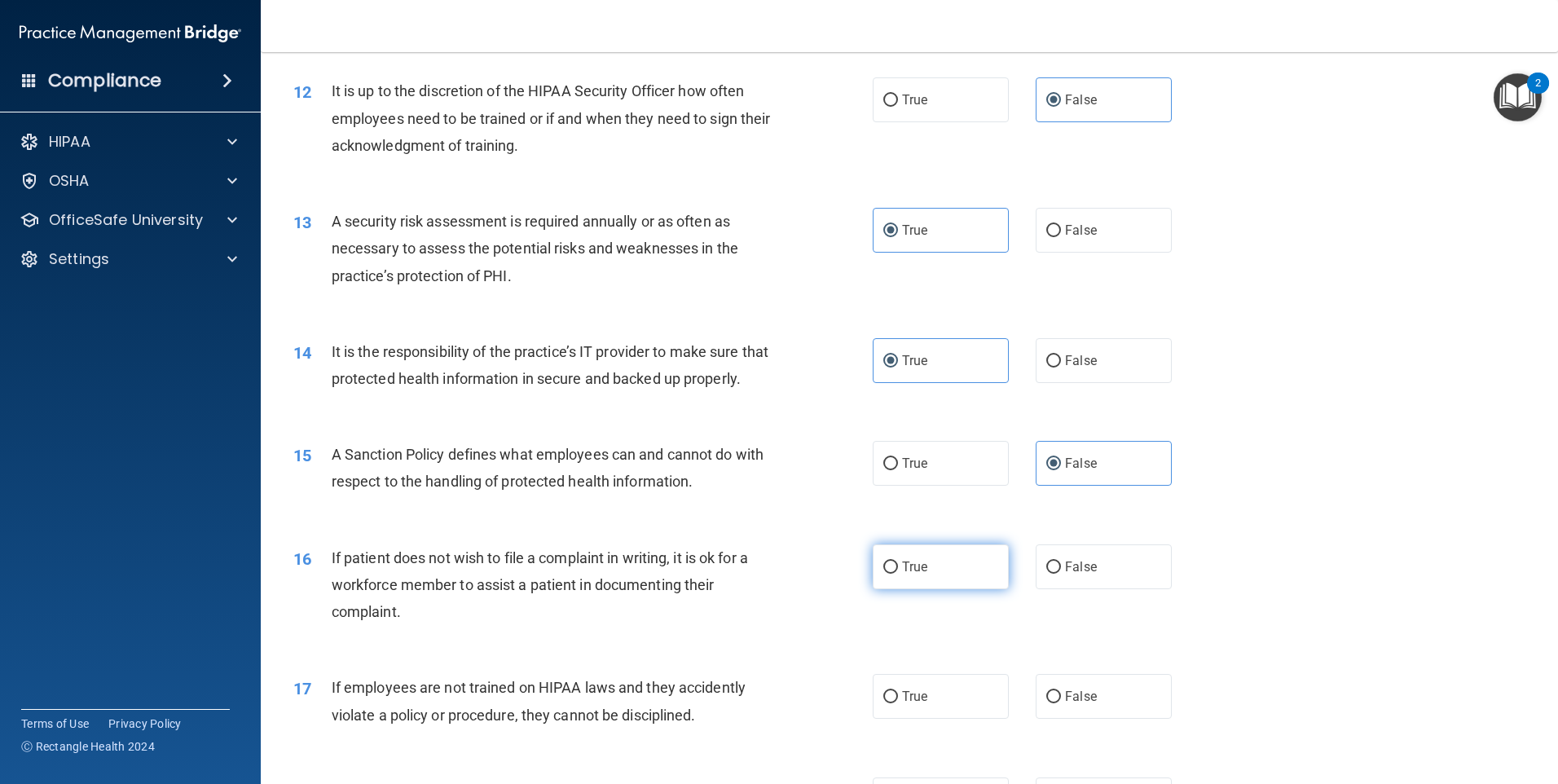
scroll to position [1630, 0]
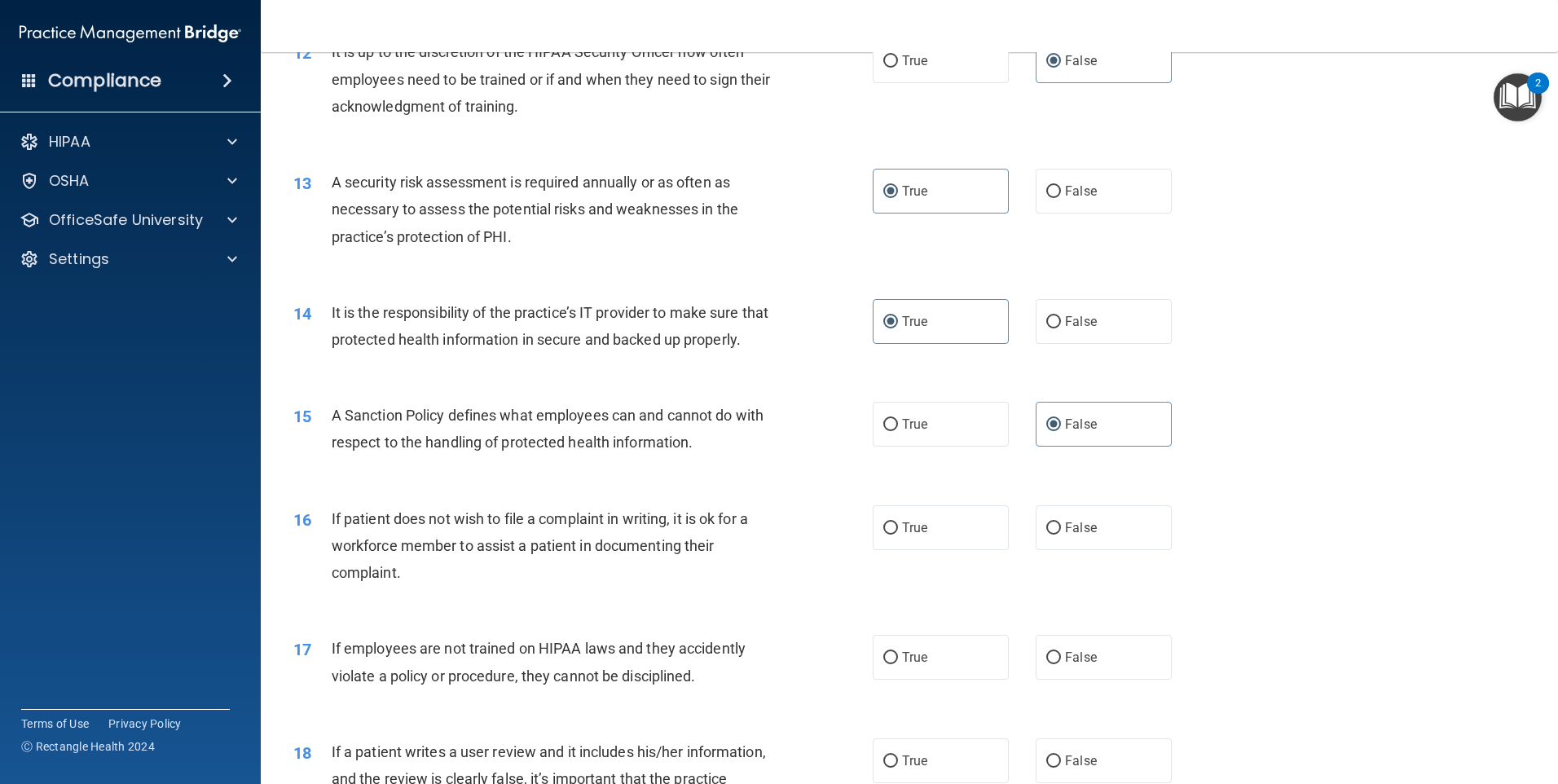
click at [921, 579] on div "16 If patient does not wish to file a complaint in writing, it is ok for a work…" at bounding box center [910, 550] width 1257 height 130
click at [922, 535] on span "True" at bounding box center [914, 528] width 26 height 15
click at [898, 534] on input "True" at bounding box center [890, 528] width 14 height 12
radio input "true"
click at [895, 680] on label "True" at bounding box center [940, 657] width 136 height 45
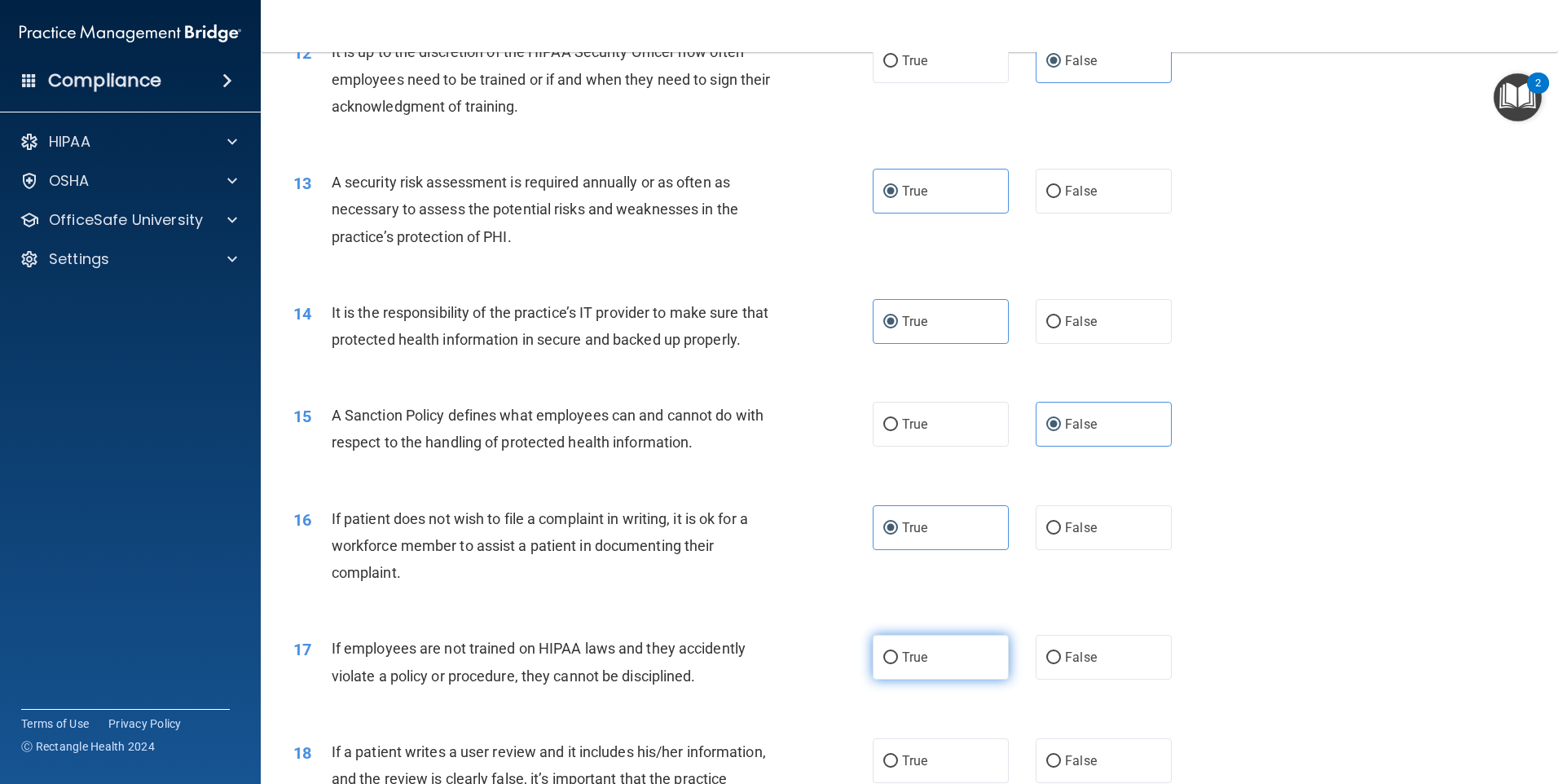
click at [895, 664] on input "True" at bounding box center [890, 658] width 14 height 12
radio input "true"
click at [1068, 670] on label "False" at bounding box center [1103, 657] width 136 height 45
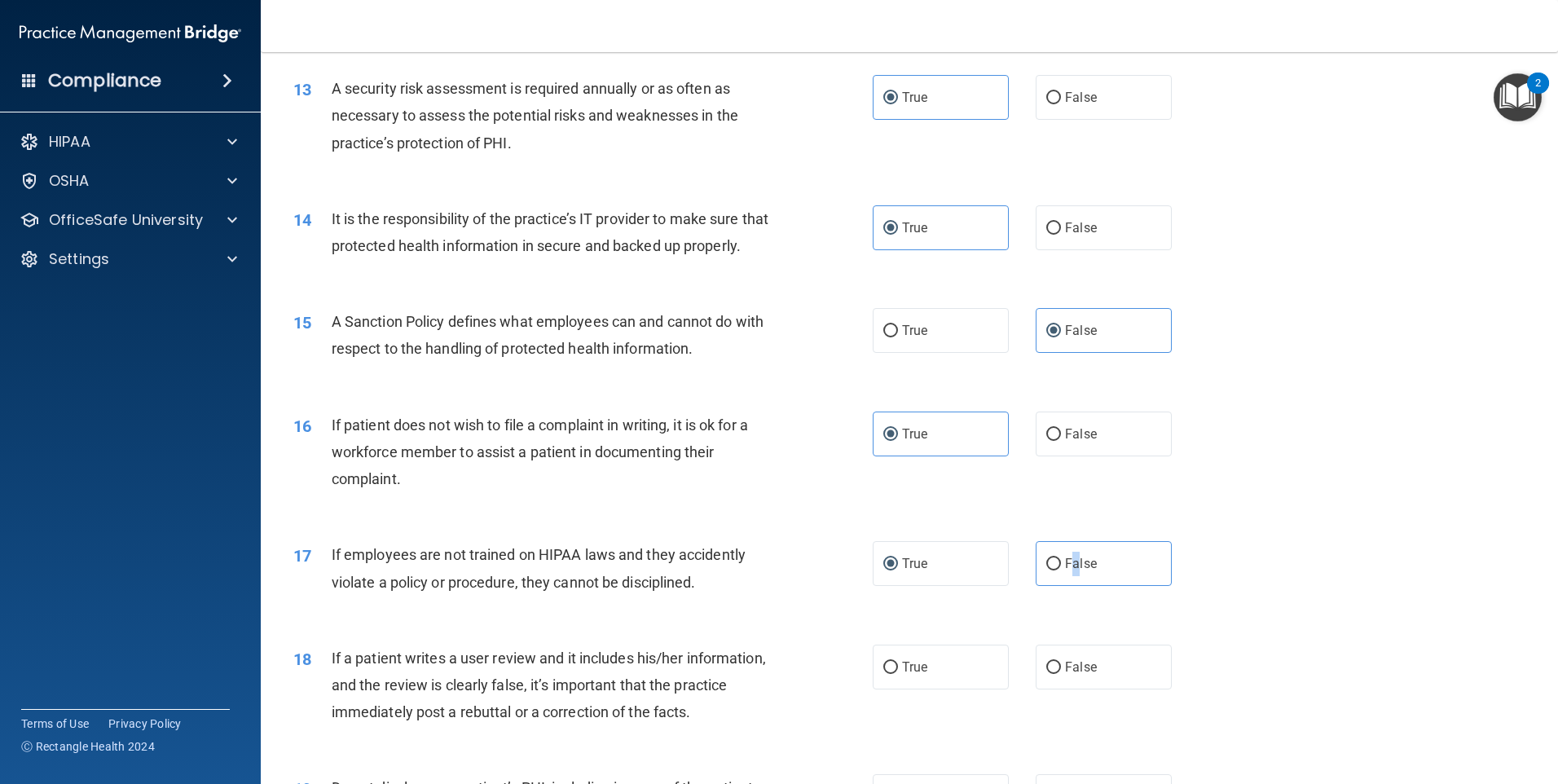
scroll to position [1874, 0]
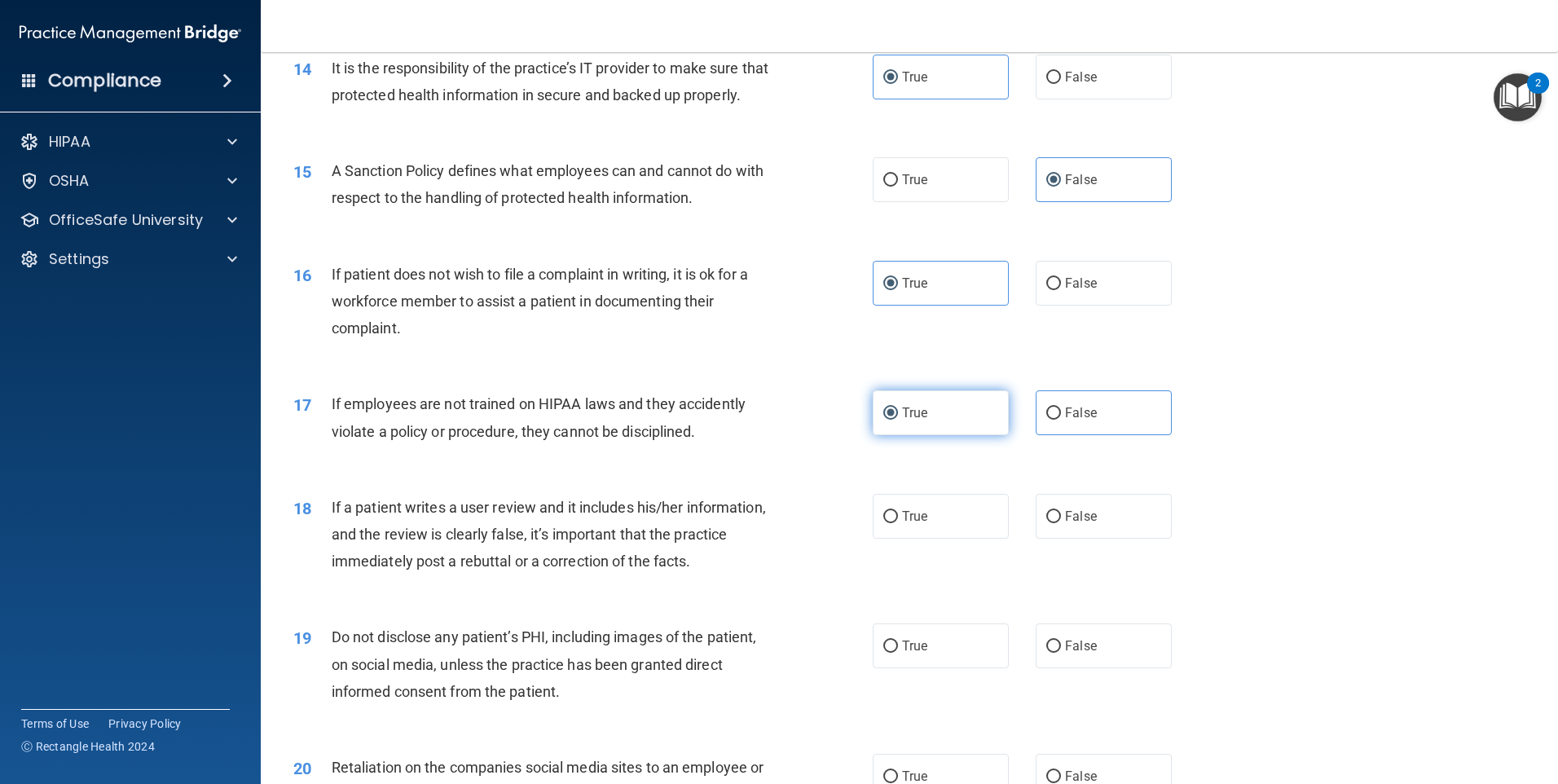
drag, startPoint x: 936, startPoint y: 446, endPoint x: 954, endPoint y: 443, distance: 18.2
click at [942, 435] on label "True" at bounding box center [940, 412] width 136 height 45
click at [898, 420] on input "True" at bounding box center [890, 413] width 14 height 12
click at [1100, 435] on label "False" at bounding box center [1103, 412] width 136 height 45
click at [1061, 420] on input "False" at bounding box center [1053, 413] width 14 height 12
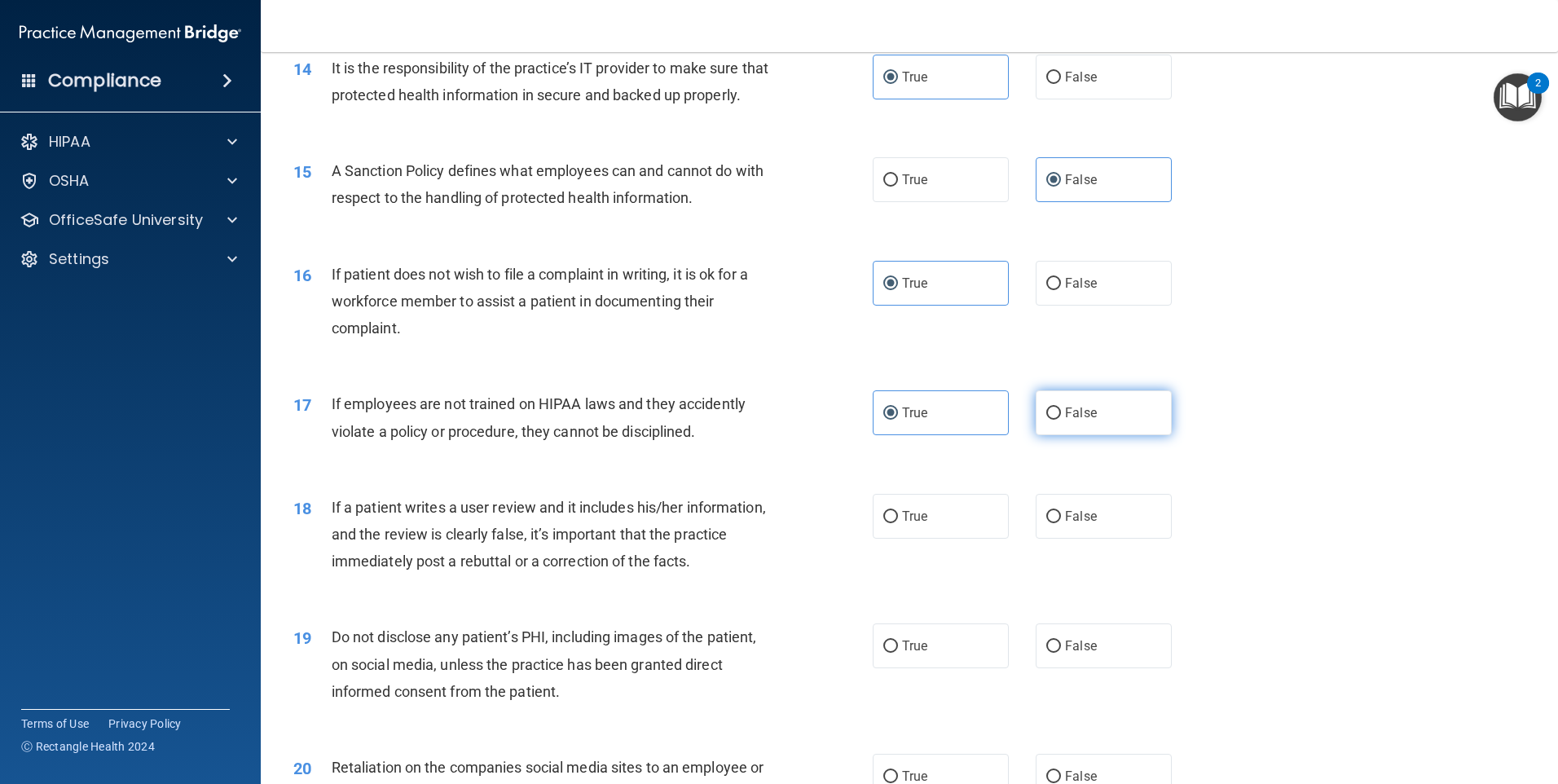
radio input "true"
radio input "false"
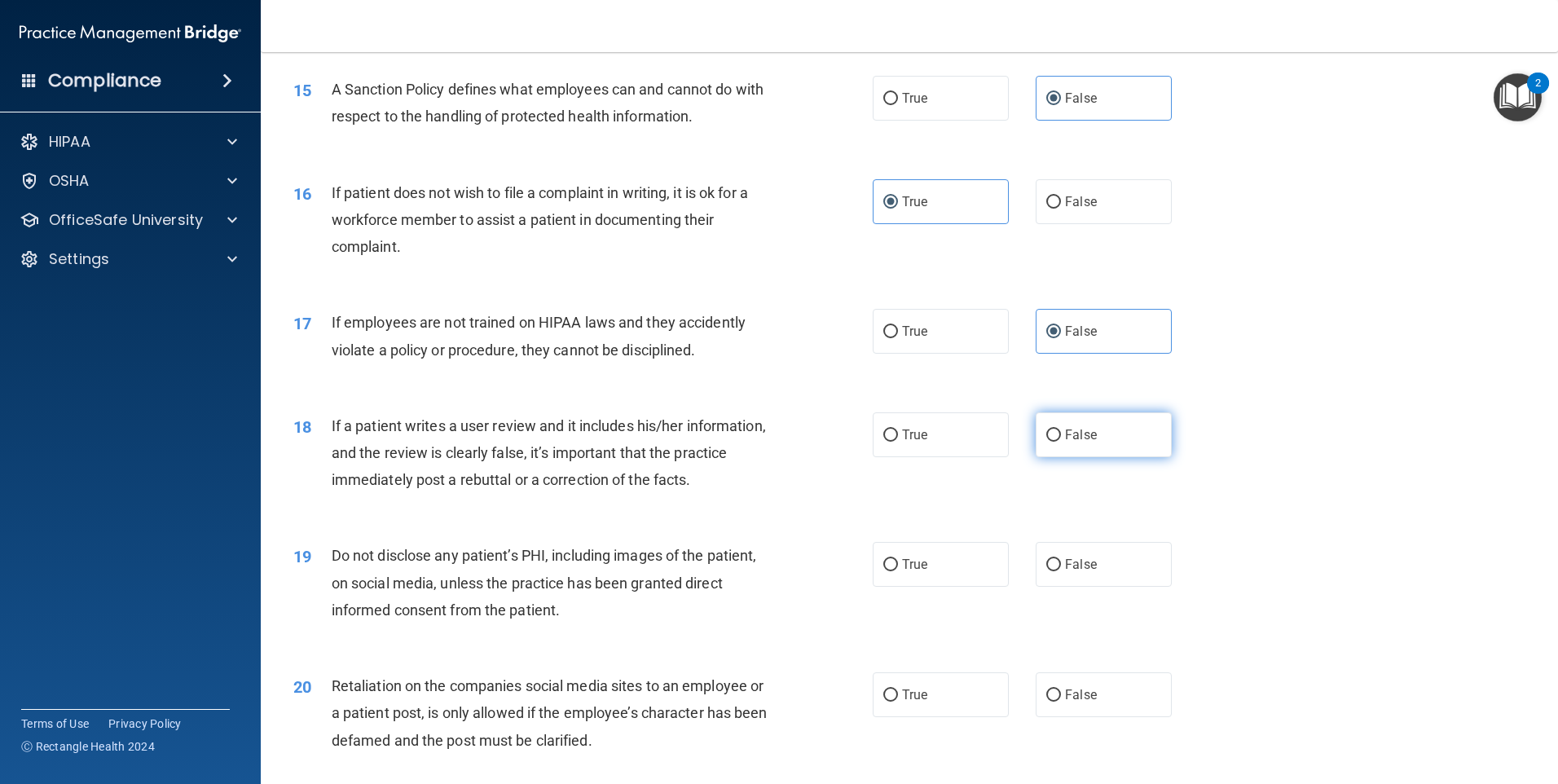
click at [1073, 442] on span "False" at bounding box center [1080, 435] width 31 height 15
click at [1061, 441] on input "False" at bounding box center [1053, 435] width 14 height 12
radio input "true"
click at [884, 571] on input "True" at bounding box center [890, 565] width 14 height 12
radio input "true"
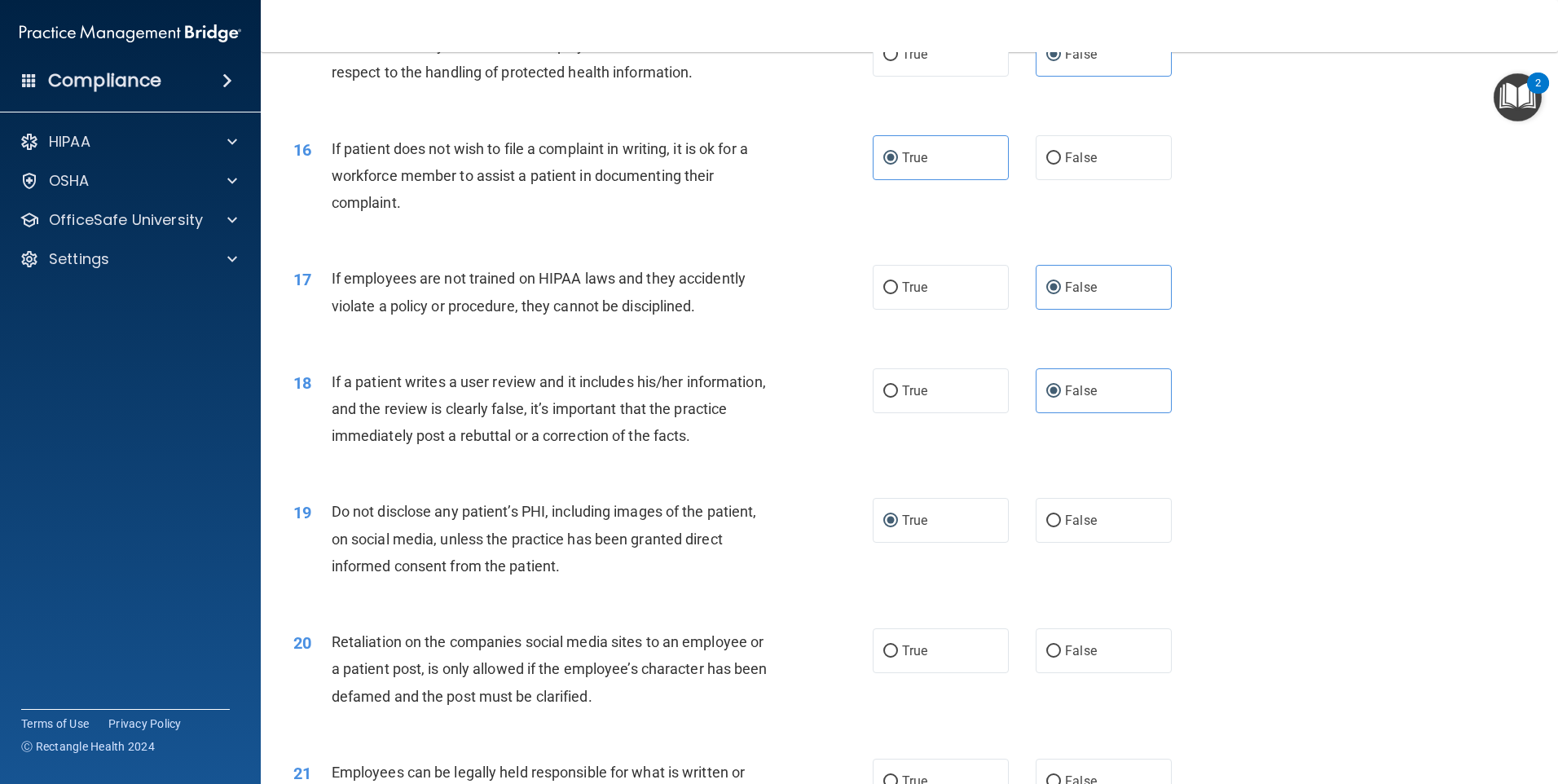
scroll to position [2037, 0]
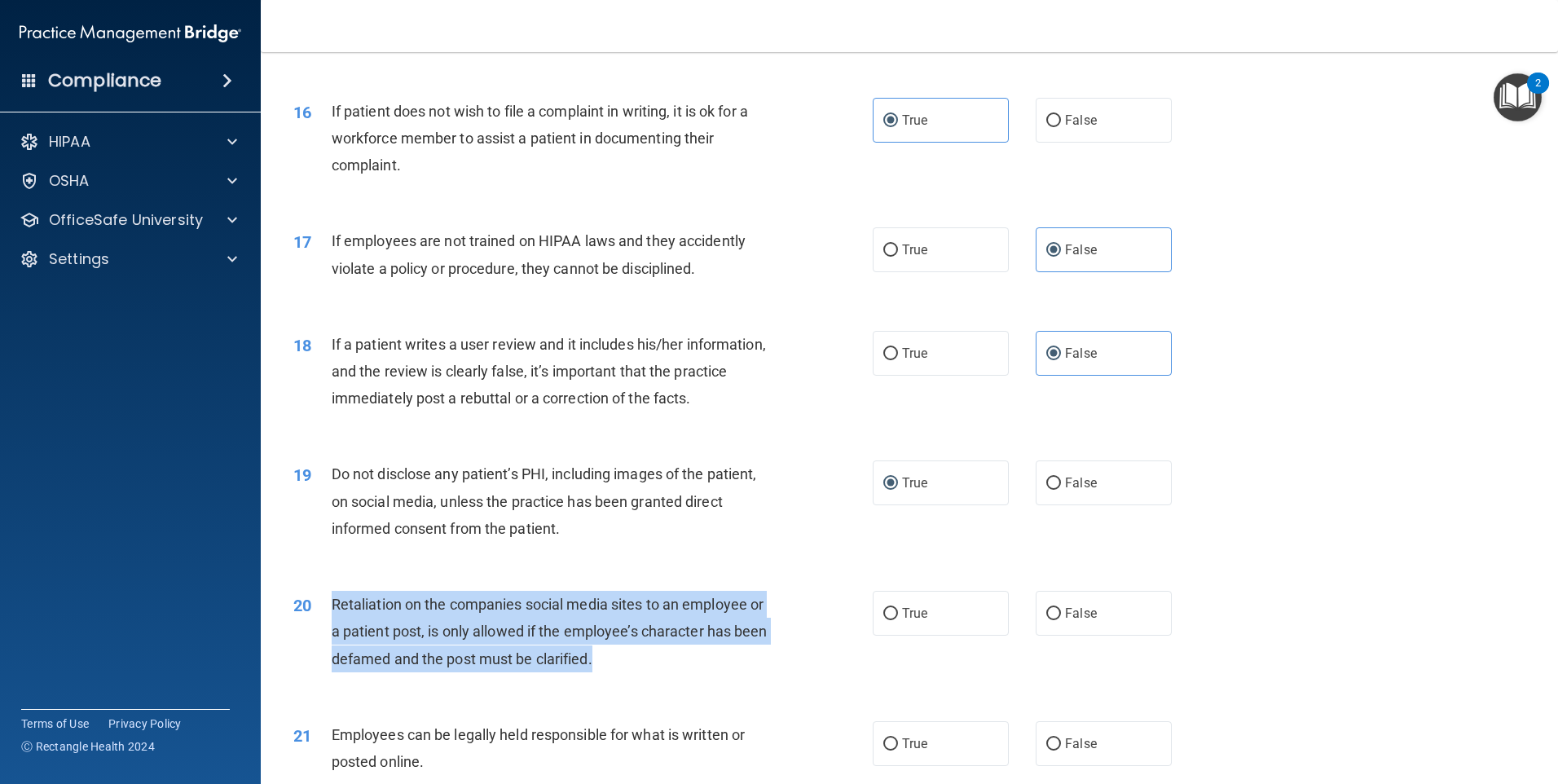
drag, startPoint x: 693, startPoint y: 688, endPoint x: 335, endPoint y: 631, distance: 362.5
click at [335, 631] on div "Retaliation on the companies social media sites to an employee or a patient pos…" at bounding box center [557, 631] width 453 height 82
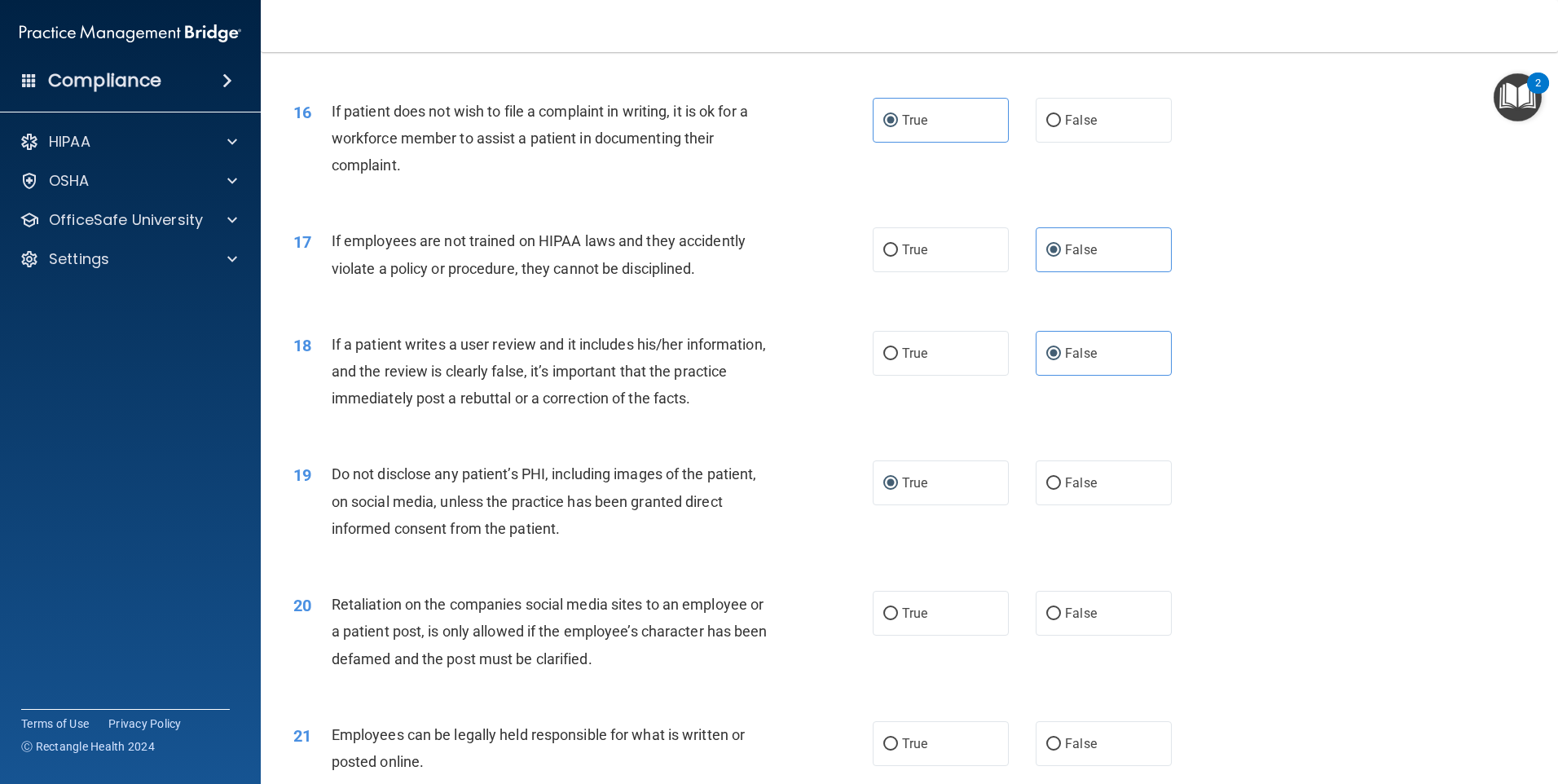
click at [800, 550] on div "19 Do not disclose any patient’s PHI, including images of the patient, on socia…" at bounding box center [583, 505] width 629 height 89
drag, startPoint x: 1101, startPoint y: 651, endPoint x: 774, endPoint y: 495, distance: 362.3
click at [1099, 636] on label "False" at bounding box center [1103, 612] width 136 height 45
click at [1061, 620] on input "False" at bounding box center [1053, 613] width 14 height 12
radio input "true"
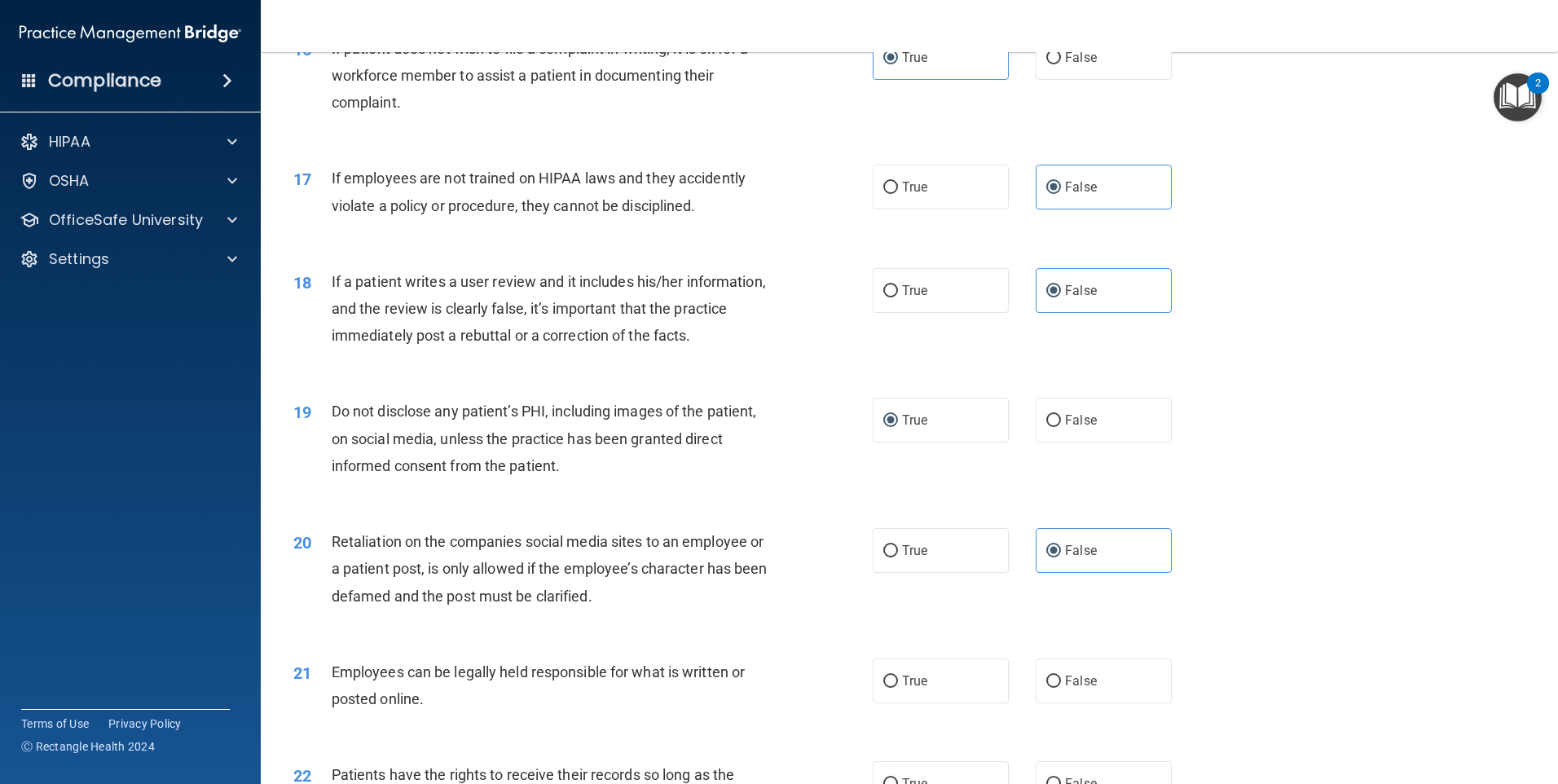
scroll to position [2119, 0]
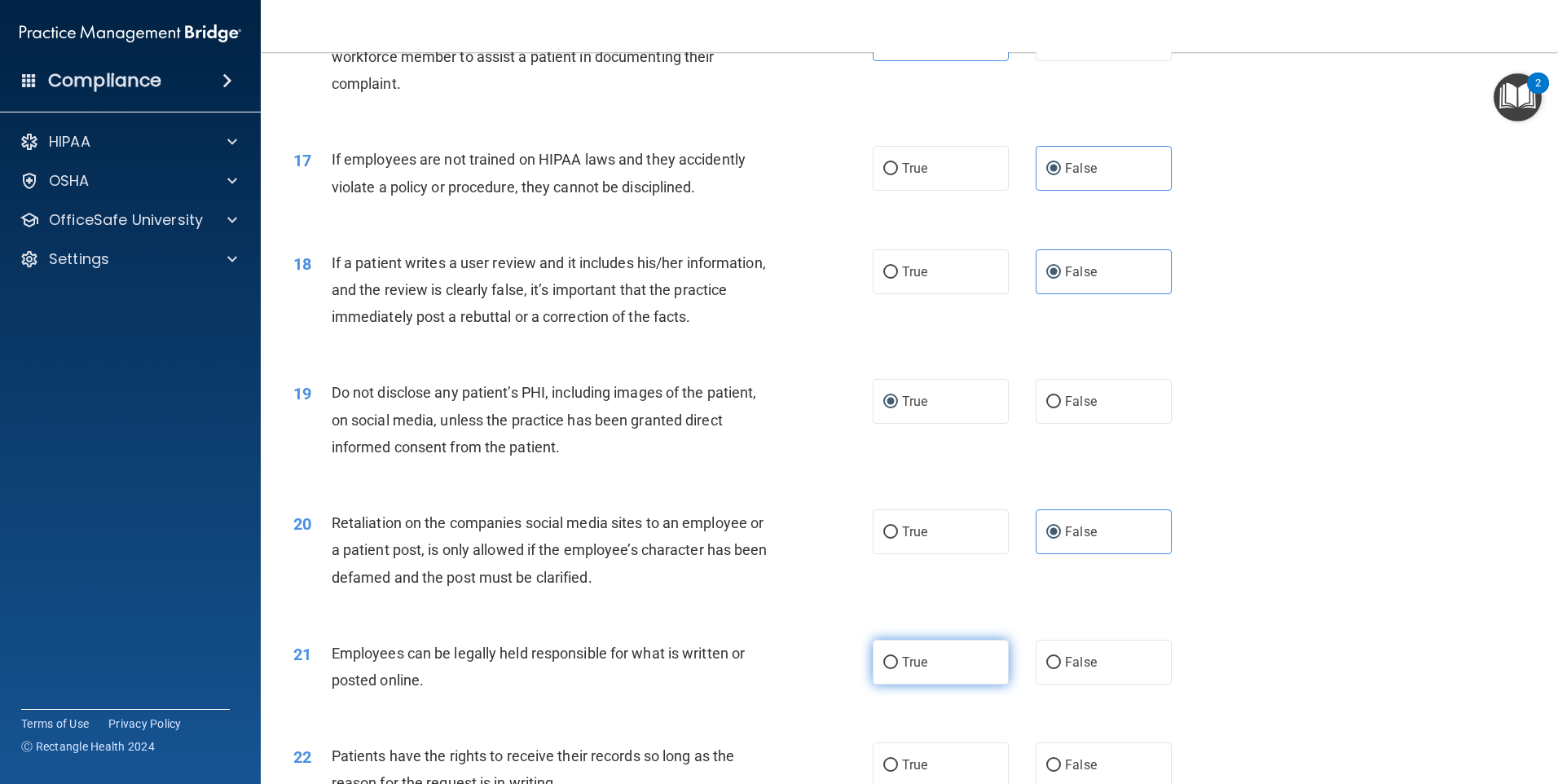
drag, startPoint x: 929, startPoint y: 693, endPoint x: 892, endPoint y: 670, distance: 43.6
click at [927, 684] on label "True" at bounding box center [940, 662] width 136 height 45
click at [898, 669] on input "True" at bounding box center [890, 663] width 14 height 12
radio input "true"
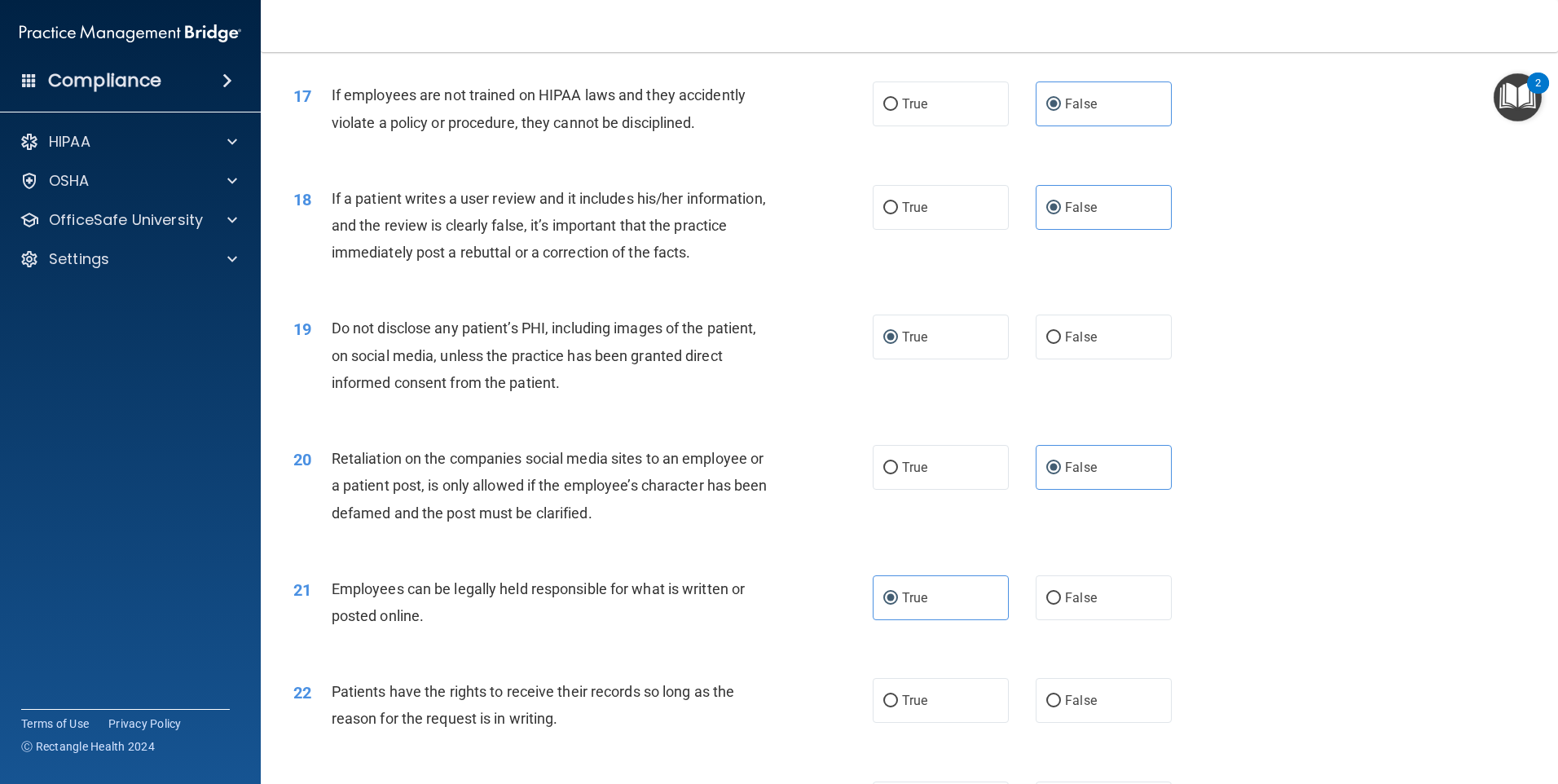
scroll to position [2281, 0]
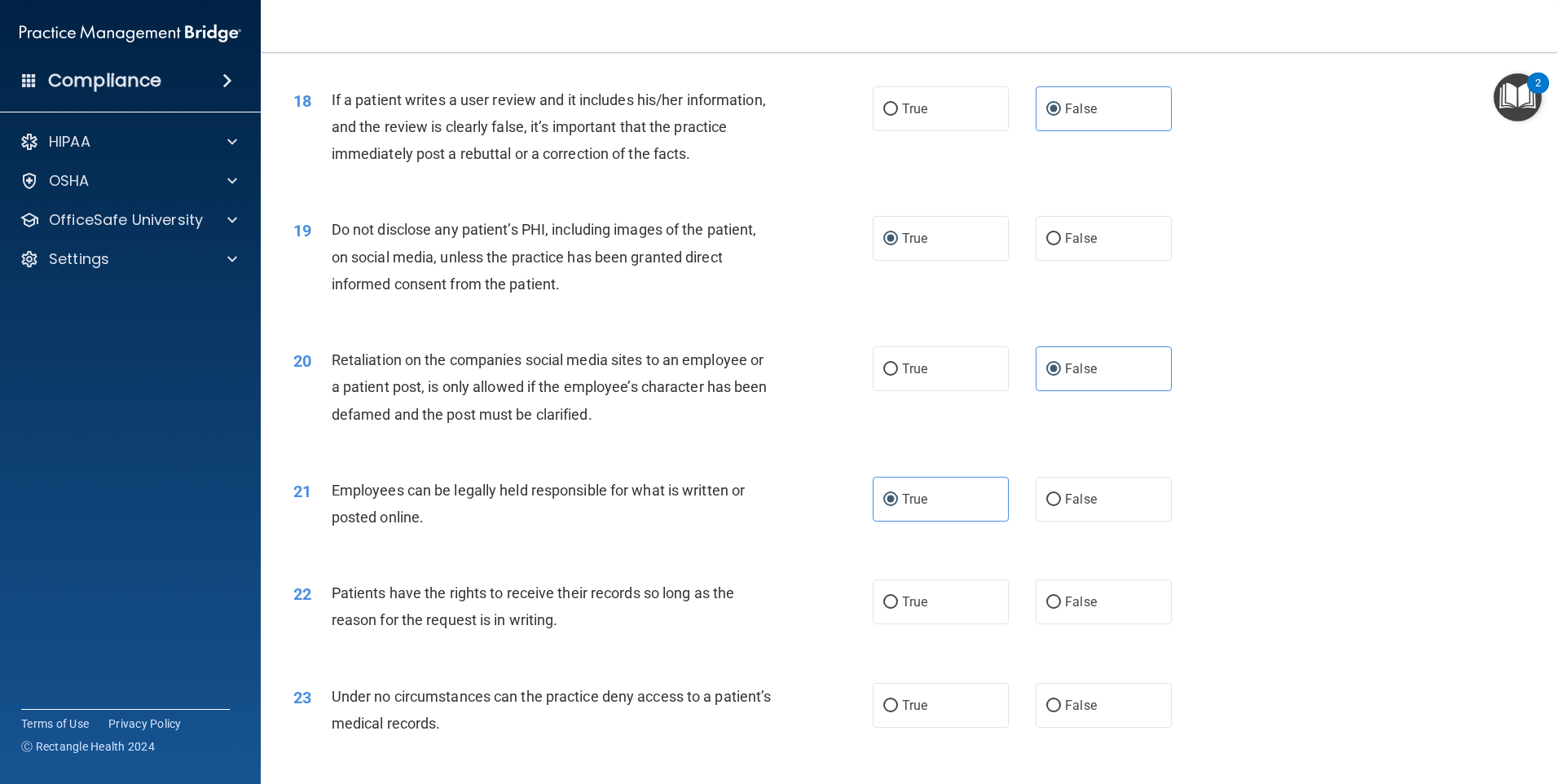
drag, startPoint x: 1119, startPoint y: 640, endPoint x: 801, endPoint y: 614, distance: 319.1
click at [1118, 625] on label "False" at bounding box center [1103, 601] width 136 height 45
click at [1061, 608] on input "False" at bounding box center [1053, 602] width 14 height 12
radio input "true"
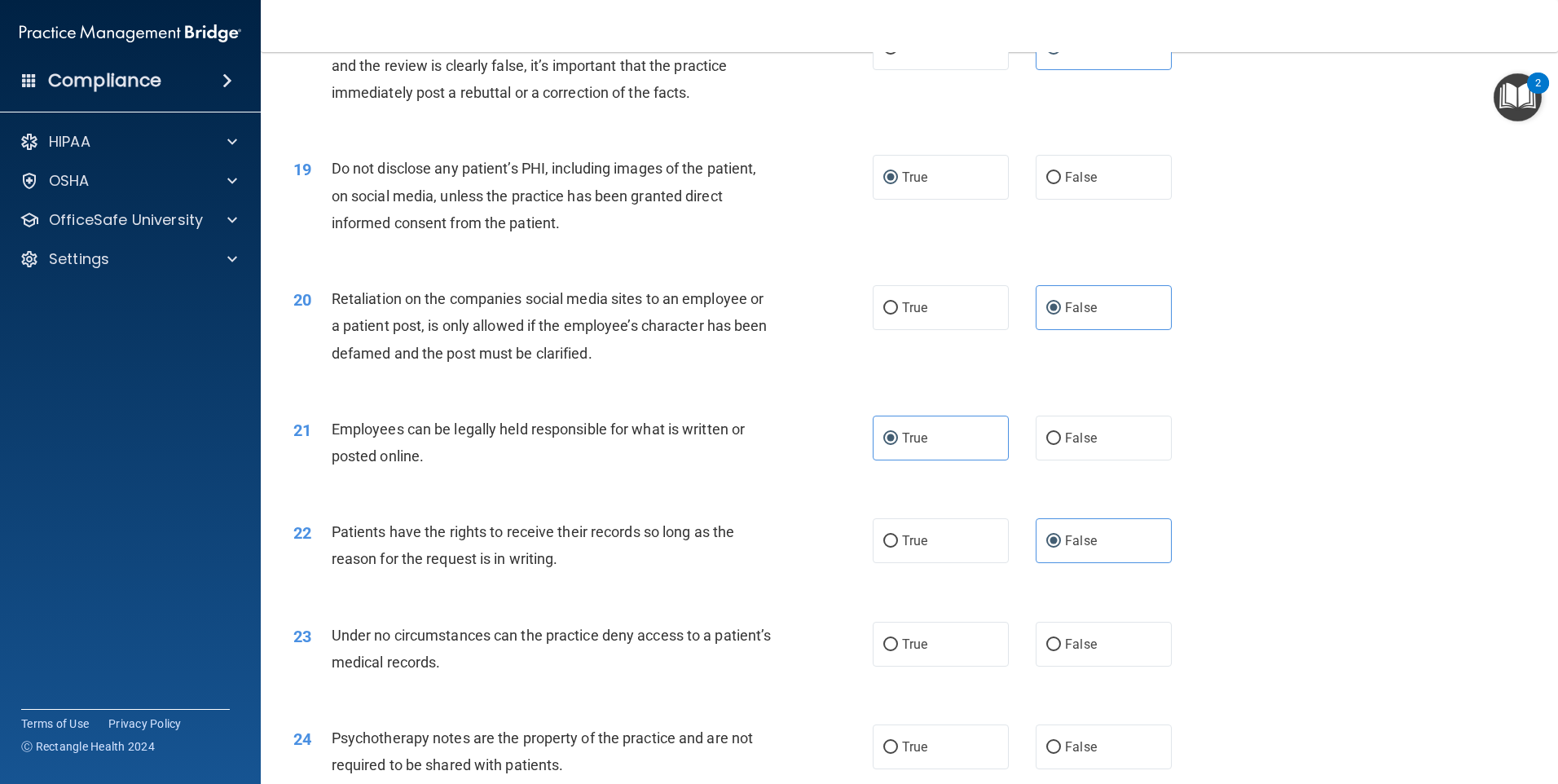
scroll to position [2444, 0]
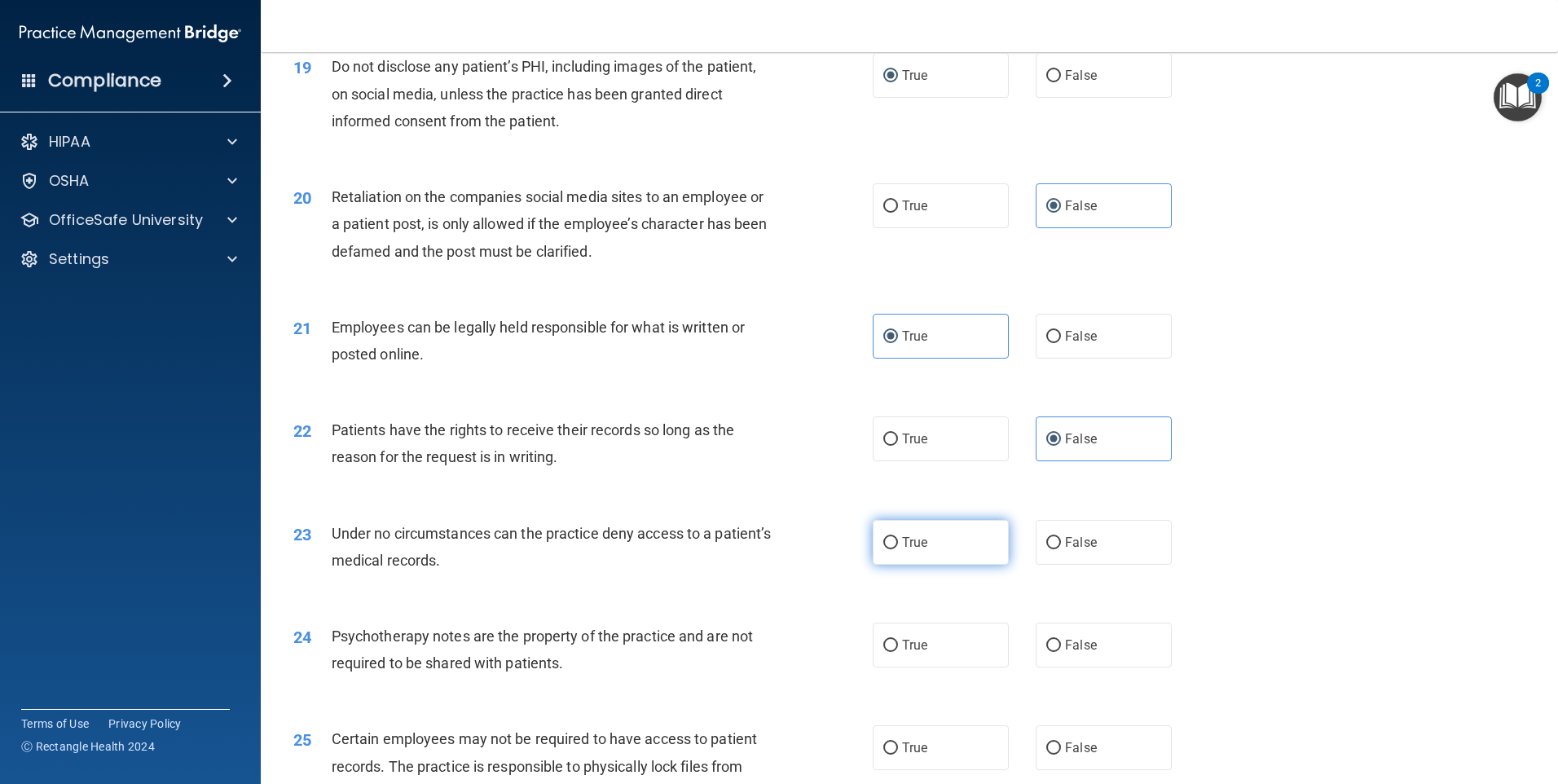
click at [917, 550] on span "True" at bounding box center [914, 542] width 26 height 15
click at [898, 550] on input "True" at bounding box center [890, 543] width 14 height 12
radio input "true"
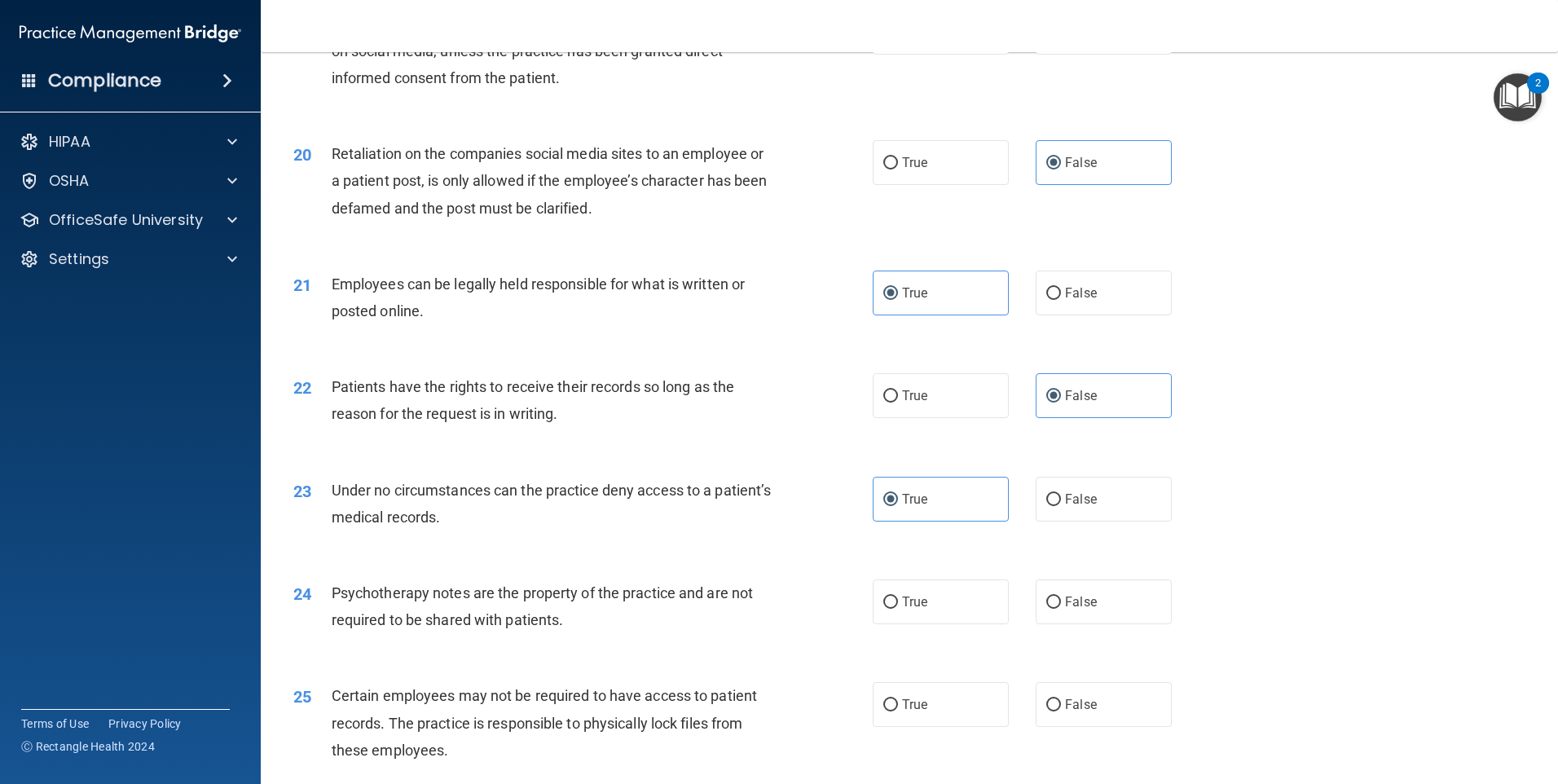
scroll to position [2526, 0]
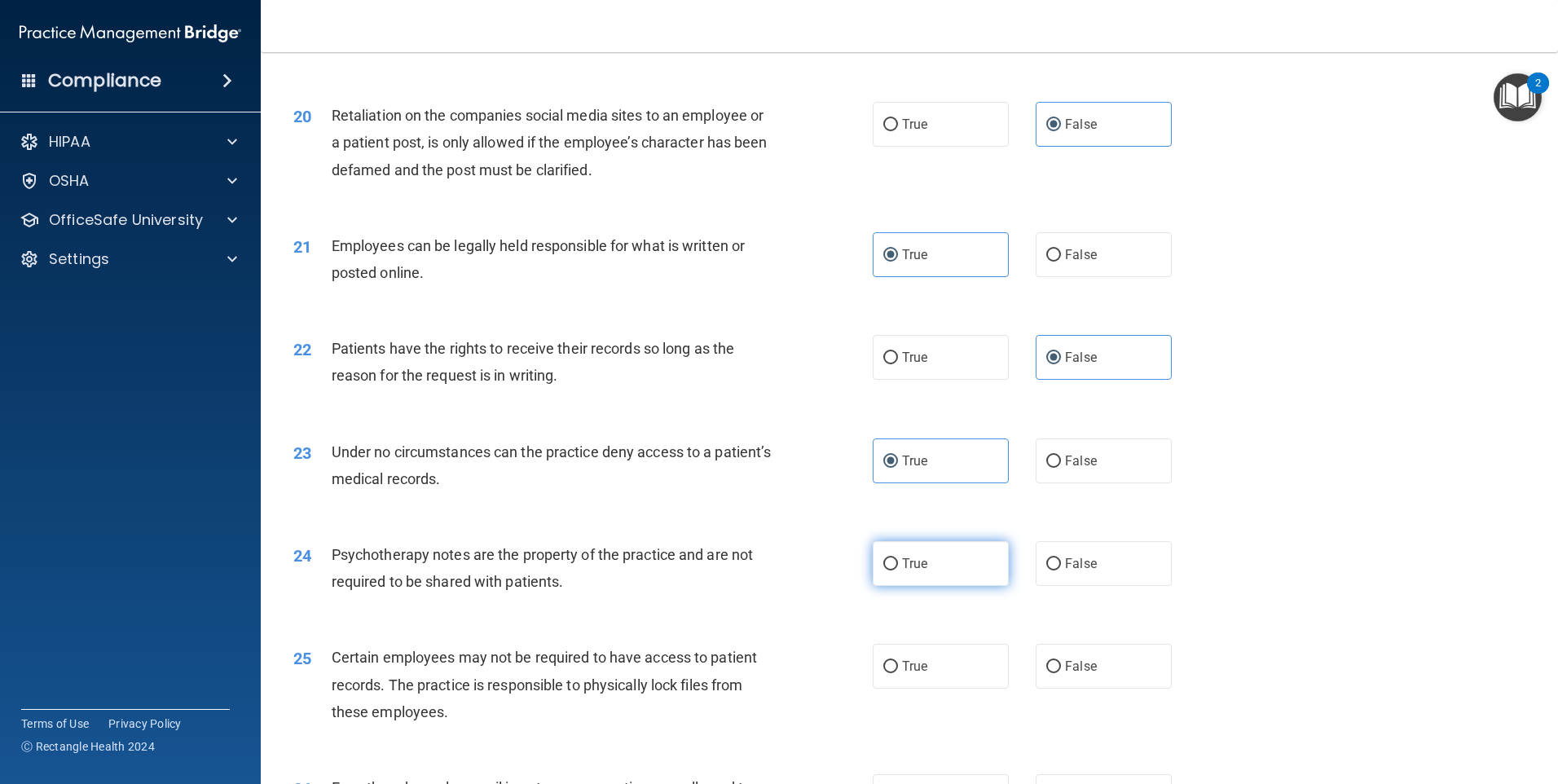
click at [910, 571] on span "True" at bounding box center [914, 563] width 26 height 15
click at [898, 570] on input "True" at bounding box center [890, 564] width 14 height 12
radio input "true"
drag, startPoint x: 910, startPoint y: 700, endPoint x: 892, endPoint y: 681, distance: 26.2
click at [911, 674] on span "True" at bounding box center [914, 666] width 26 height 15
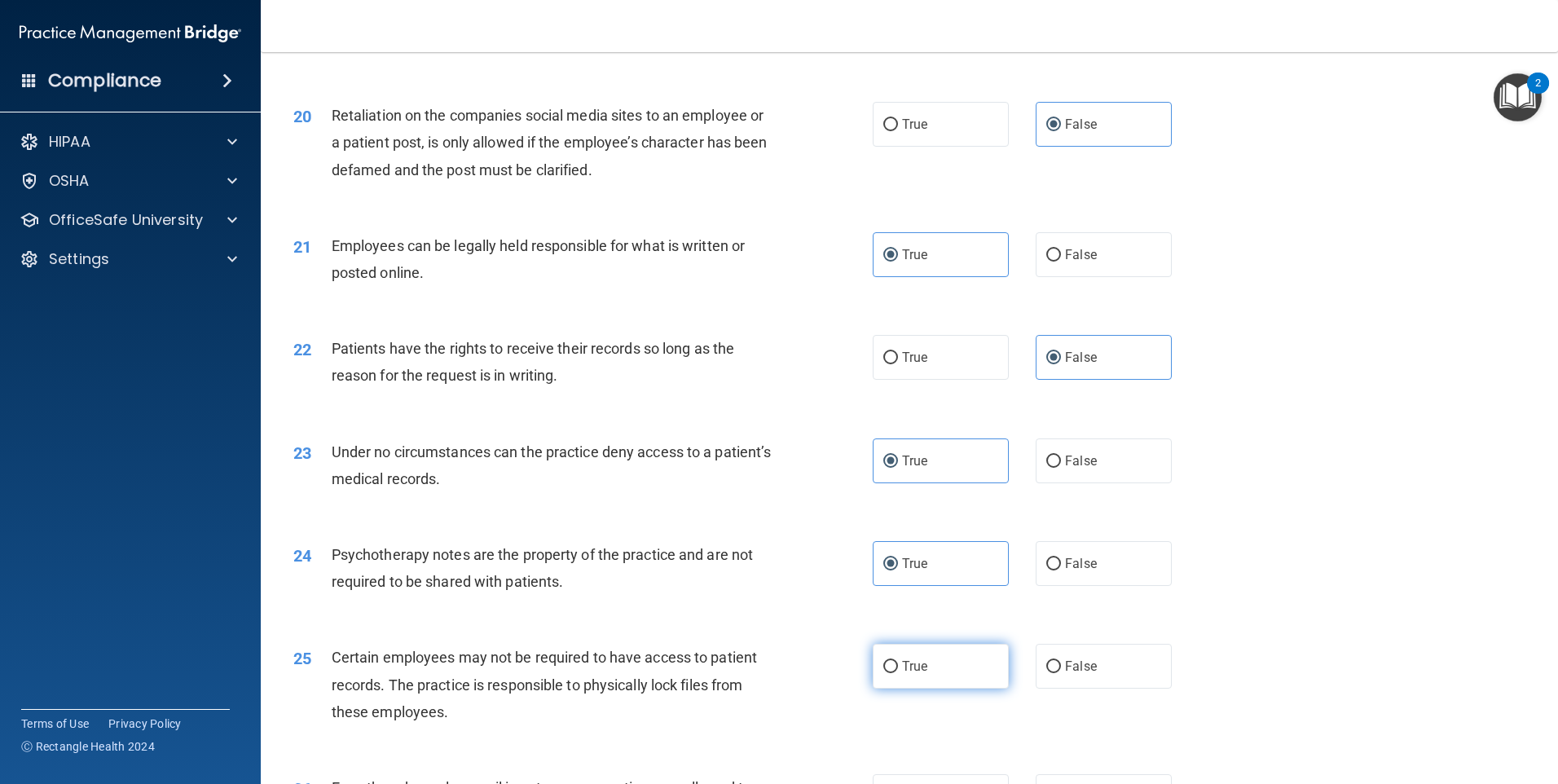
click at [898, 673] on input "True" at bounding box center [890, 666] width 14 height 12
radio input "true"
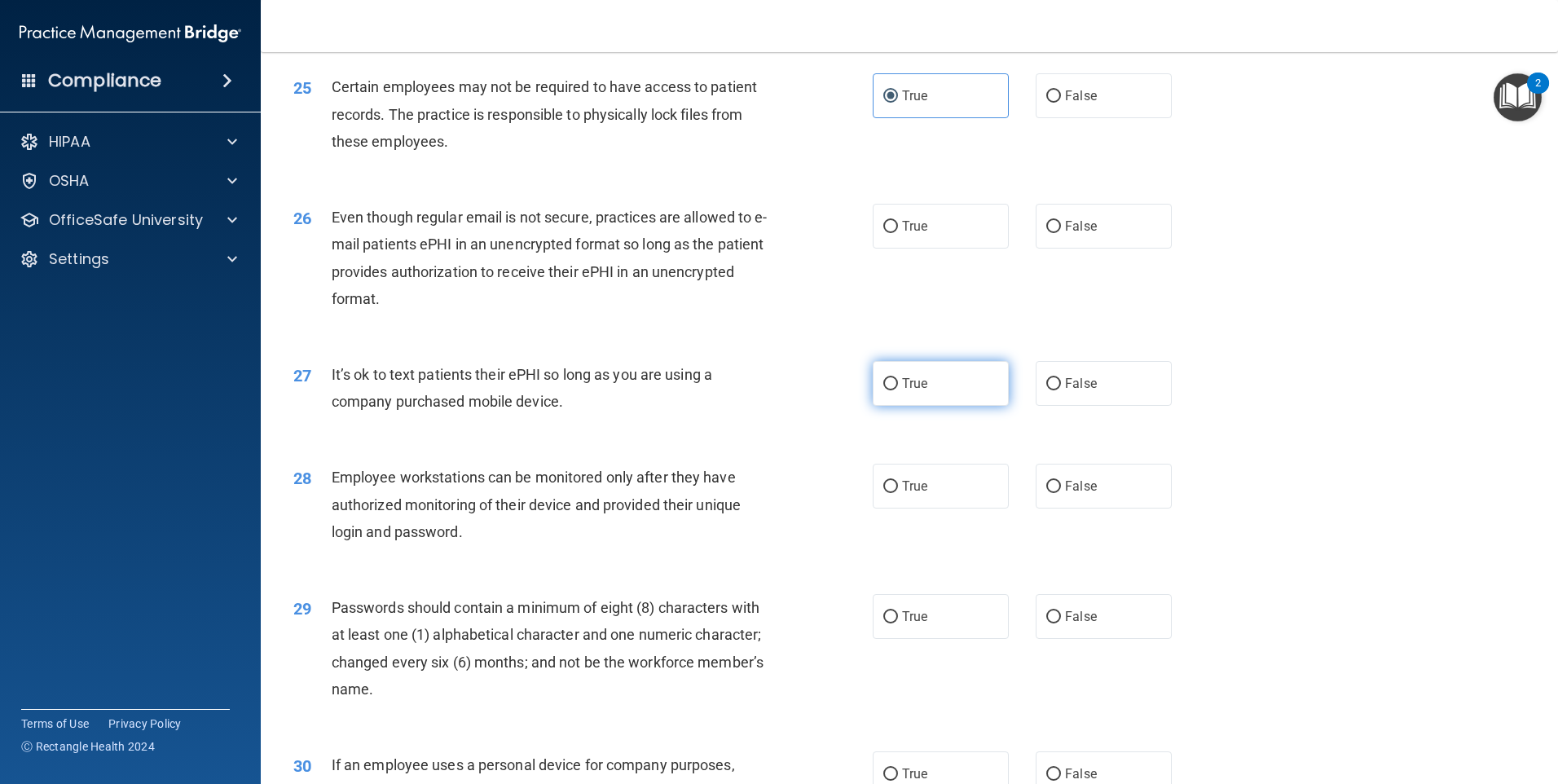
scroll to position [3306, 0]
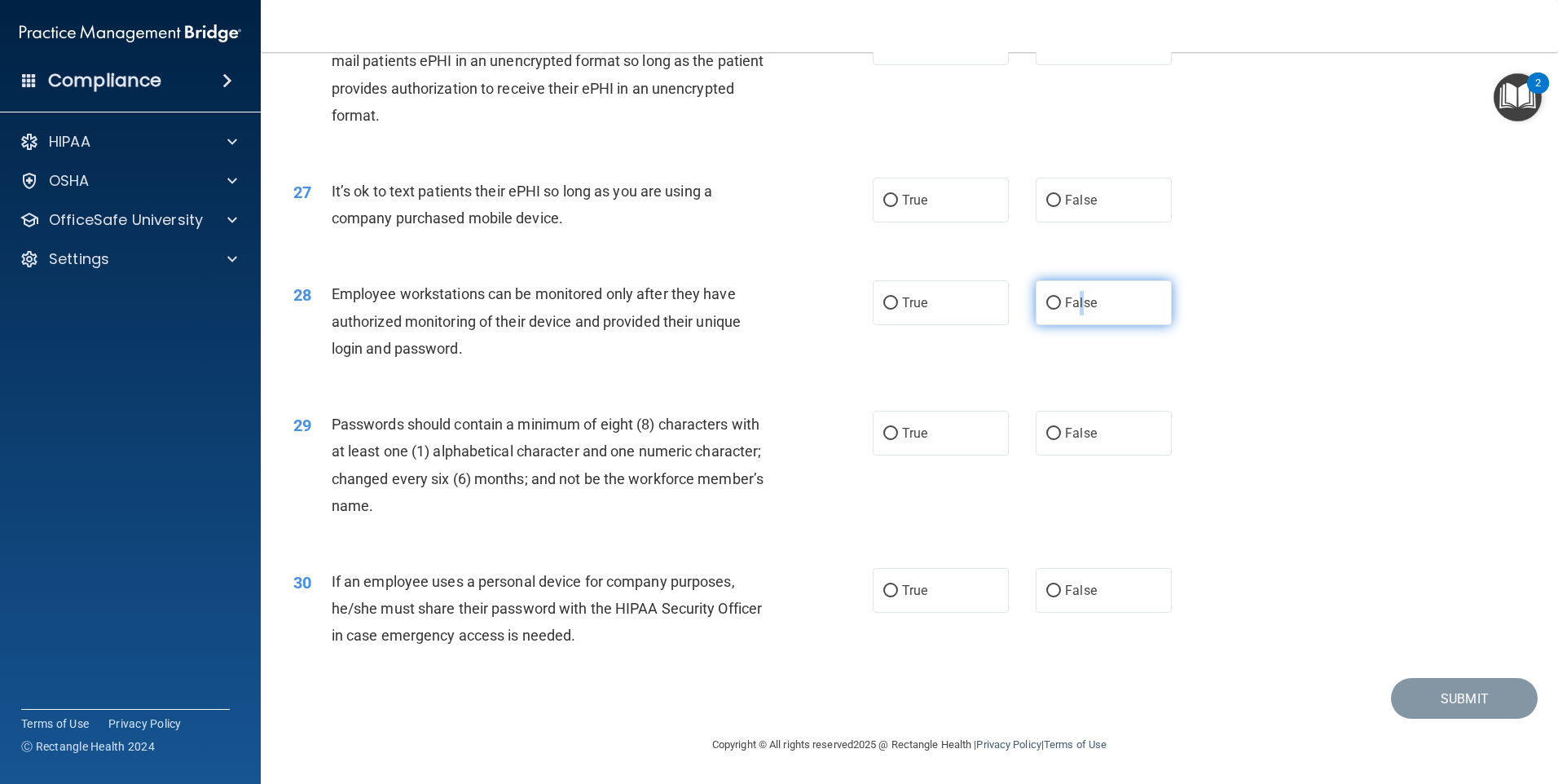
drag, startPoint x: 1074, startPoint y: 302, endPoint x: 1078, endPoint y: 310, distance: 8.9
click at [1078, 310] on span "False" at bounding box center [1080, 303] width 31 height 15
drag, startPoint x: 1094, startPoint y: 298, endPoint x: 1105, endPoint y: 415, distance: 117.5
click at [1094, 300] on label "False" at bounding box center [1103, 302] width 136 height 45
click at [1061, 300] on input "False" at bounding box center [1053, 303] width 14 height 12
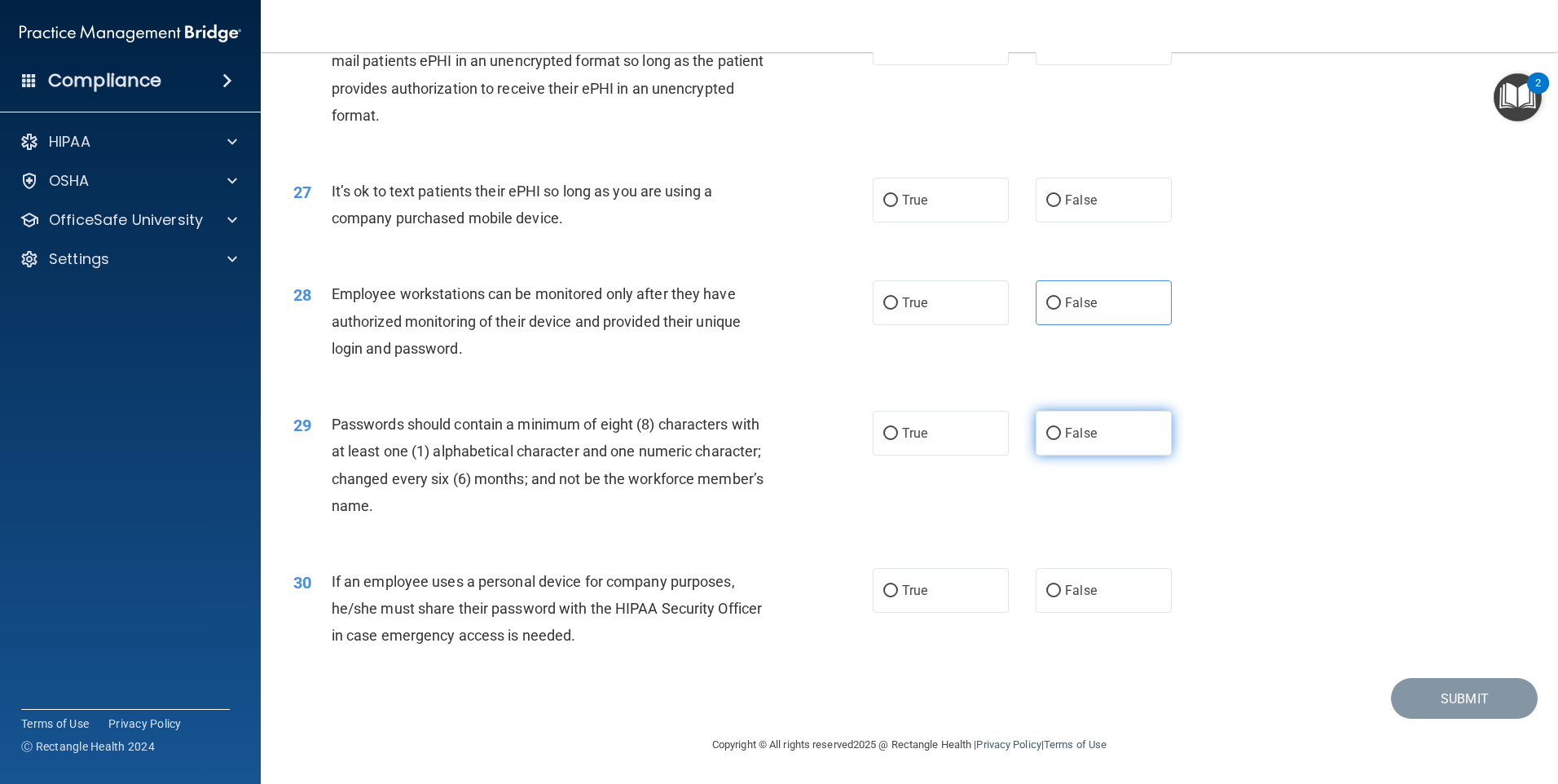
radio input "true"
click at [1091, 591] on label "False" at bounding box center [1103, 589] width 136 height 45
click at [1061, 591] on input "False" at bounding box center [1053, 590] width 14 height 12
radio input "true"
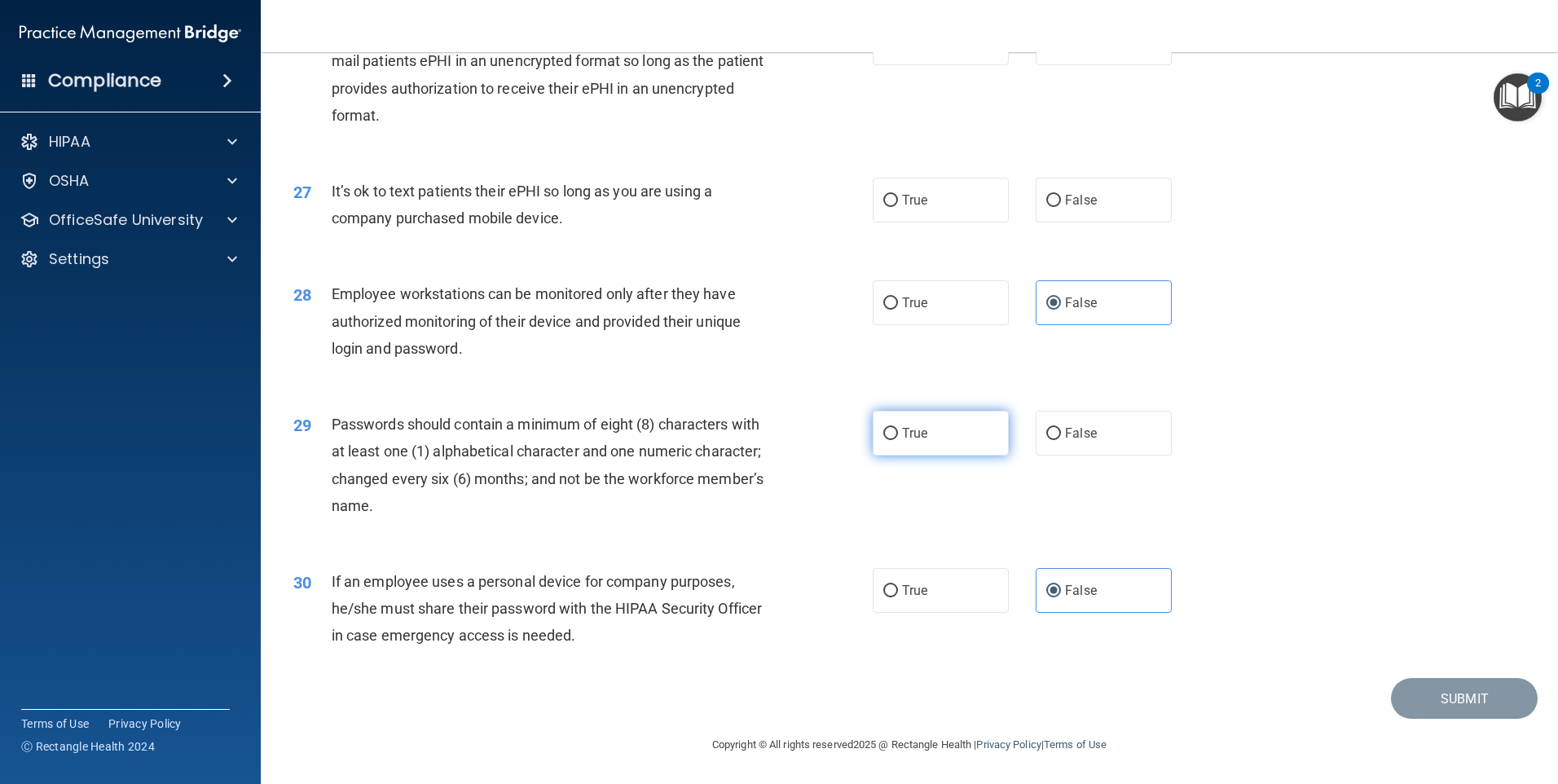
click at [948, 434] on label "True" at bounding box center [940, 433] width 136 height 45
click at [898, 434] on input "True" at bounding box center [890, 434] width 14 height 12
radio input "true"
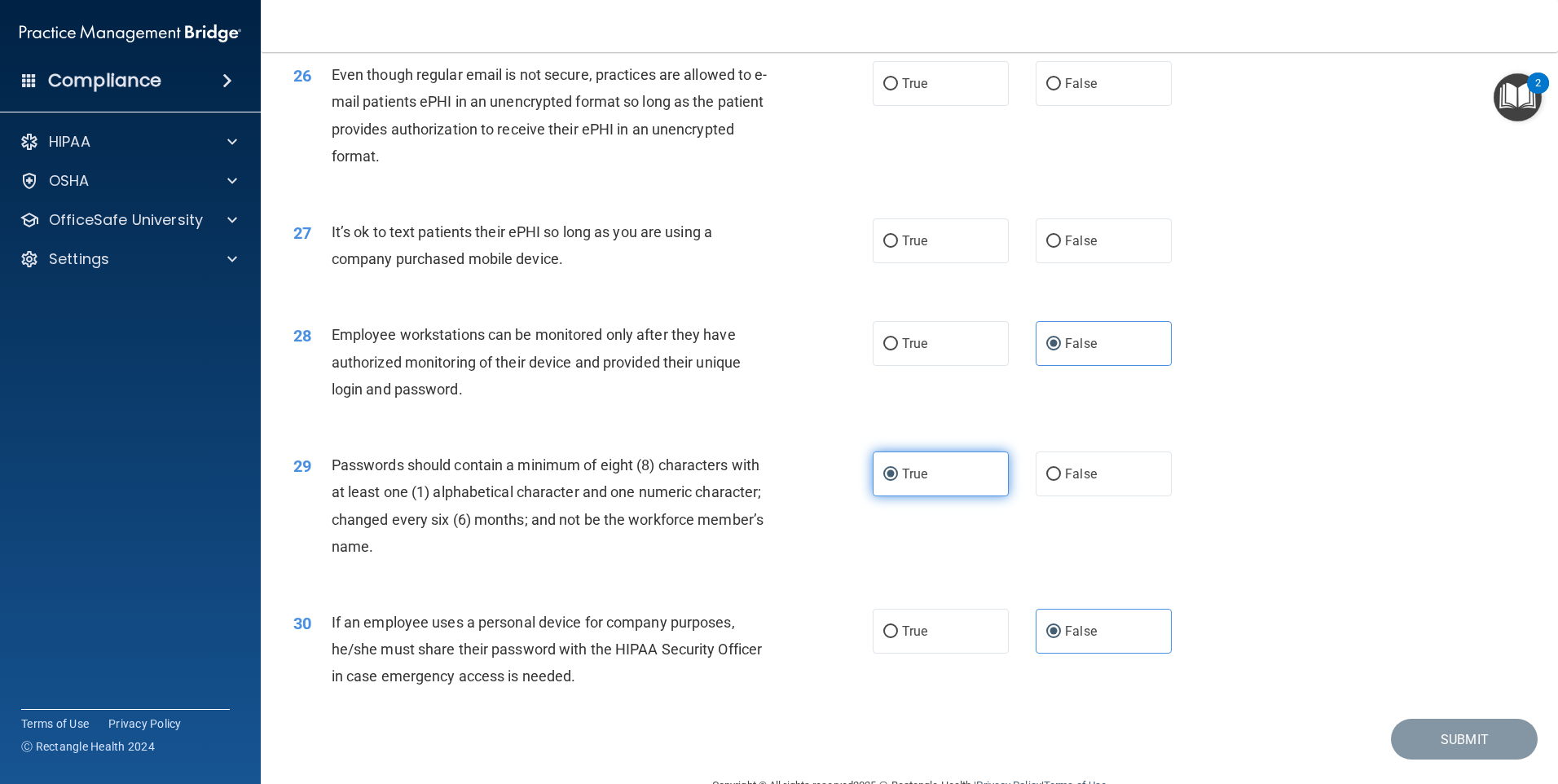
scroll to position [3144, 0]
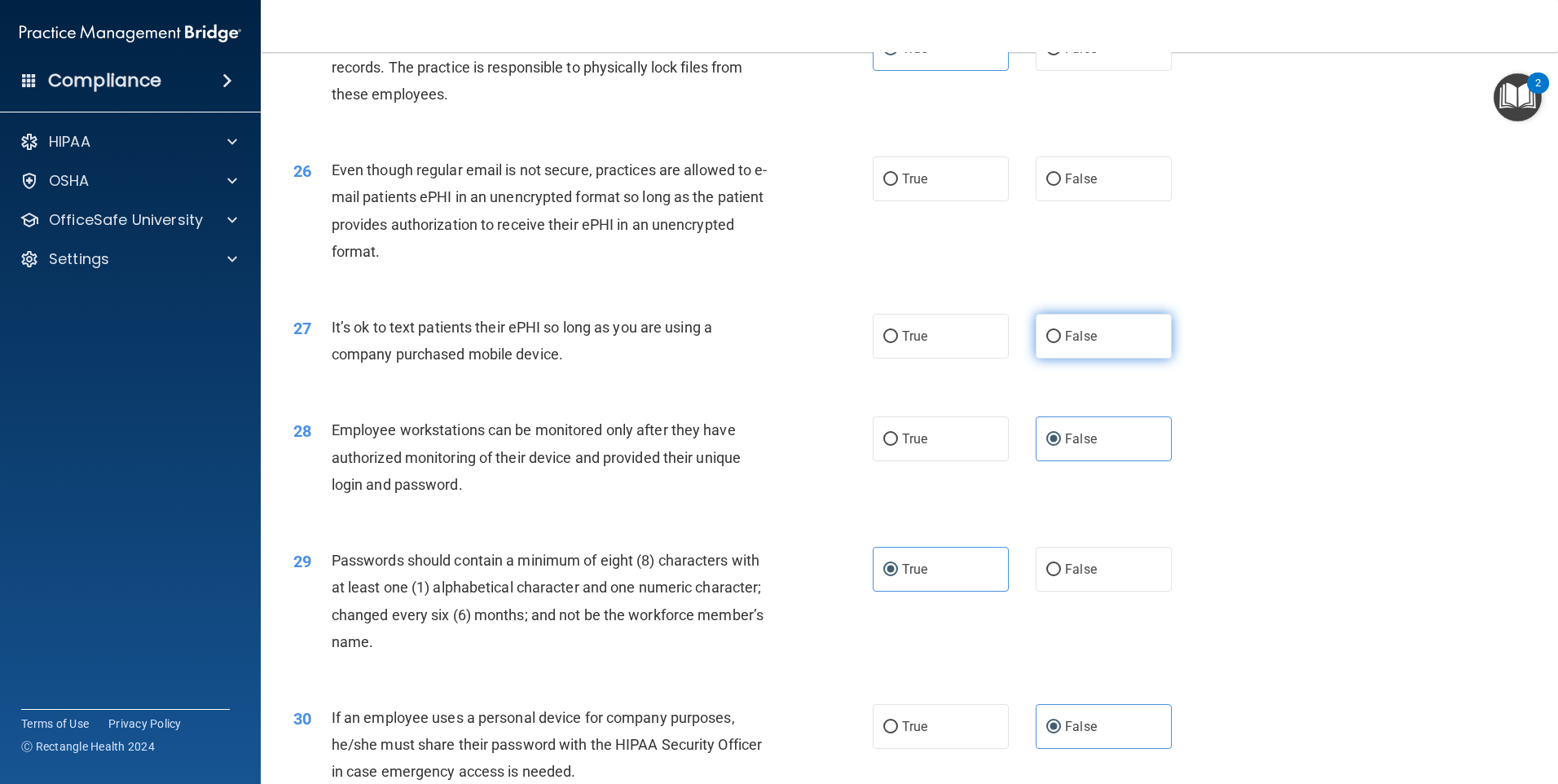
click at [1114, 359] on label "False" at bounding box center [1103, 335] width 136 height 45
click at [1061, 343] on input "False" at bounding box center [1053, 337] width 14 height 12
radio input "true"
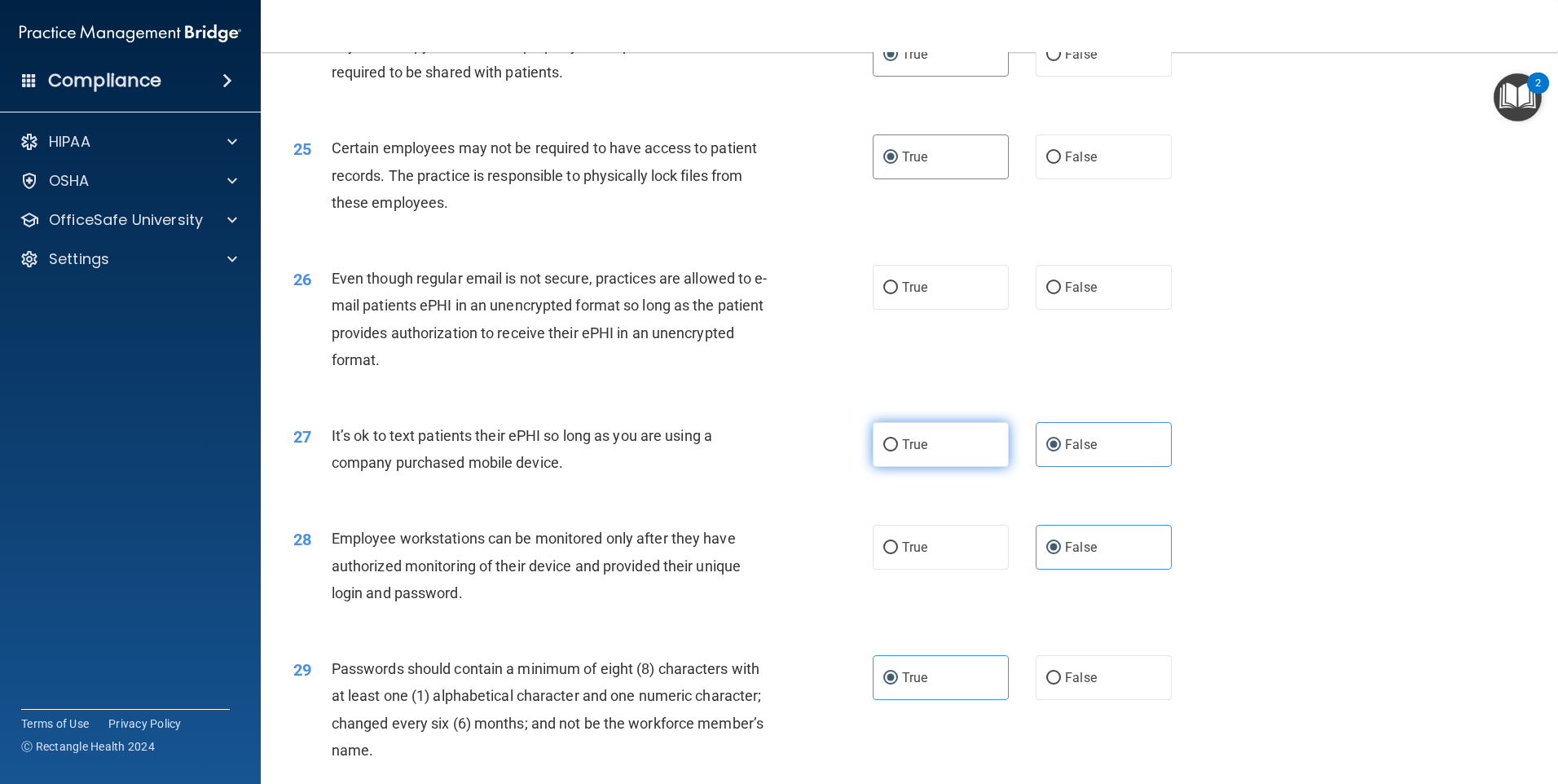
scroll to position [2980, 0]
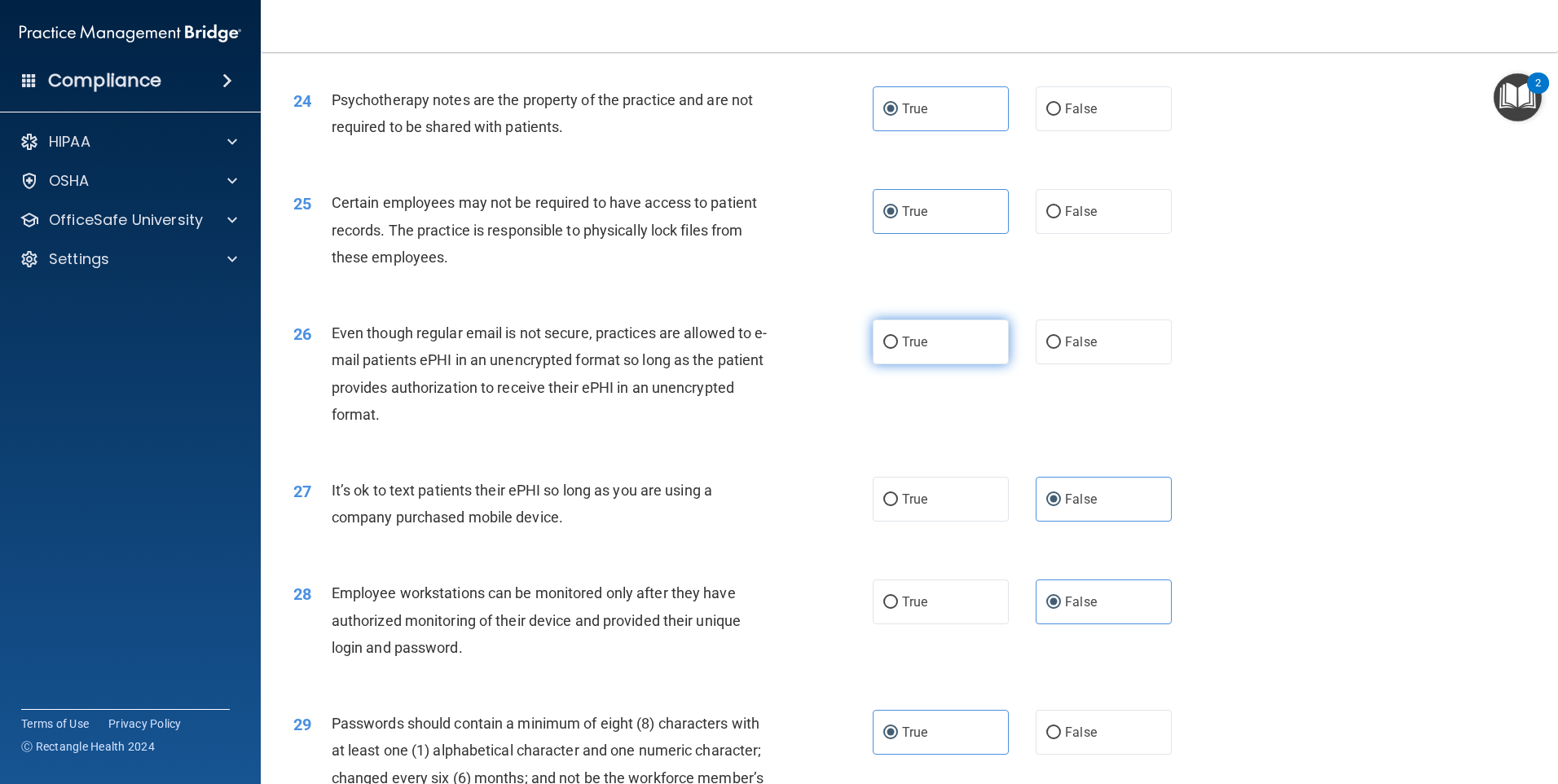
click at [936, 364] on label "True" at bounding box center [940, 341] width 136 height 45
click at [898, 348] on input "True" at bounding box center [890, 343] width 14 height 12
radio input "true"
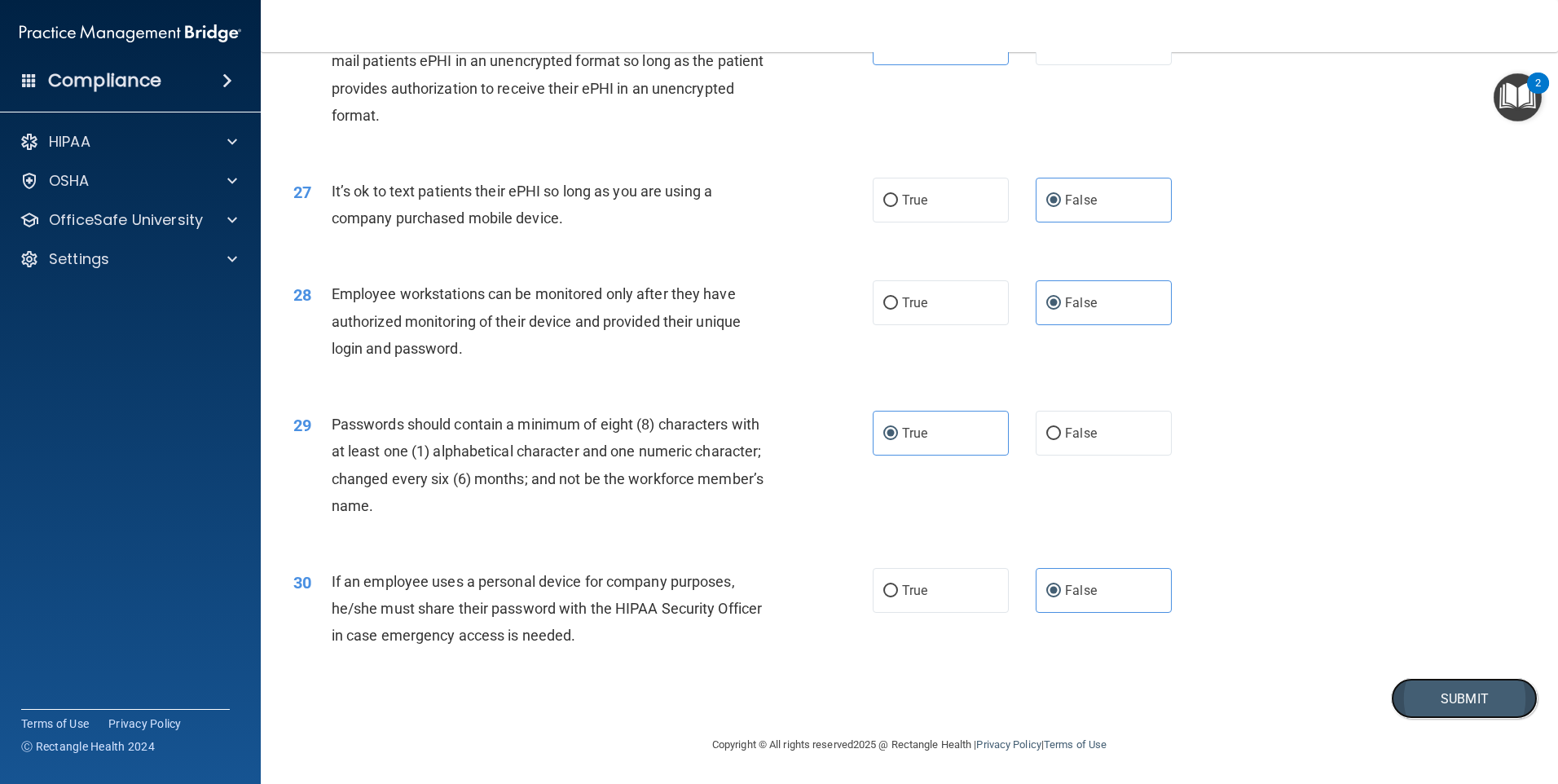
click at [1423, 694] on button "Submit" at bounding box center [1464, 699] width 147 height 42
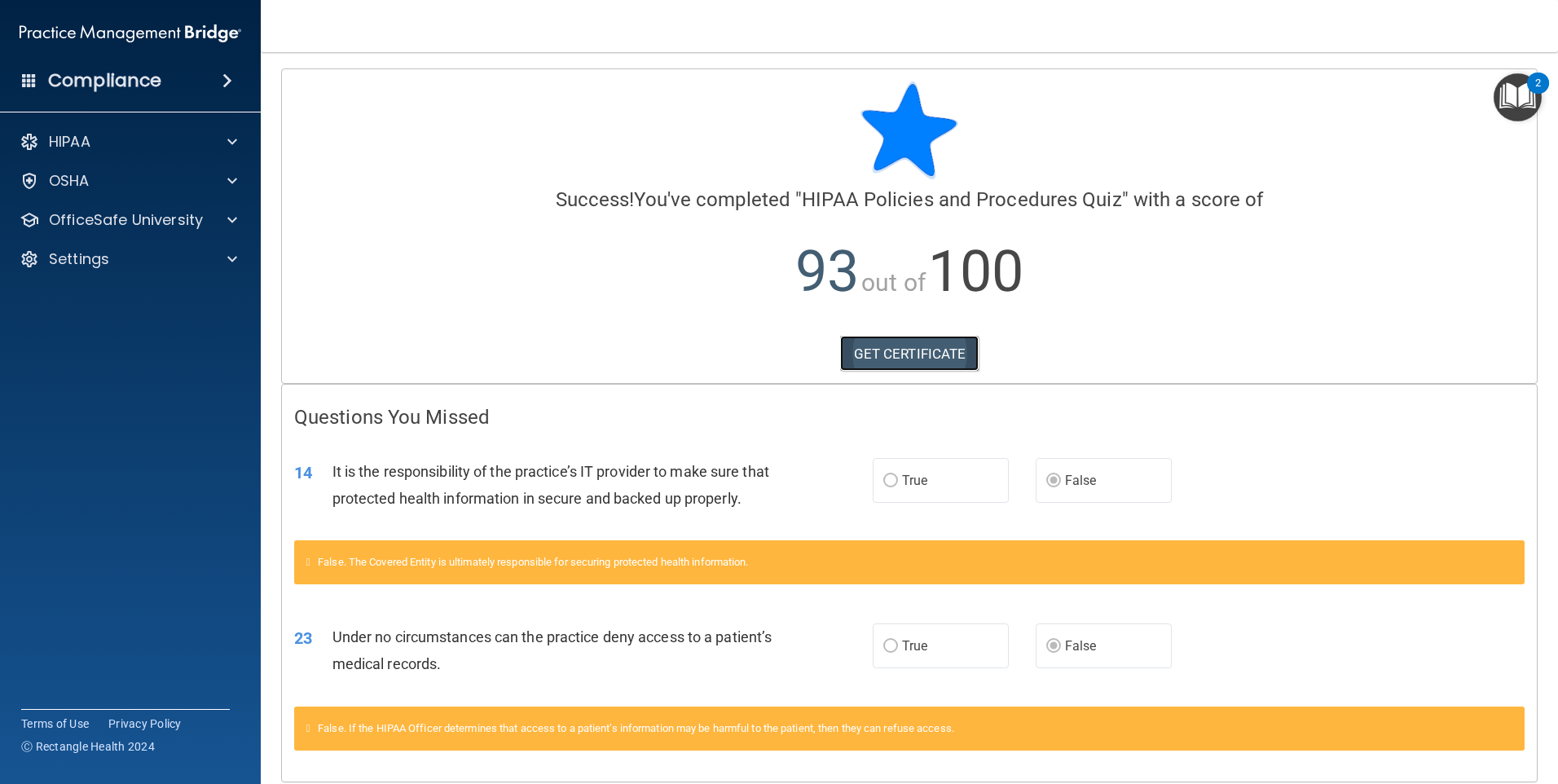
click at [901, 349] on link "GET CERTIFICATE" at bounding box center [910, 354] width 140 height 36
click at [139, 229] on p "OfficeSafe University" at bounding box center [126, 219] width 154 height 20
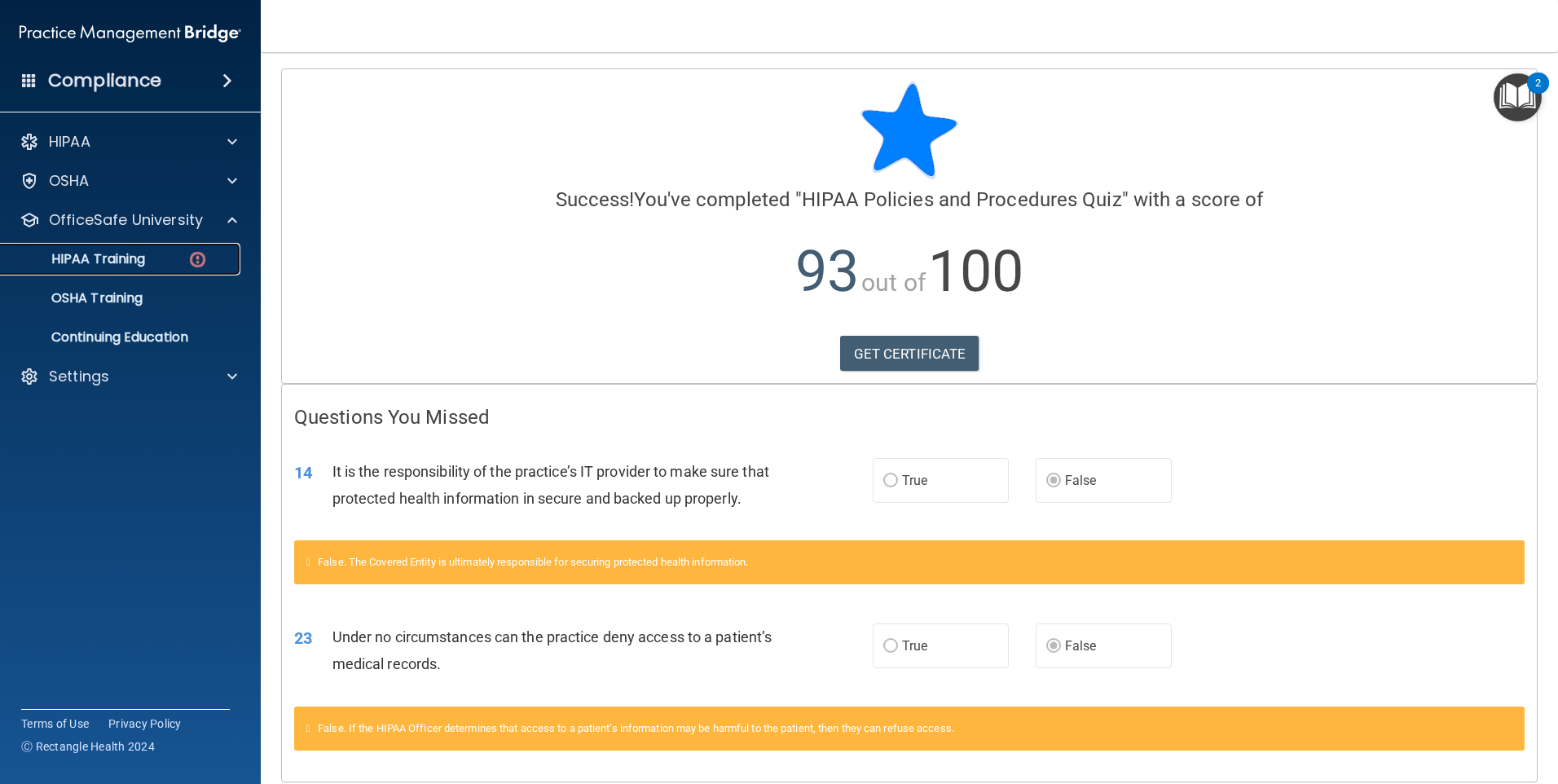
click at [170, 267] on div "HIPAA Training" at bounding box center [122, 258] width 222 height 16
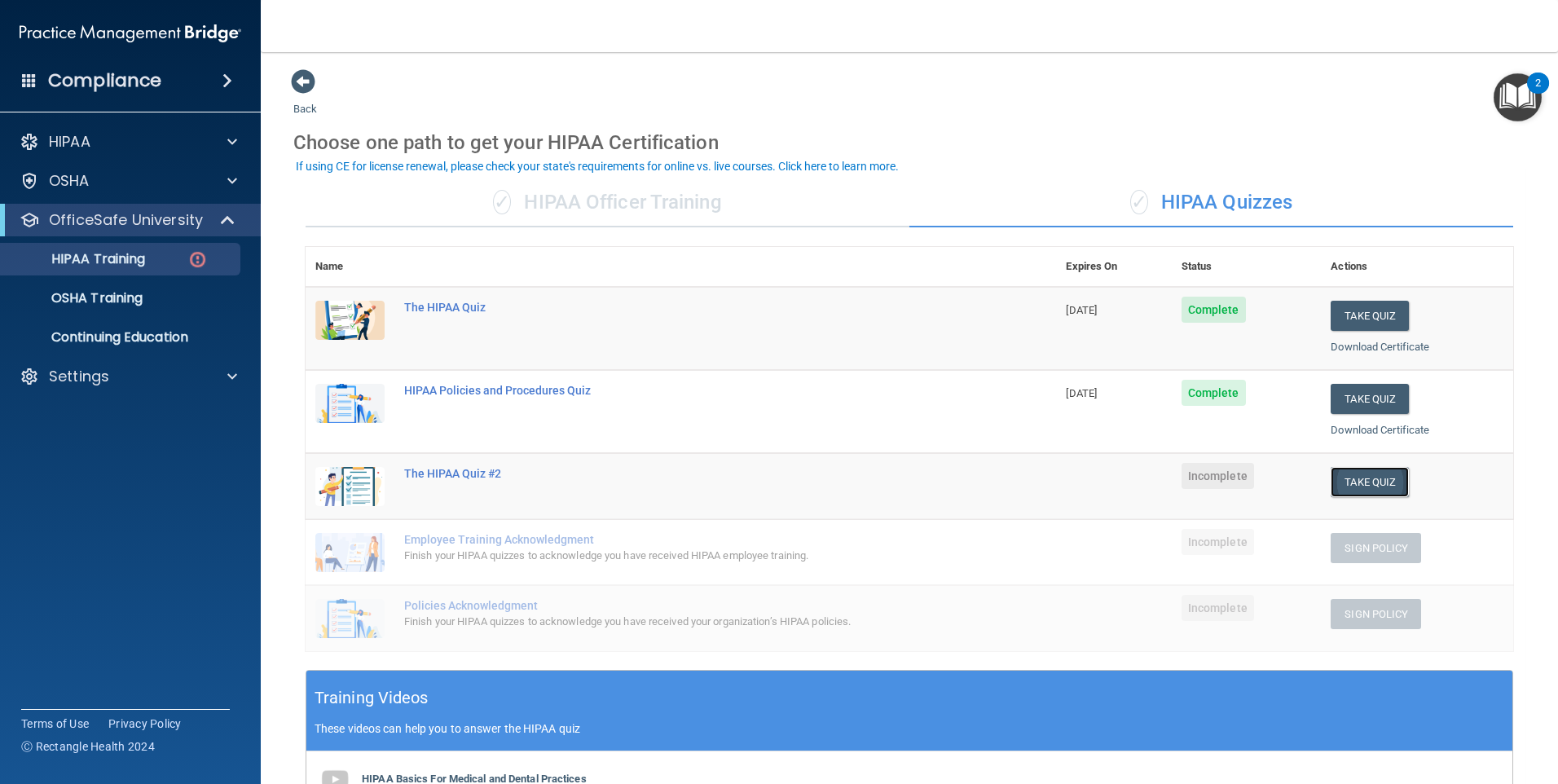
click at [1371, 475] on button "Take Quiz" at bounding box center [1370, 482] width 78 height 30
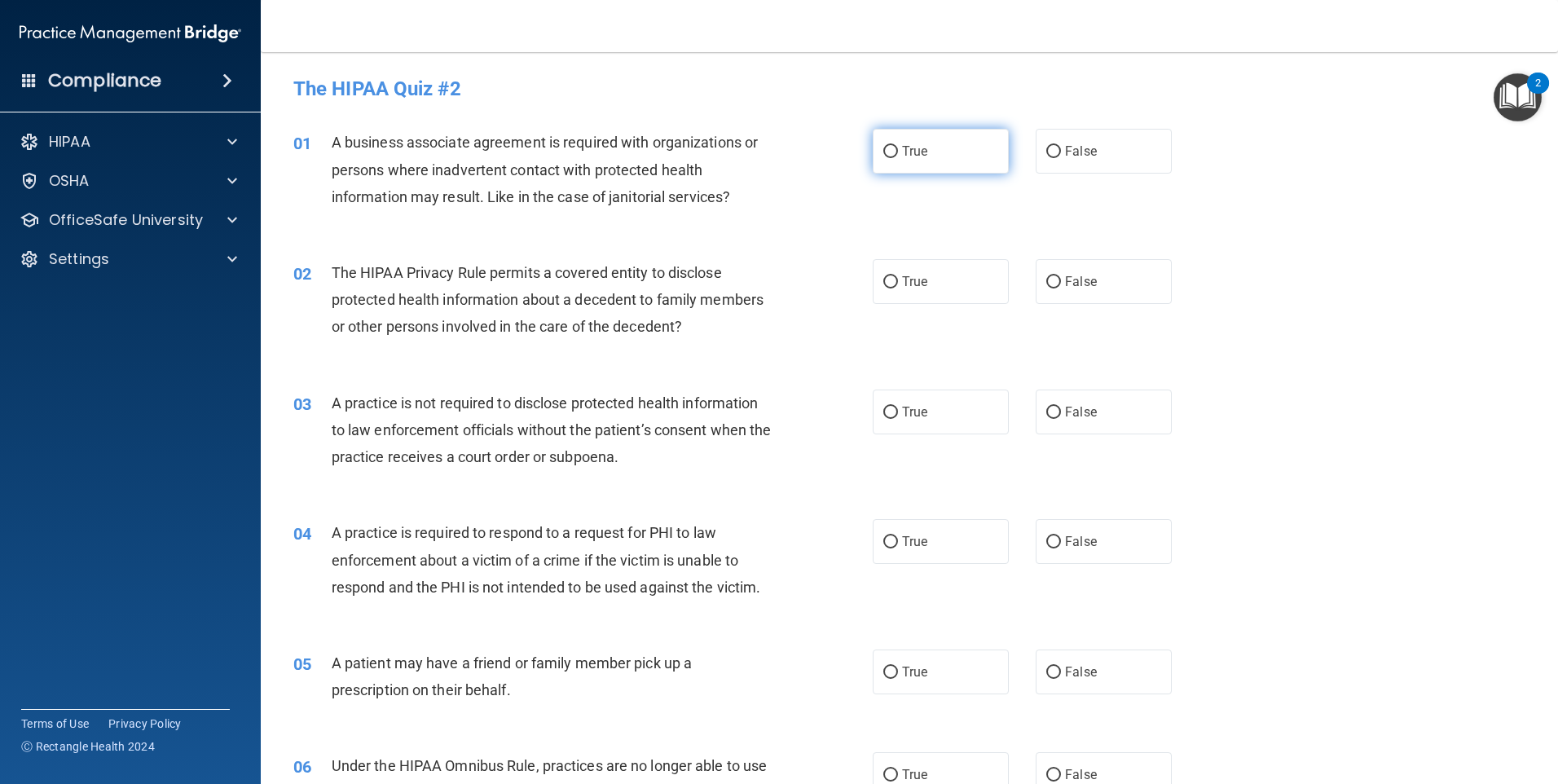
click at [932, 140] on label "True" at bounding box center [940, 151] width 136 height 45
click at [898, 146] on input "True" at bounding box center [890, 152] width 14 height 12
radio input "true"
click at [1084, 420] on label "False" at bounding box center [1103, 411] width 136 height 45
click at [1061, 419] on input "False" at bounding box center [1053, 412] width 14 height 12
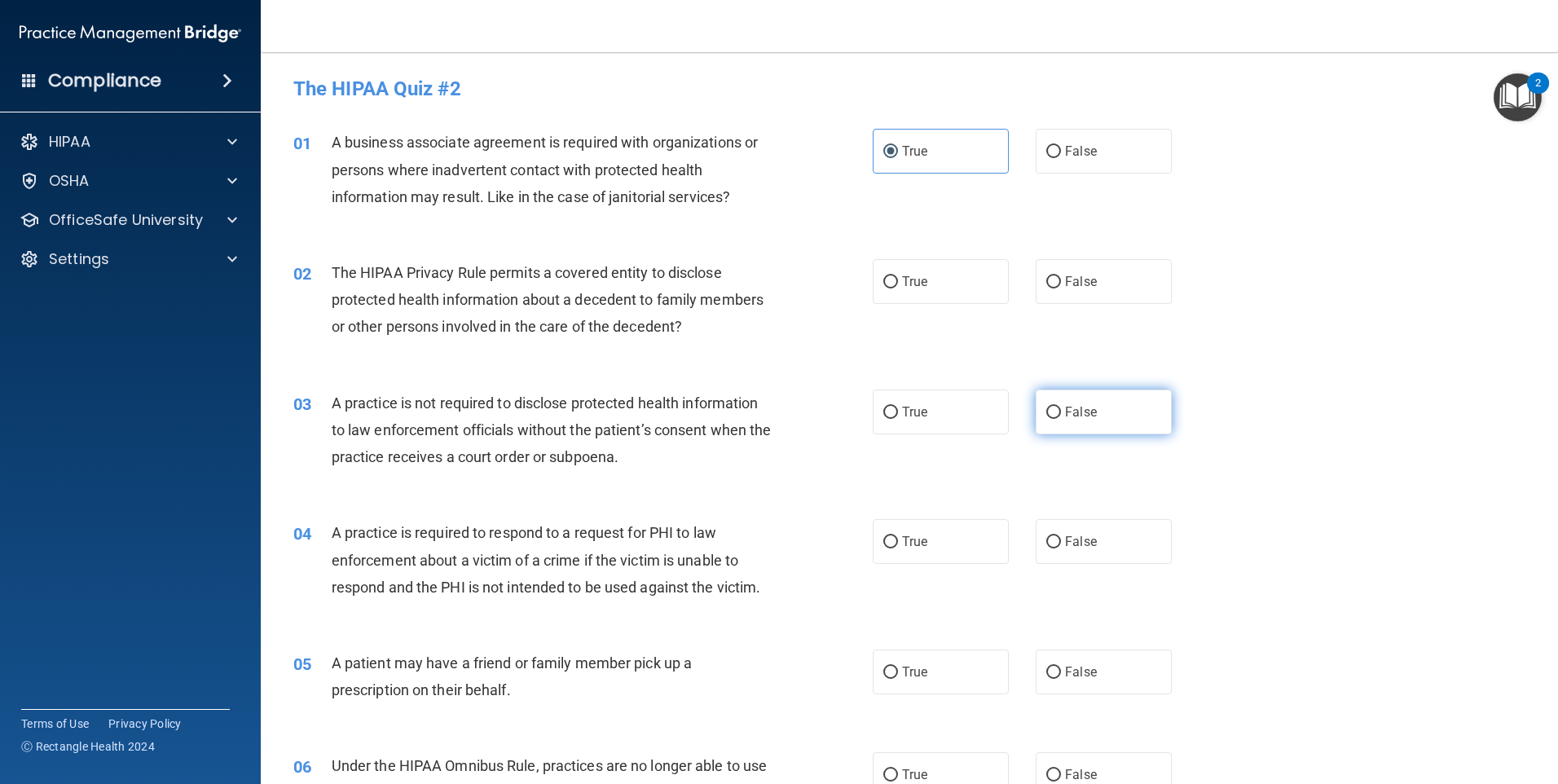
radio input "true"
click at [915, 543] on span "True" at bounding box center [914, 541] width 26 height 15
click at [898, 543] on input "True" at bounding box center [890, 542] width 14 height 12
radio input "true"
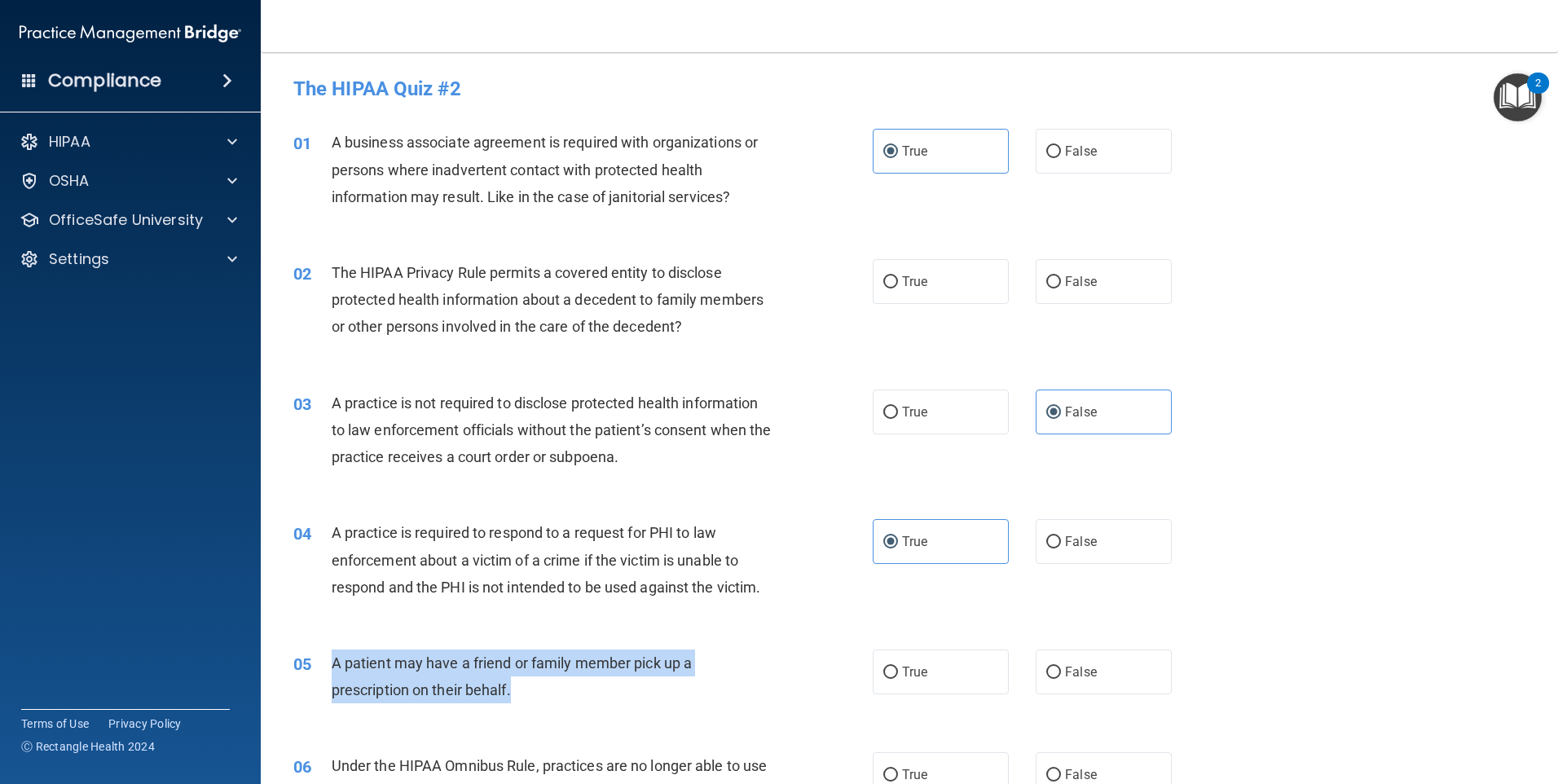
drag, startPoint x: 459, startPoint y: 688, endPoint x: 319, endPoint y: 656, distance: 143.6
click at [319, 656] on div "05 A patient may have a friend or family member pick up a prescription on their…" at bounding box center [583, 680] width 629 height 62
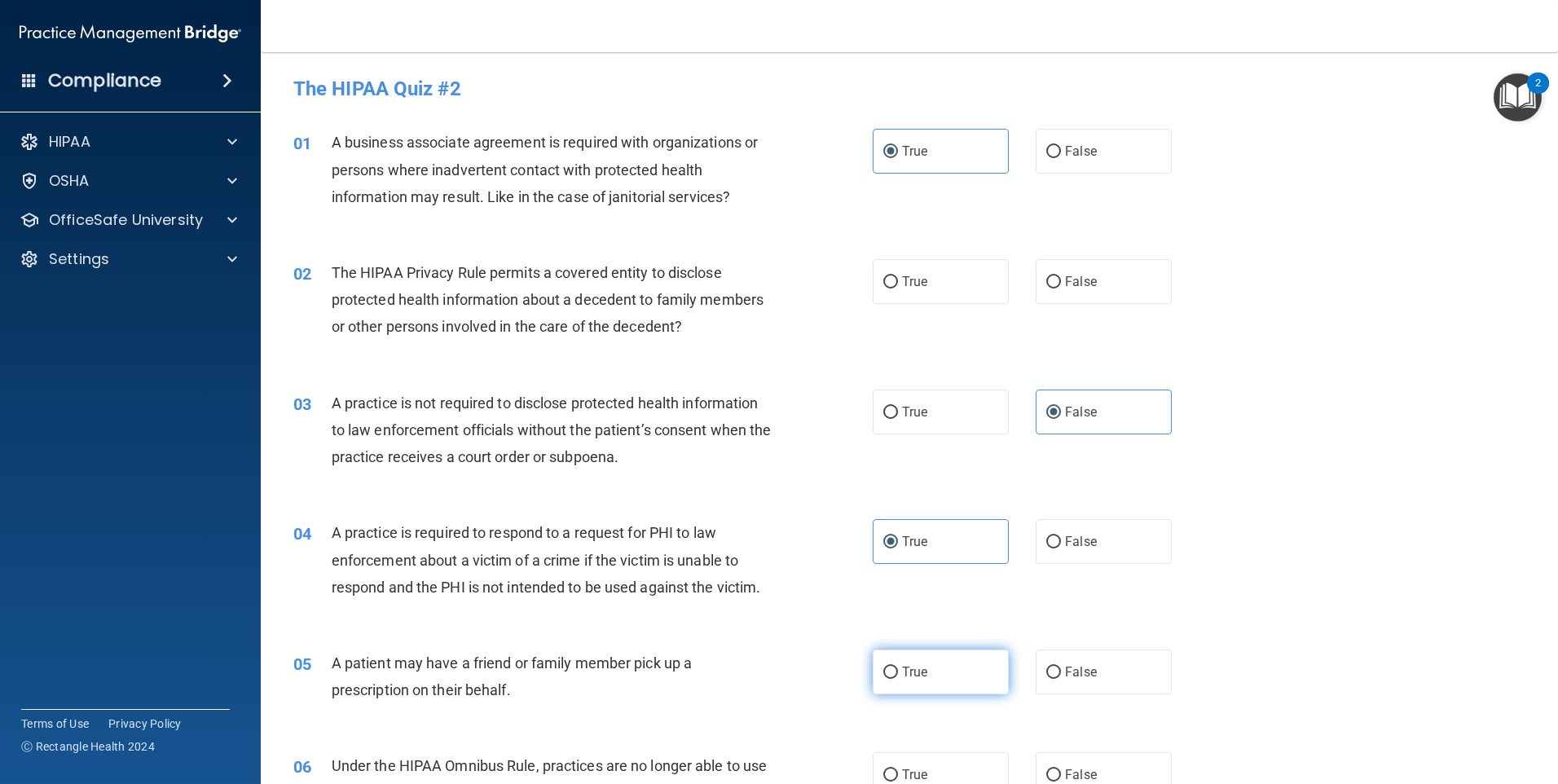
click at [940, 659] on label "True" at bounding box center [940, 671] width 136 height 45
click at [898, 666] on input "True" at bounding box center [890, 672] width 14 height 12
radio input "true"
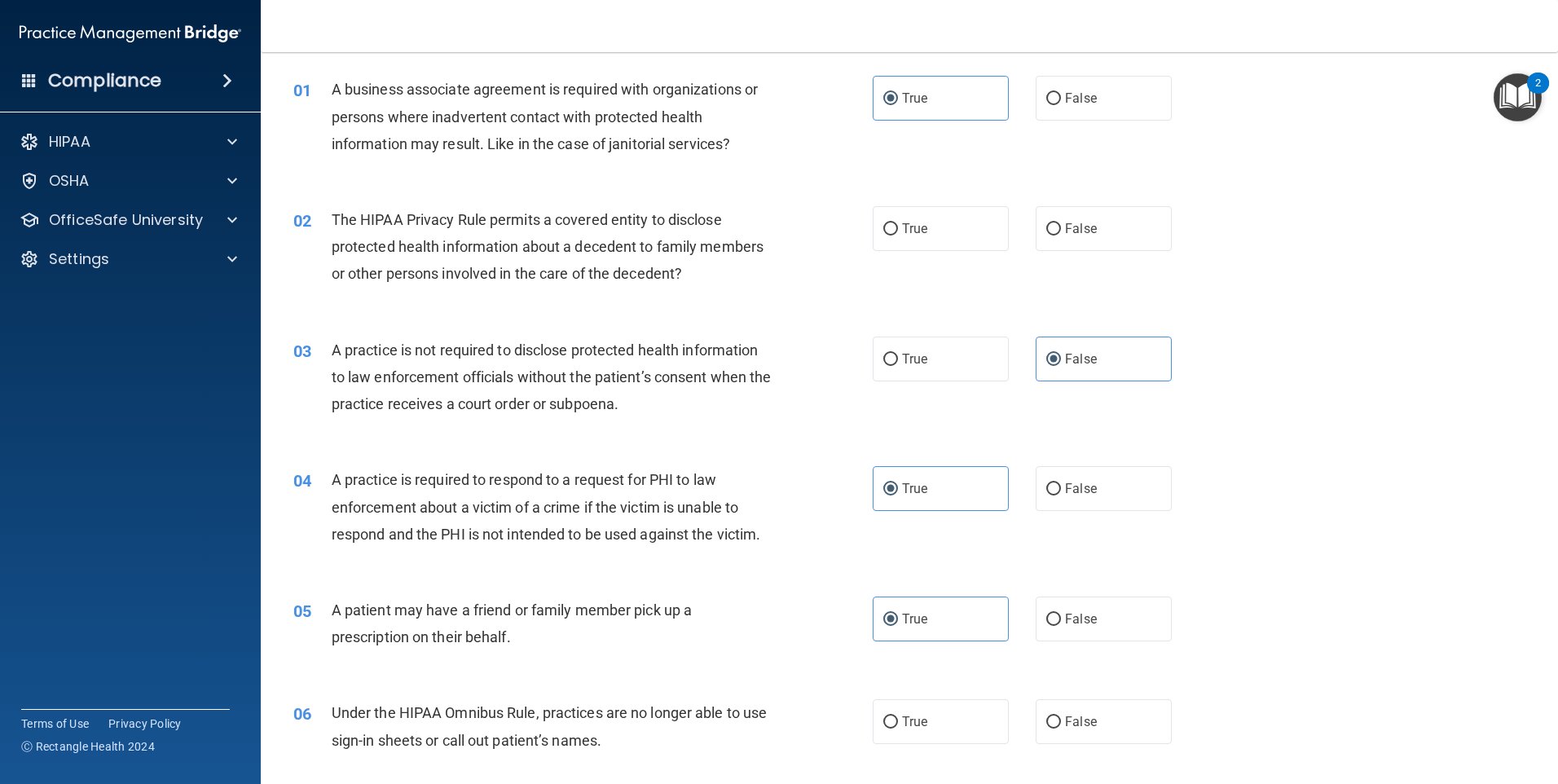
scroll to position [82, 0]
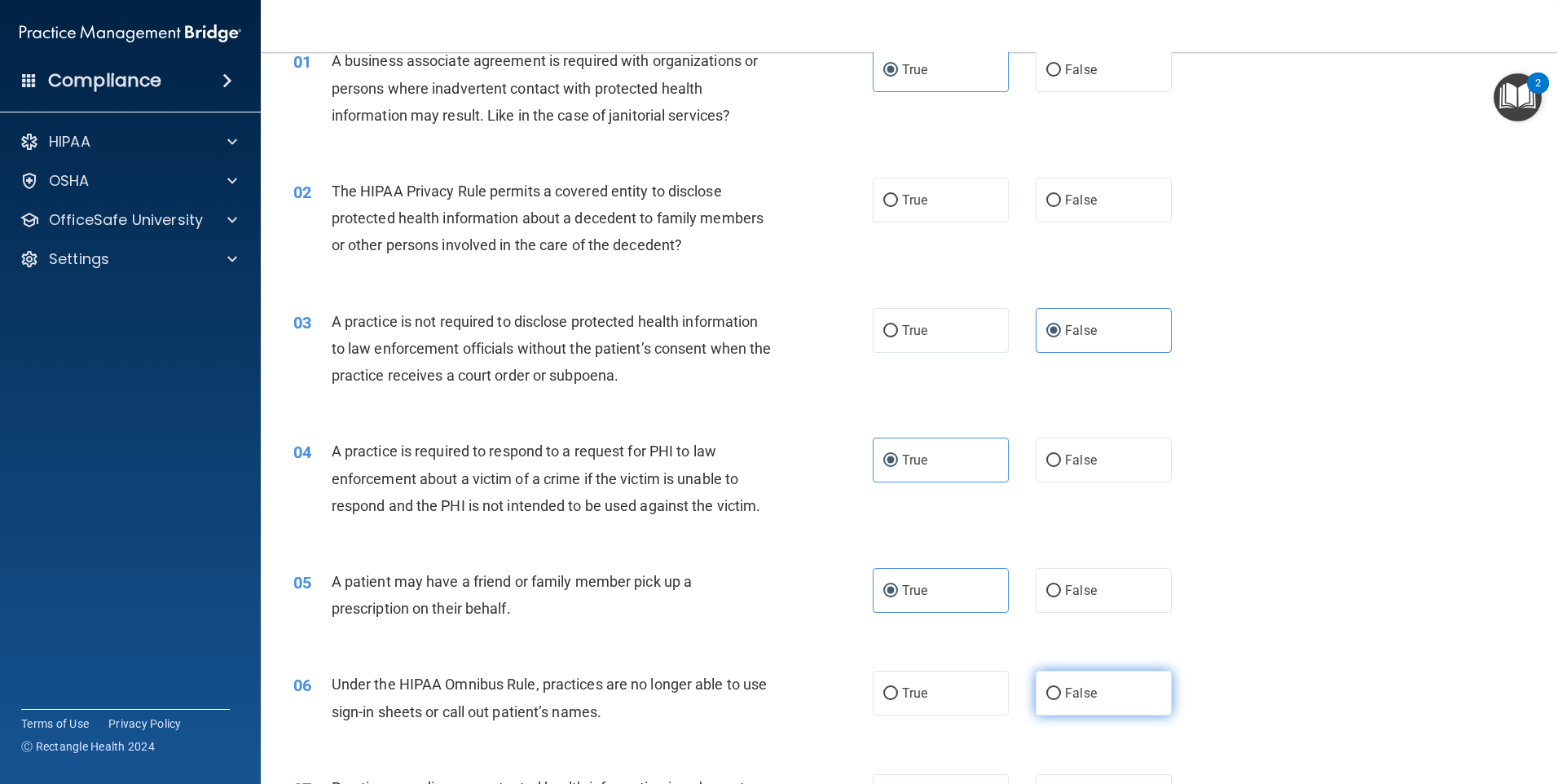
click at [1114, 711] on label "False" at bounding box center [1103, 692] width 136 height 45
click at [1061, 700] on input "False" at bounding box center [1053, 693] width 14 height 12
radio input "true"
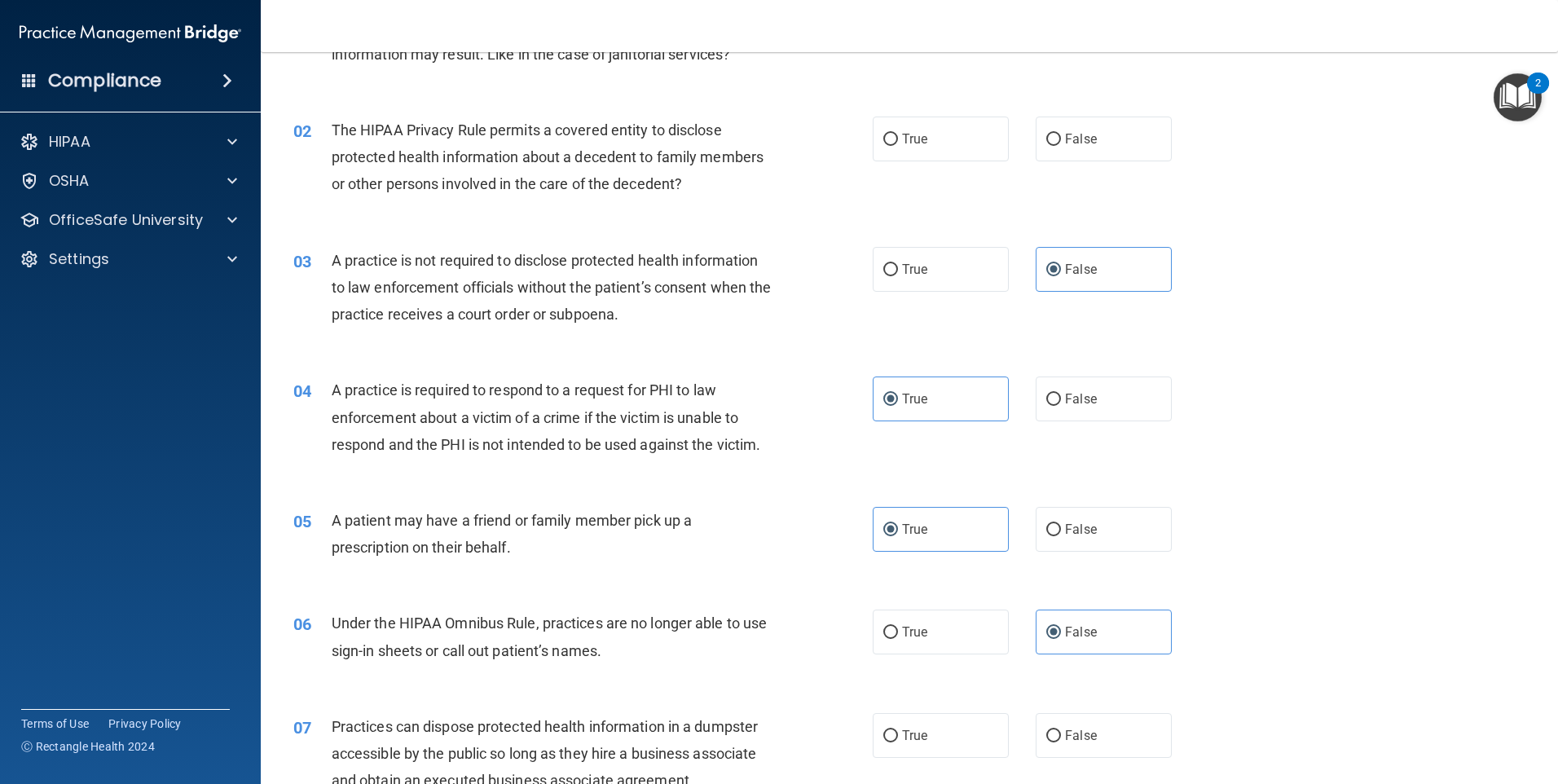
scroll to position [245, 0]
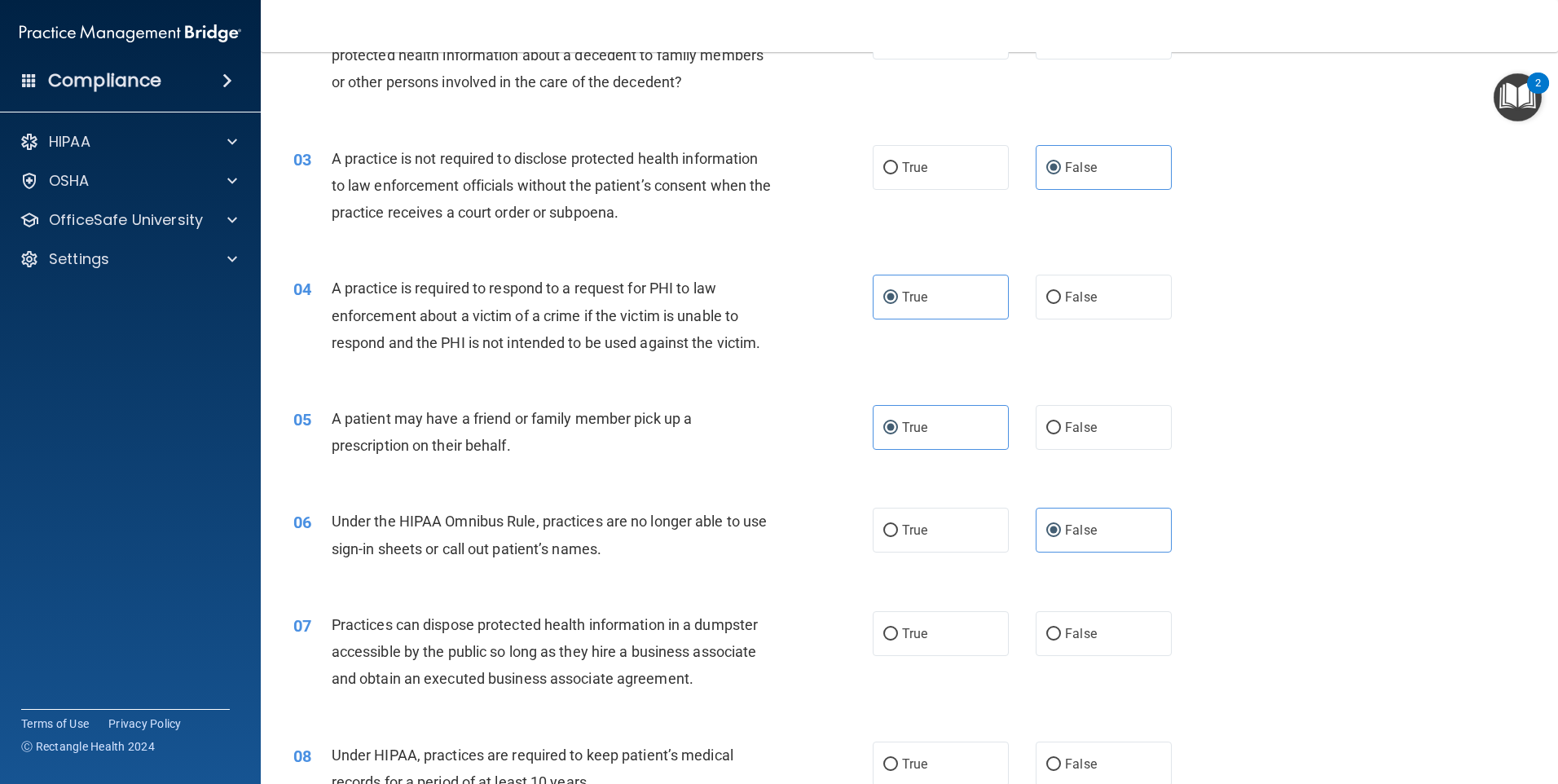
click at [1024, 638] on div "True False" at bounding box center [1036, 633] width 327 height 45
click at [1079, 629] on span "False" at bounding box center [1080, 633] width 31 height 15
click at [1061, 629] on input "False" at bounding box center [1053, 634] width 14 height 12
radio input "true"
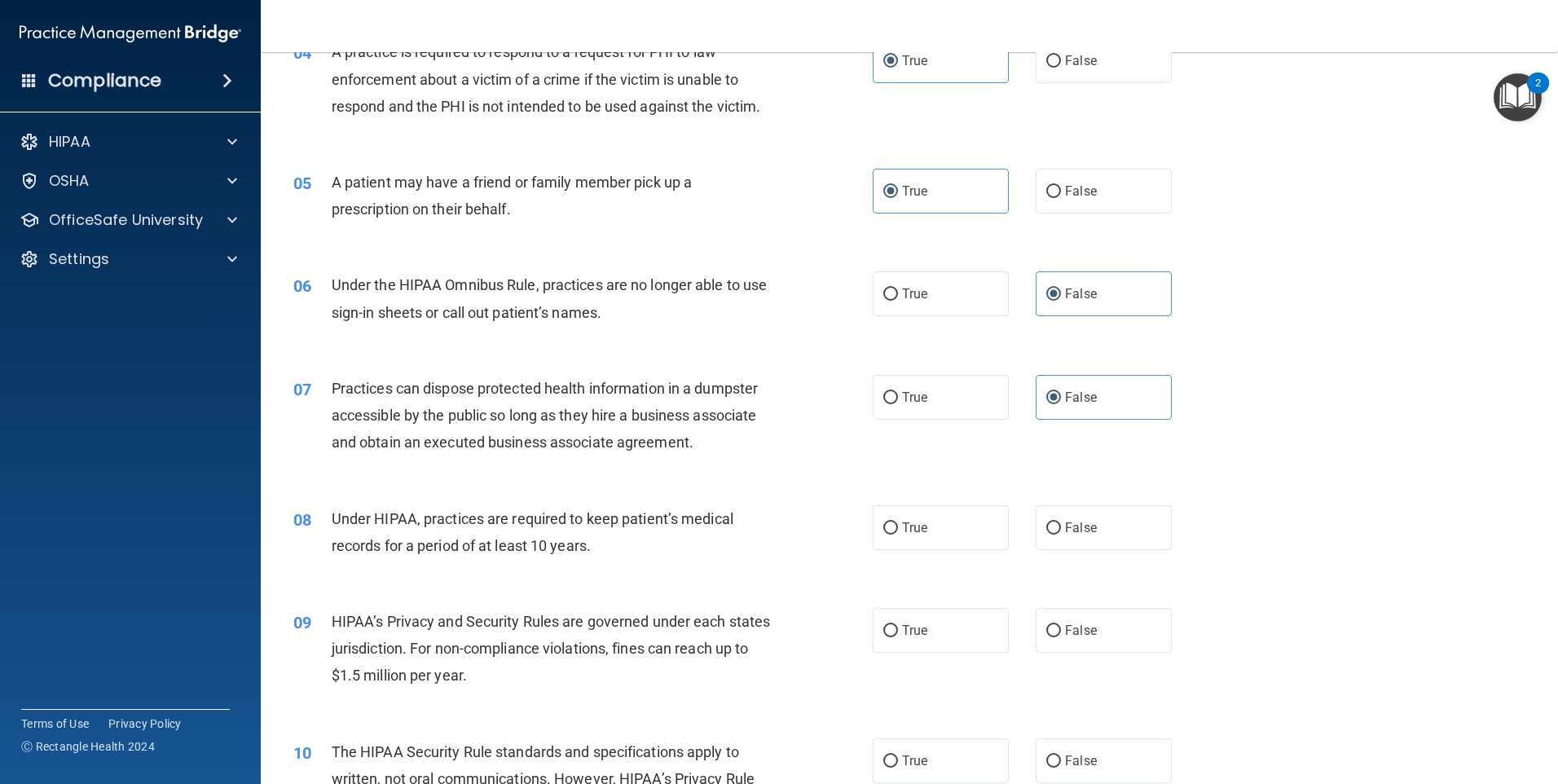
scroll to position [489, 0]
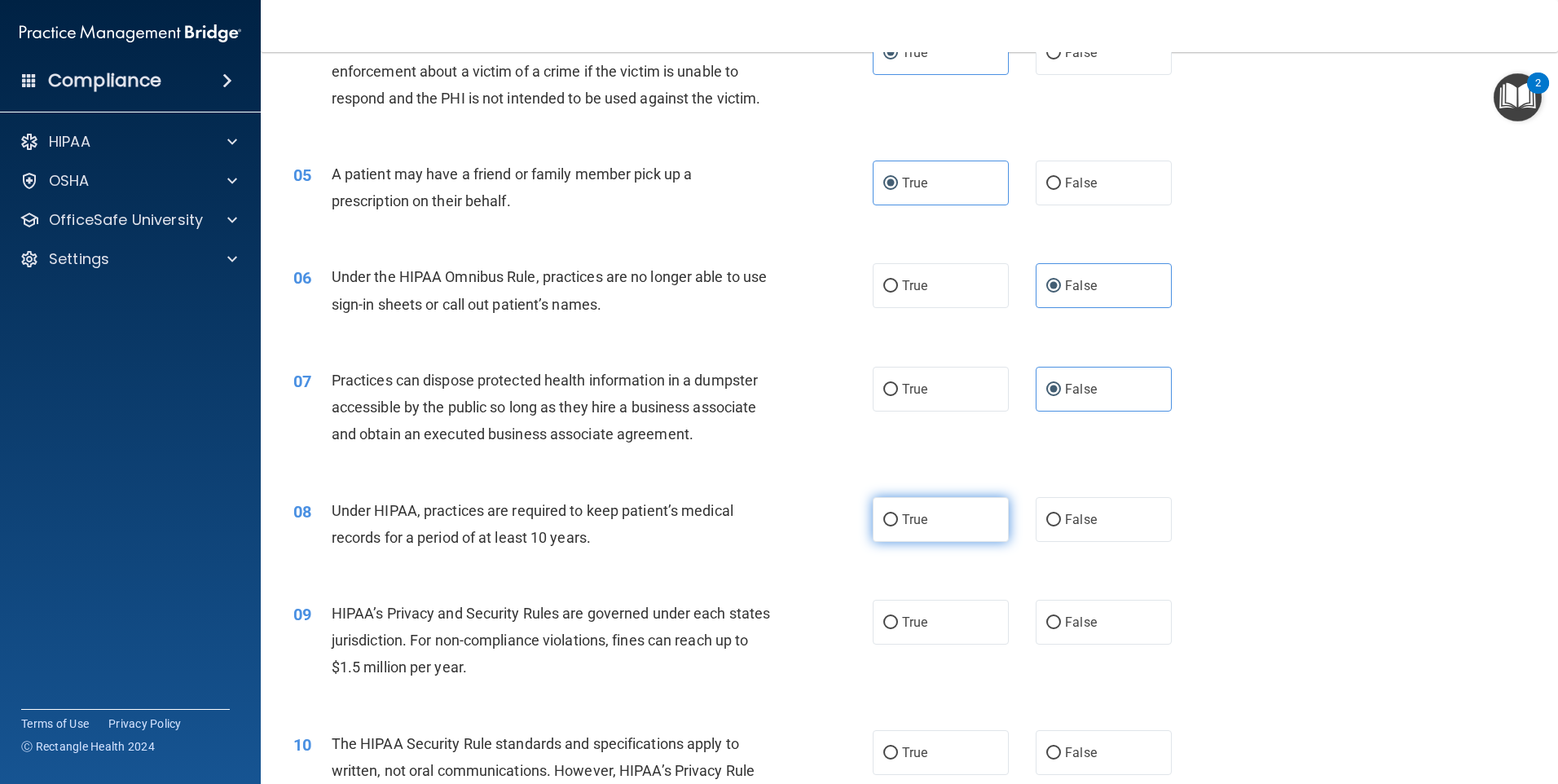
click at [924, 517] on label "True" at bounding box center [940, 519] width 136 height 45
click at [898, 517] on input "True" at bounding box center [890, 520] width 14 height 12
radio input "true"
click at [934, 621] on label "True" at bounding box center [940, 622] width 136 height 45
click at [898, 621] on input "True" at bounding box center [890, 623] width 14 height 12
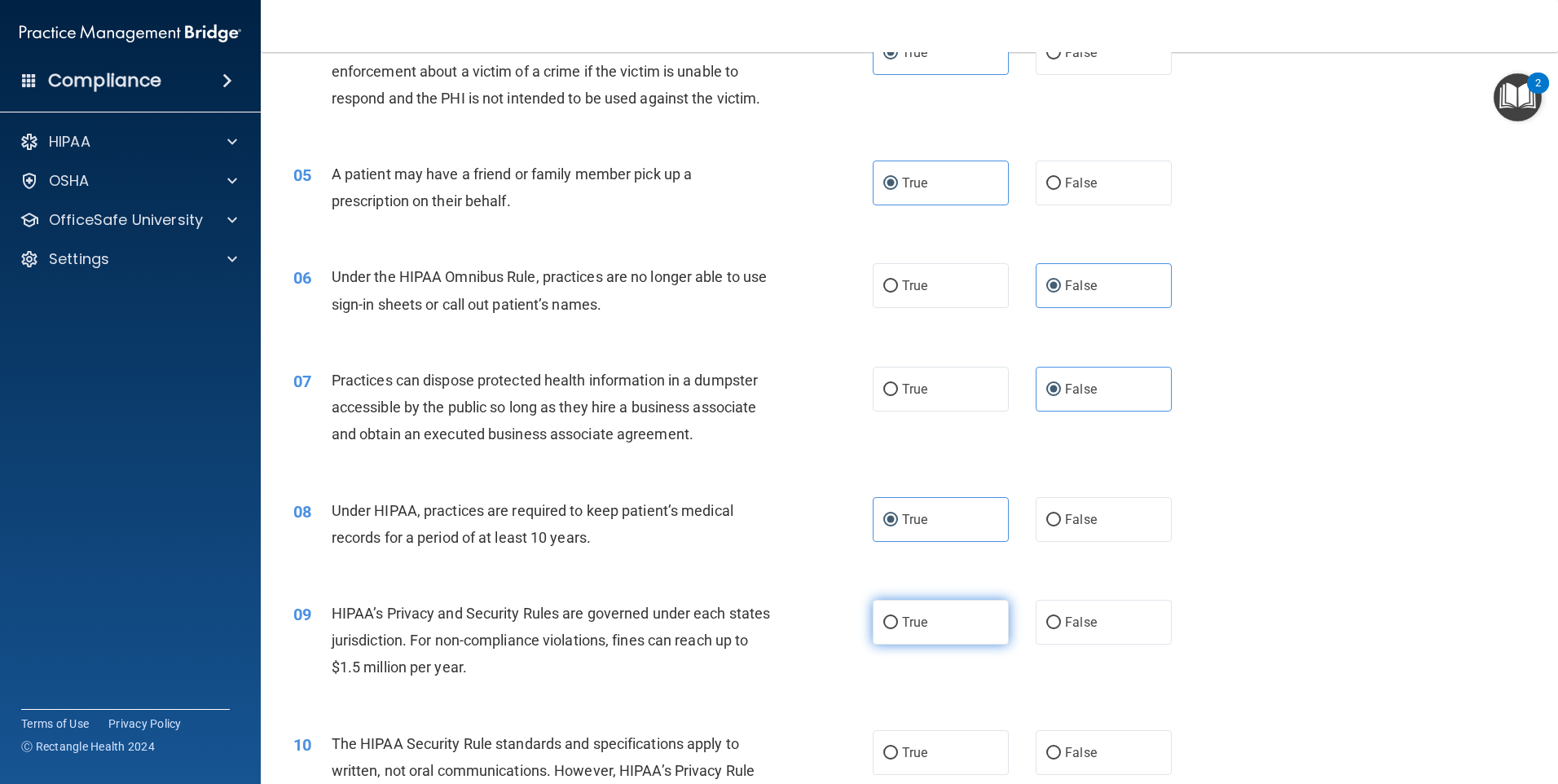
radio input "true"
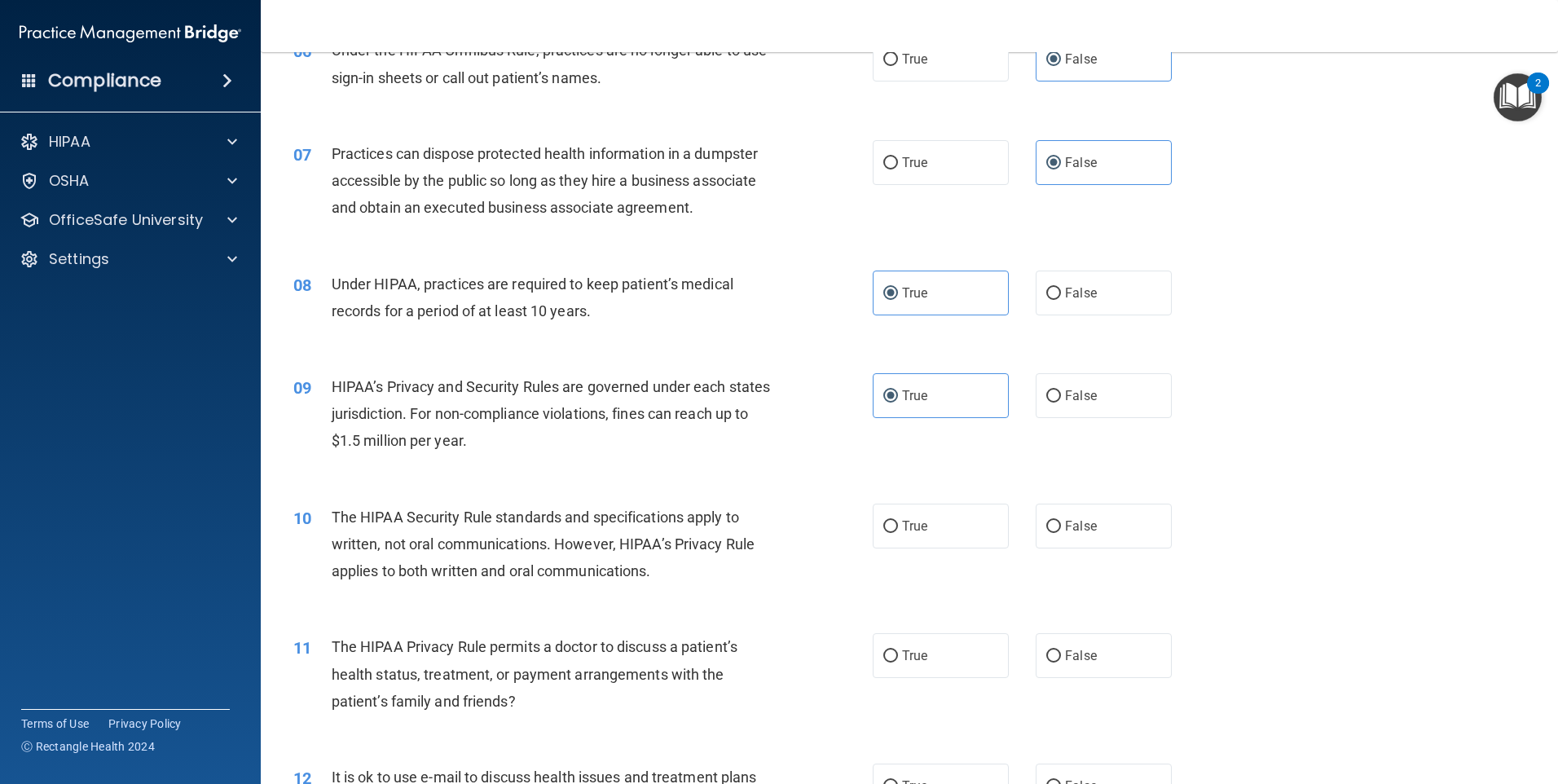
scroll to position [734, 0]
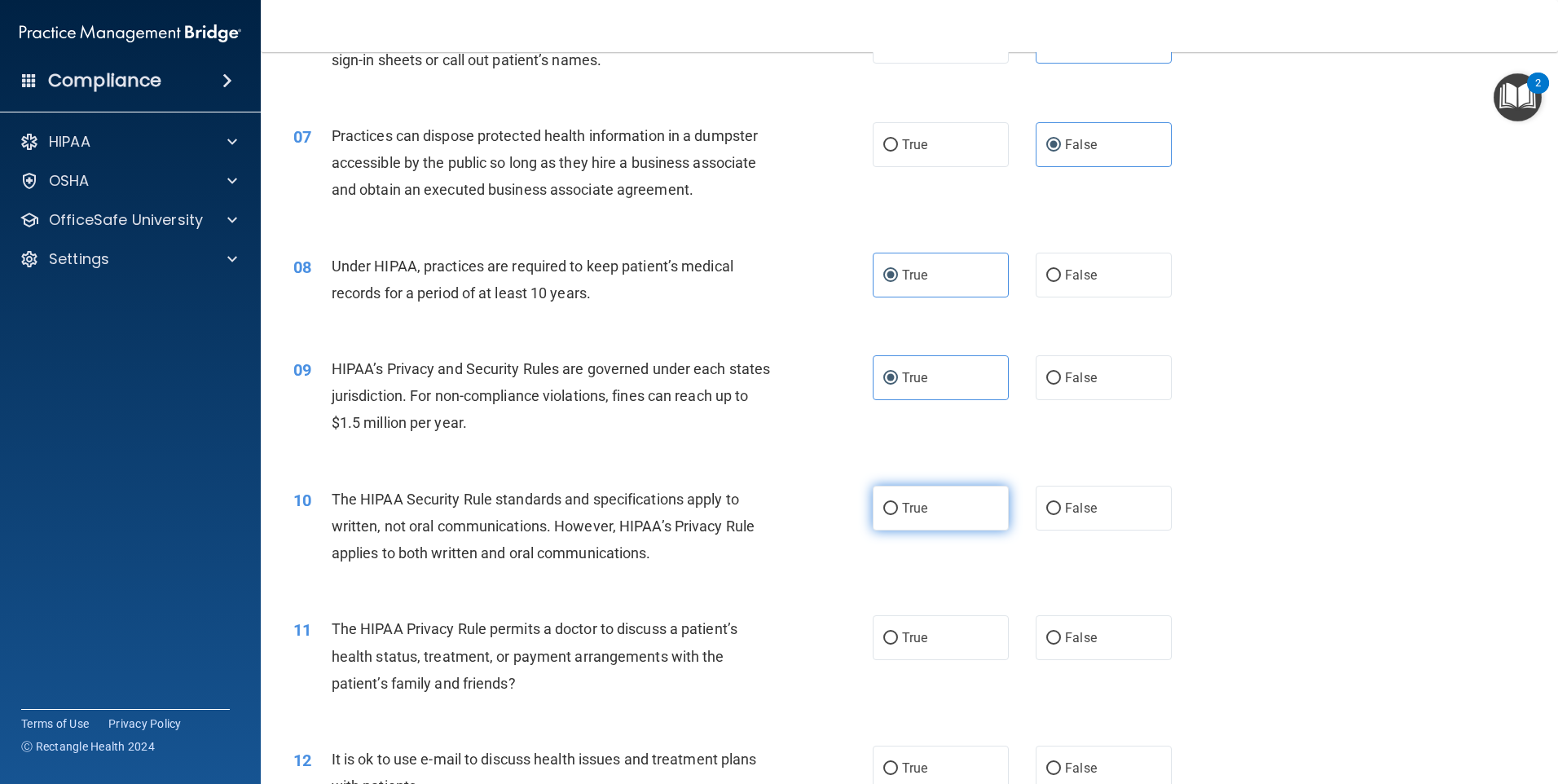
drag, startPoint x: 924, startPoint y: 527, endPoint x: 927, endPoint y: 514, distance: 13.3
click at [927, 521] on label "True" at bounding box center [940, 508] width 136 height 45
click at [898, 514] on input "True" at bounding box center [890, 509] width 14 height 12
radio input "true"
click at [1099, 636] on label "False" at bounding box center [1103, 637] width 136 height 45
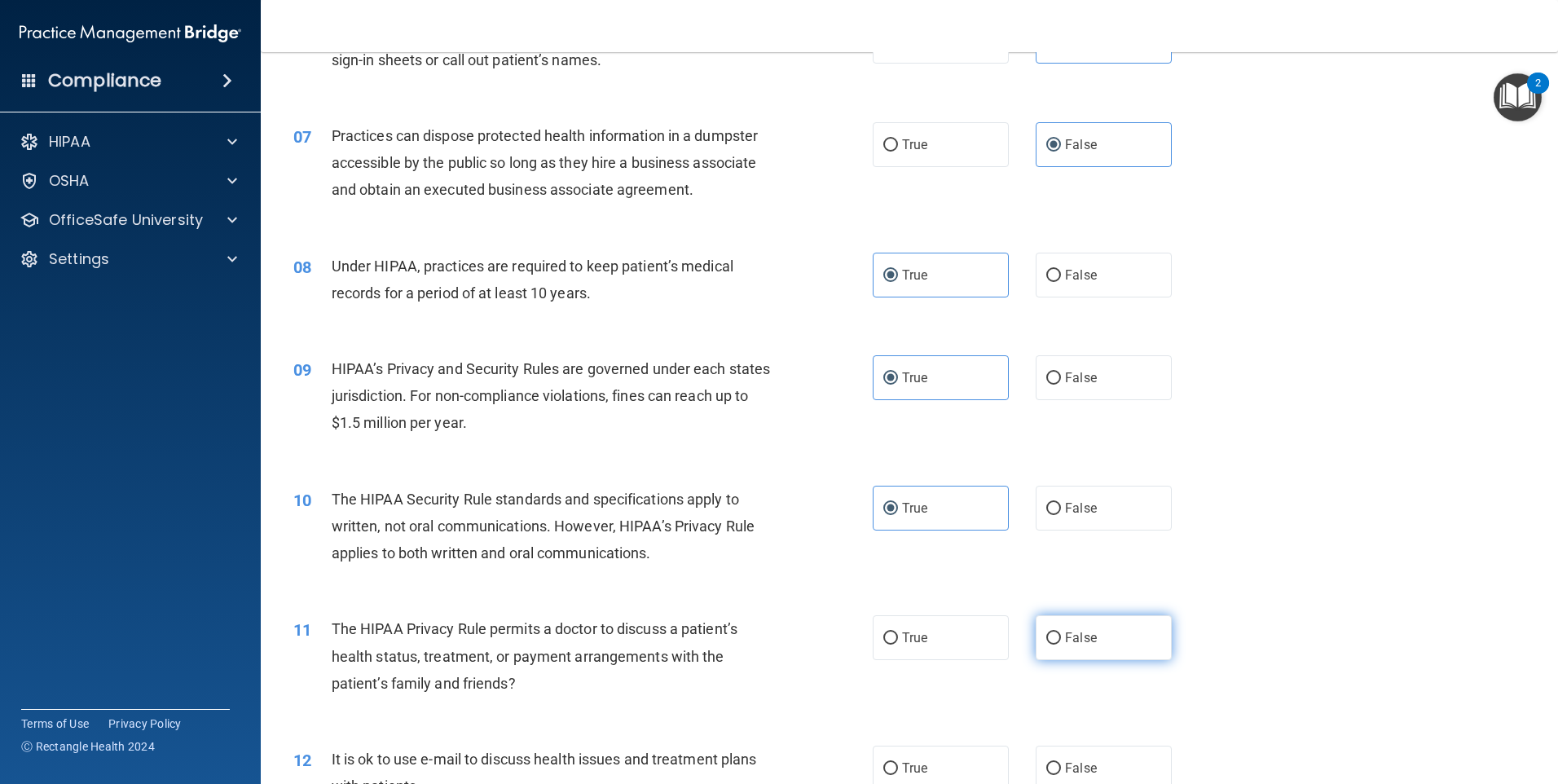
click at [1061, 636] on input "False" at bounding box center [1053, 638] width 14 height 12
radio input "true"
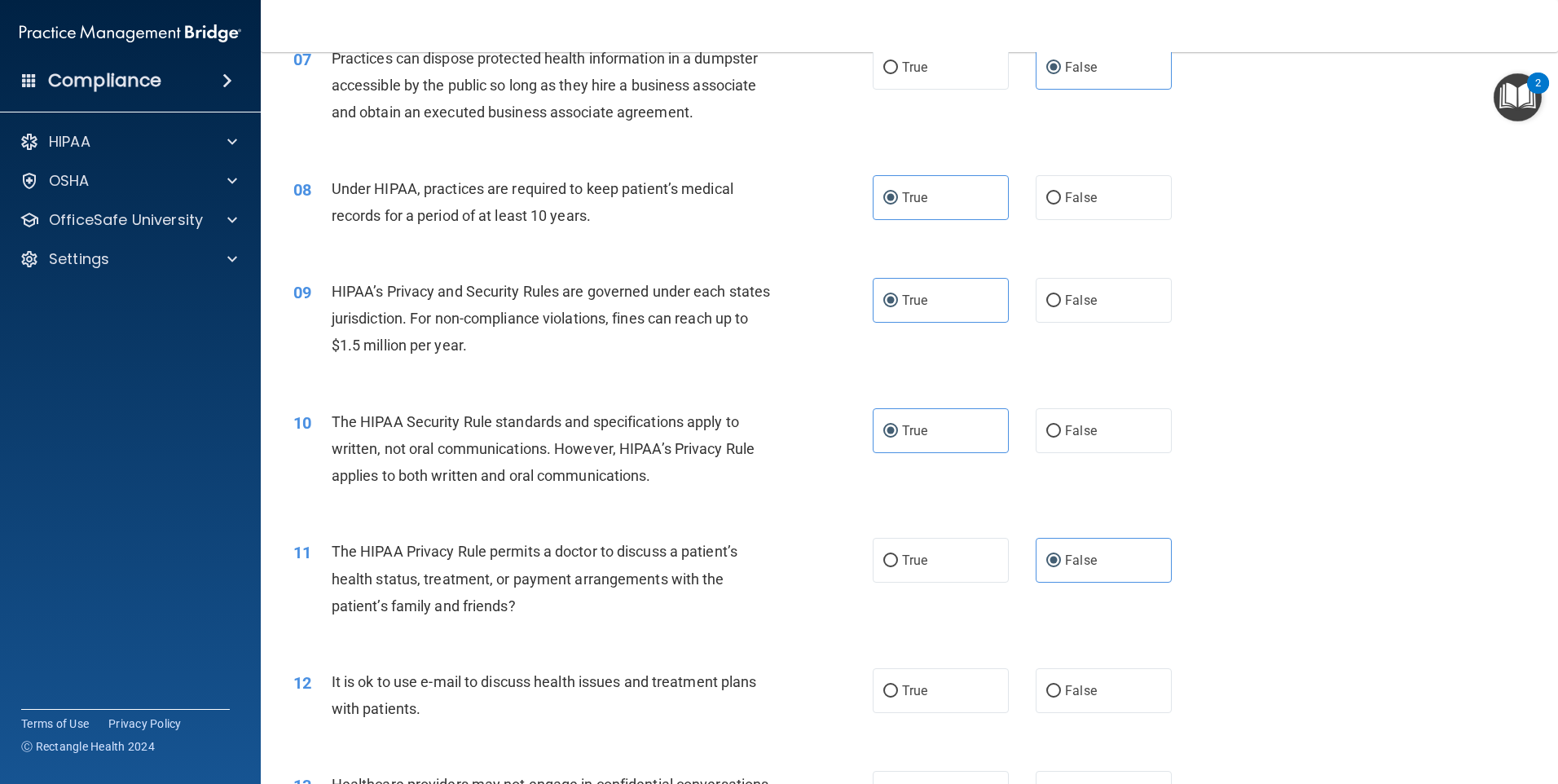
scroll to position [896, 0]
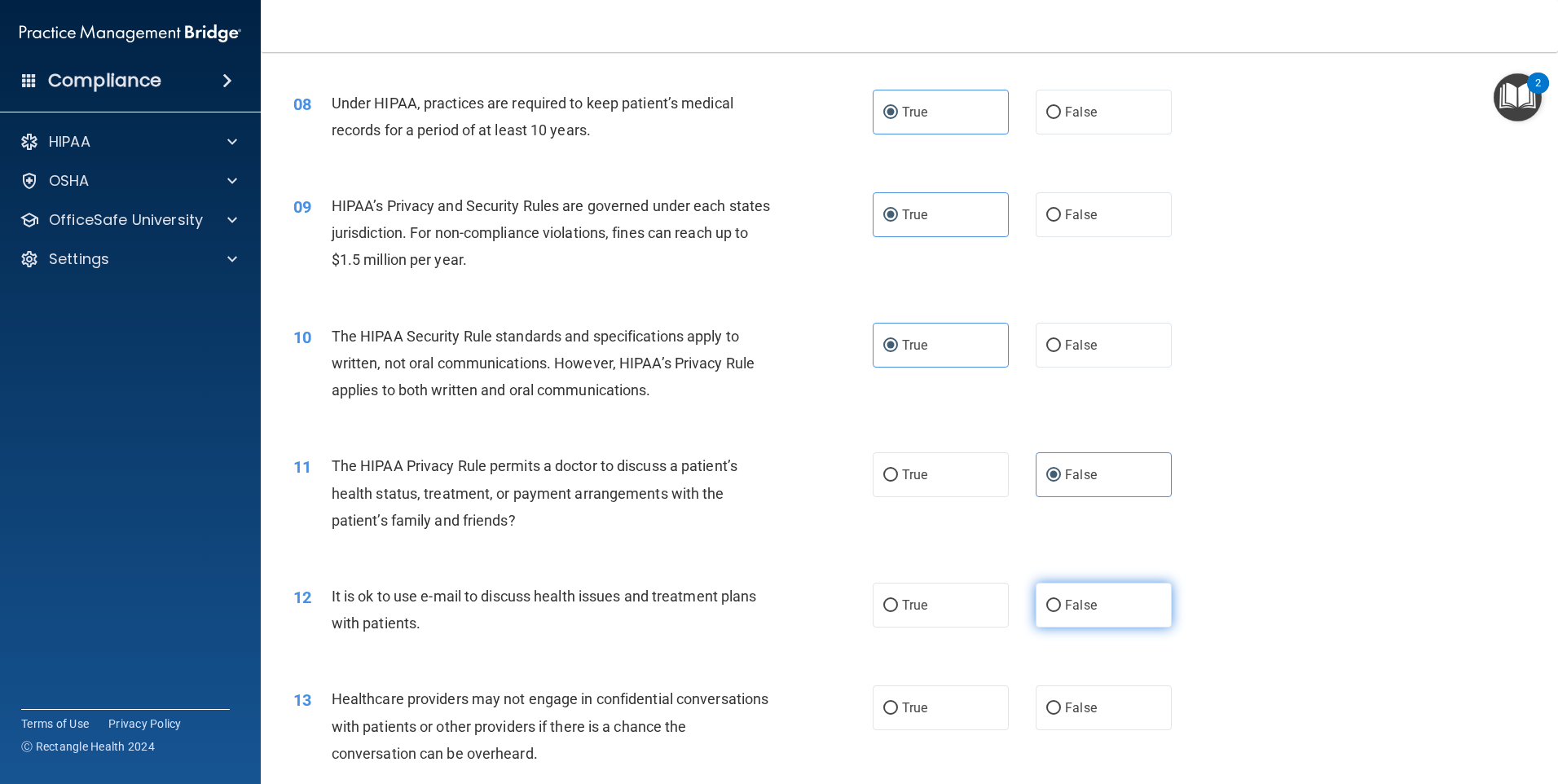
drag, startPoint x: 1091, startPoint y: 603, endPoint x: 1045, endPoint y: 587, distance: 48.7
click at [1090, 602] on label "False" at bounding box center [1103, 605] width 136 height 45
click at [1061, 602] on input "False" at bounding box center [1053, 606] width 14 height 12
radio input "true"
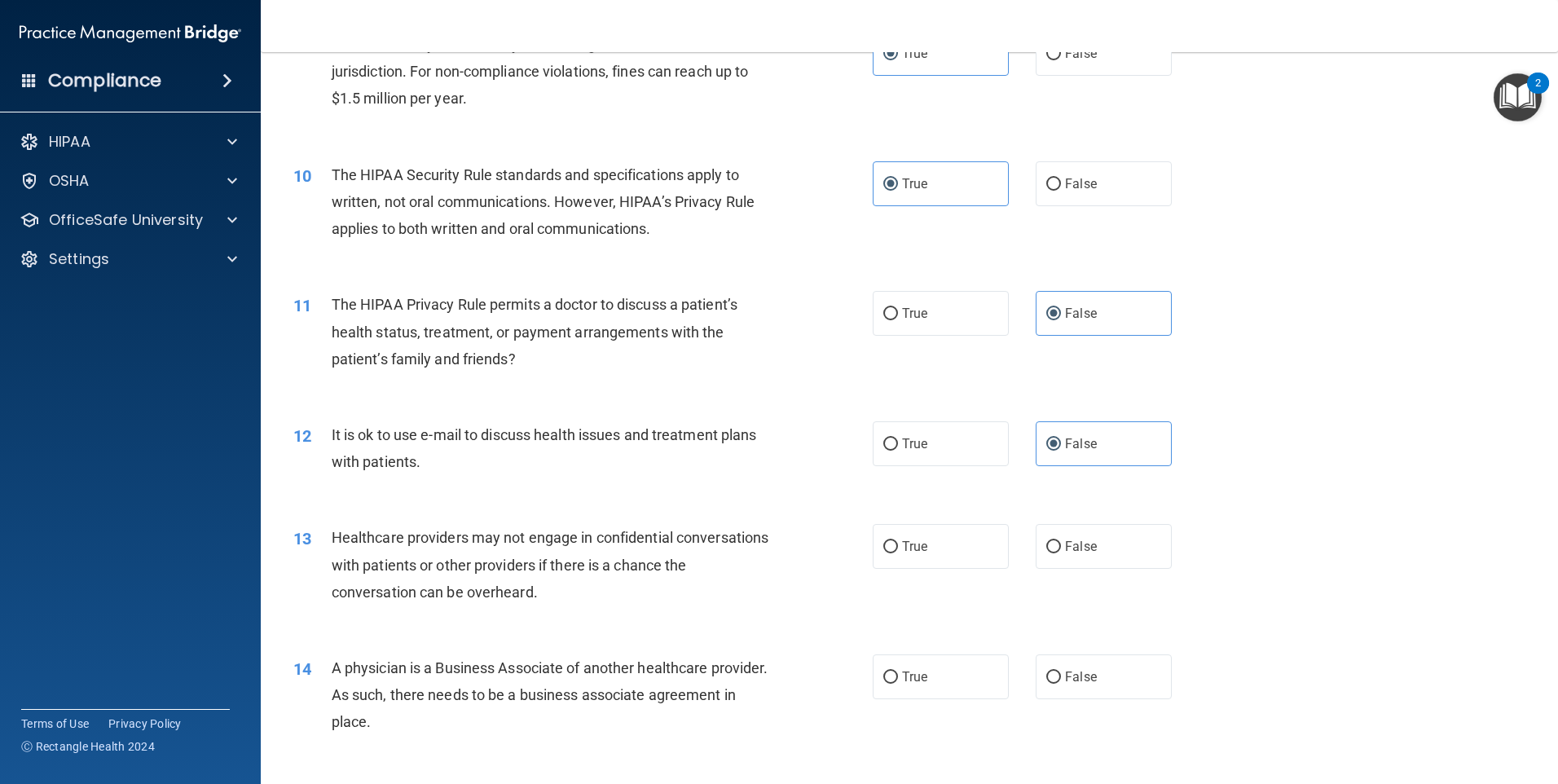
scroll to position [1059, 0]
click at [962, 539] on label "True" at bounding box center [940, 544] width 136 height 45
click at [898, 539] on input "True" at bounding box center [890, 545] width 14 height 12
radio input "true"
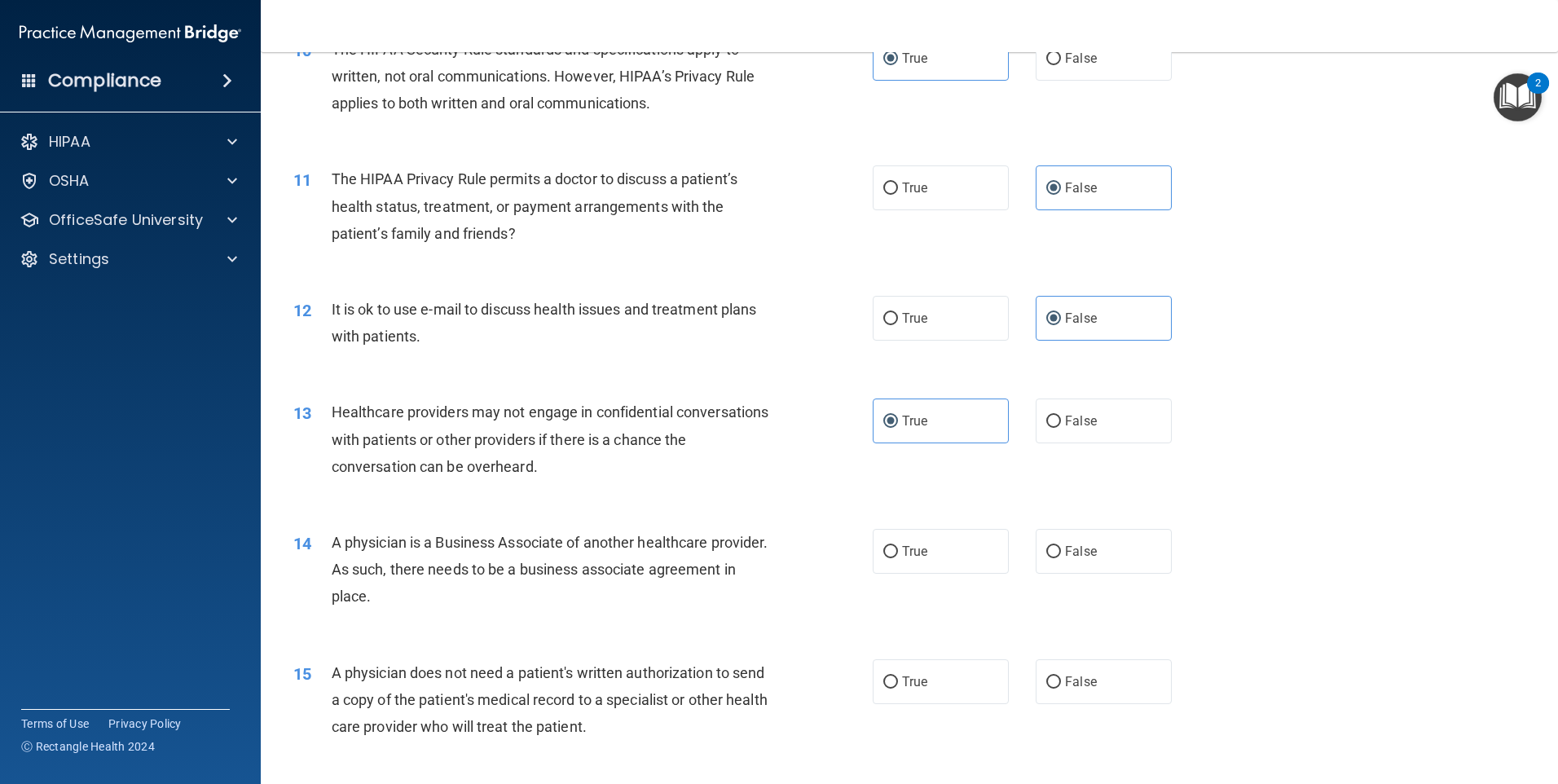
scroll to position [1223, 0]
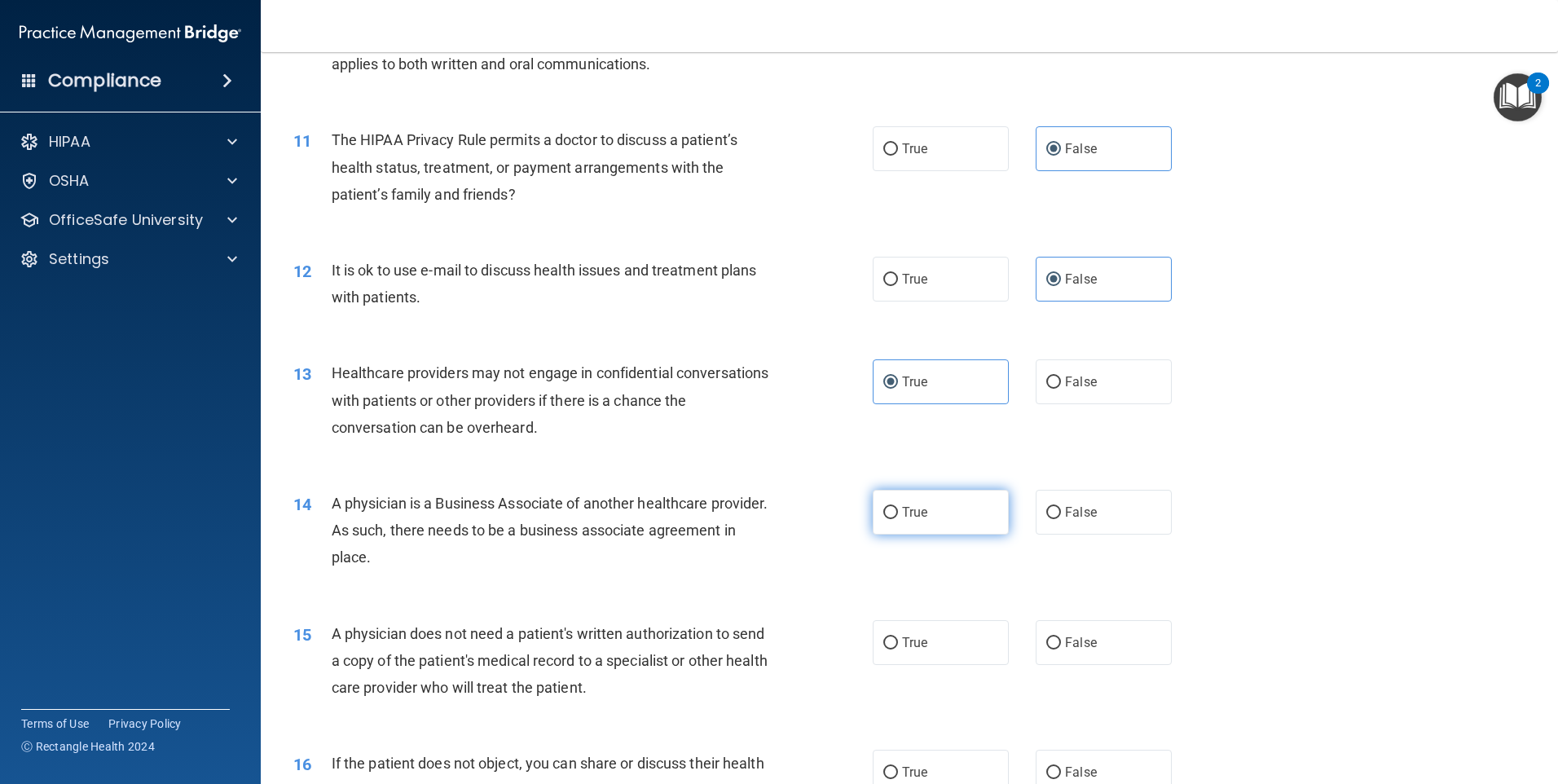
click at [978, 508] on label "True" at bounding box center [940, 512] width 136 height 45
click at [898, 508] on input "True" at bounding box center [890, 513] width 14 height 12
radio input "true"
click at [1081, 632] on label "False" at bounding box center [1103, 642] width 136 height 45
click at [1061, 637] on input "False" at bounding box center [1053, 643] width 14 height 12
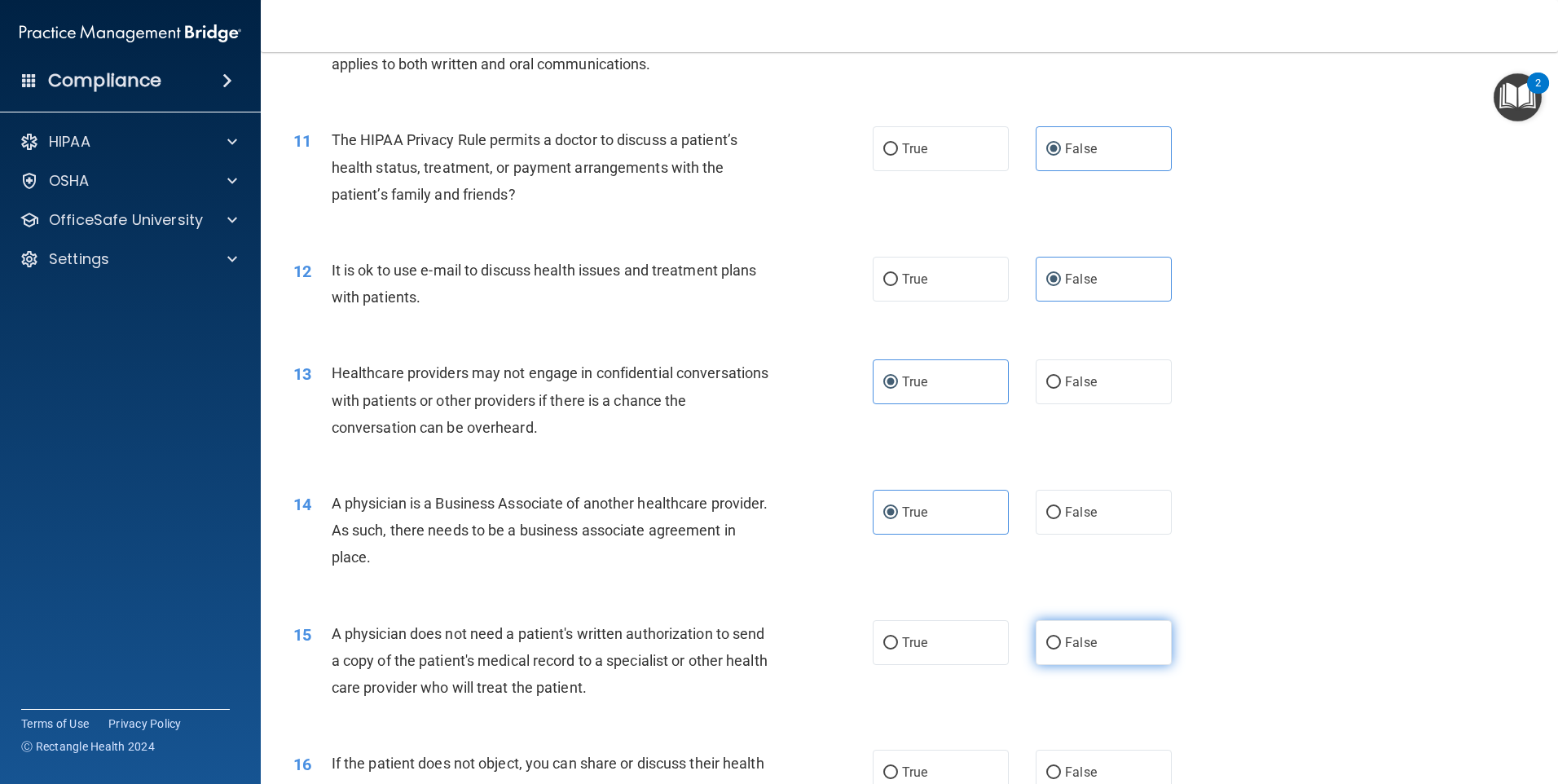
radio input "true"
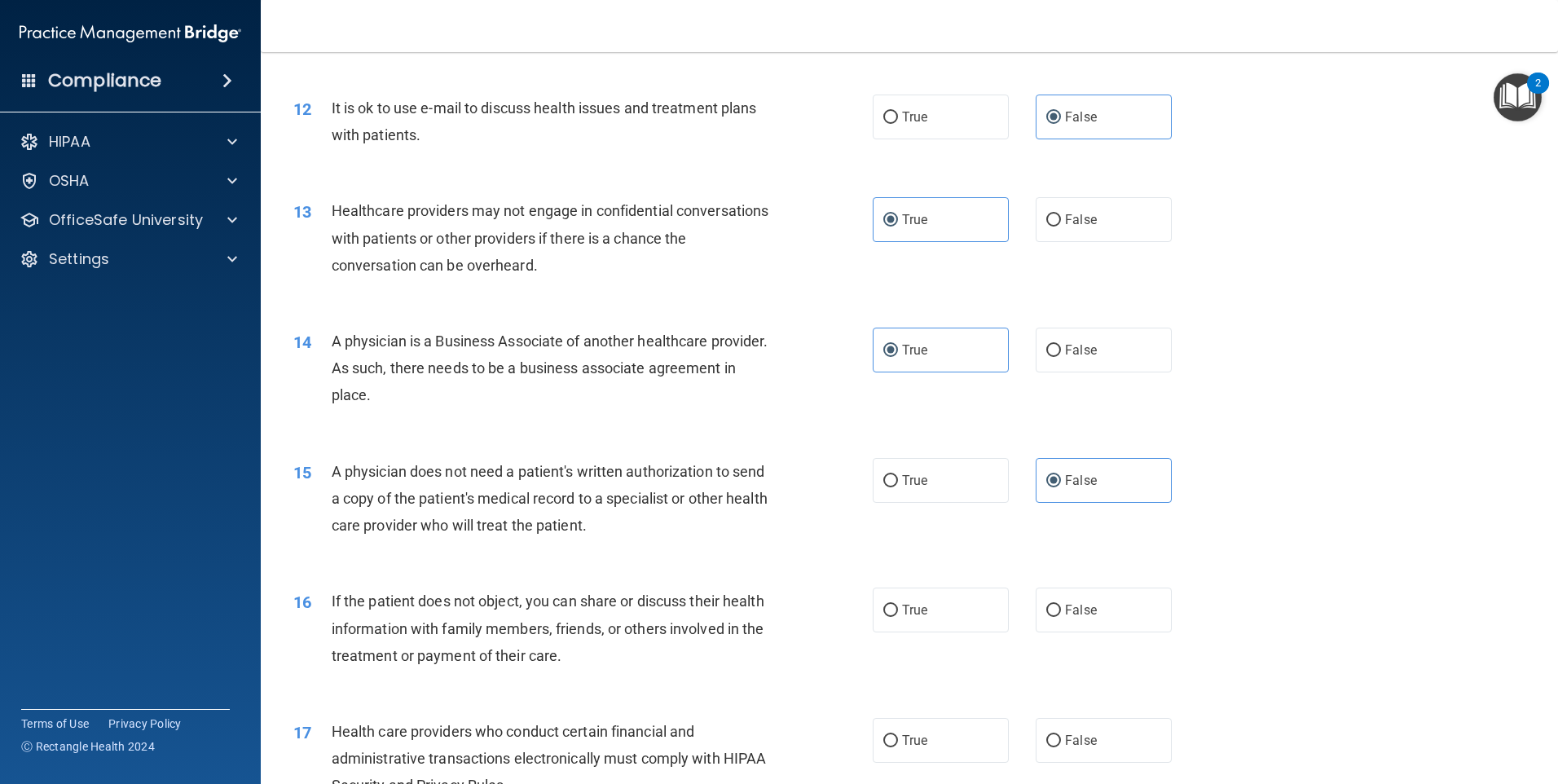
scroll to position [1385, 0]
click at [963, 619] on label "True" at bounding box center [940, 608] width 136 height 45
click at [898, 616] on input "True" at bounding box center [890, 609] width 14 height 12
radio input "true"
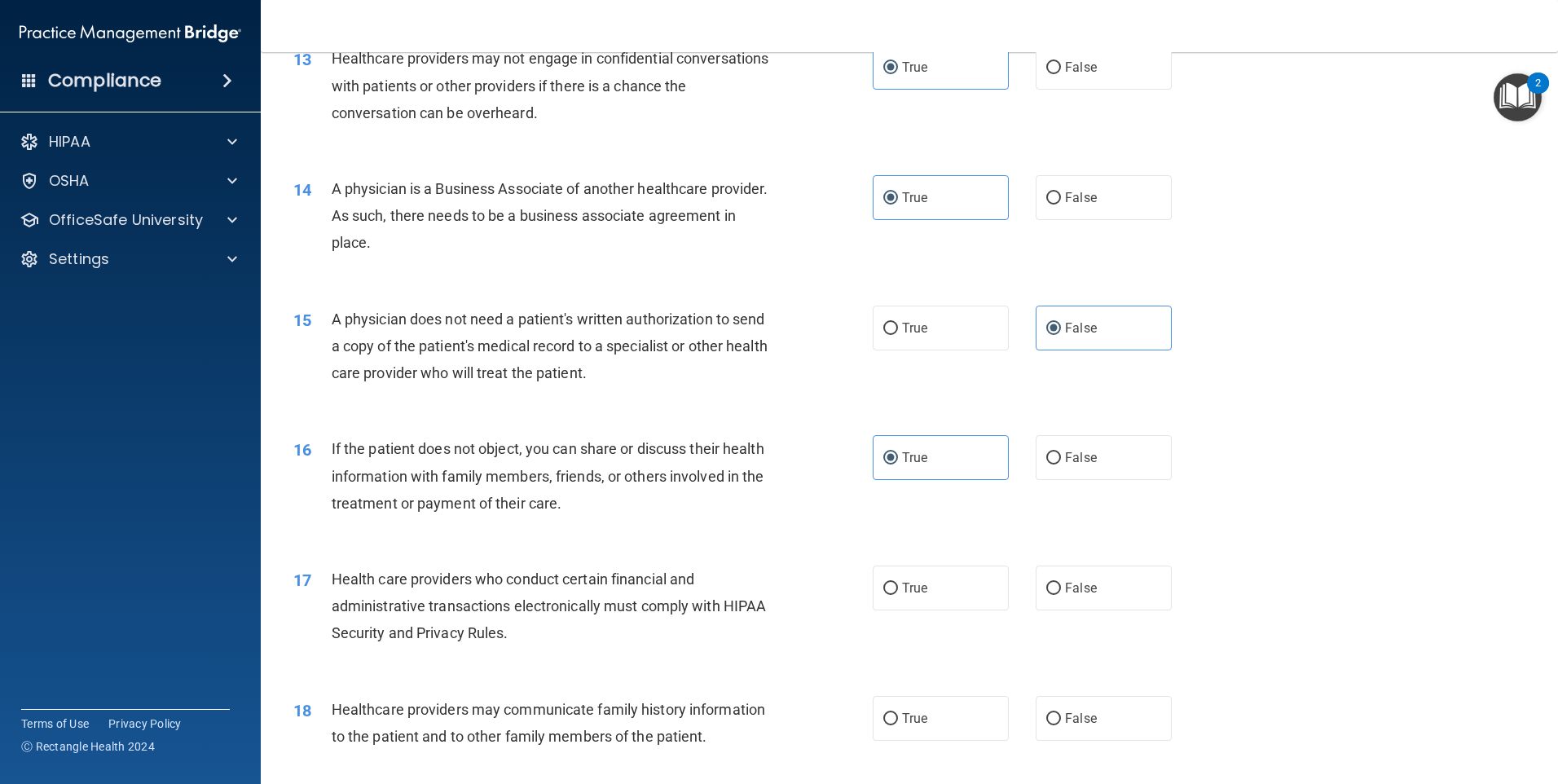
scroll to position [1548, 0]
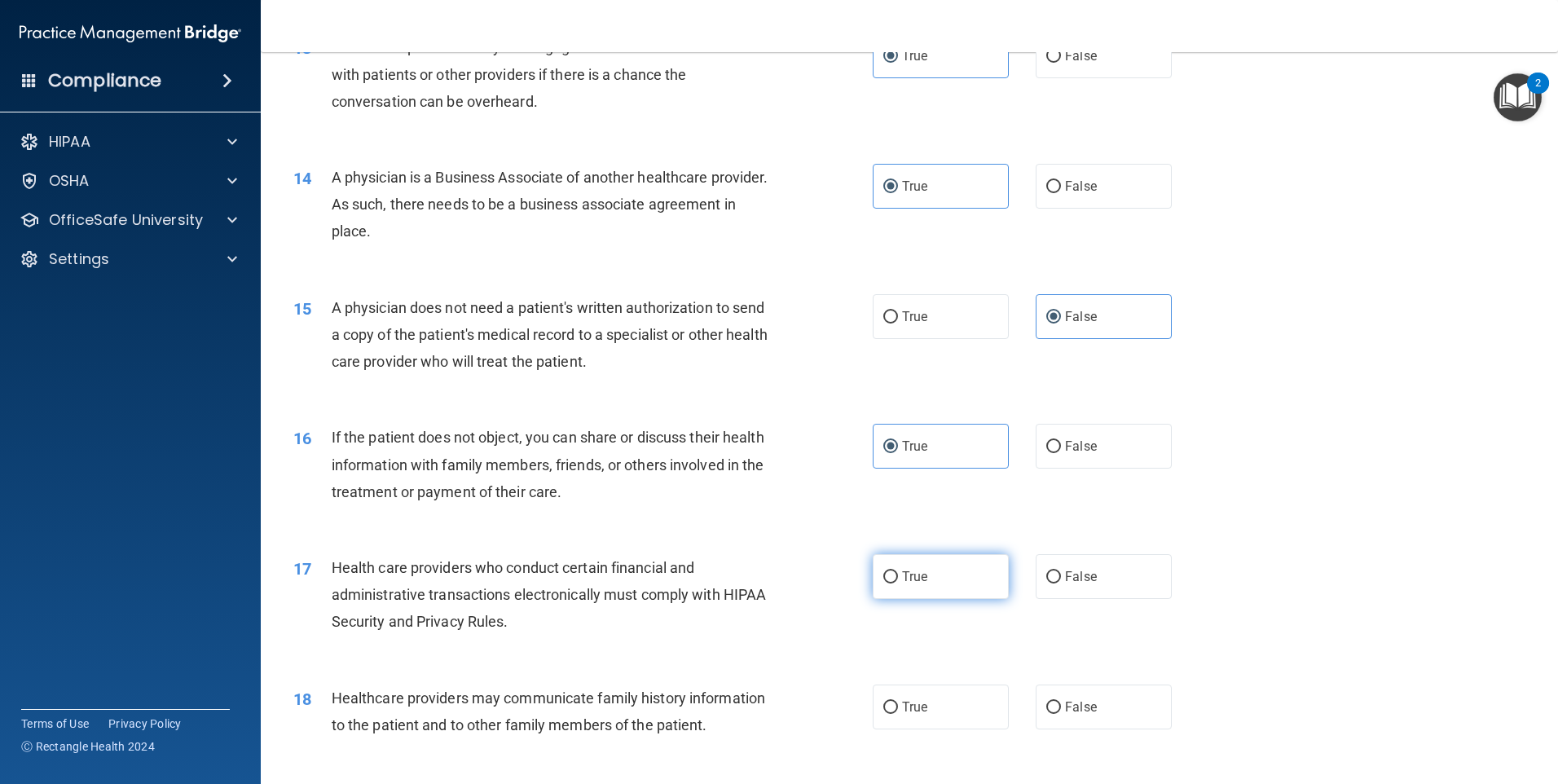
click at [917, 580] on span "True" at bounding box center [914, 576] width 26 height 15
click at [898, 580] on input "True" at bounding box center [890, 577] width 14 height 12
radio input "true"
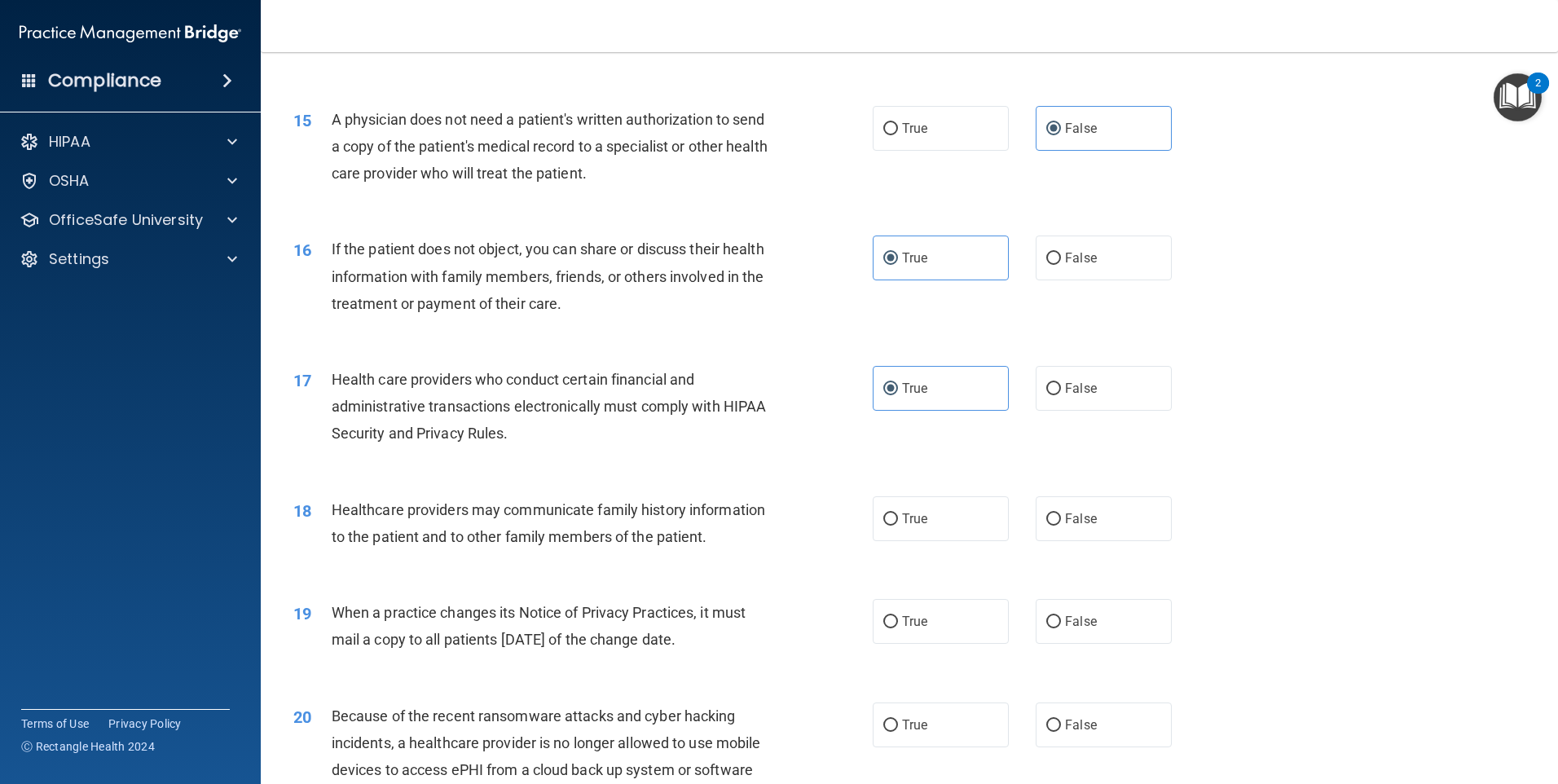
scroll to position [1792, 0]
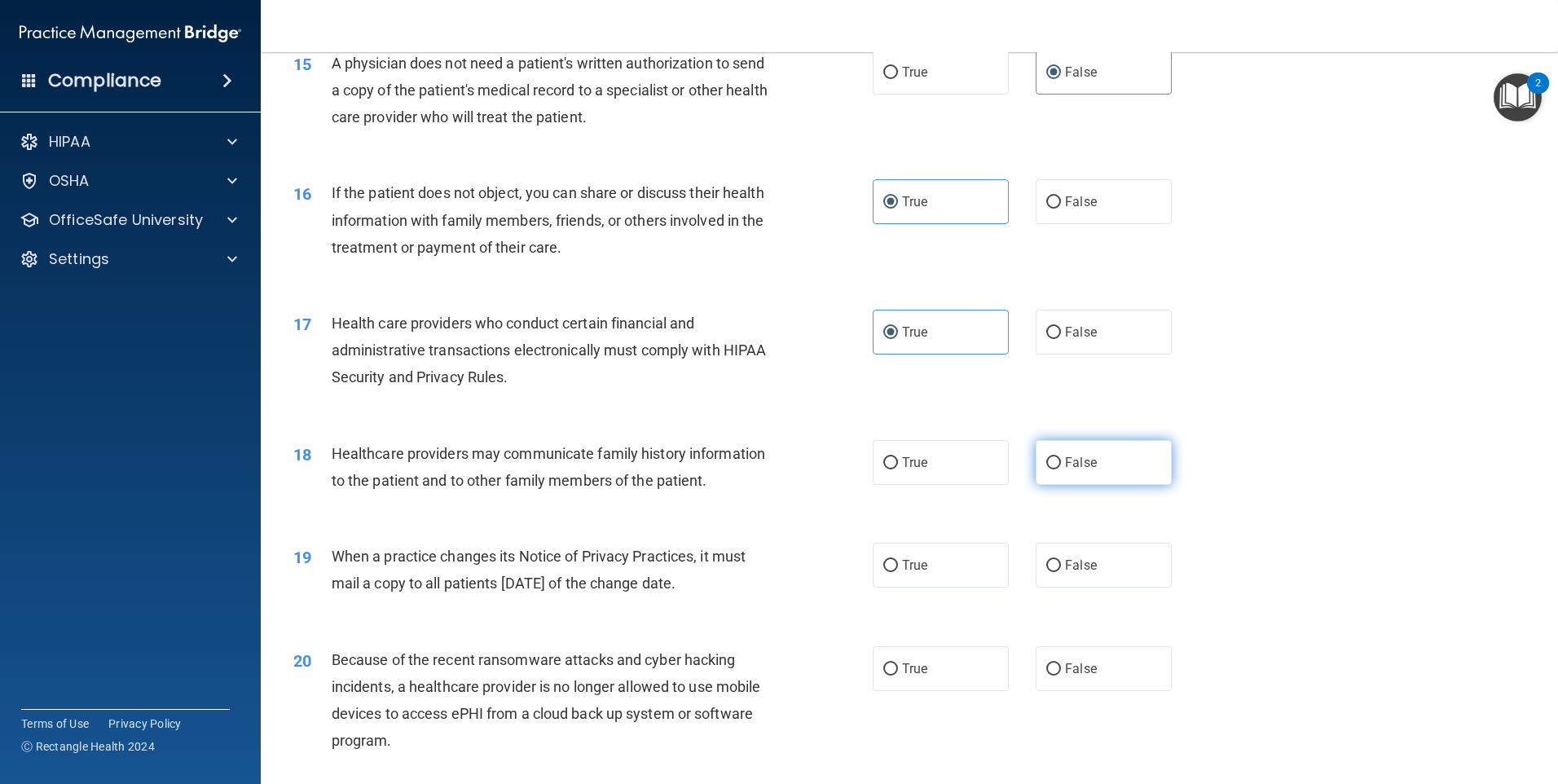
click at [1067, 469] on span "False" at bounding box center [1080, 462] width 31 height 15
click at [1061, 469] on input "False" at bounding box center [1053, 463] width 14 height 12
radio input "true"
click at [946, 556] on label "True" at bounding box center [940, 565] width 136 height 45
click at [898, 560] on input "True" at bounding box center [890, 566] width 14 height 12
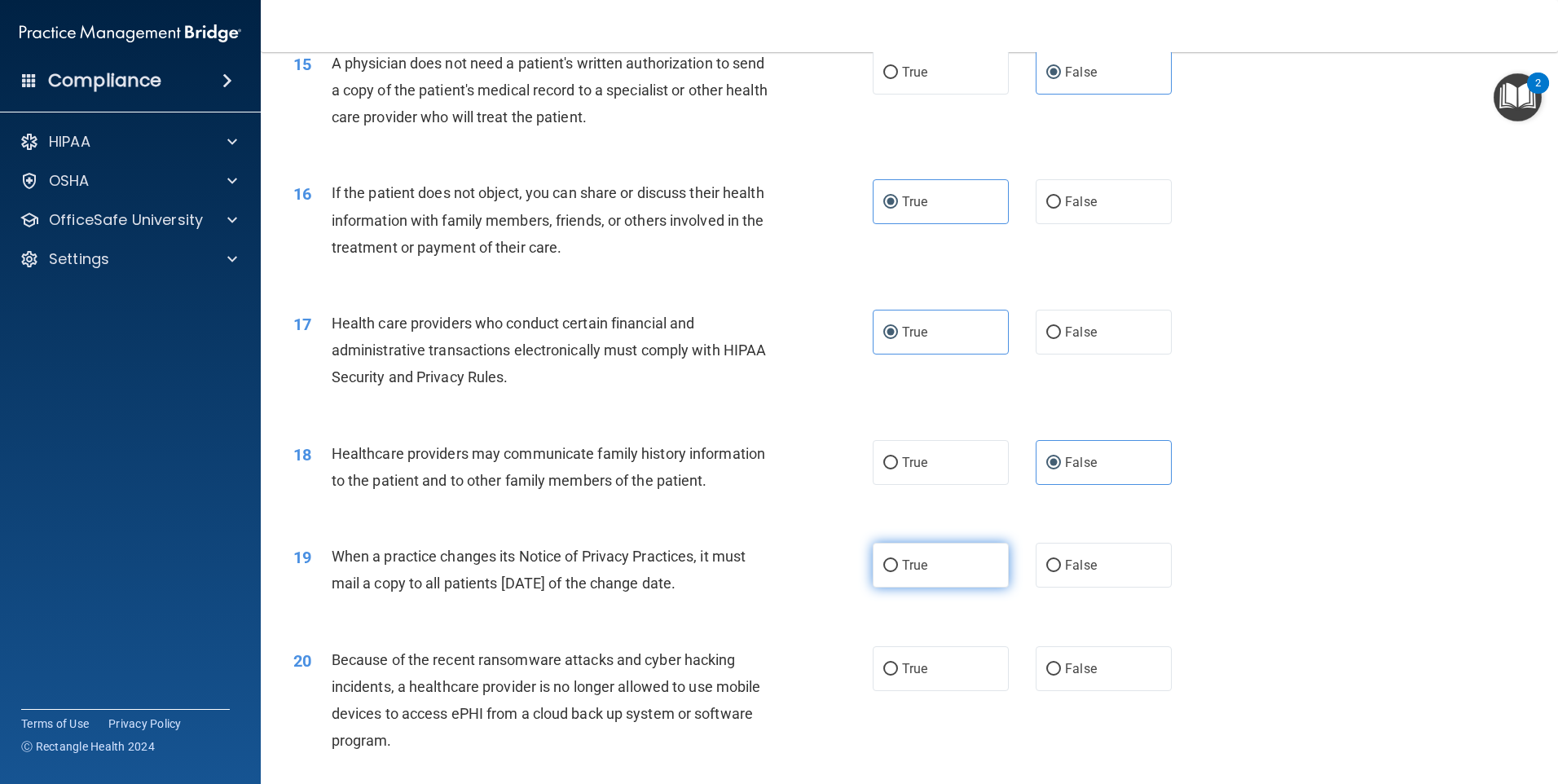
radio input "true"
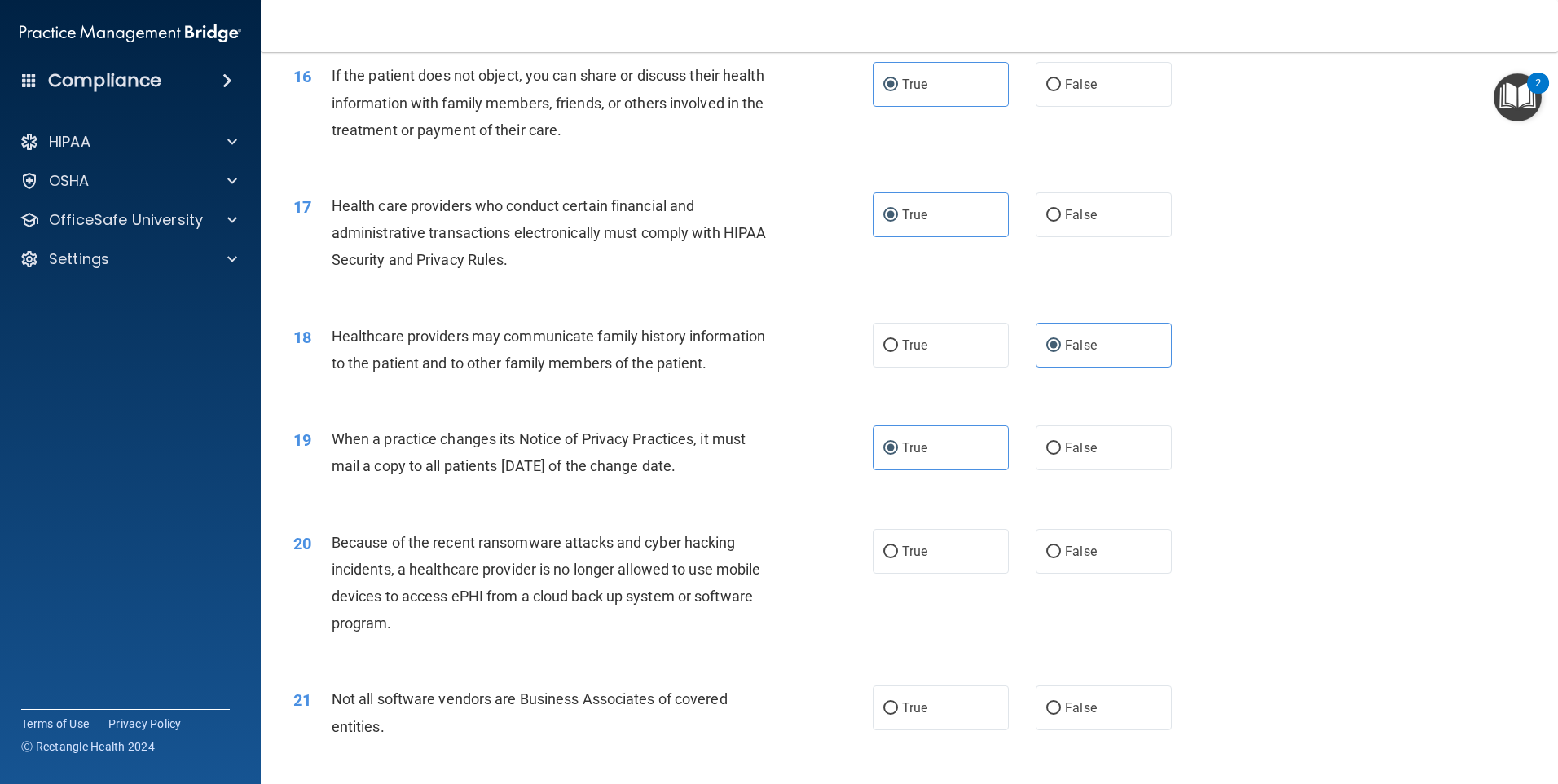
scroll to position [2037, 0]
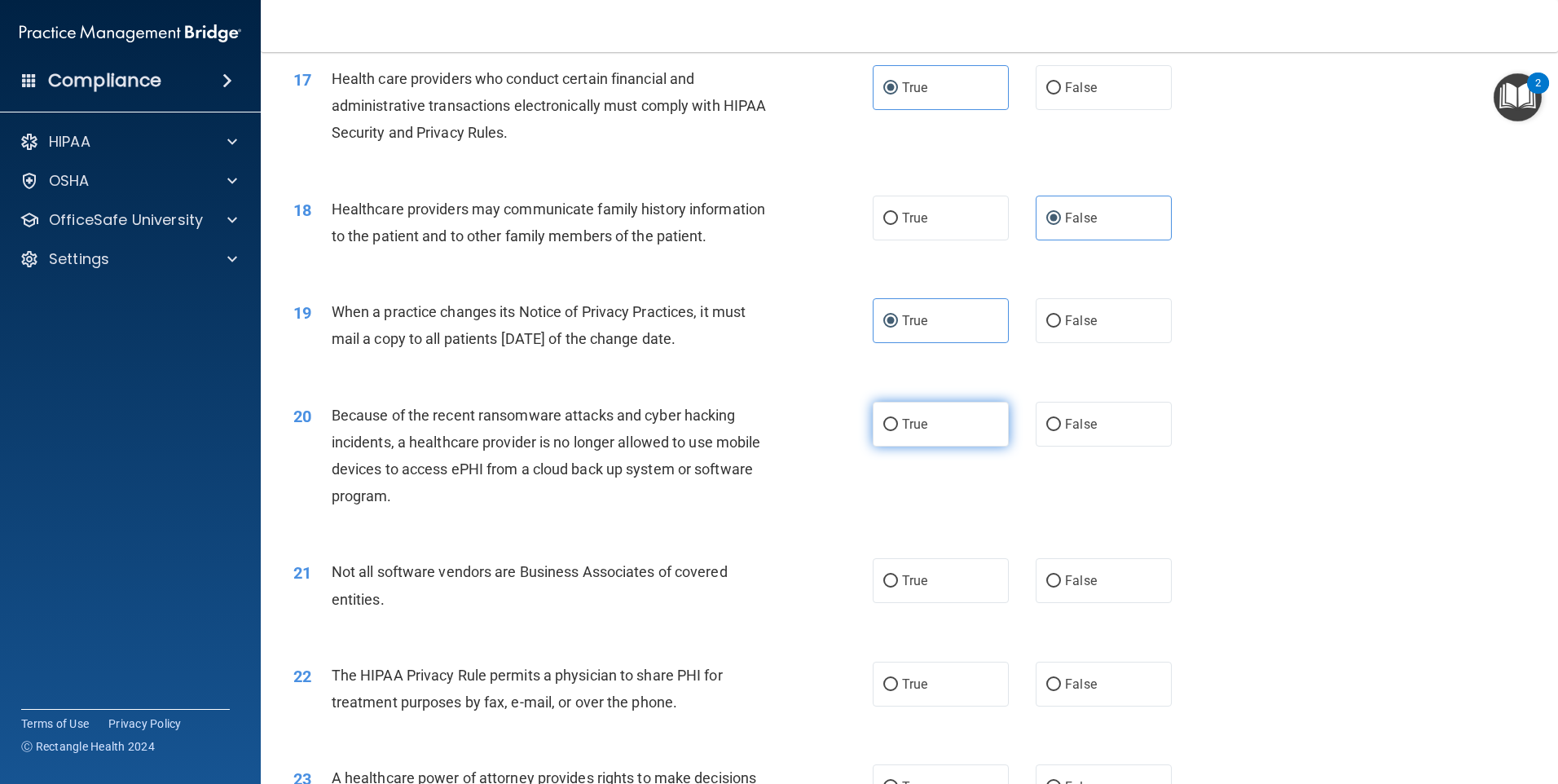
click at [987, 417] on label "True" at bounding box center [940, 423] width 136 height 45
click at [898, 419] on input "True" at bounding box center [890, 424] width 14 height 12
radio input "true"
click at [985, 598] on label "True" at bounding box center [940, 580] width 136 height 45
click at [898, 588] on input "True" at bounding box center [890, 581] width 14 height 12
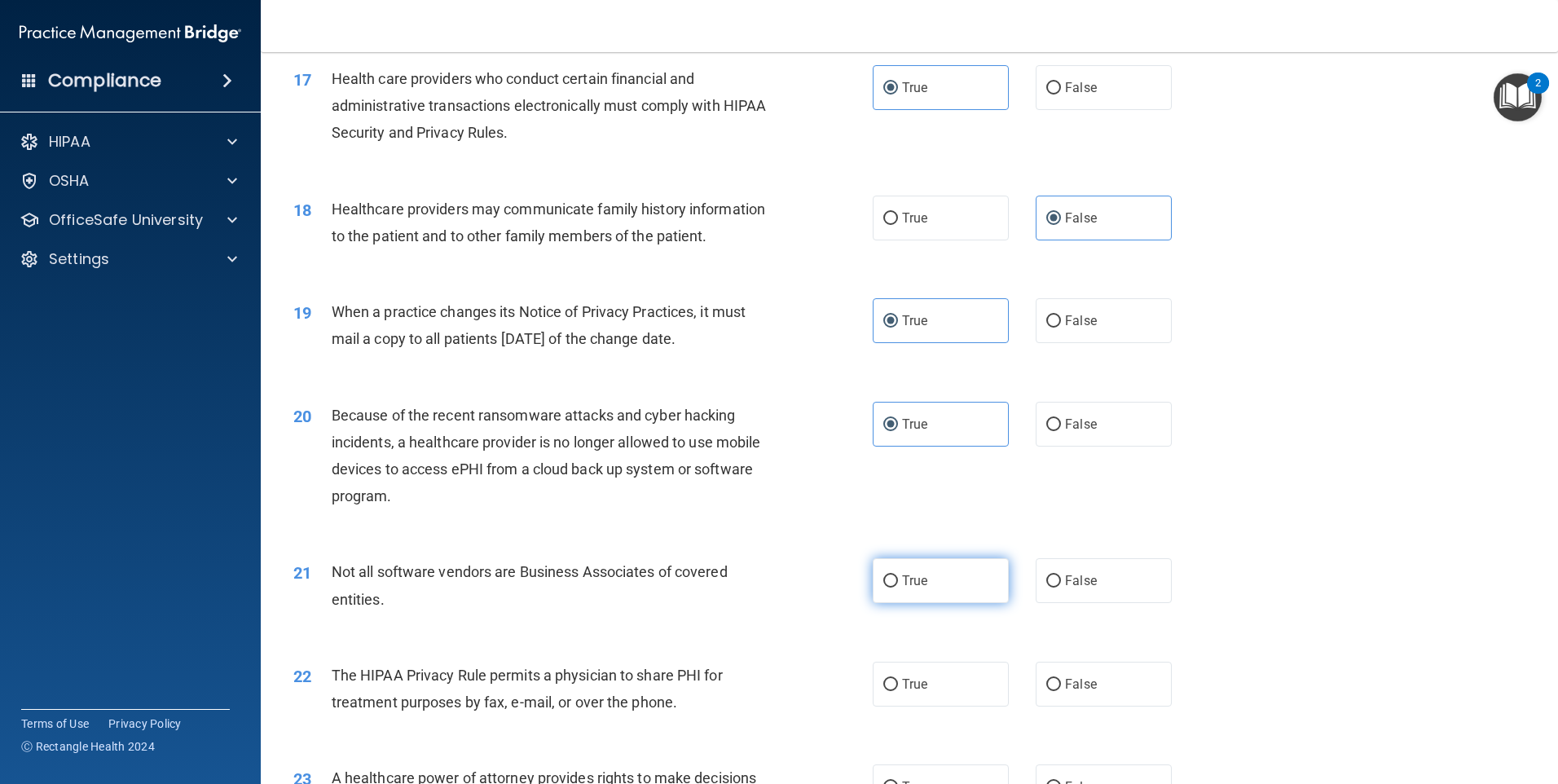
radio input "true"
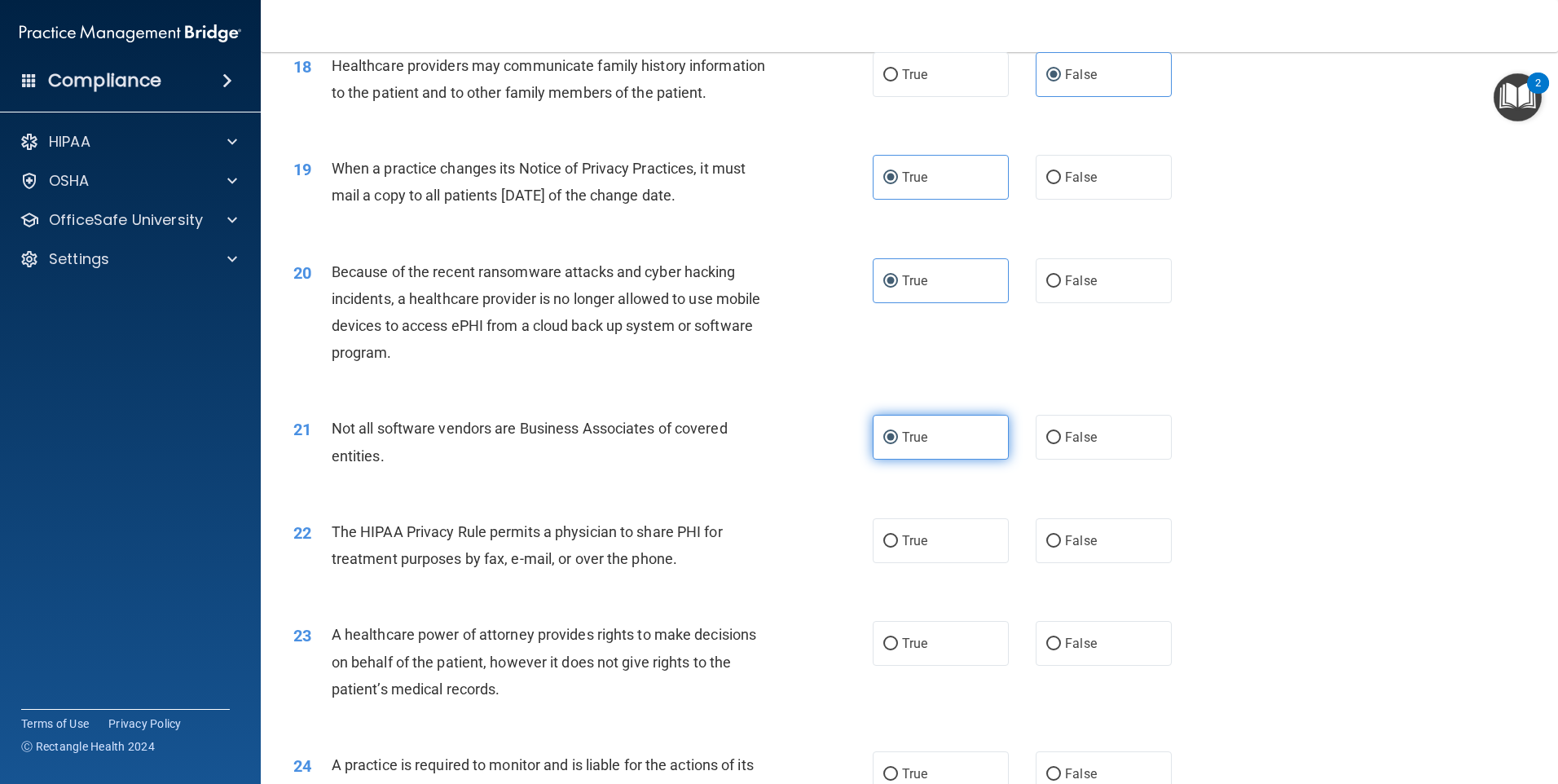
scroll to position [2200, 0]
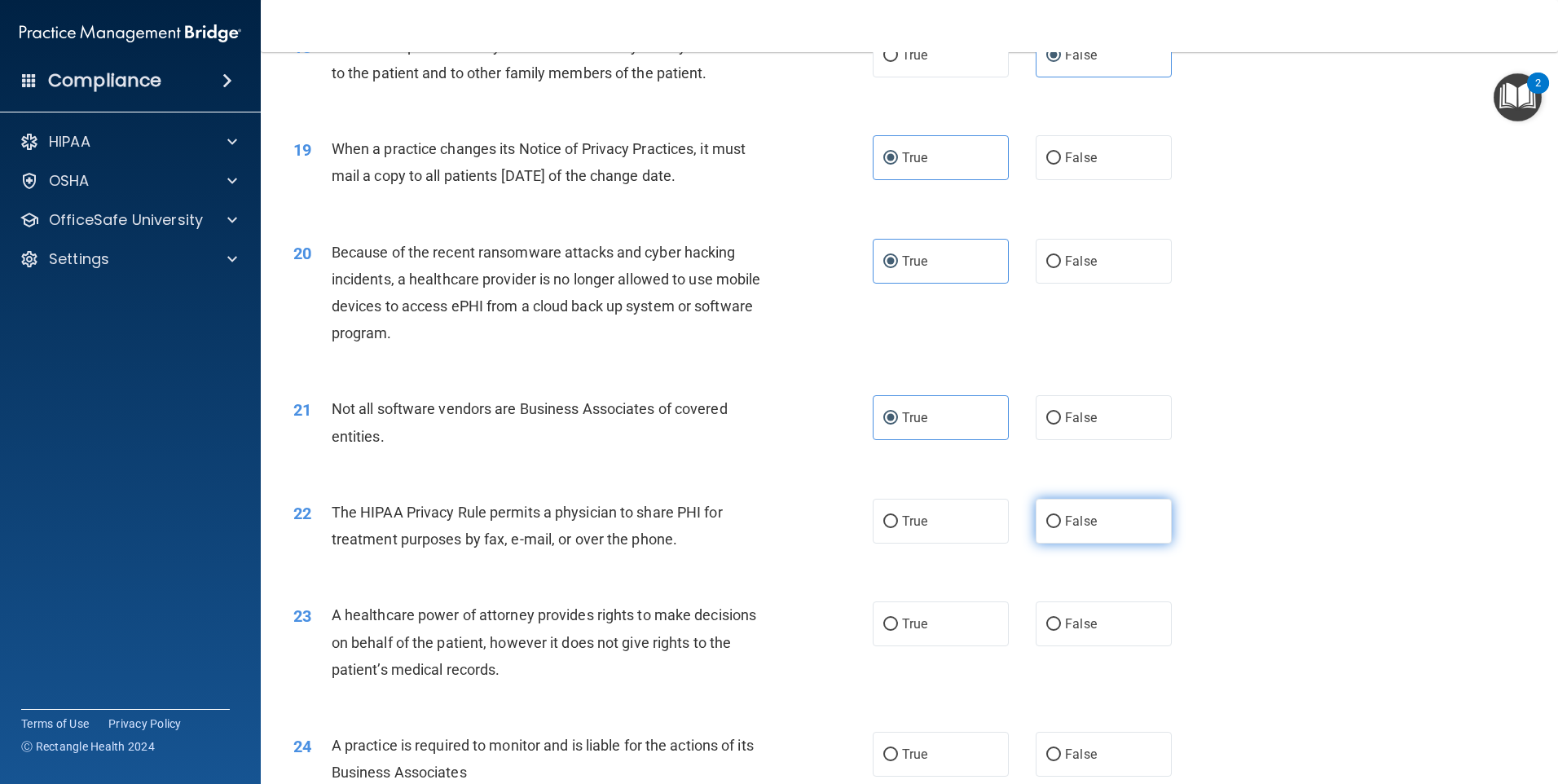
drag, startPoint x: 1090, startPoint y: 516, endPoint x: 1052, endPoint y: 538, distance: 43.9
click at [1090, 517] on label "False" at bounding box center [1103, 520] width 136 height 45
click at [1061, 517] on input "False" at bounding box center [1053, 521] width 14 height 12
radio input "true"
click at [941, 628] on label "True" at bounding box center [940, 623] width 136 height 45
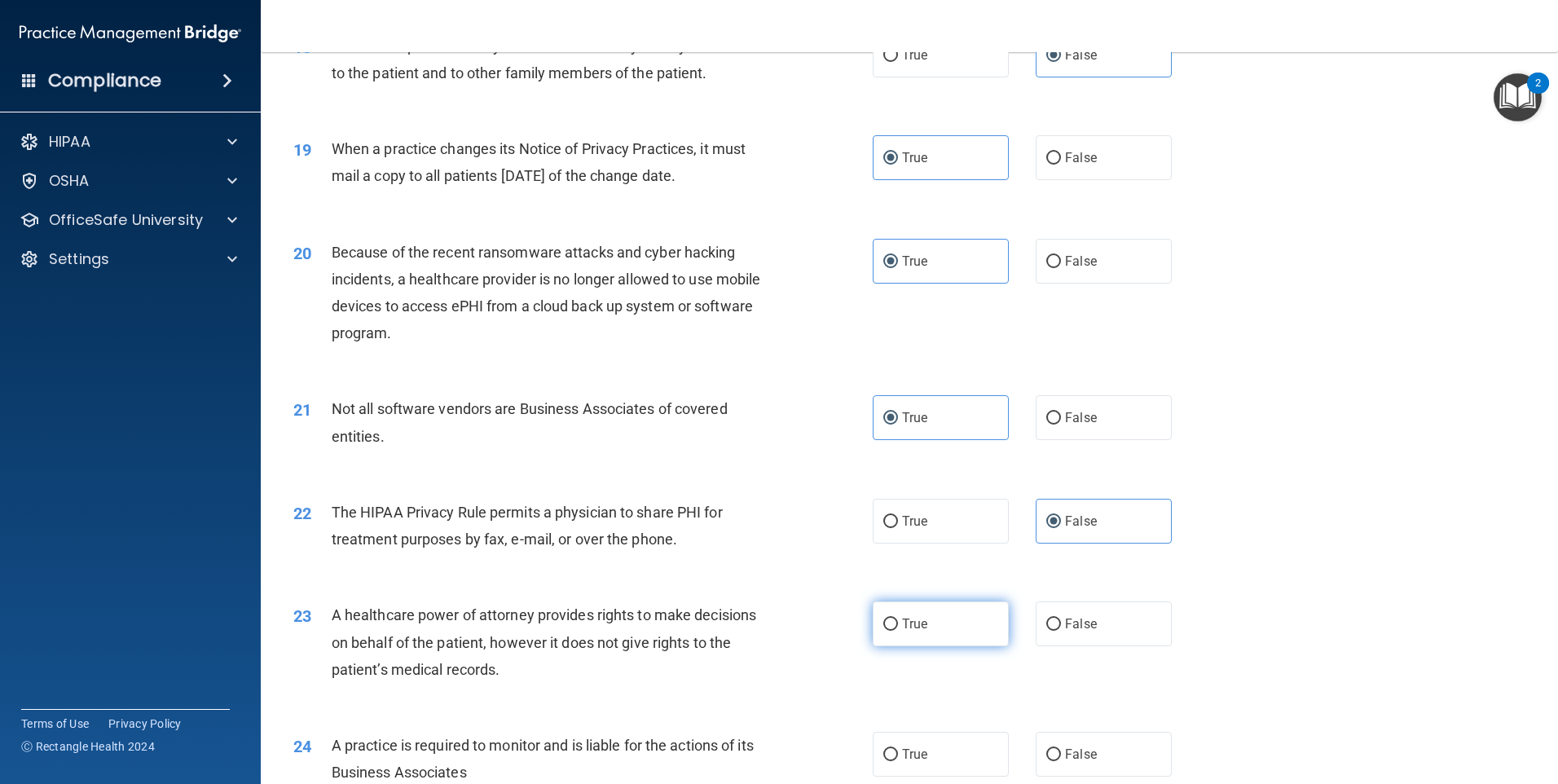
click at [898, 628] on input "True" at bounding box center [890, 625] width 14 height 12
radio input "true"
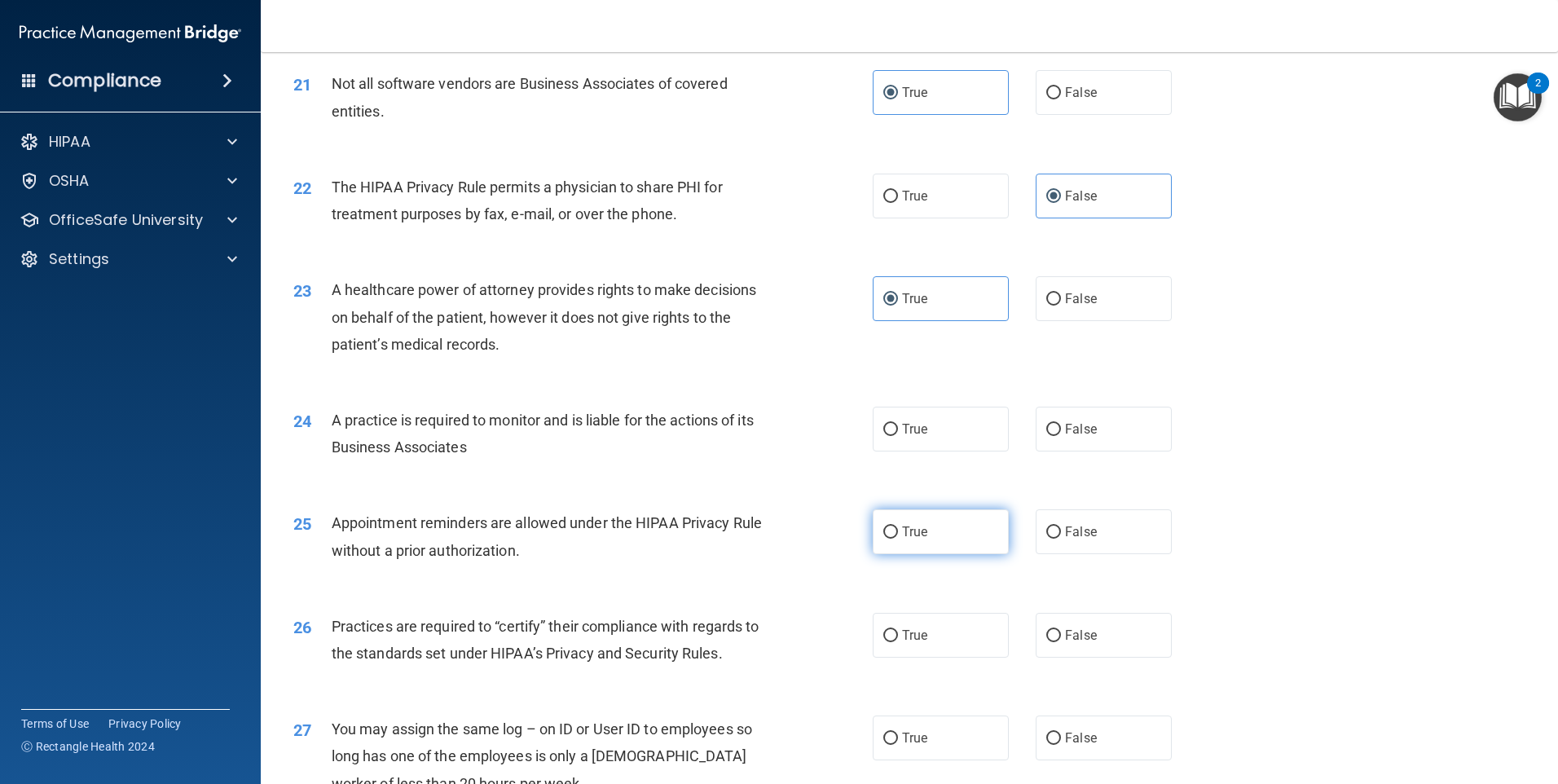
scroll to position [2526, 0]
click at [937, 437] on label "True" at bounding box center [940, 427] width 136 height 45
click at [898, 435] on input "True" at bounding box center [890, 429] width 14 height 12
radio input "true"
click at [925, 529] on label "True" at bounding box center [940, 531] width 136 height 45
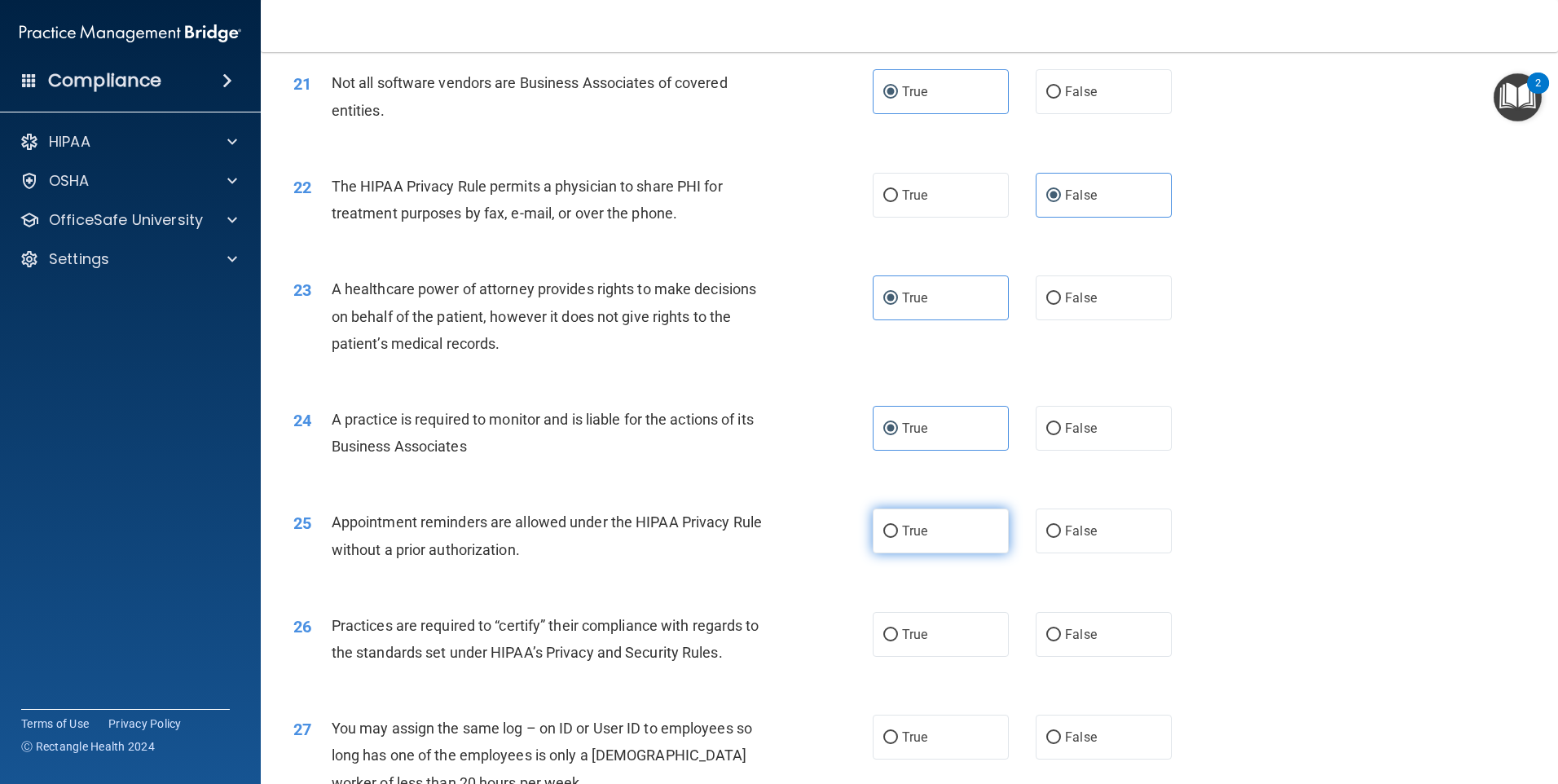
click at [898, 529] on input "True" at bounding box center [890, 532] width 14 height 12
radio input "true"
click at [1088, 630] on span "False" at bounding box center [1080, 634] width 31 height 15
click at [1061, 630] on input "False" at bounding box center [1053, 635] width 14 height 12
radio input "true"
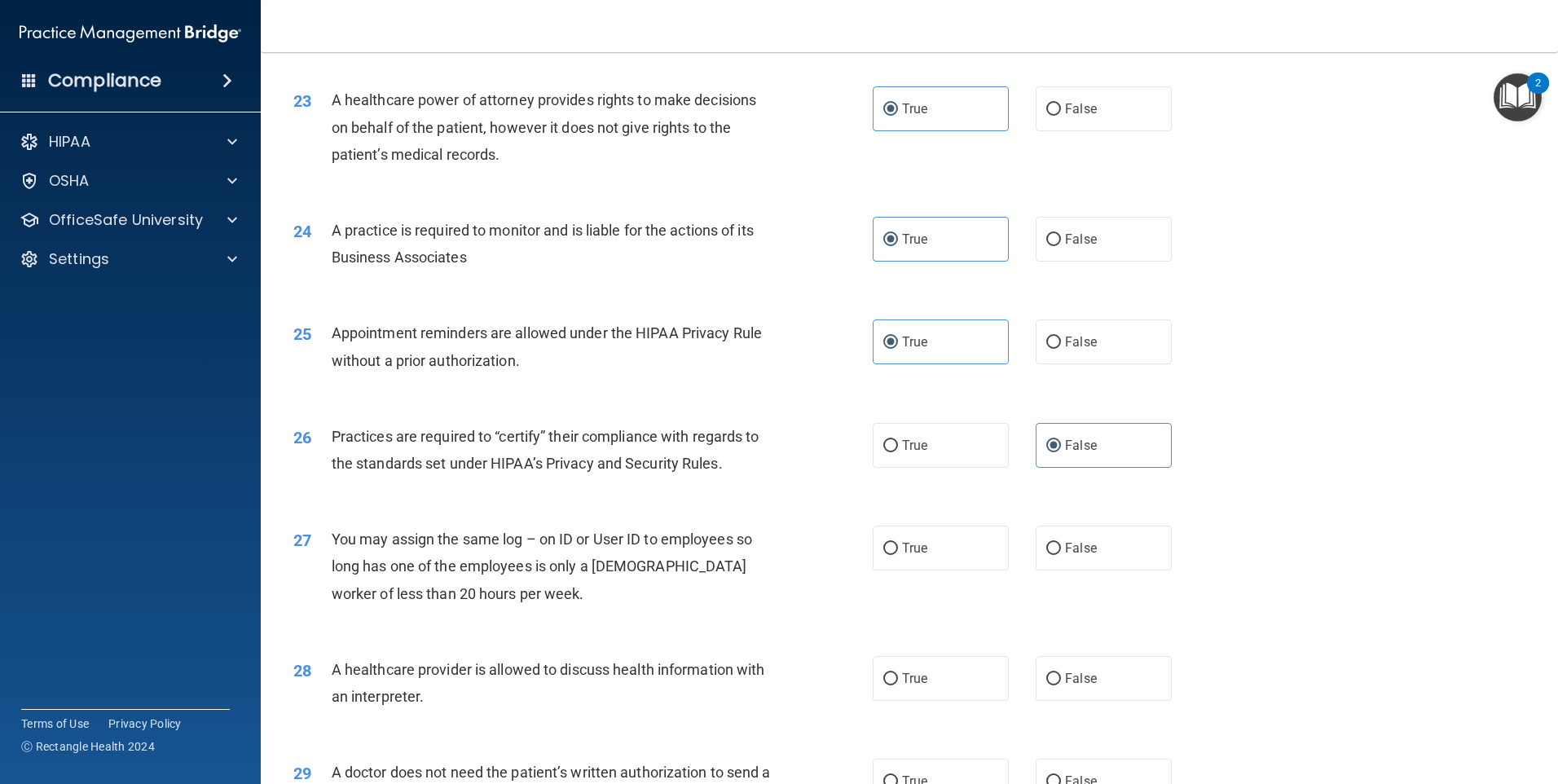
scroll to position [2771, 0]
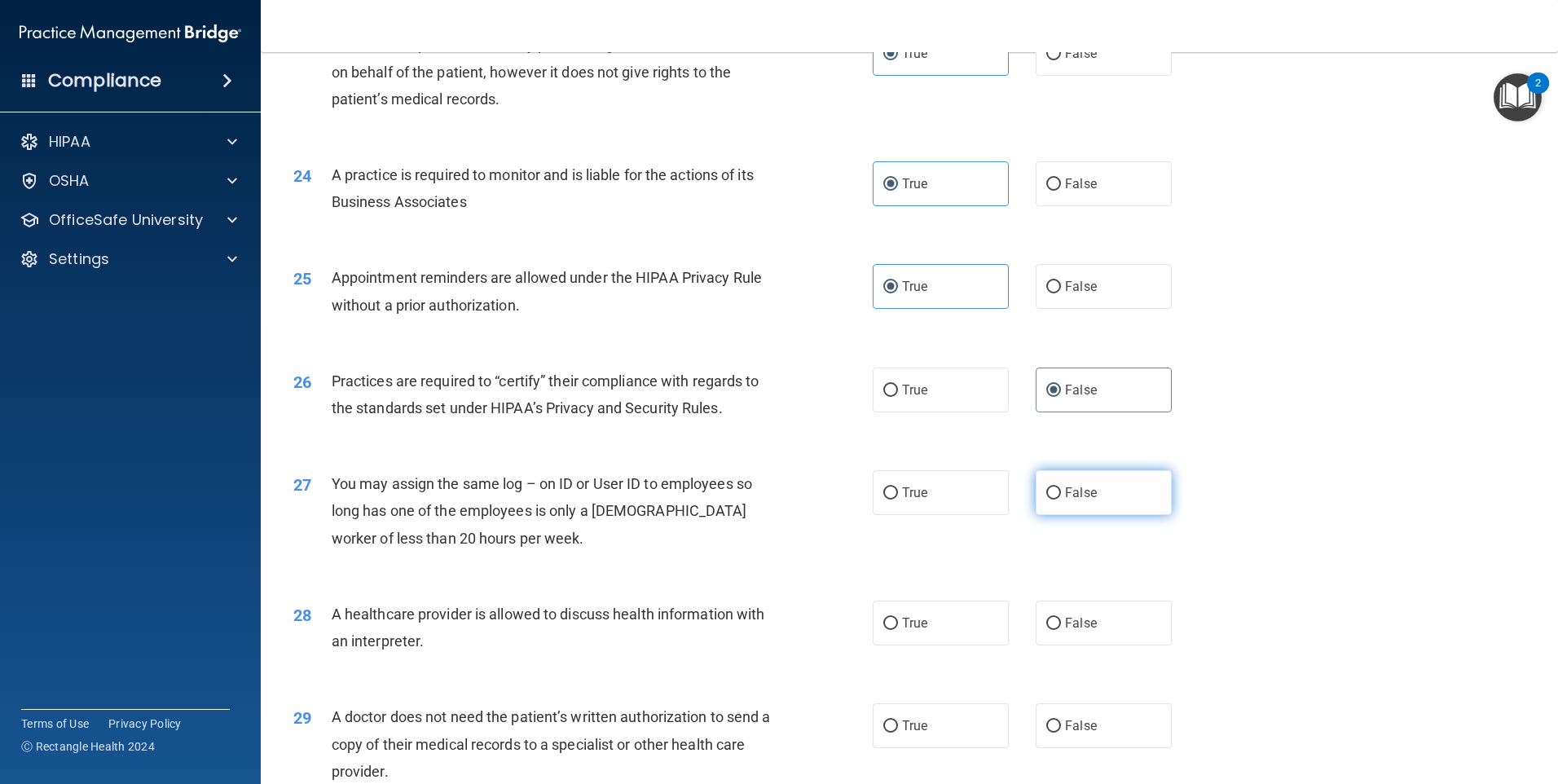
drag, startPoint x: 1083, startPoint y: 511, endPoint x: 996, endPoint y: 577, distance: 109.2
click at [1082, 511] on label "False" at bounding box center [1103, 492] width 136 height 45
click at [1061, 499] on input "False" at bounding box center [1053, 493] width 14 height 12
radio input "true"
click at [961, 621] on label "True" at bounding box center [940, 623] width 136 height 45
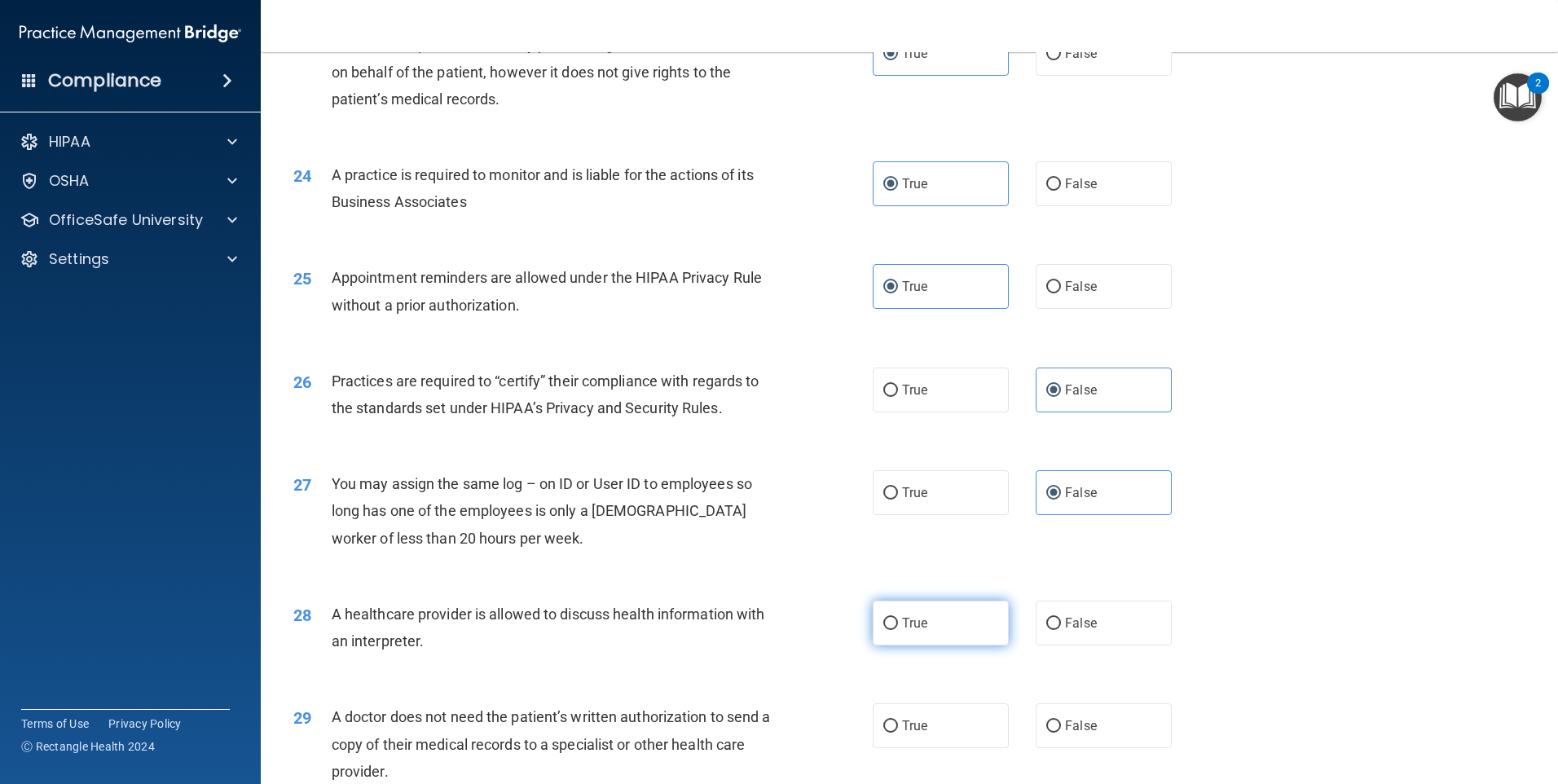
click at [898, 621] on input "True" at bounding box center [890, 624] width 14 height 12
radio input "true"
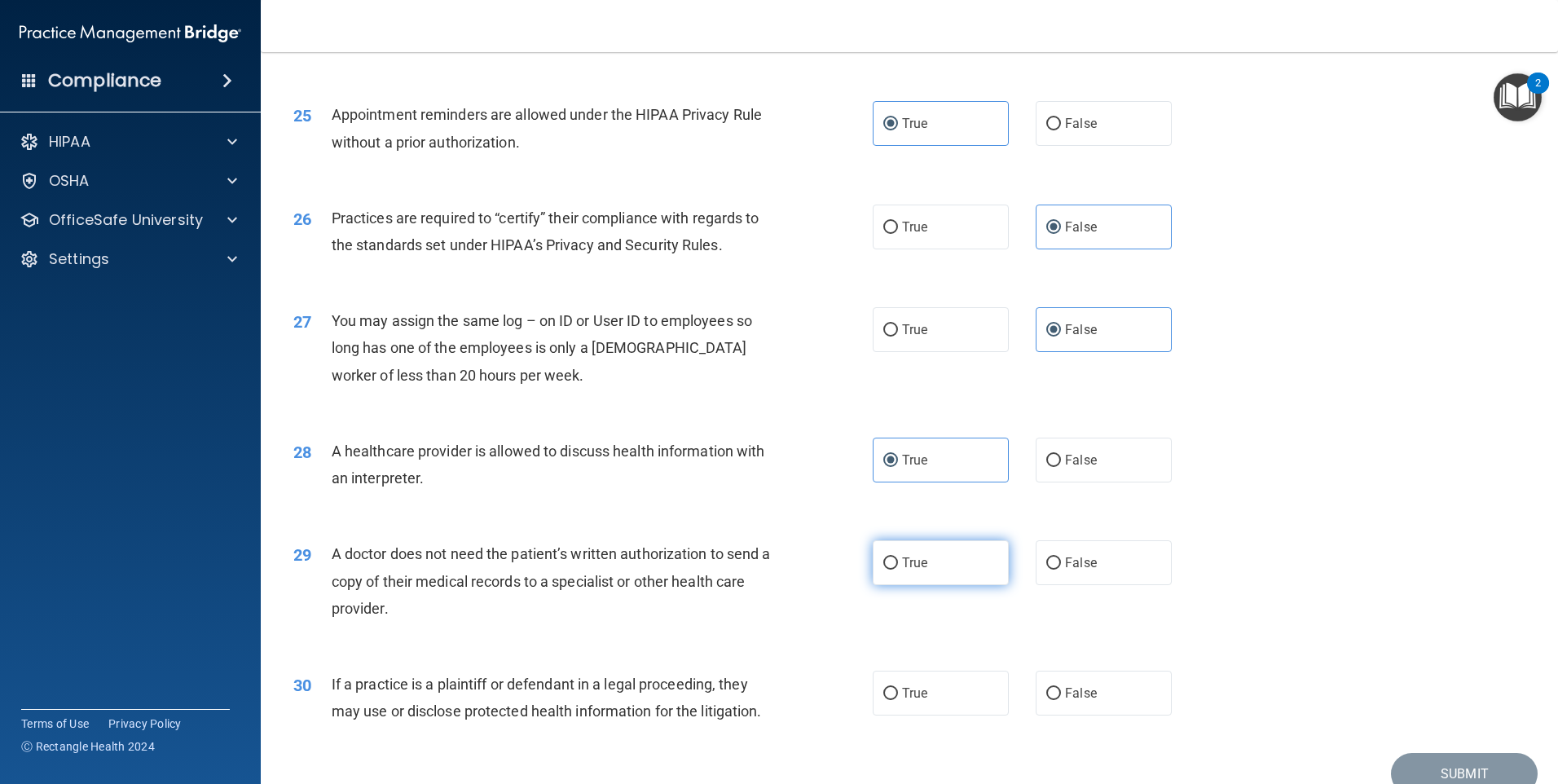
click at [961, 566] on label "True" at bounding box center [940, 562] width 136 height 45
click at [898, 566] on input "True" at bounding box center [890, 563] width 14 height 12
radio input "true"
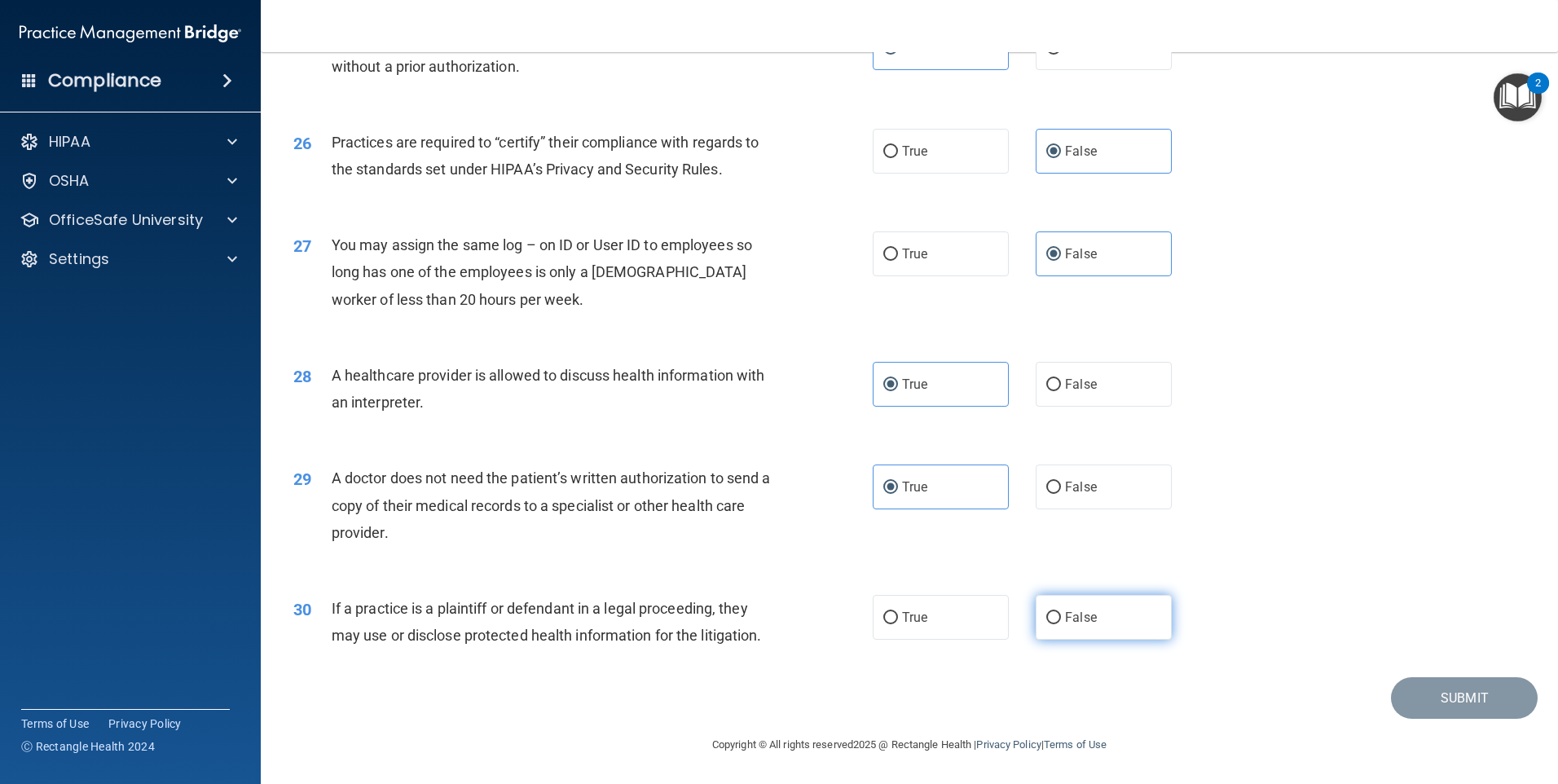
click at [1109, 610] on label "False" at bounding box center [1103, 617] width 136 height 45
click at [1061, 612] on input "False" at bounding box center [1053, 618] width 14 height 12
radio input "true"
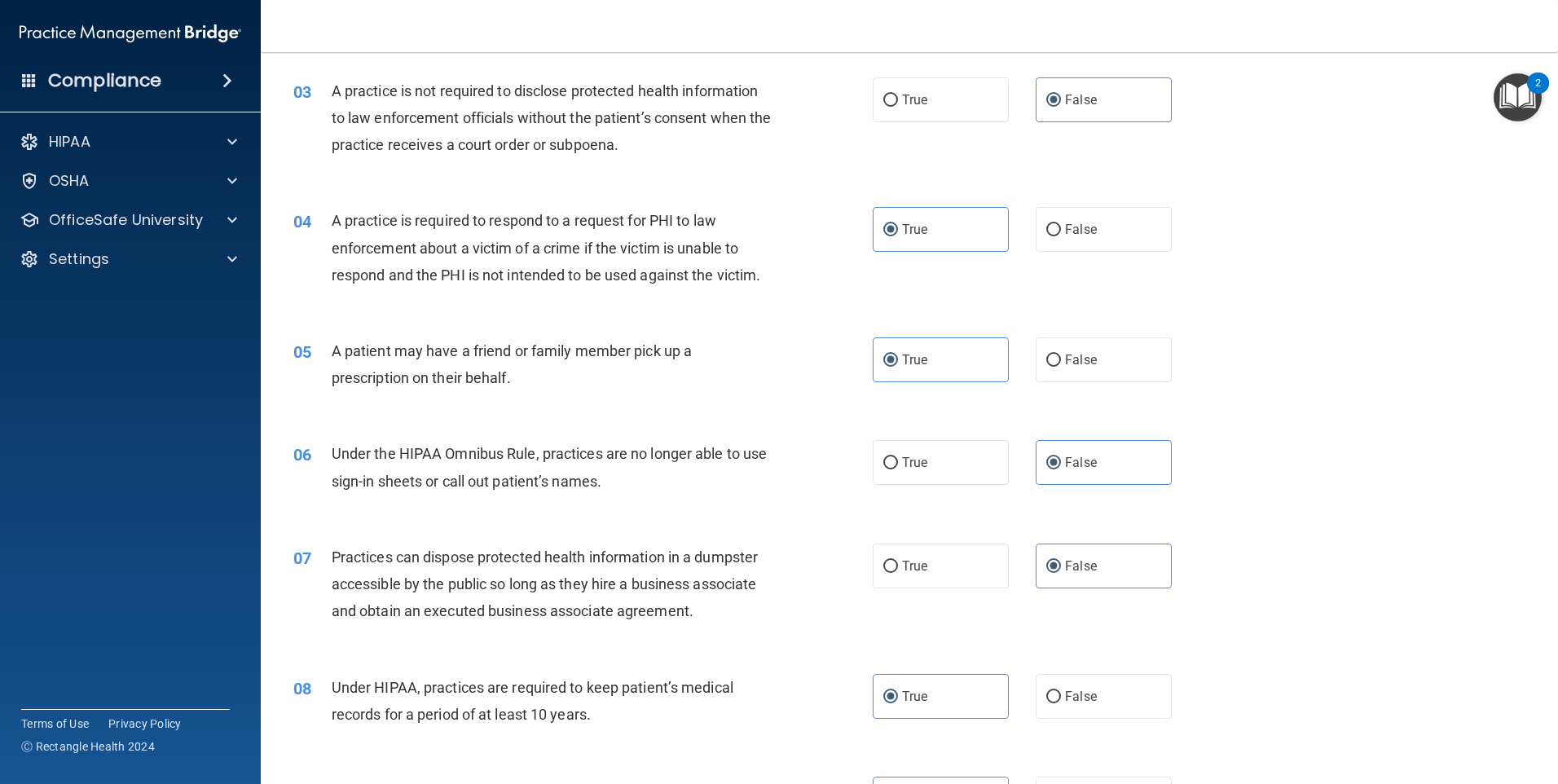
scroll to position [0, 0]
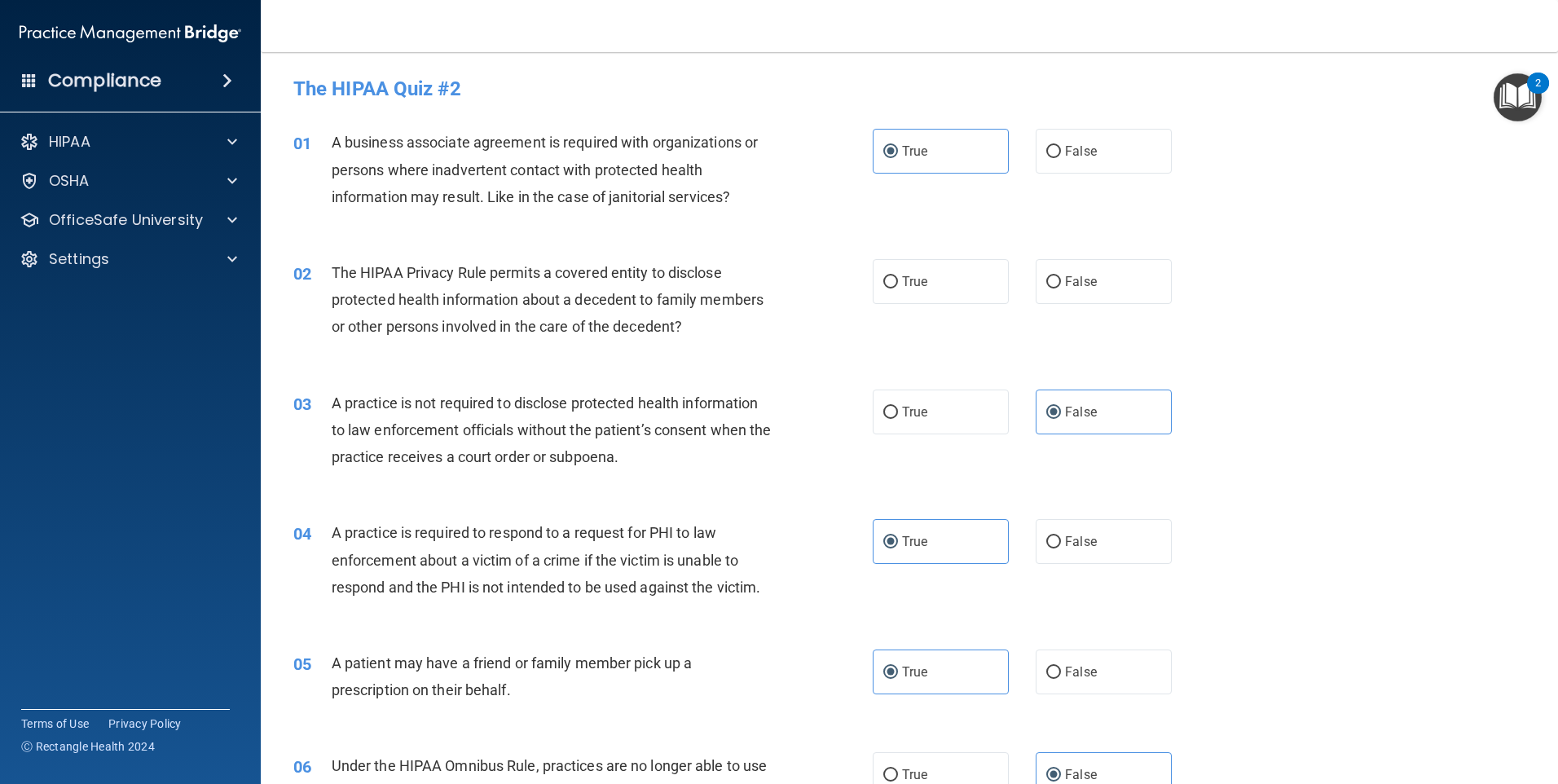
click at [1053, 257] on div "02 The HIPAA Privacy Rule permits a covered entity to disclose protected health…" at bounding box center [910, 304] width 1257 height 130
click at [1074, 271] on label "False" at bounding box center [1103, 281] width 136 height 45
click at [1134, 297] on label "False" at bounding box center [1103, 281] width 136 height 45
click at [1061, 289] on input "False" at bounding box center [1053, 282] width 14 height 12
radio input "true"
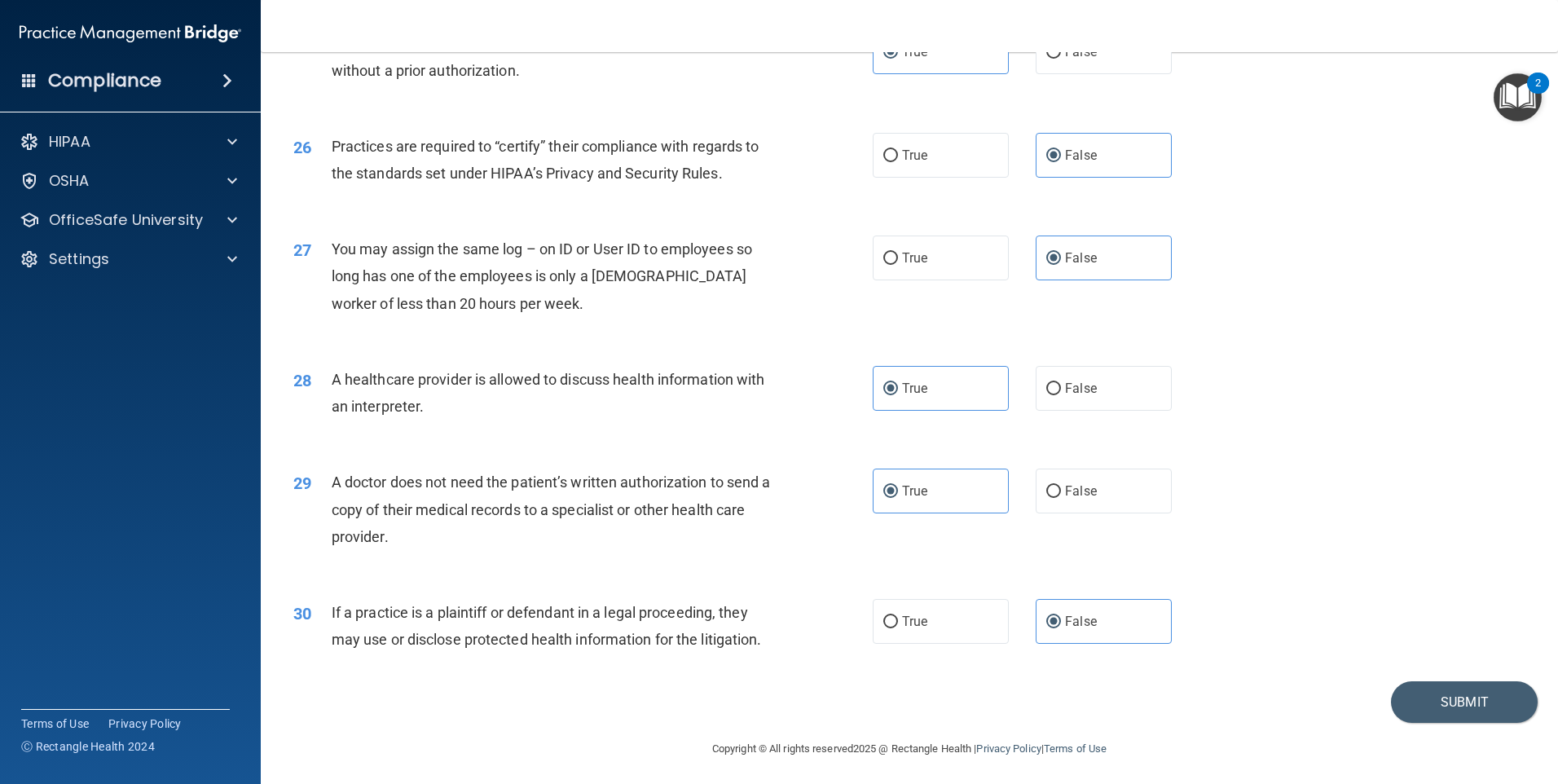
scroll to position [3009, 0]
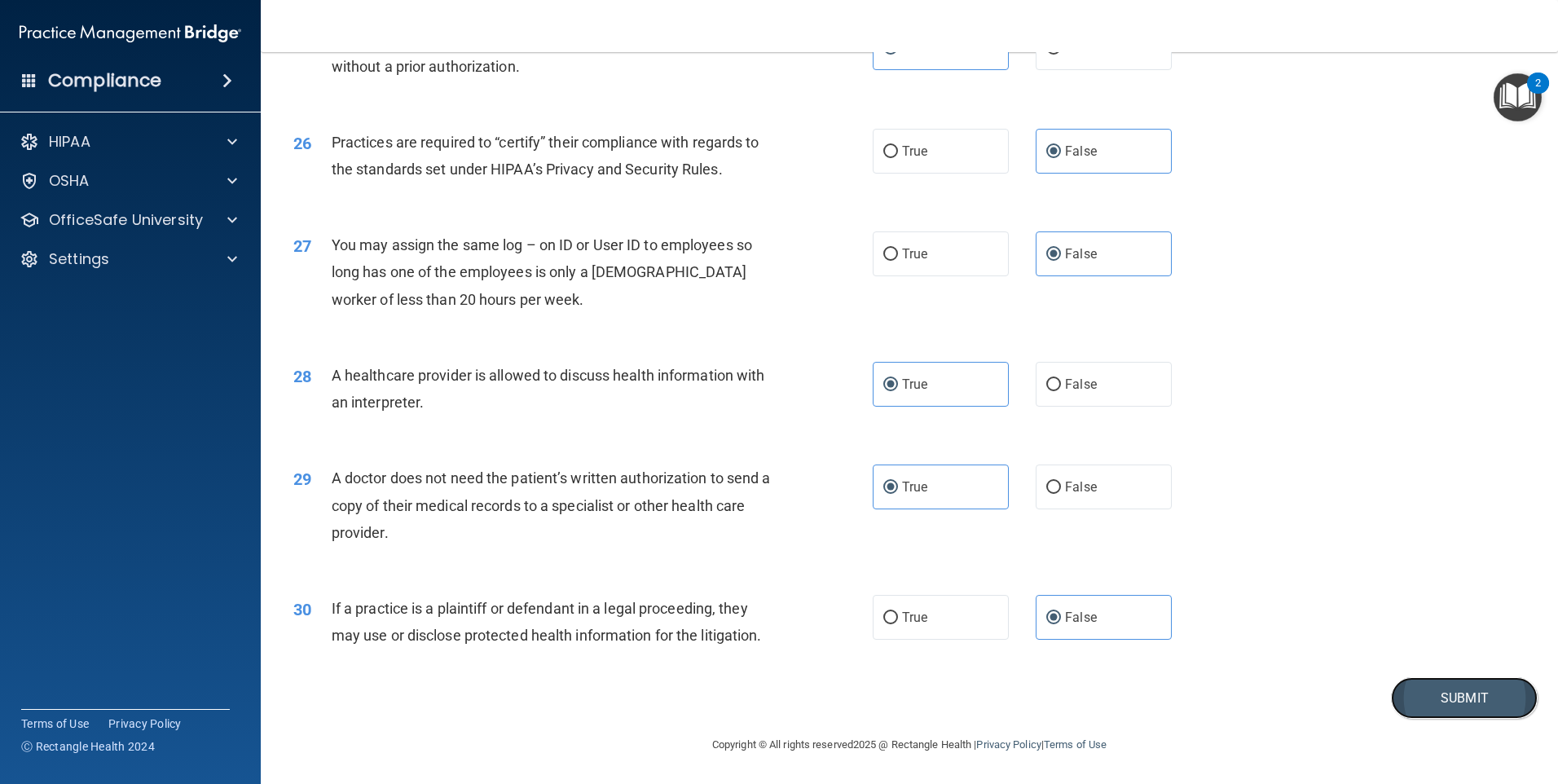
click at [1423, 683] on button "Submit" at bounding box center [1464, 698] width 147 height 42
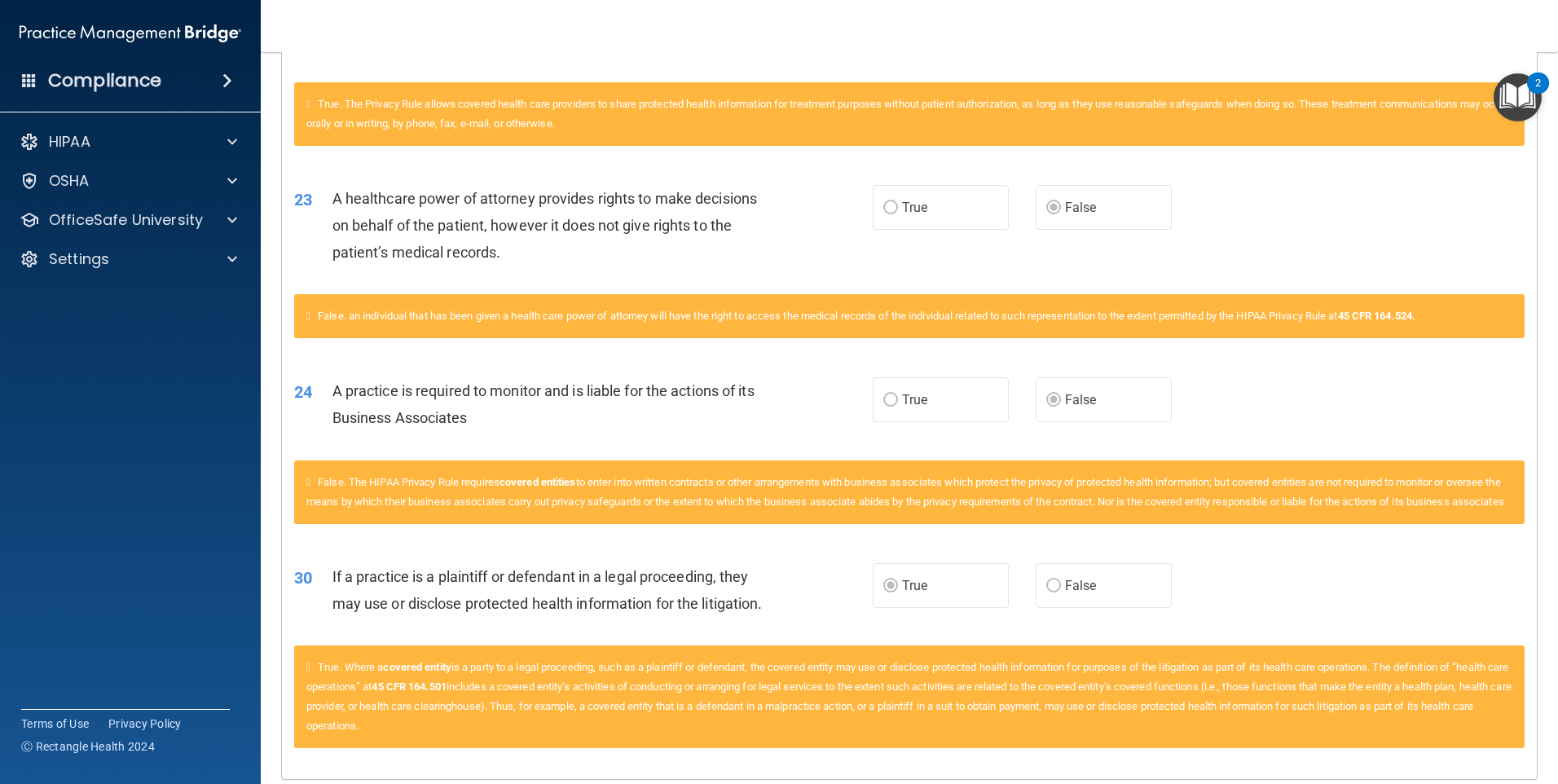
scroll to position [2719, 0]
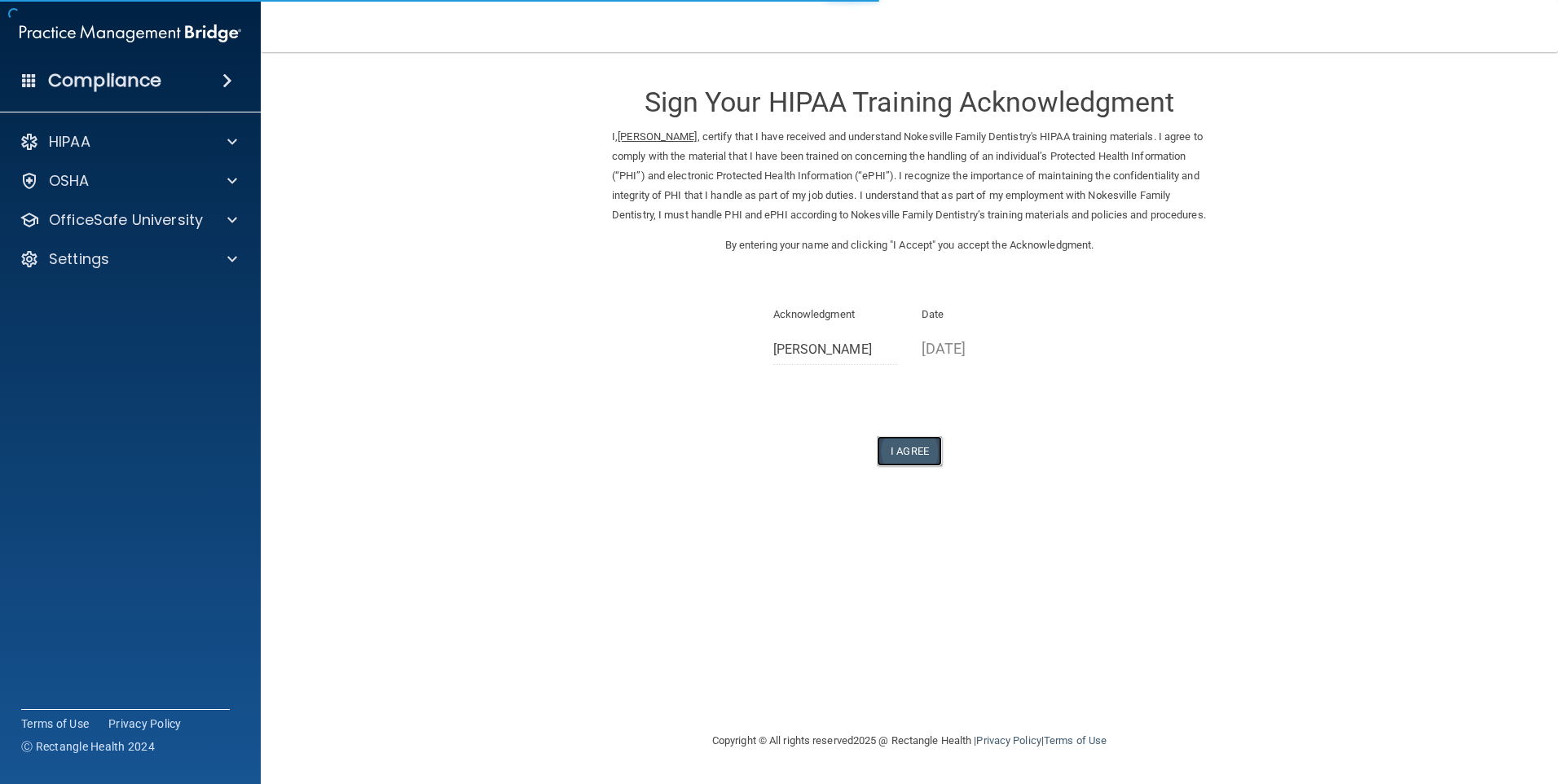
click at [918, 463] on button "I Agree" at bounding box center [910, 451] width 66 height 30
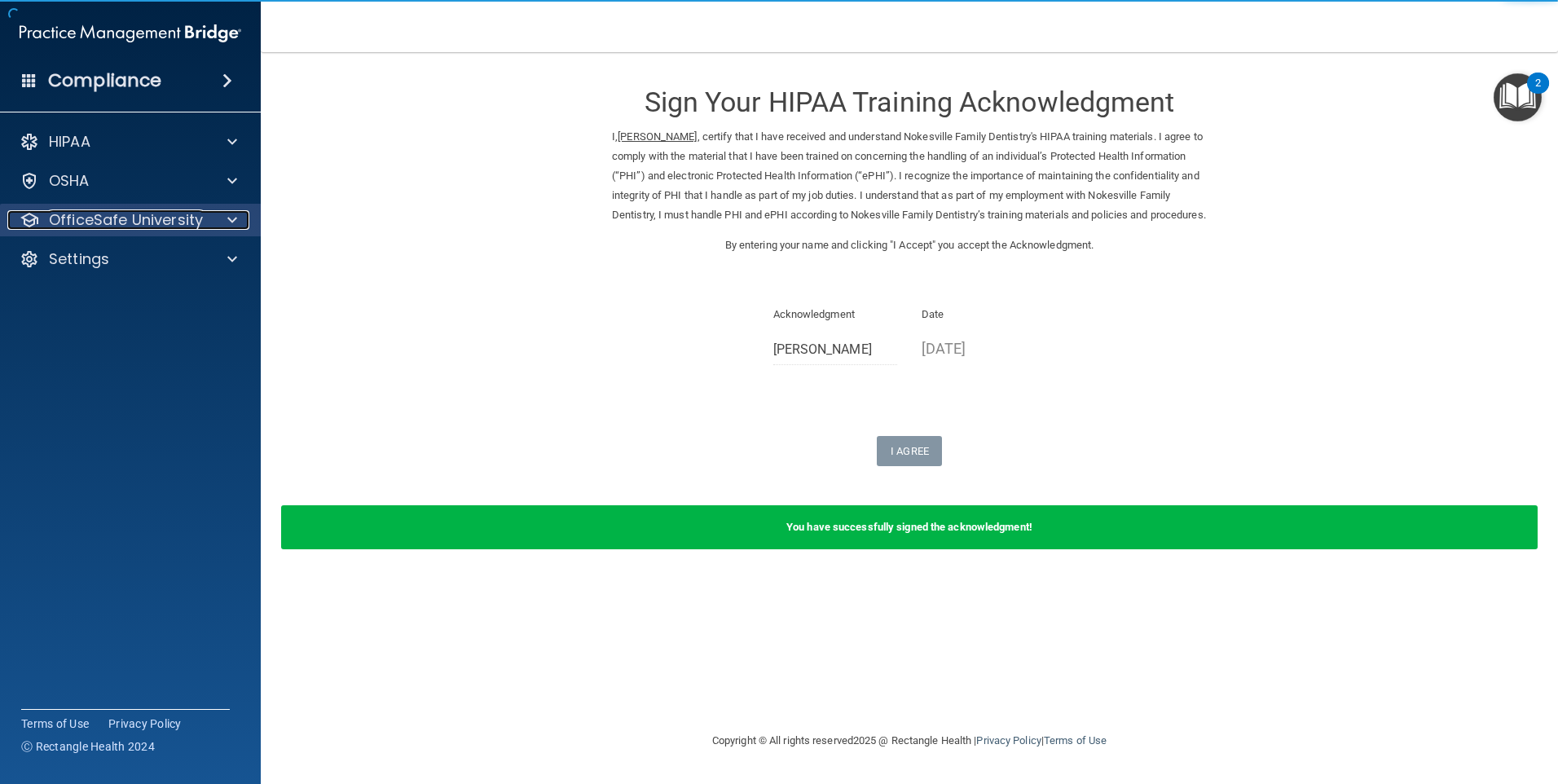
click at [173, 225] on p "OfficeSafe University" at bounding box center [126, 219] width 154 height 20
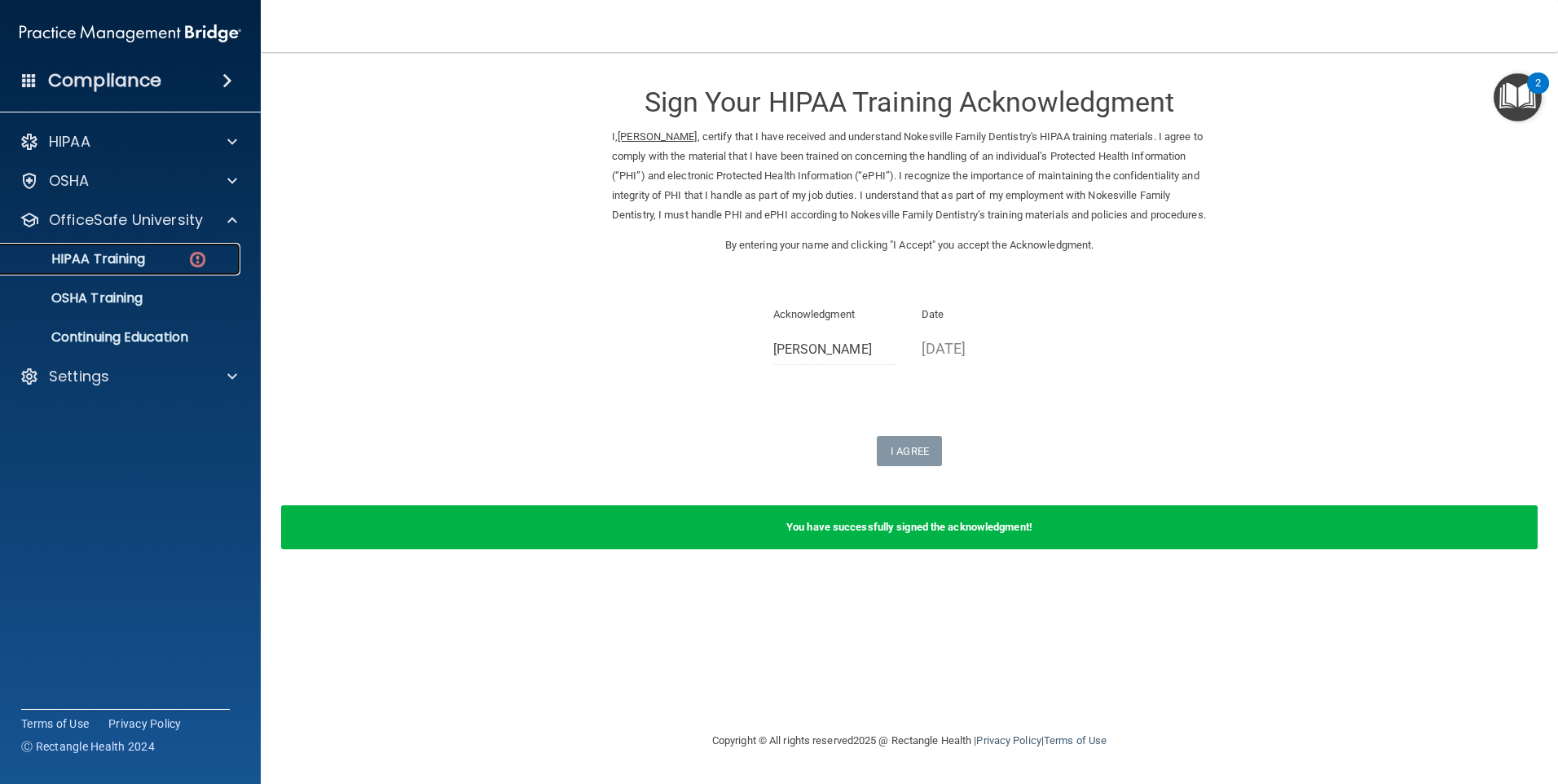
click at [188, 261] on img at bounding box center [197, 259] width 20 height 20
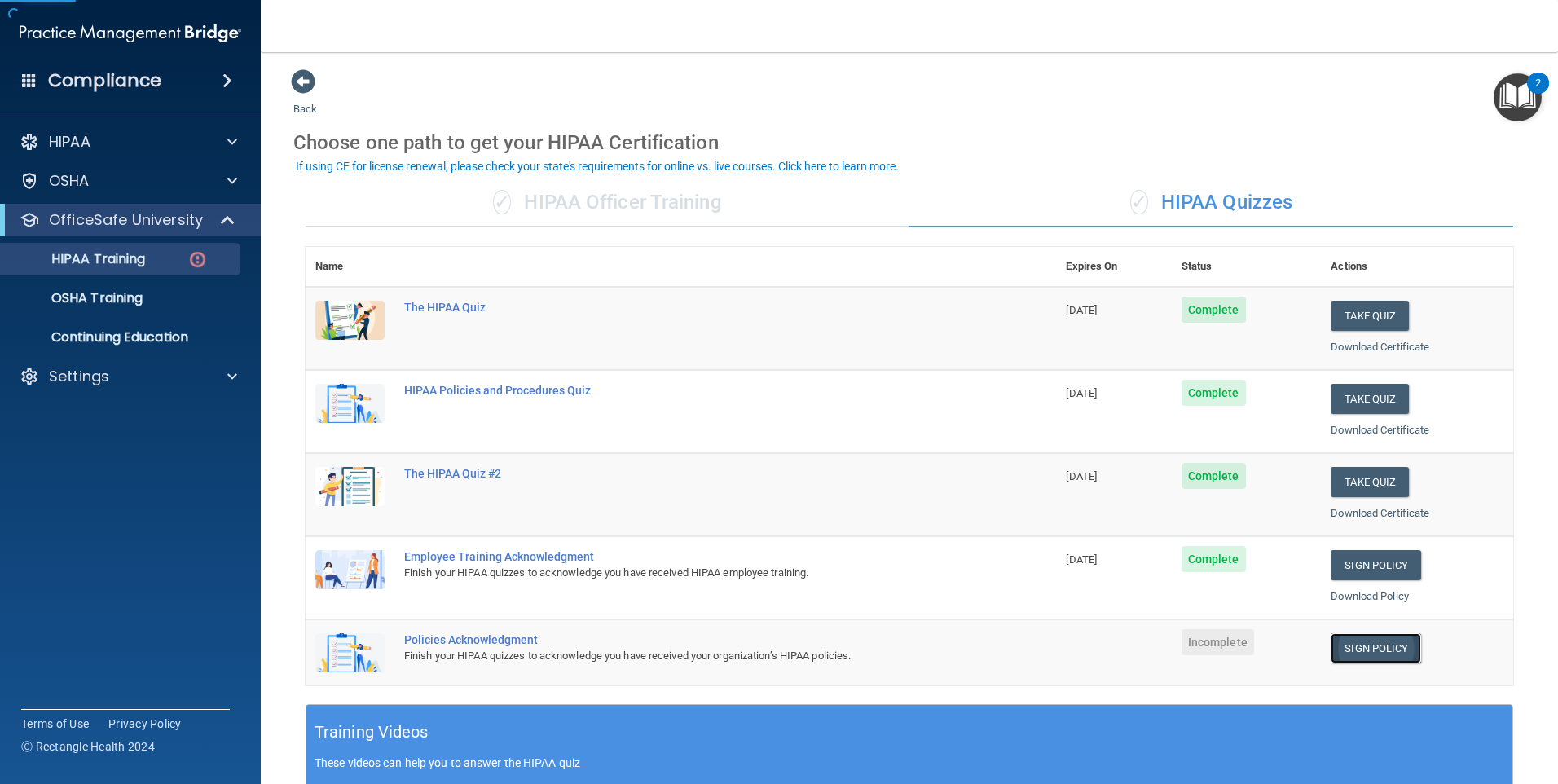
click at [1390, 641] on link "Sign Policy" at bounding box center [1376, 648] width 90 height 30
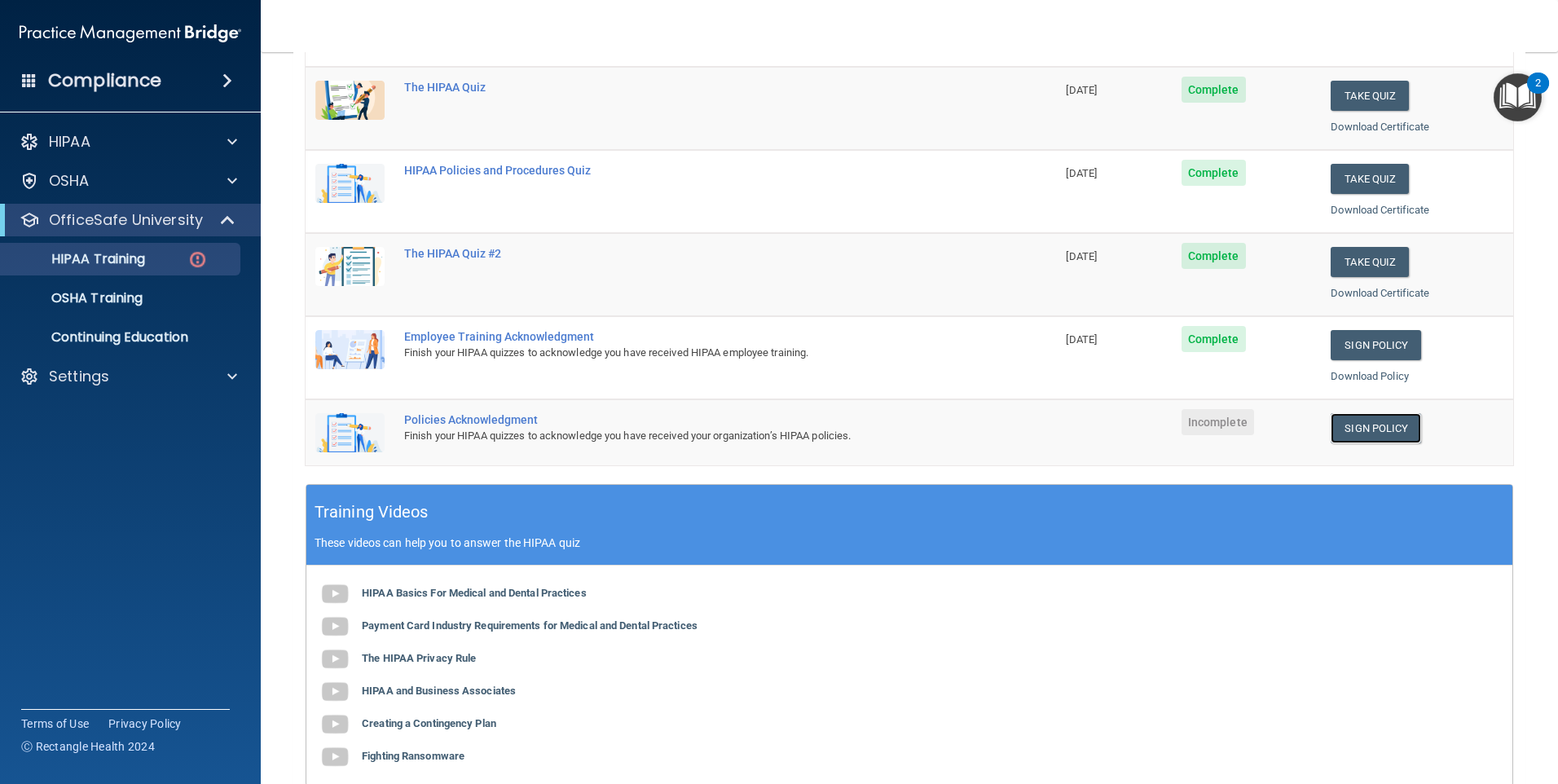
scroll to position [245, 0]
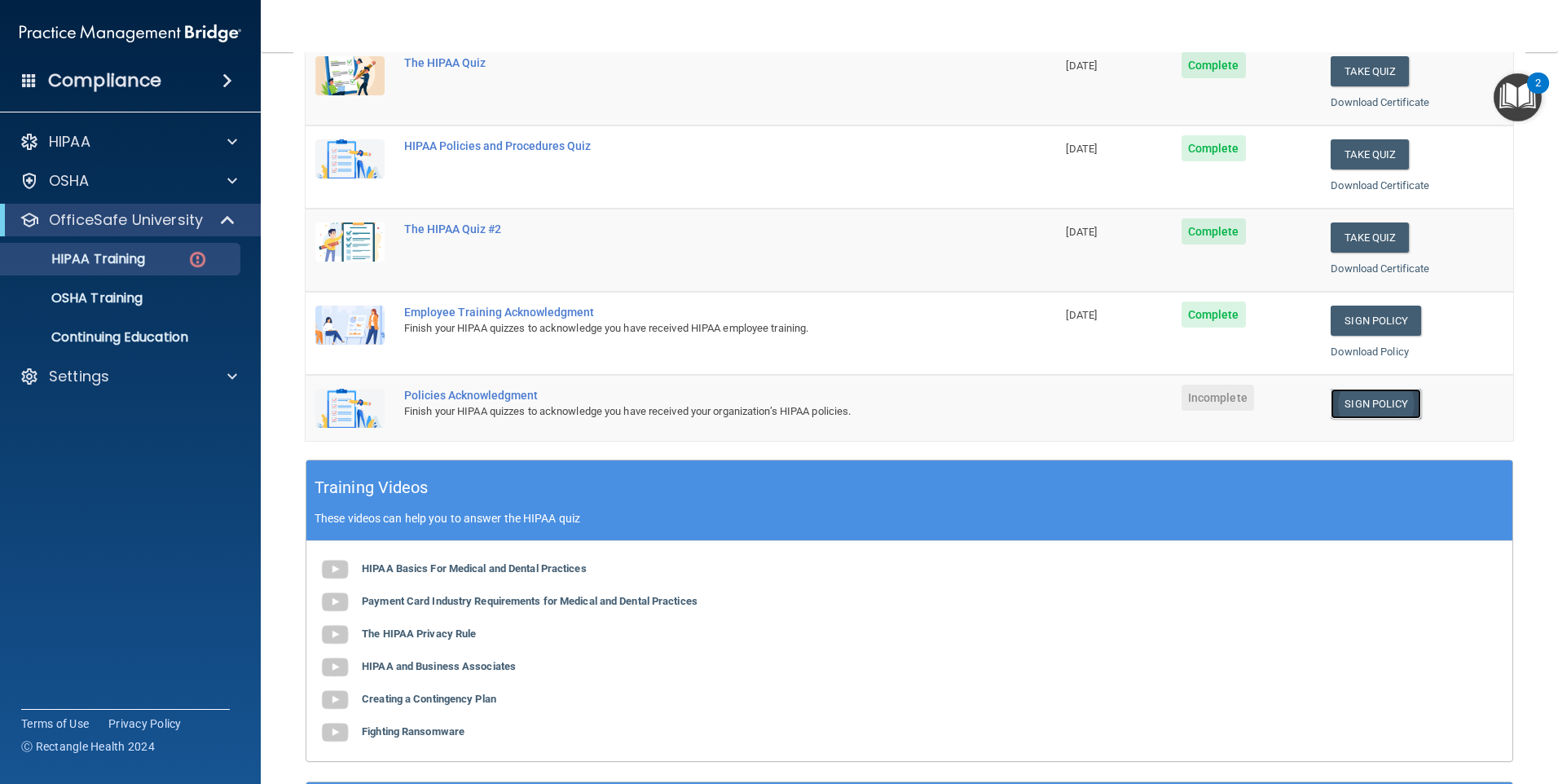
click at [1358, 402] on link "Sign Policy" at bounding box center [1376, 403] width 90 height 30
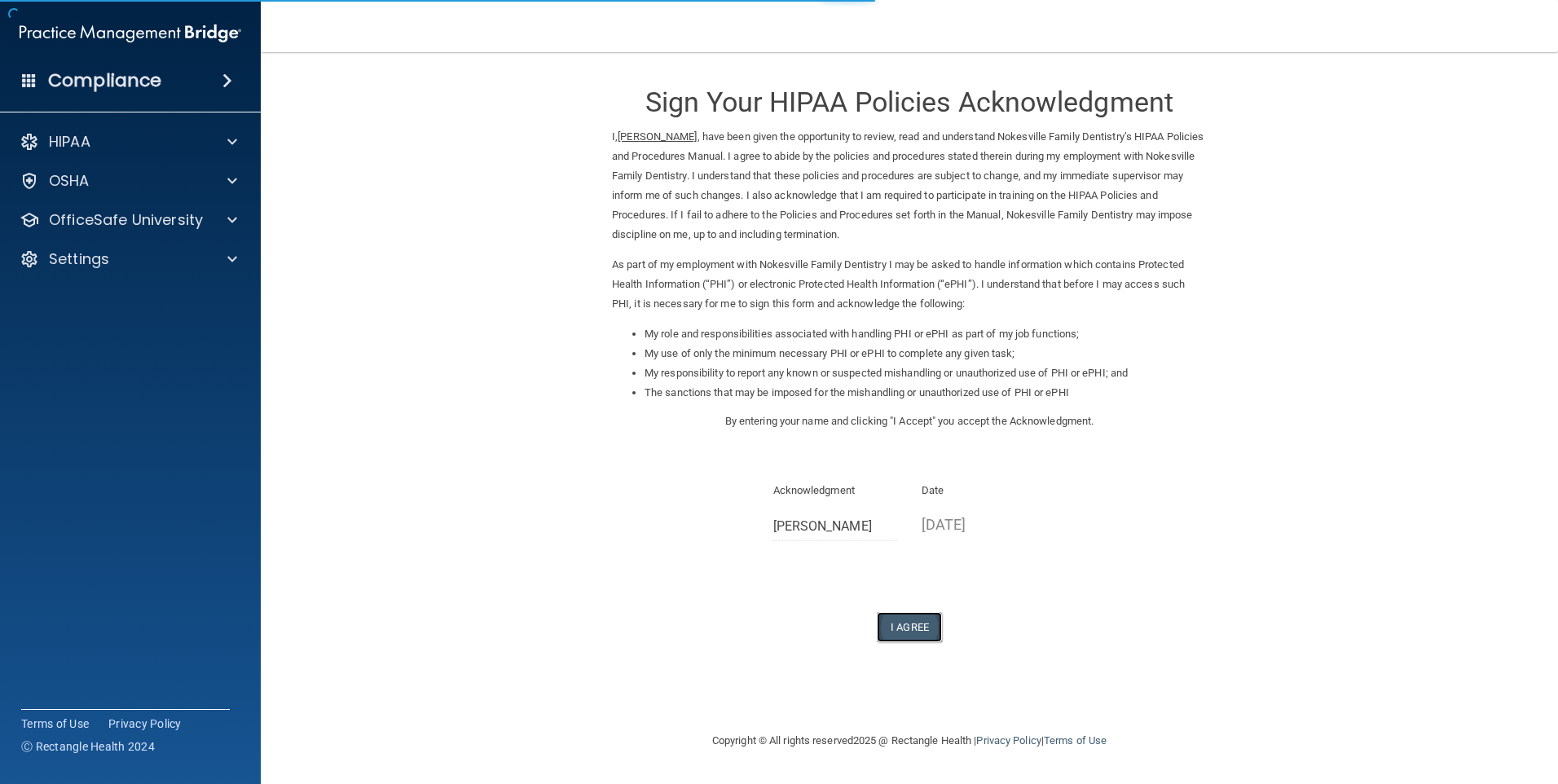
click at [890, 613] on button "I Agree" at bounding box center [910, 627] width 66 height 30
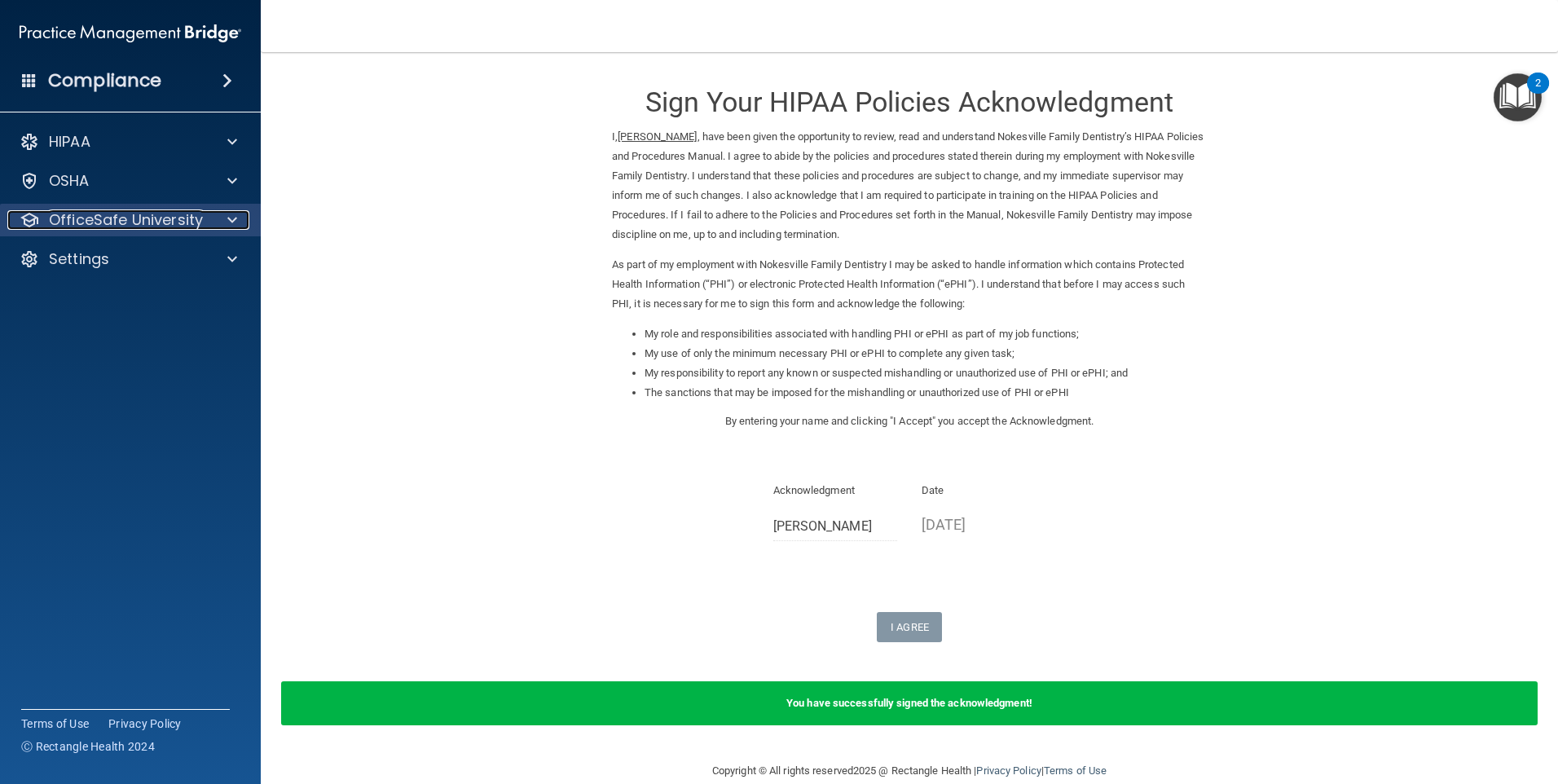
click at [144, 213] on p "OfficeSafe University" at bounding box center [126, 219] width 154 height 20
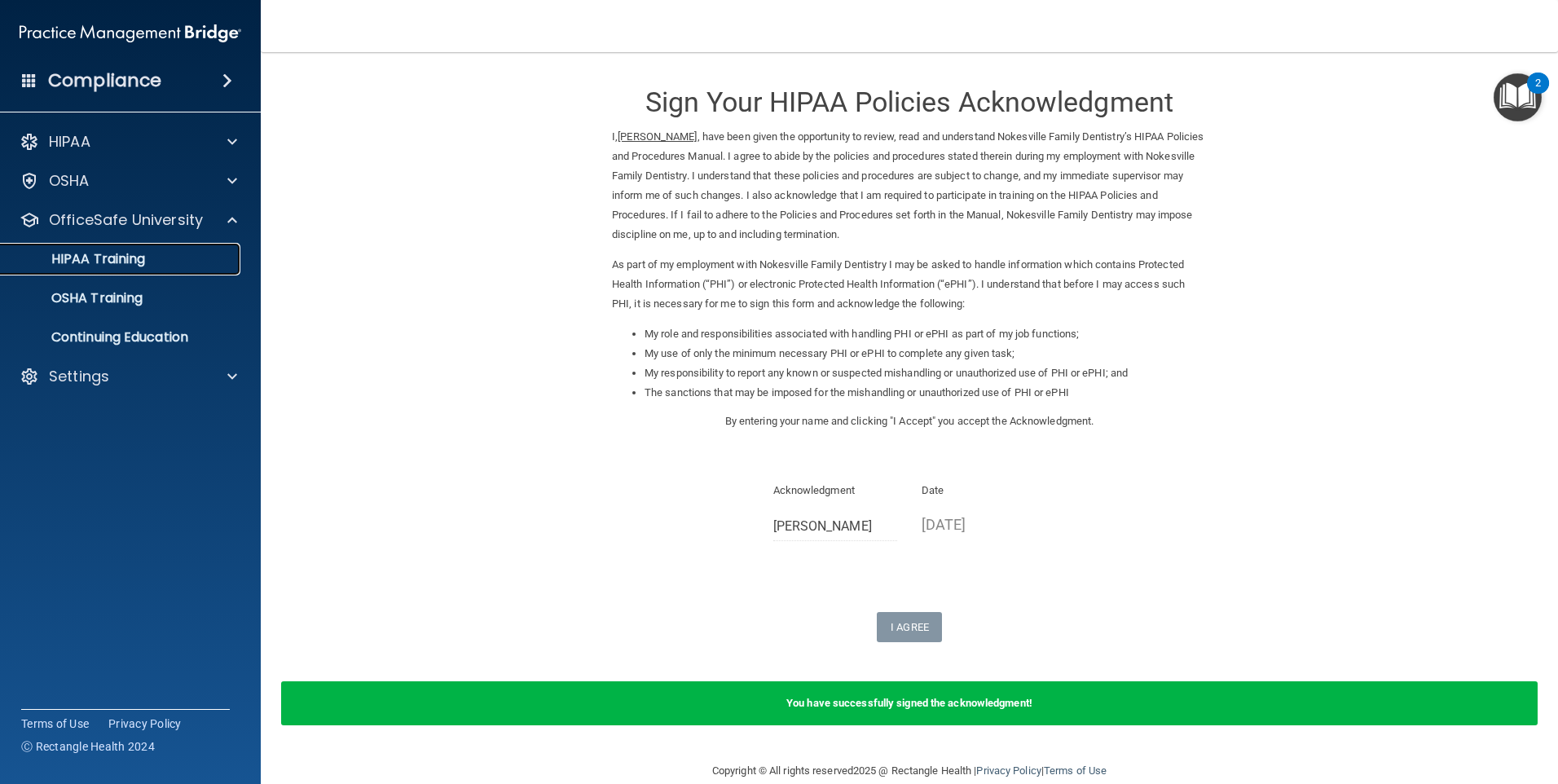
click at [170, 255] on div "HIPAA Training" at bounding box center [122, 258] width 222 height 16
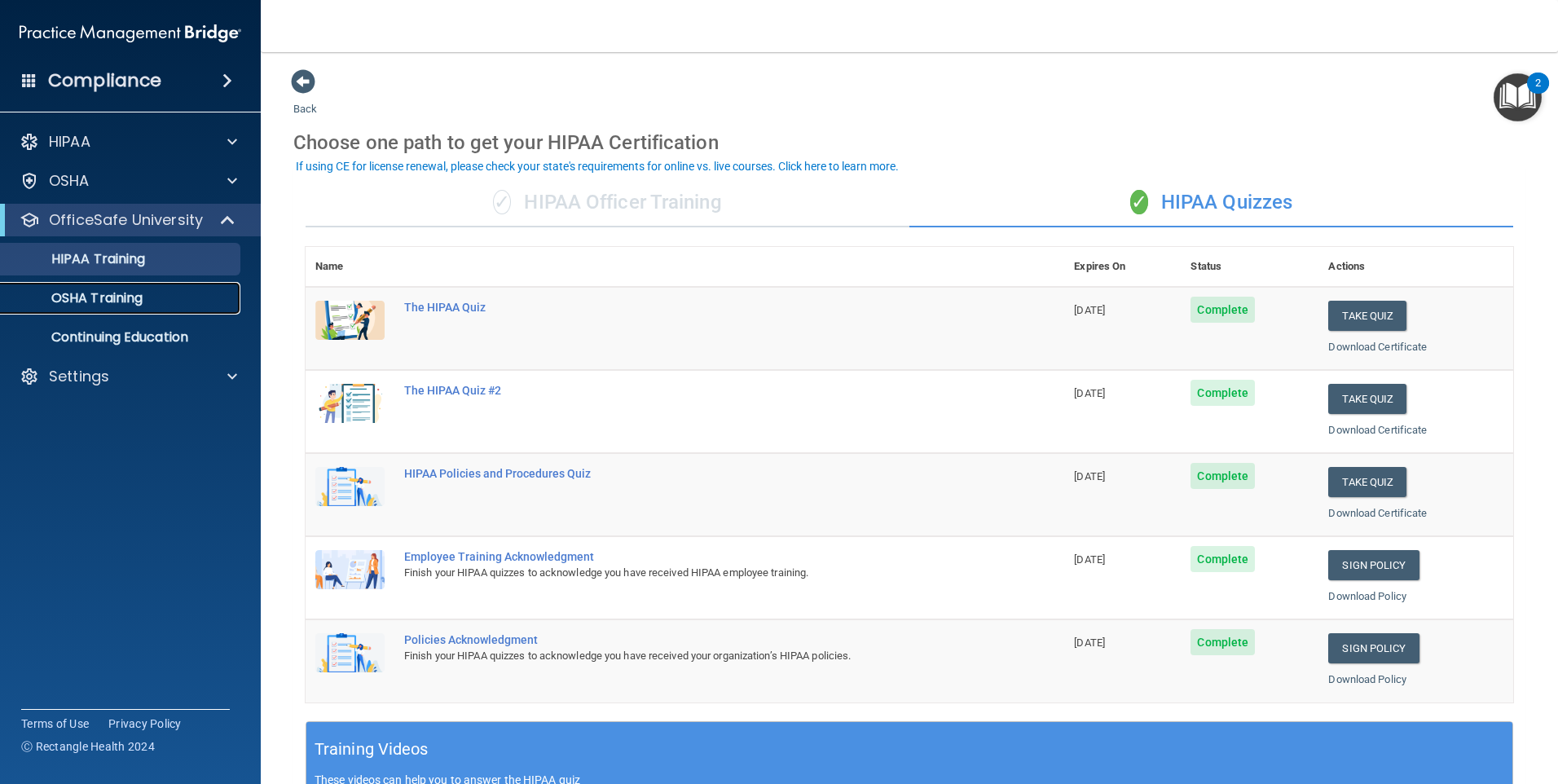
click at [165, 300] on div "OSHA Training" at bounding box center [122, 298] width 222 height 16
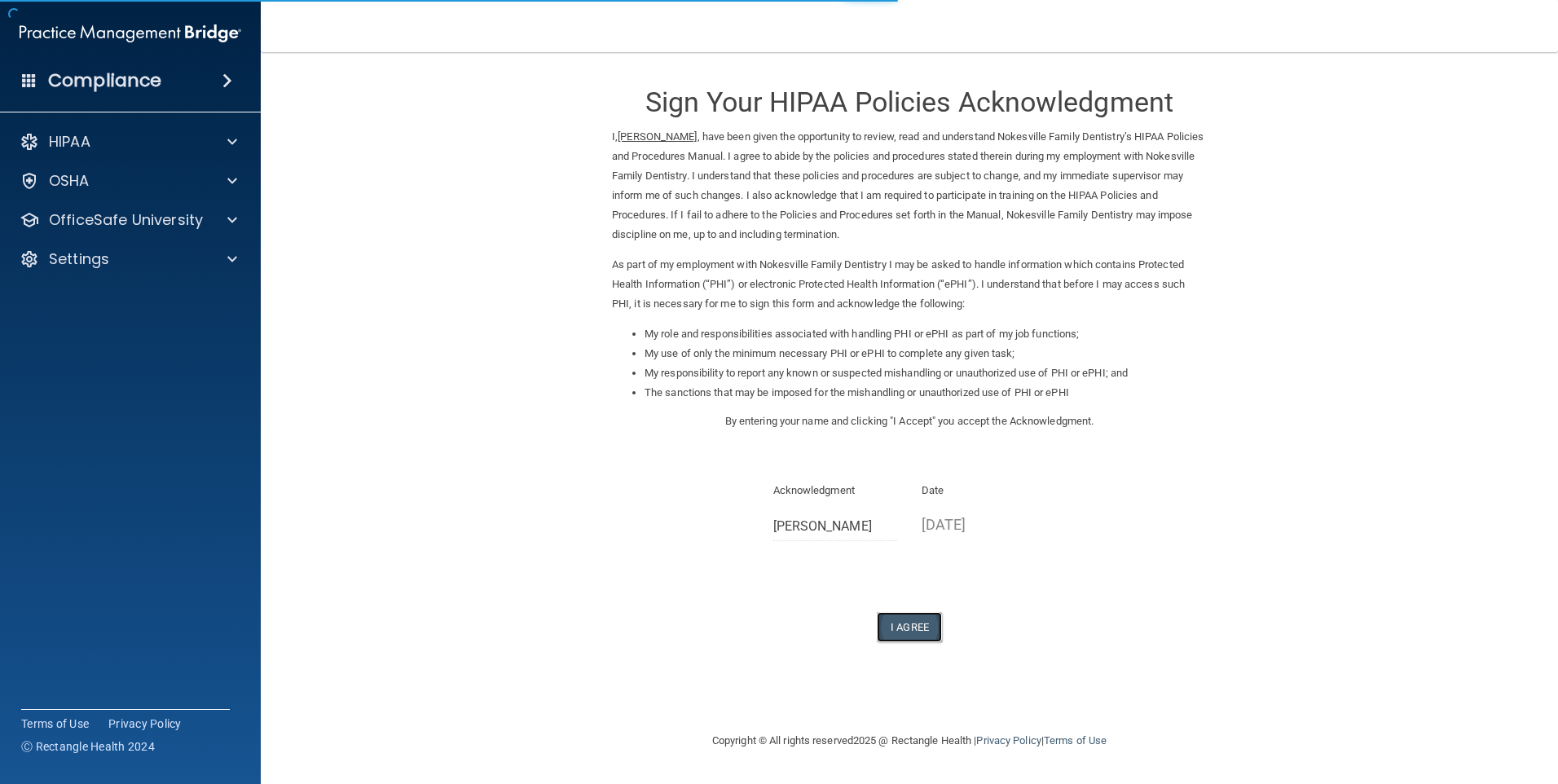
click at [927, 625] on button "I Agree" at bounding box center [910, 627] width 66 height 30
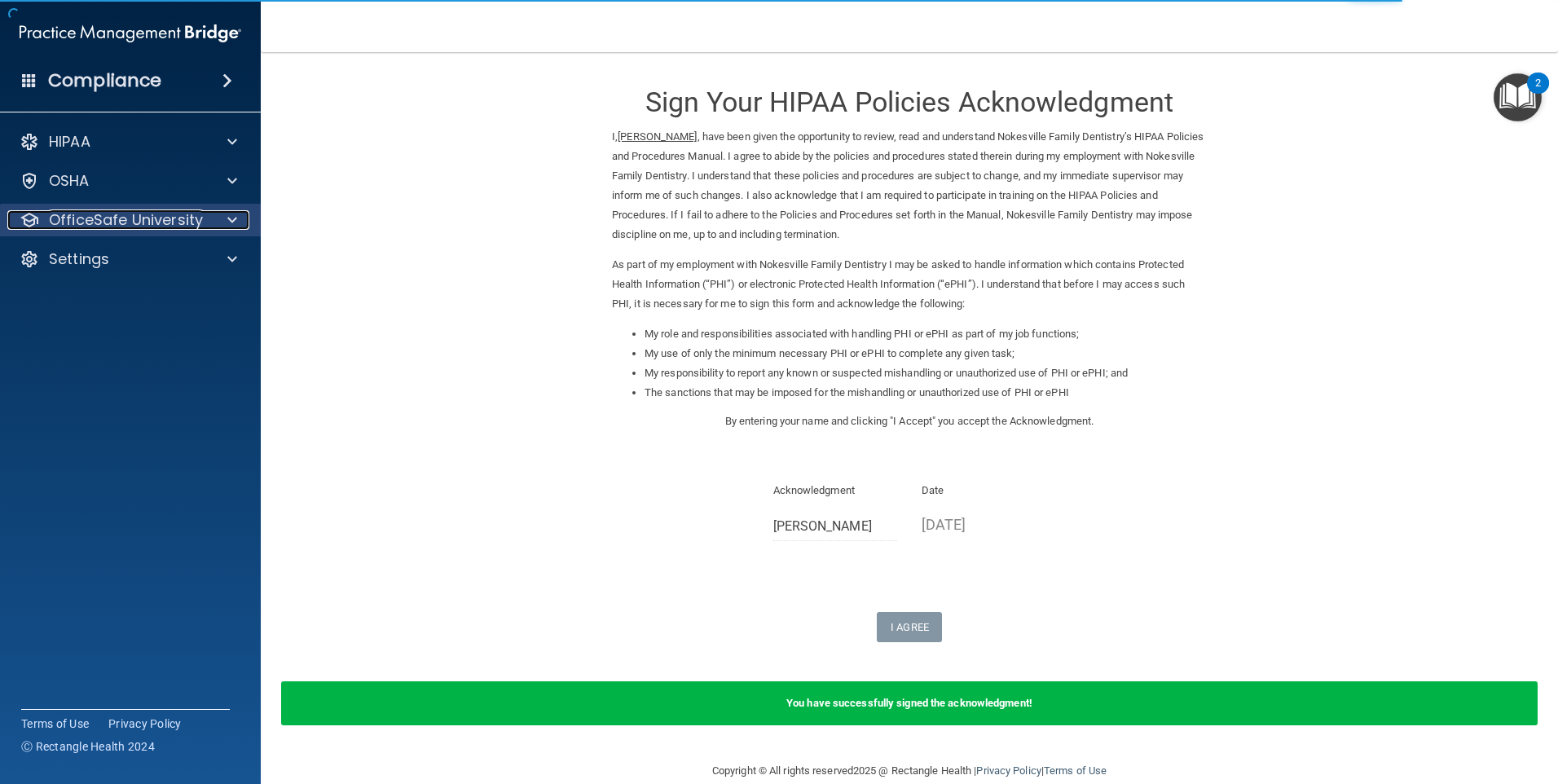
click at [216, 221] on div at bounding box center [230, 219] width 41 height 20
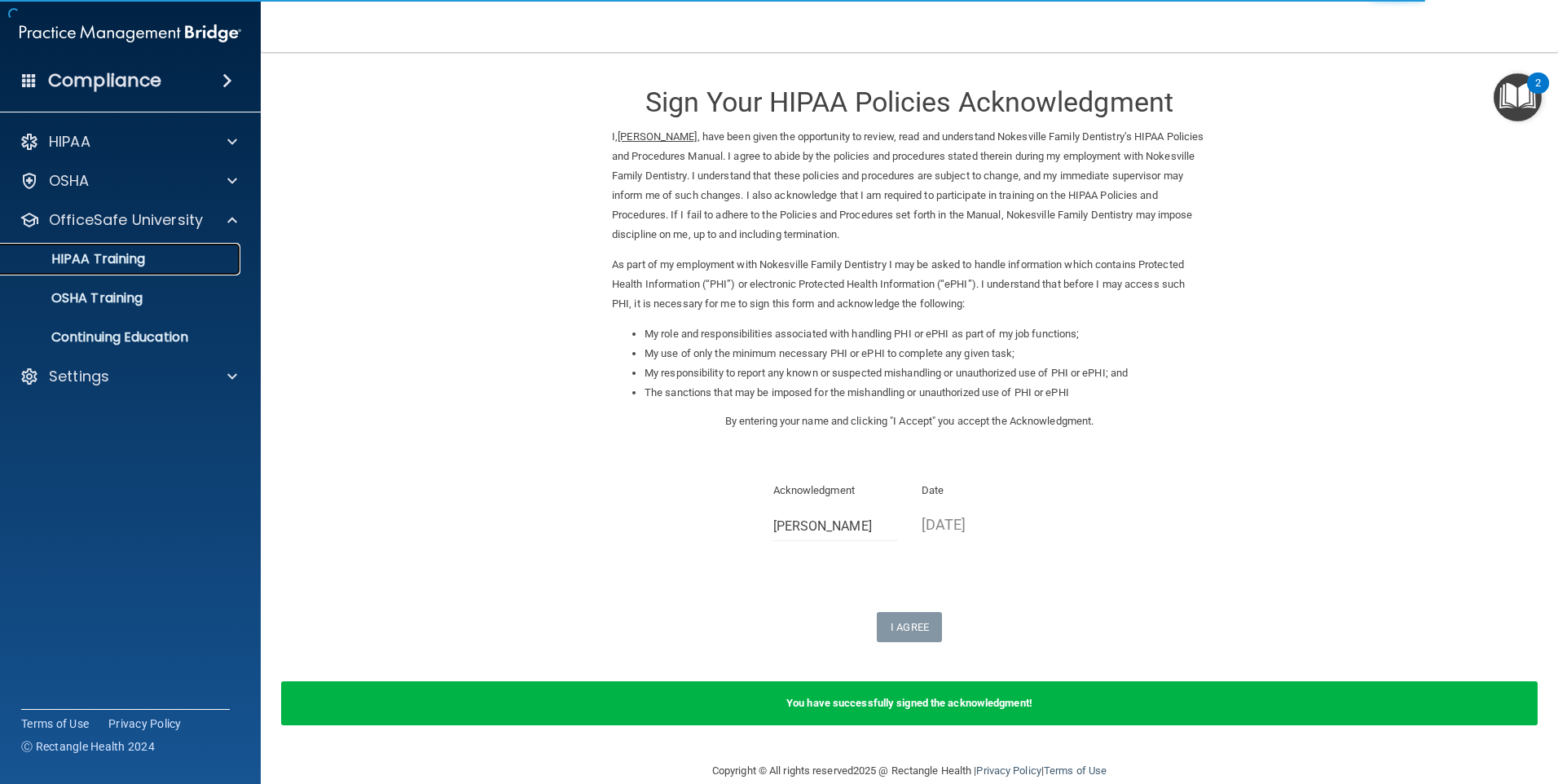
click at [197, 261] on div "HIPAA Training" at bounding box center [122, 258] width 222 height 16
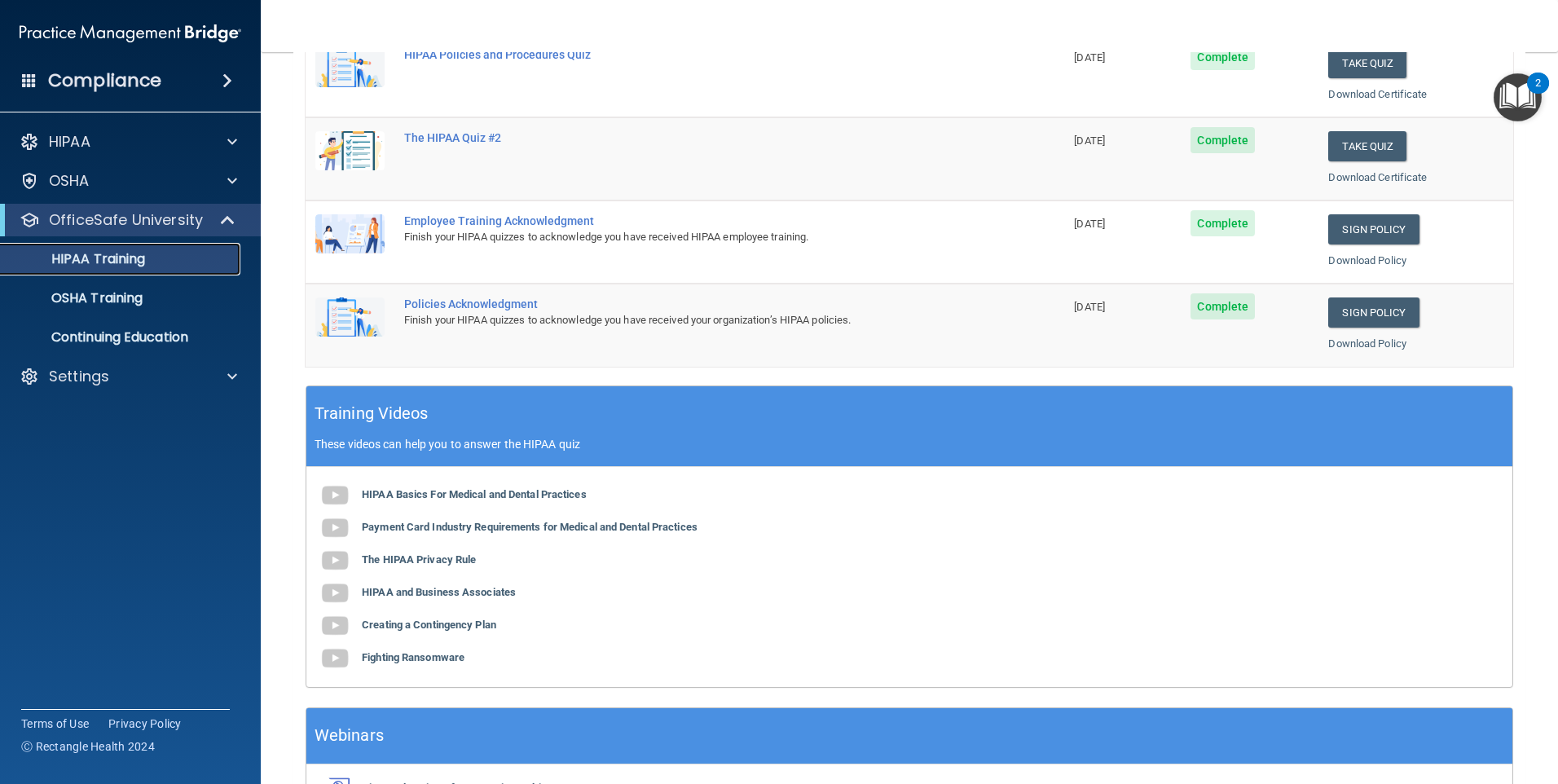
scroll to position [443, 0]
